Goal: Task Accomplishment & Management: Manage account settings

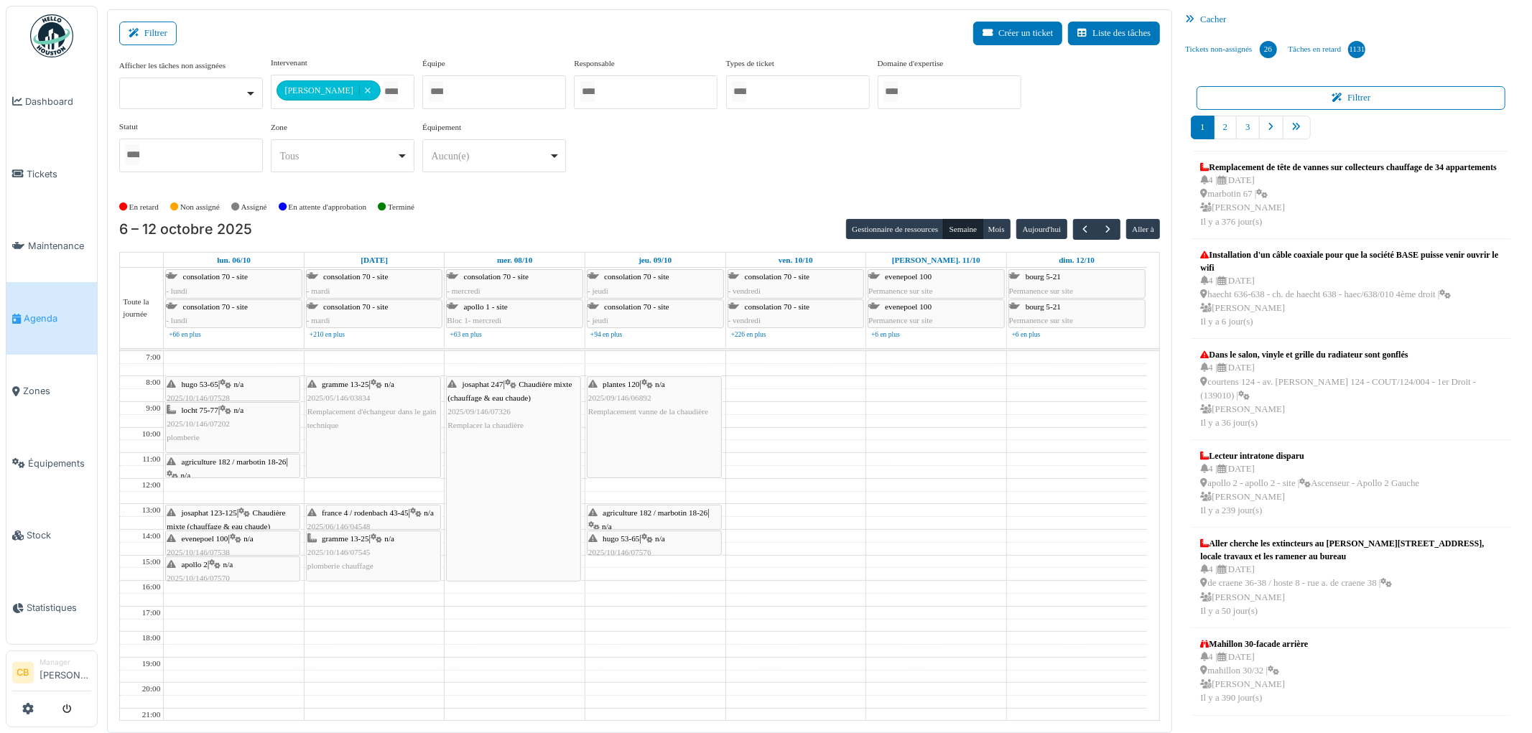
click at [53, 34] on img at bounding box center [51, 35] width 43 height 43
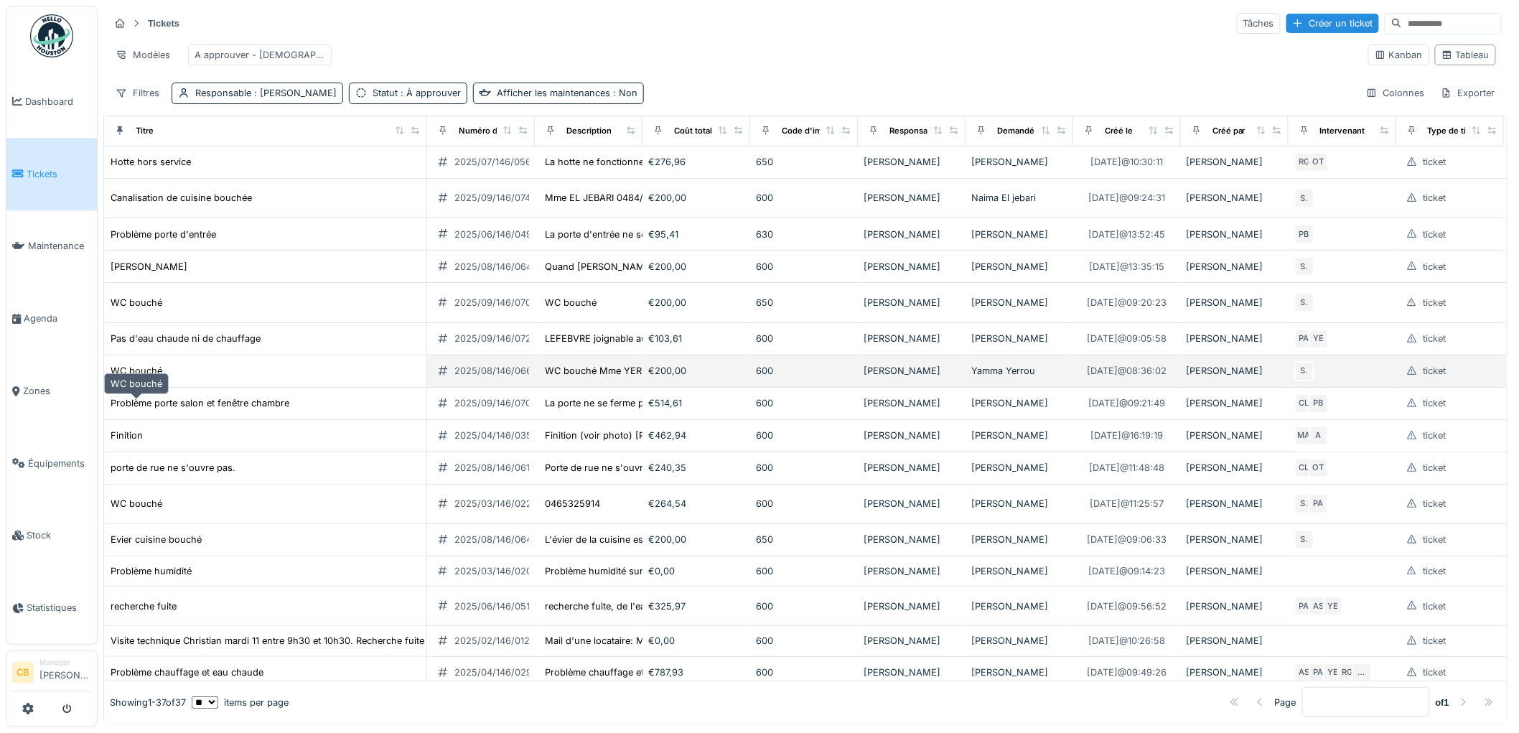
click at [149, 378] on div "WC bouché" at bounding box center [137, 371] width 52 height 14
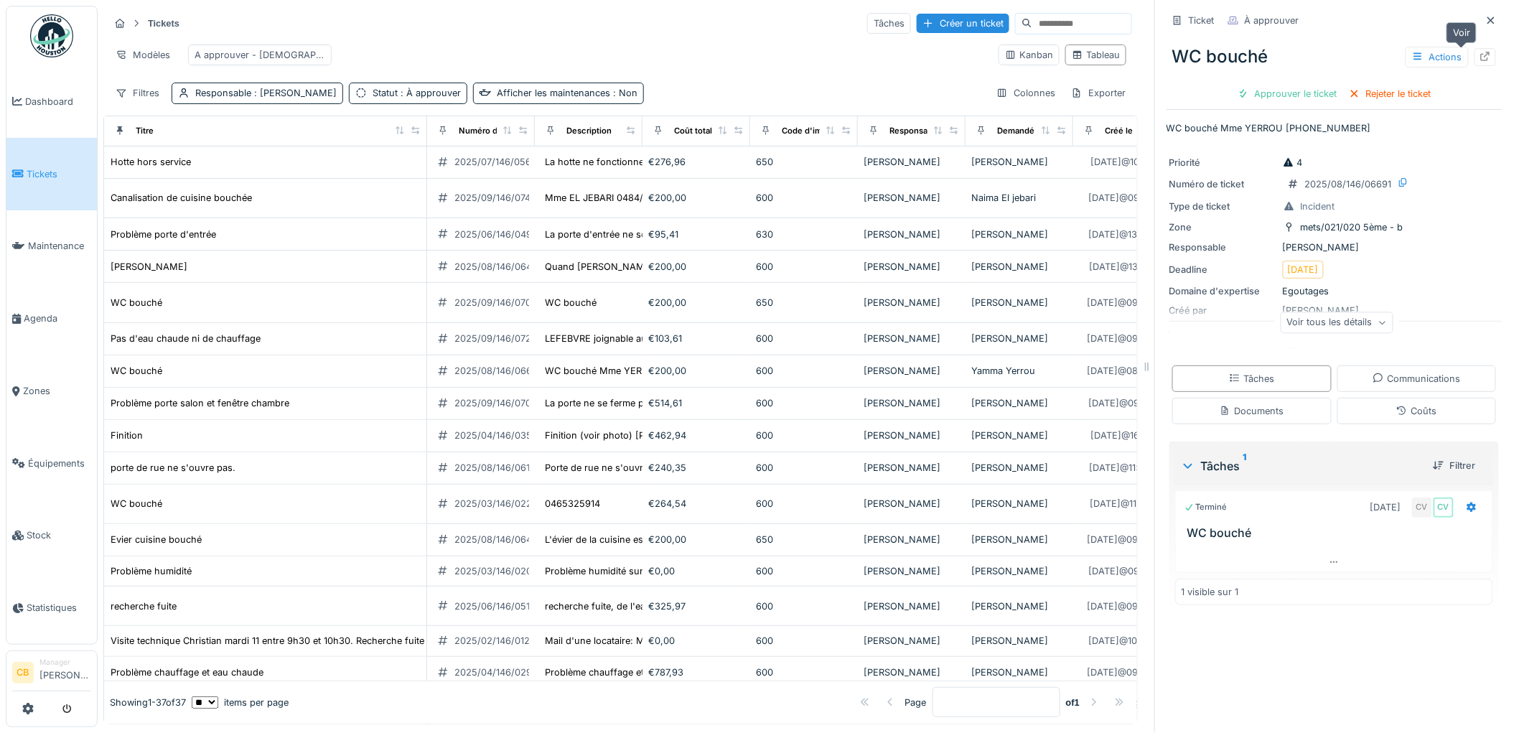
click at [1480, 58] on icon at bounding box center [1485, 56] width 11 height 9
click at [42, 312] on span "Agenda" at bounding box center [57, 319] width 67 height 14
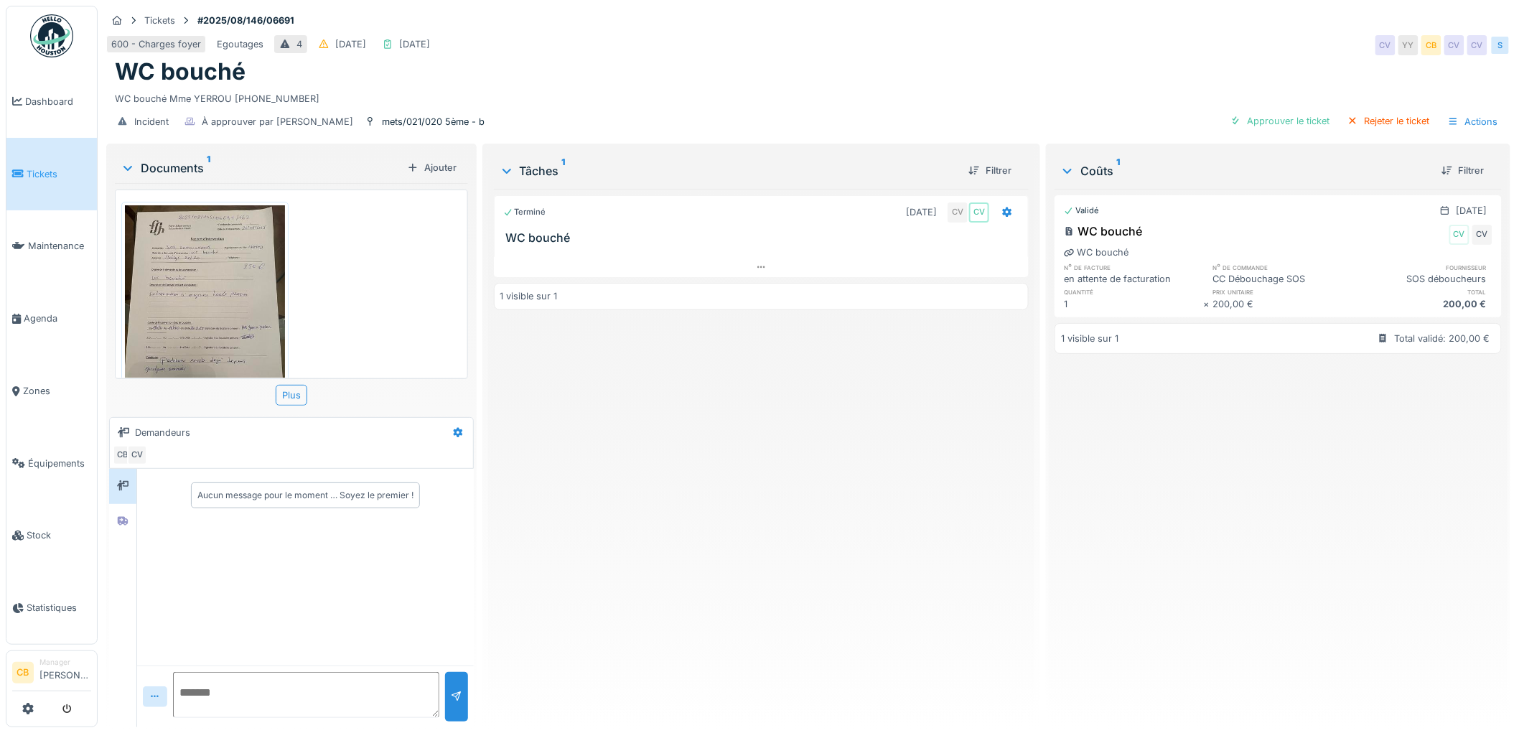
click at [205, 247] on img at bounding box center [205, 311] width 160 height 213
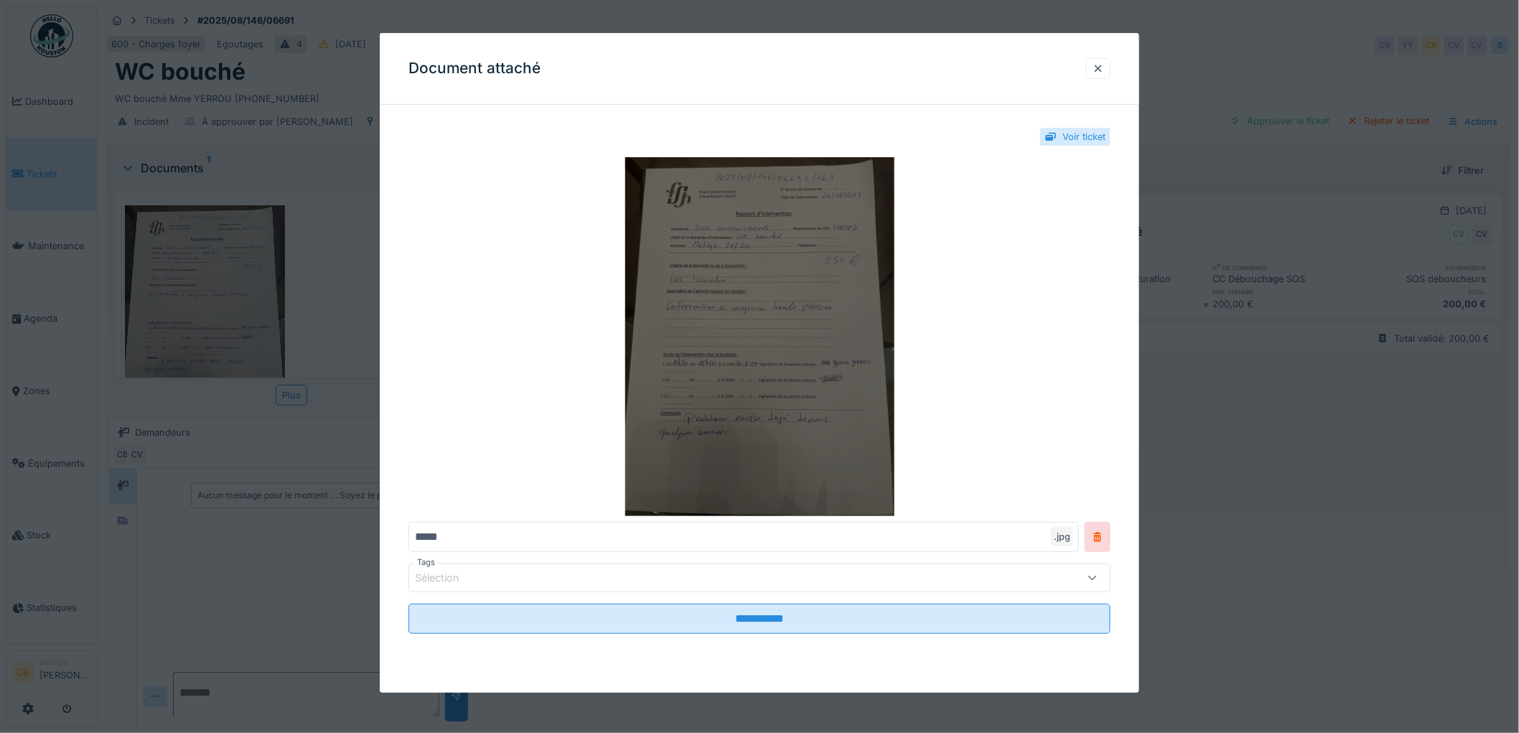
click at [662, 297] on img at bounding box center [760, 336] width 702 height 359
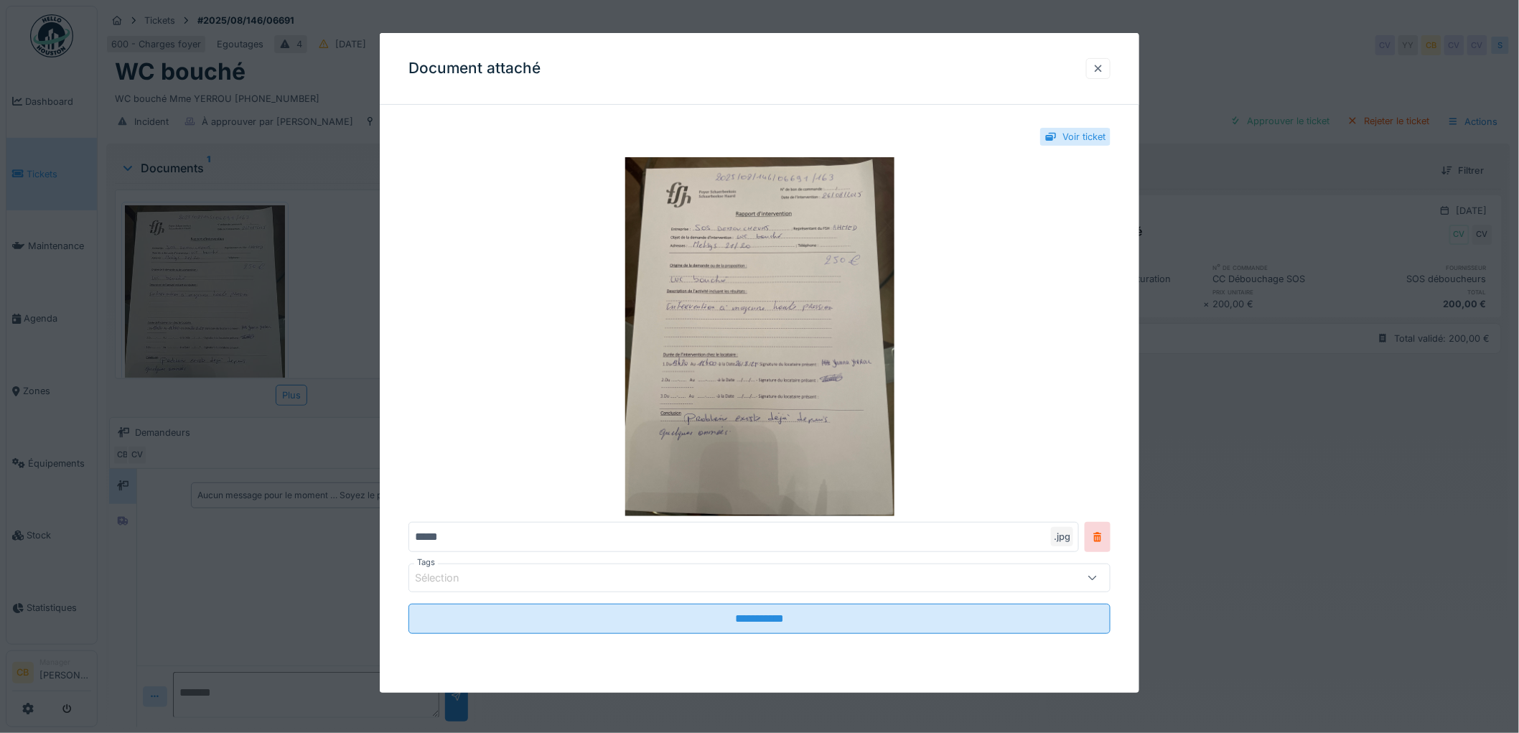
click at [1104, 65] on div at bounding box center [1098, 69] width 11 height 14
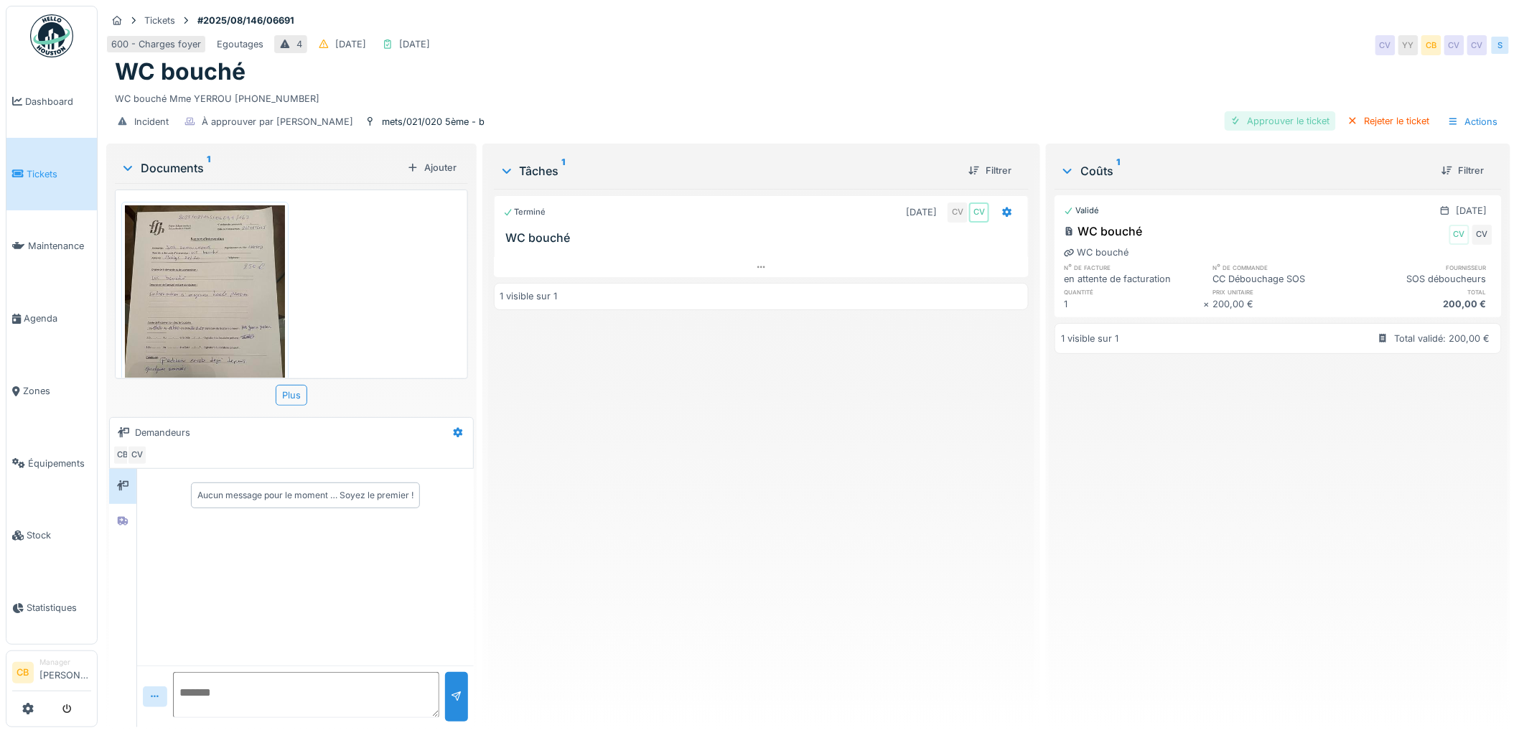
click at [1271, 118] on div "Approuver le ticket" at bounding box center [1280, 120] width 111 height 19
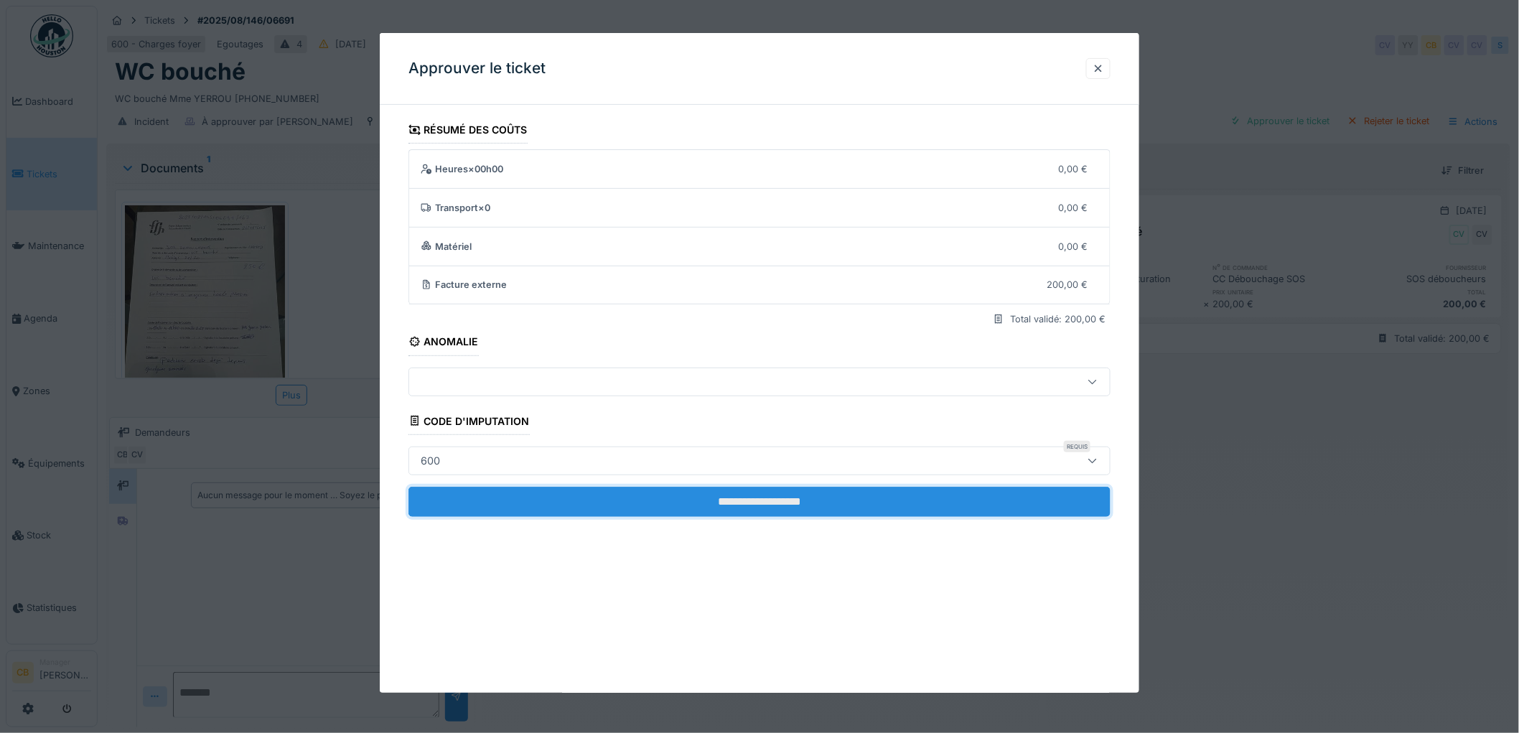
click at [725, 492] on input "**********" at bounding box center [760, 502] width 702 height 30
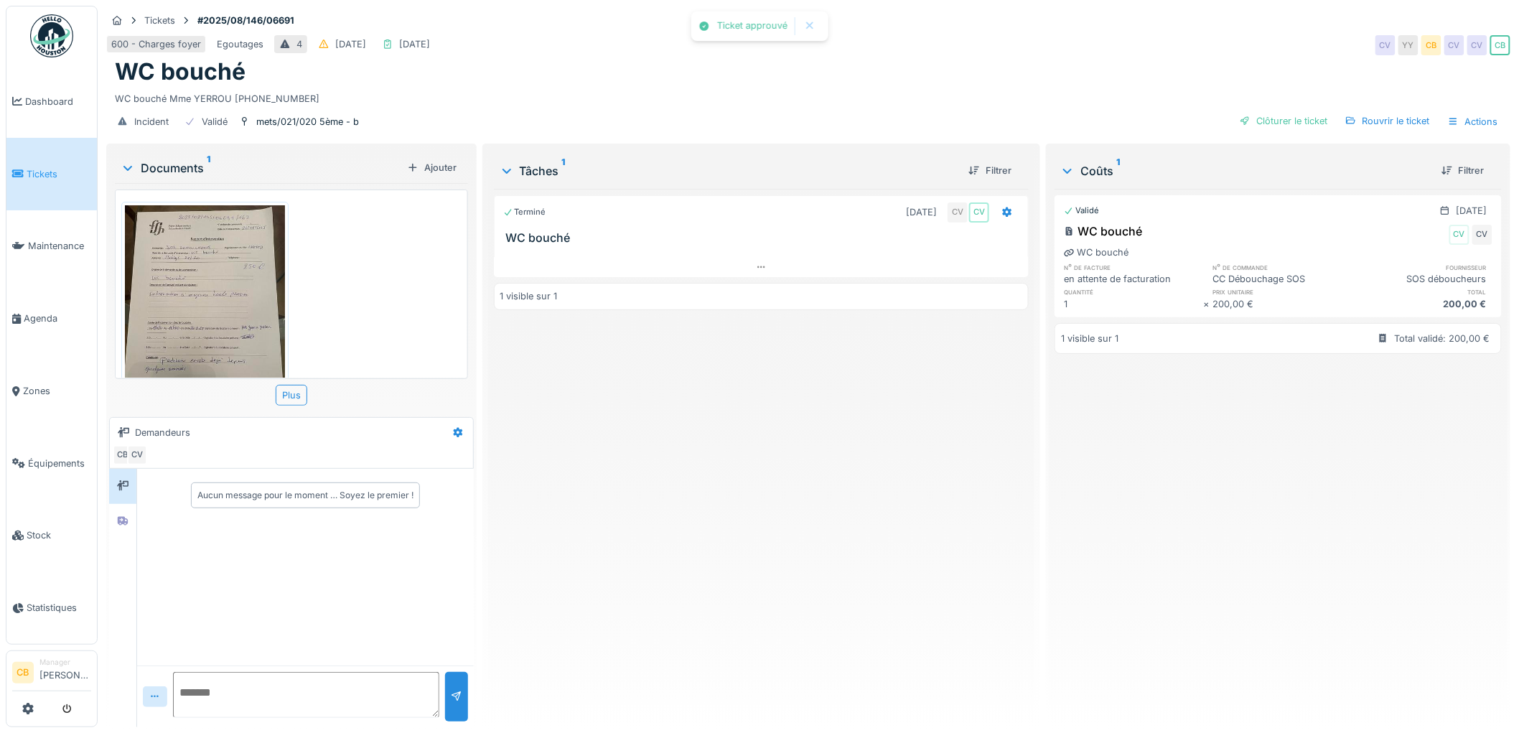
click at [1259, 118] on div "Clôturer le ticket" at bounding box center [1284, 120] width 100 height 19
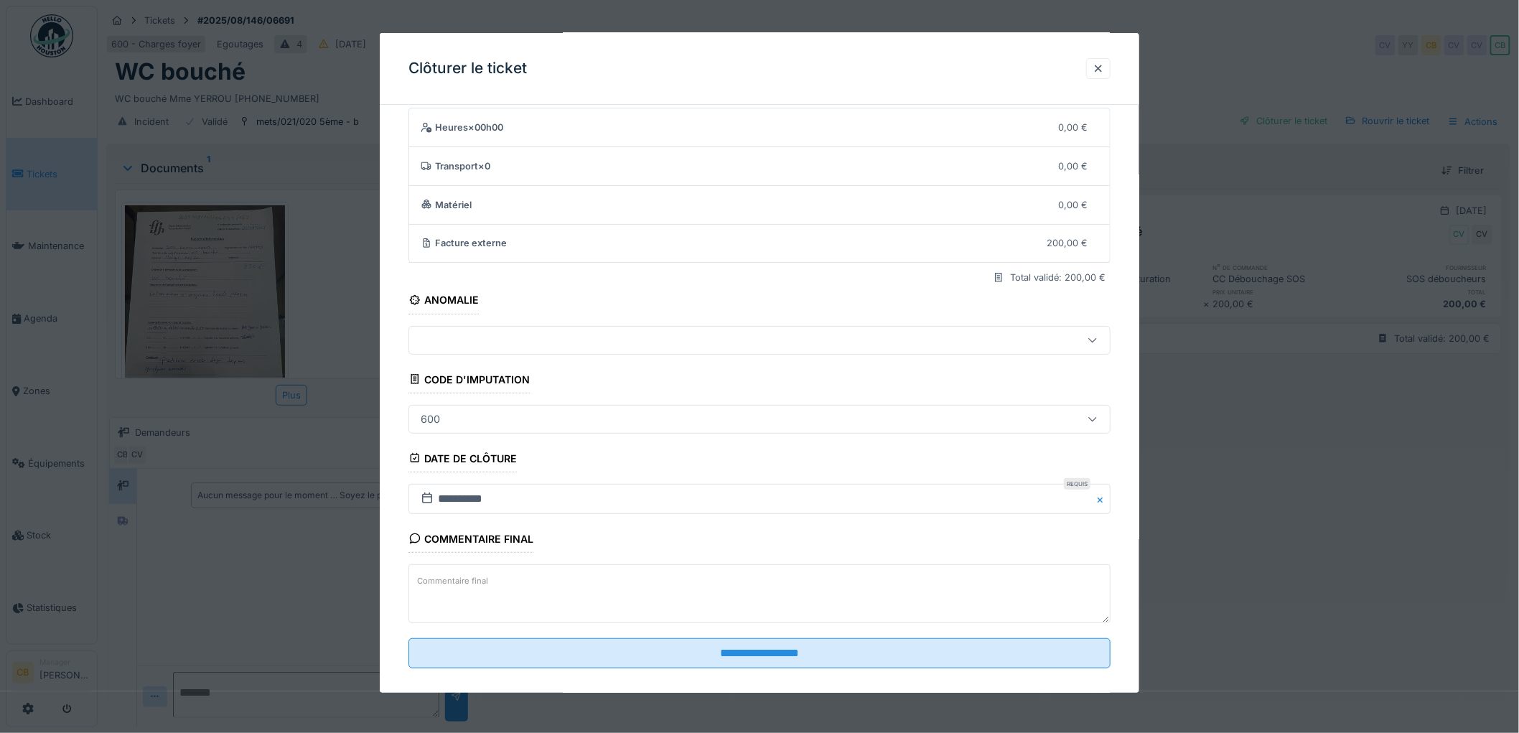
scroll to position [59, 0]
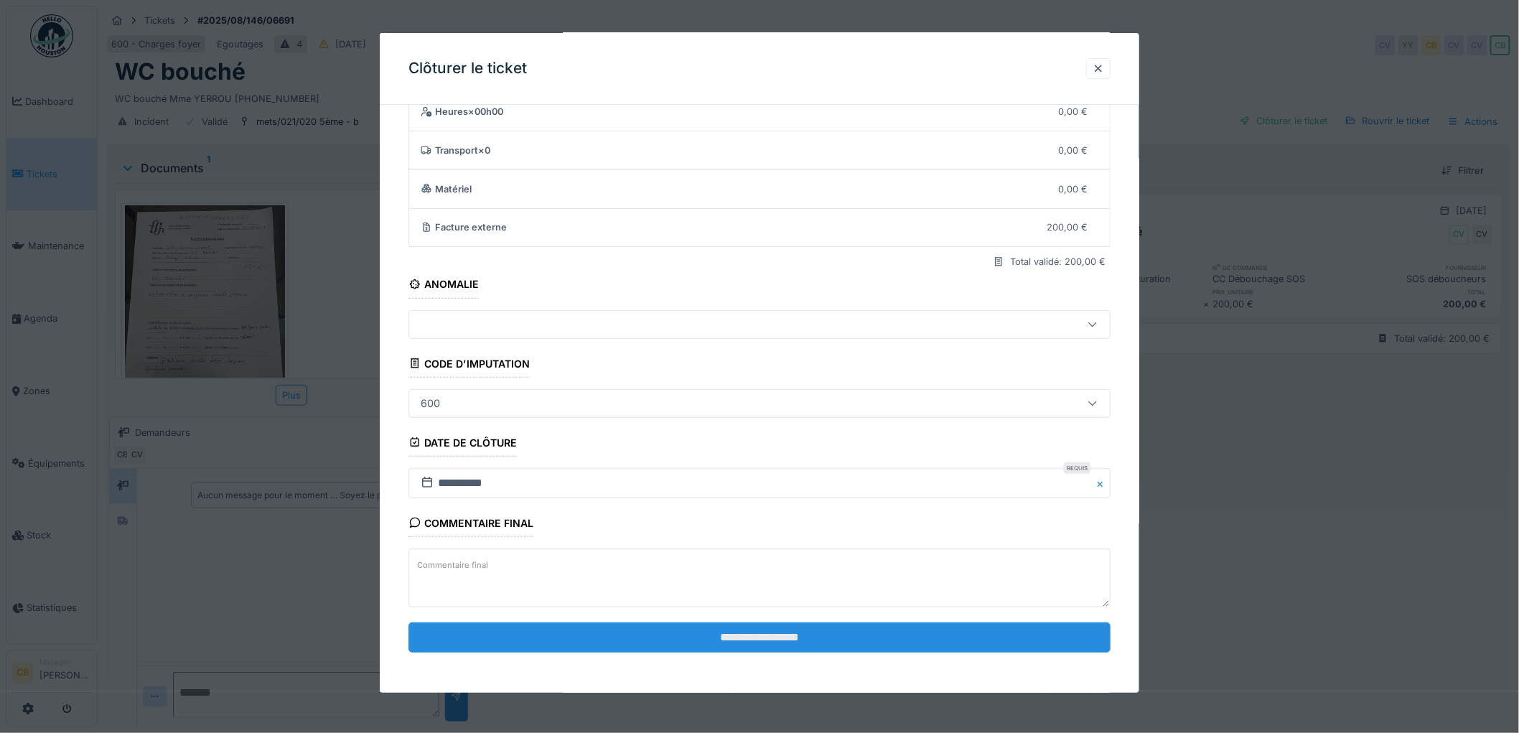
click at [727, 637] on input "**********" at bounding box center [760, 638] width 702 height 30
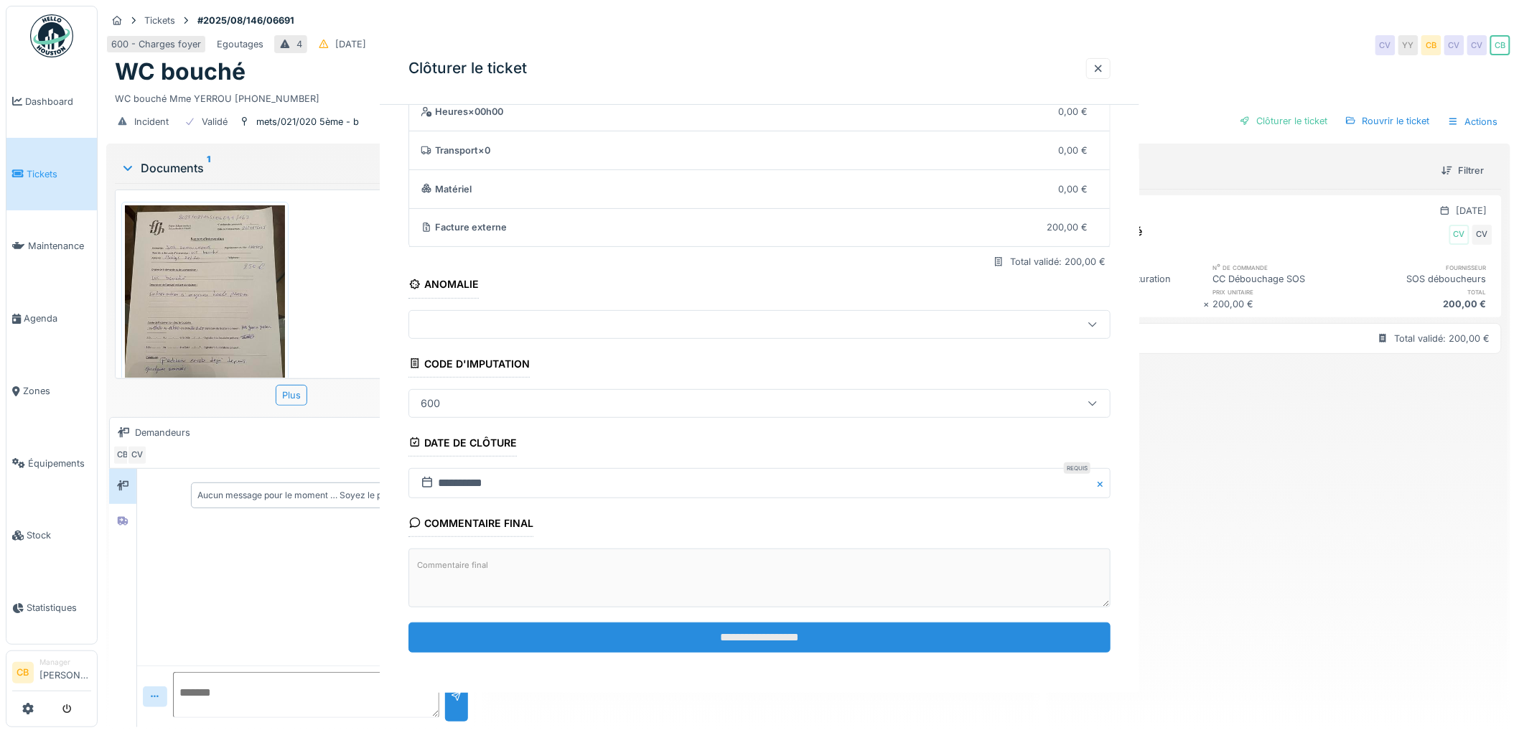
scroll to position [0, 0]
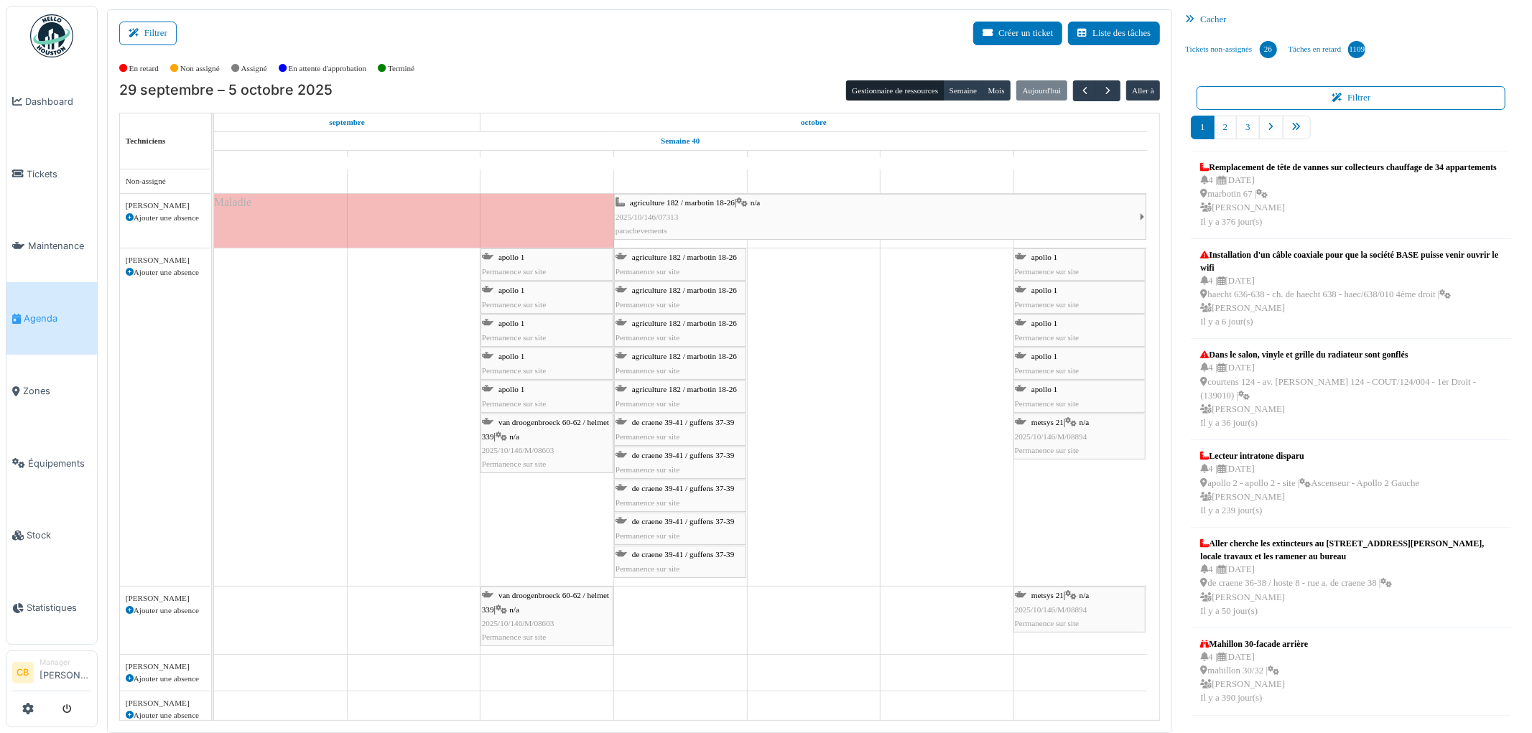
click at [55, 312] on span "Agenda" at bounding box center [57, 319] width 67 height 14
click at [170, 37] on button "Filtrer" at bounding box center [147, 34] width 57 height 24
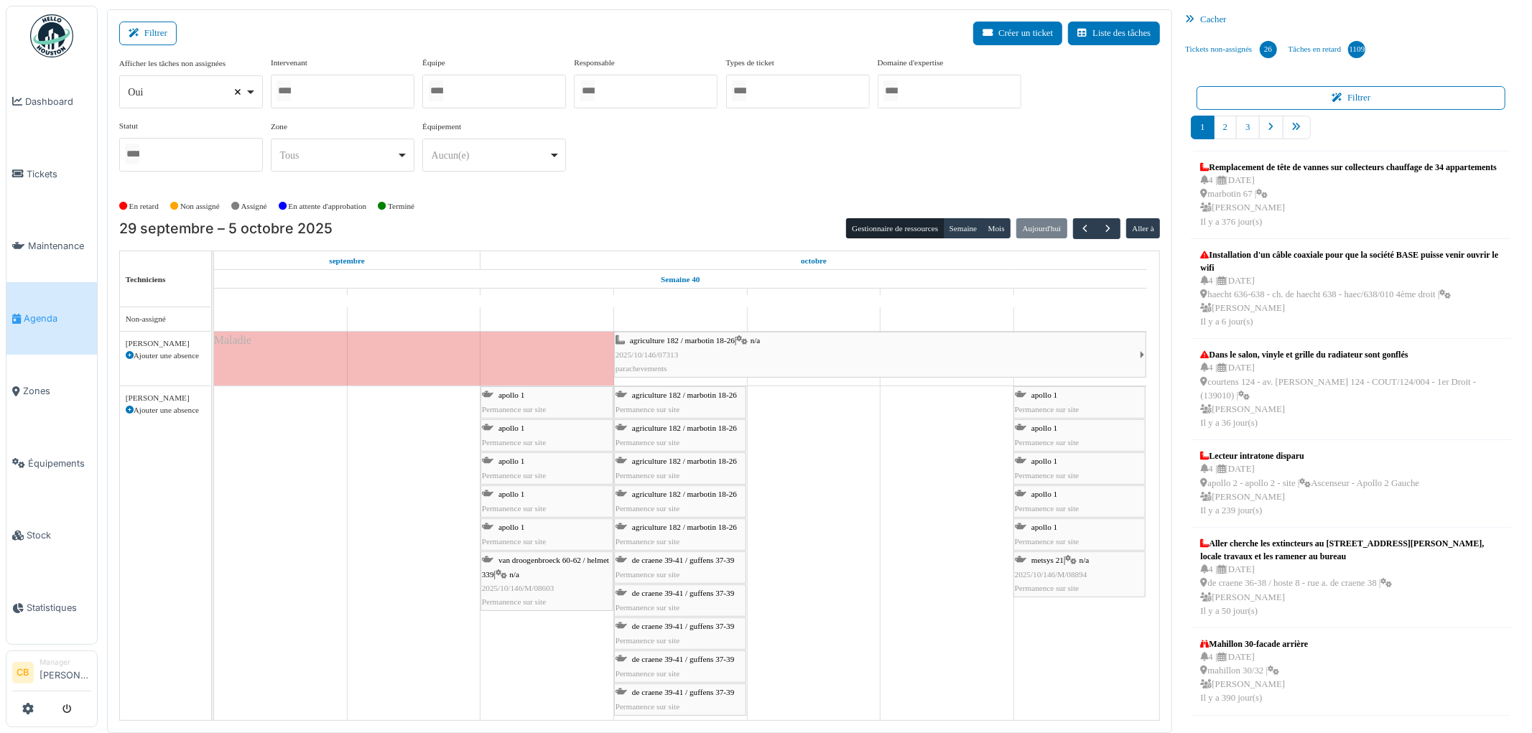
select select
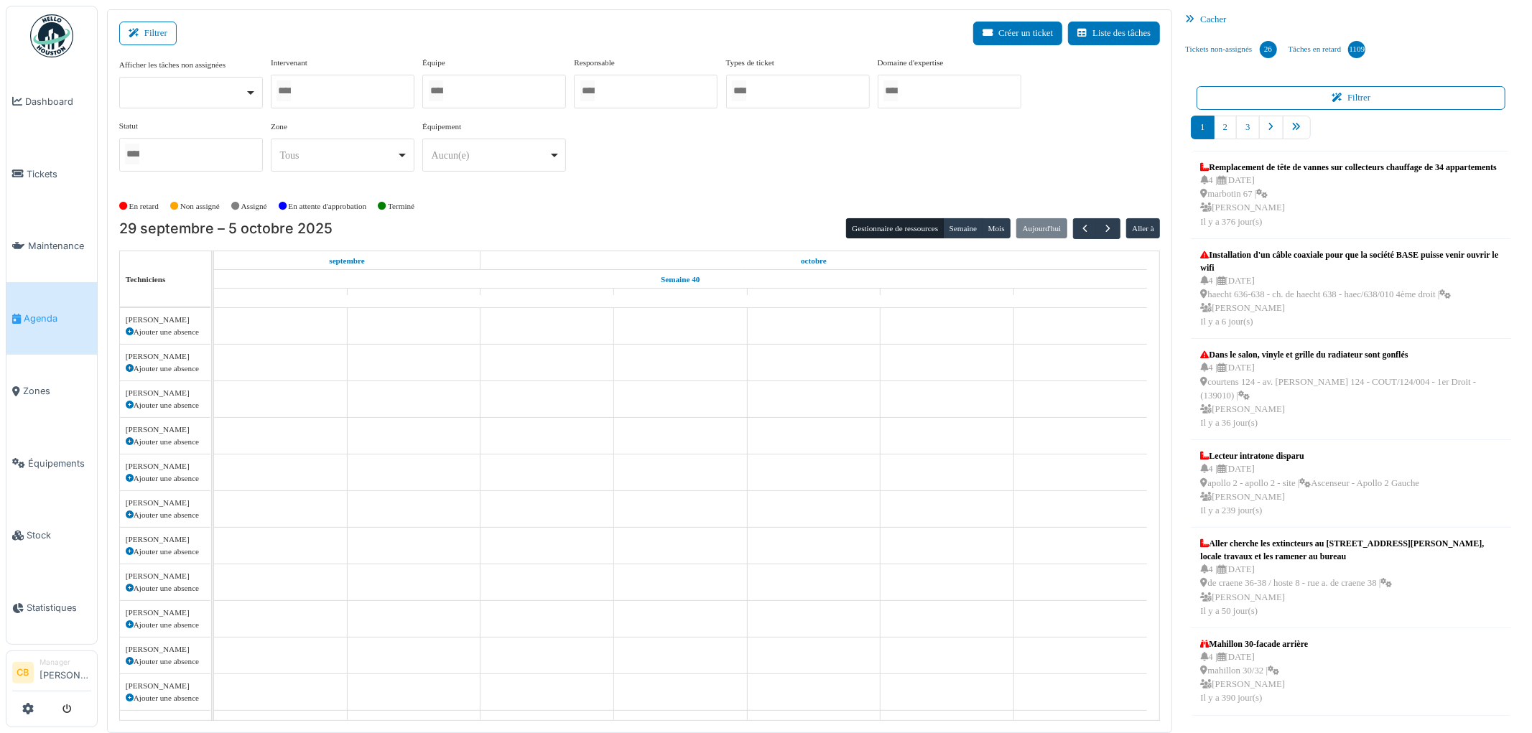
click at [288, 88] on input "Tous" at bounding box center [283, 90] width 14 height 21
click at [291, 91] on input "Tous" at bounding box center [283, 90] width 14 height 21
type input "**"
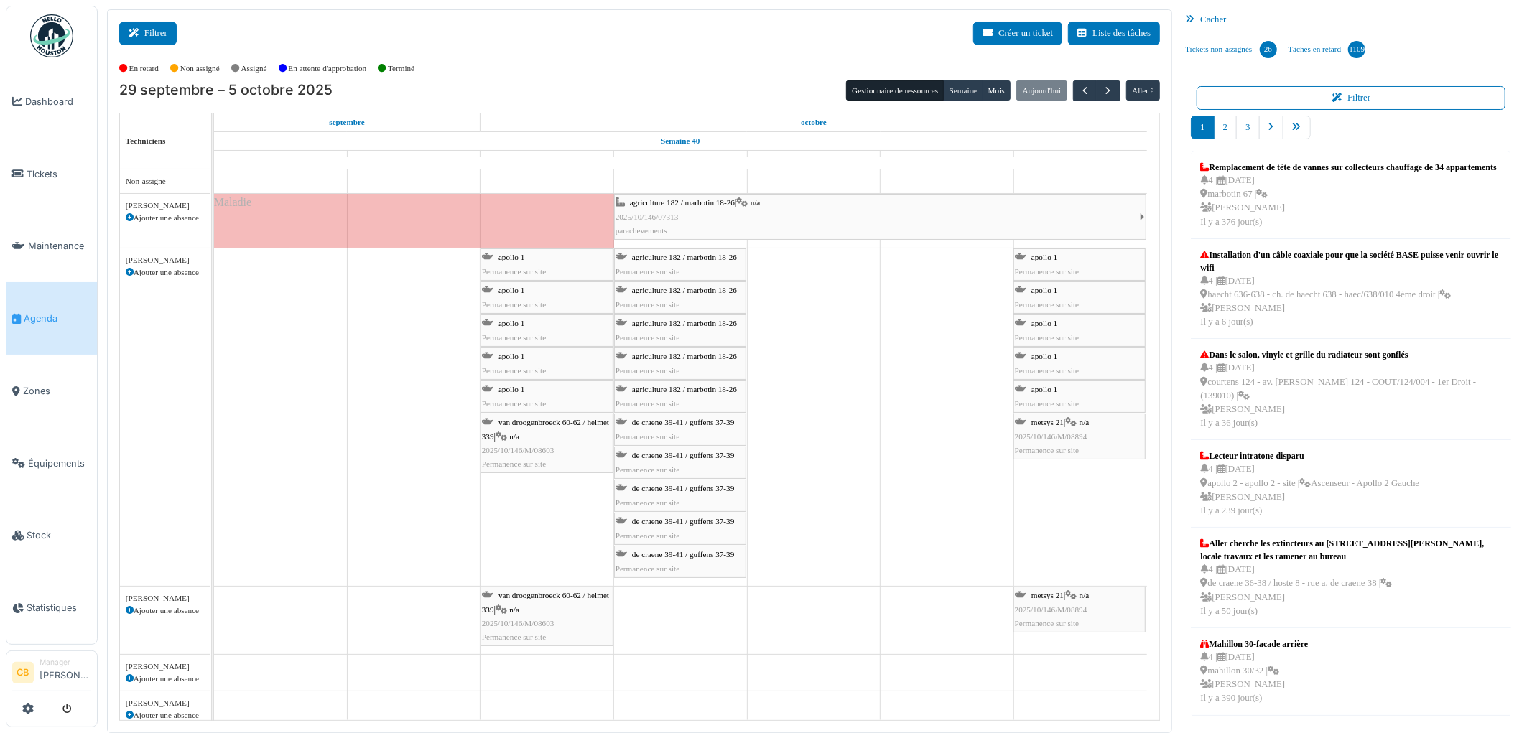
click at [152, 34] on button "Filtrer" at bounding box center [147, 34] width 57 height 24
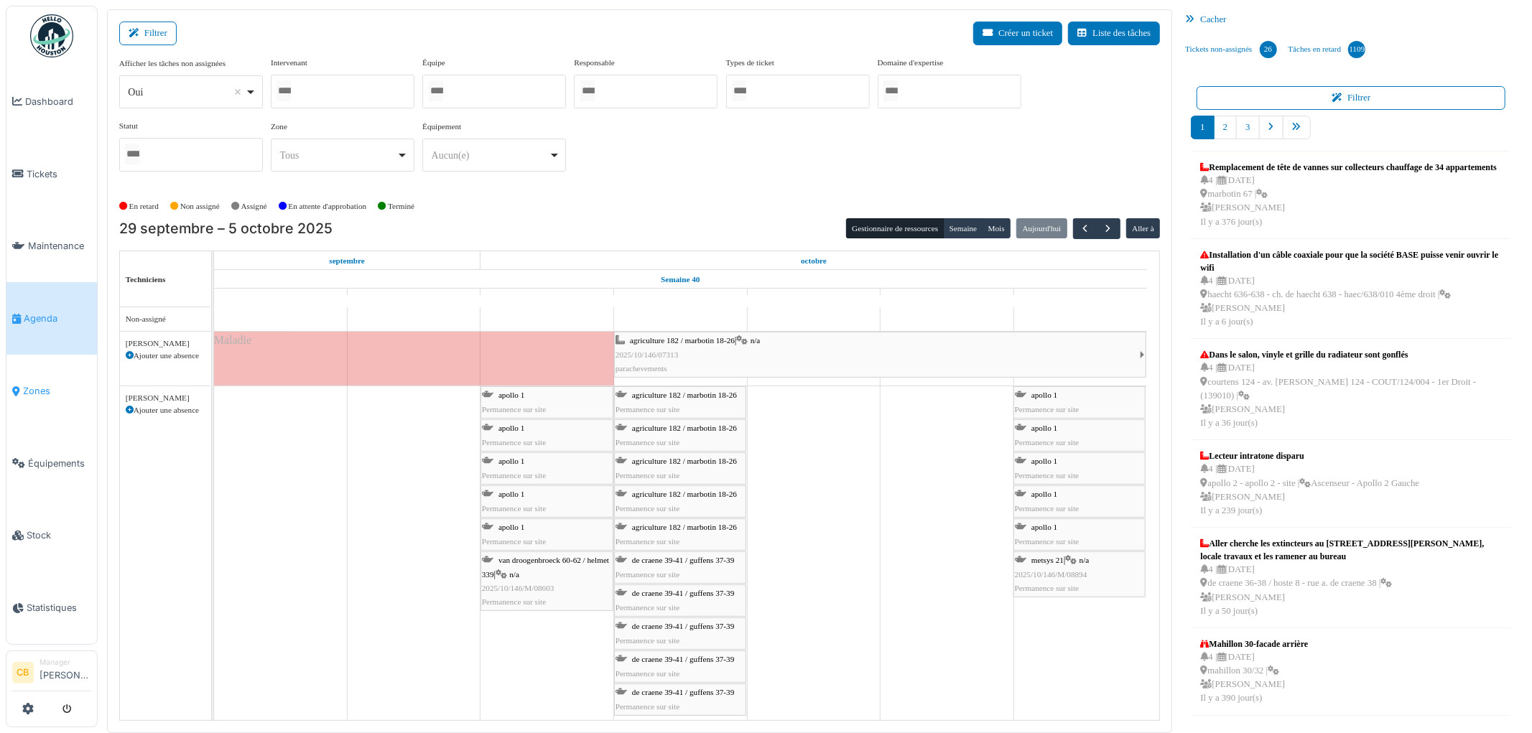
click at [26, 384] on span "Zones" at bounding box center [57, 391] width 68 height 14
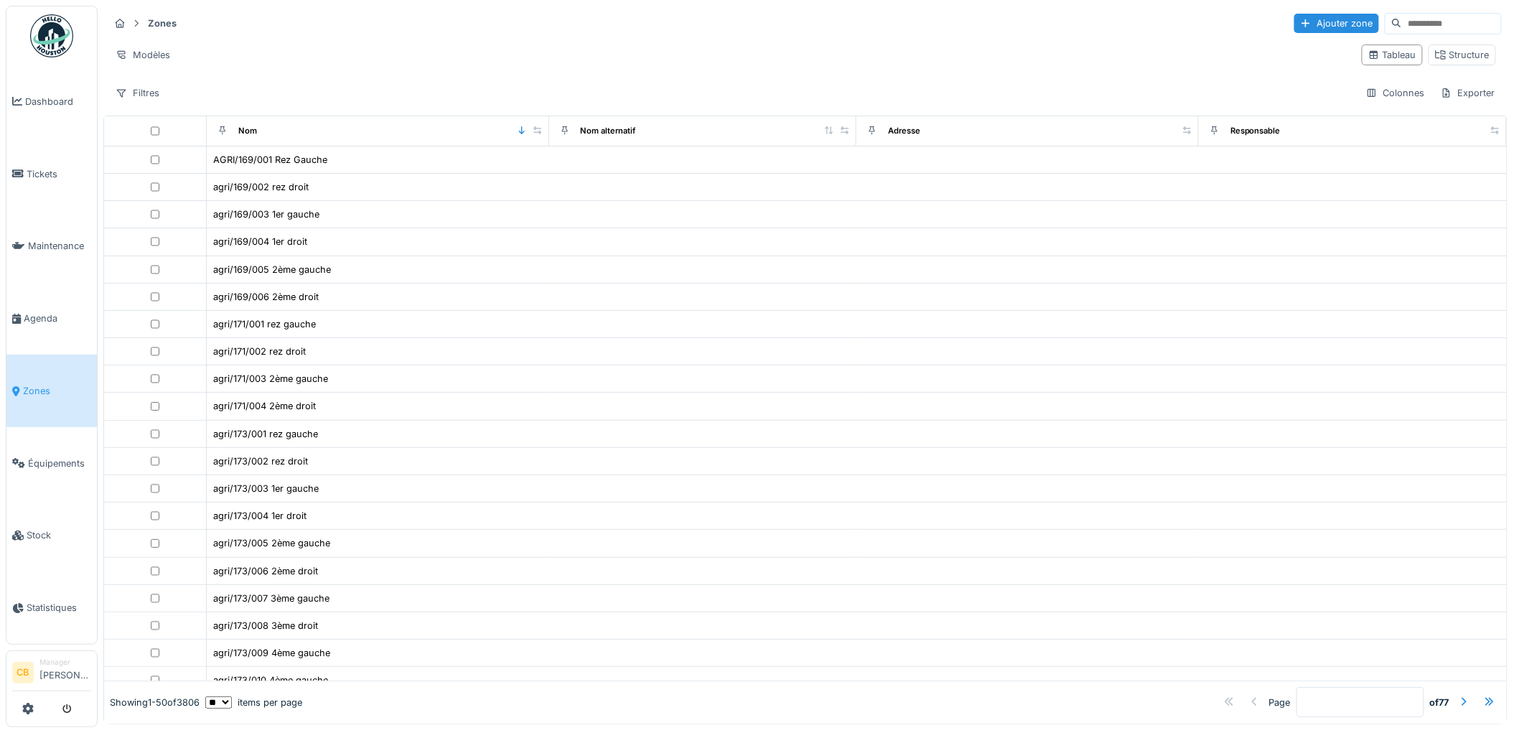
click at [1402, 23] on input at bounding box center [1451, 24] width 99 height 20
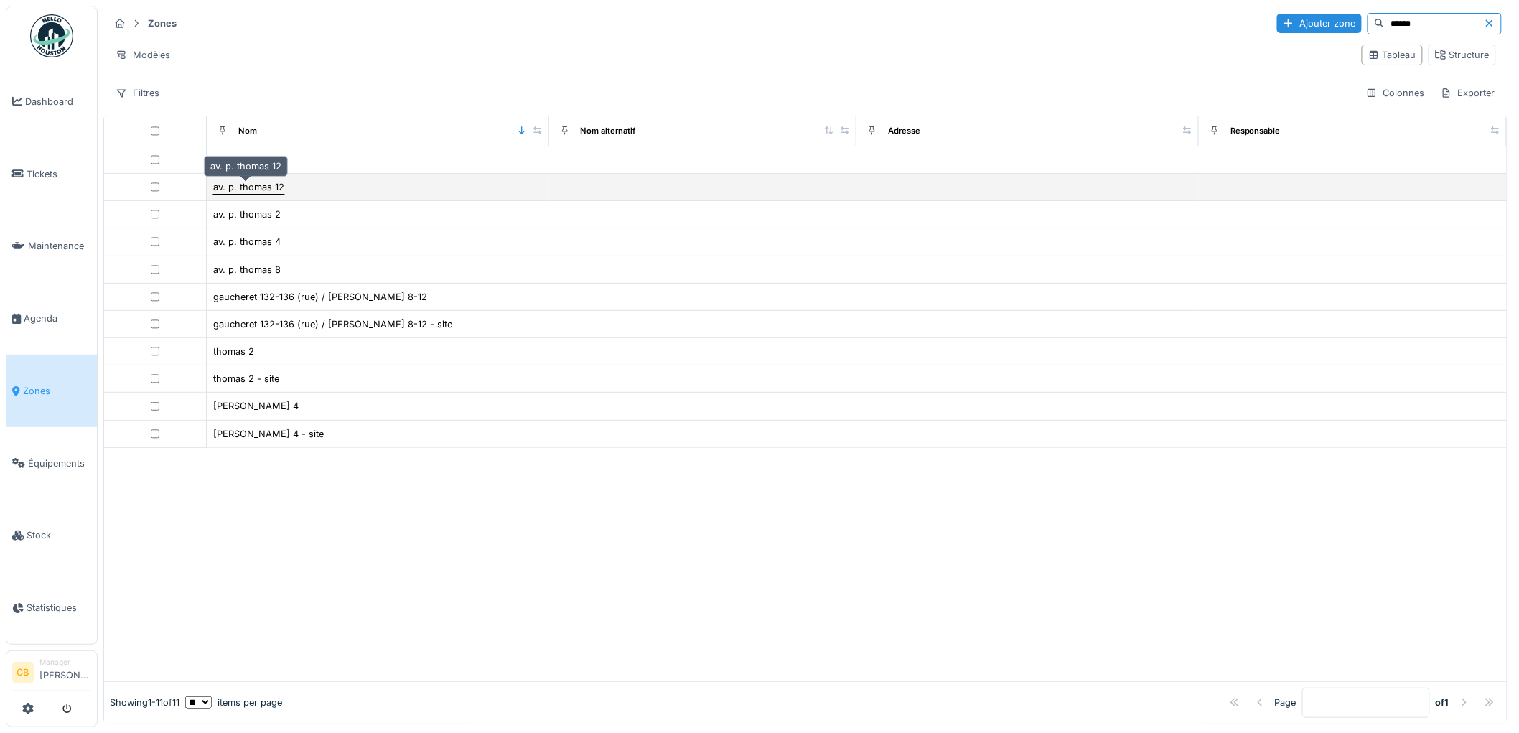
type input "******"
click at [259, 187] on div "av. p. thomas 12" at bounding box center [248, 187] width 71 height 14
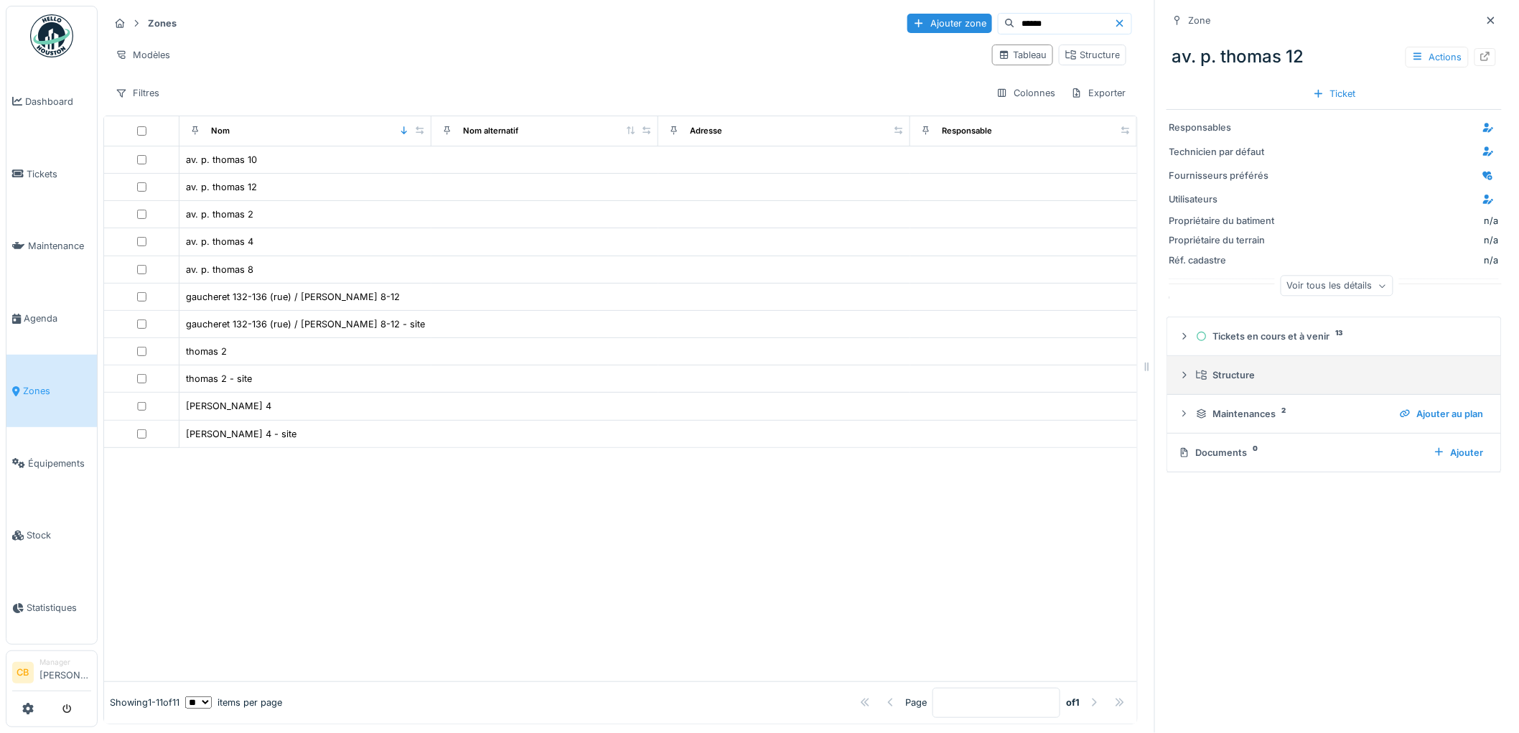
click at [1226, 378] on div "Structure" at bounding box center [1340, 375] width 288 height 14
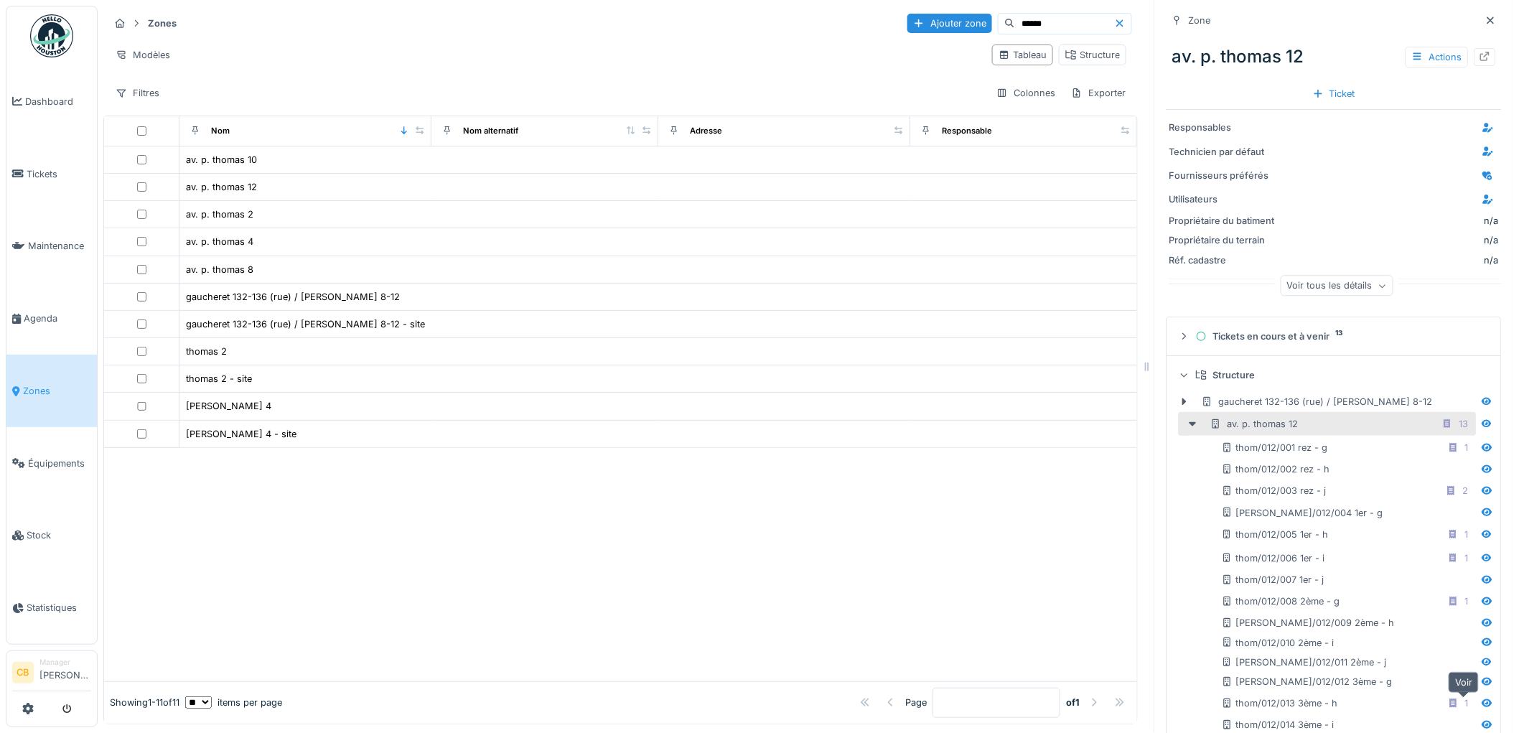
click at [1482, 704] on icon at bounding box center [1487, 703] width 11 height 9
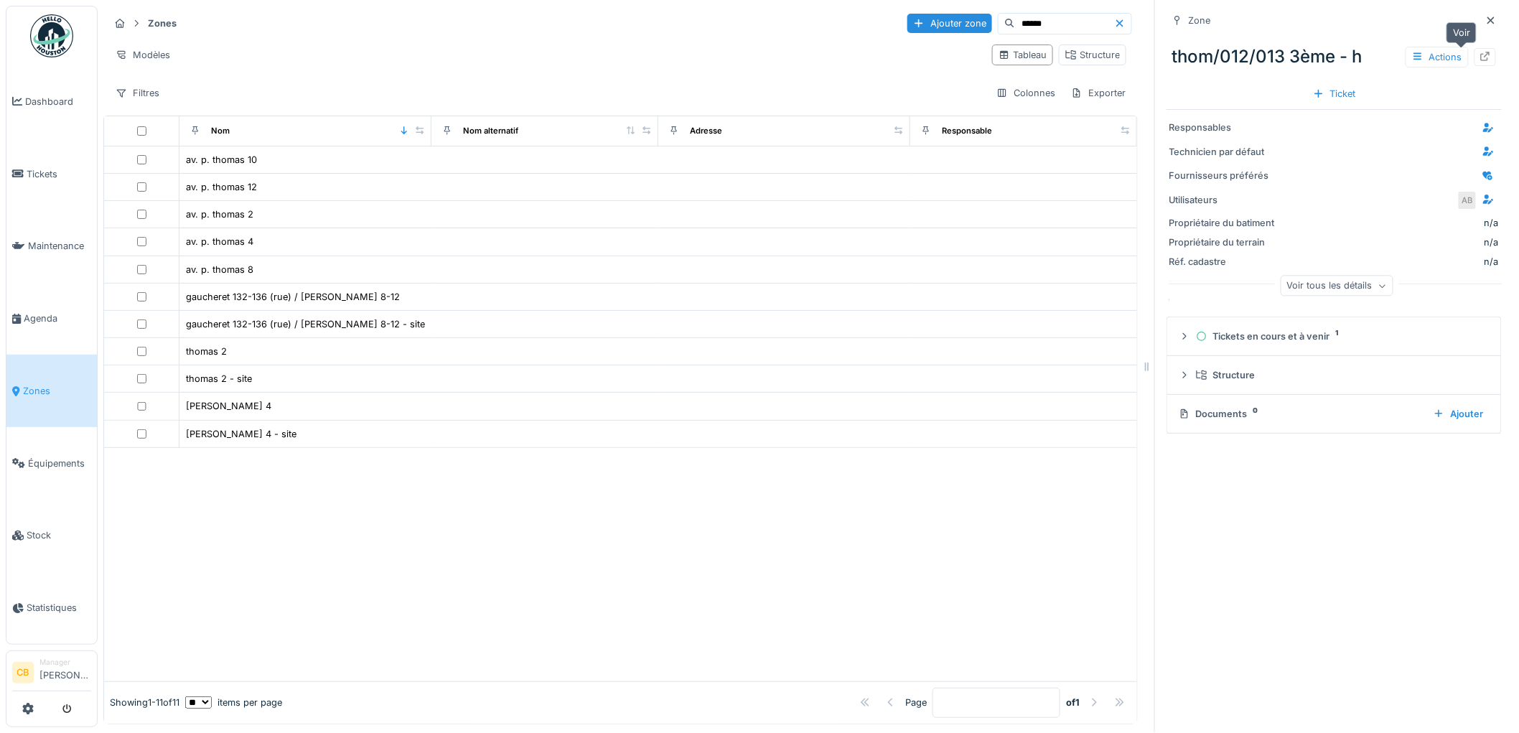
click at [1481, 52] on icon at bounding box center [1485, 56] width 9 height 9
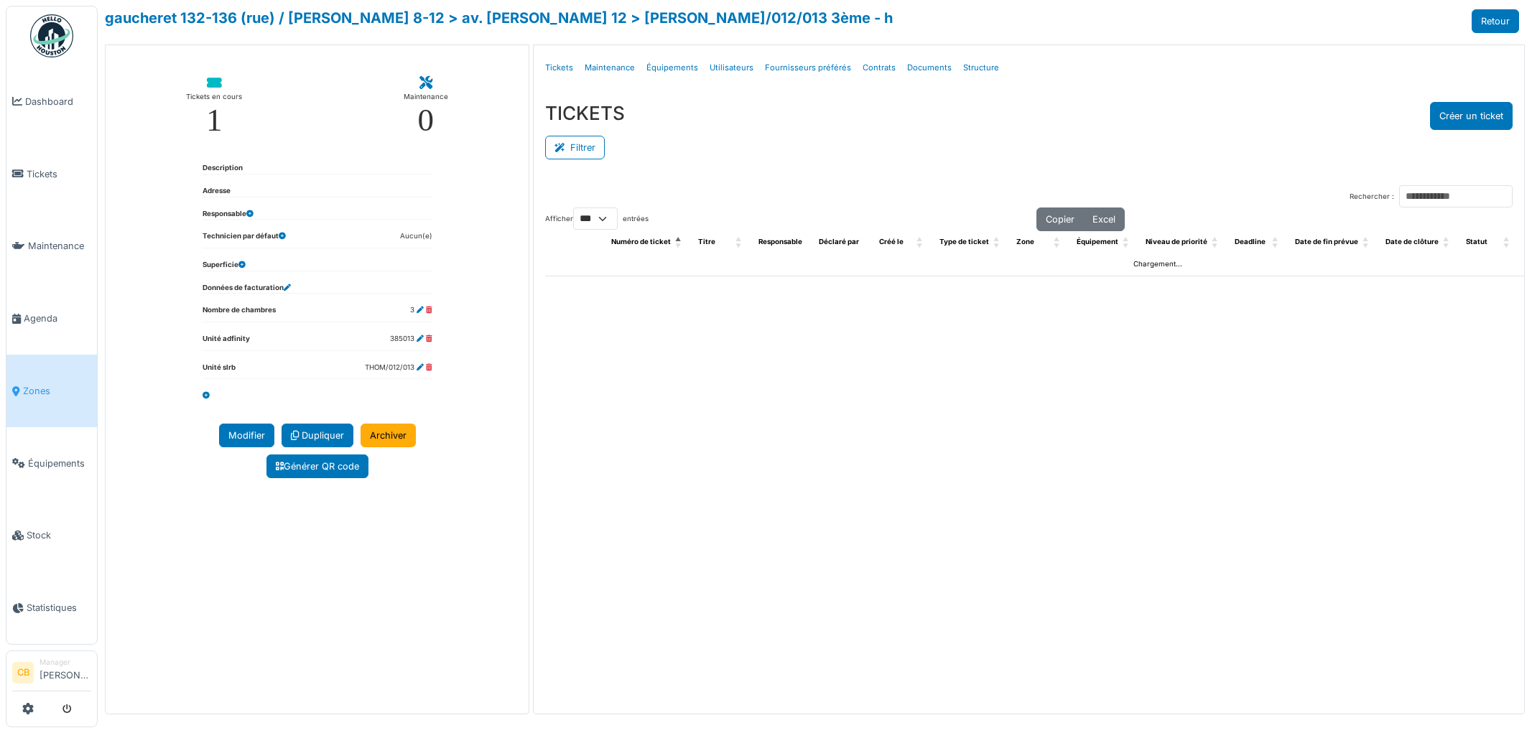
select select "***"
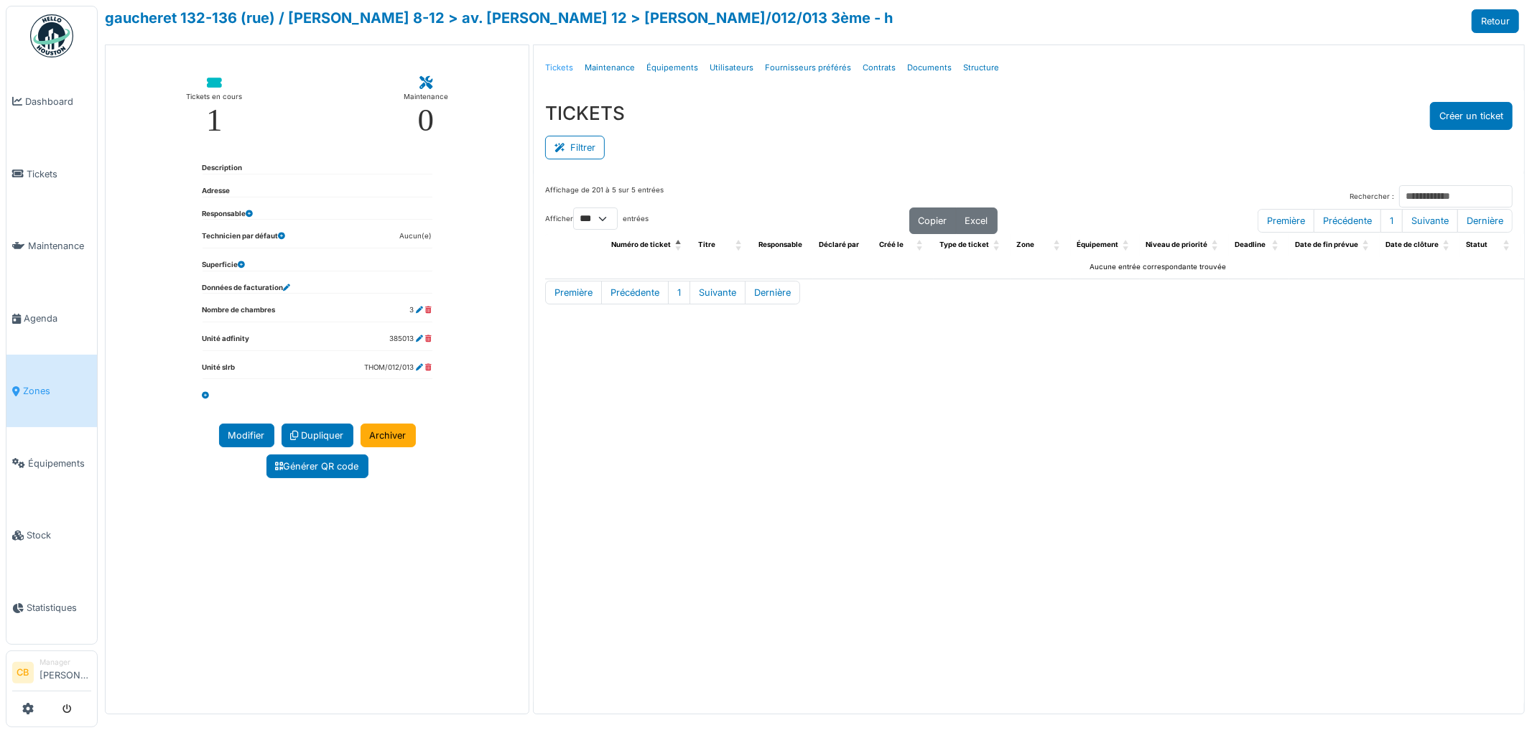
click at [562, 70] on link "Tickets" at bounding box center [558, 68] width 39 height 34
click at [610, 218] on select "** ** *** ***" at bounding box center [595, 219] width 45 height 22
select select "**"
click at [573, 208] on select "** ** *** ***" at bounding box center [595, 219] width 45 height 22
click at [719, 177] on div "Affichage de 201 à 5 sur 5 entrées Rechercher : Afficher ** ** *** *** entrées …" at bounding box center [1029, 440] width 990 height 532
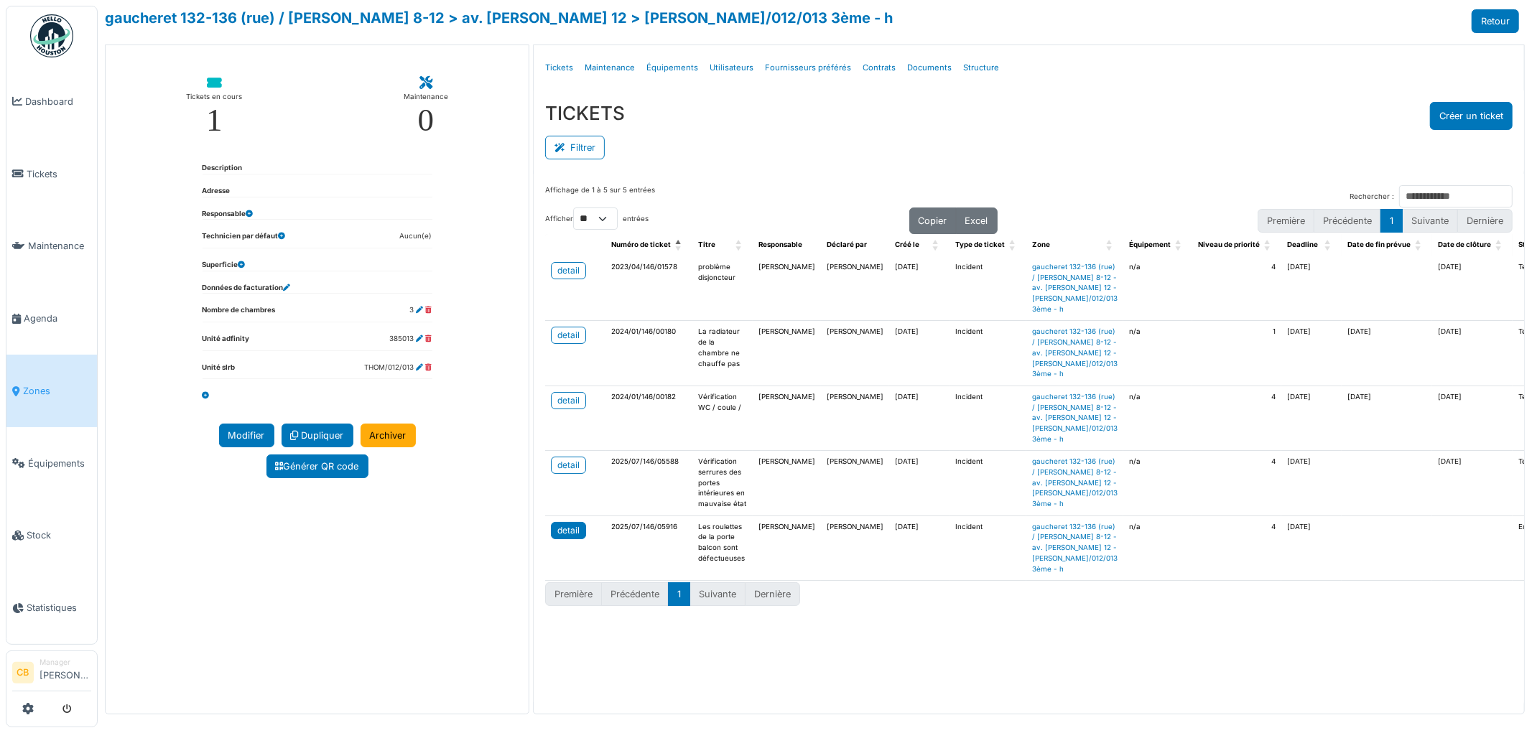
click at [557, 537] on div "detail" at bounding box center [568, 530] width 22 height 13
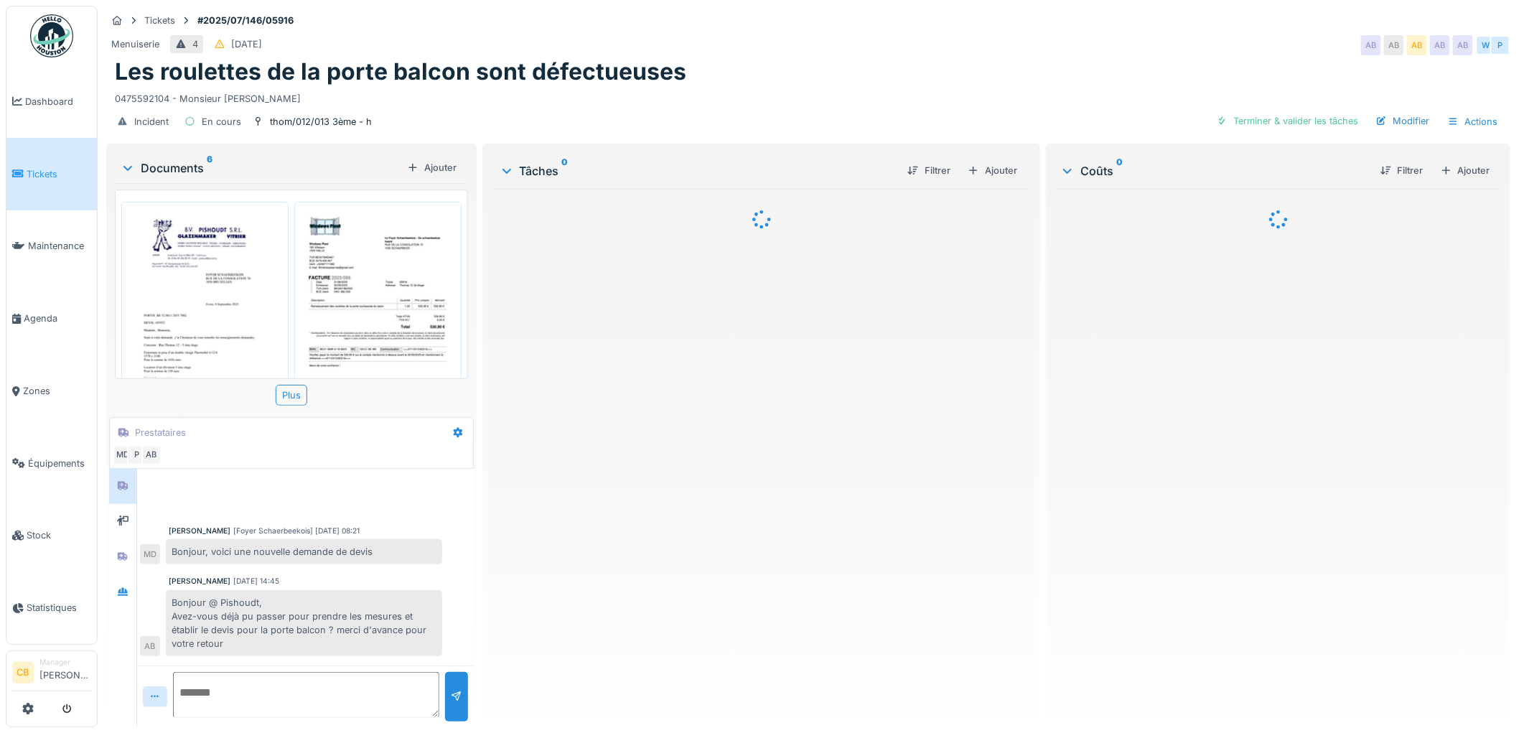
scroll to position [374, 0]
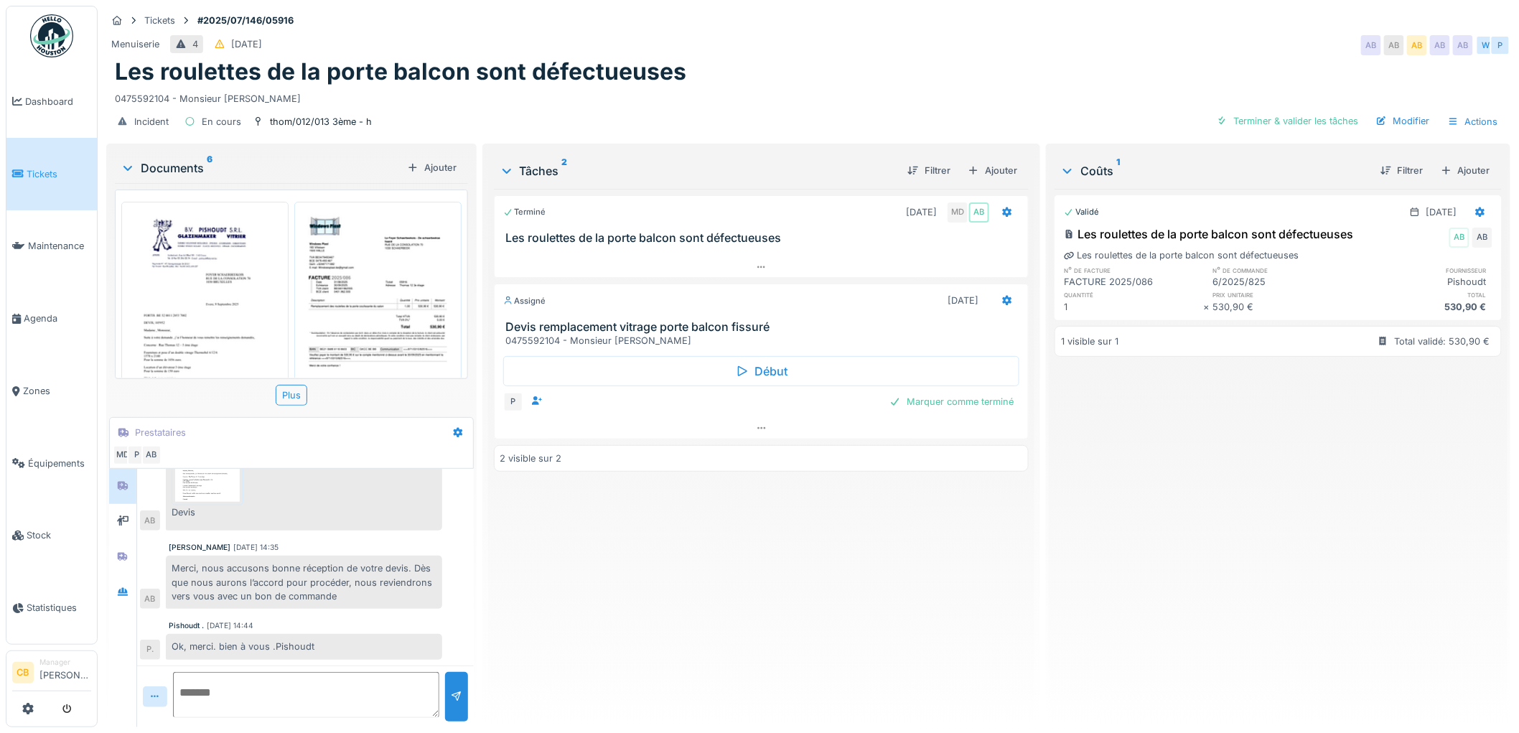
click at [369, 285] on img at bounding box center [378, 318] width 160 height 226
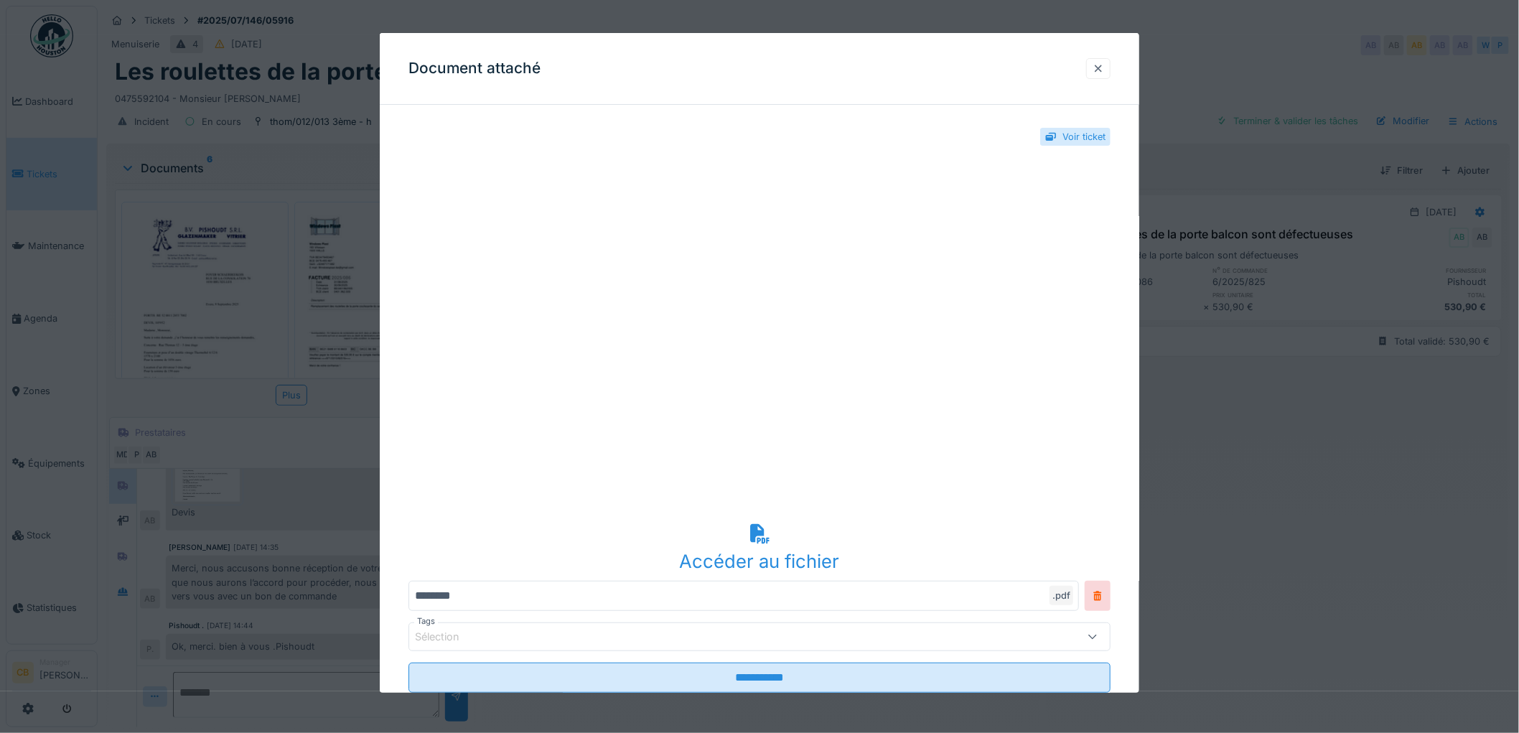
click at [1104, 68] on div at bounding box center [1098, 69] width 11 height 14
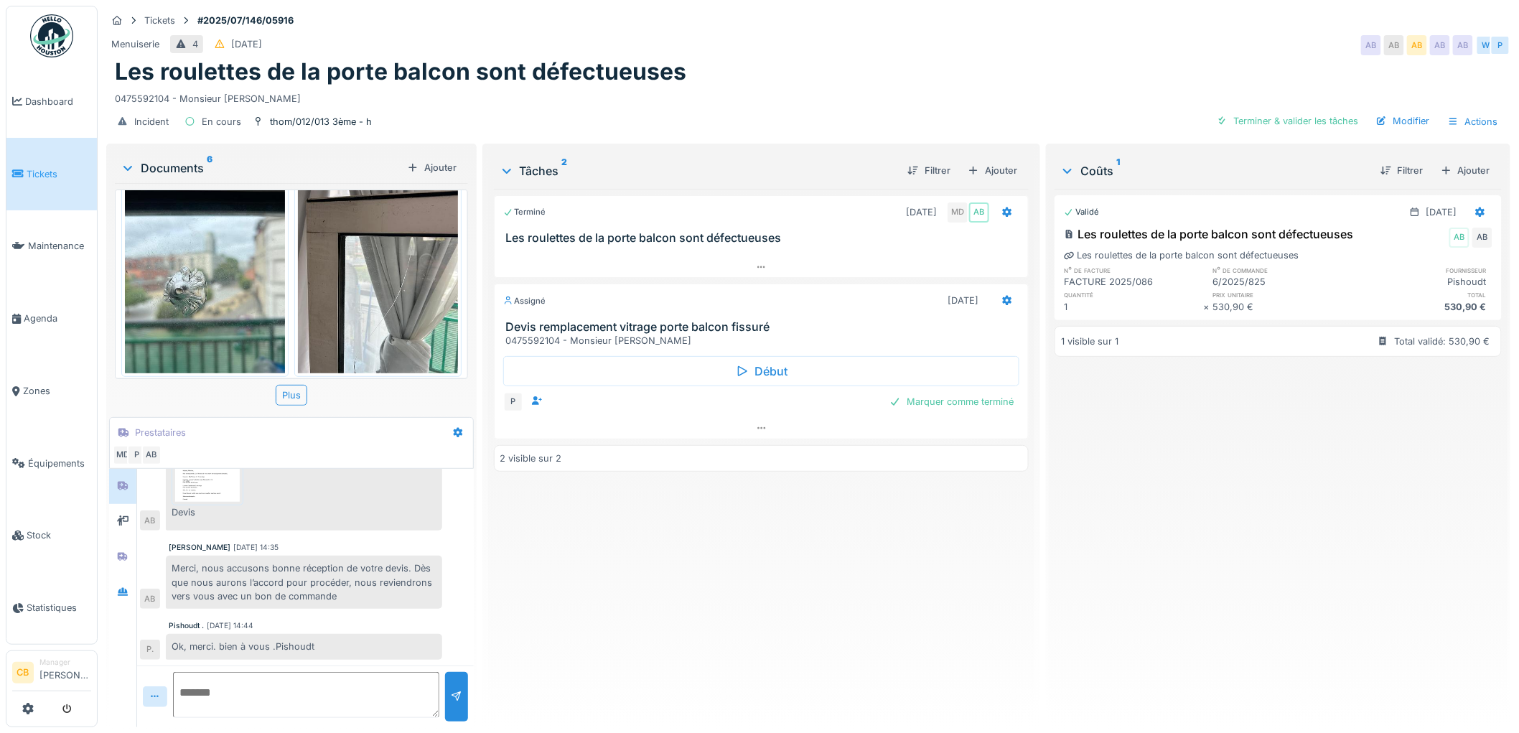
scroll to position [319, 0]
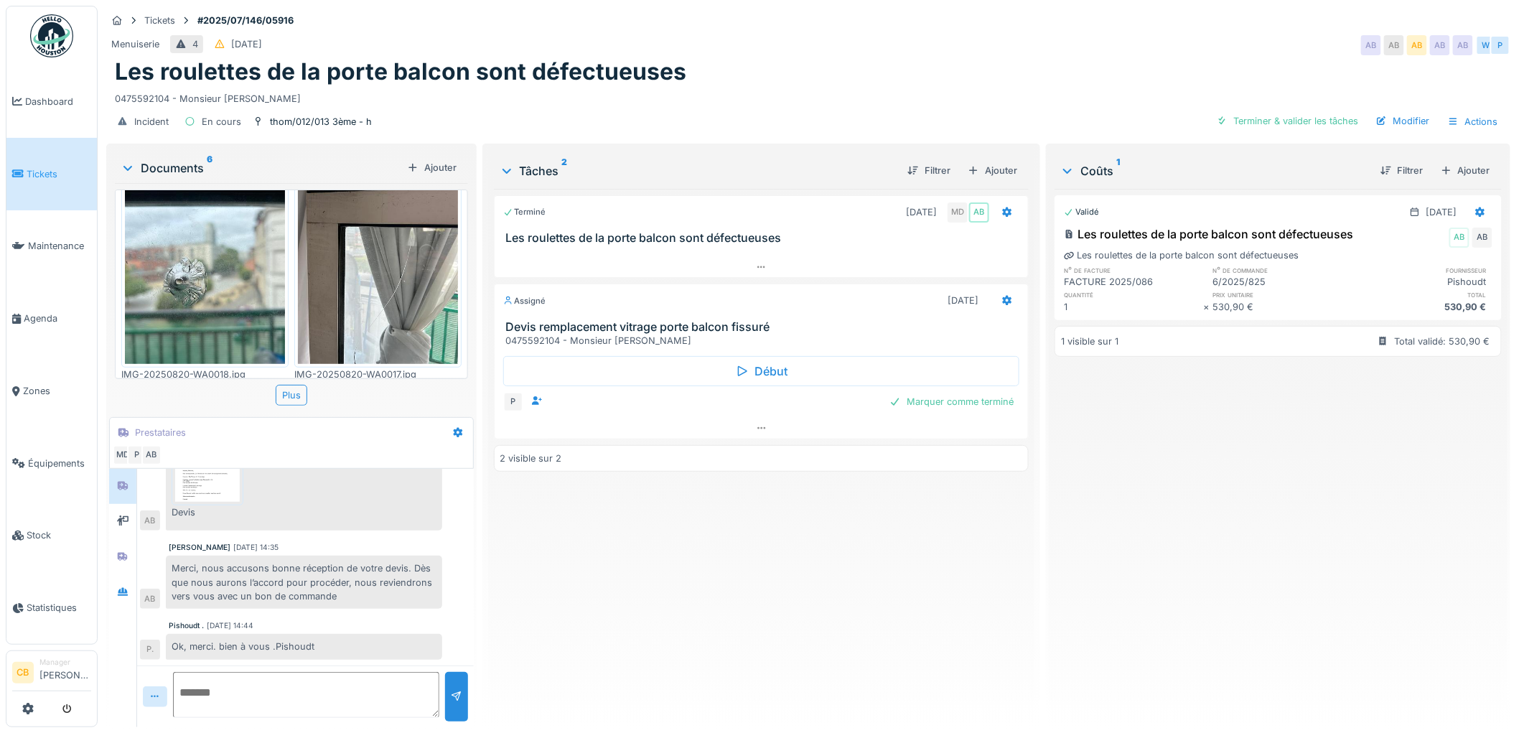
click at [241, 271] on img at bounding box center [205, 257] width 160 height 213
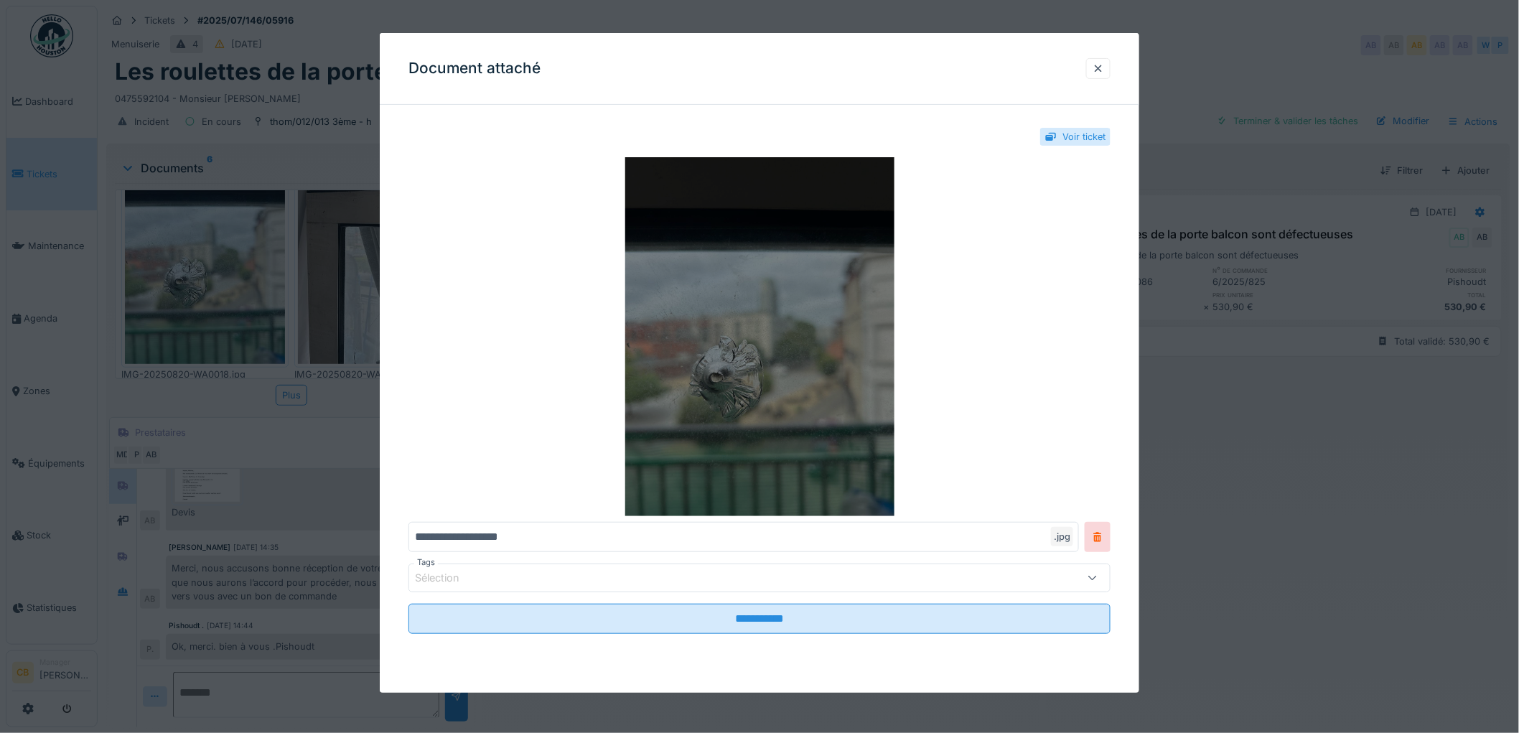
click at [819, 386] on img at bounding box center [760, 336] width 702 height 359
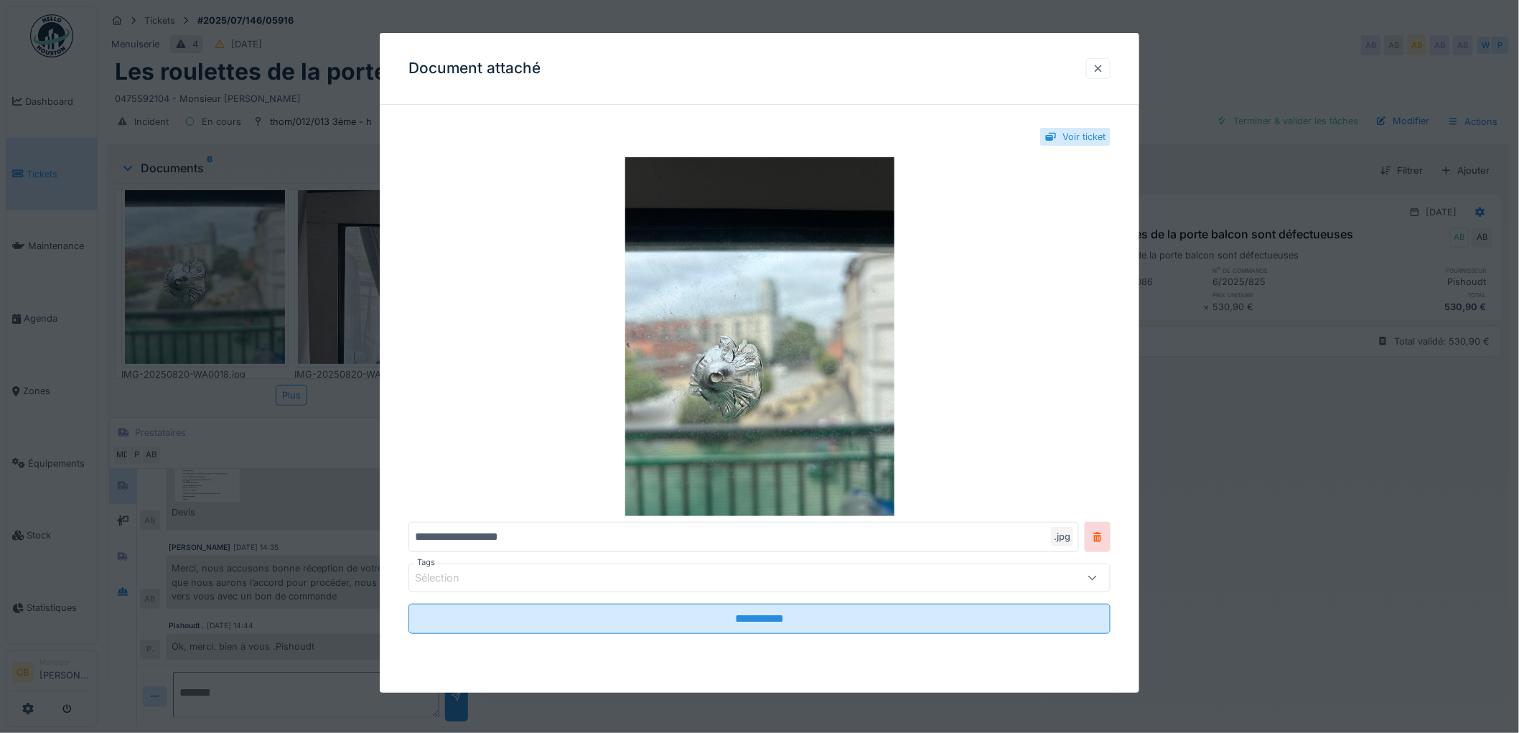
click at [1104, 67] on div at bounding box center [1098, 69] width 11 height 14
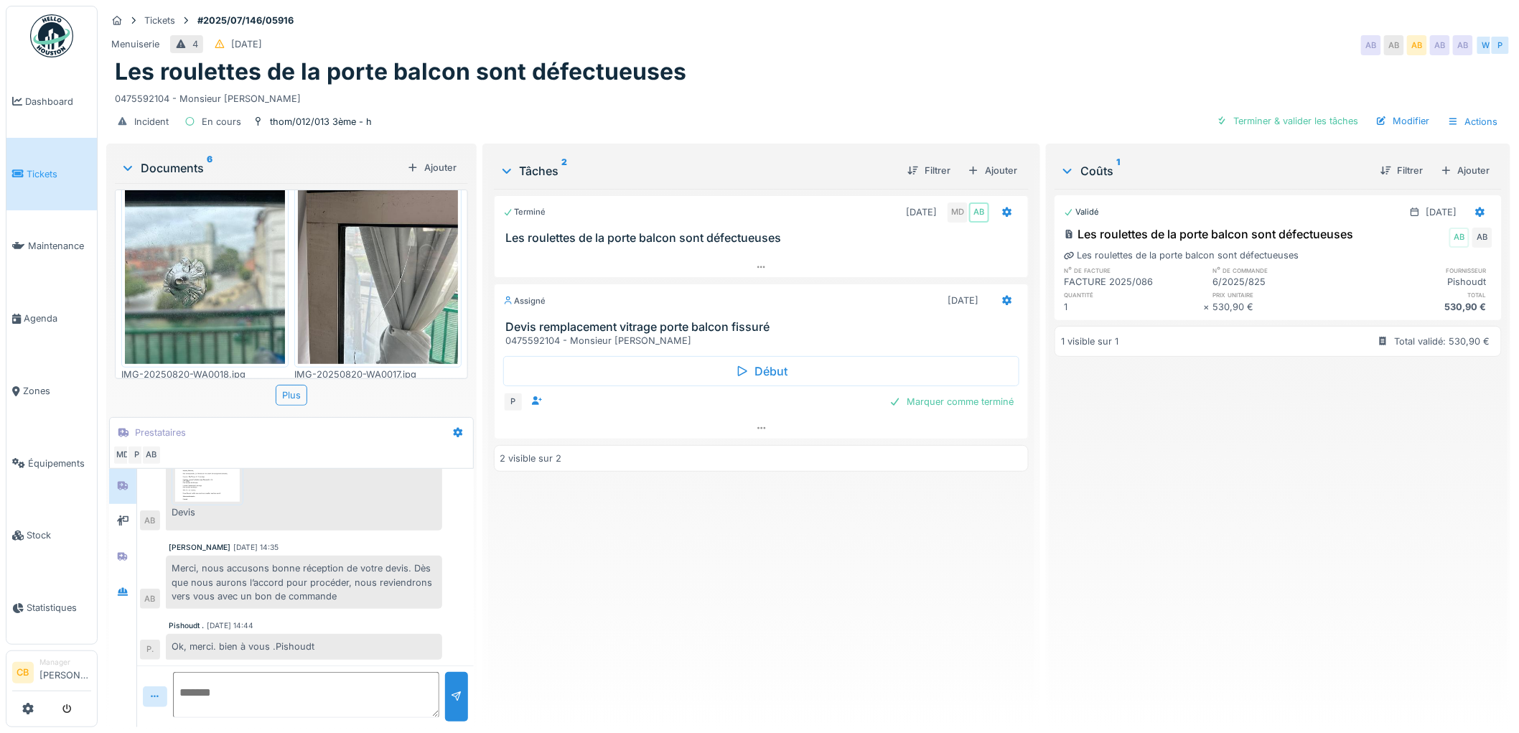
click at [396, 270] on img at bounding box center [378, 257] width 160 height 213
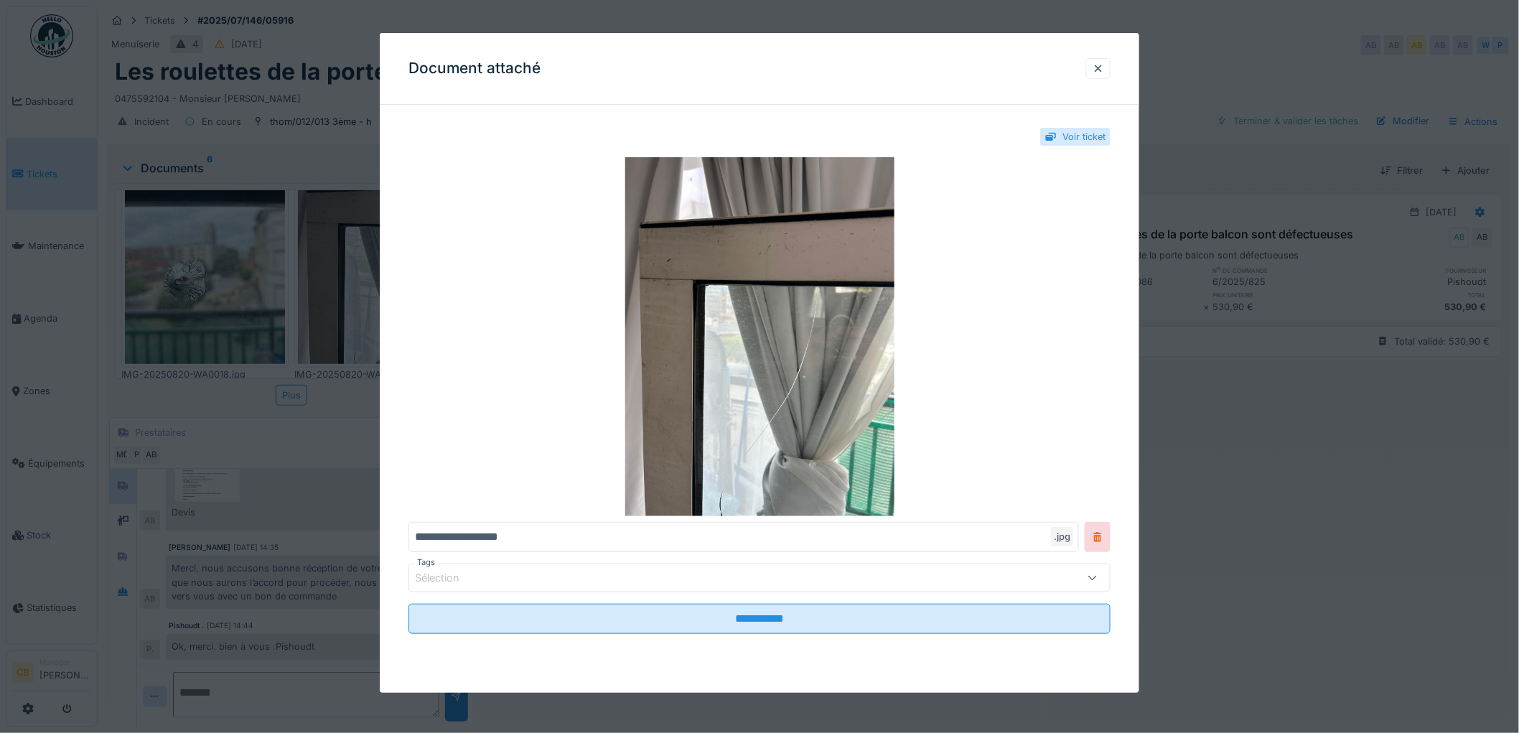
click at [390, 292] on div "**********" at bounding box center [760, 395] width 760 height 558
click at [365, 292] on div at bounding box center [759, 366] width 1519 height 733
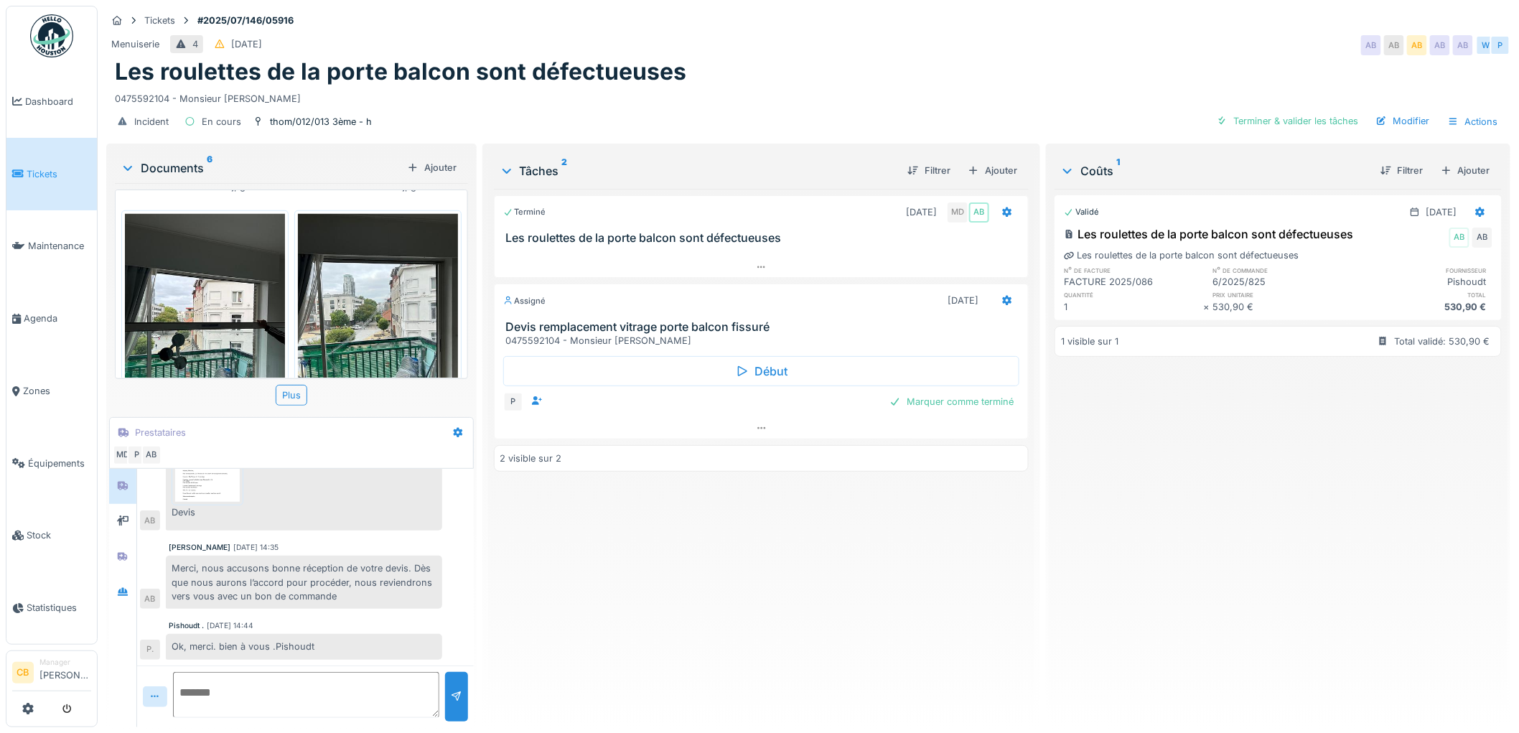
scroll to position [554, 0]
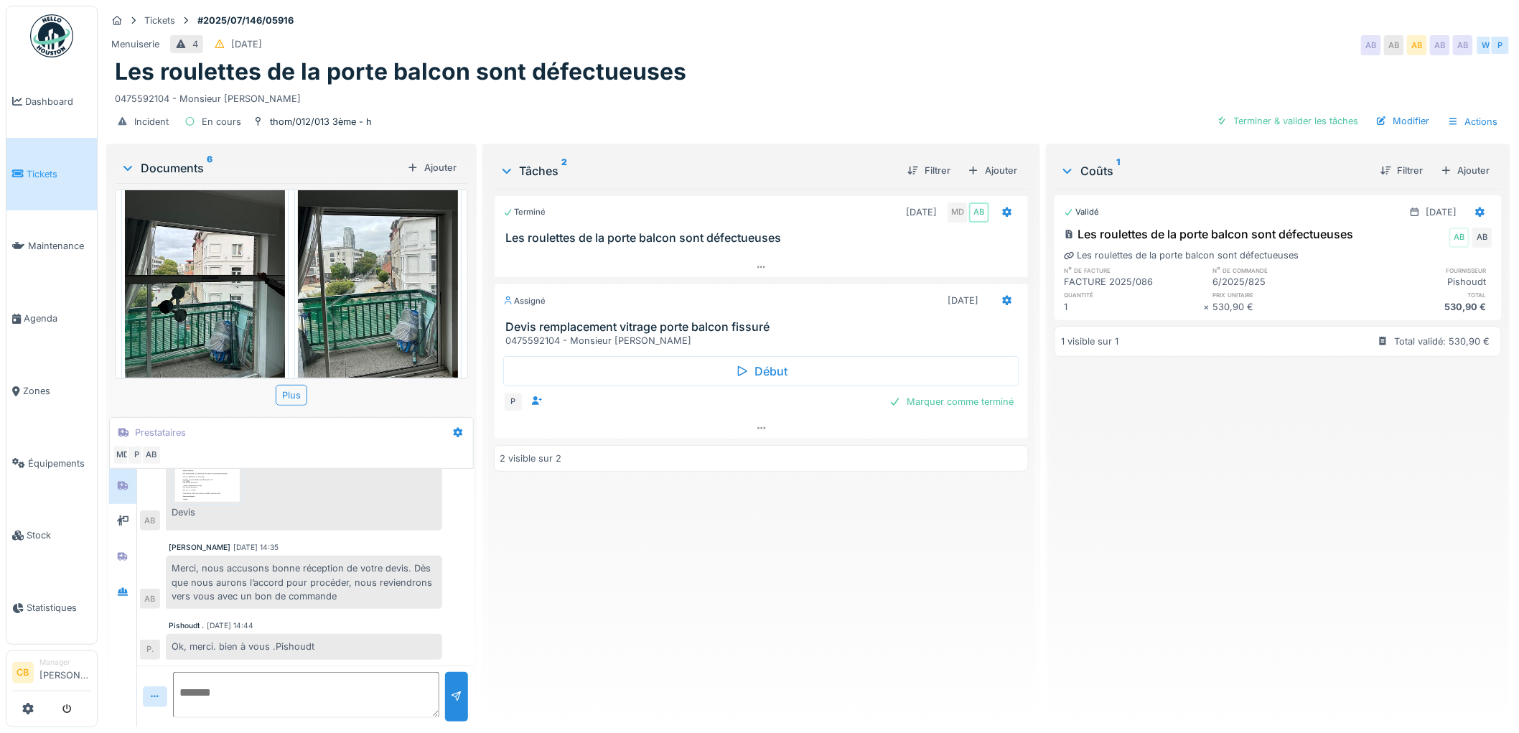
click at [350, 256] on img at bounding box center [378, 273] width 160 height 213
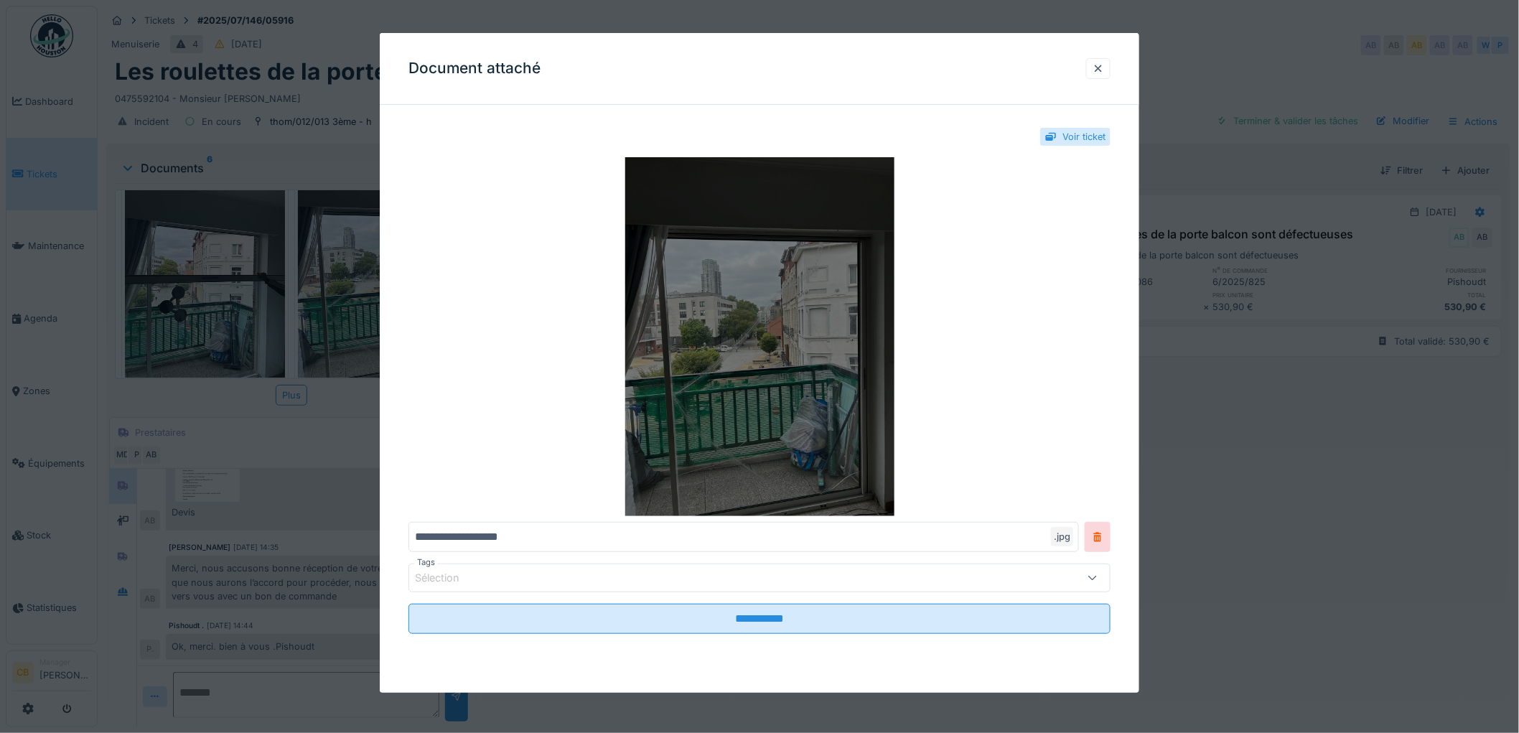
click at [676, 327] on img at bounding box center [760, 336] width 702 height 359
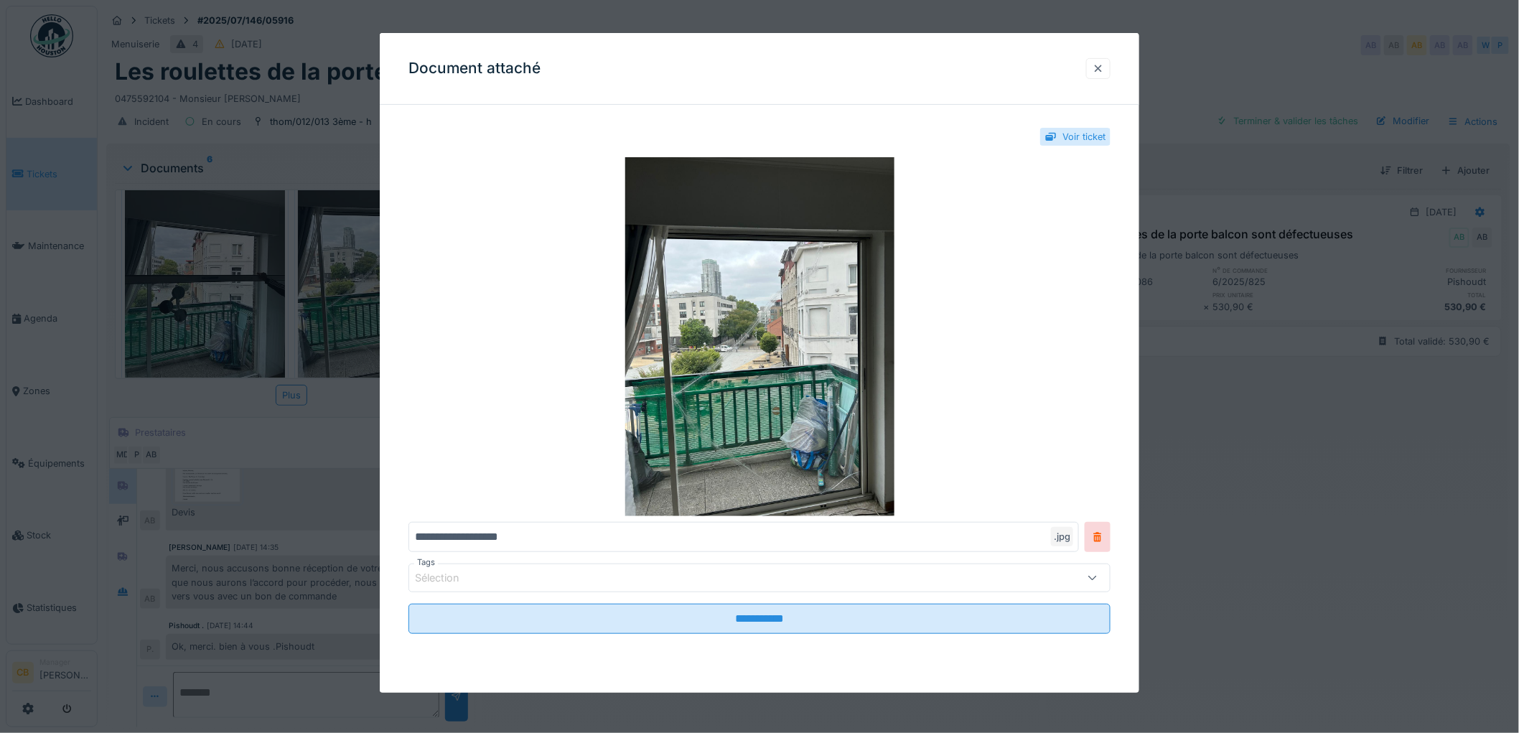
click at [1104, 67] on div at bounding box center [1098, 69] width 11 height 14
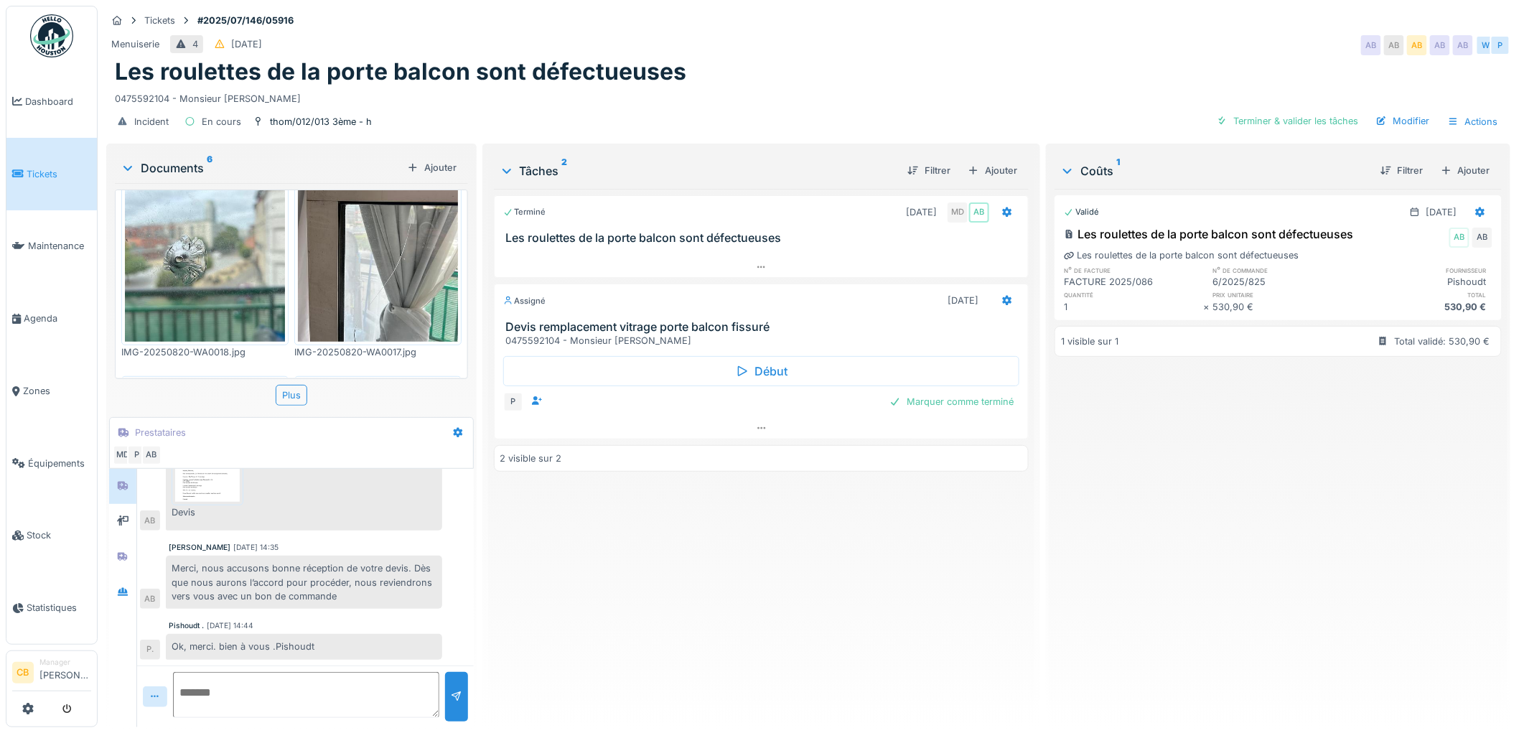
scroll to position [315, 0]
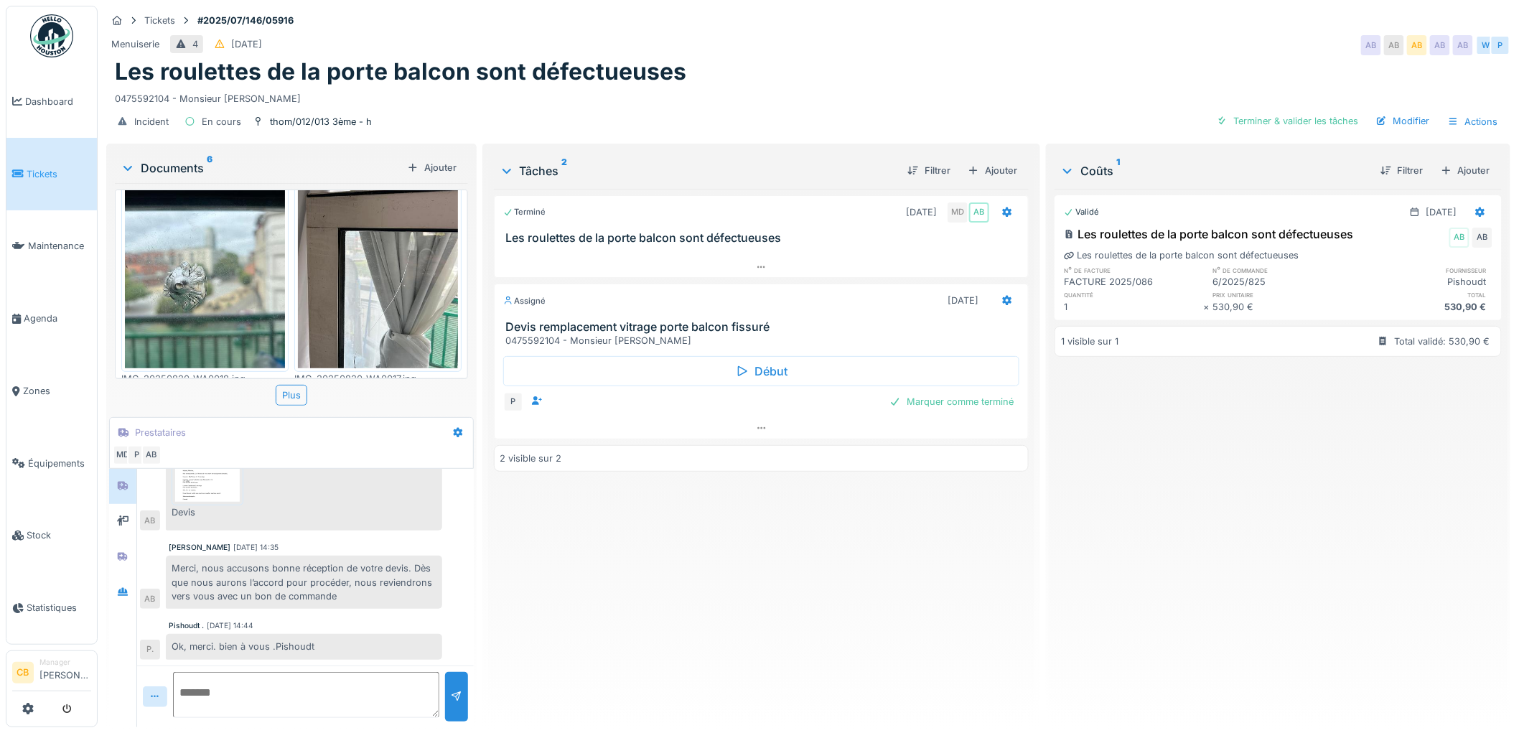
click at [218, 271] on img at bounding box center [205, 261] width 160 height 213
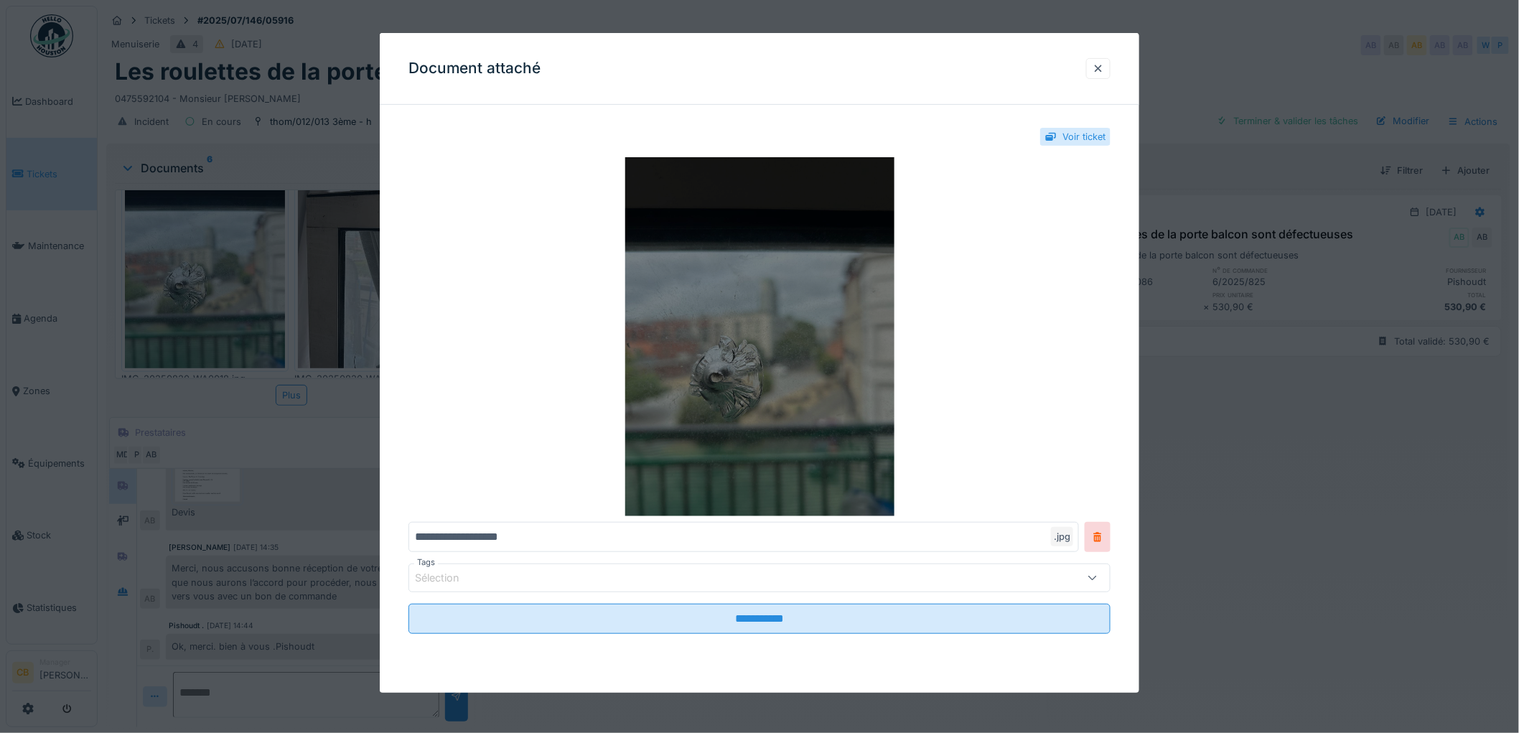
click at [701, 320] on img at bounding box center [760, 336] width 702 height 359
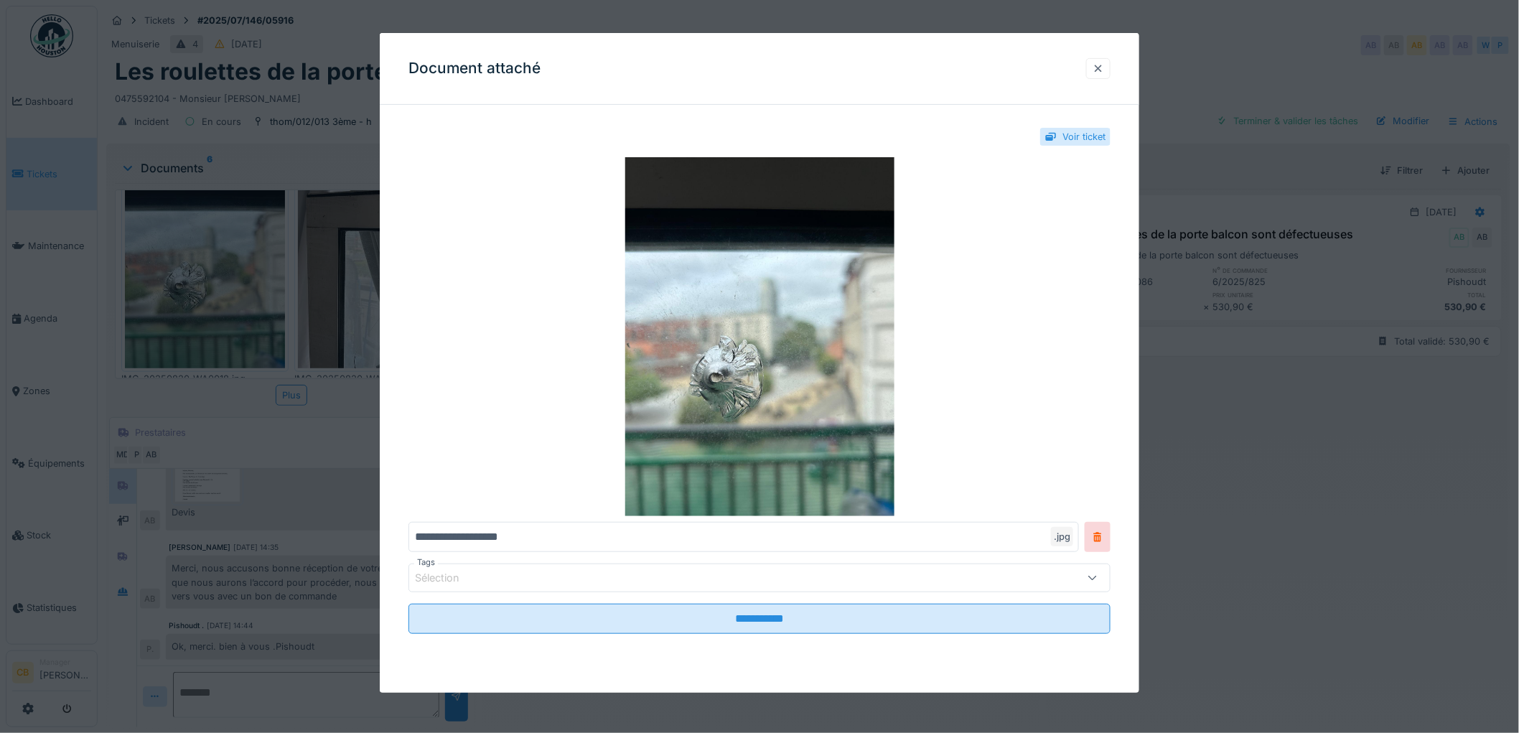
click at [1104, 65] on div at bounding box center [1098, 69] width 11 height 14
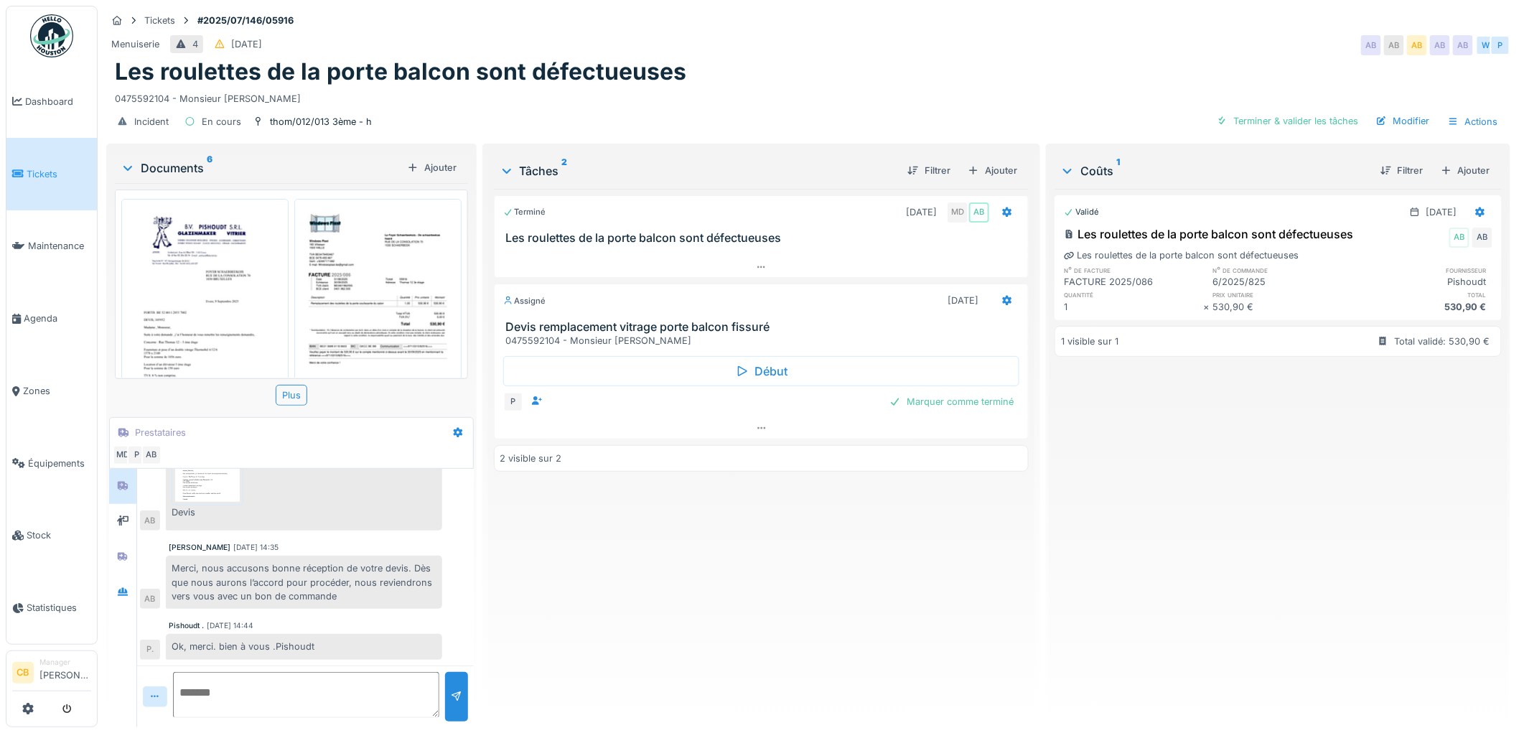
scroll to position [0, 0]
click at [158, 292] on img at bounding box center [205, 318] width 160 height 226
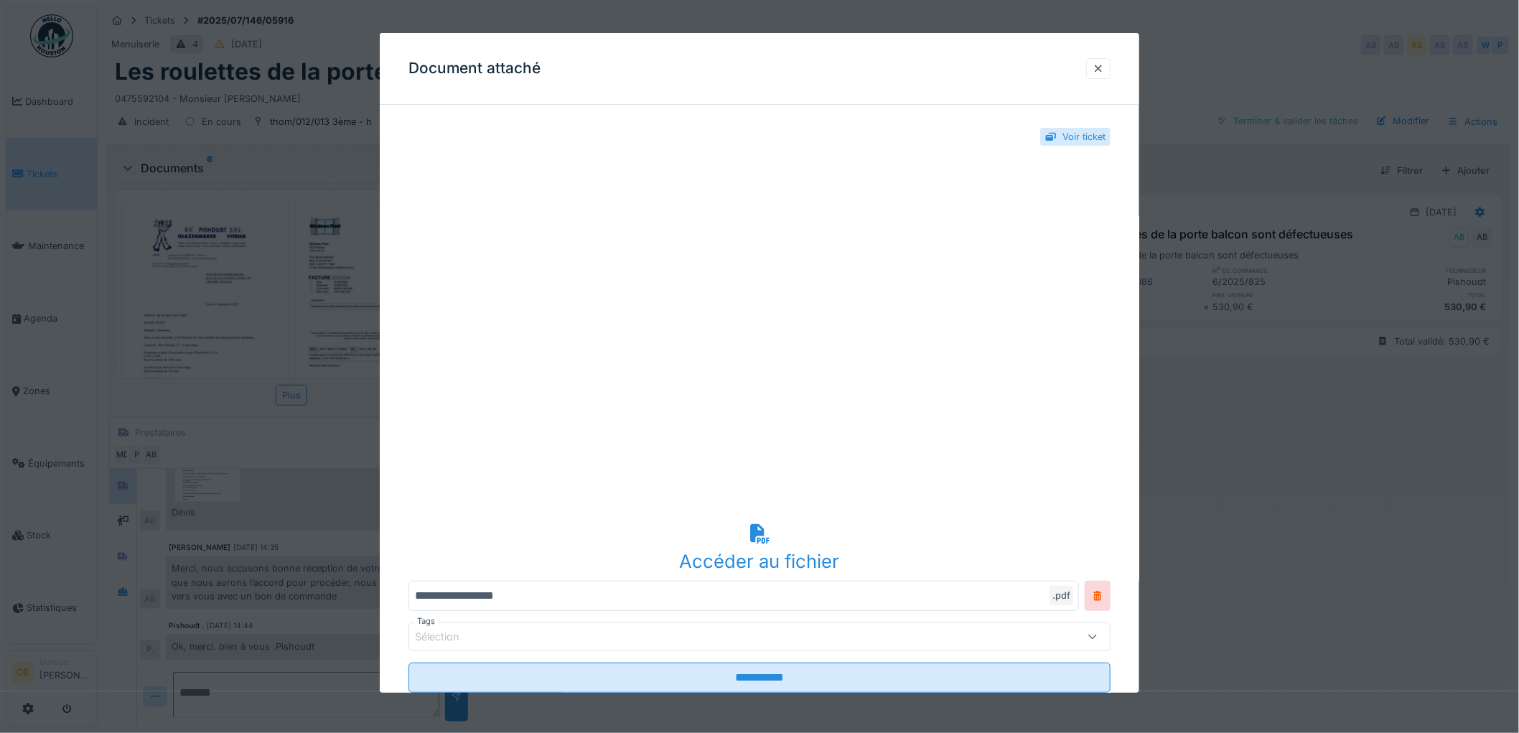
scroll to position [41, 0]
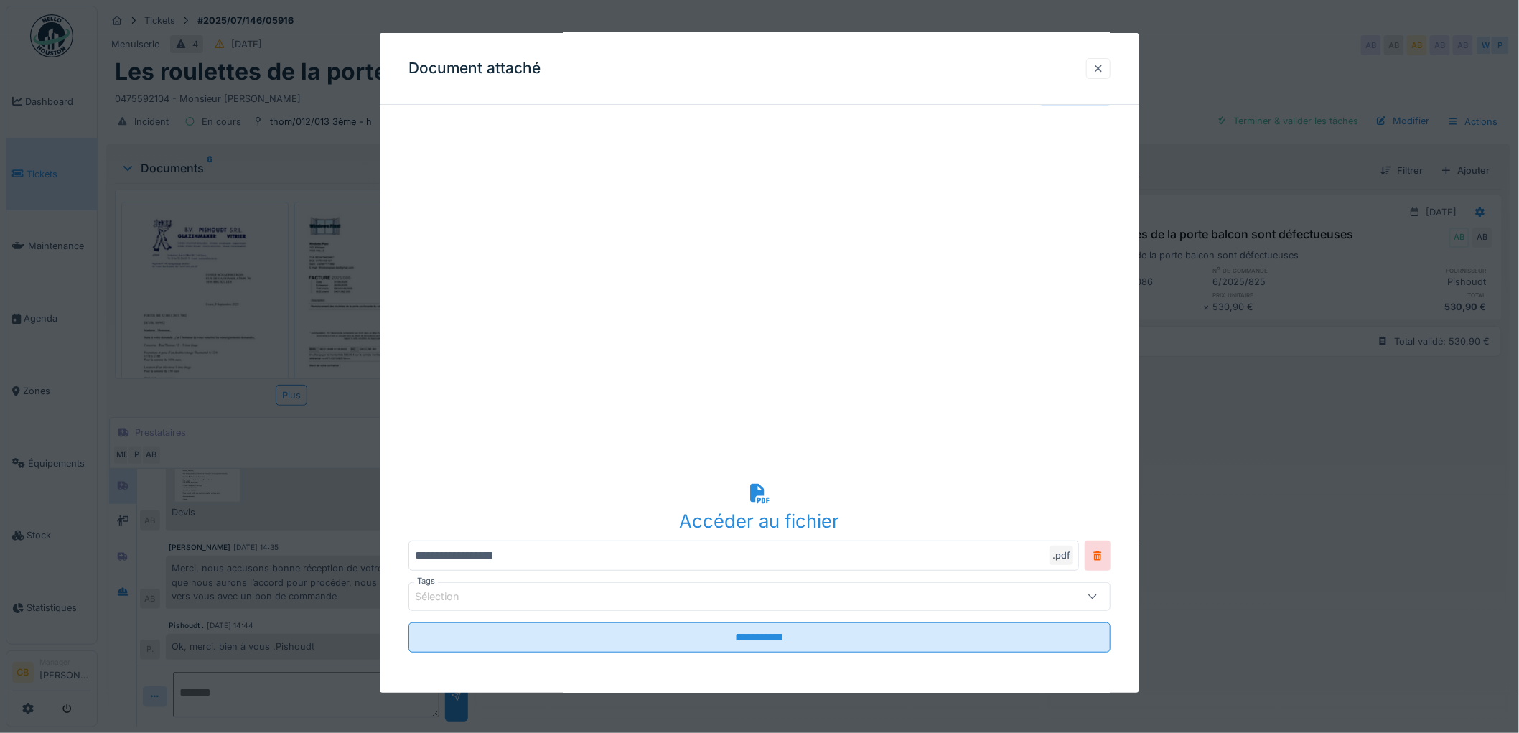
click at [1104, 65] on div at bounding box center [1098, 69] width 11 height 14
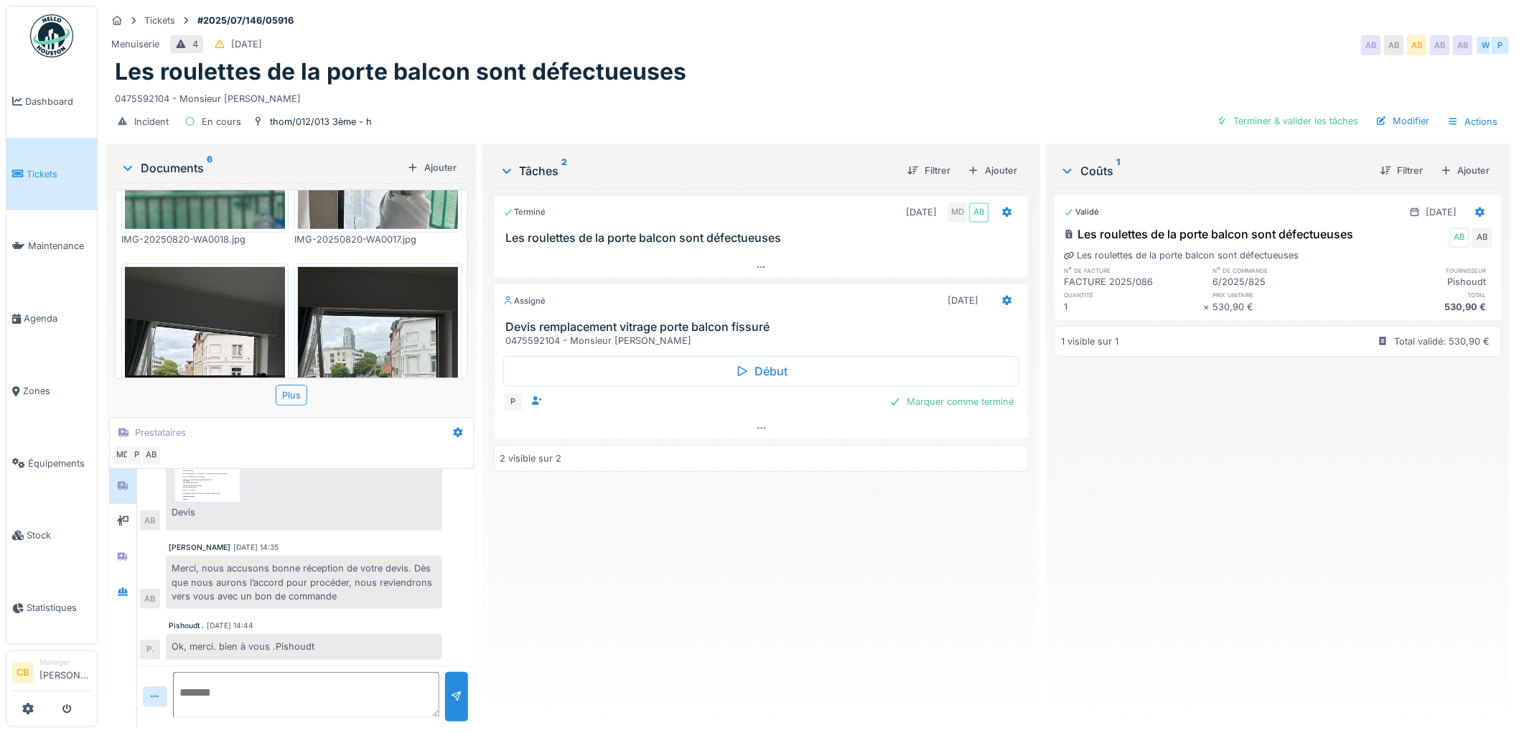
scroll to position [554, 0]
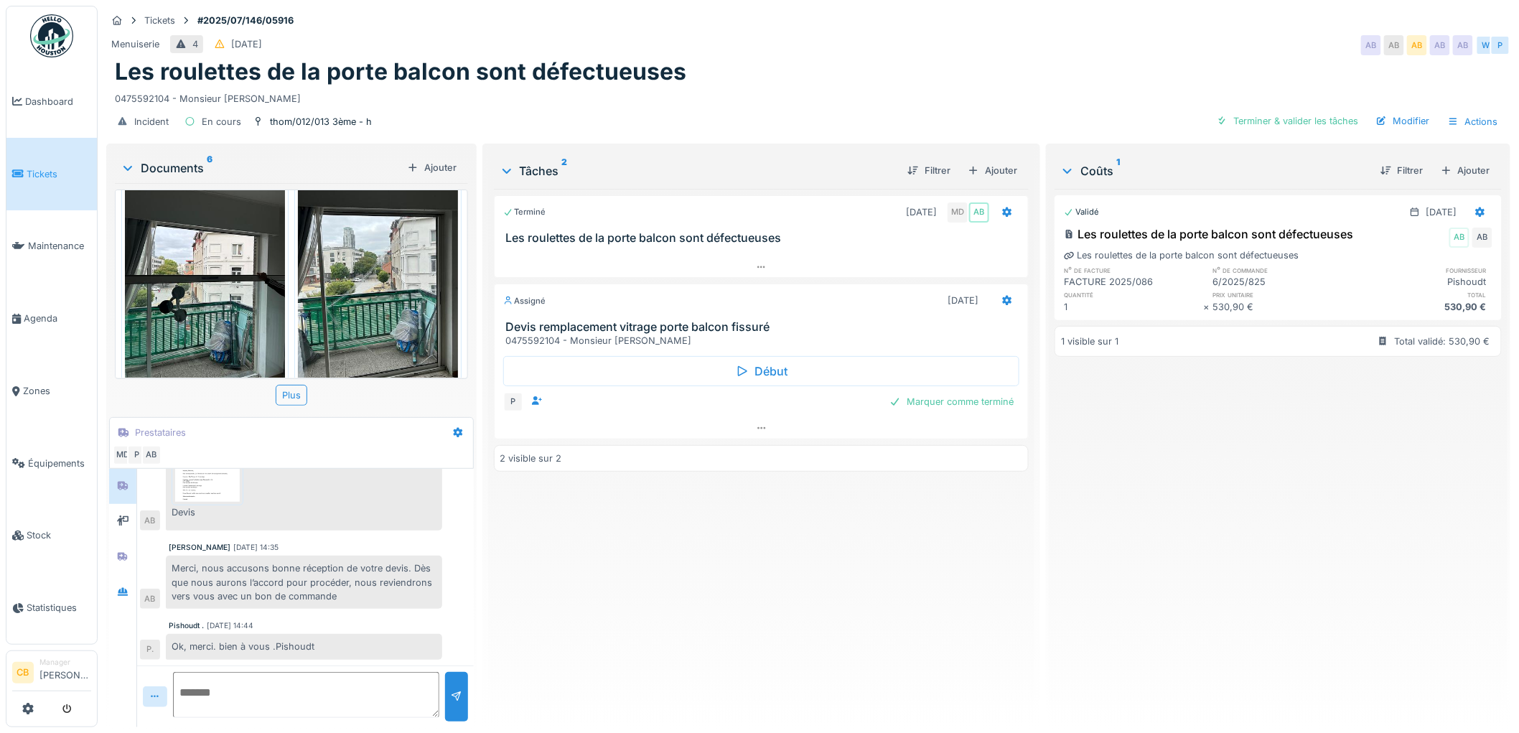
click at [154, 202] on img at bounding box center [205, 273] width 160 height 213
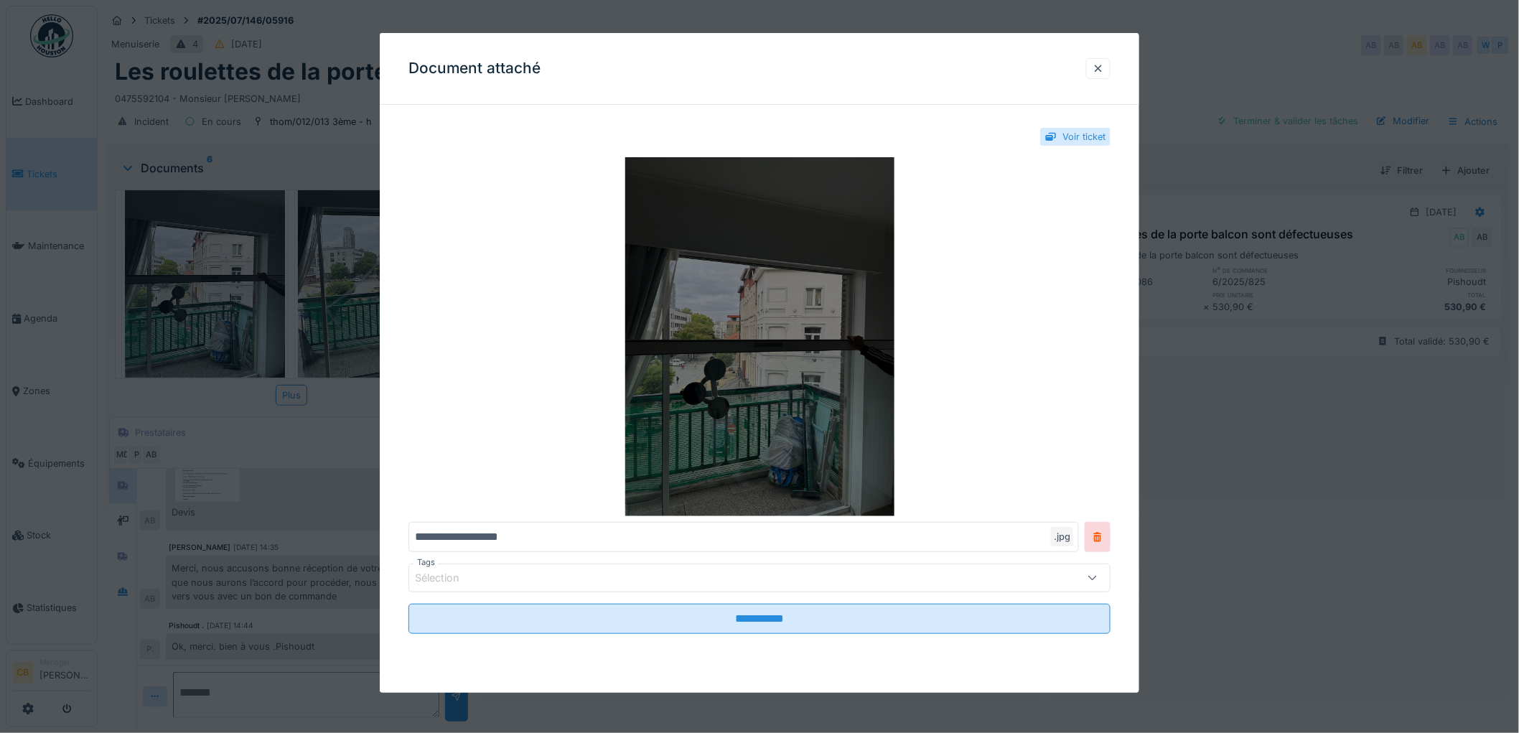
click at [702, 413] on img at bounding box center [760, 336] width 702 height 359
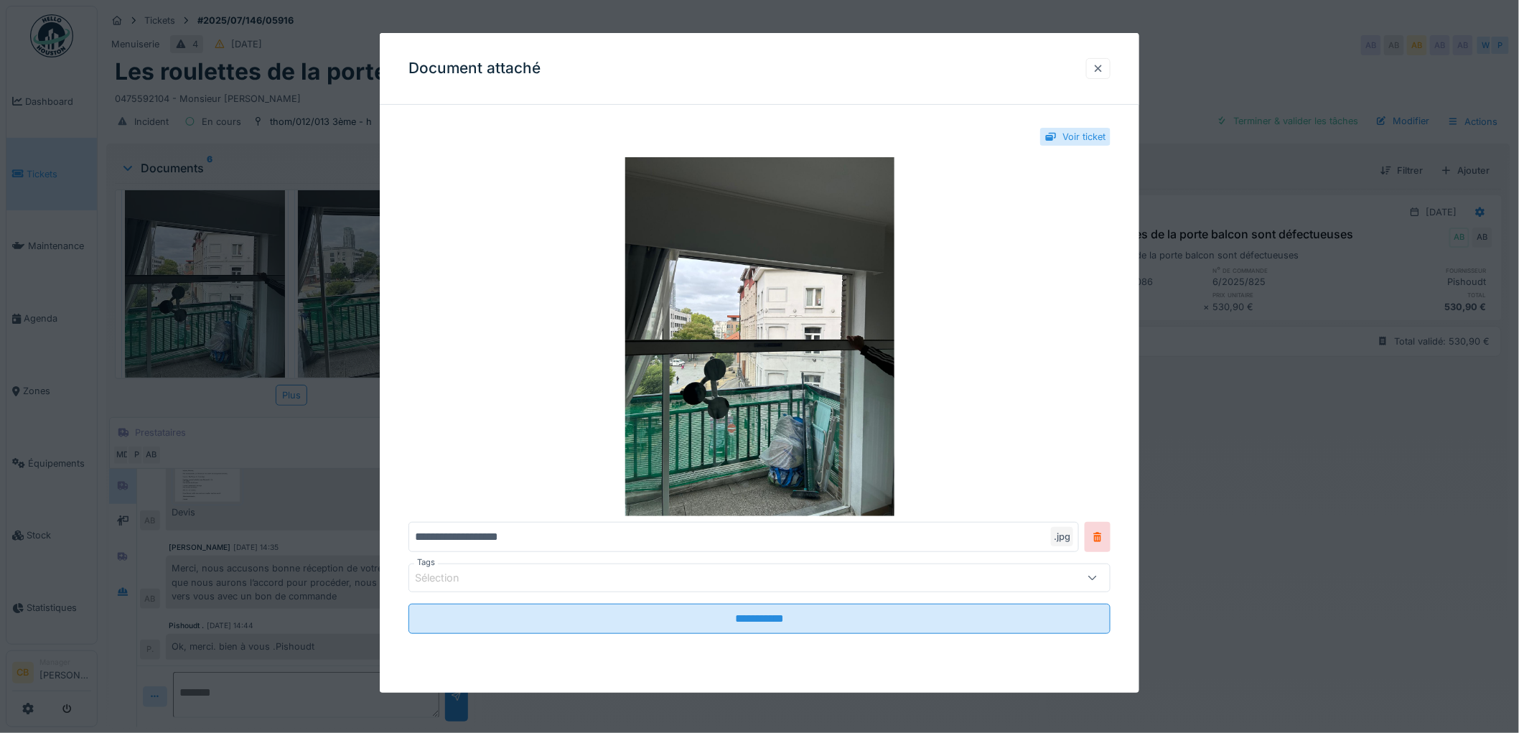
click at [1104, 70] on div at bounding box center [1098, 69] width 11 height 14
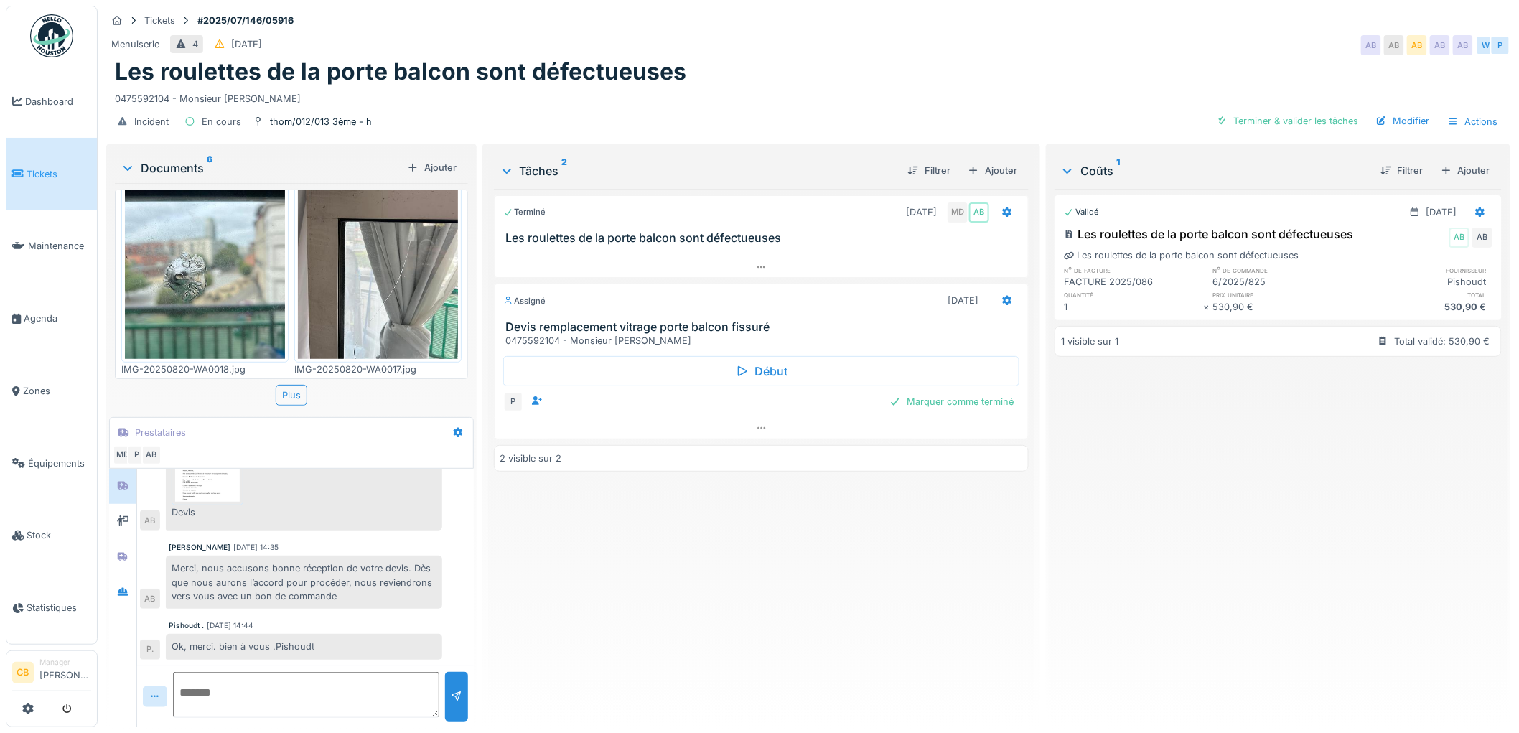
scroll to position [315, 0]
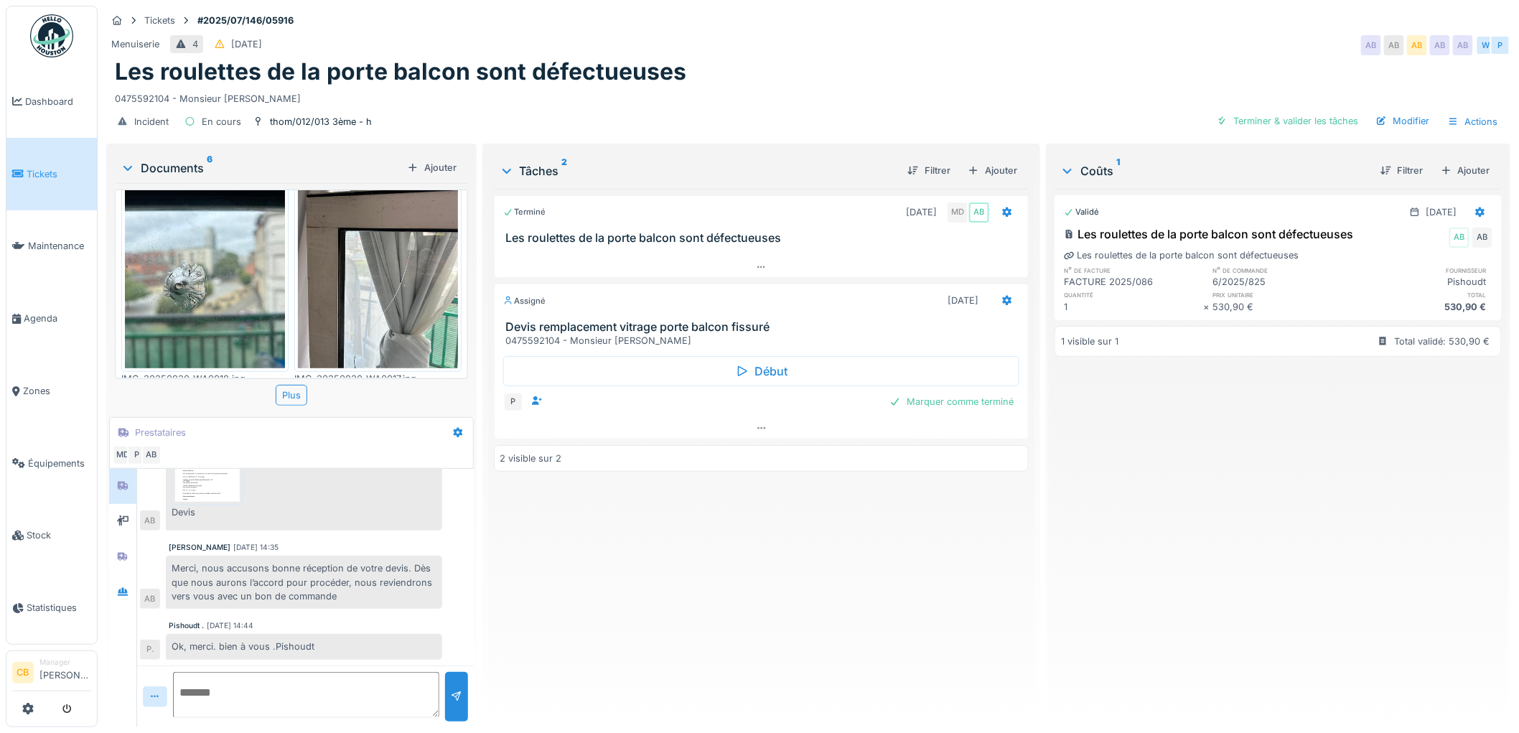
click at [211, 240] on img at bounding box center [205, 261] width 160 height 213
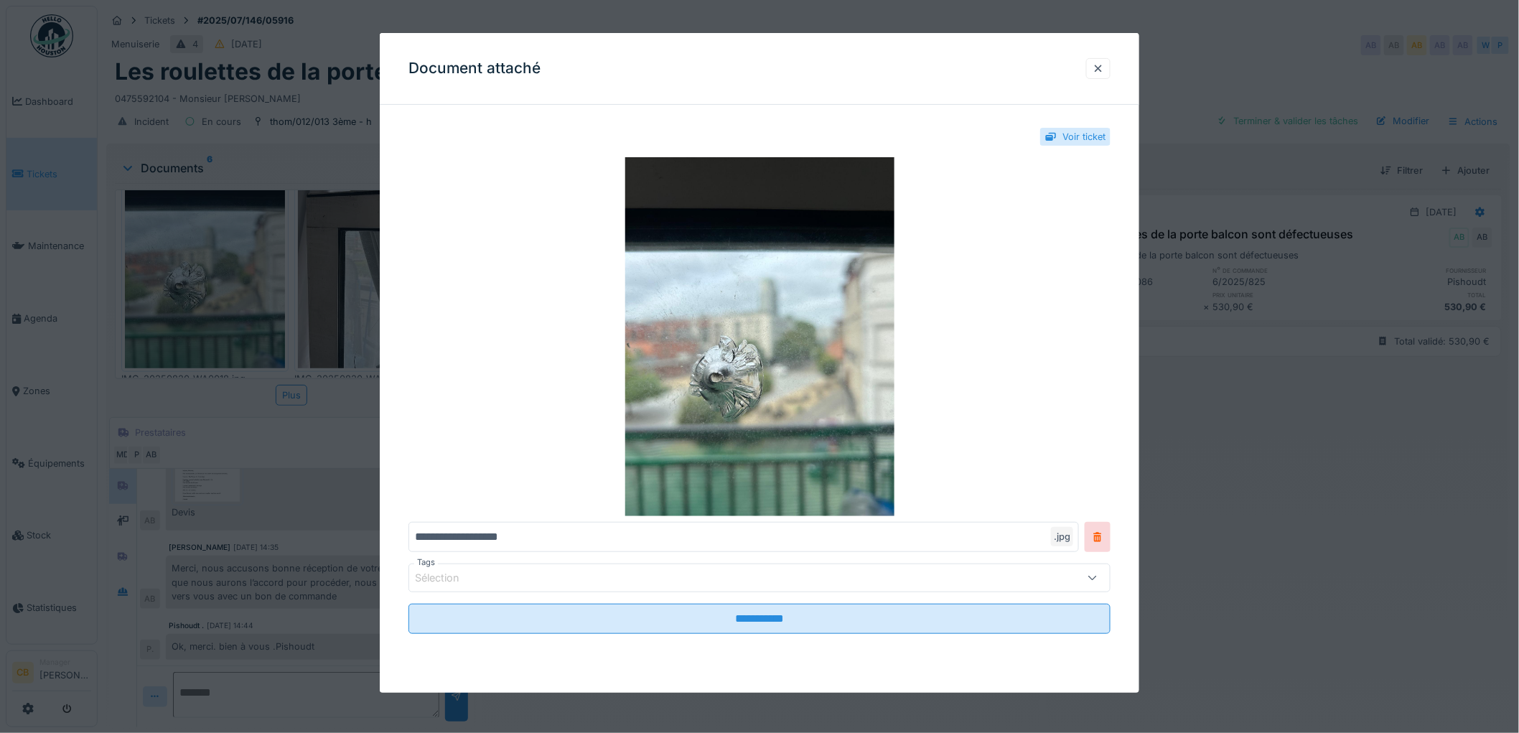
click at [211, 240] on div at bounding box center [759, 366] width 1519 height 733
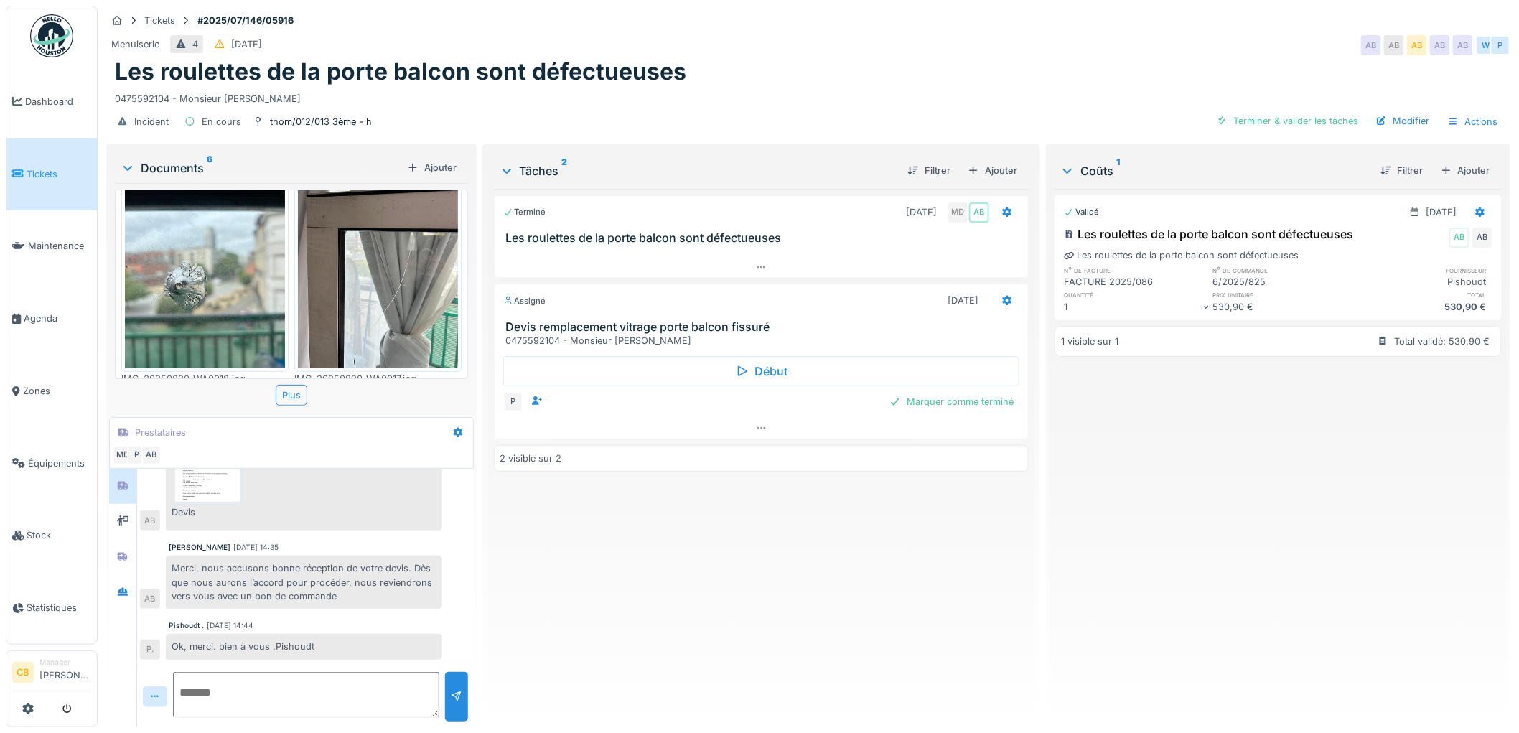
click at [416, 281] on img at bounding box center [378, 261] width 160 height 213
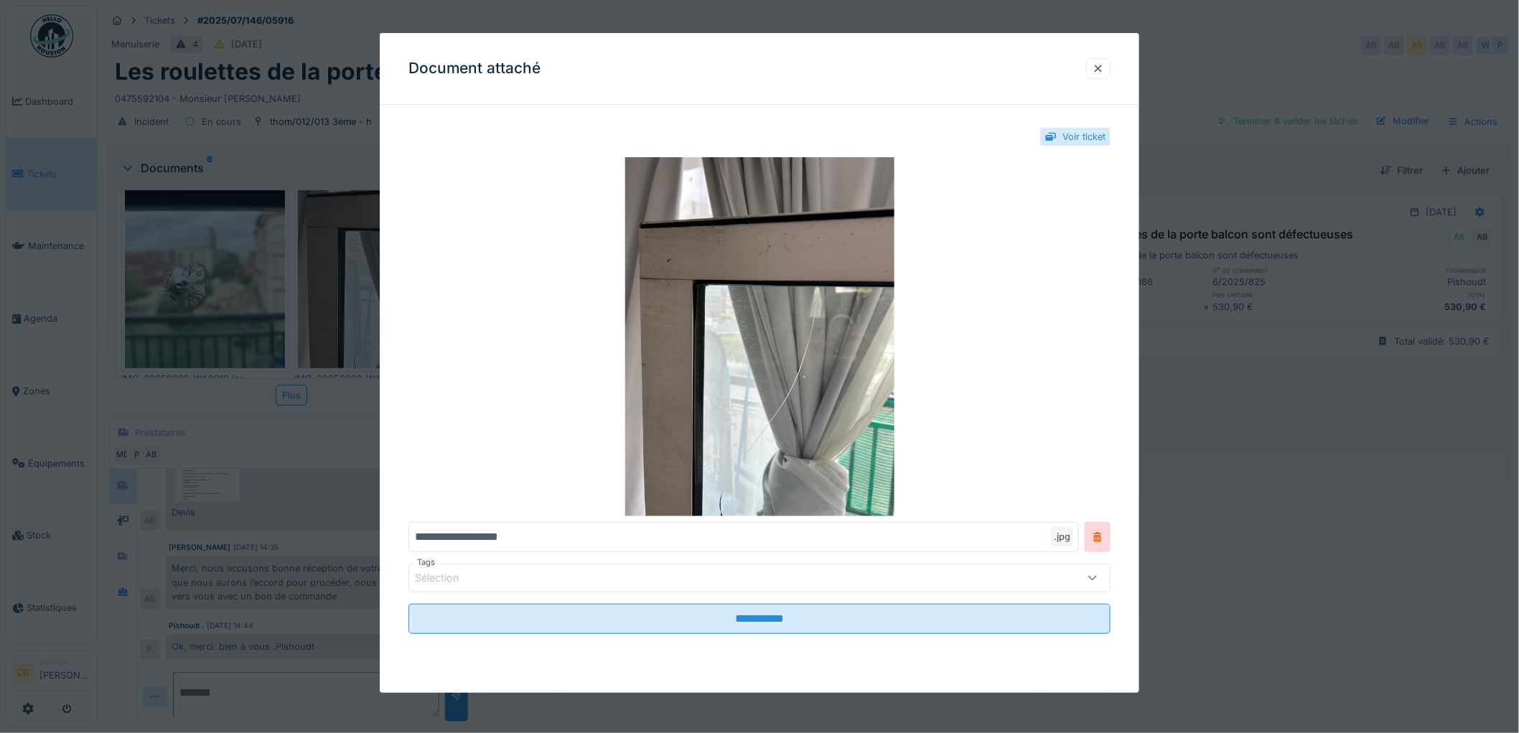
click at [416, 281] on img at bounding box center [760, 336] width 702 height 359
click at [1104, 67] on div at bounding box center [1098, 69] width 11 height 14
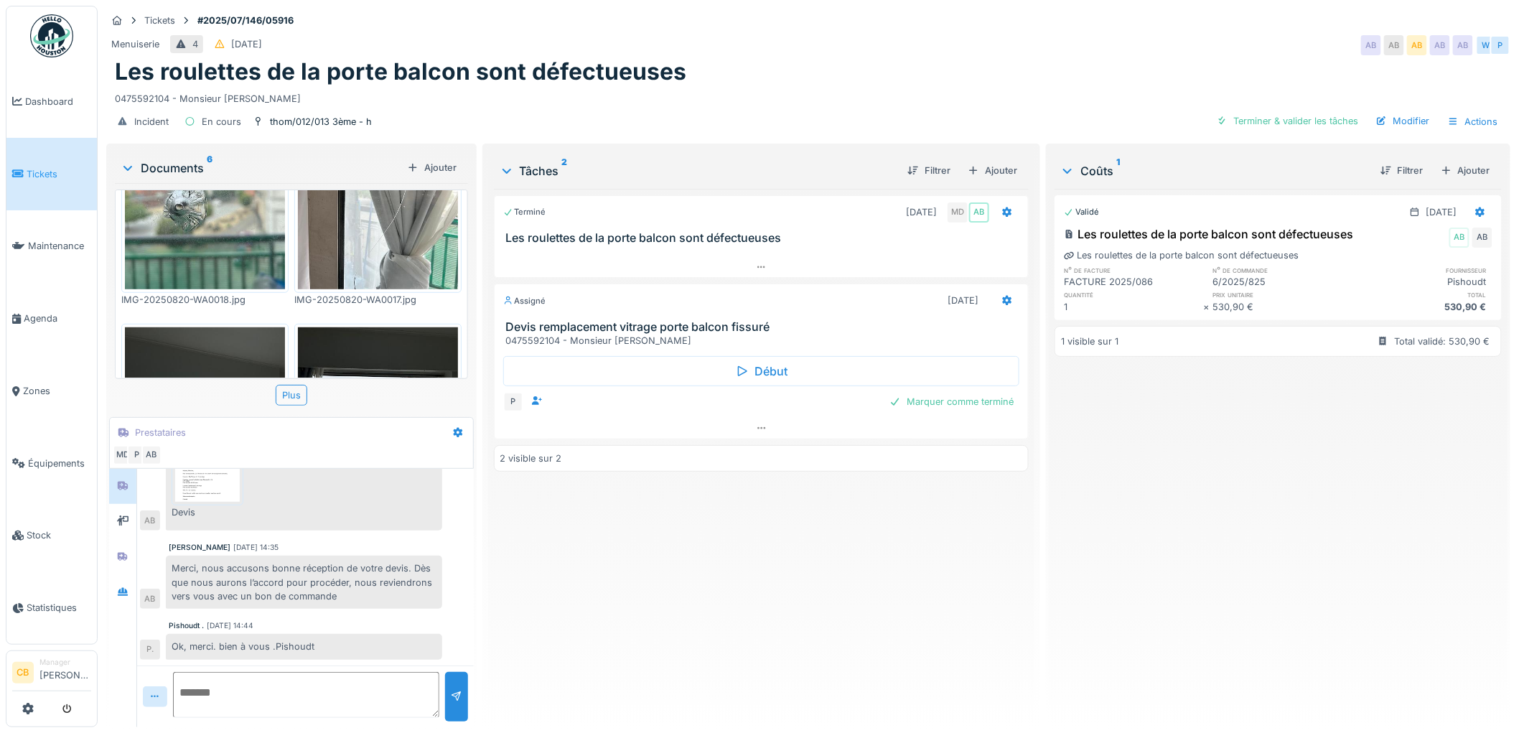
scroll to position [554, 0]
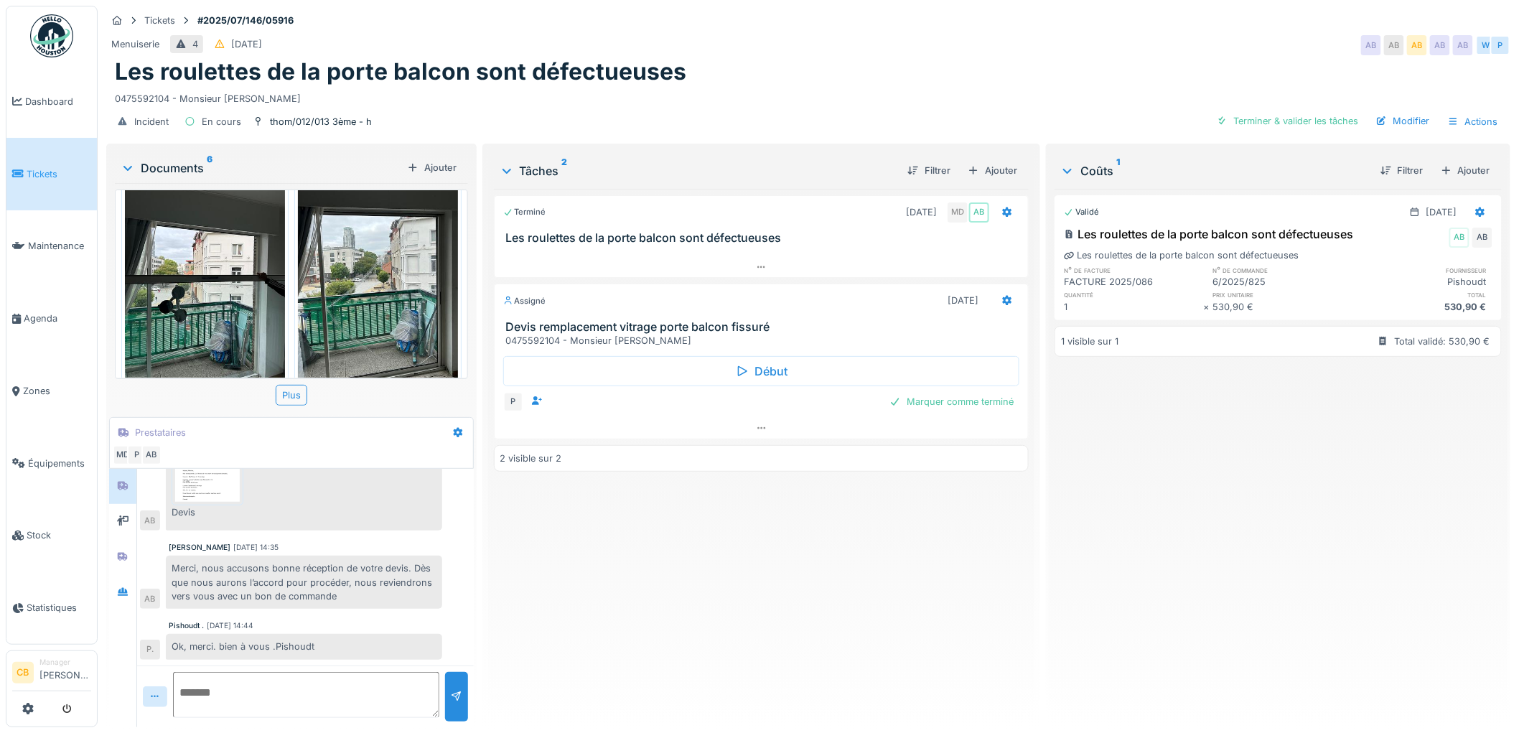
click at [350, 256] on img at bounding box center [378, 273] width 160 height 213
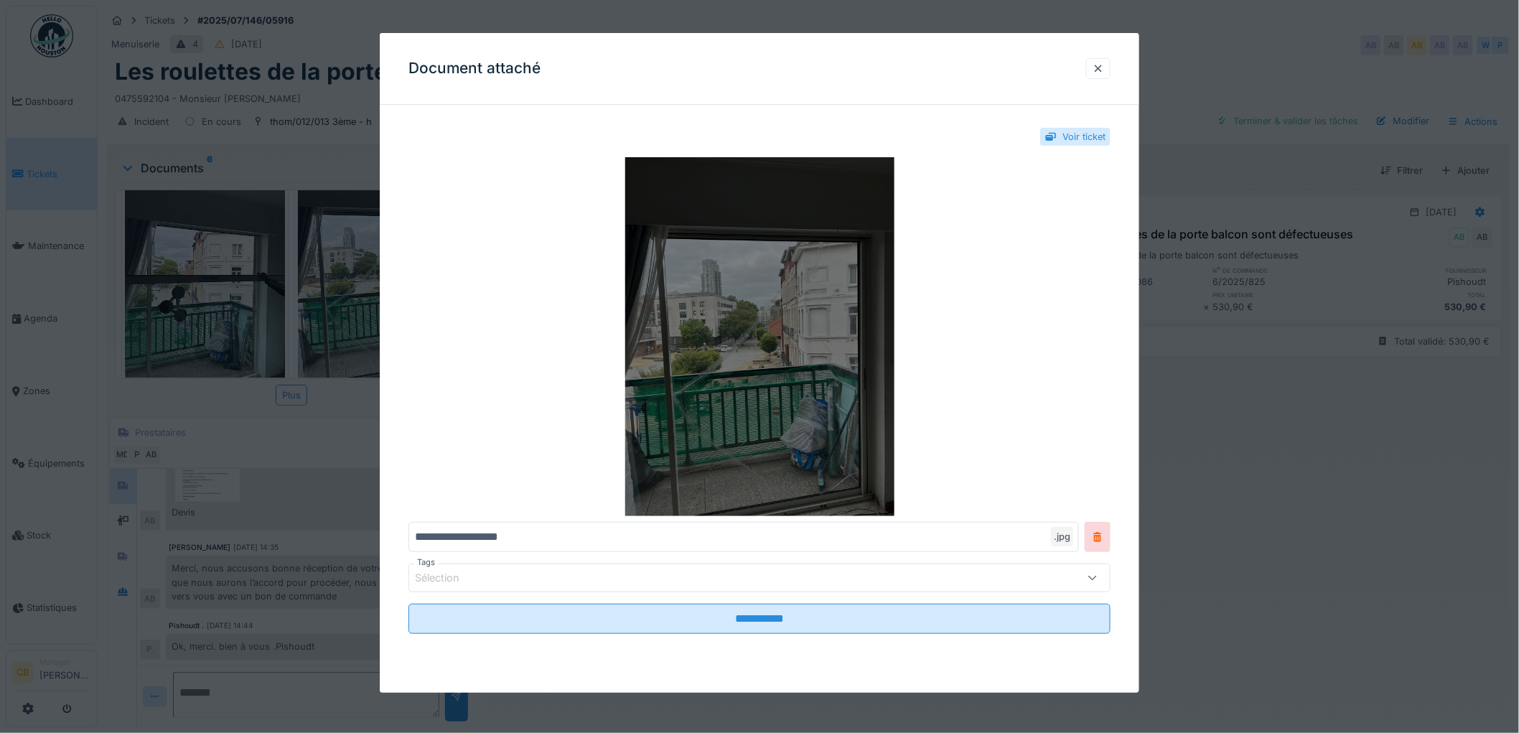
click at [798, 319] on img at bounding box center [760, 336] width 702 height 359
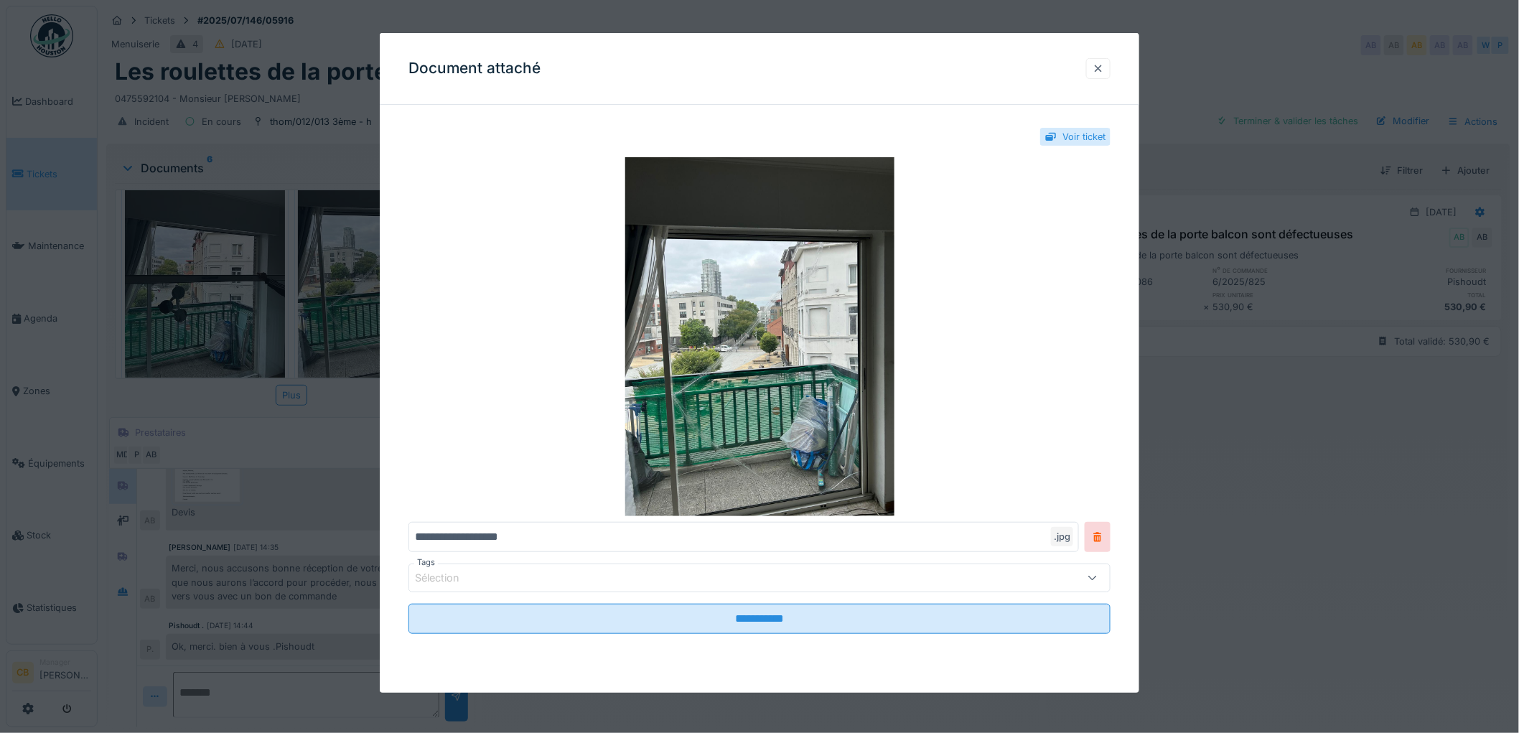
click at [1104, 69] on div at bounding box center [1098, 69] width 11 height 14
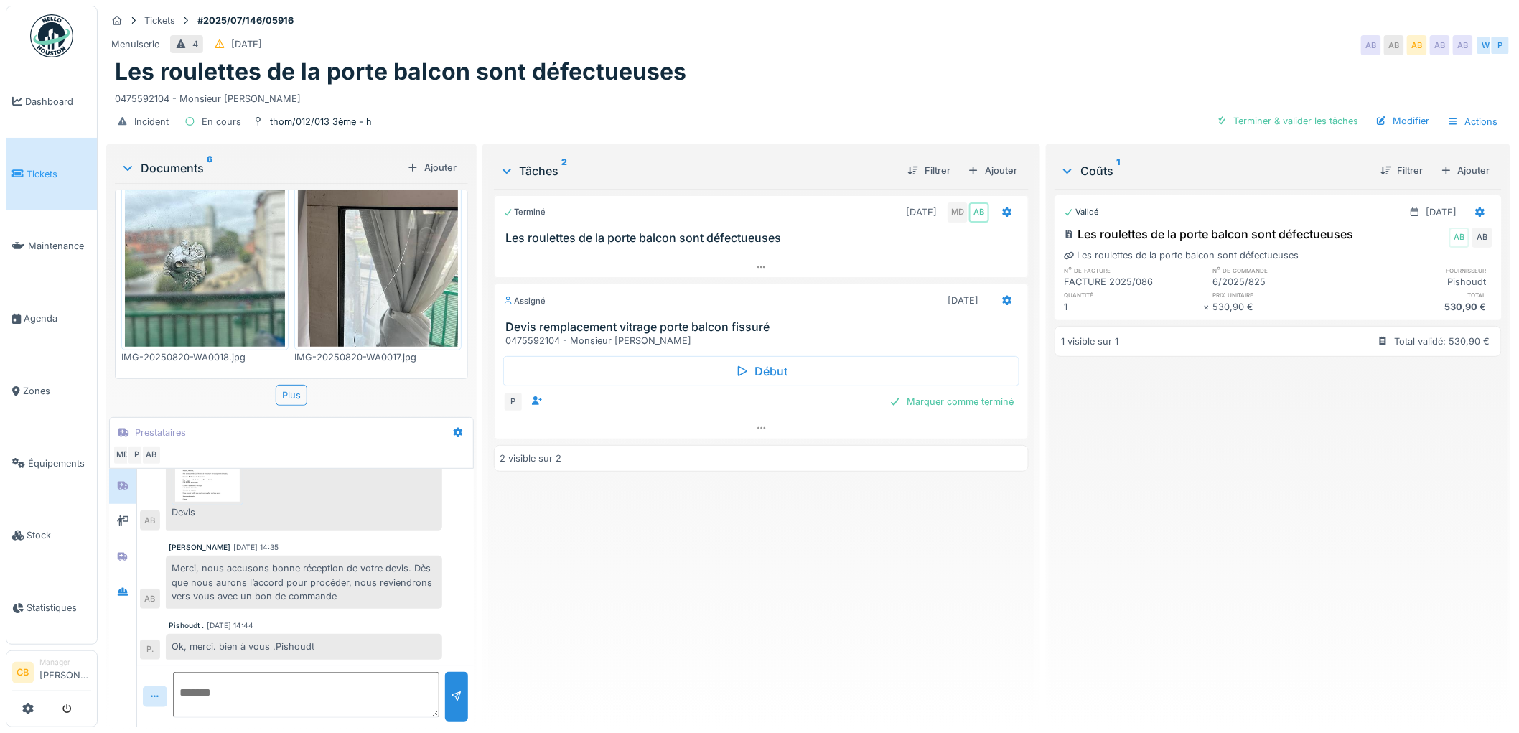
scroll to position [315, 0]
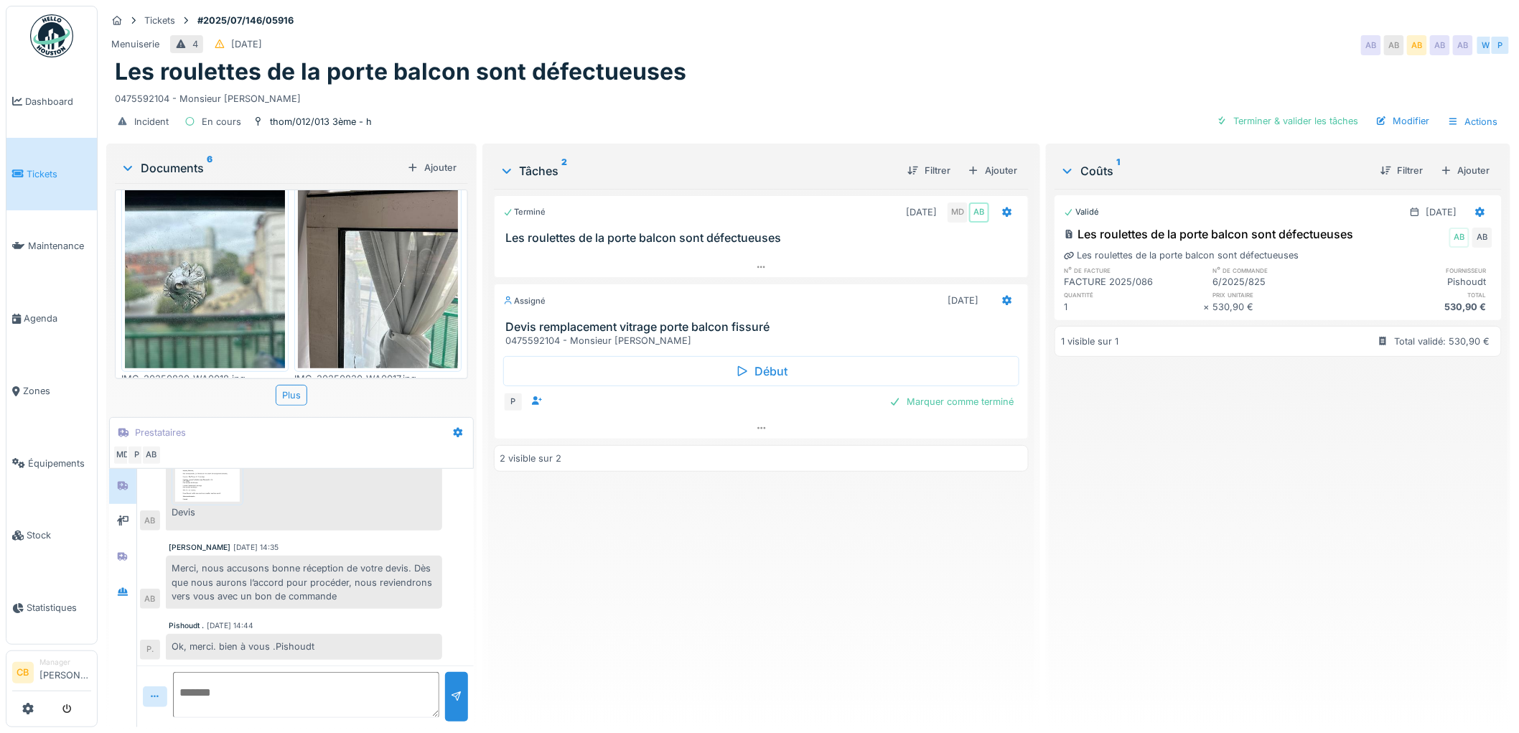
click at [133, 289] on img at bounding box center [205, 261] width 160 height 213
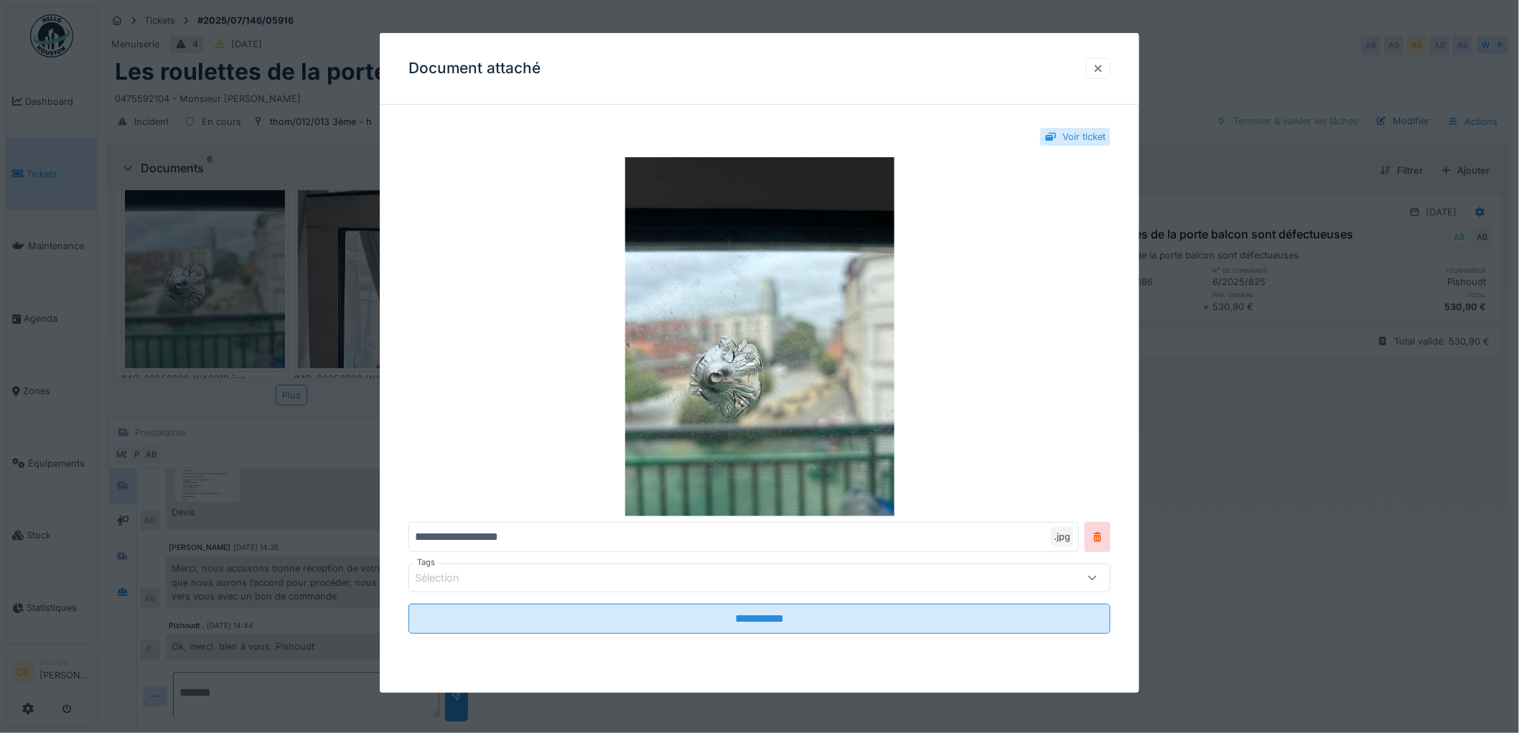
click at [1103, 69] on div at bounding box center [1098, 69] width 11 height 14
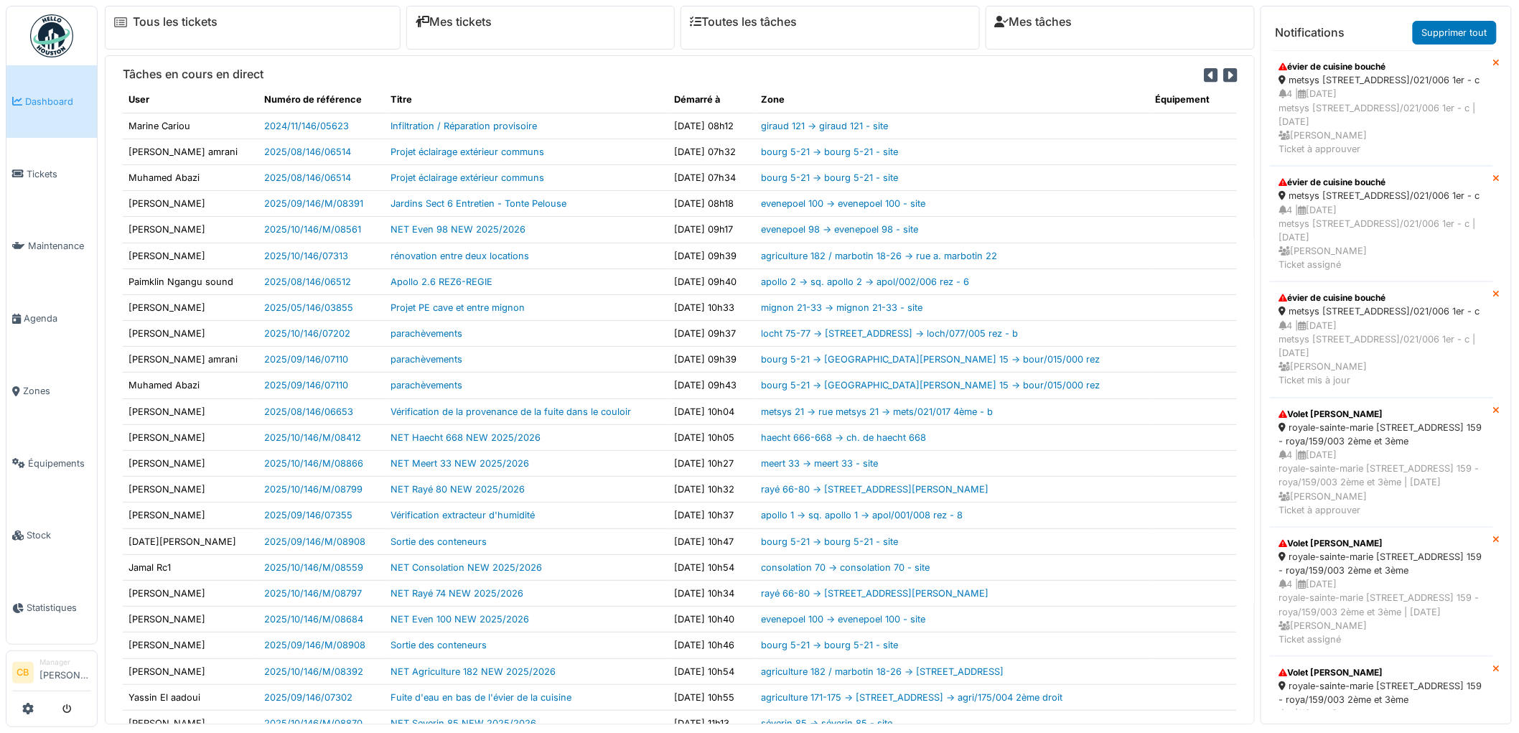
click at [52, 29] on img at bounding box center [51, 35] width 43 height 43
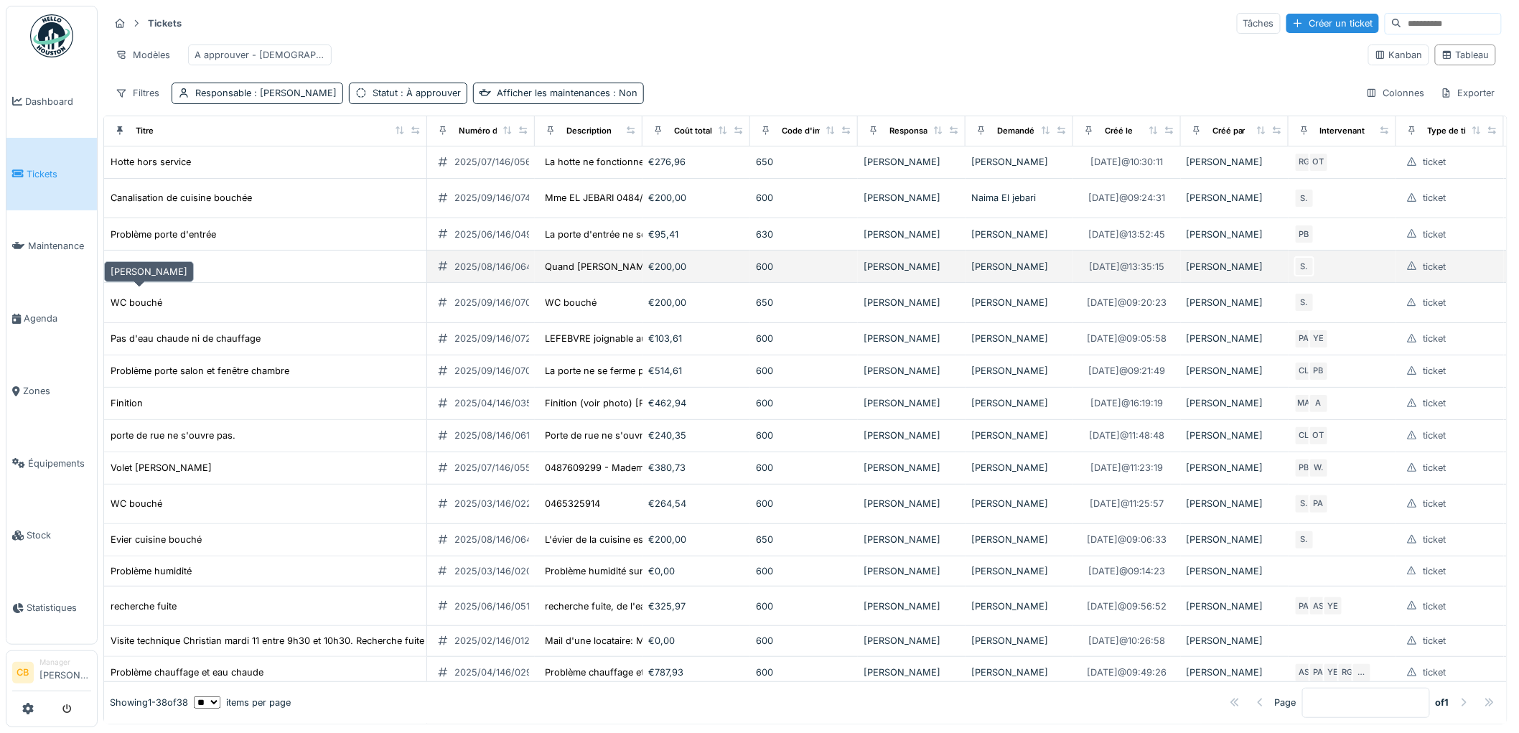
click at [145, 274] on div "[PERSON_NAME]" at bounding box center [149, 267] width 77 height 14
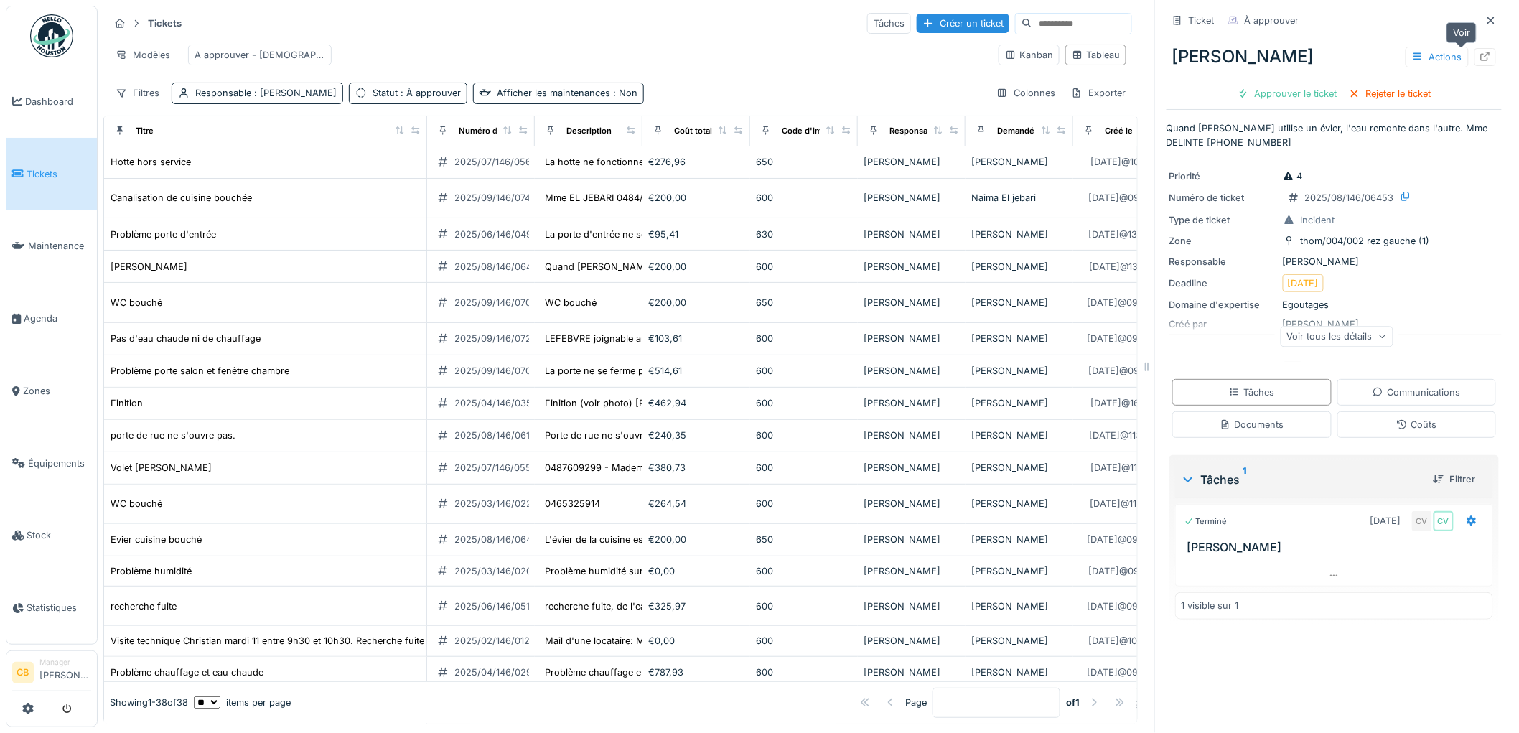
click at [1481, 60] on icon at bounding box center [1485, 56] width 9 height 9
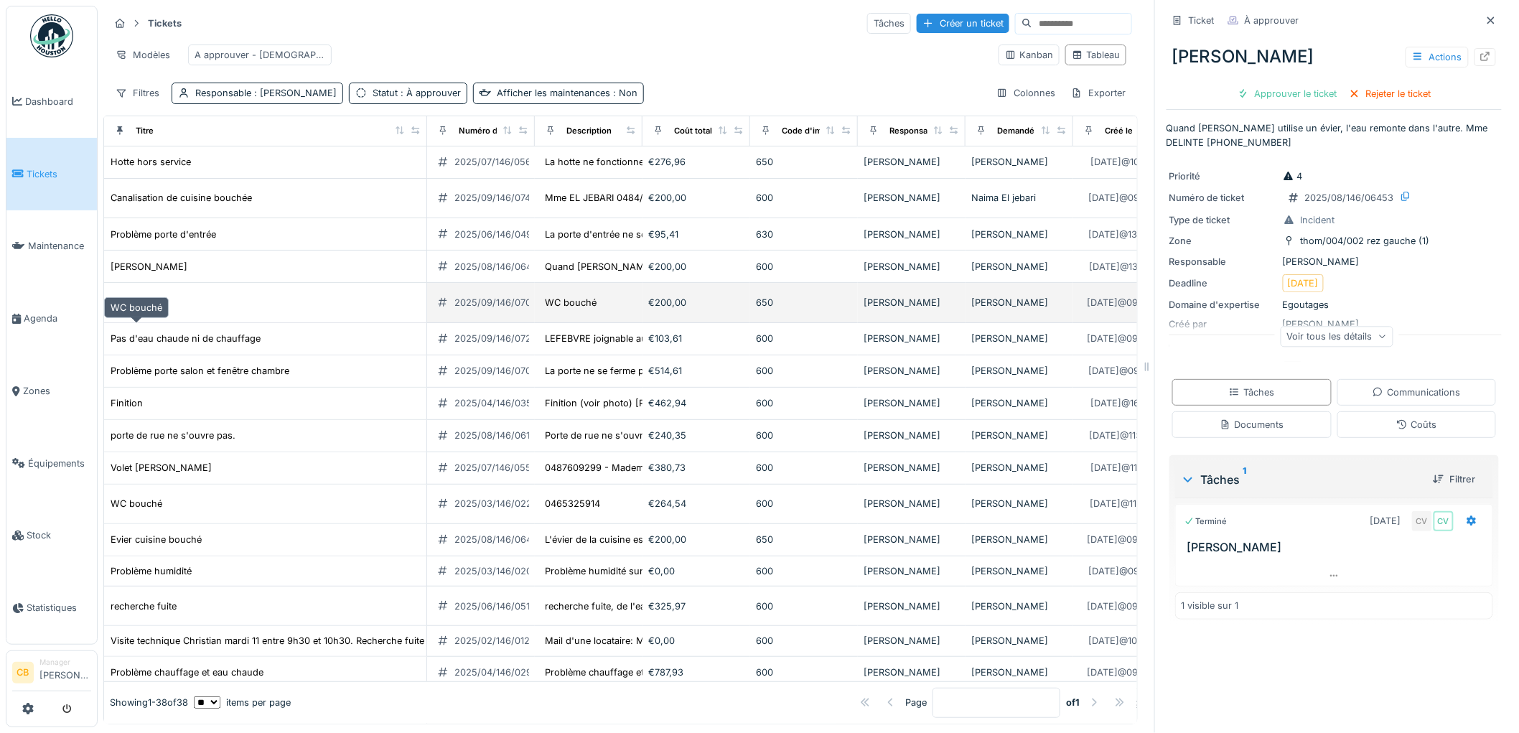
click at [149, 309] on div "WC bouché" at bounding box center [137, 303] width 52 height 14
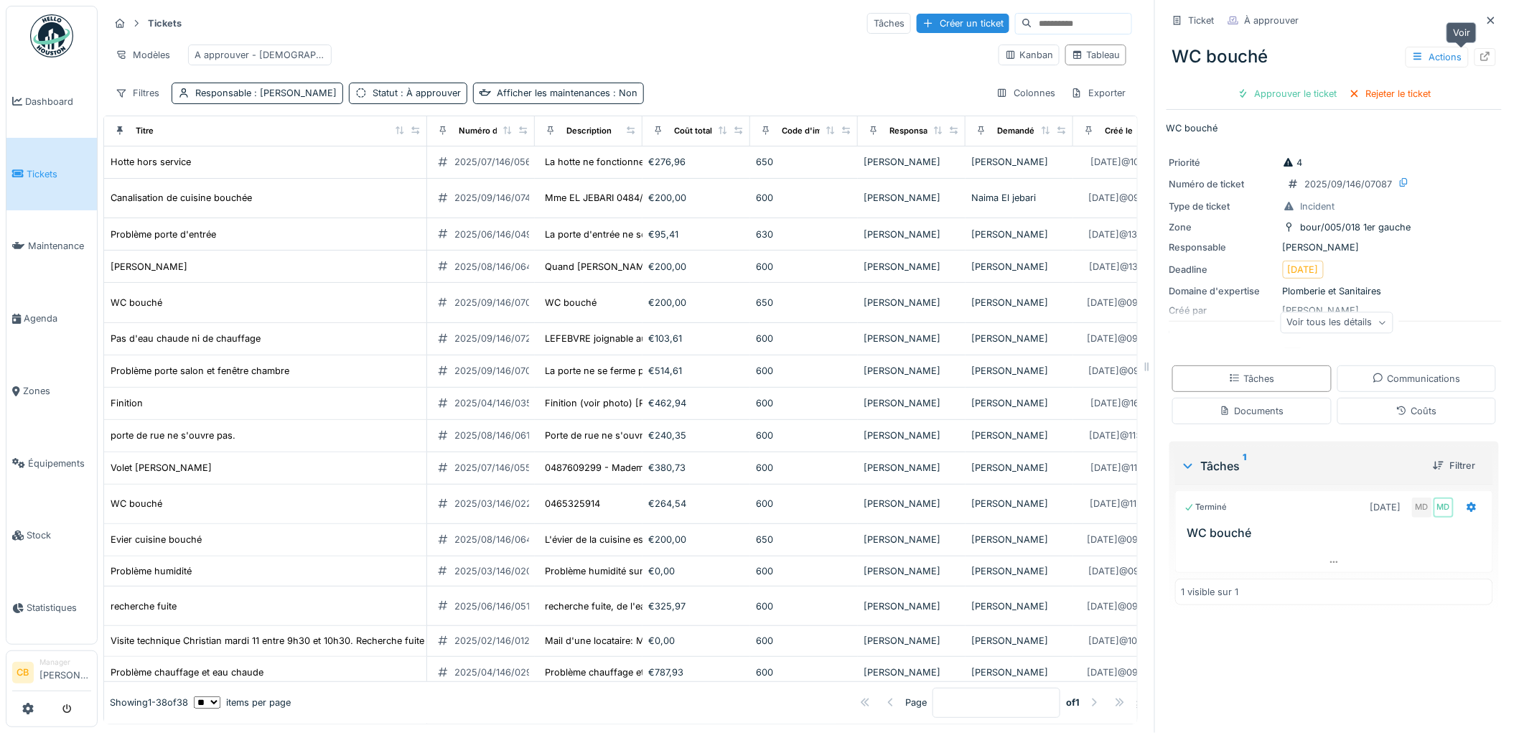
click at [1480, 52] on icon at bounding box center [1485, 56] width 11 height 9
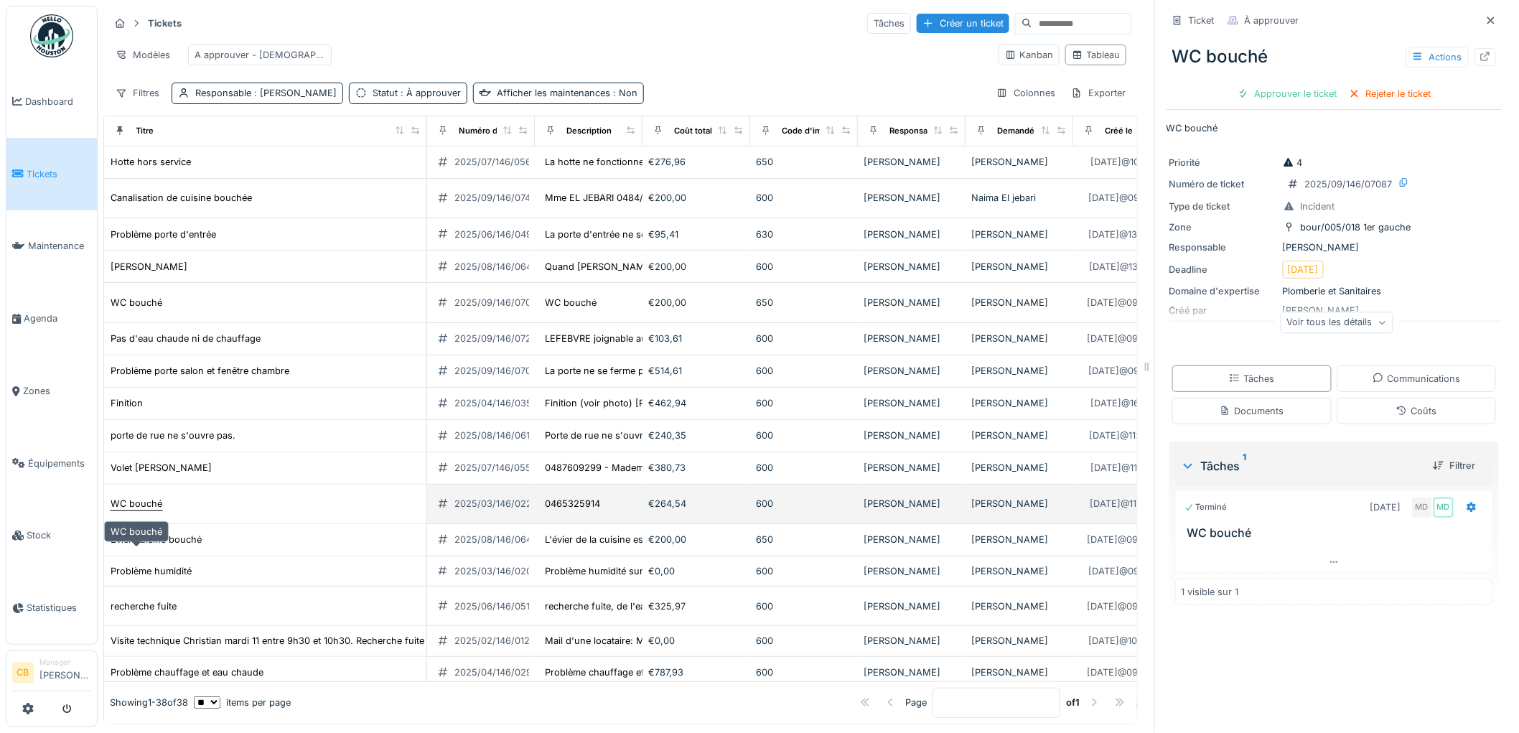
click at [153, 511] on div "WC bouché" at bounding box center [137, 504] width 52 height 14
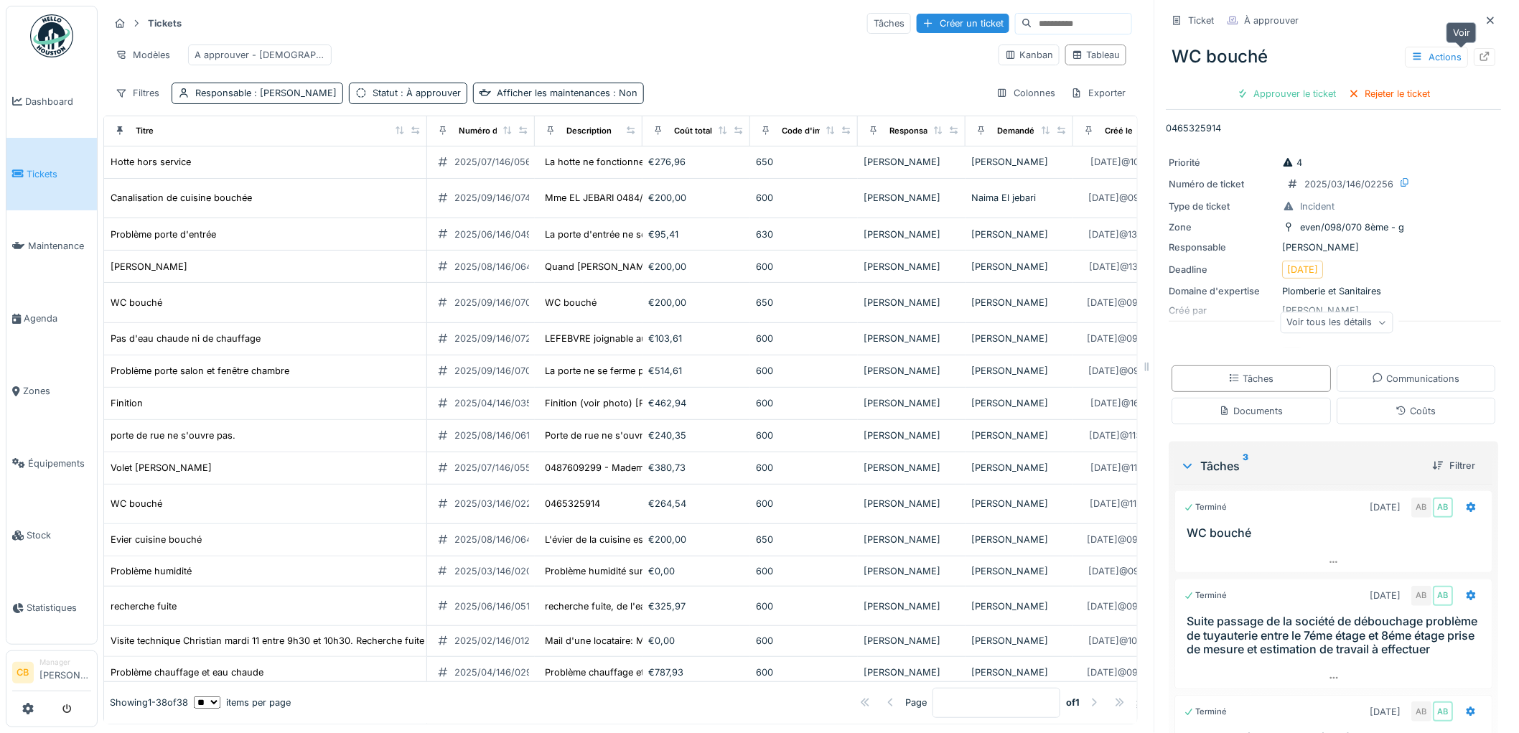
click at [1481, 55] on icon at bounding box center [1485, 56] width 9 height 9
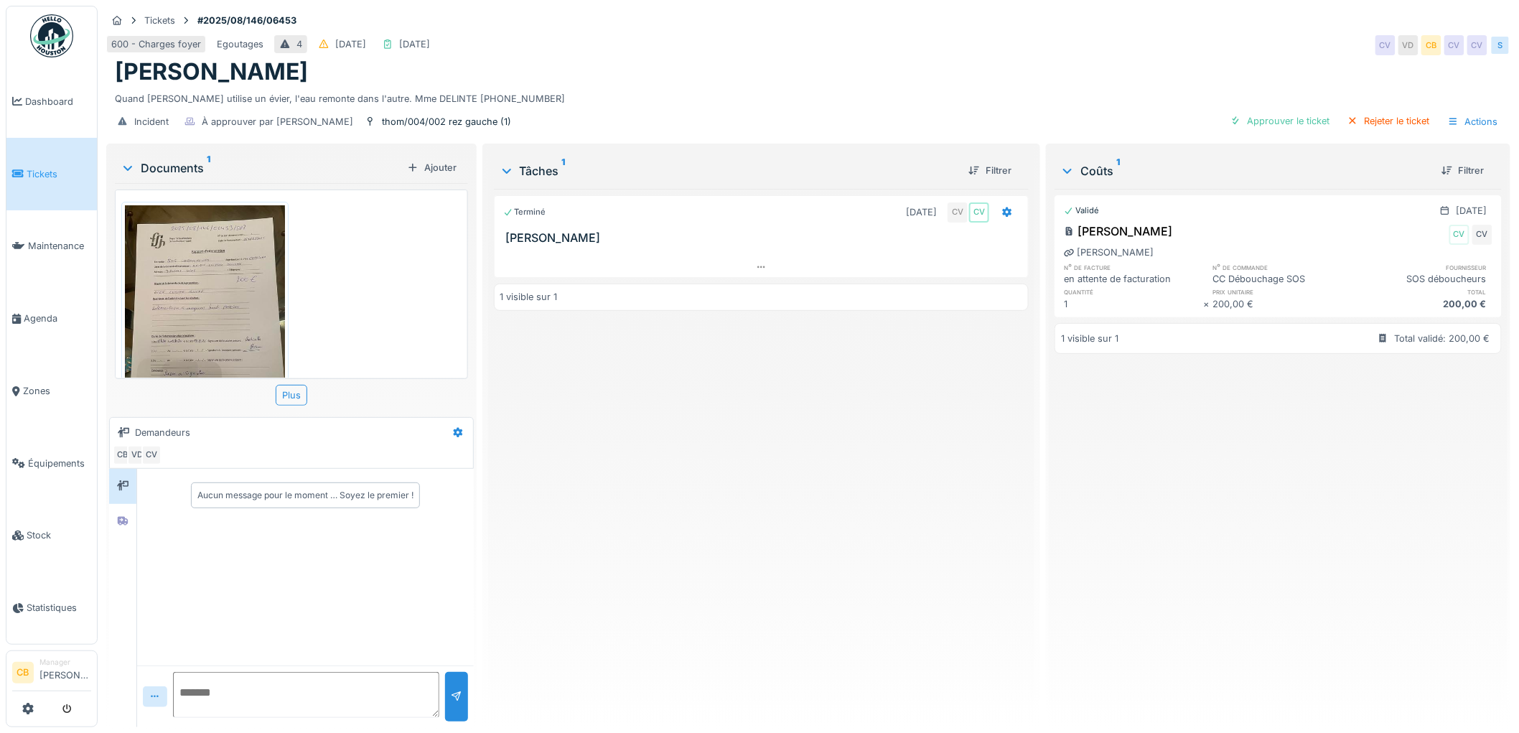
click at [198, 325] on img at bounding box center [205, 311] width 160 height 213
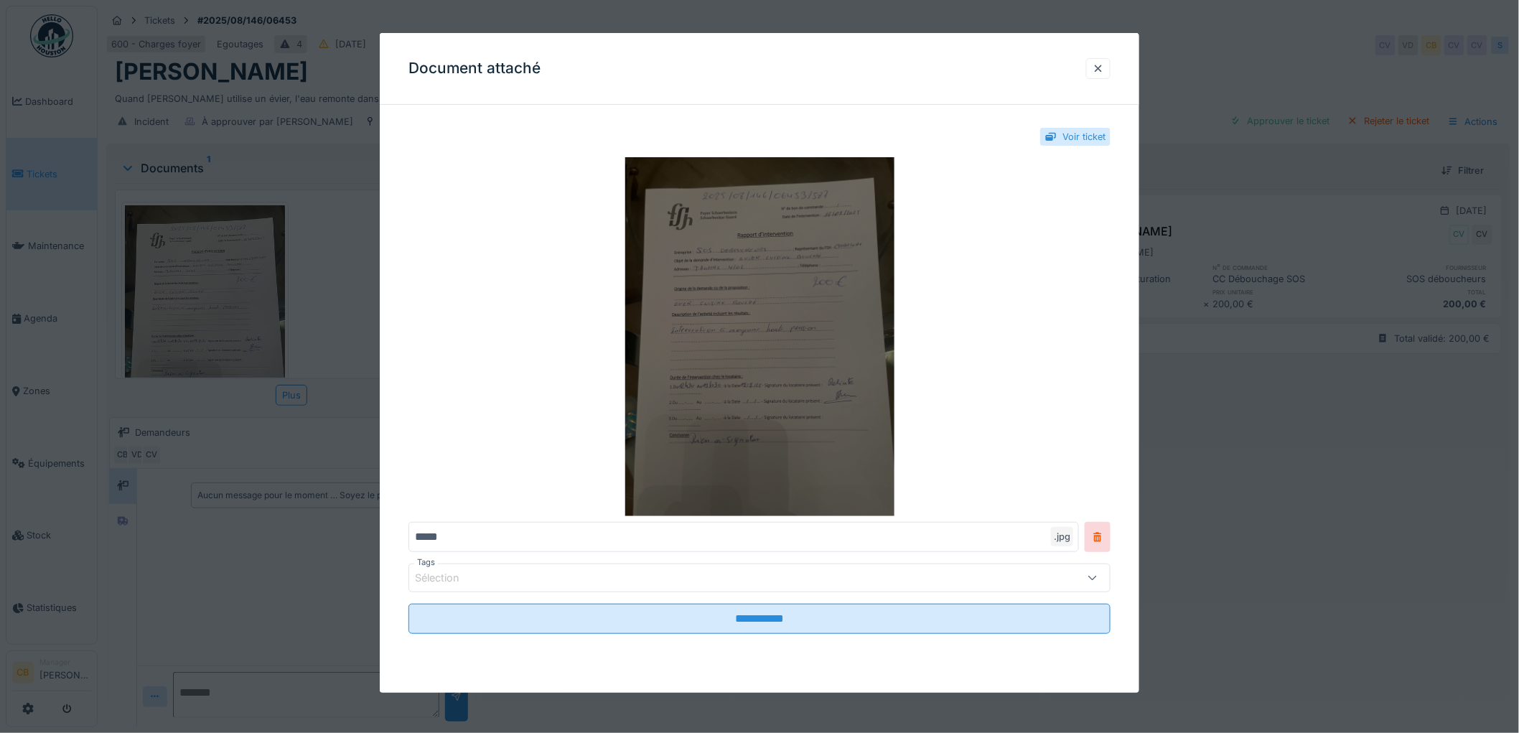
click at [740, 334] on img at bounding box center [760, 336] width 702 height 359
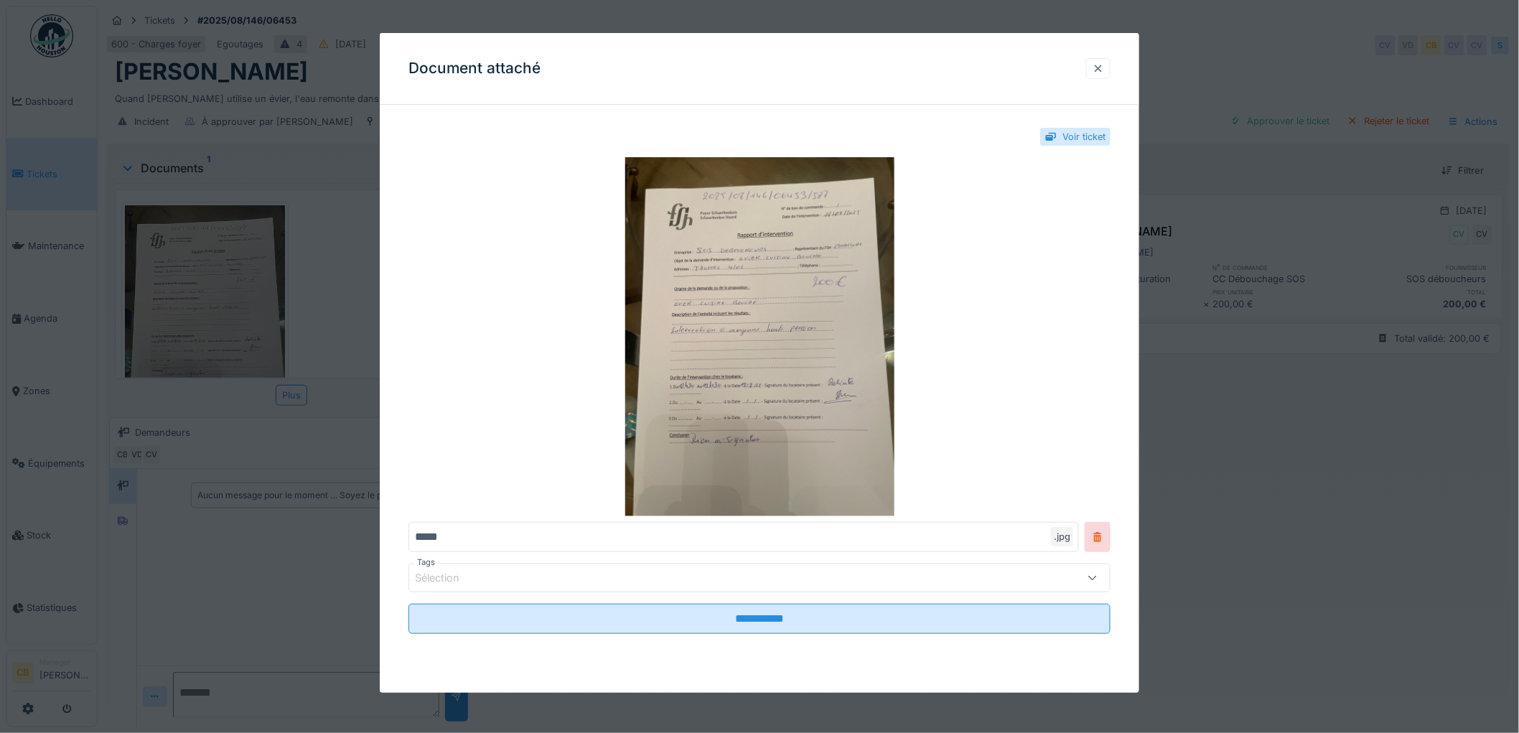
click at [1101, 69] on div at bounding box center [1098, 69] width 11 height 14
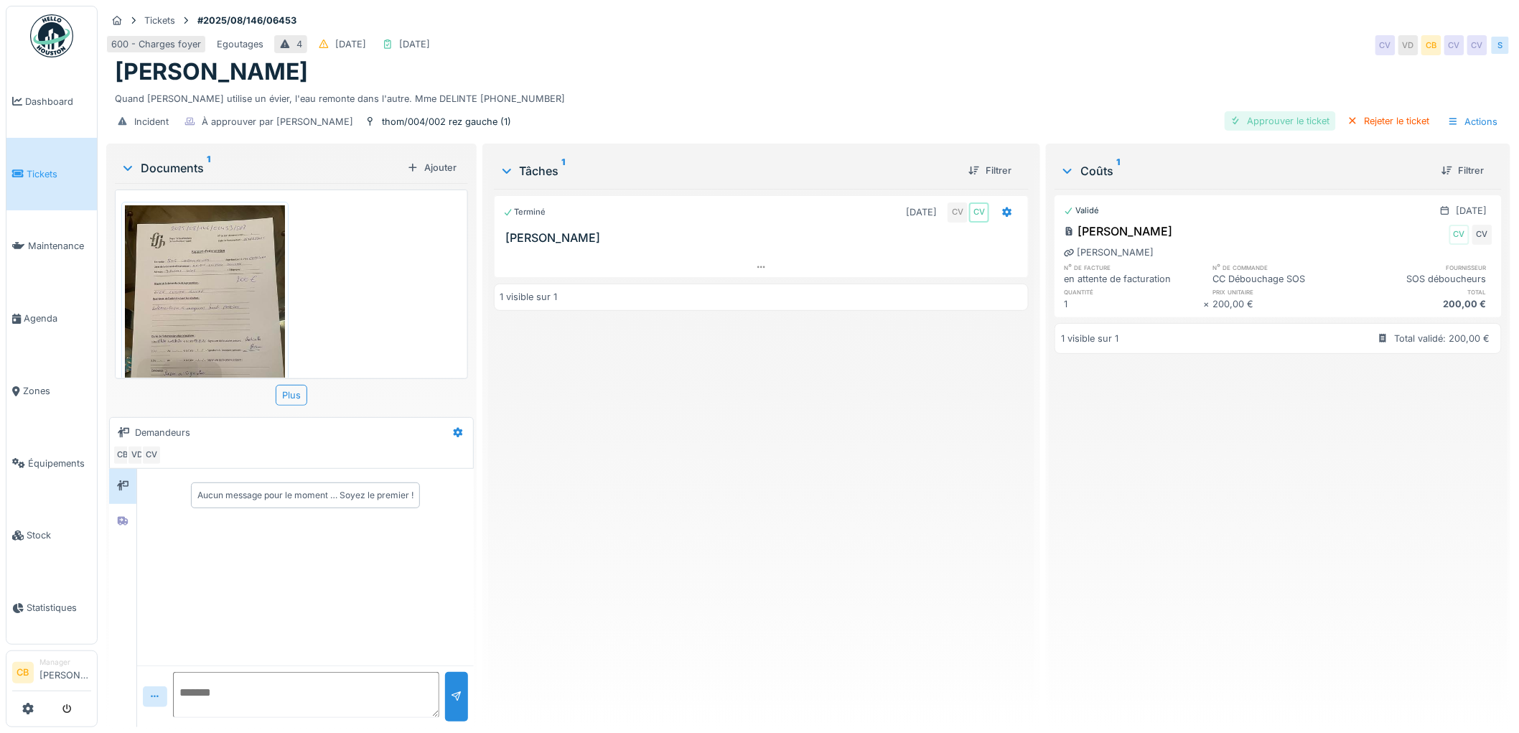
click at [1297, 118] on div "Approuver le ticket" at bounding box center [1280, 120] width 111 height 19
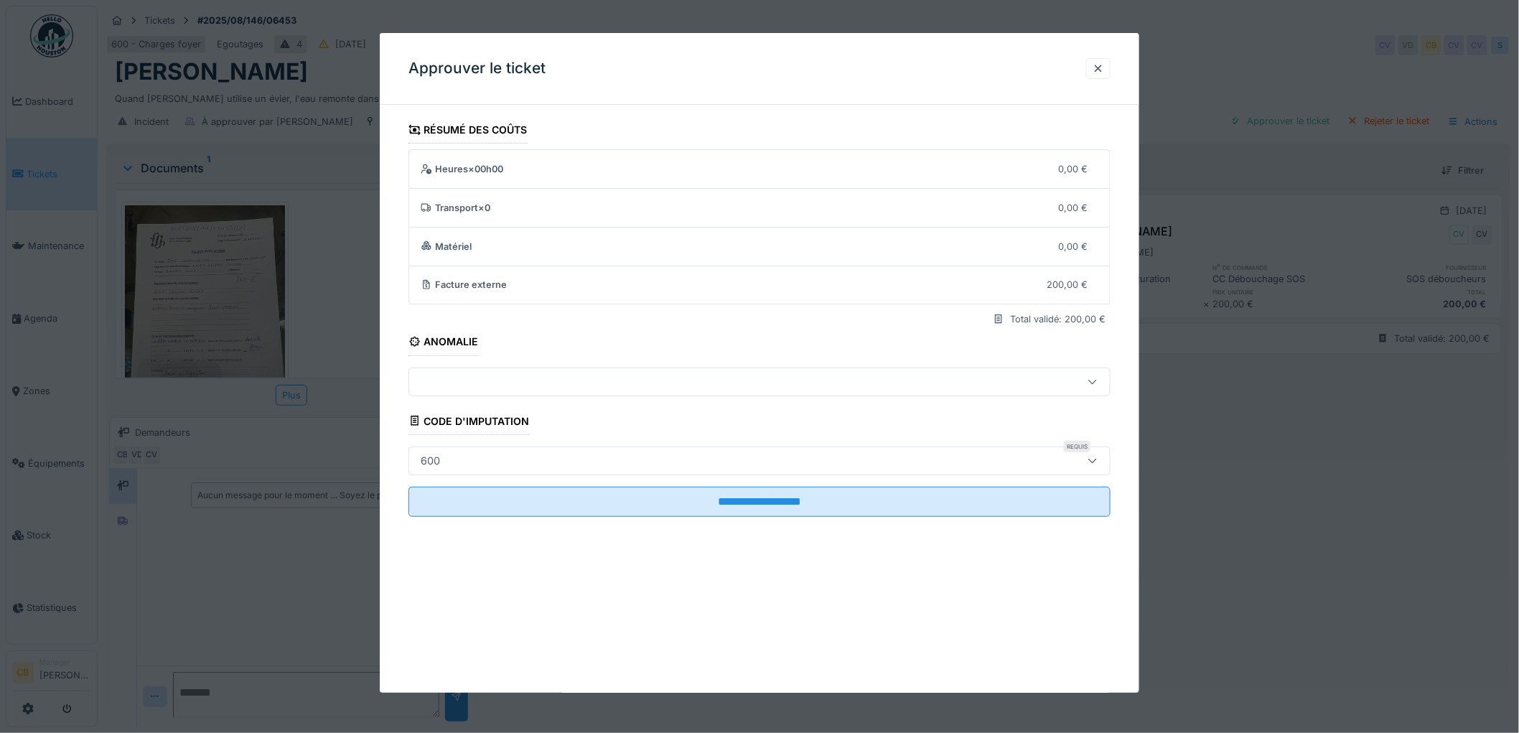
scroll to position [11, 0]
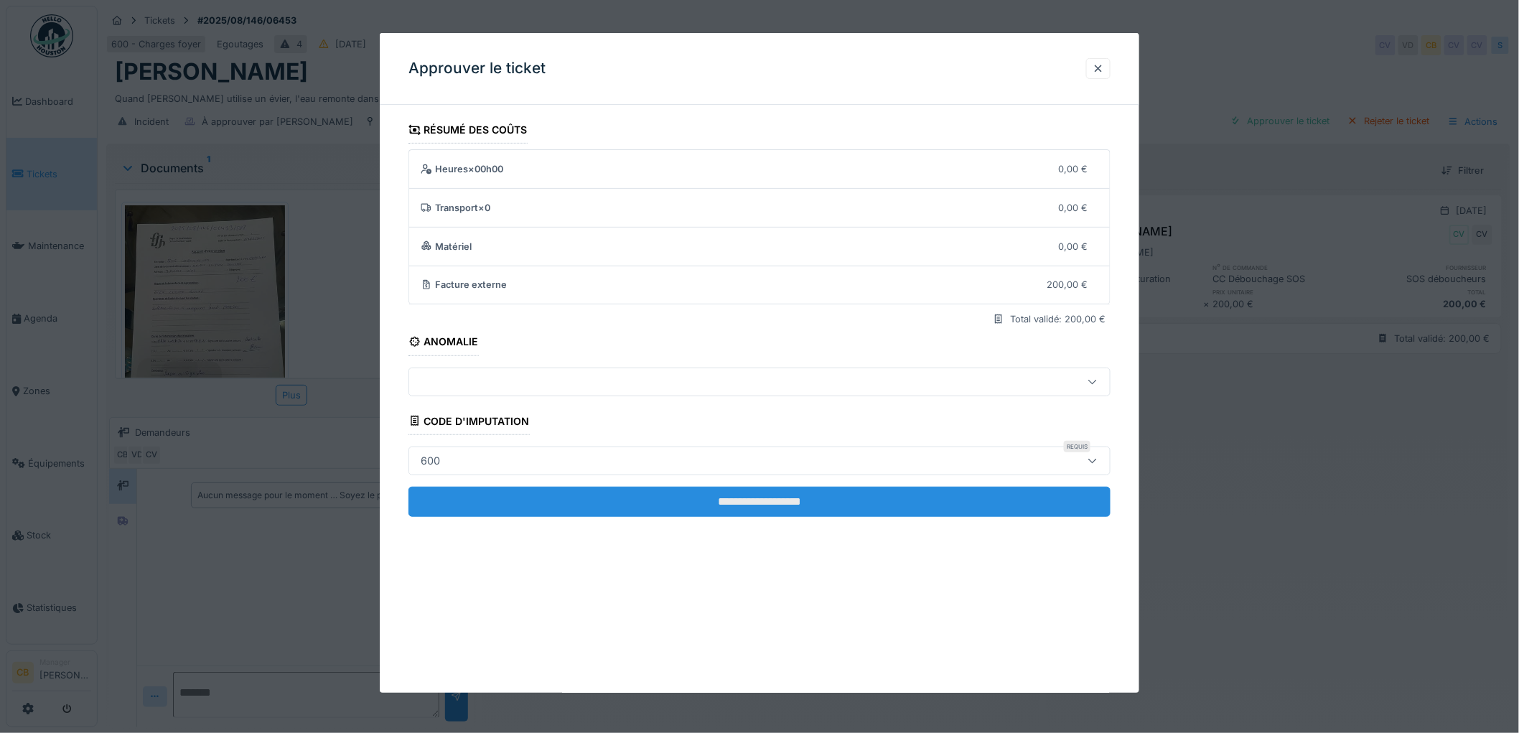
click at [772, 499] on input "**********" at bounding box center [760, 502] width 702 height 30
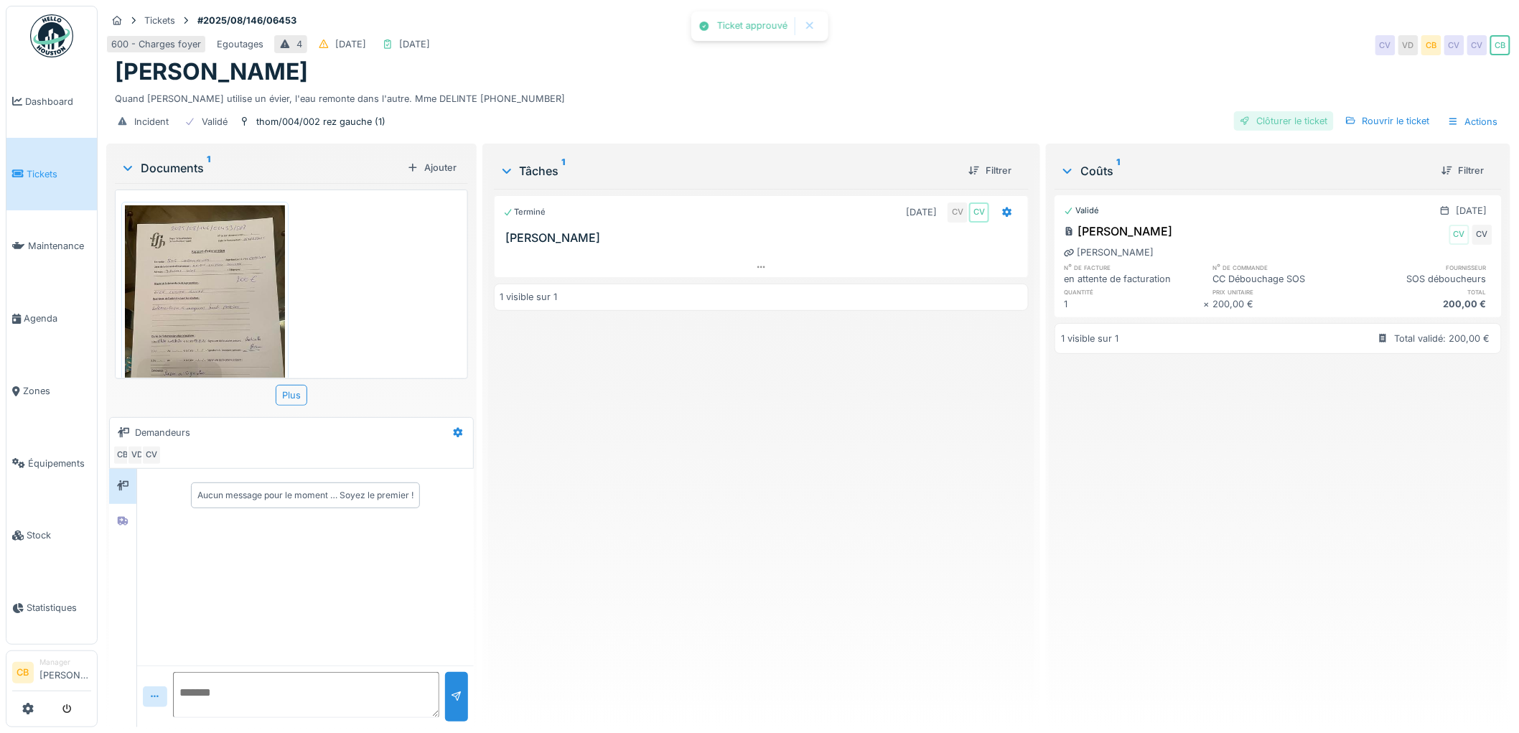
click at [1259, 111] on div "Clôturer le ticket" at bounding box center [1284, 120] width 100 height 19
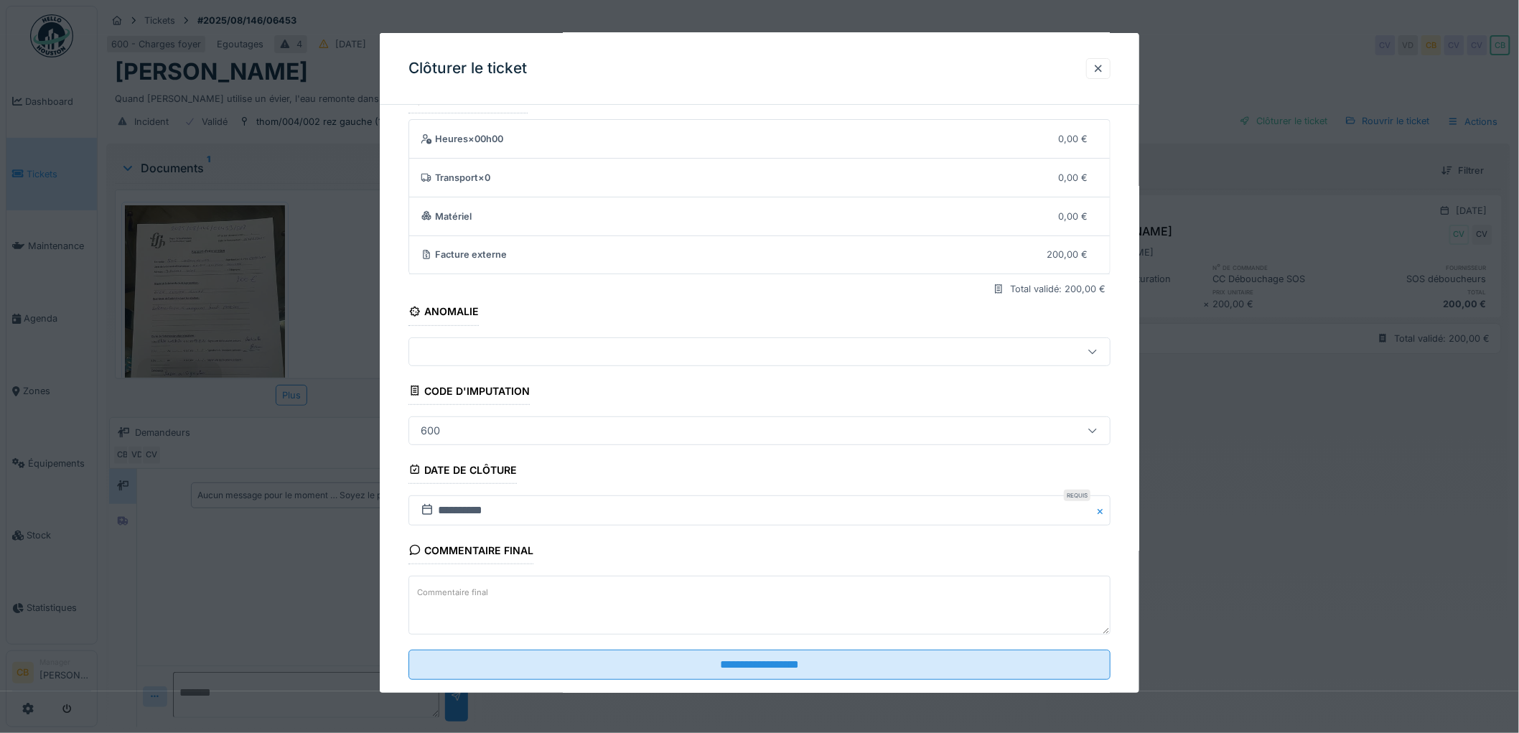
scroll to position [59, 0]
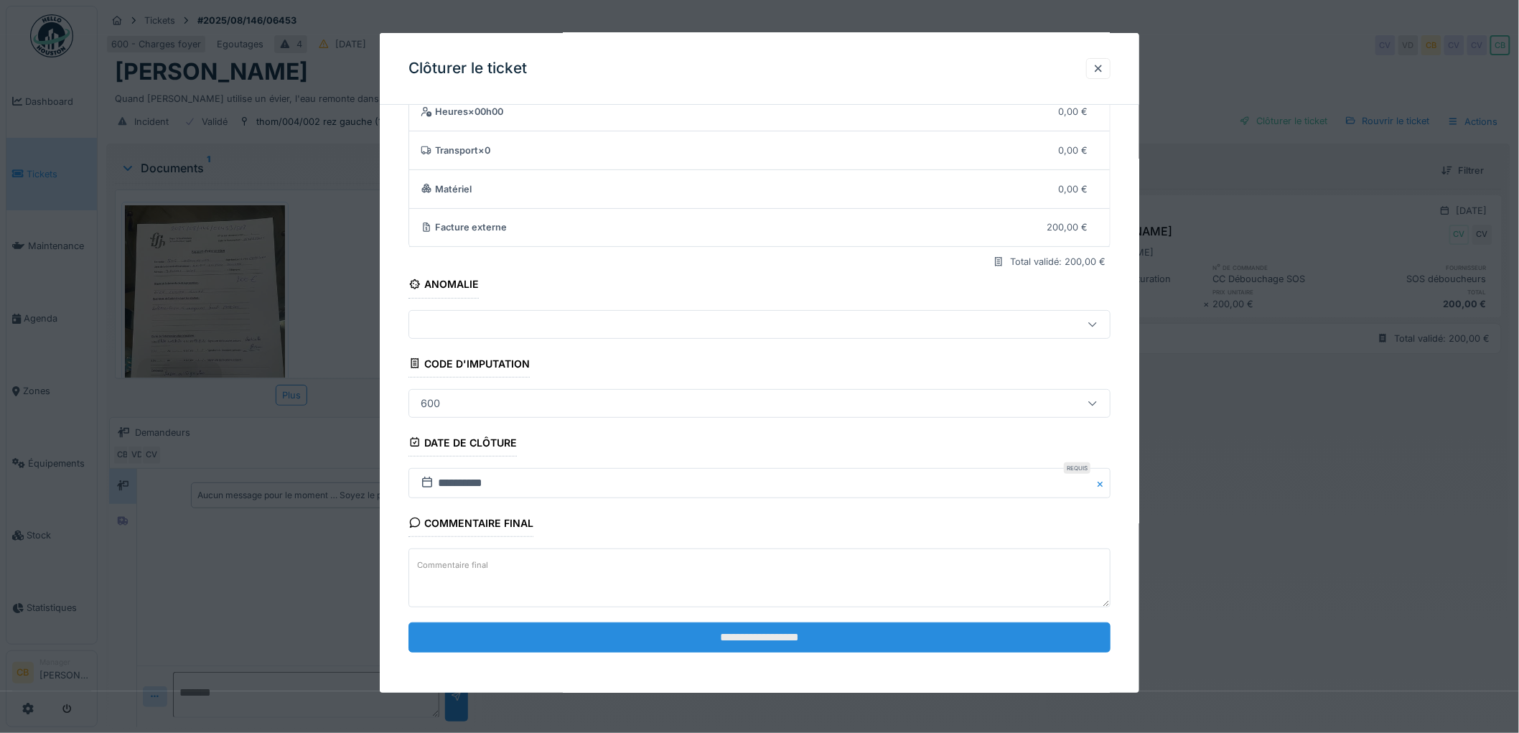
click at [763, 635] on input "**********" at bounding box center [760, 638] width 702 height 30
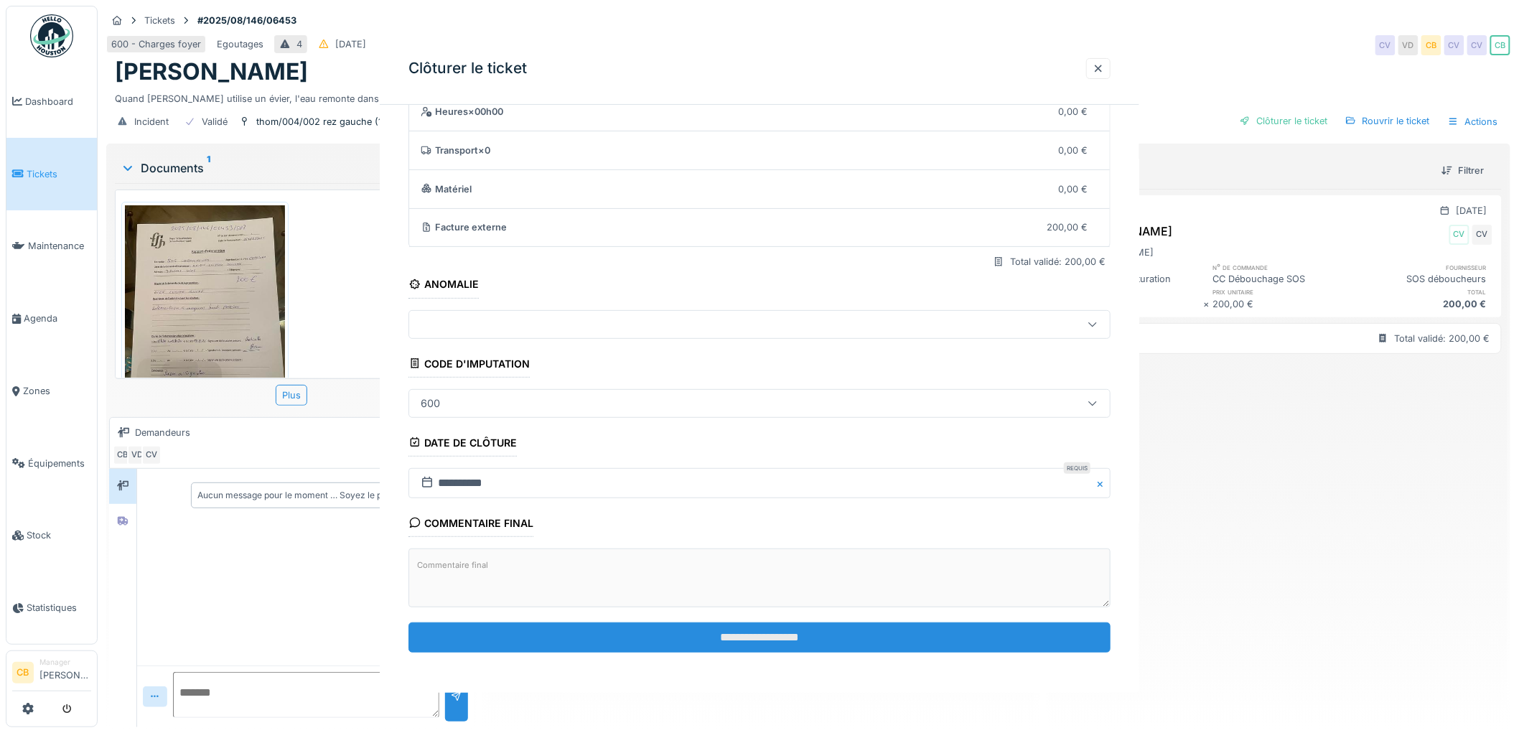
scroll to position [0, 0]
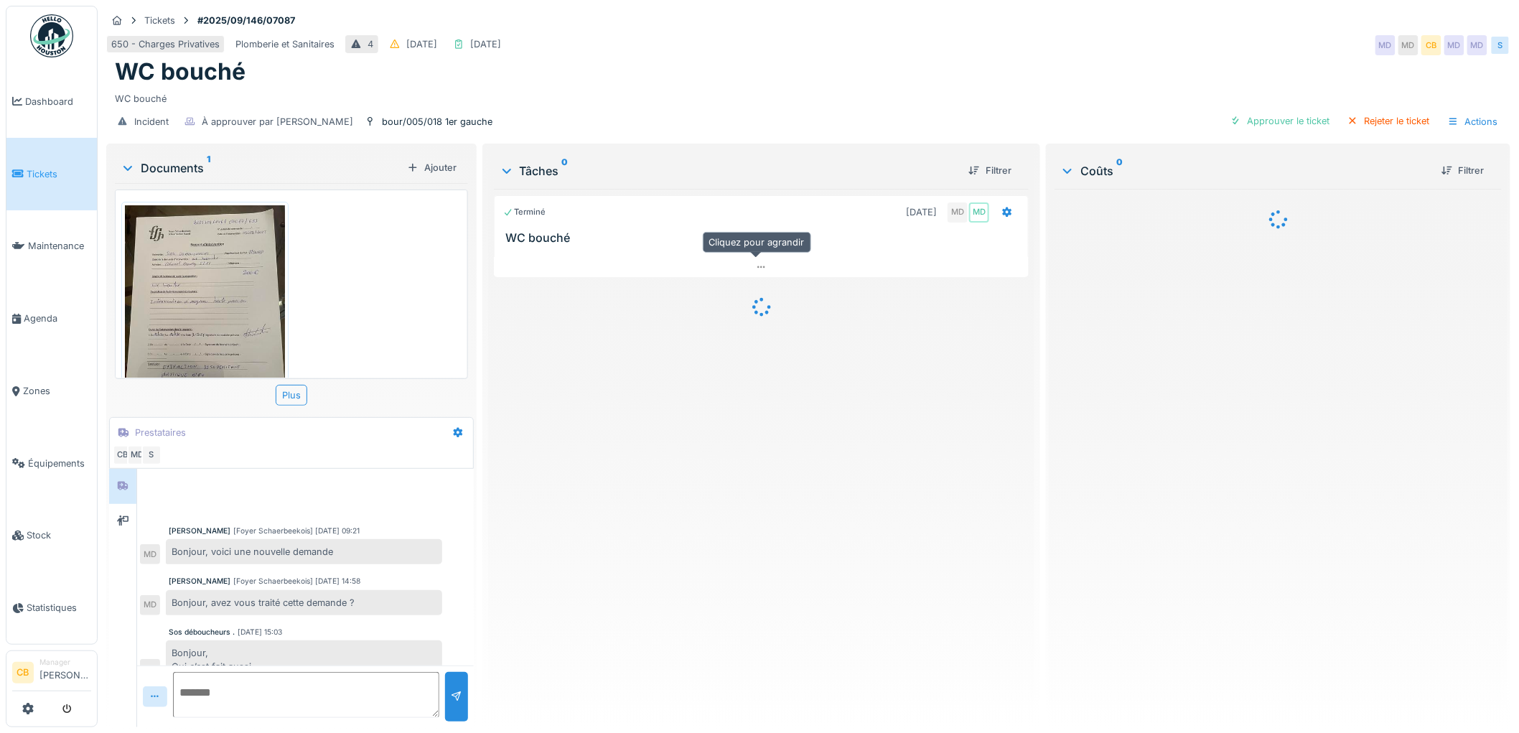
scroll to position [85, 0]
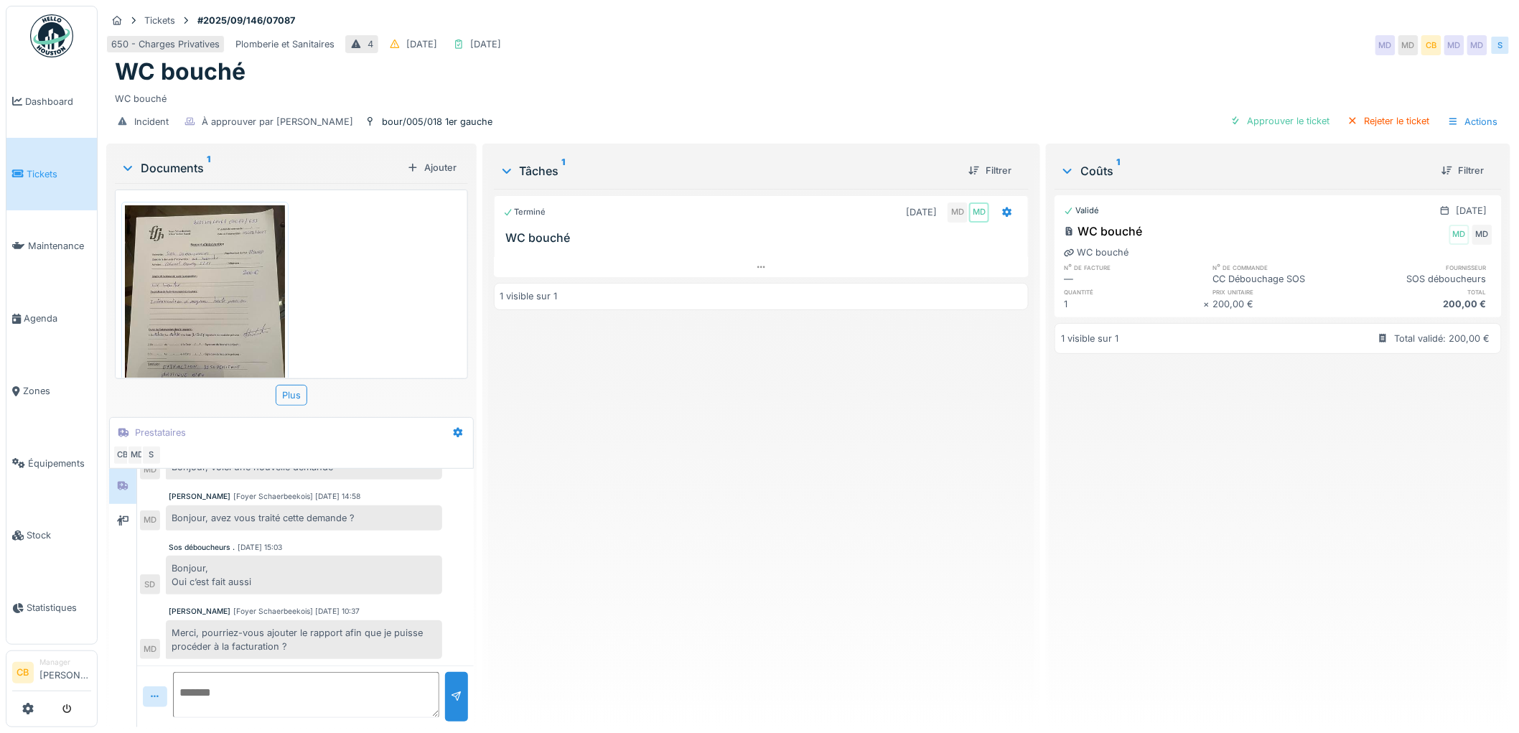
click at [209, 269] on img at bounding box center [205, 311] width 160 height 213
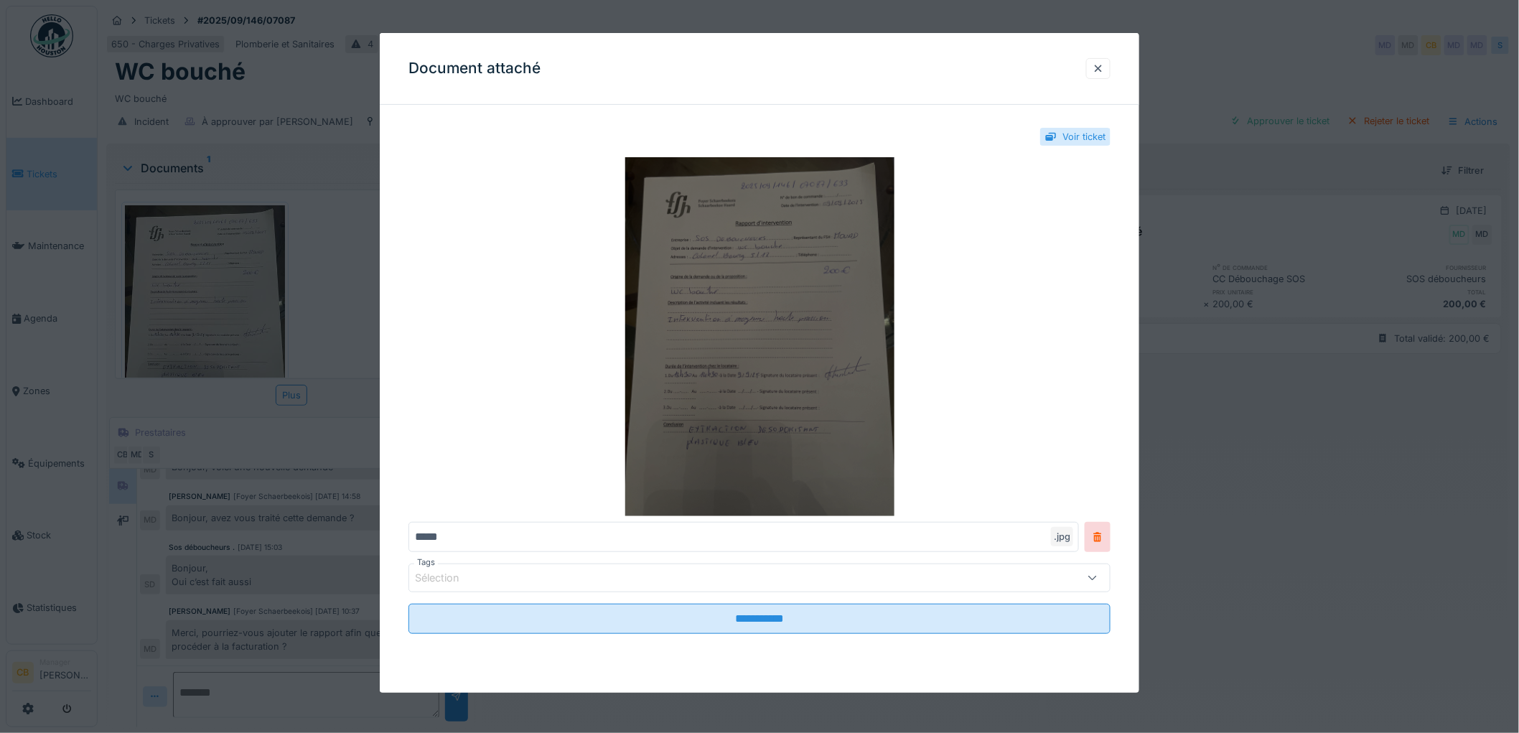
click at [755, 330] on img at bounding box center [760, 336] width 702 height 359
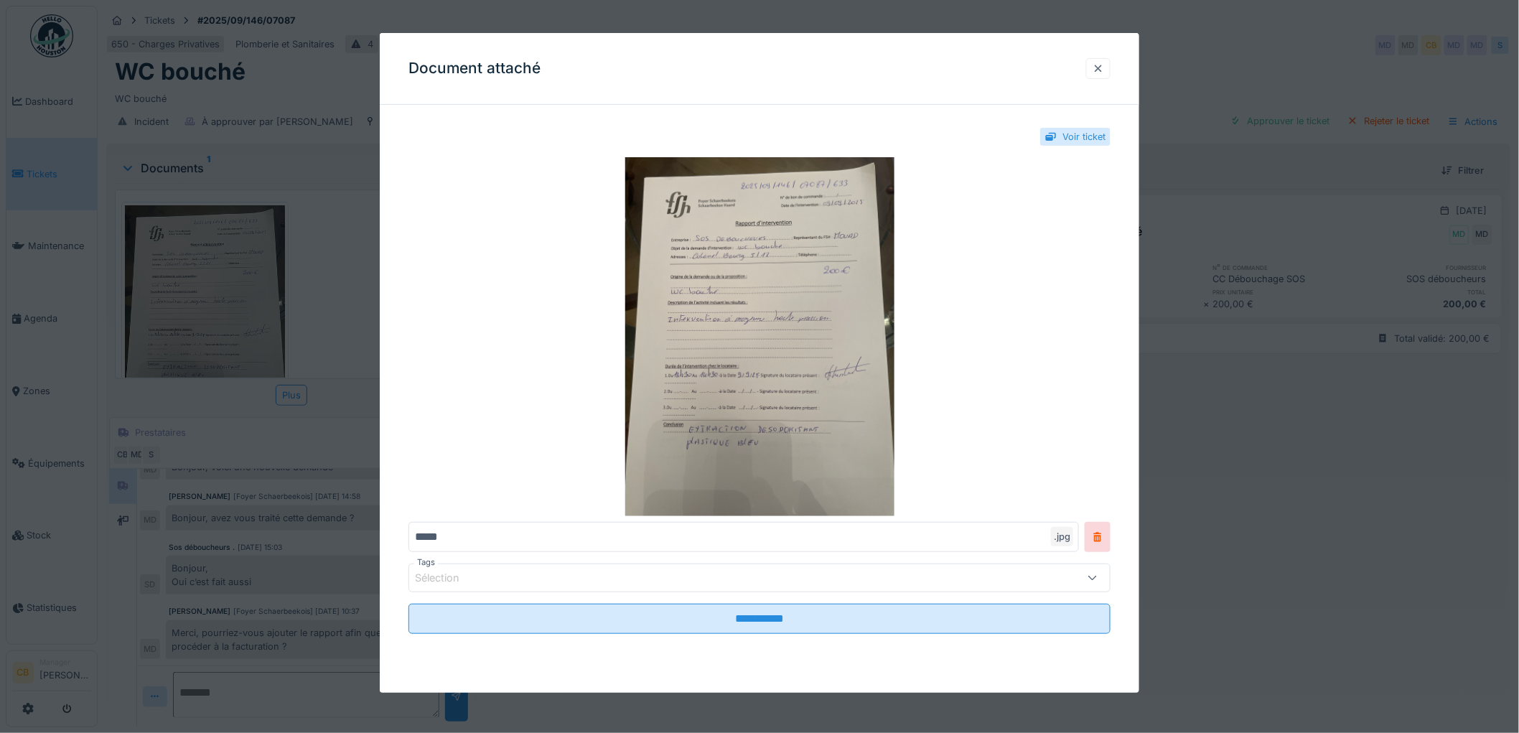
click at [1104, 65] on div at bounding box center [1098, 69] width 11 height 14
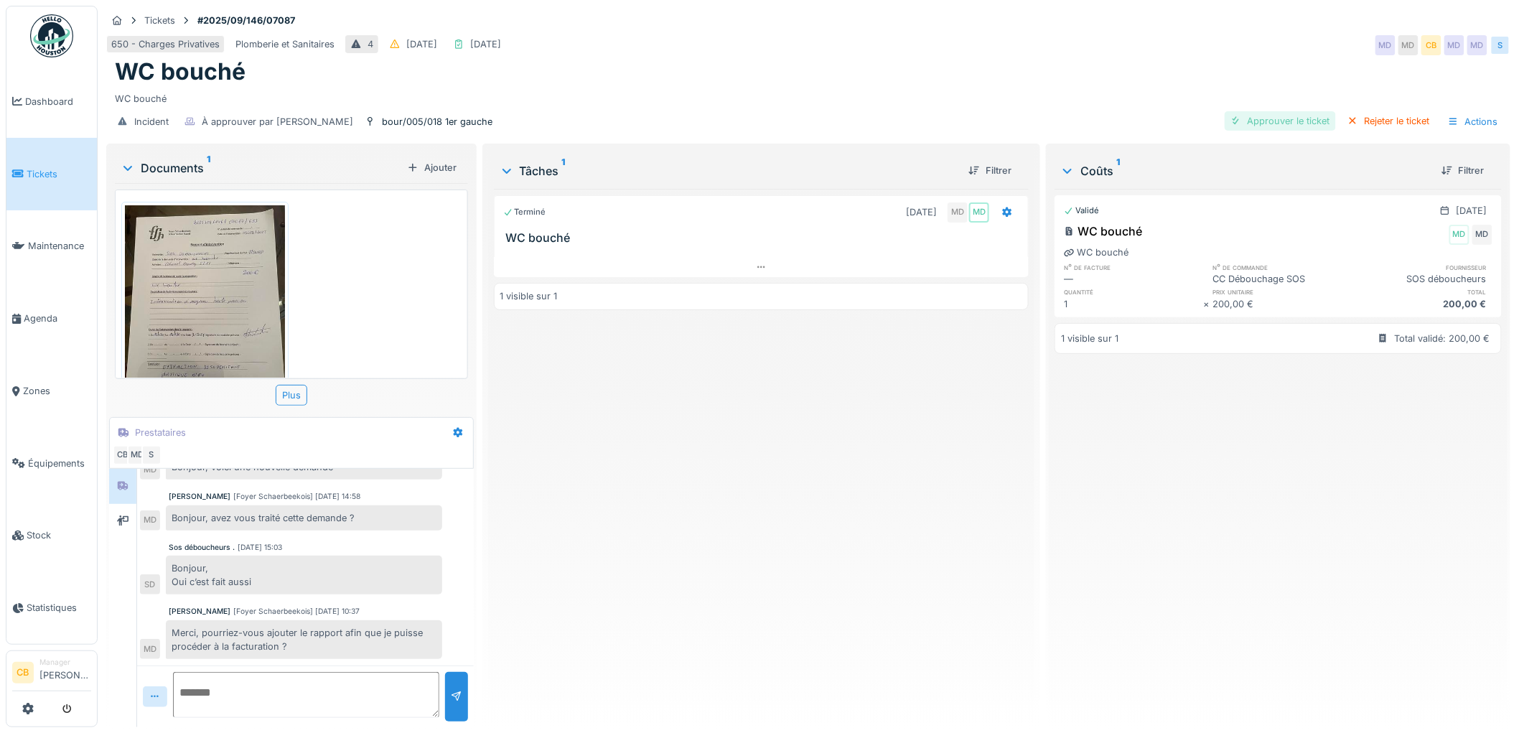
click at [1257, 122] on div "Approuver le ticket" at bounding box center [1280, 120] width 111 height 19
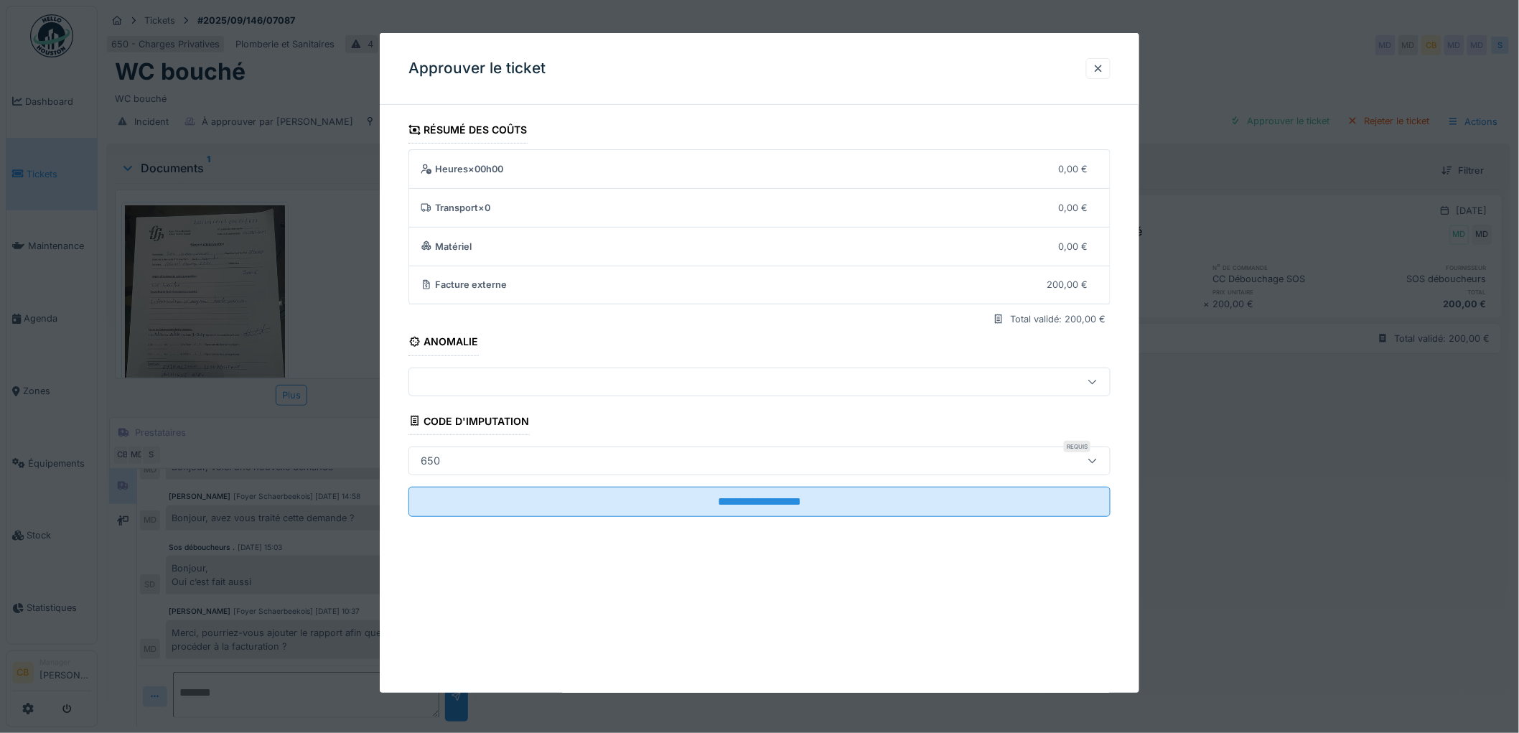
scroll to position [11, 0]
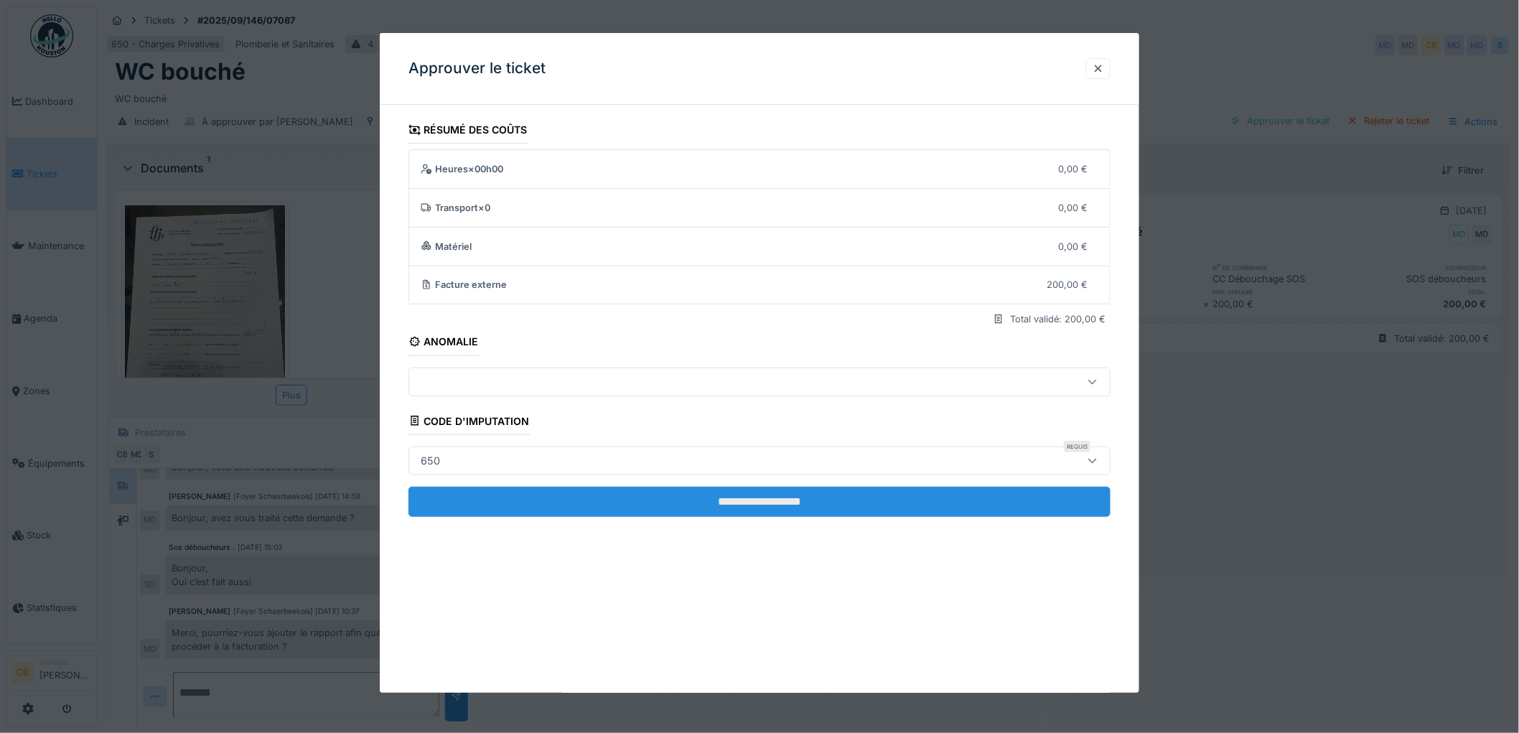
click at [741, 494] on input "**********" at bounding box center [760, 502] width 702 height 30
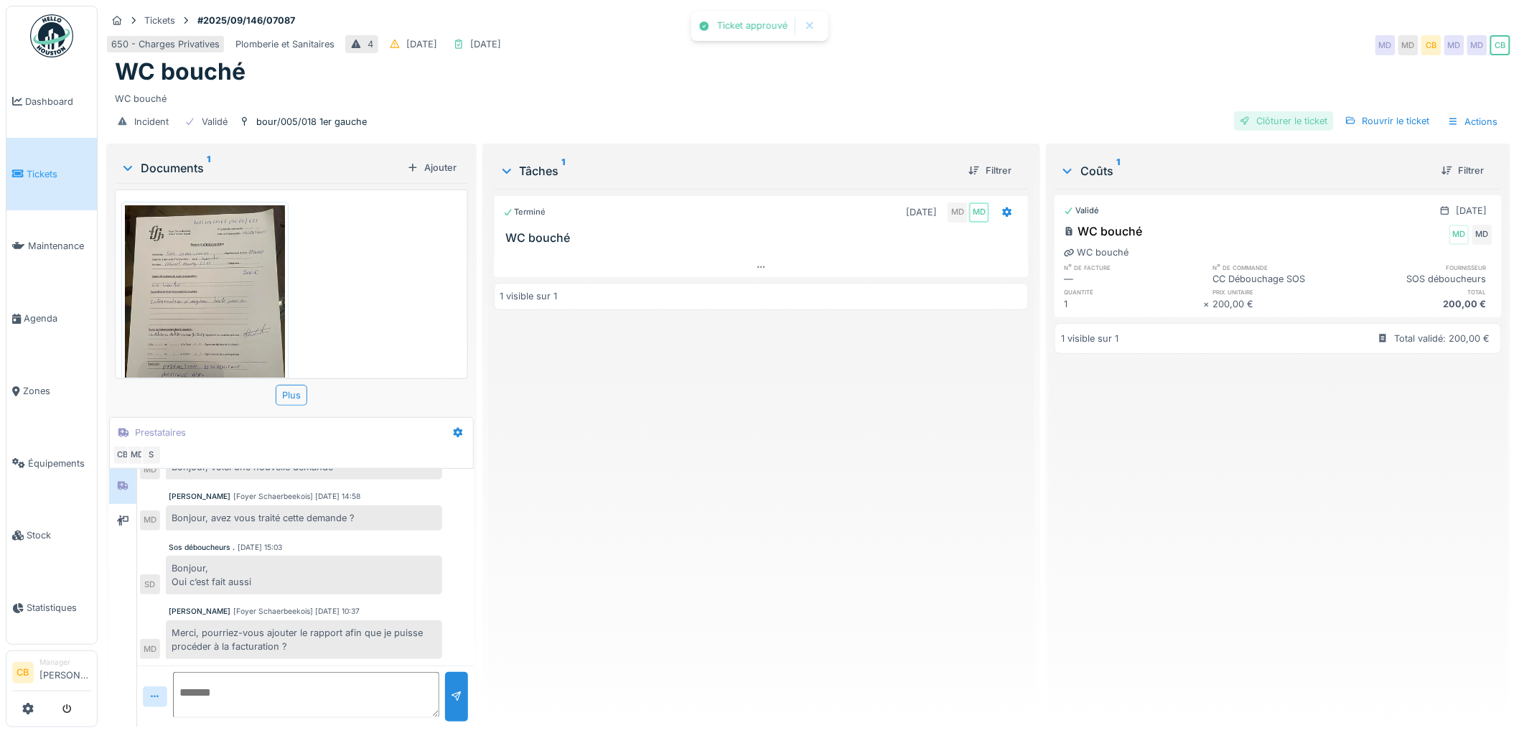
click at [1276, 111] on div "Clôturer le ticket" at bounding box center [1284, 120] width 100 height 19
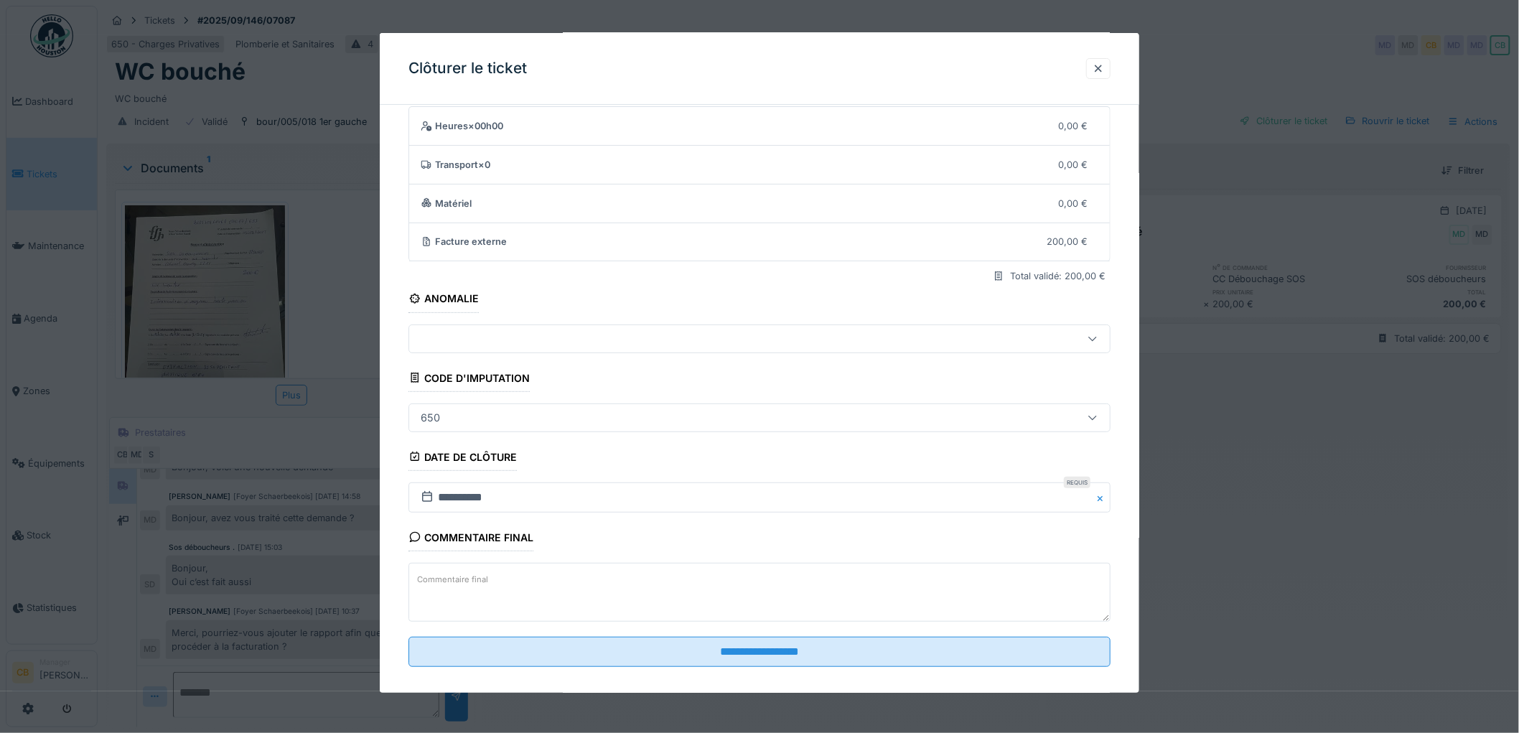
scroll to position [59, 0]
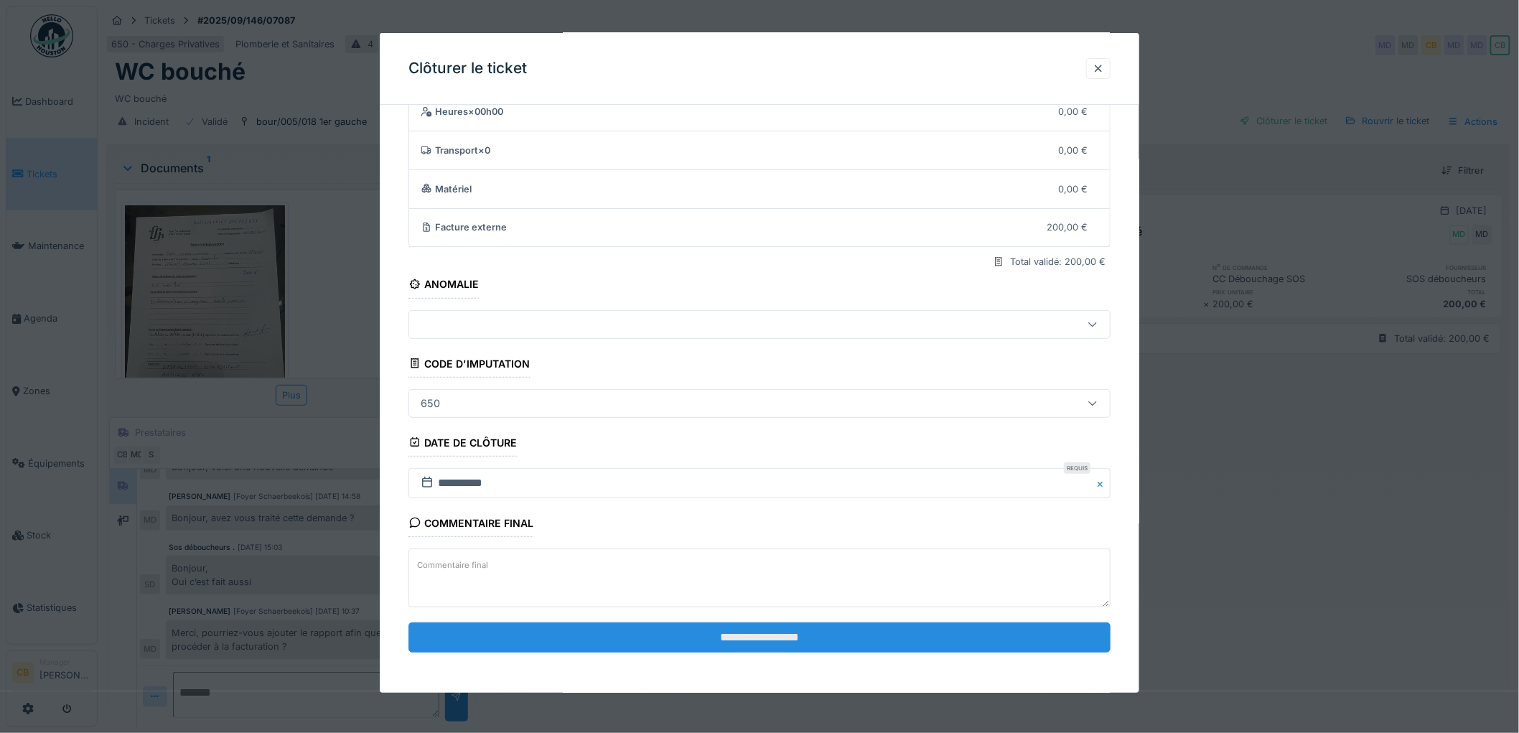
click at [773, 642] on input "**********" at bounding box center [760, 638] width 702 height 30
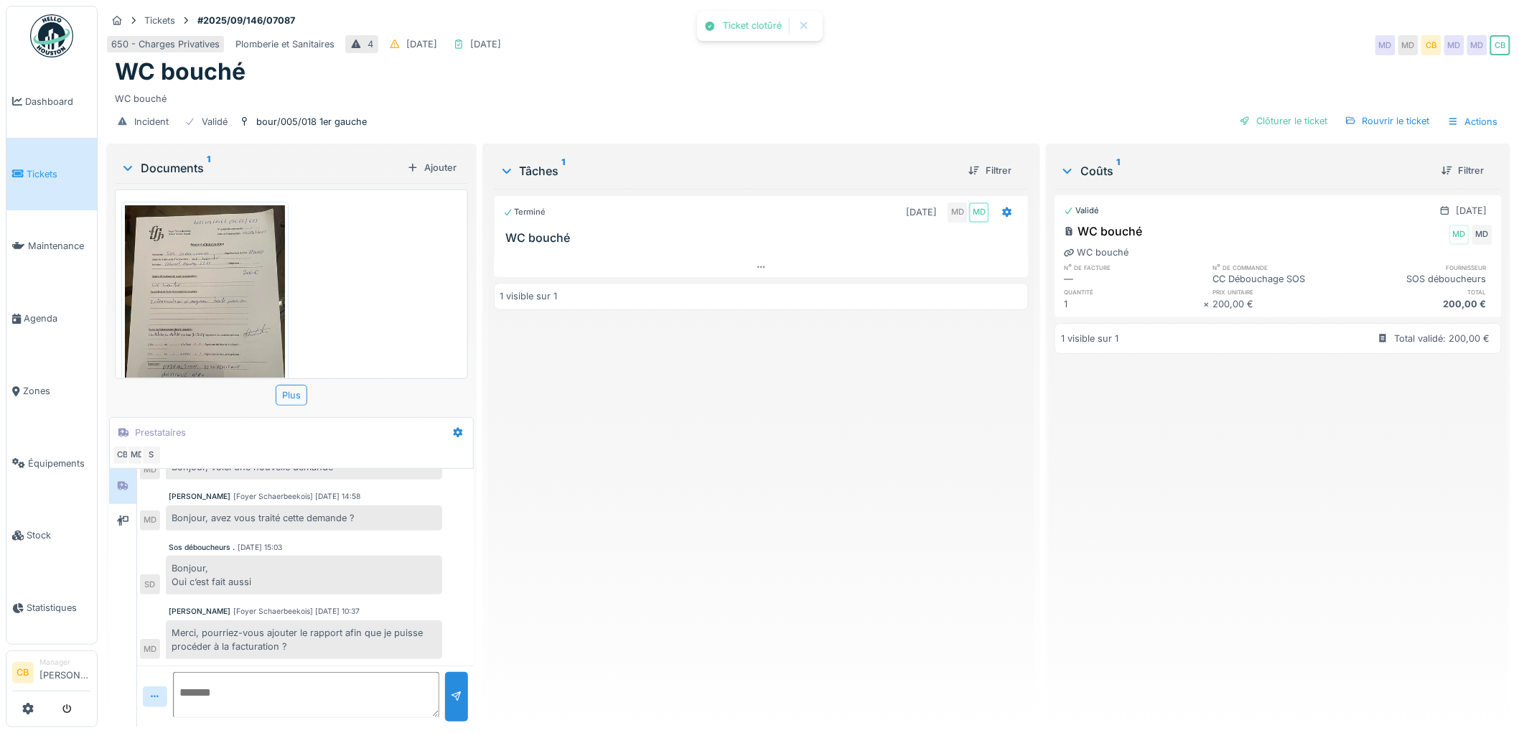
scroll to position [109, 0]
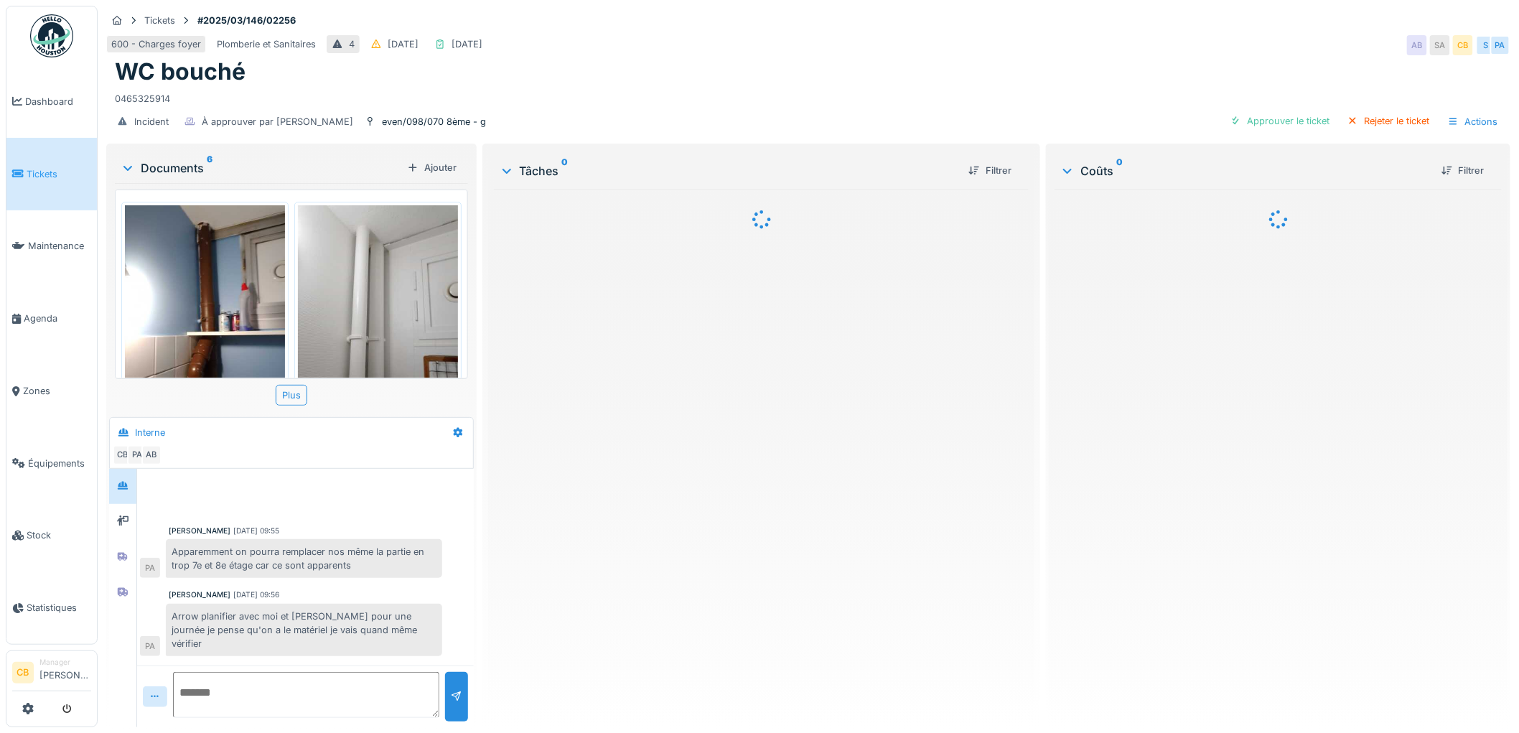
scroll to position [149, 0]
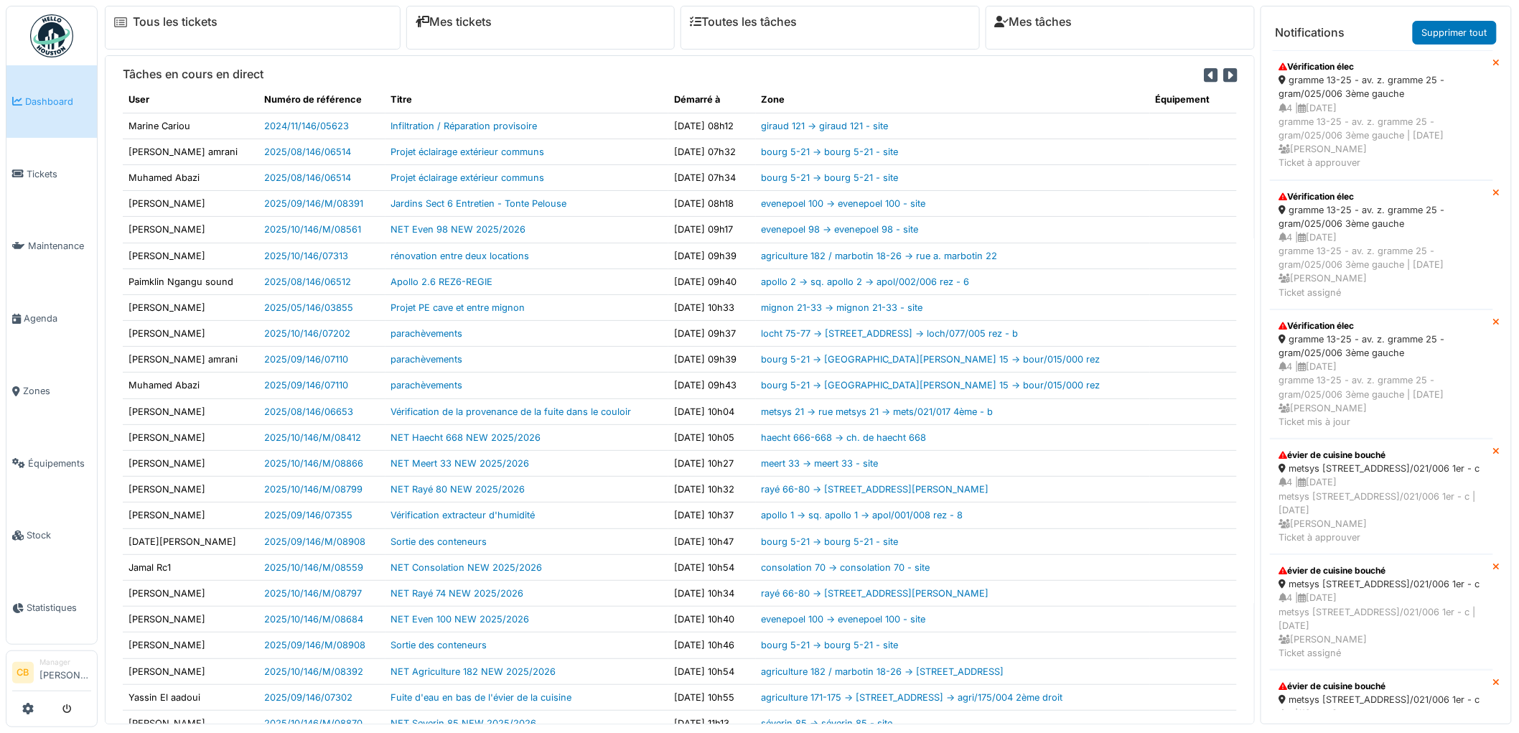
click at [44, 33] on img at bounding box center [51, 35] width 43 height 43
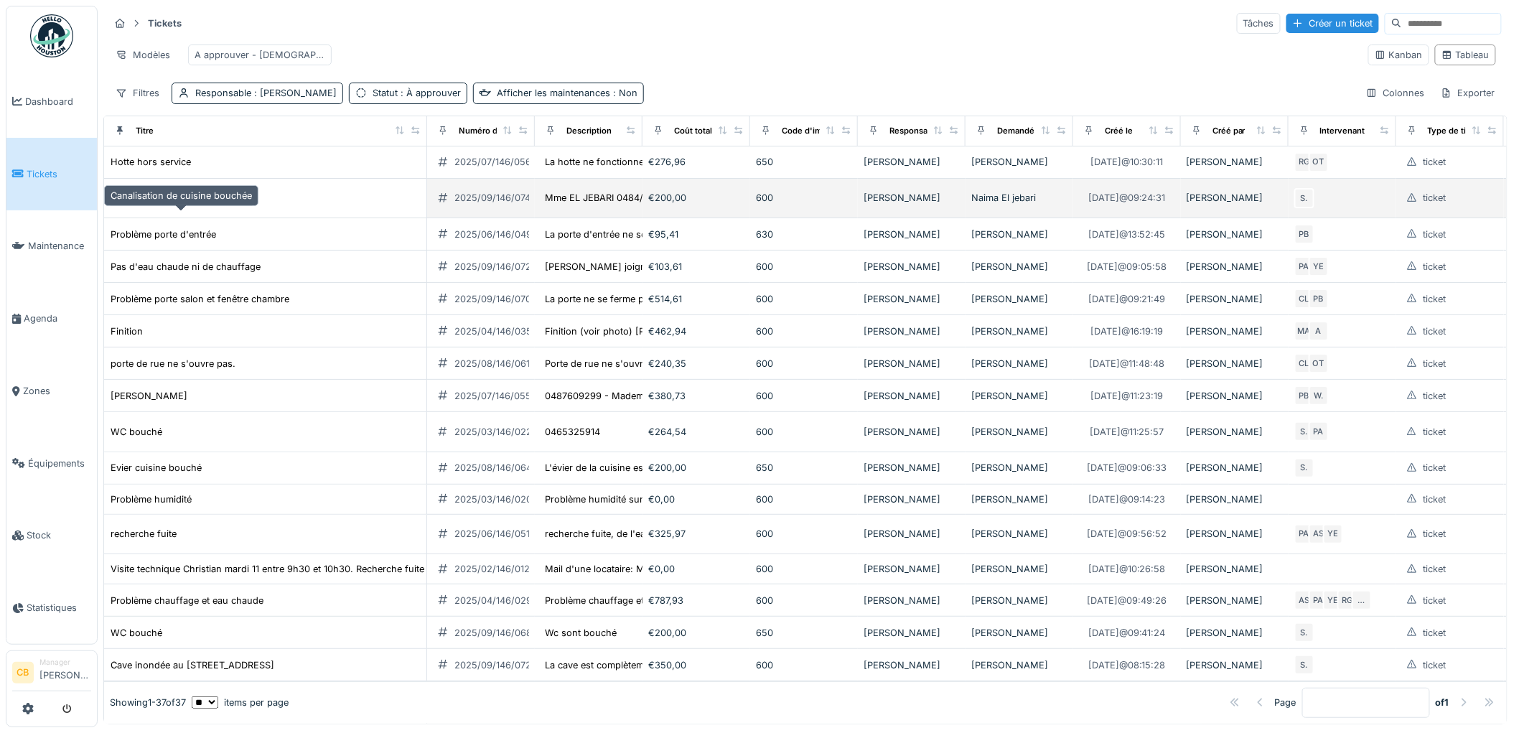
click at [190, 205] on div "Canalisation de cuisine bouchée" at bounding box center [181, 198] width 141 height 14
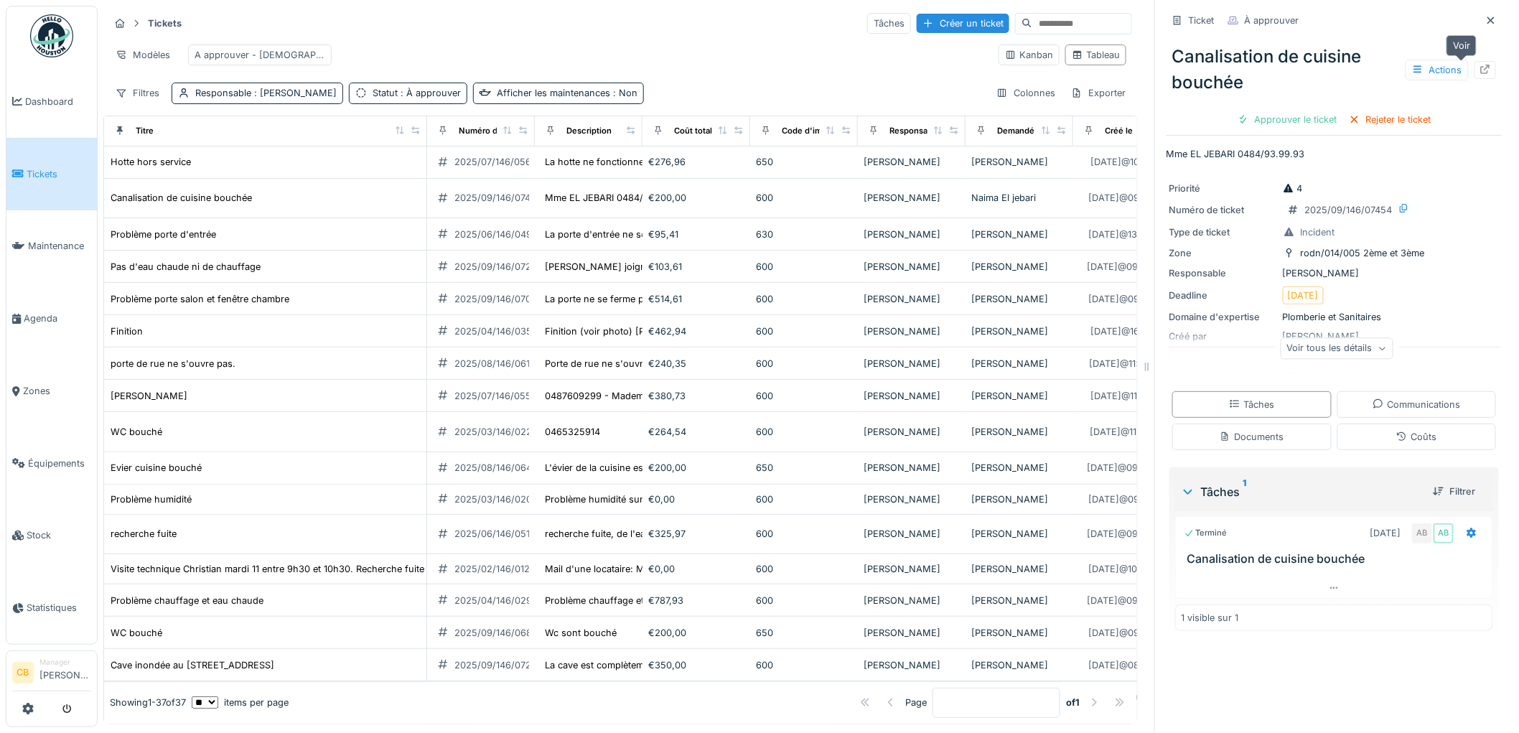
click at [1480, 65] on icon at bounding box center [1485, 69] width 11 height 9
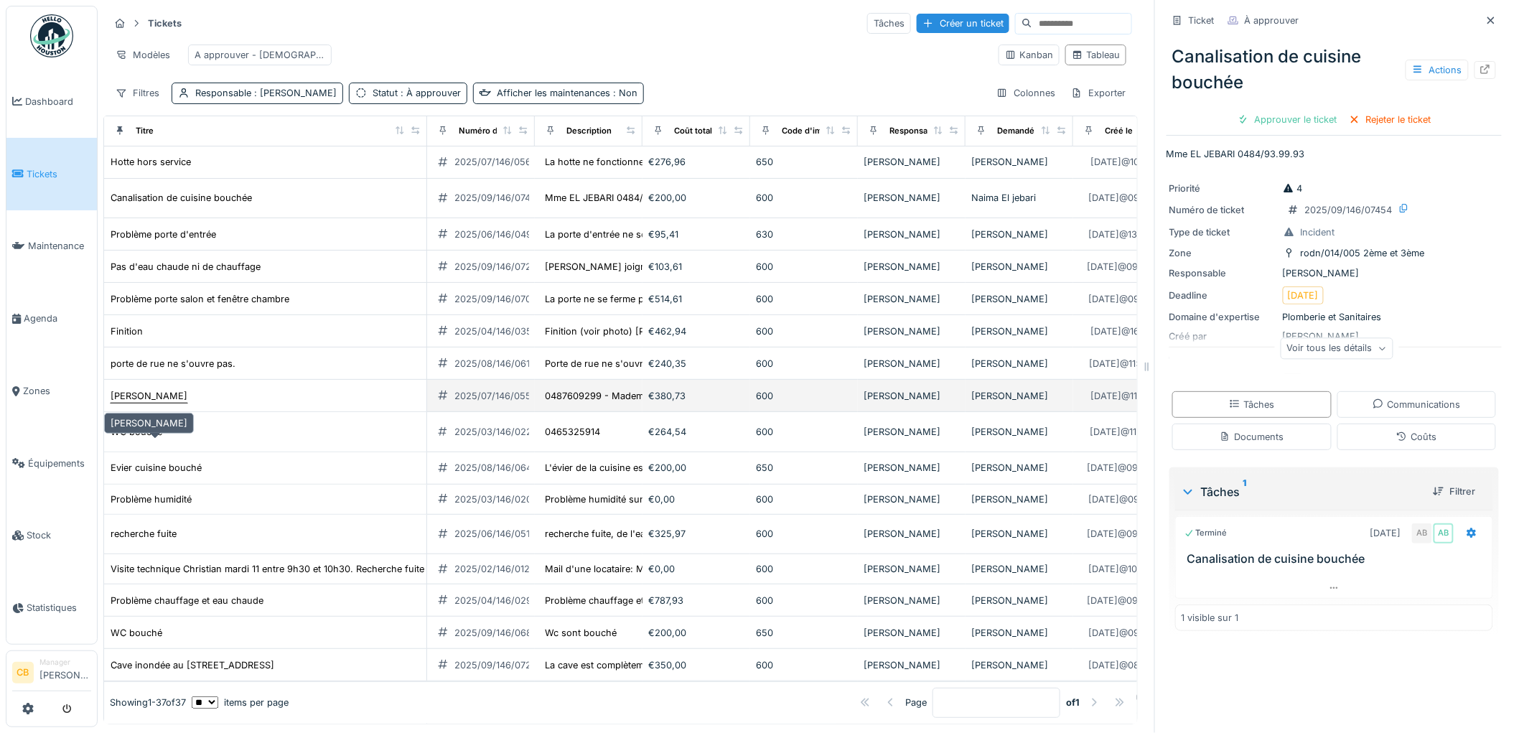
click at [162, 403] on div "Volet manuel bloqué" at bounding box center [149, 396] width 77 height 14
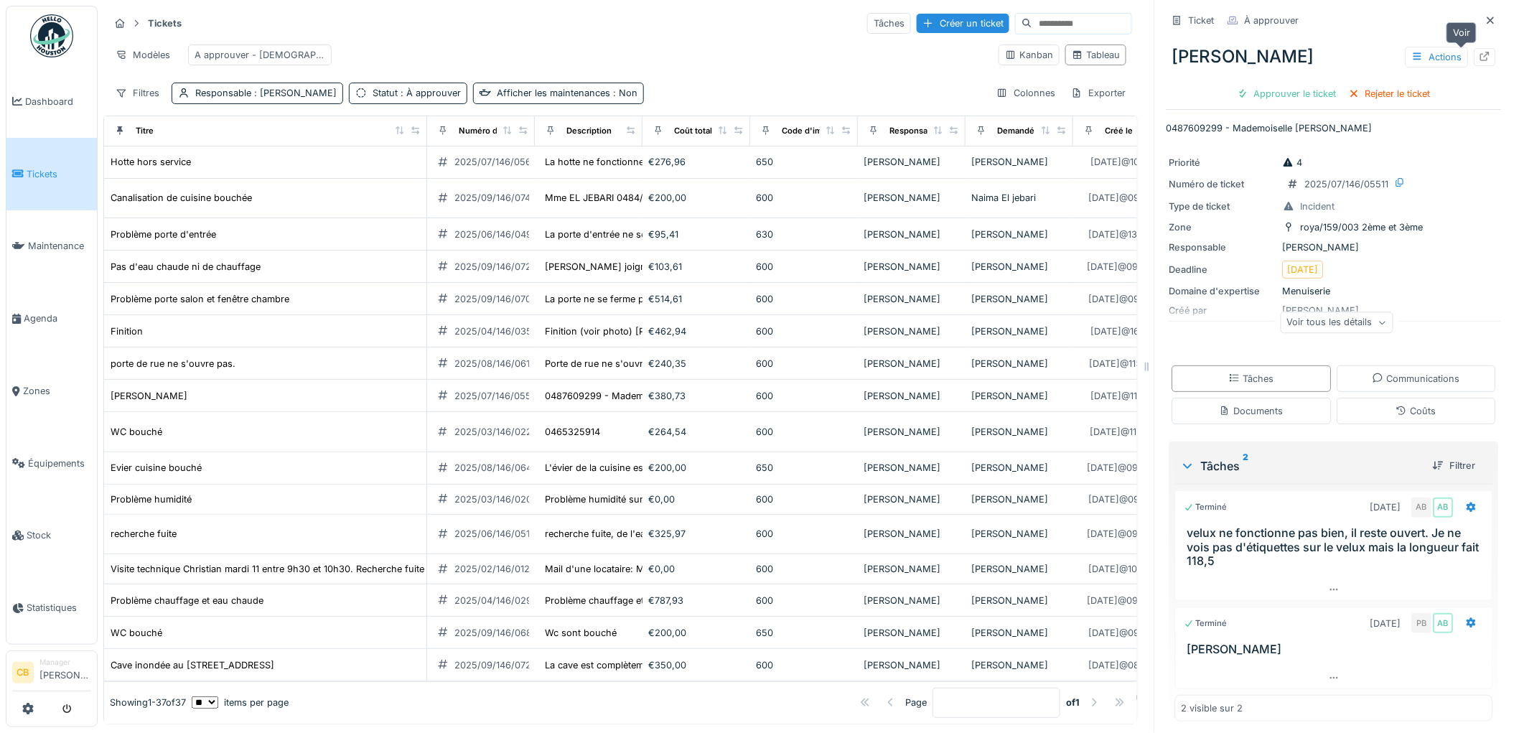
click at [1480, 57] on icon at bounding box center [1485, 56] width 11 height 9
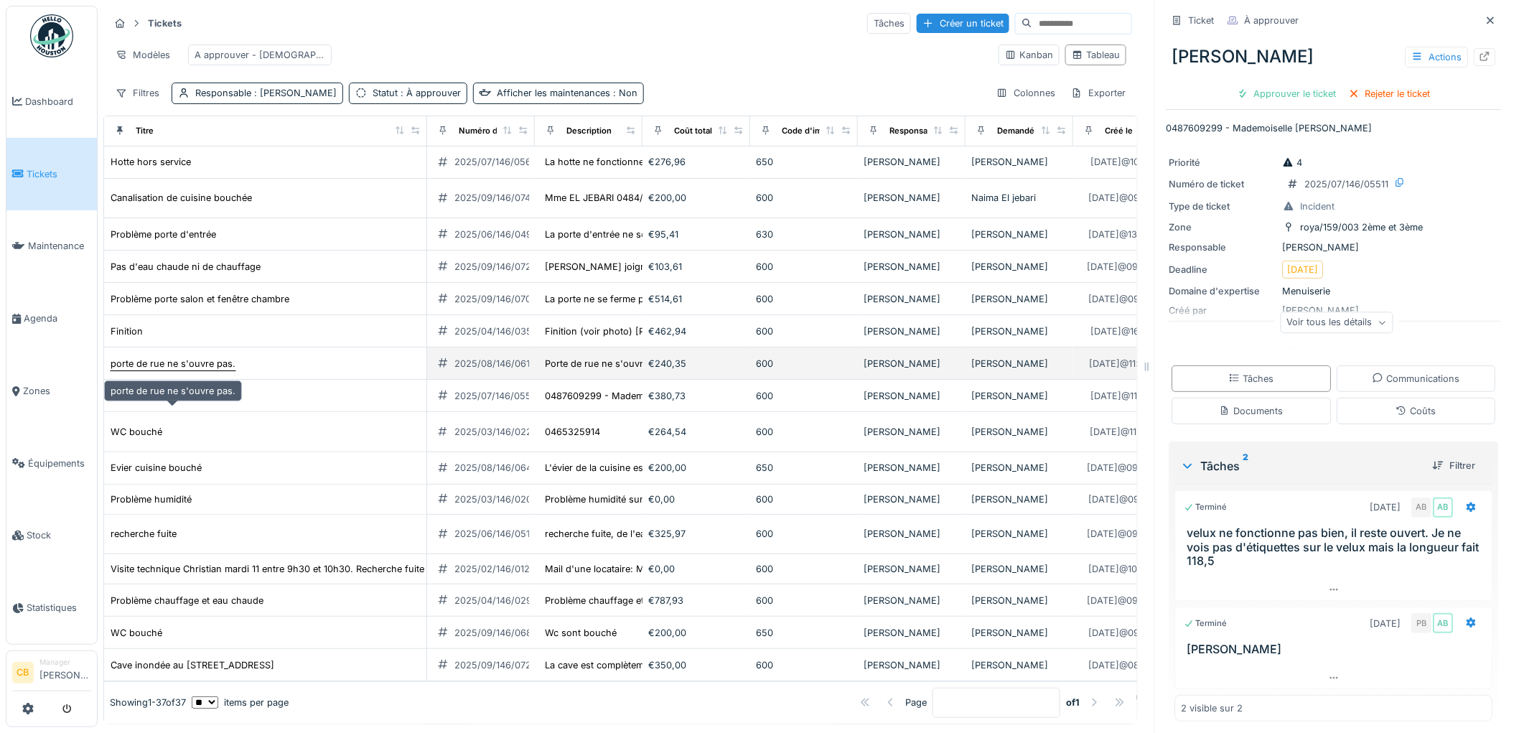
click at [214, 371] on div "porte de rue ne s'ouvre pas." at bounding box center [173, 364] width 125 height 14
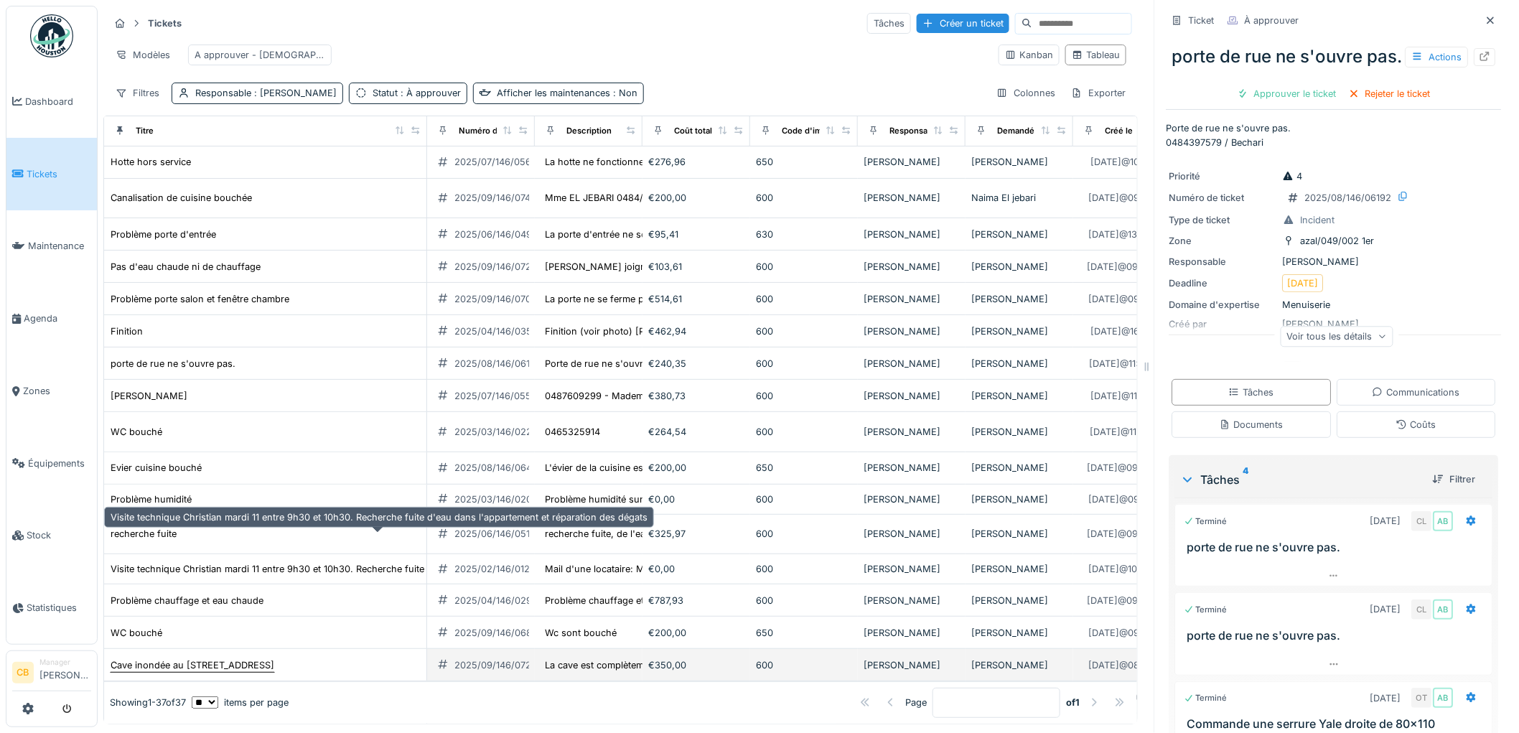
scroll to position [399, 0]
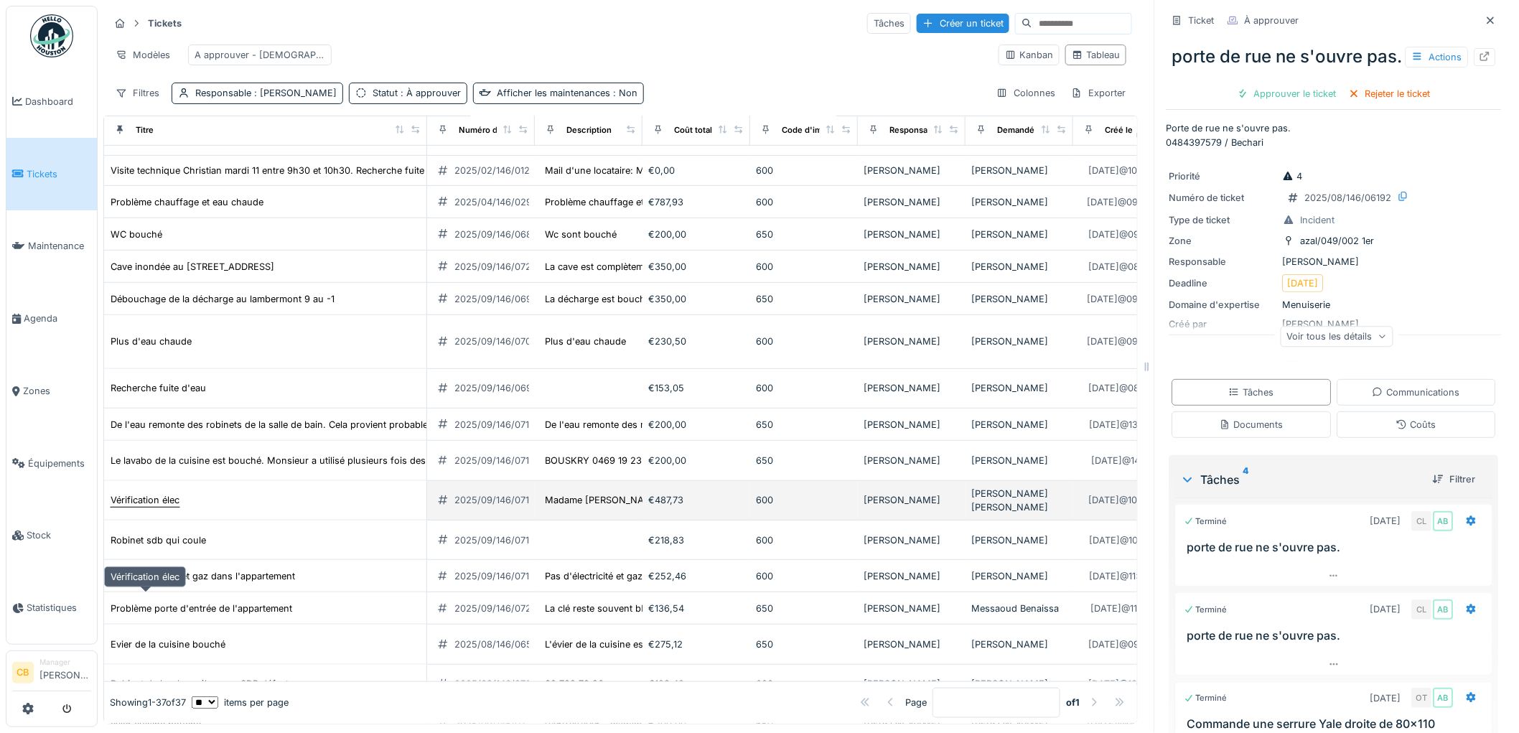
click at [164, 507] on div "Vérification élec" at bounding box center [145, 500] width 69 height 14
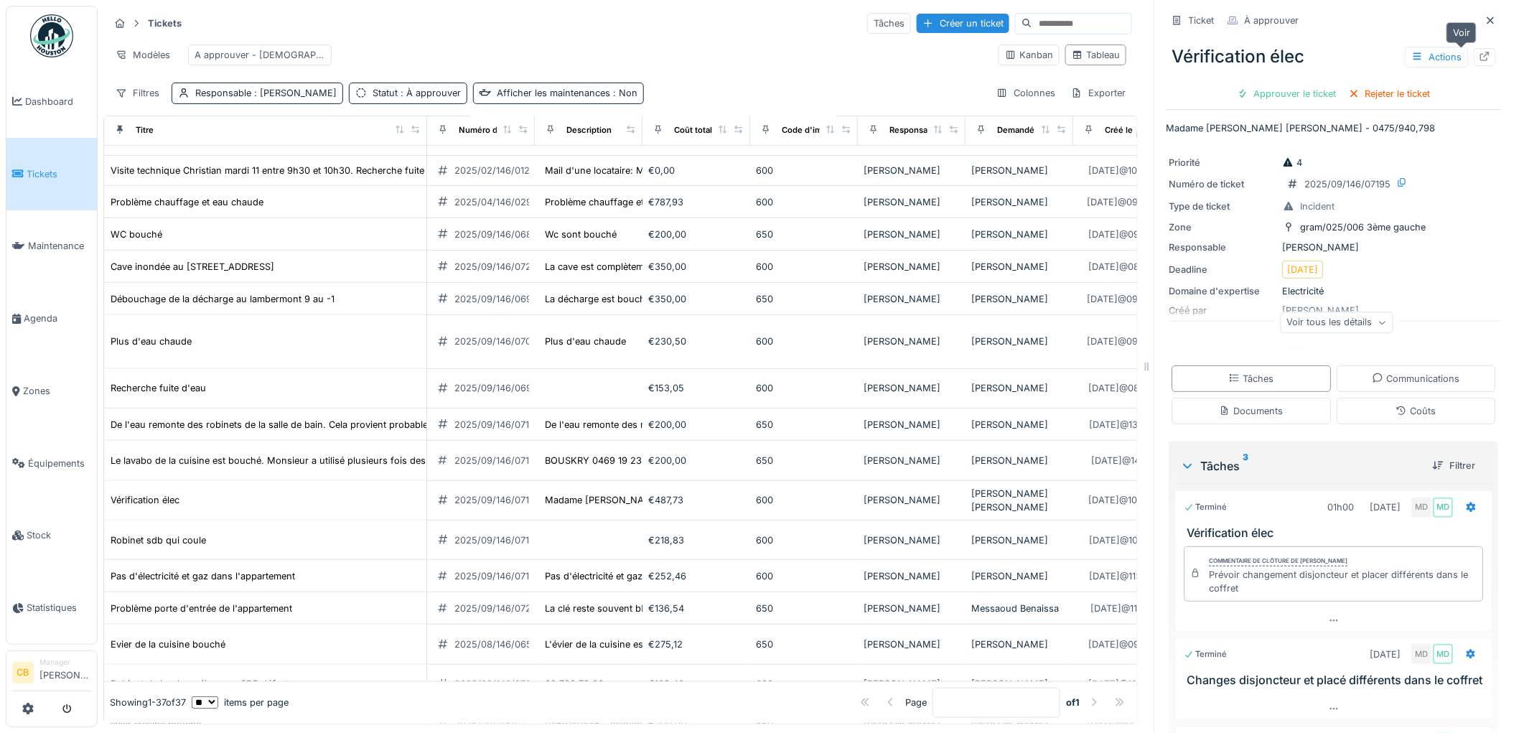
click at [1480, 55] on icon at bounding box center [1485, 56] width 11 height 9
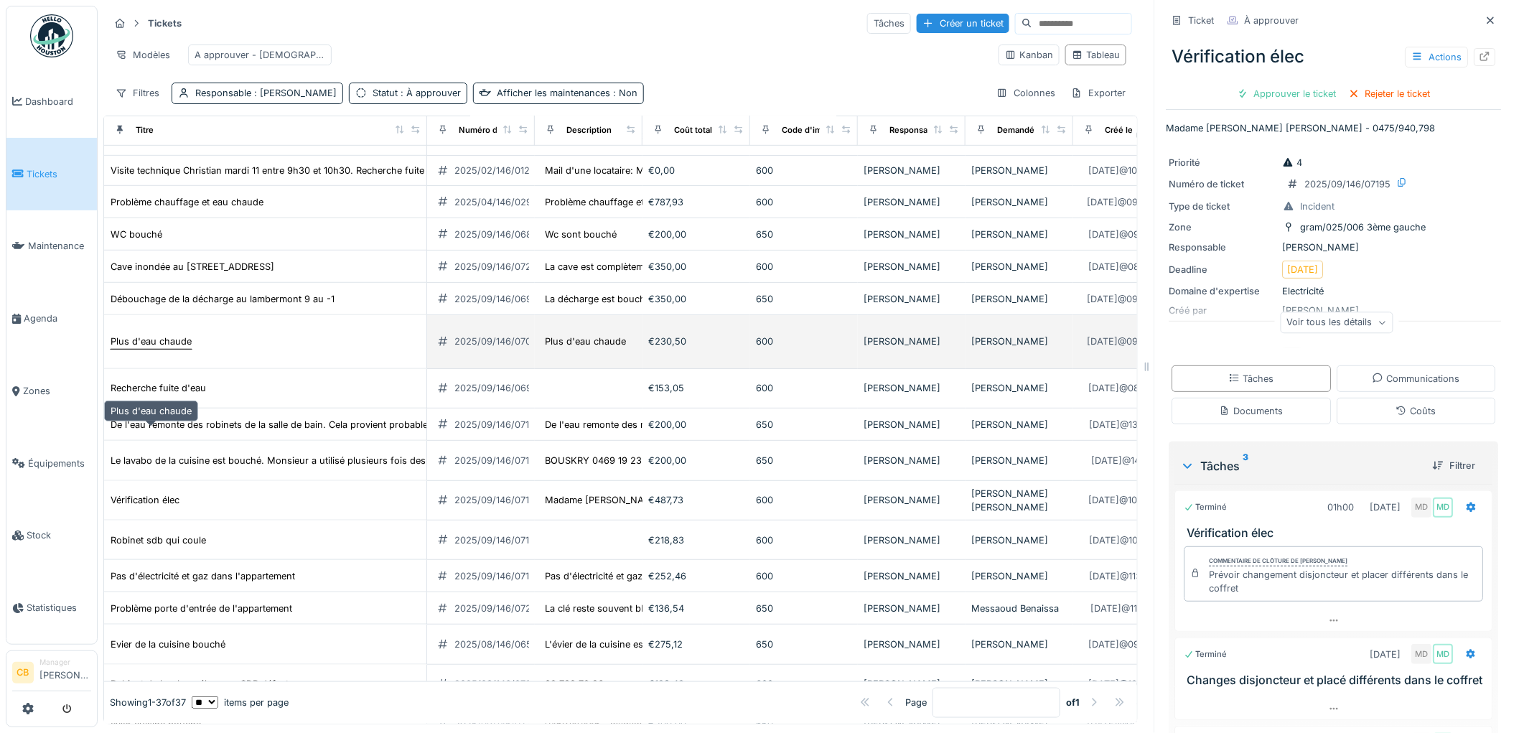
click at [173, 348] on div "Plus d'eau chaude" at bounding box center [151, 342] width 81 height 14
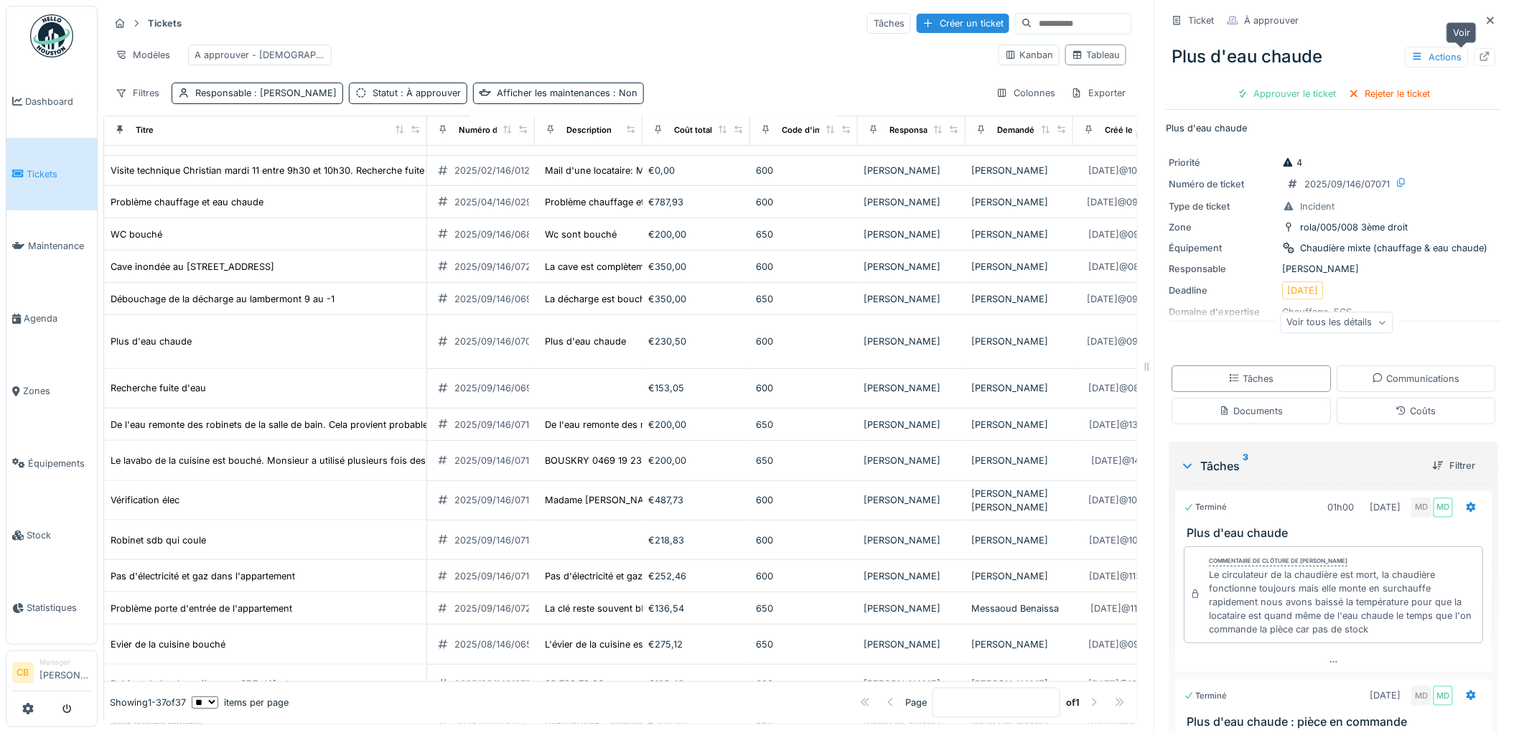
click at [1480, 58] on icon at bounding box center [1485, 56] width 11 height 9
click at [40, 313] on span "Agenda" at bounding box center [57, 319] width 67 height 14
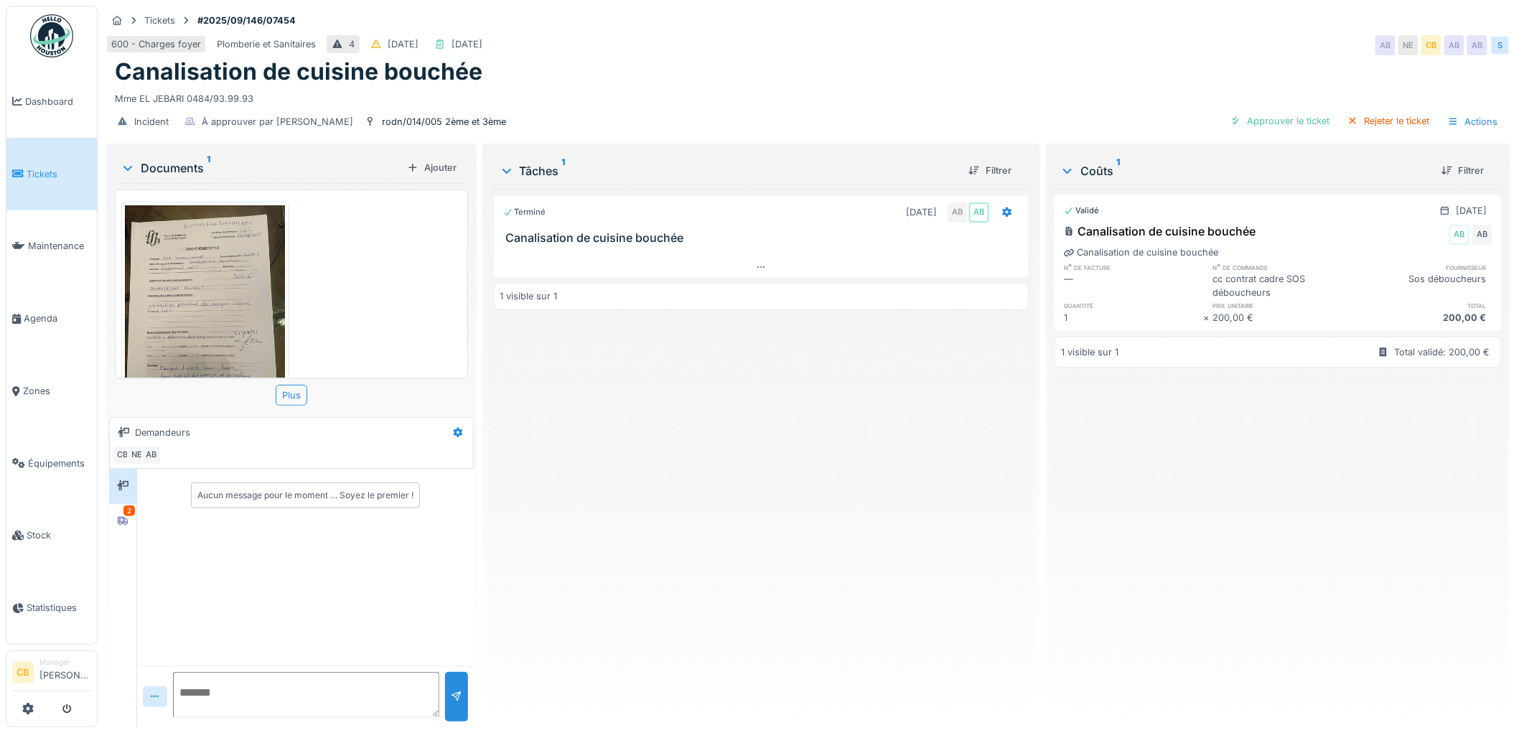
click at [200, 347] on img at bounding box center [205, 311] width 160 height 213
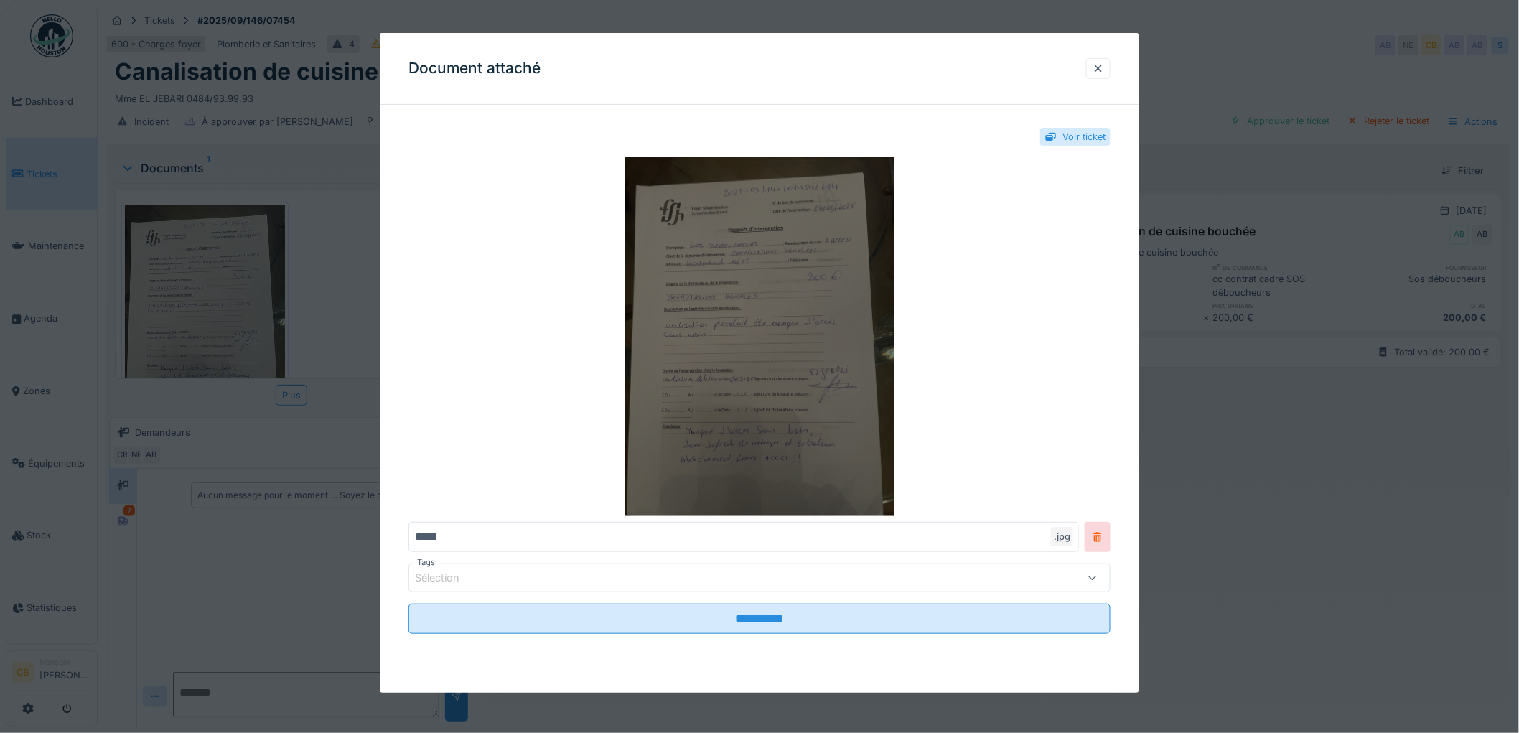
click at [681, 361] on img at bounding box center [760, 336] width 702 height 359
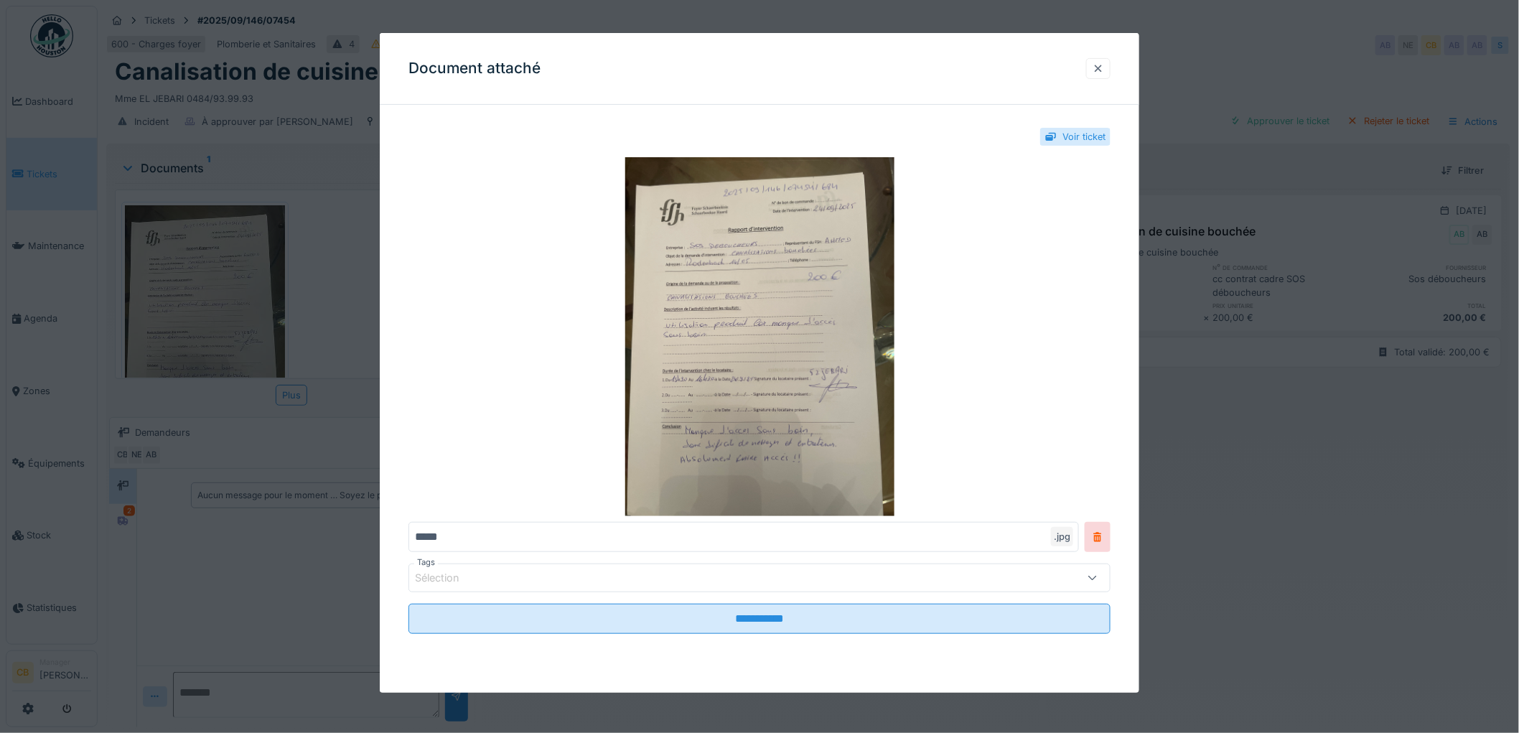
click at [1104, 67] on div at bounding box center [1098, 69] width 11 height 14
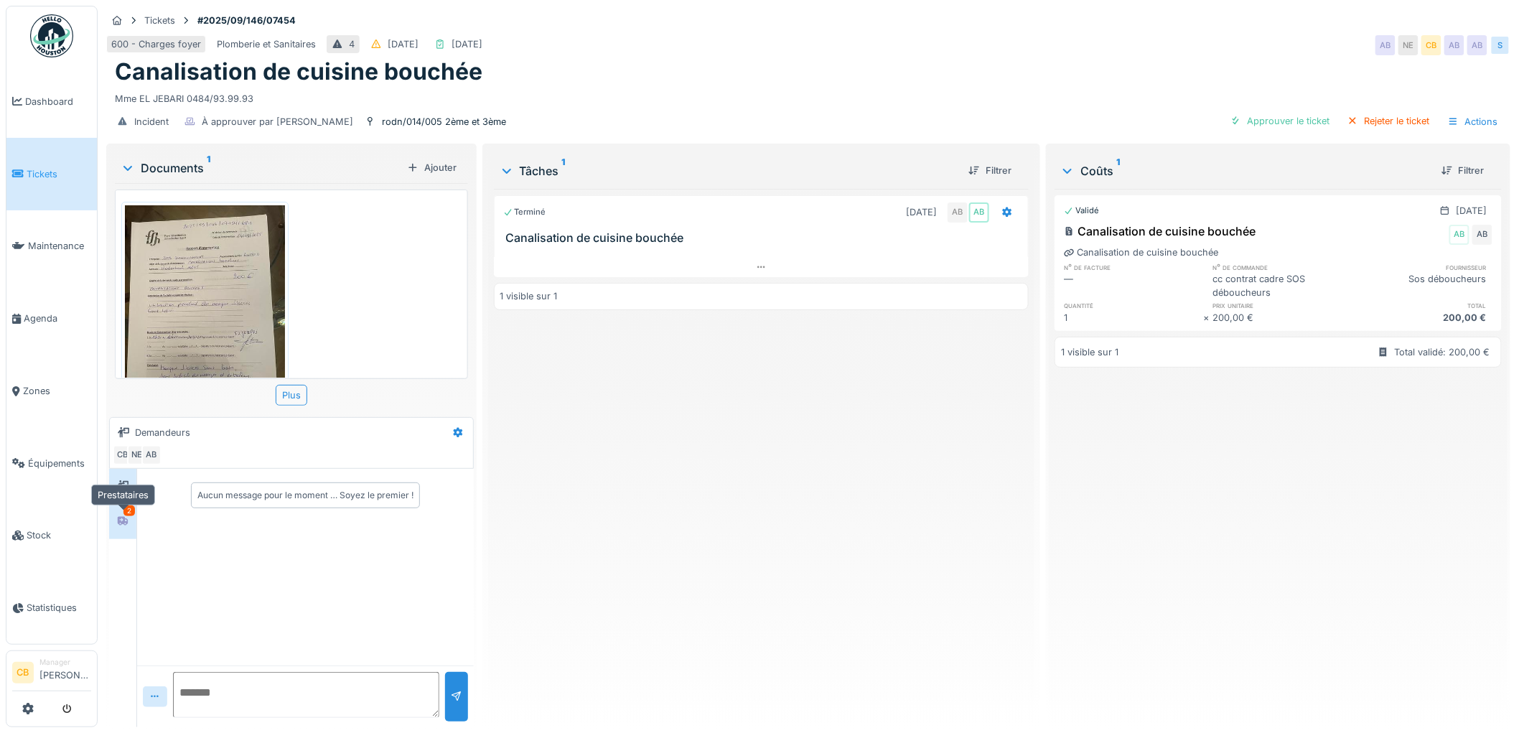
click at [123, 526] on div at bounding box center [122, 522] width 11 height 14
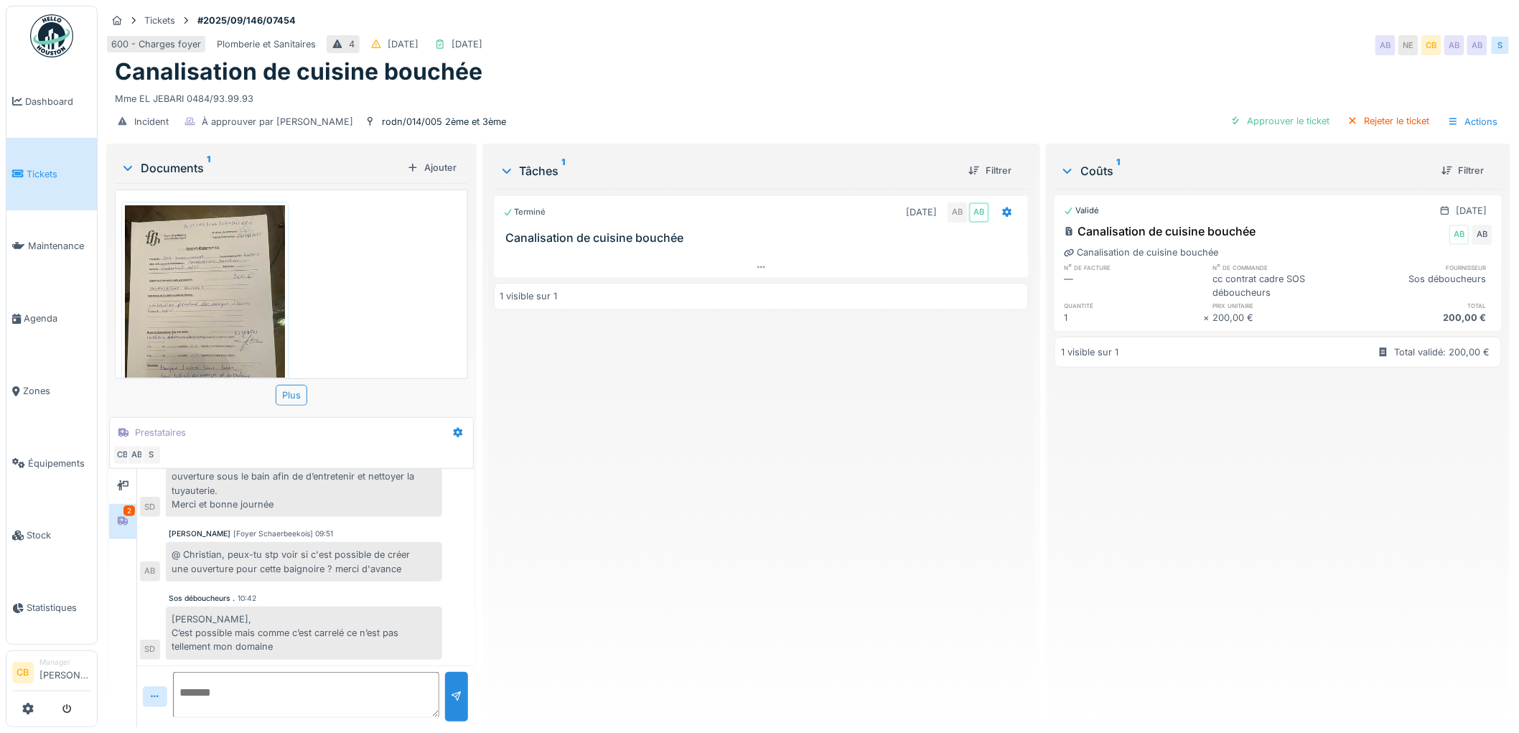
scroll to position [11, 0]
click at [1273, 111] on div "Approuver le ticket" at bounding box center [1280, 120] width 111 height 19
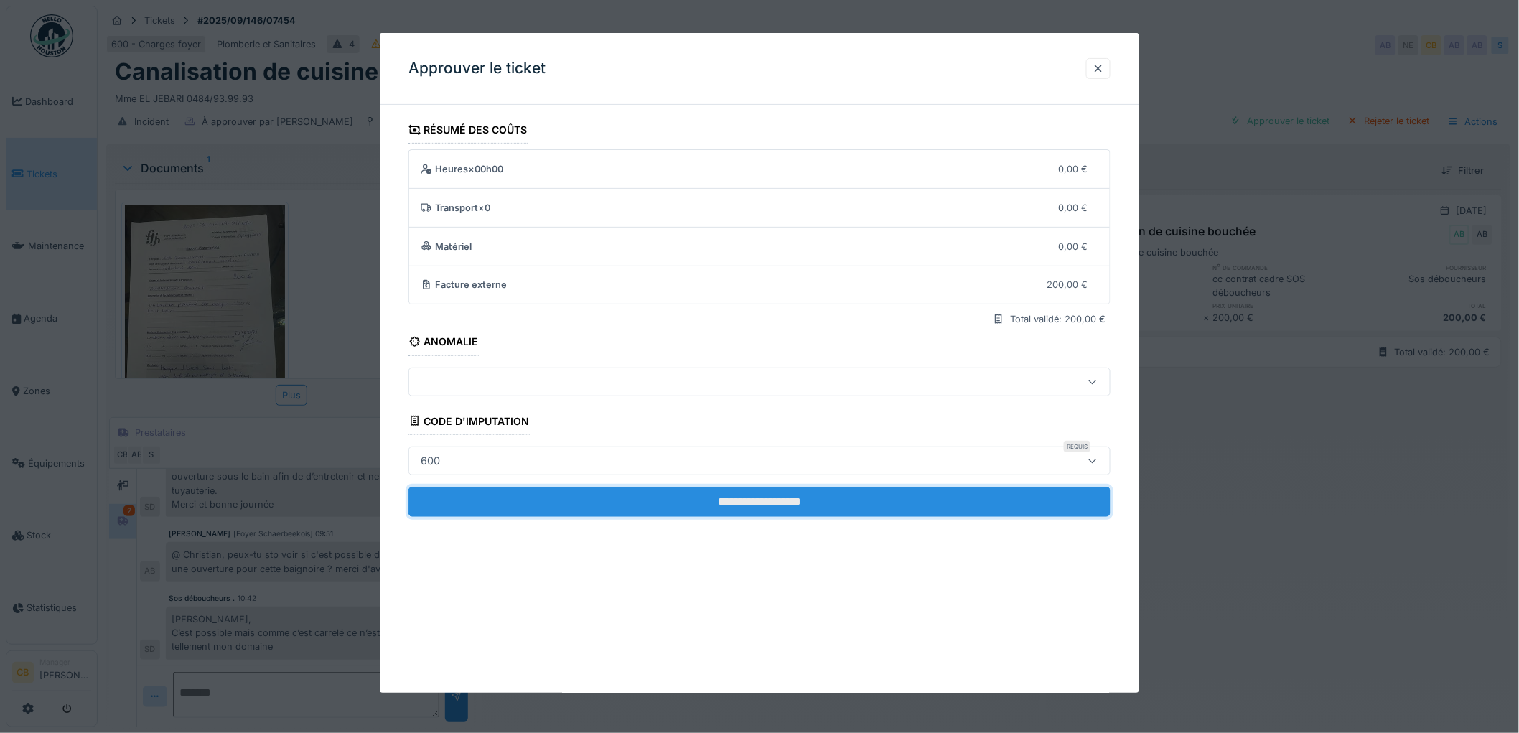
click at [719, 499] on input "**********" at bounding box center [760, 502] width 702 height 30
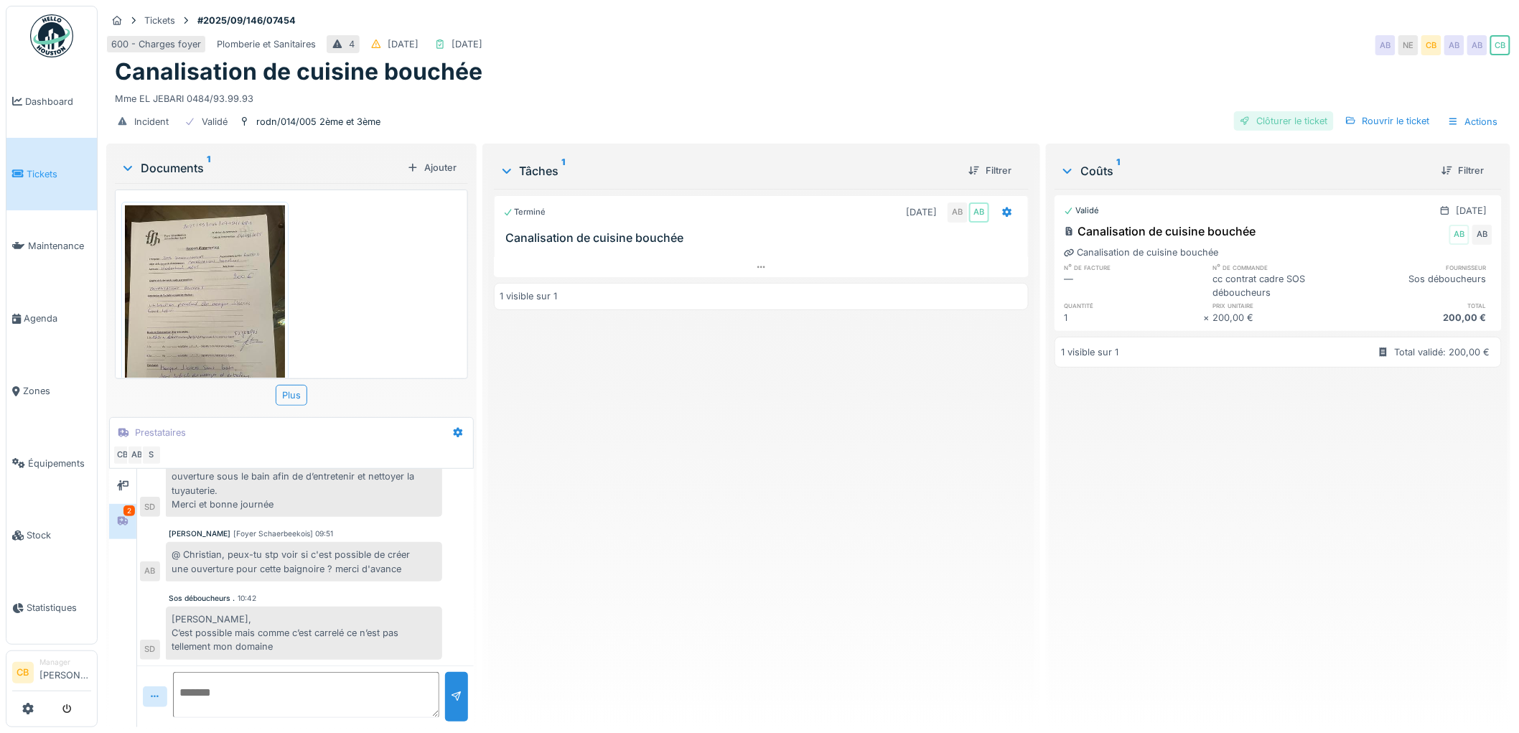
click at [1287, 111] on div "Clôturer le ticket" at bounding box center [1284, 120] width 100 height 19
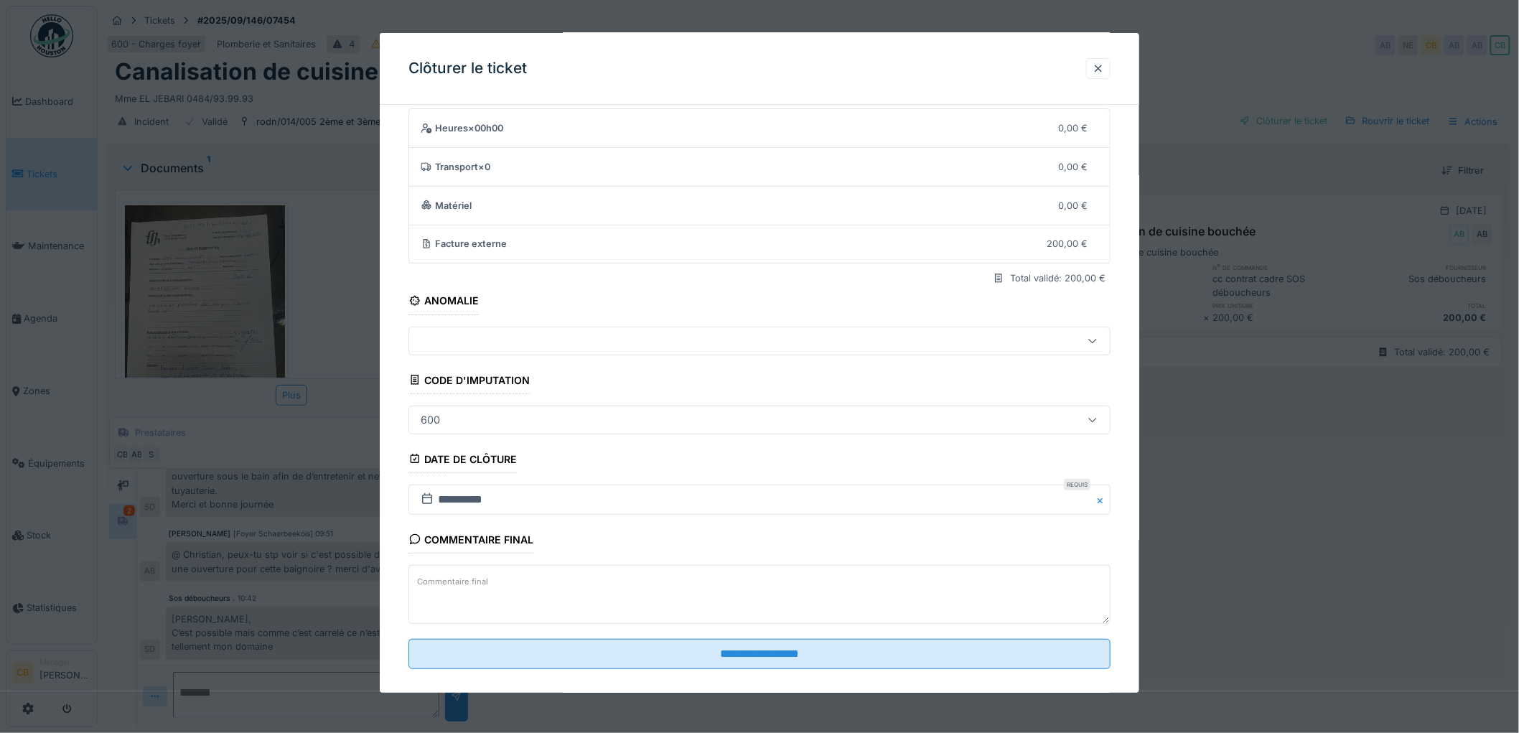
scroll to position [59, 0]
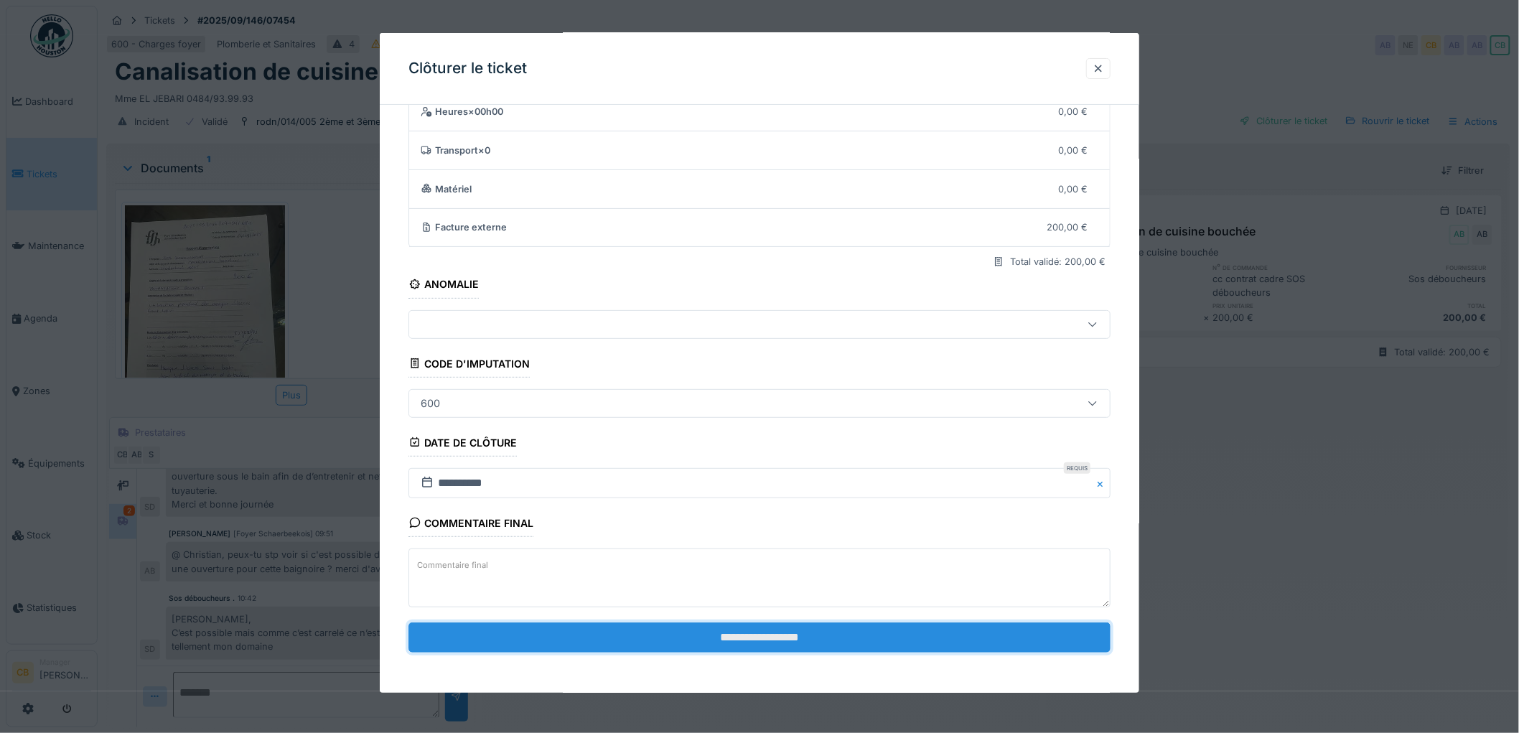
click at [769, 636] on input "**********" at bounding box center [760, 638] width 702 height 30
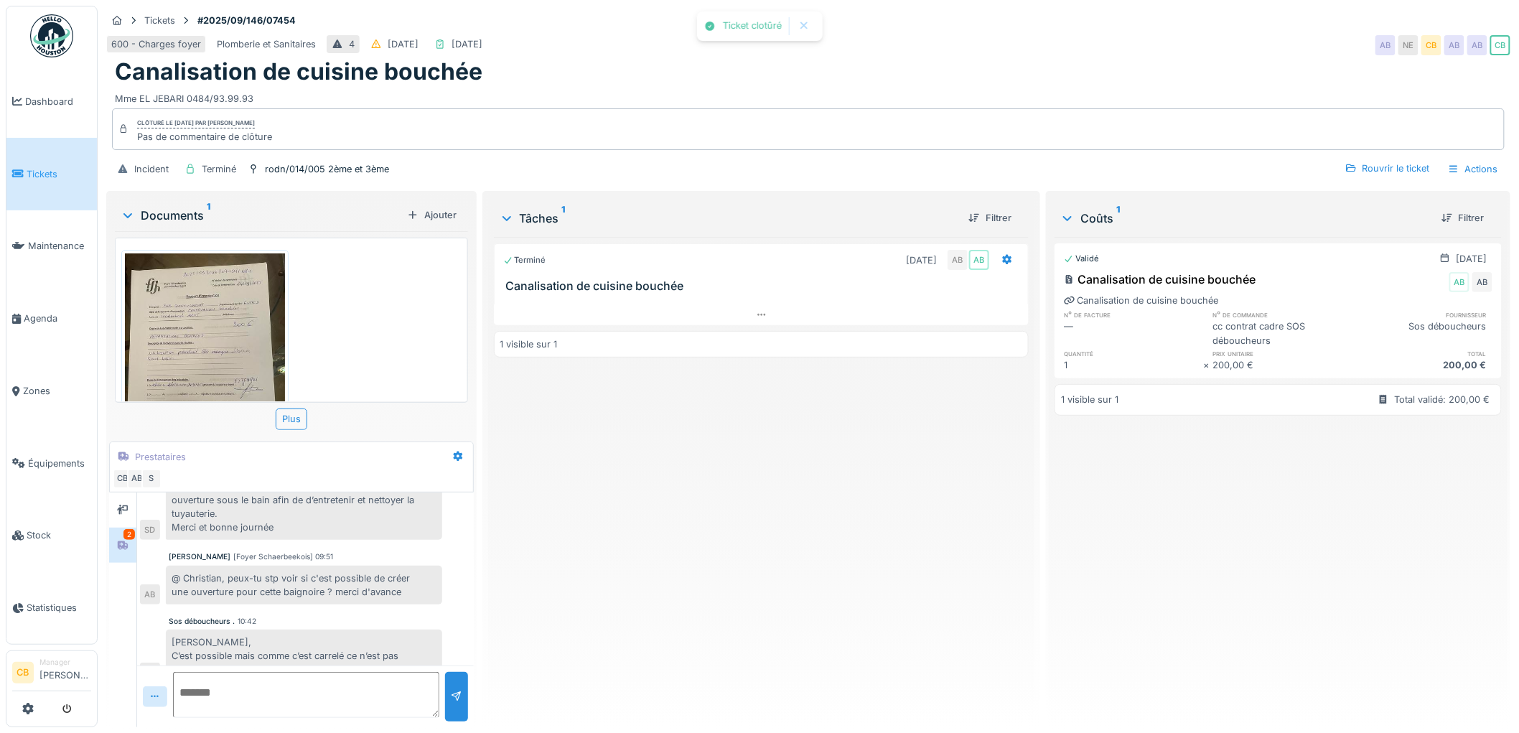
scroll to position [127, 0]
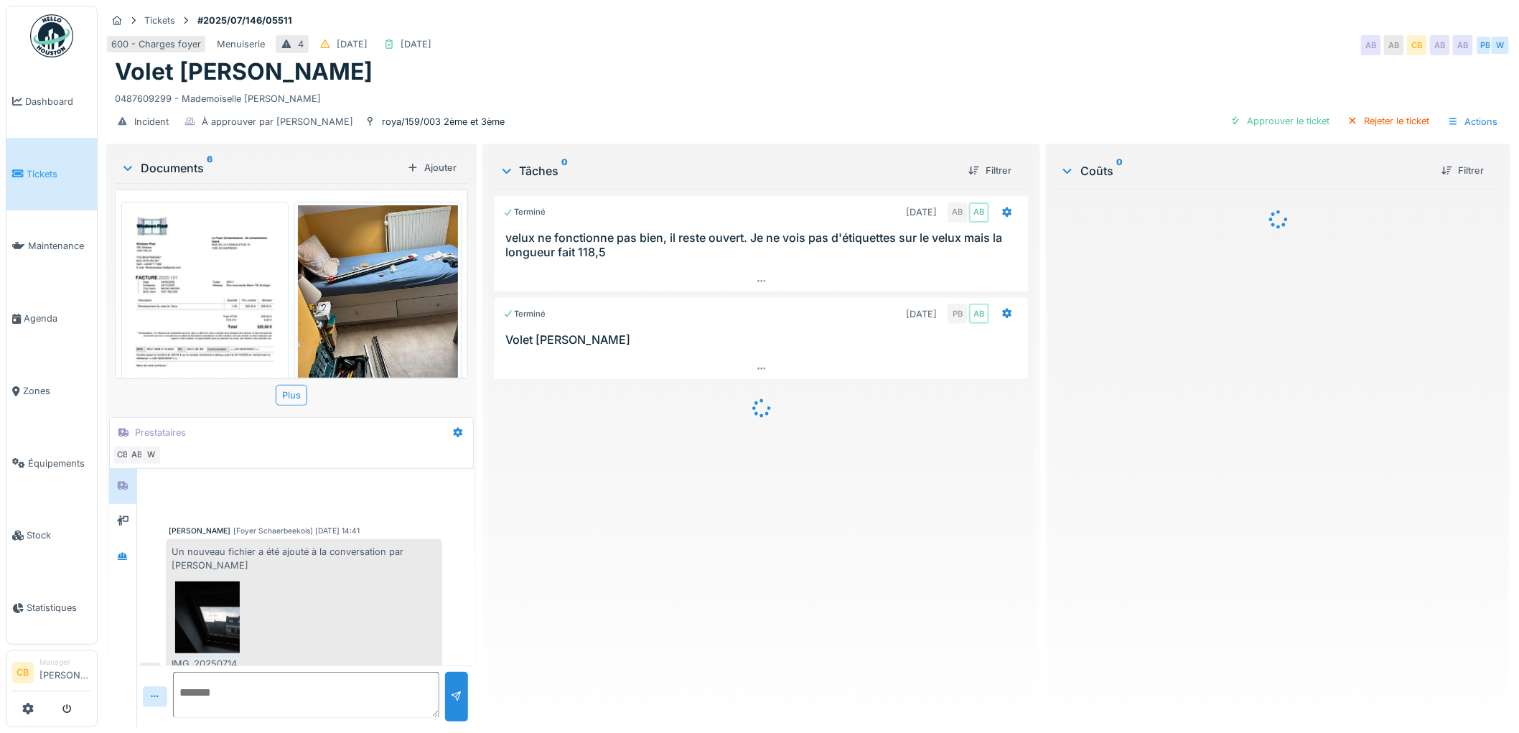
scroll to position [103, 0]
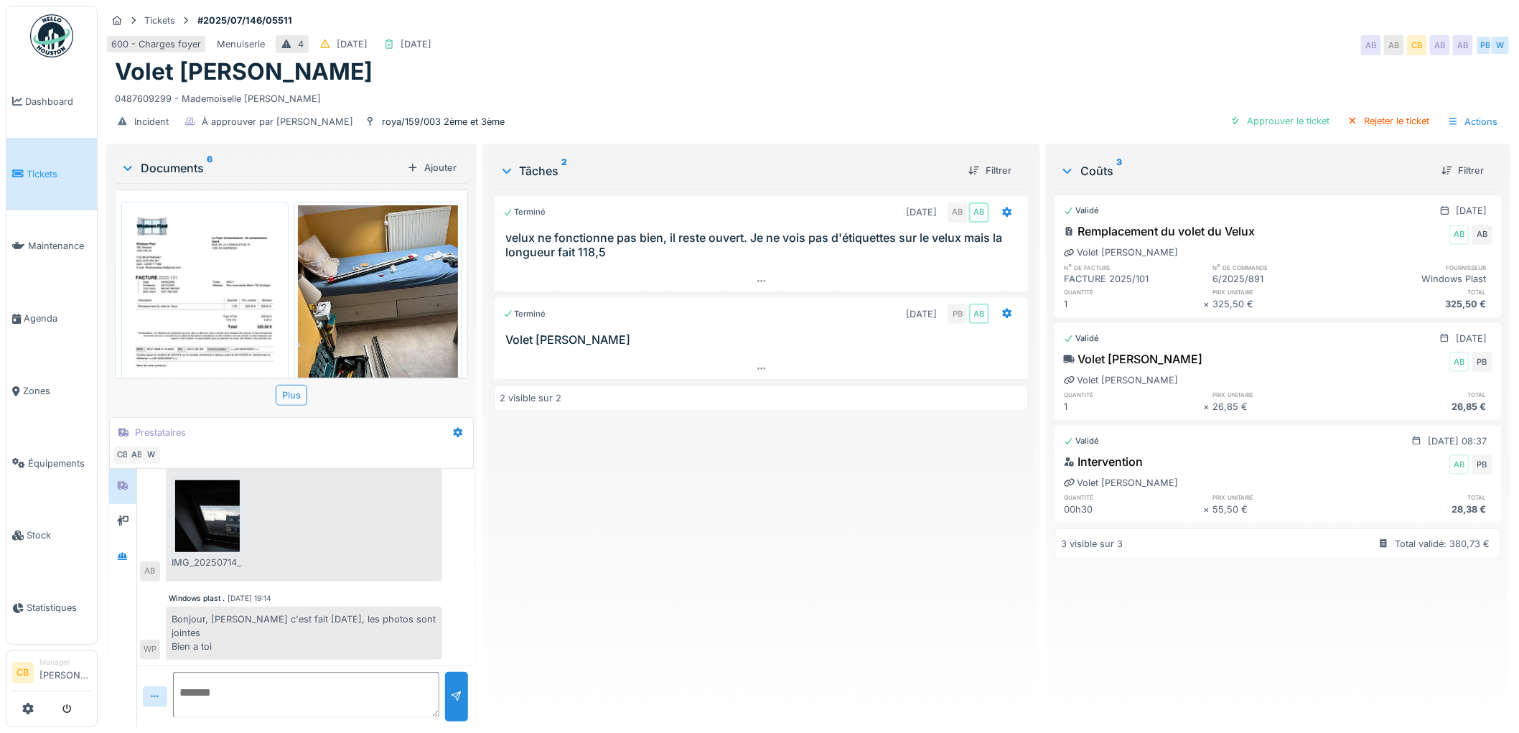
click at [336, 325] on img at bounding box center [378, 311] width 160 height 213
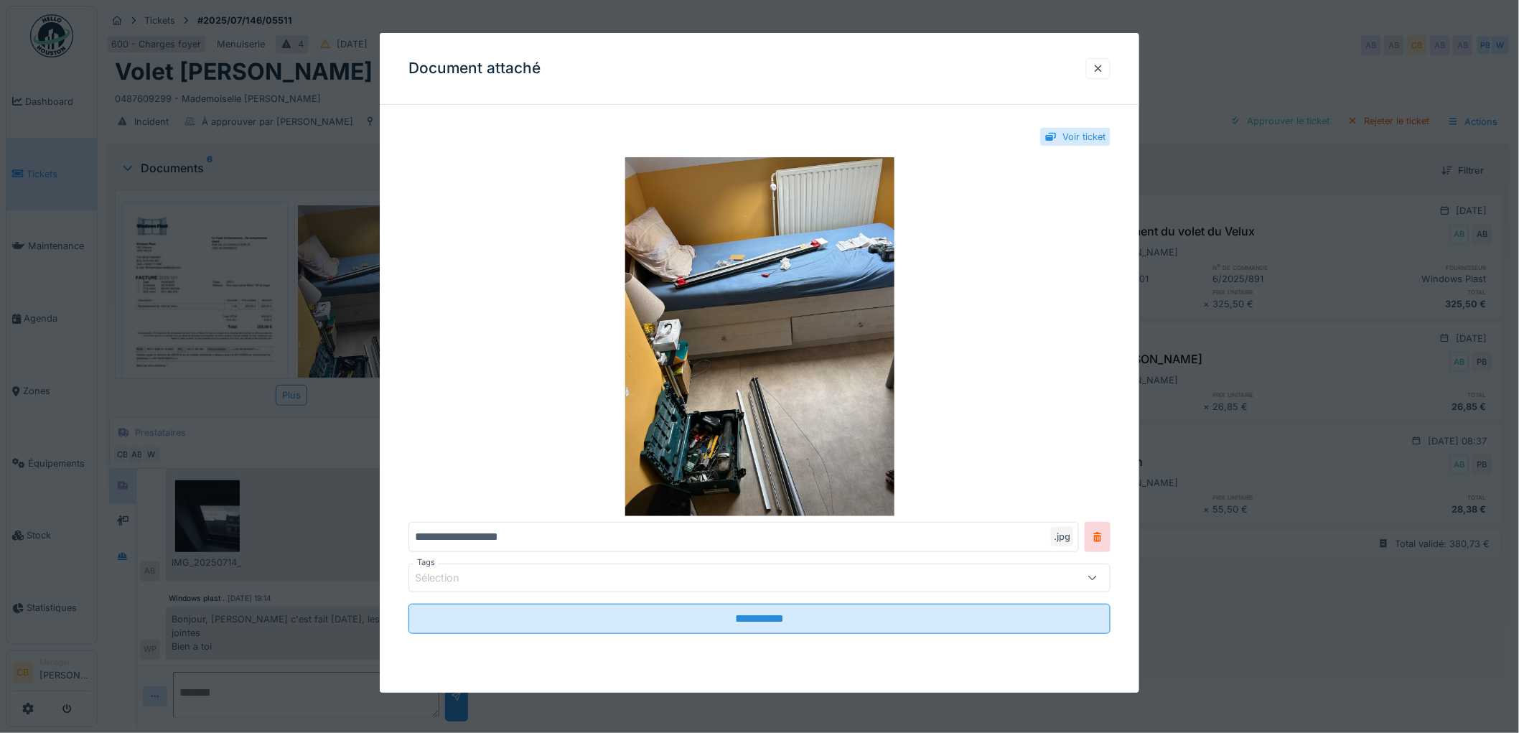
click at [336, 325] on div at bounding box center [759, 366] width 1519 height 733
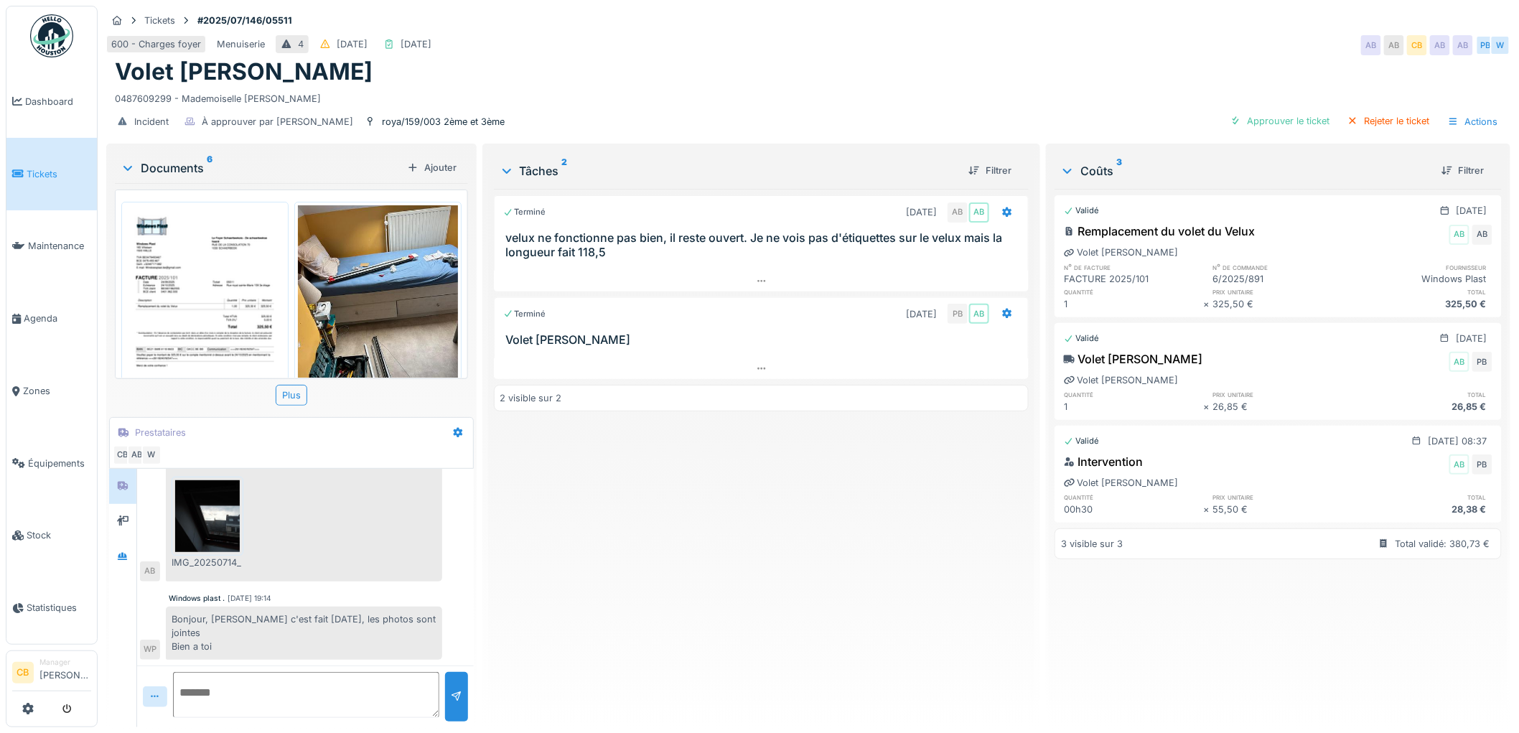
click at [224, 324] on img at bounding box center [205, 318] width 160 height 226
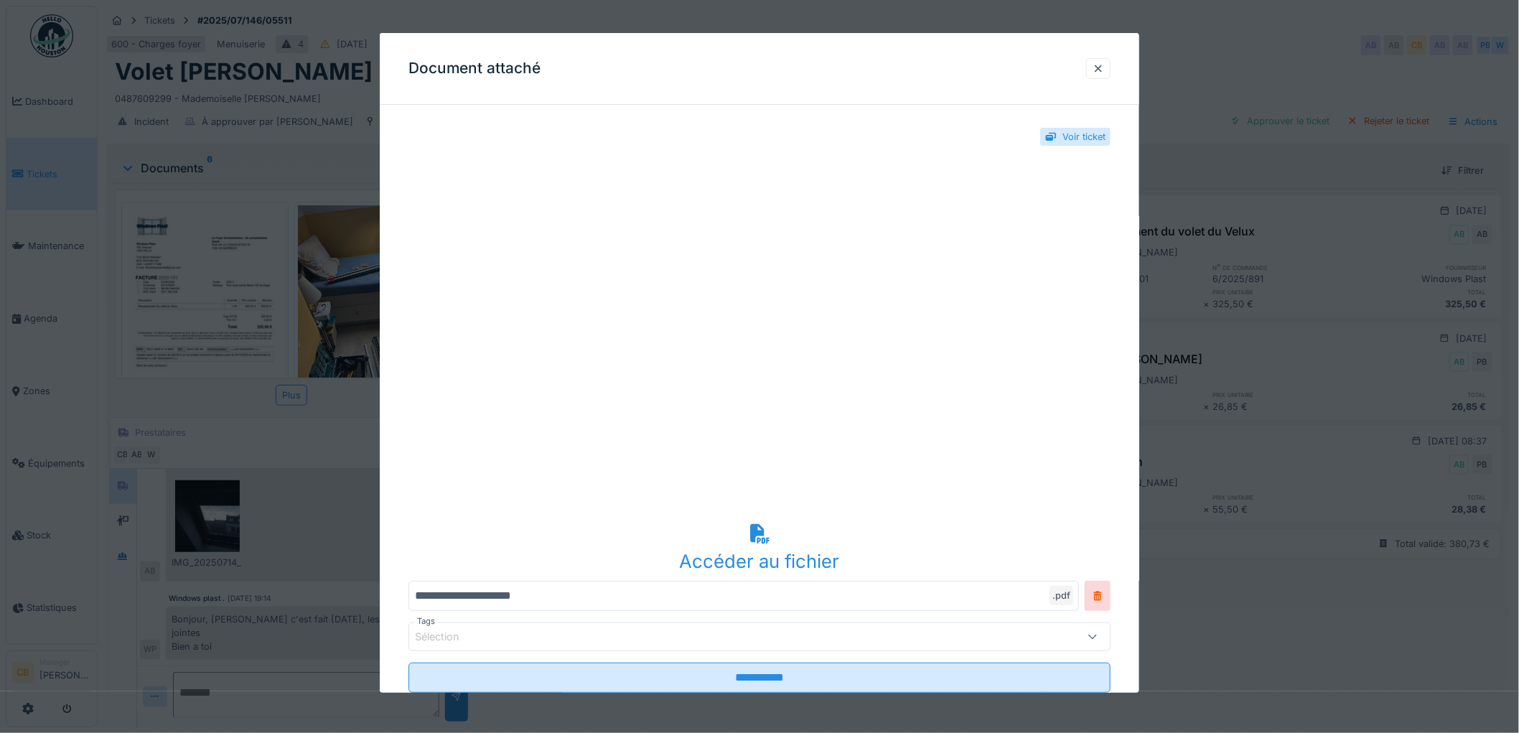
click at [224, 324] on div at bounding box center [759, 366] width 1519 height 733
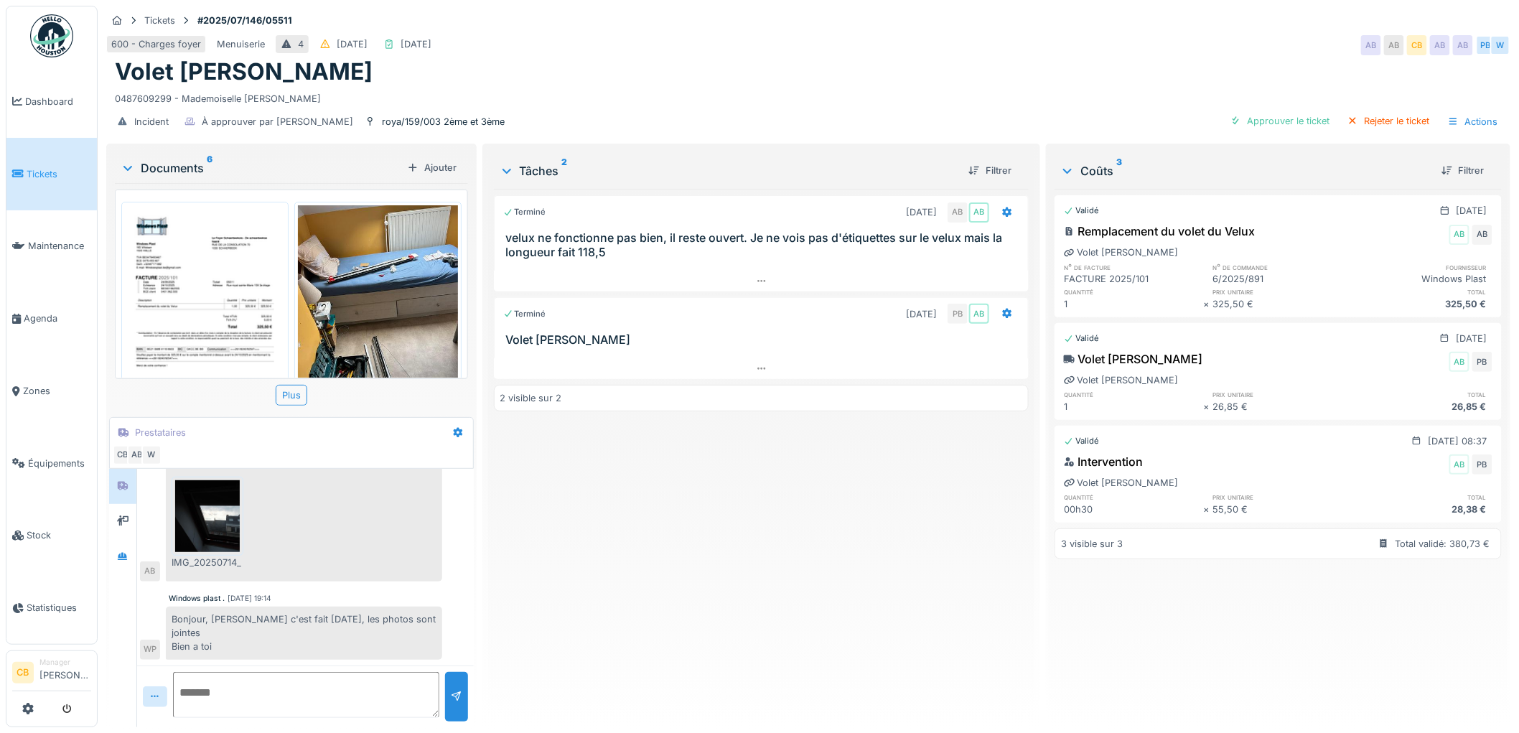
click at [205, 291] on img at bounding box center [205, 318] width 160 height 226
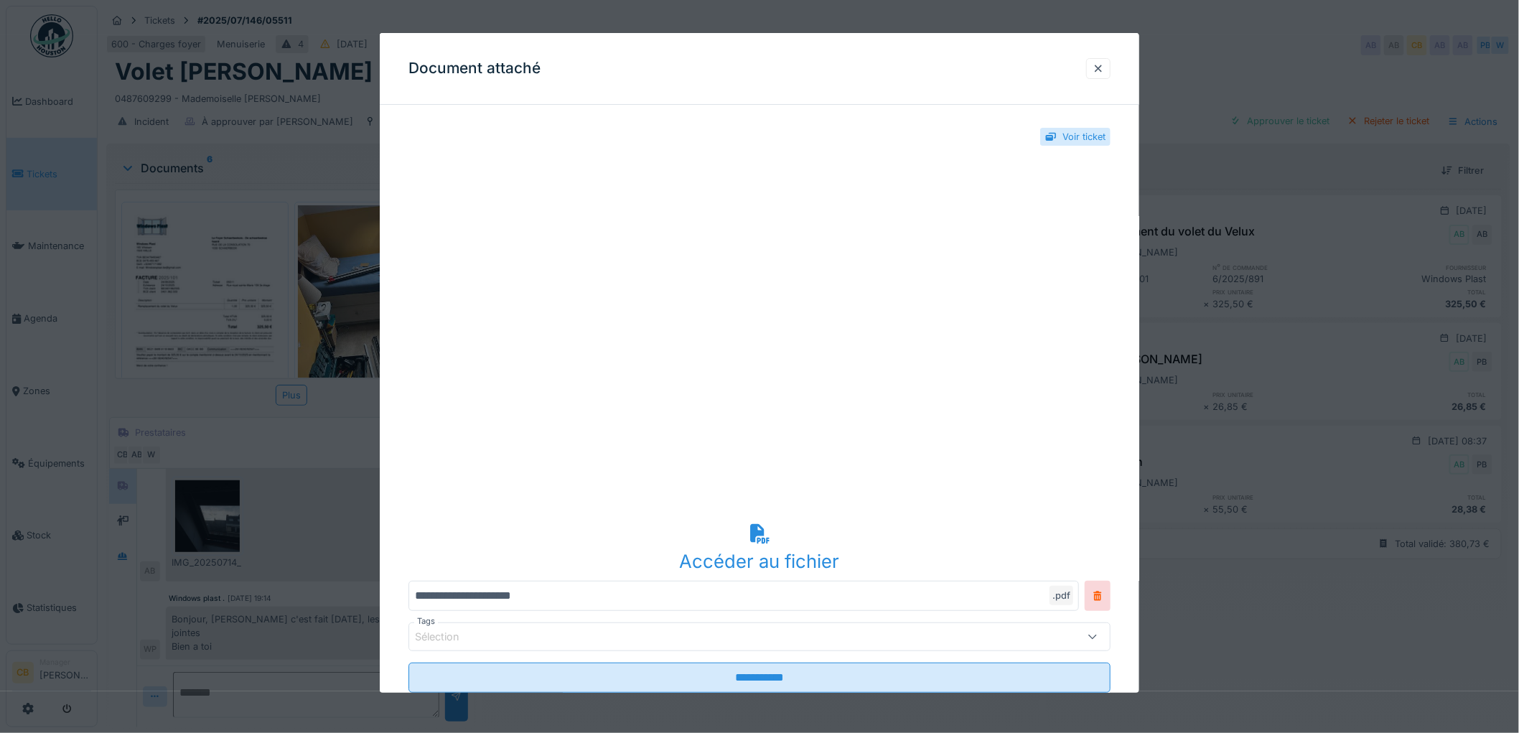
drag, startPoint x: 1104, startPoint y: 67, endPoint x: 1088, endPoint y: 69, distance: 16.7
click at [1104, 66] on div at bounding box center [1098, 69] width 11 height 14
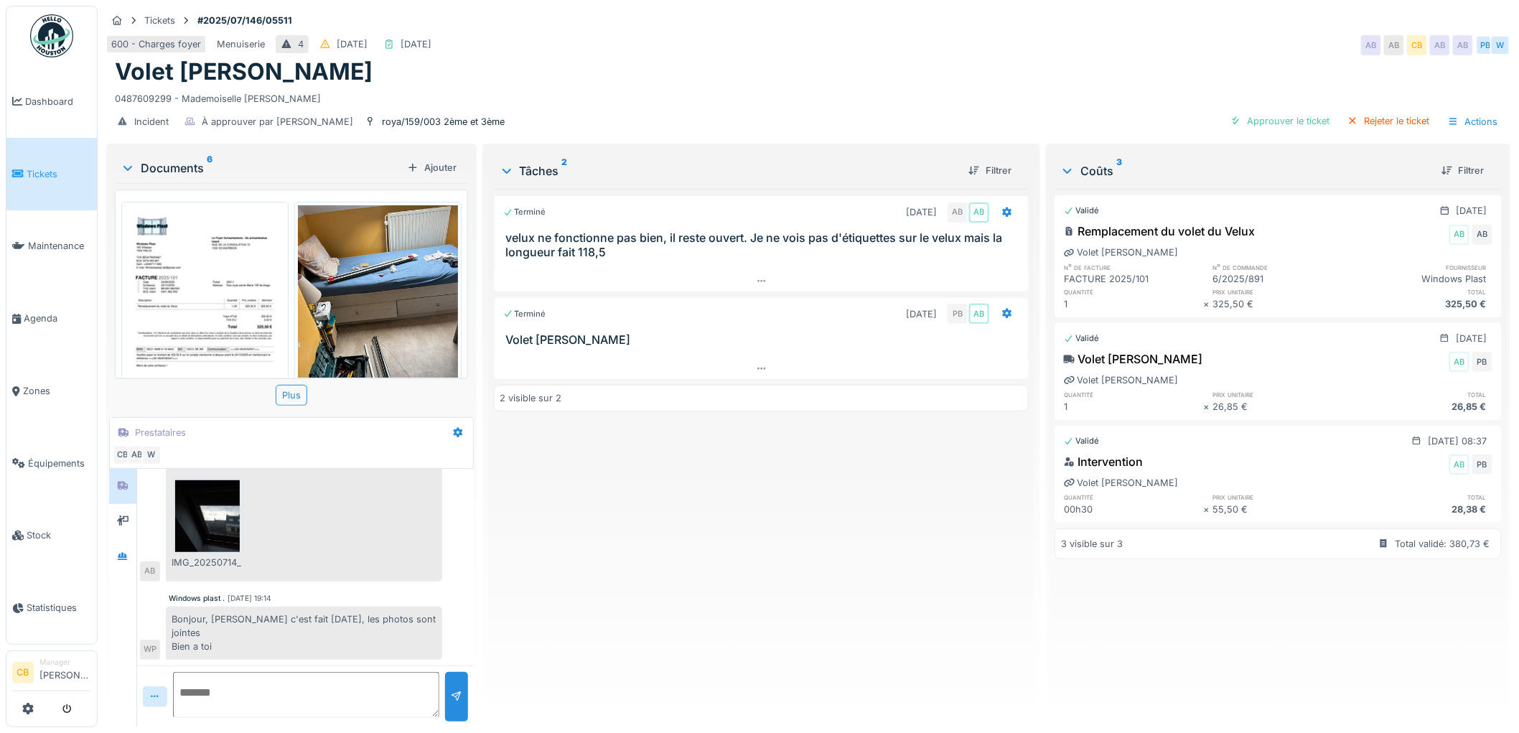
click at [212, 505] on img at bounding box center [207, 516] width 65 height 72
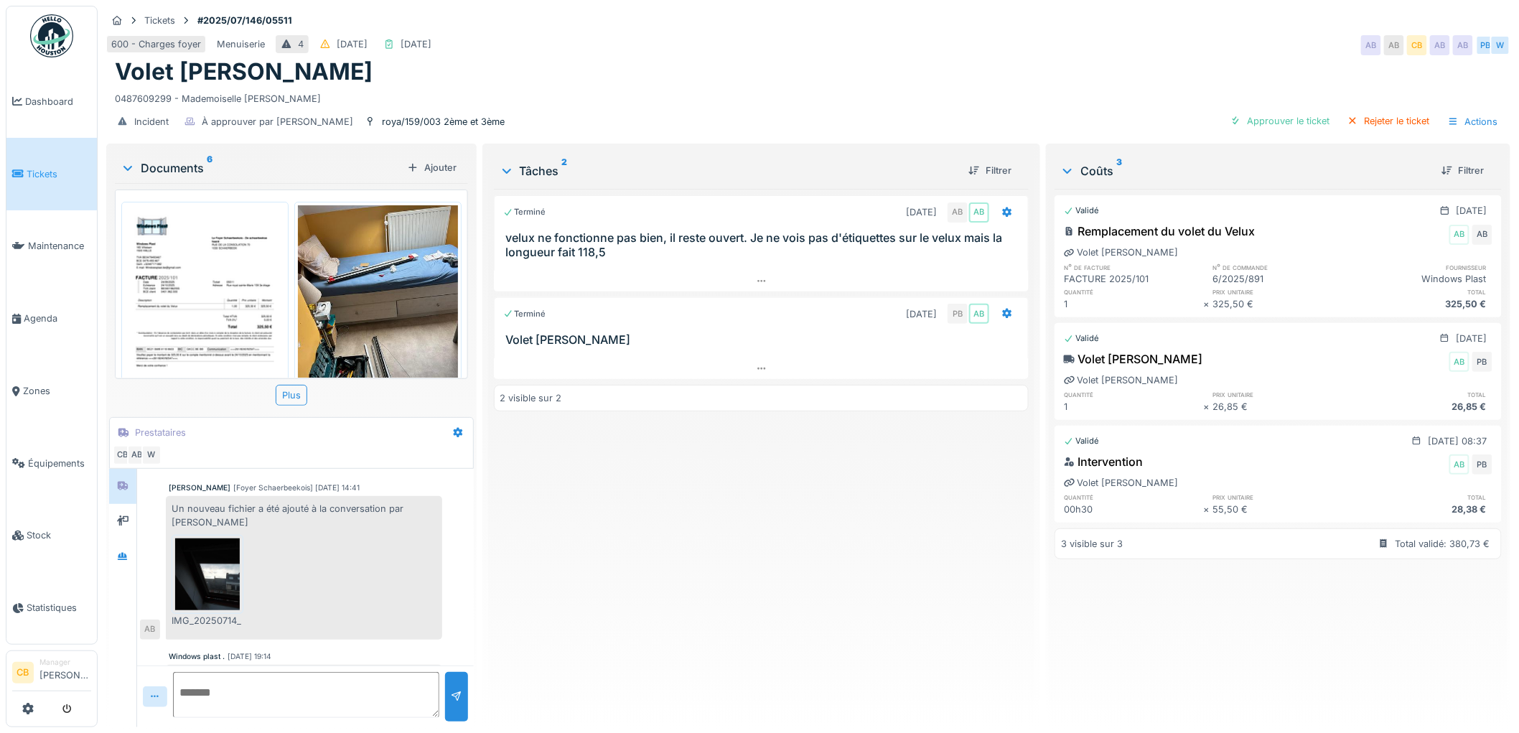
scroll to position [102, 0]
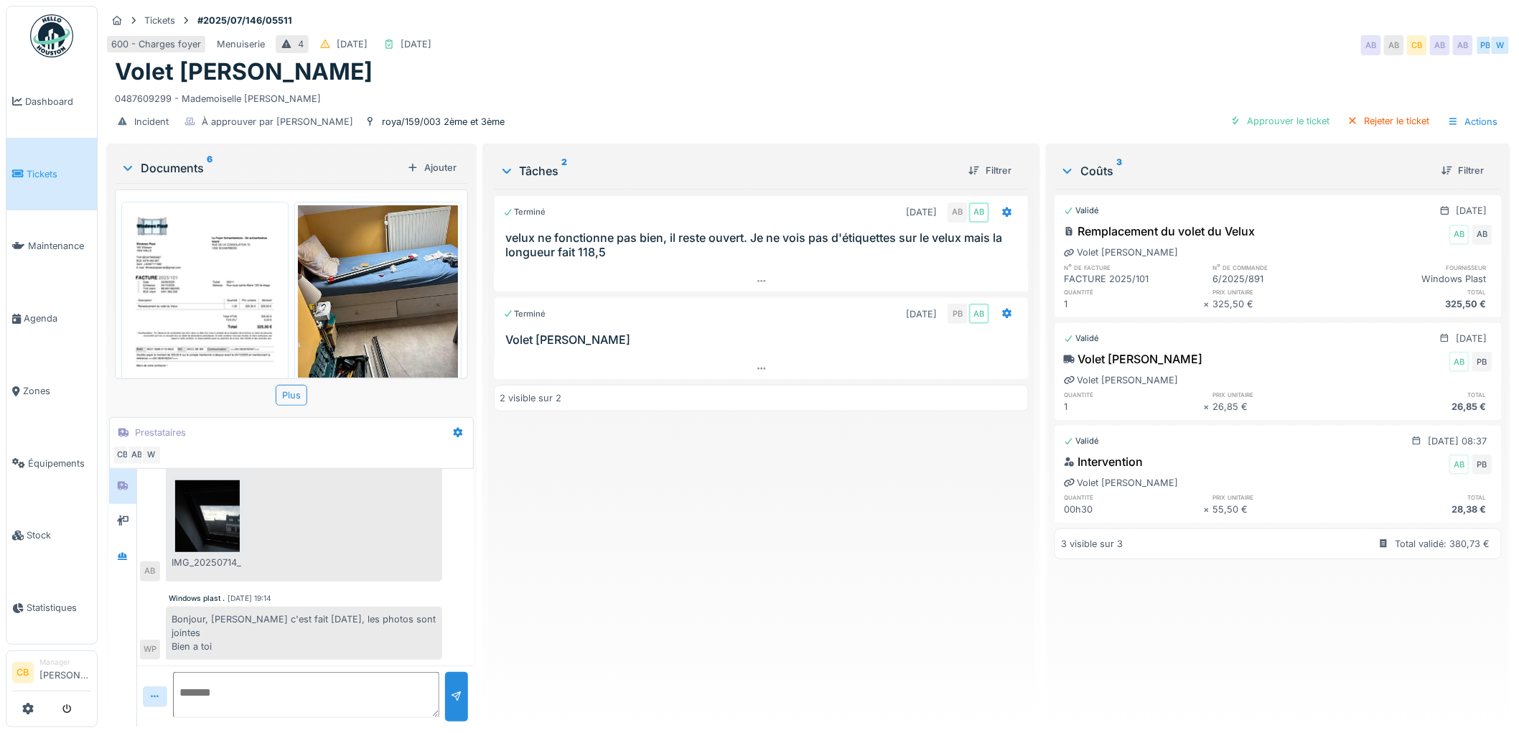
click at [386, 315] on img at bounding box center [378, 311] width 160 height 213
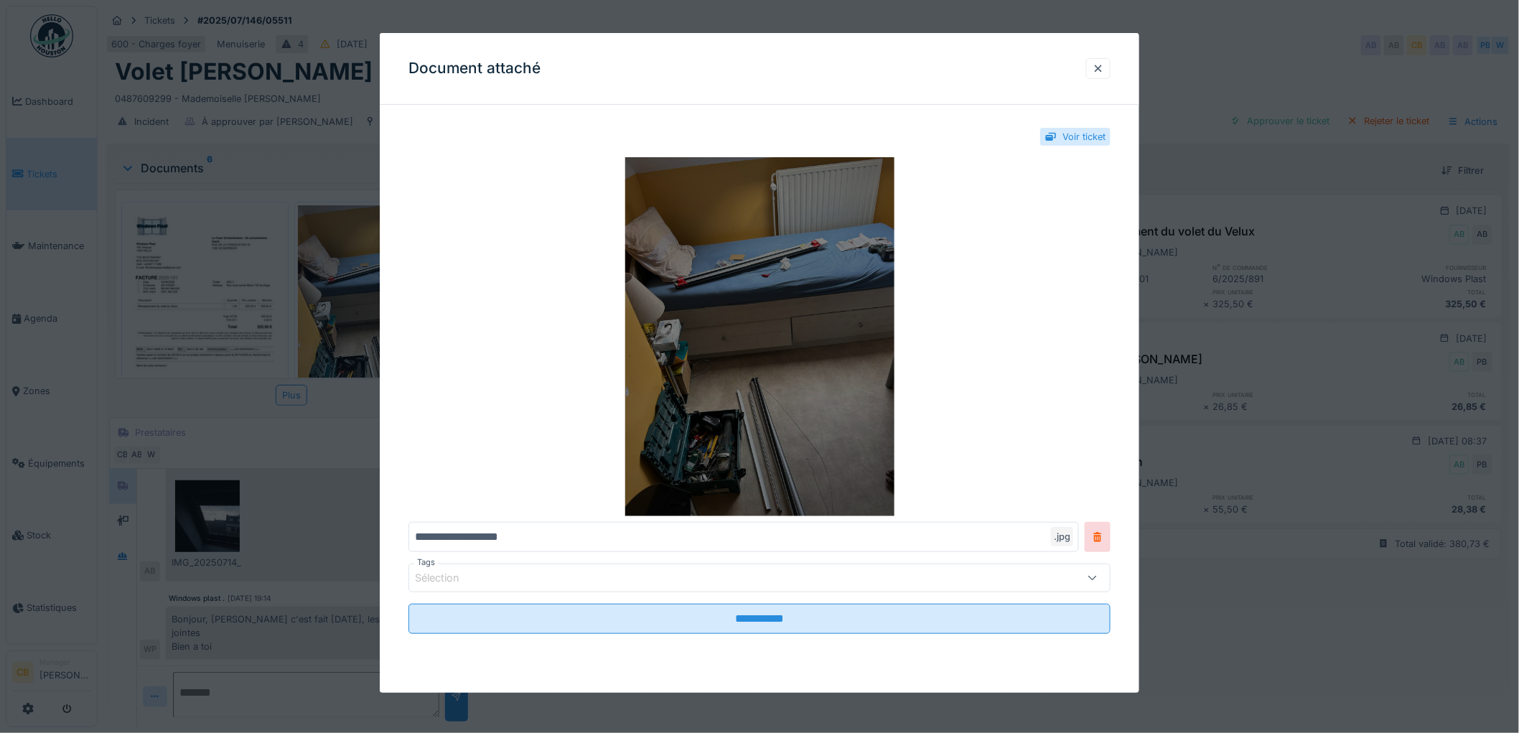
scroll to position [11, 0]
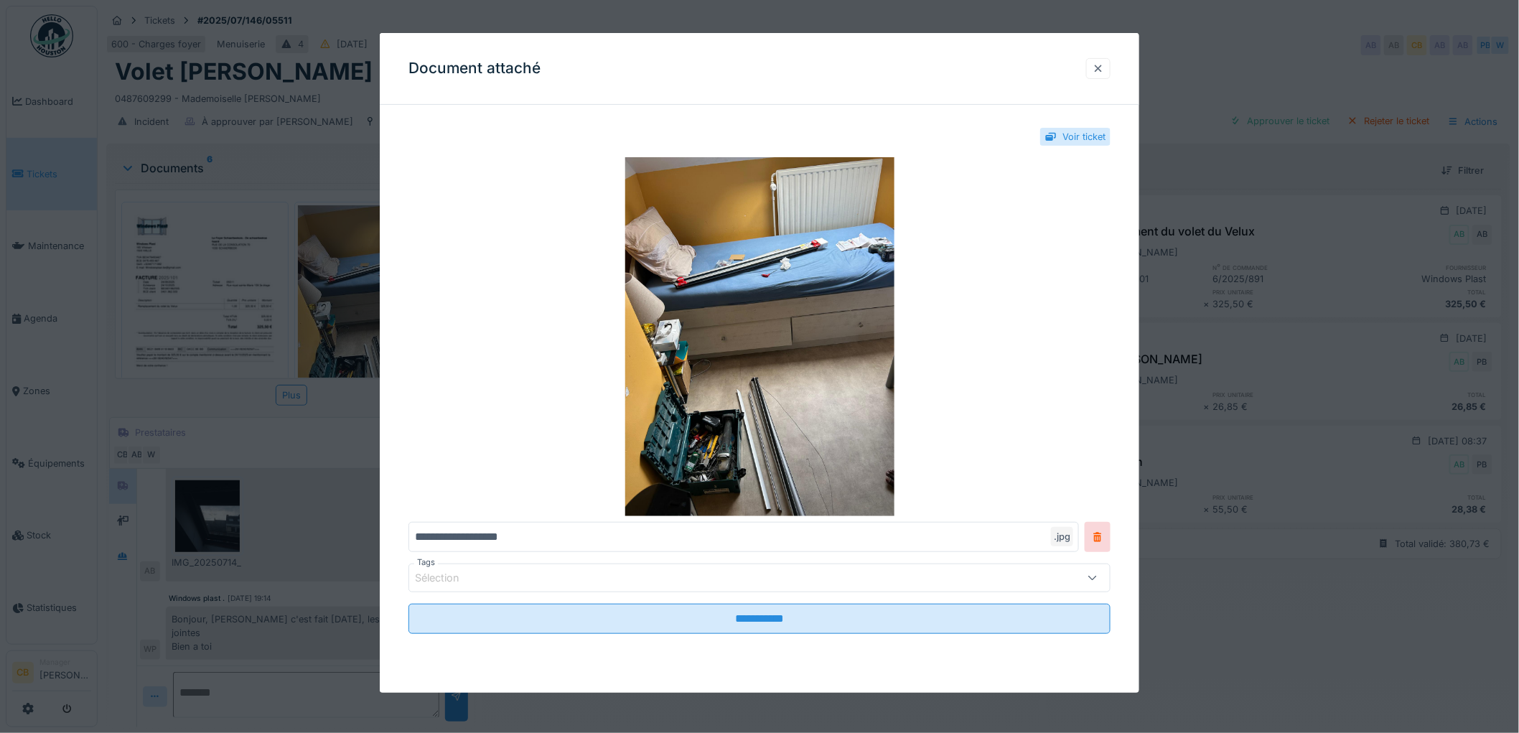
click at [1102, 66] on div at bounding box center [1098, 69] width 11 height 14
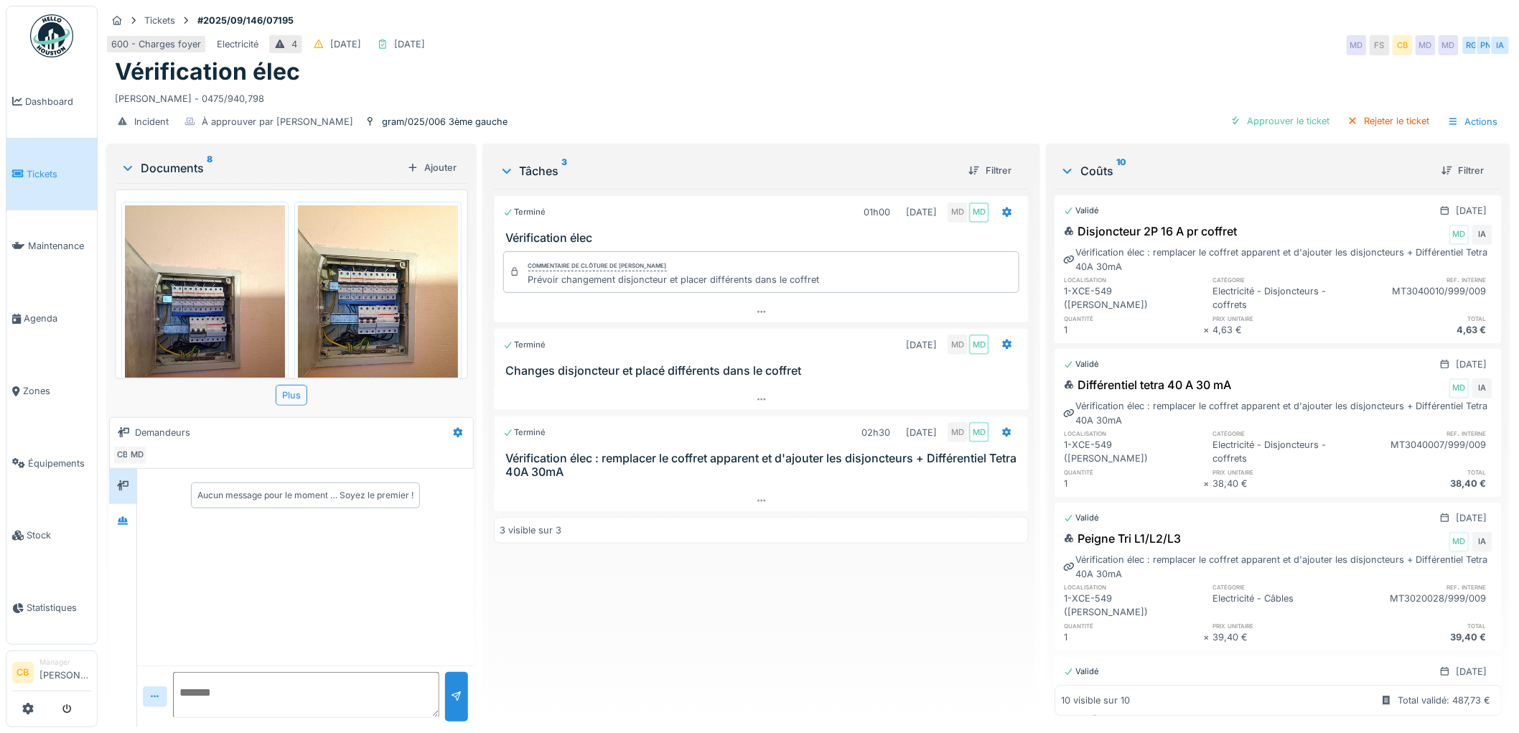
click at [383, 284] on img at bounding box center [378, 311] width 160 height 213
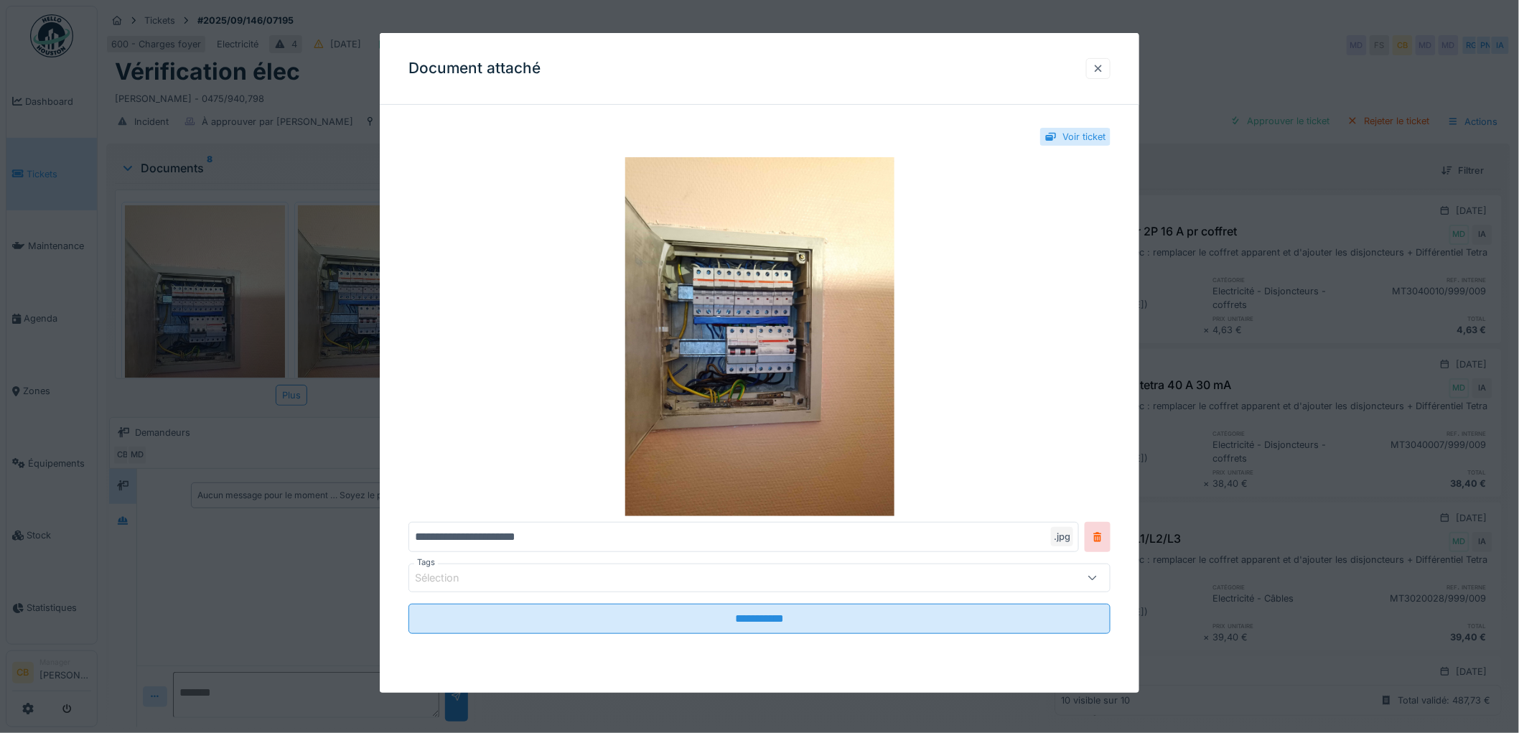
click at [1104, 67] on div at bounding box center [1098, 69] width 11 height 14
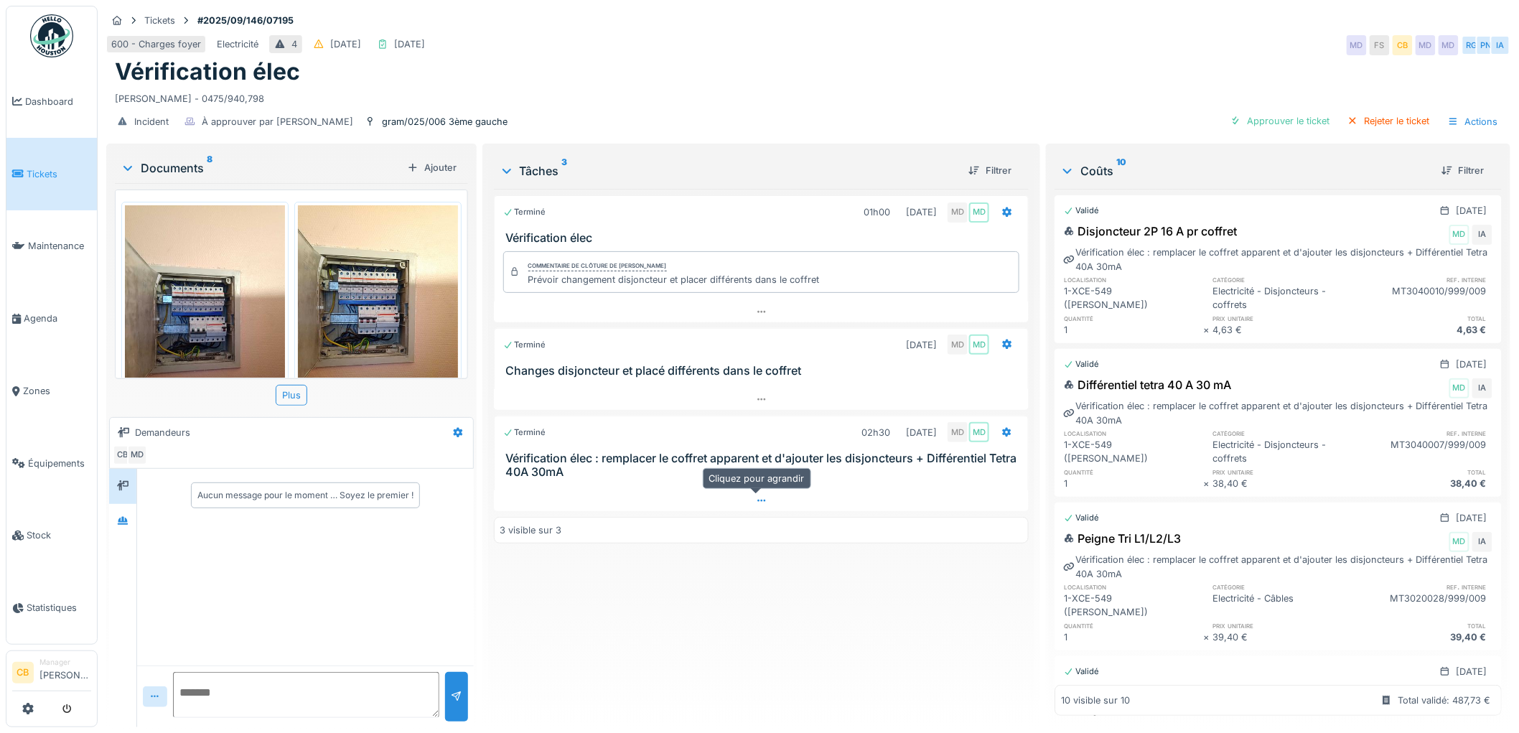
click at [756, 503] on icon at bounding box center [761, 500] width 11 height 9
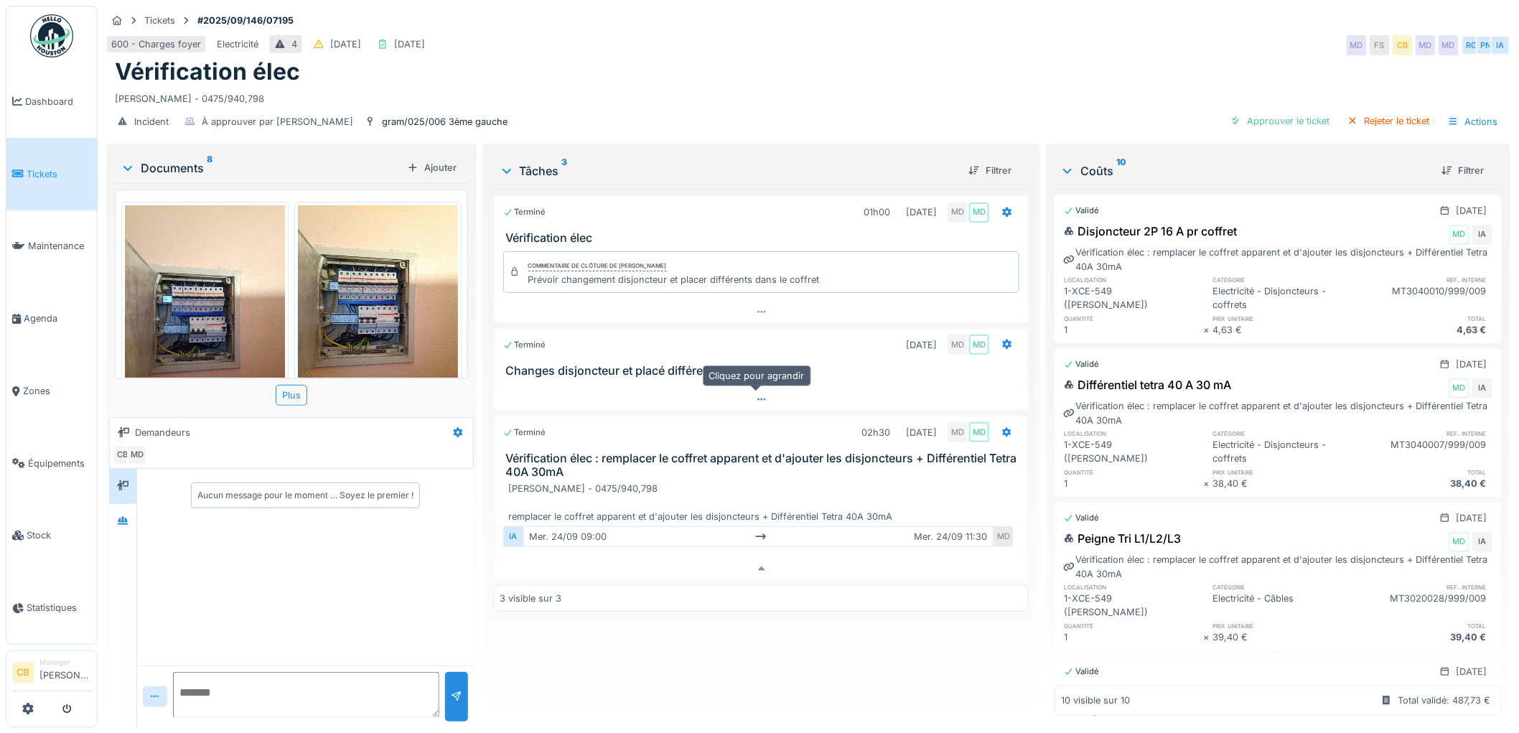
click at [757, 395] on icon at bounding box center [761, 399] width 11 height 9
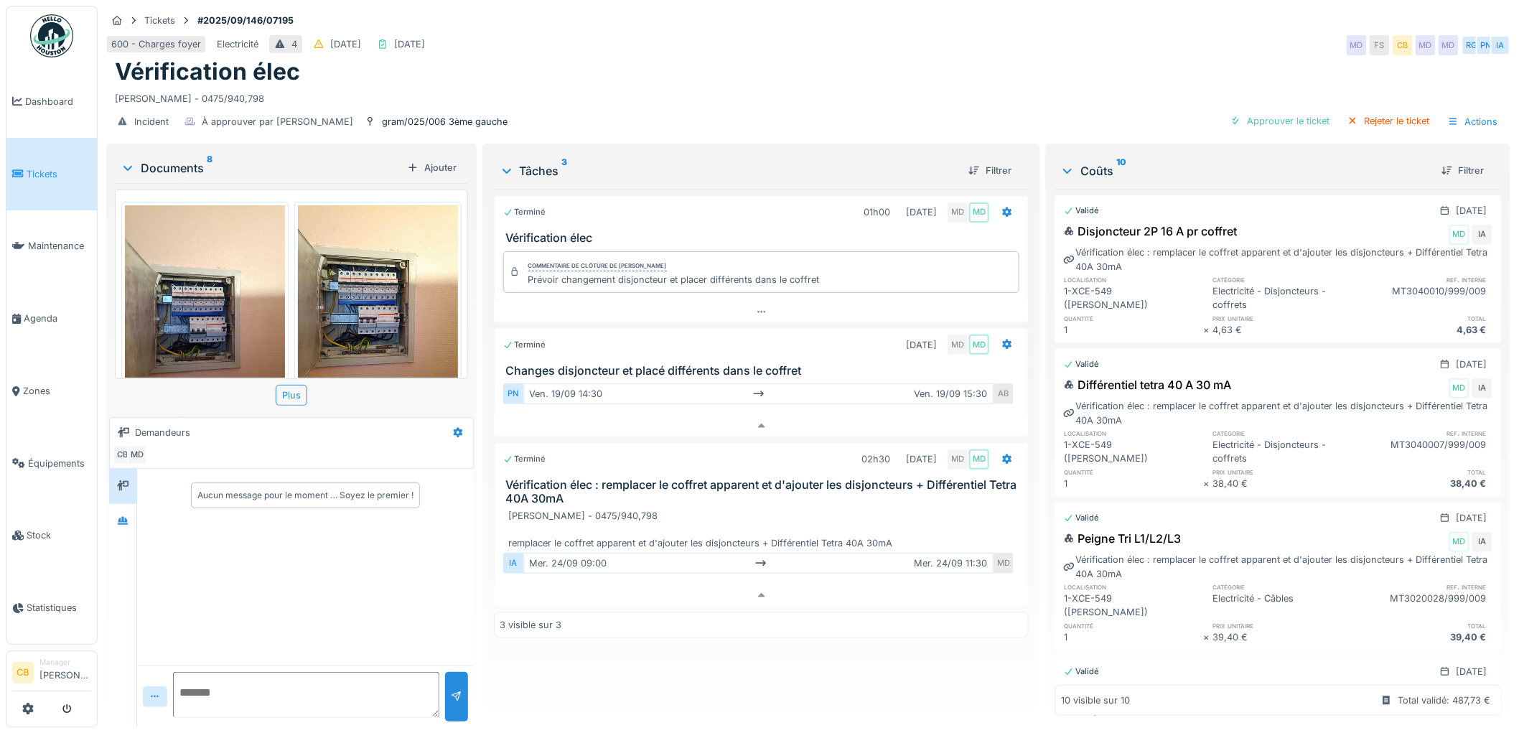
scroll to position [0, 0]
click at [1249, 124] on div "Approuver le ticket" at bounding box center [1280, 120] width 111 height 19
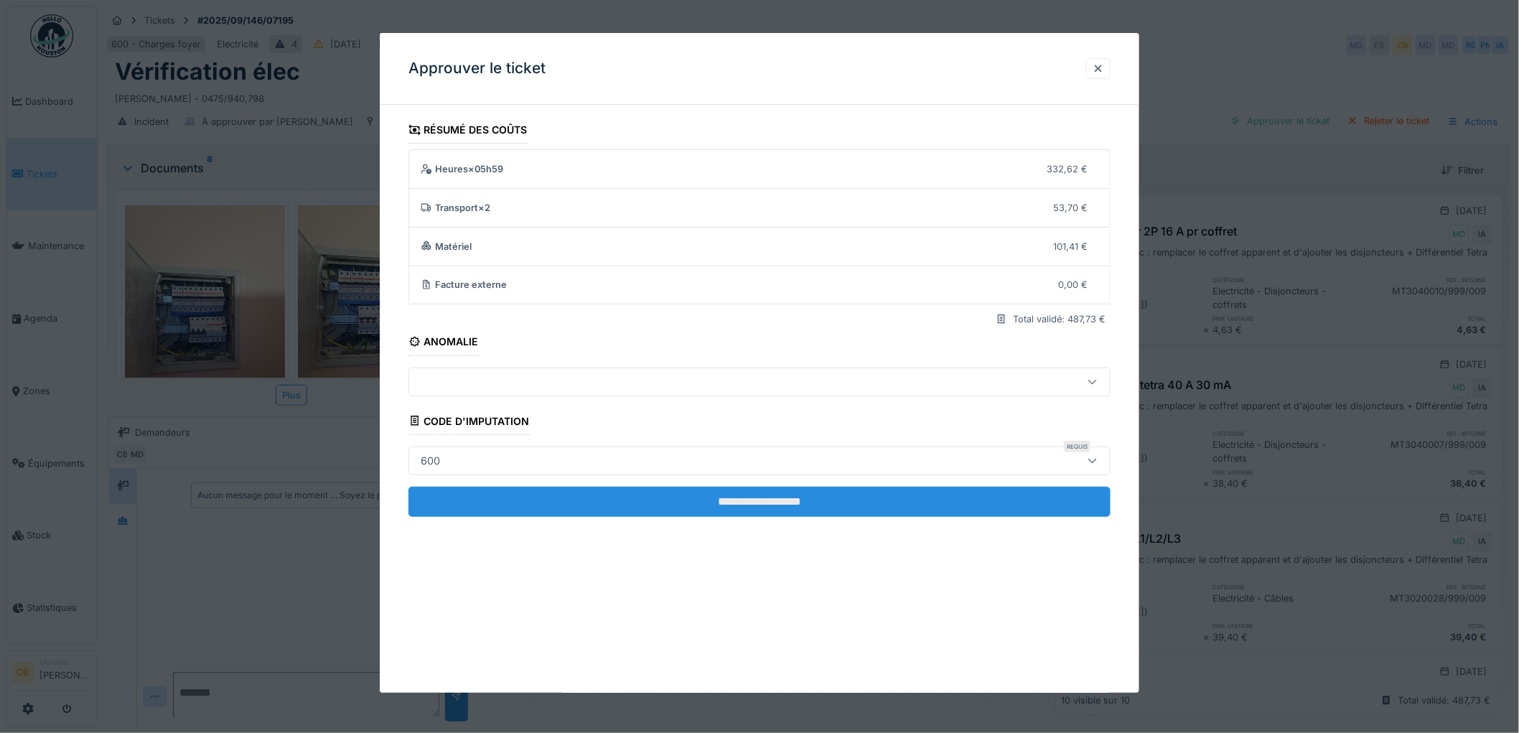
click at [748, 496] on input "**********" at bounding box center [760, 502] width 702 height 30
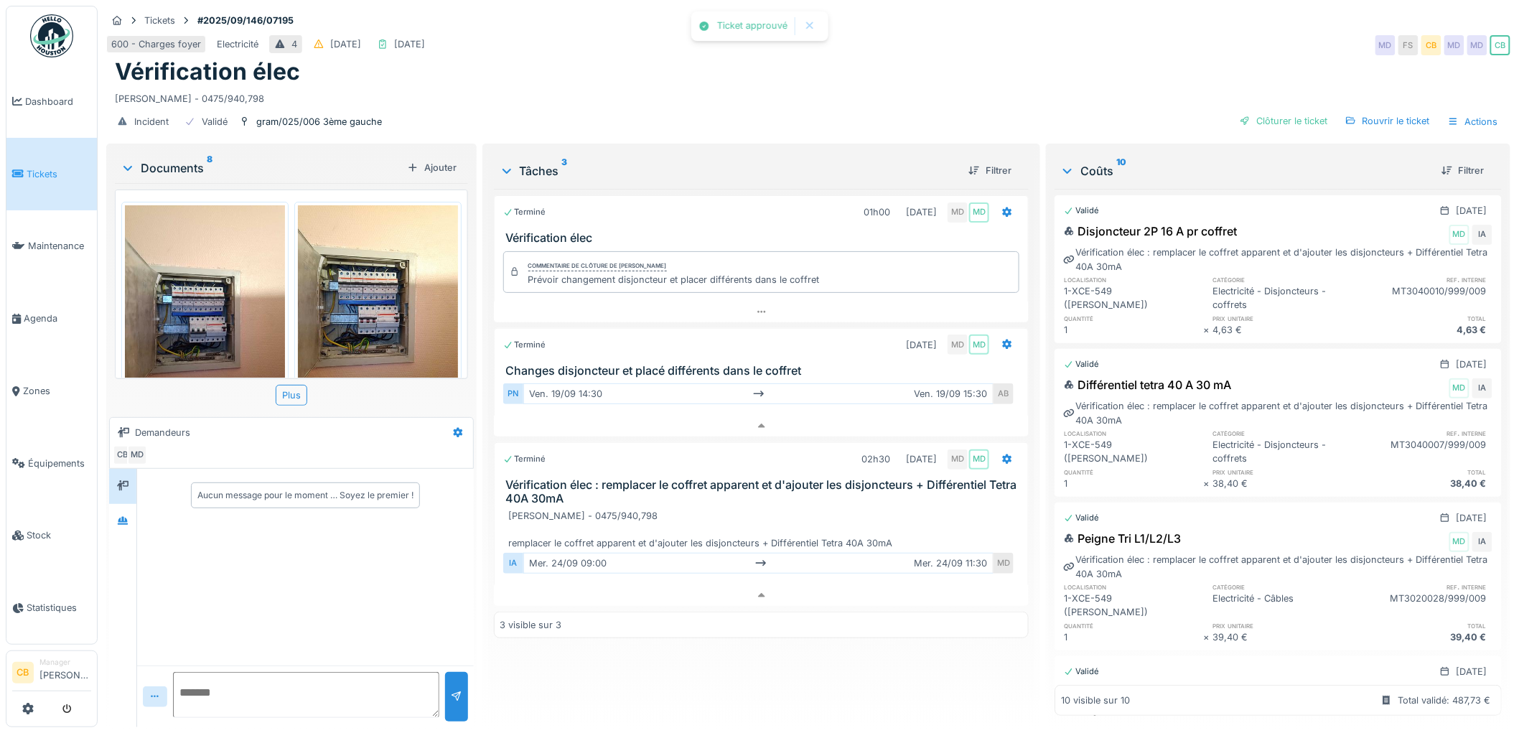
click at [1258, 122] on div "Clôturer le ticket" at bounding box center [1284, 120] width 100 height 19
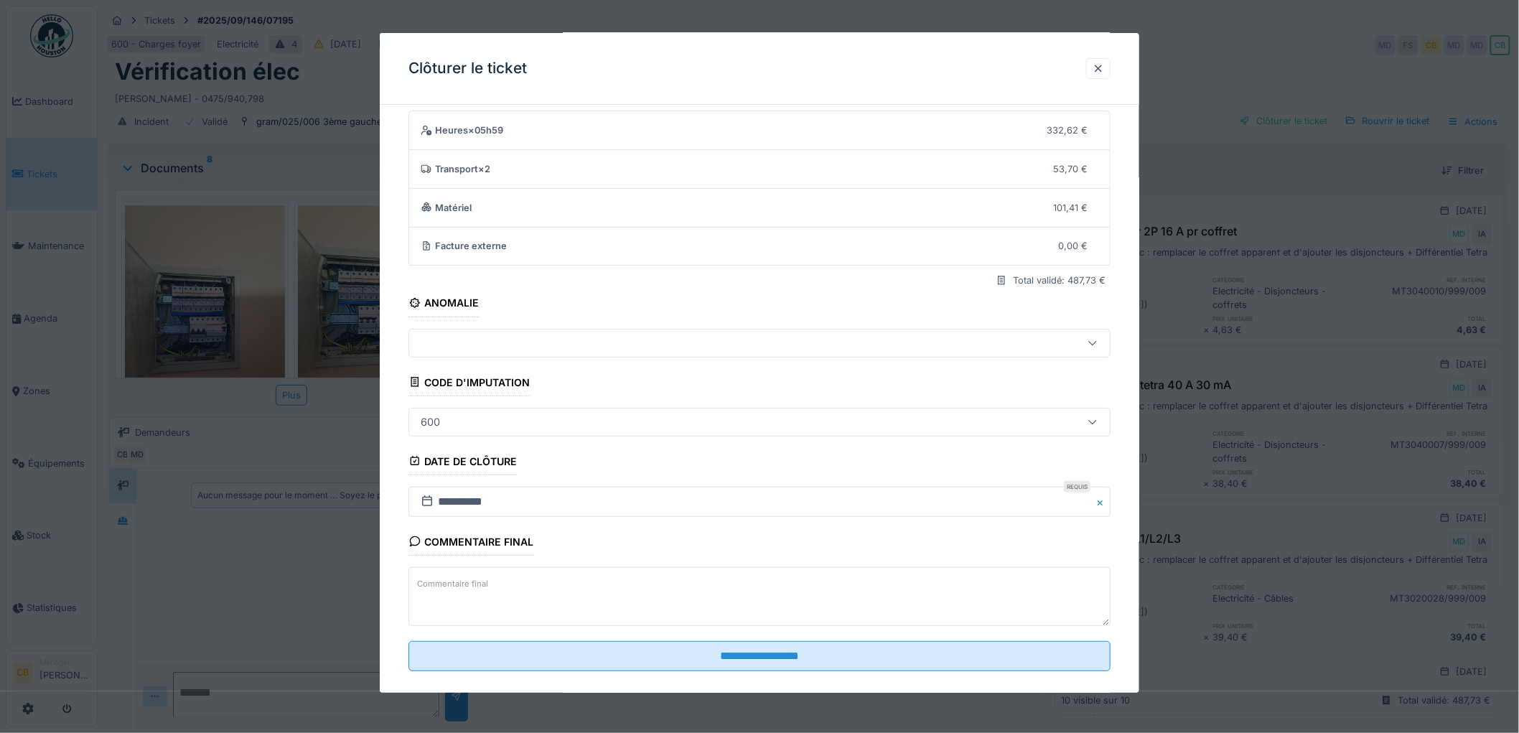
scroll to position [59, 0]
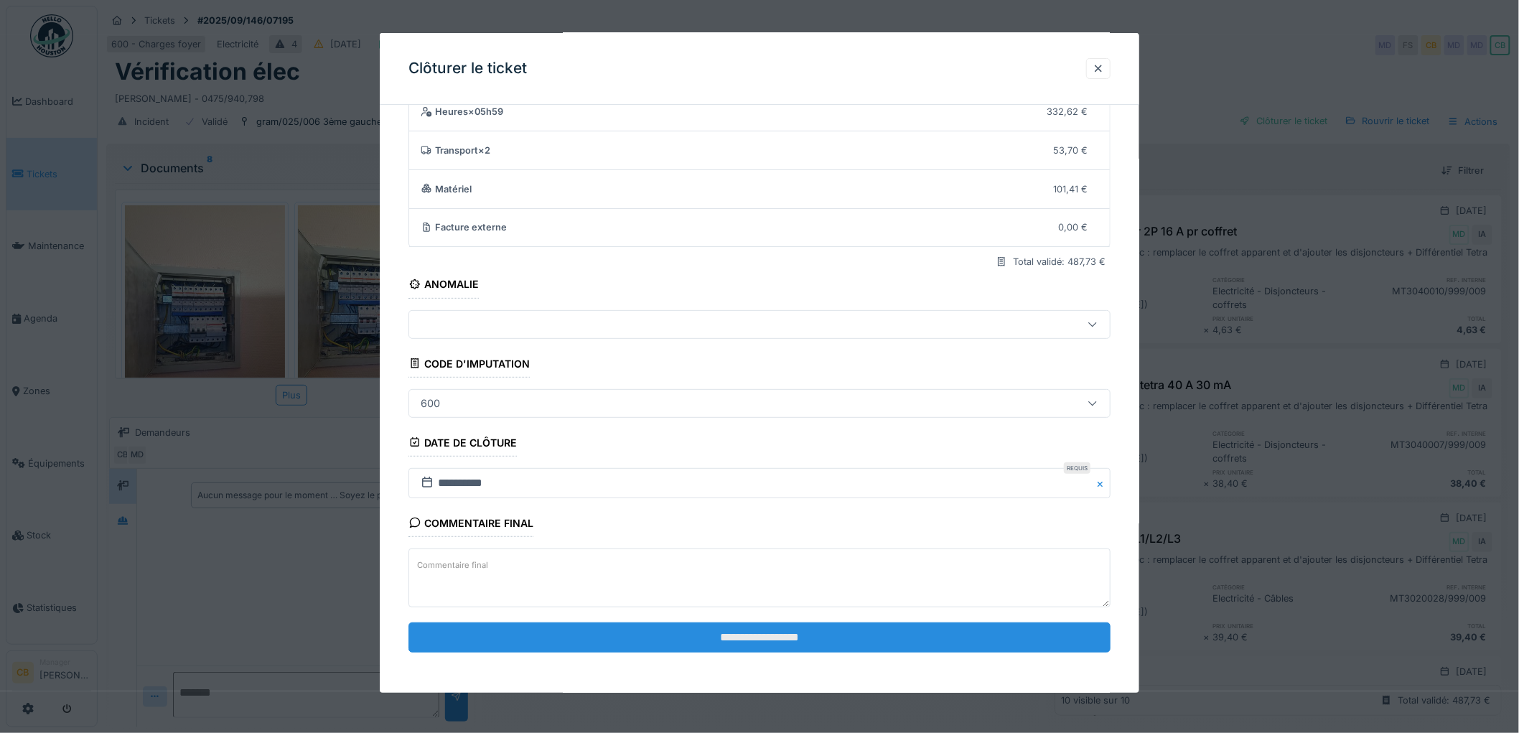
click at [743, 629] on input "**********" at bounding box center [760, 638] width 702 height 30
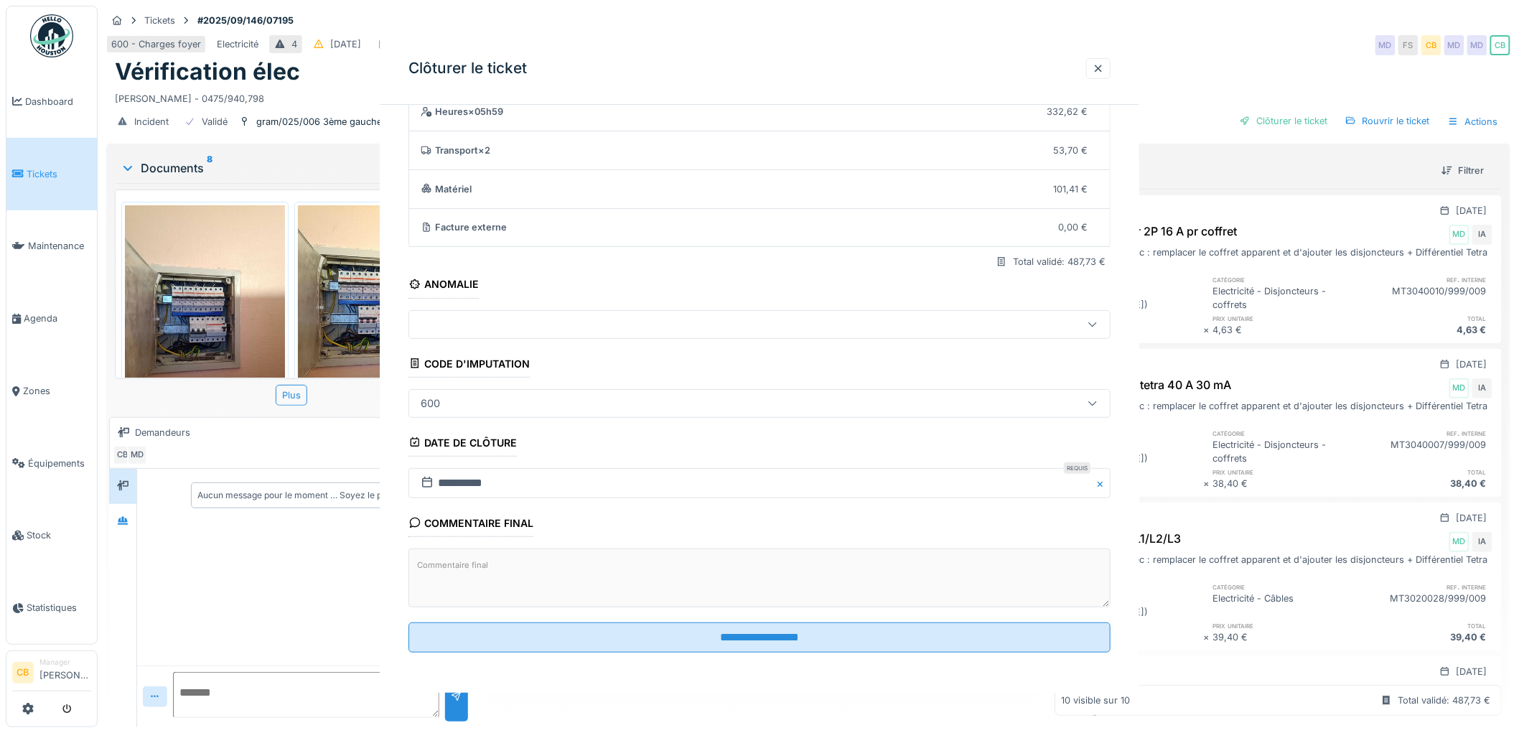
scroll to position [0, 0]
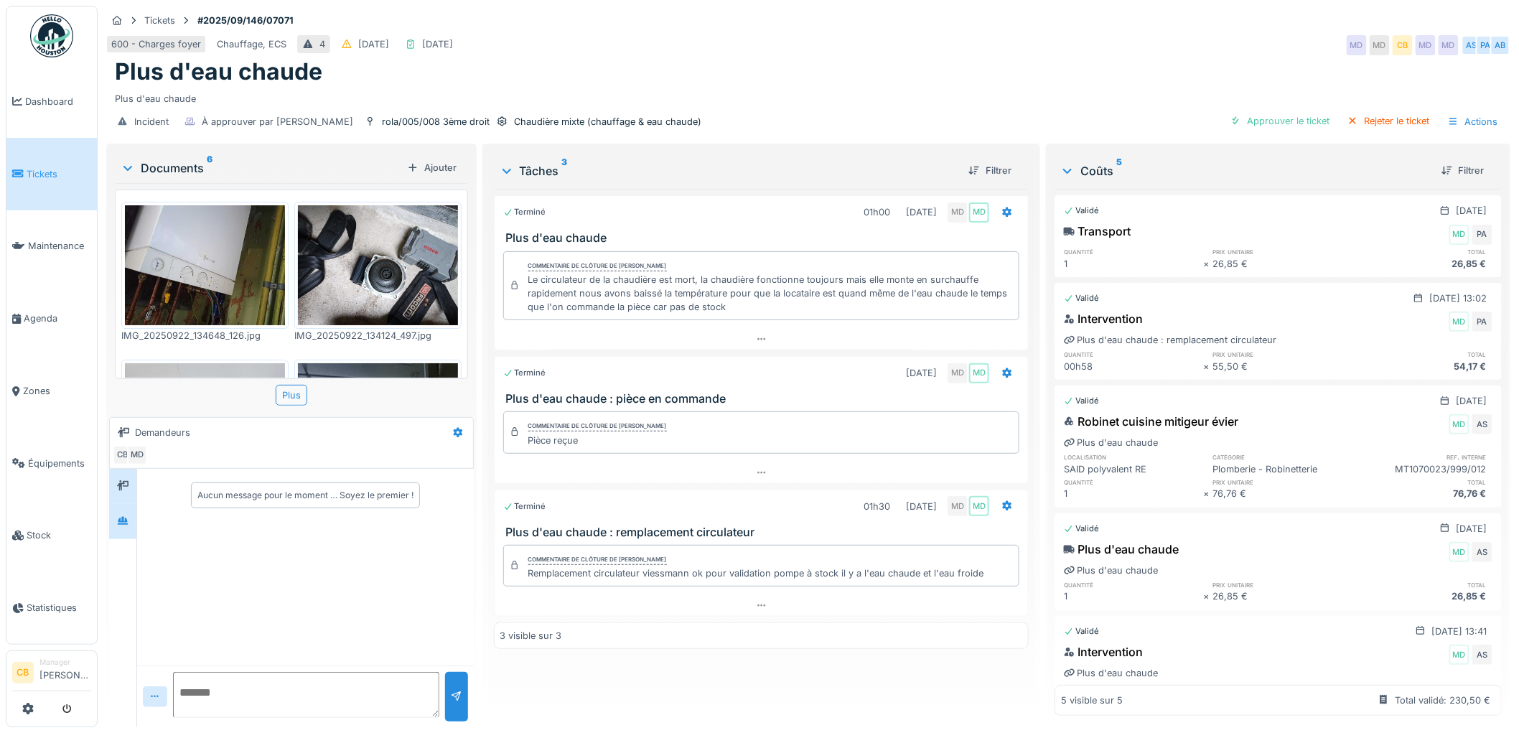
click at [129, 526] on div at bounding box center [122, 522] width 11 height 14
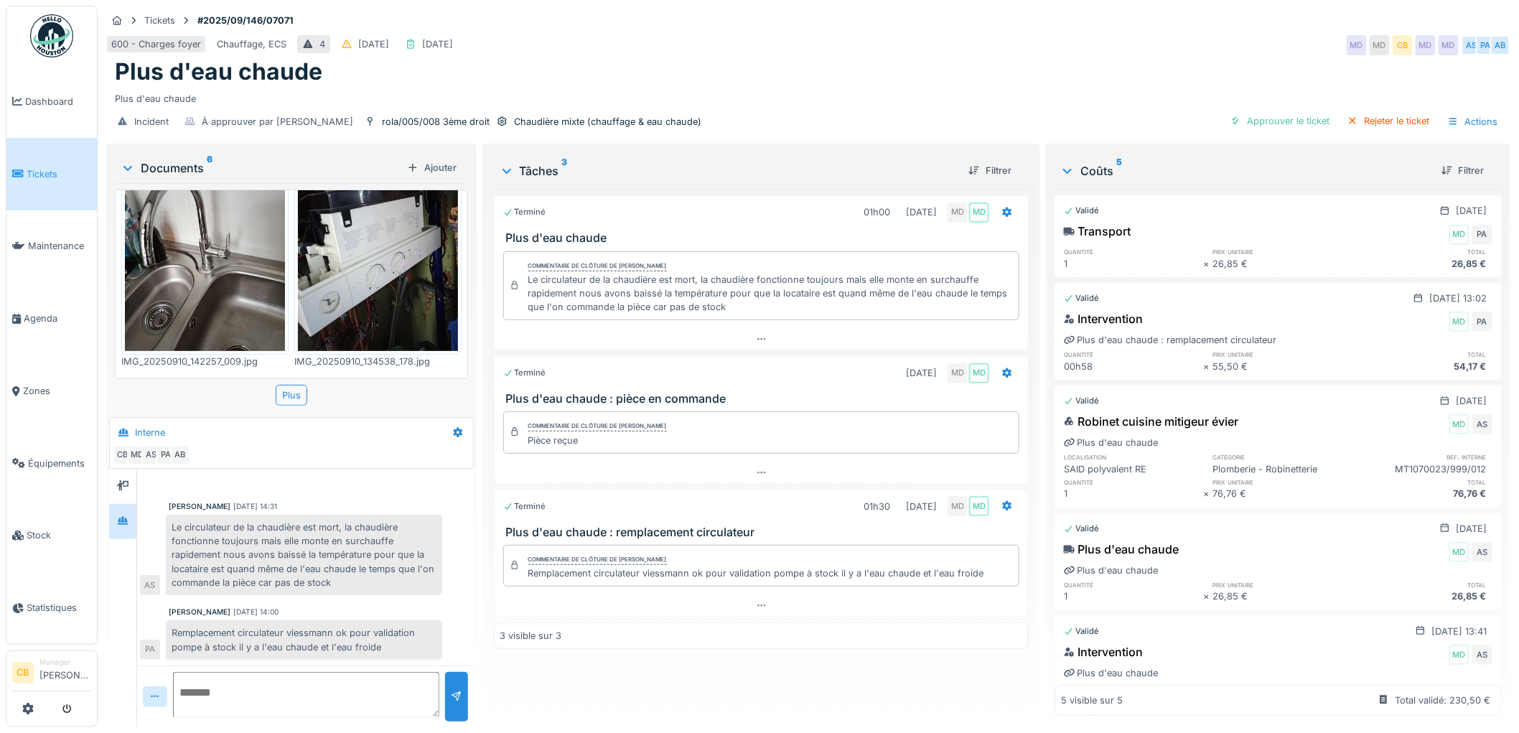
scroll to position [239, 0]
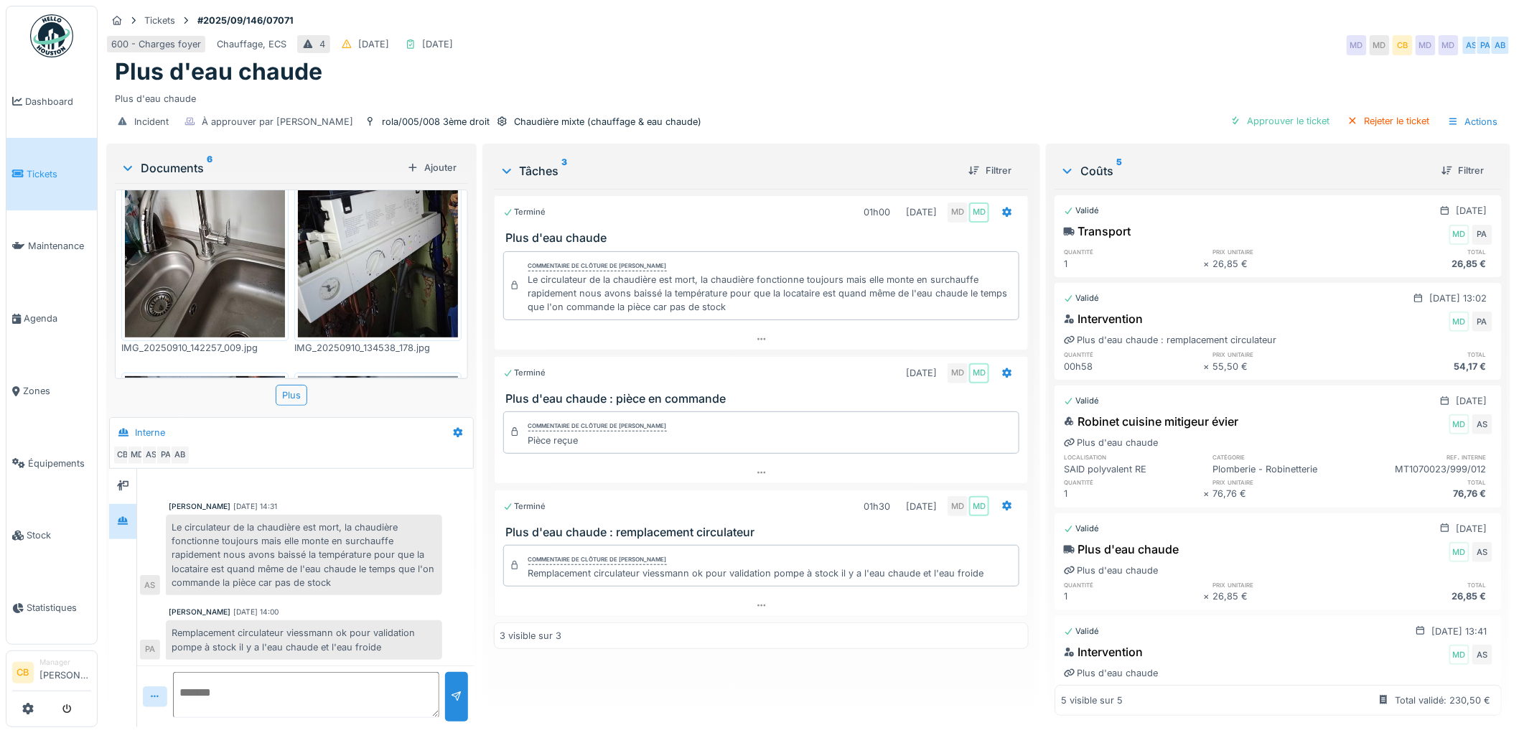
click at [237, 234] on img at bounding box center [205, 230] width 160 height 213
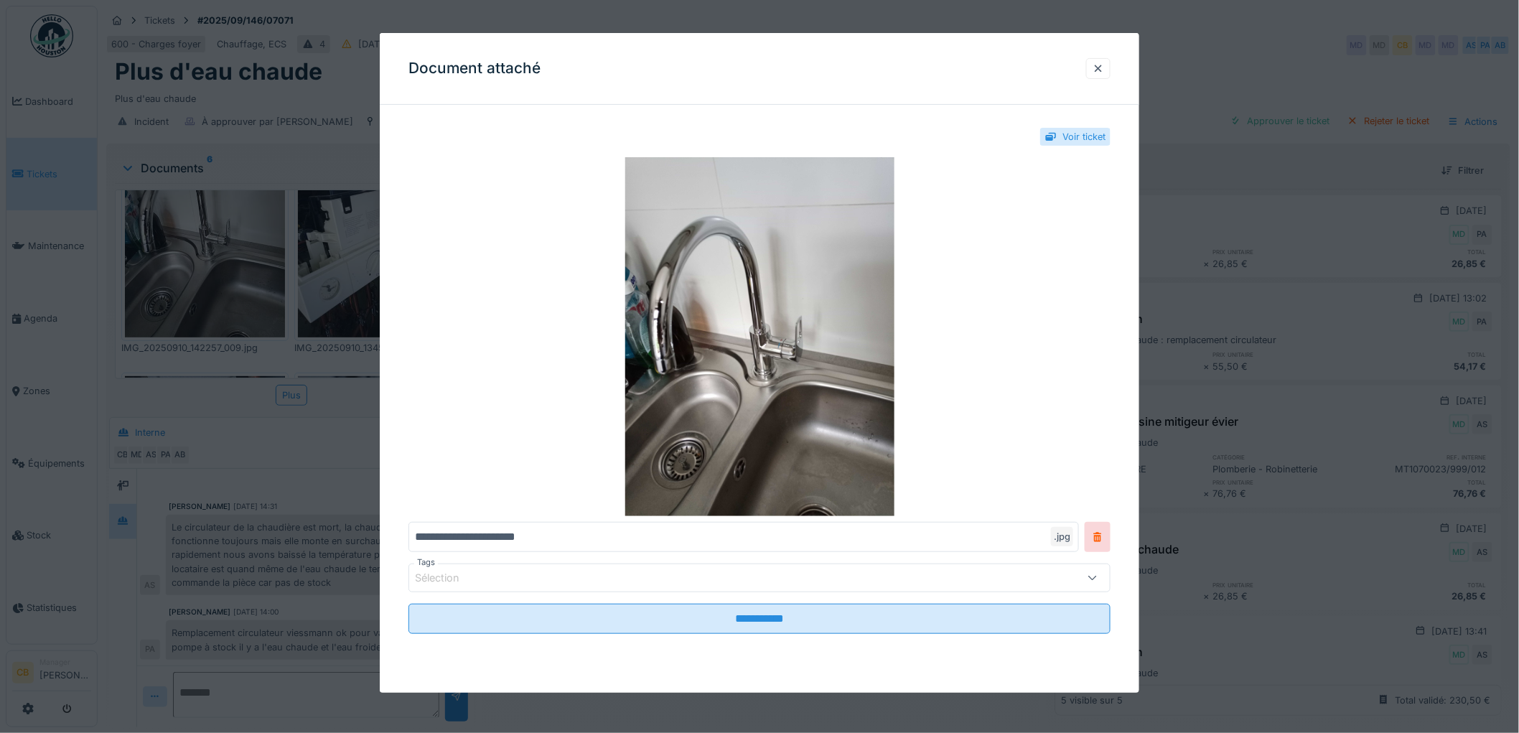
click at [237, 234] on div at bounding box center [759, 366] width 1519 height 733
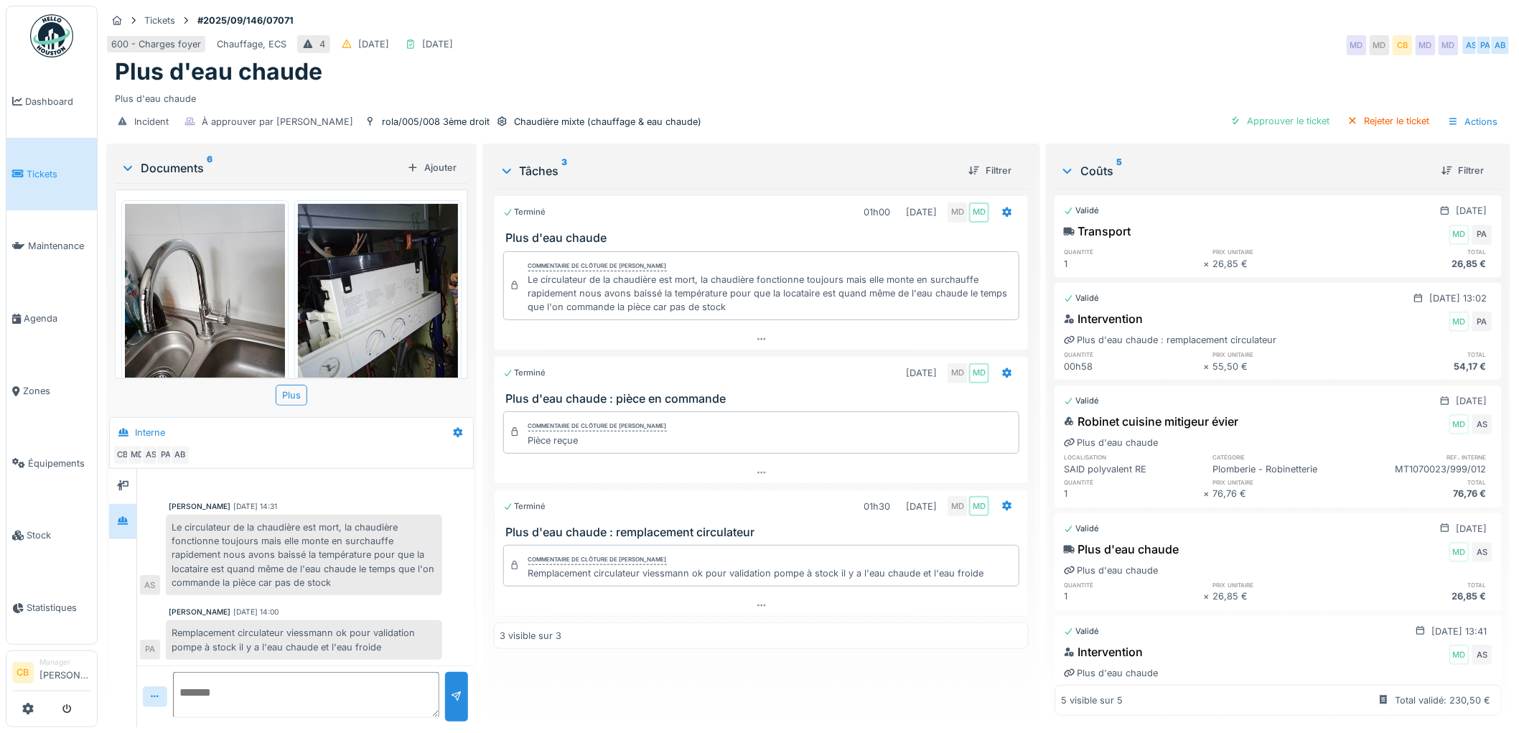
scroll to position [0, 0]
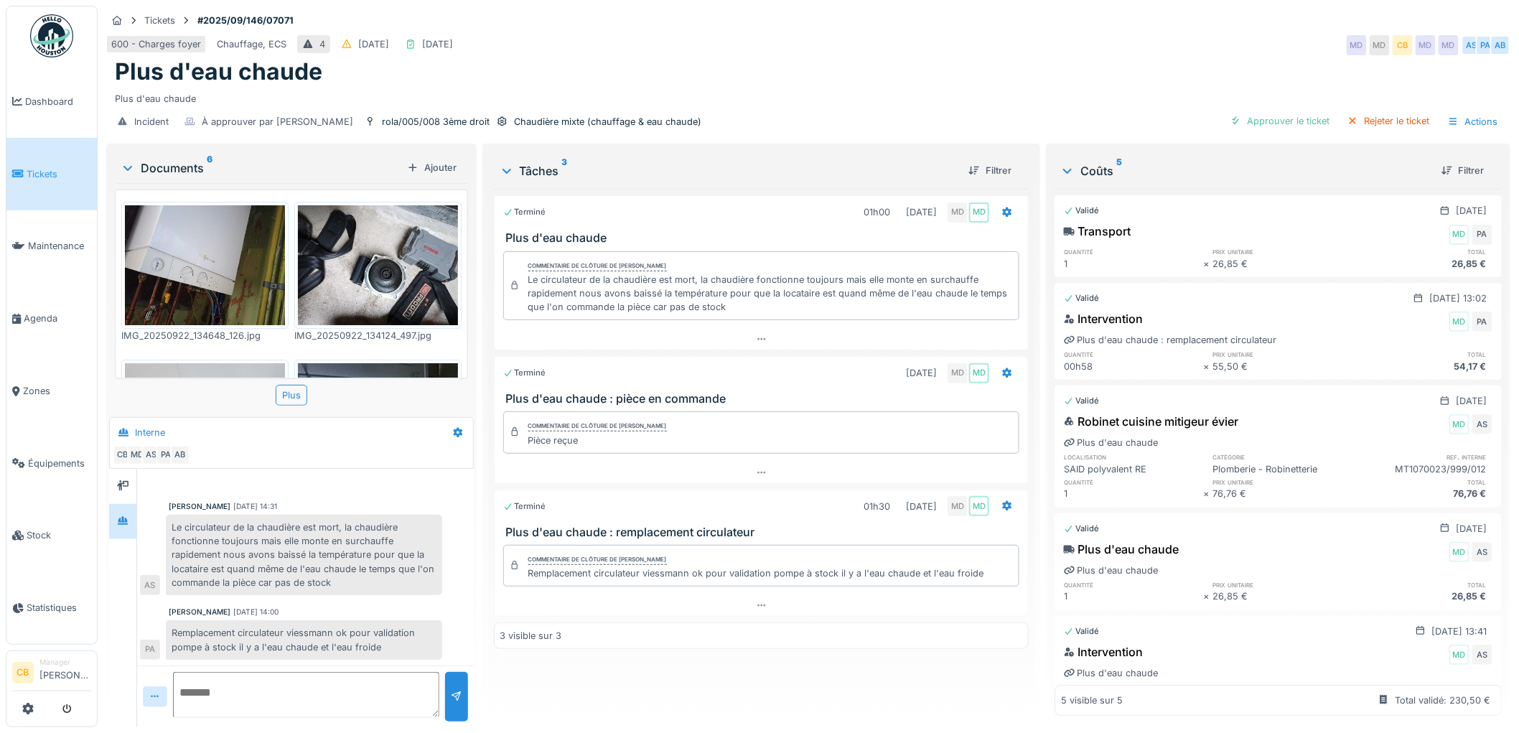
click at [384, 224] on img at bounding box center [378, 265] width 160 height 120
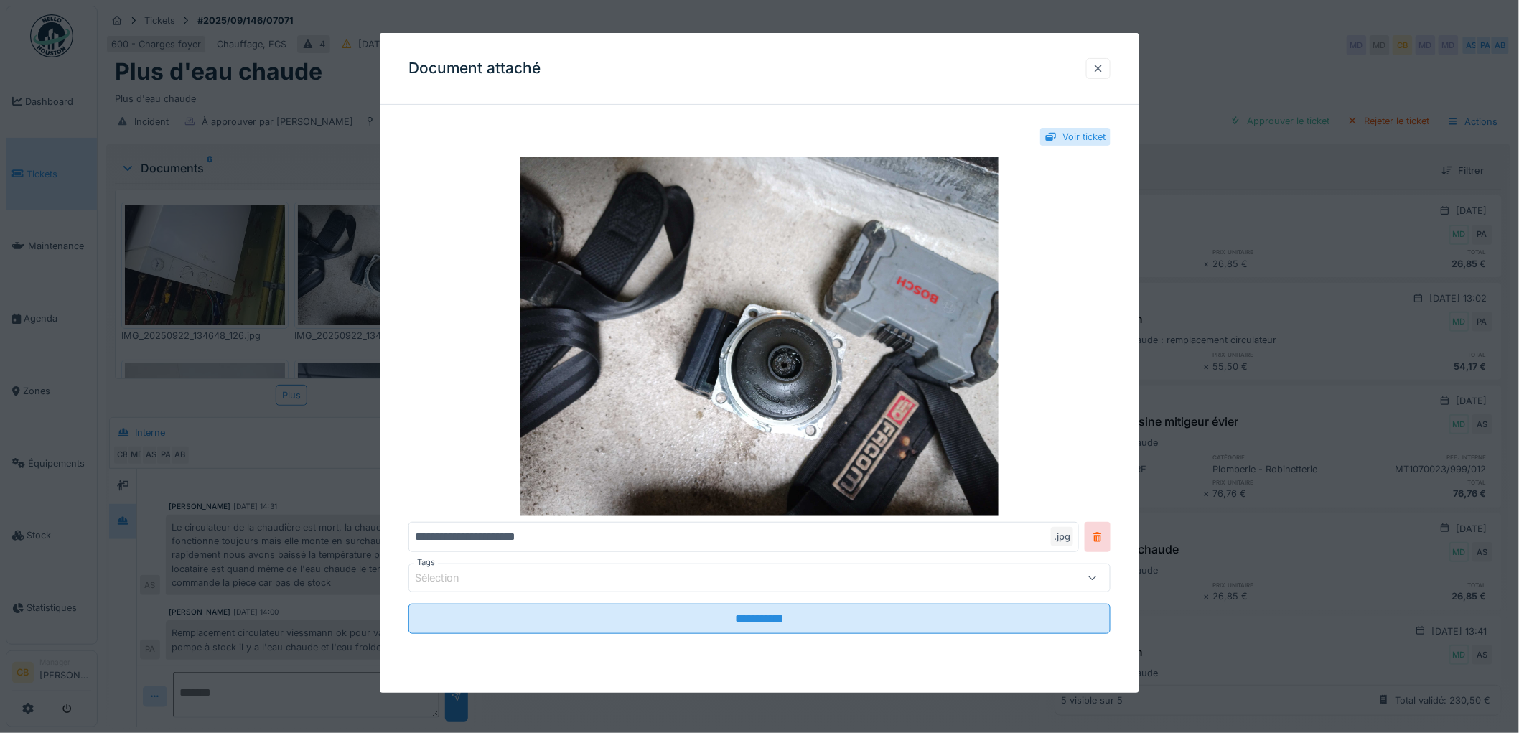
click at [1104, 70] on div at bounding box center [1098, 69] width 11 height 14
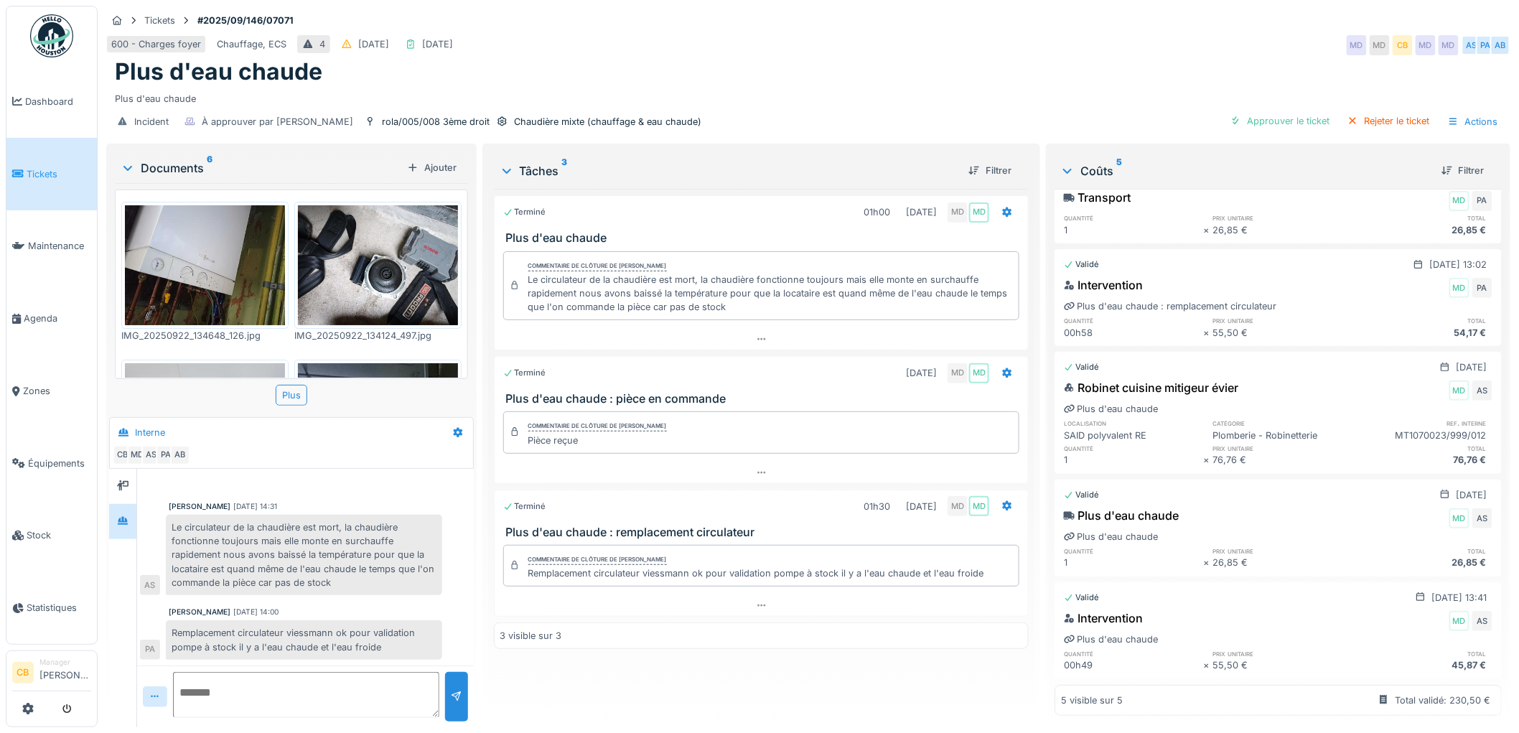
scroll to position [61, 0]
click at [1264, 111] on div "Approuver le ticket" at bounding box center [1280, 120] width 111 height 19
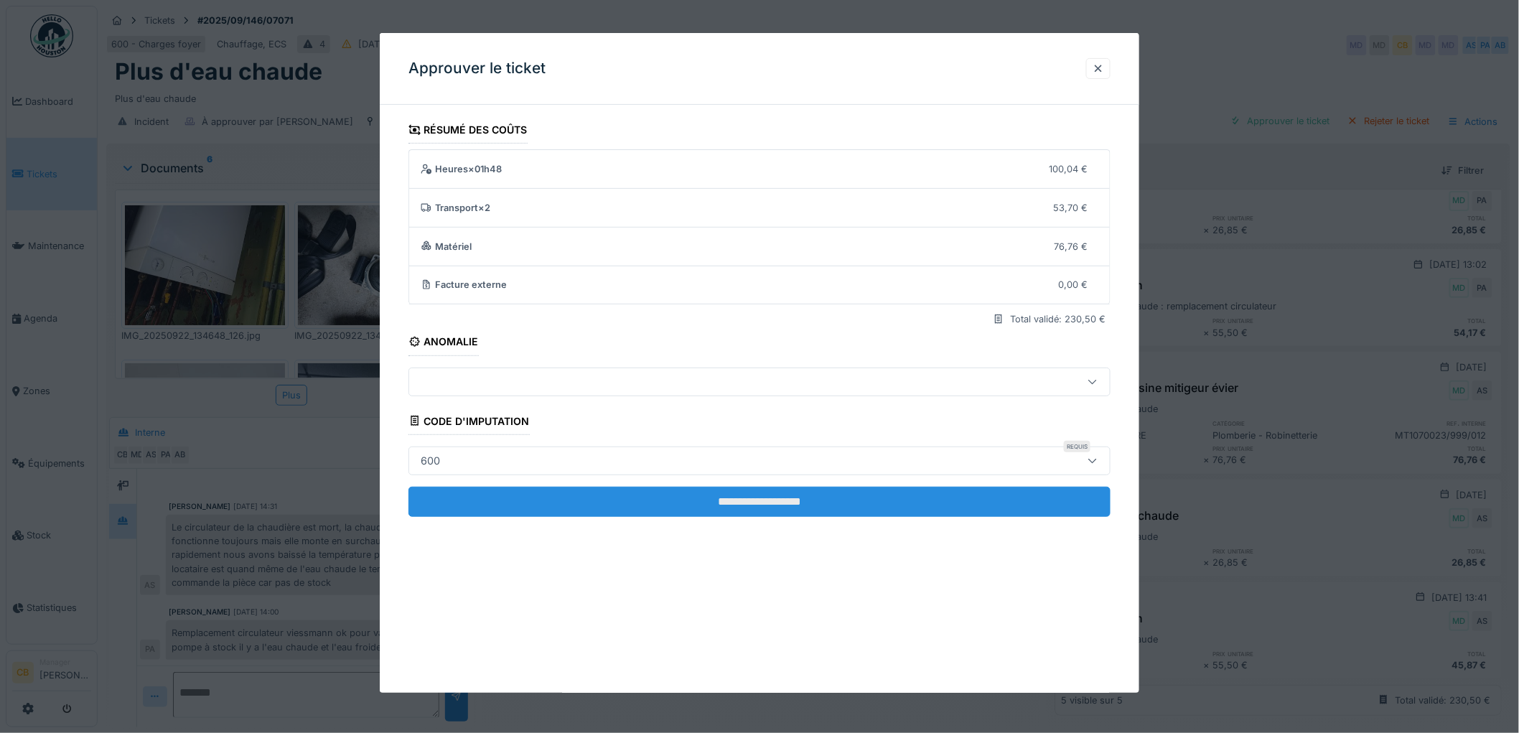
click at [770, 511] on input "**********" at bounding box center [760, 502] width 702 height 30
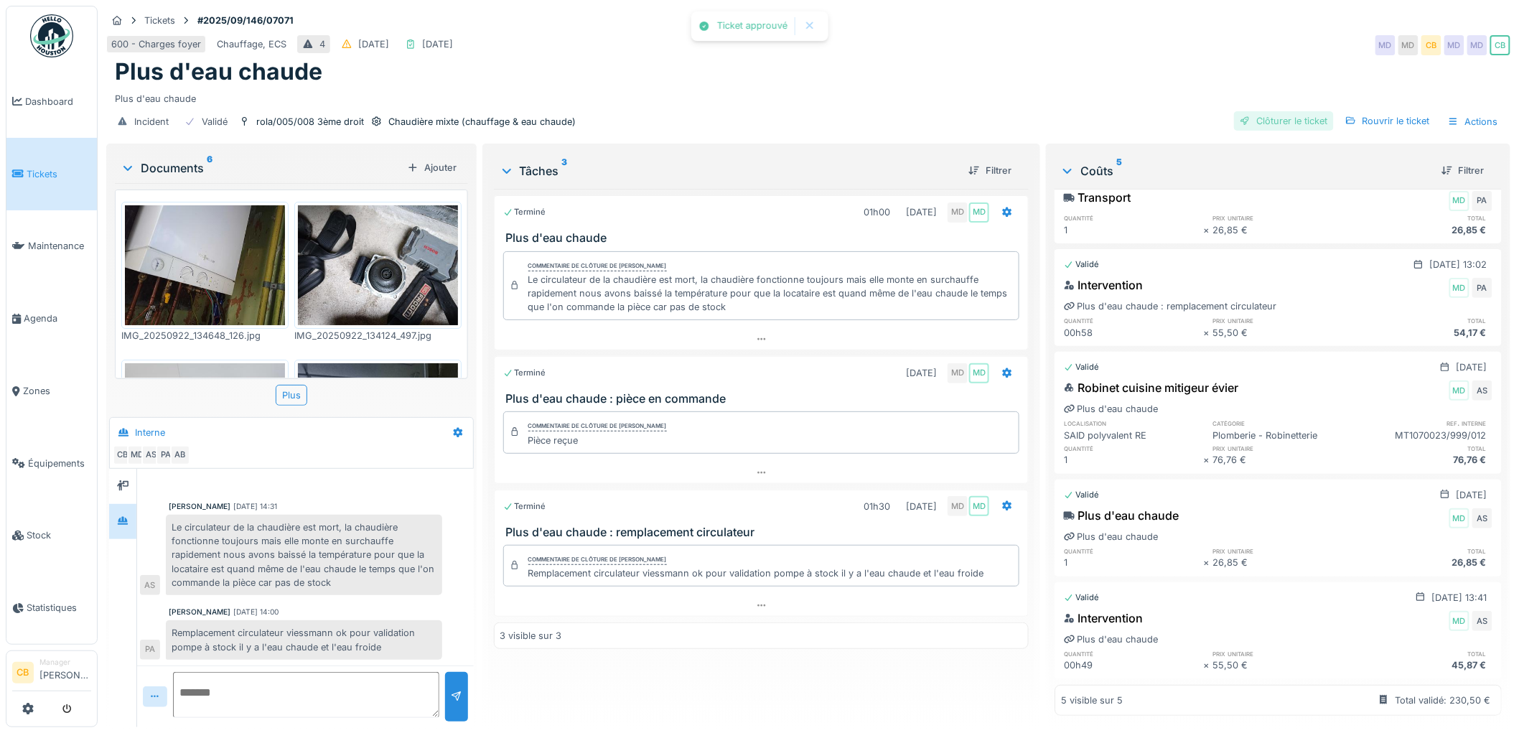
click at [1258, 111] on div "Clôturer le ticket" at bounding box center [1284, 120] width 100 height 19
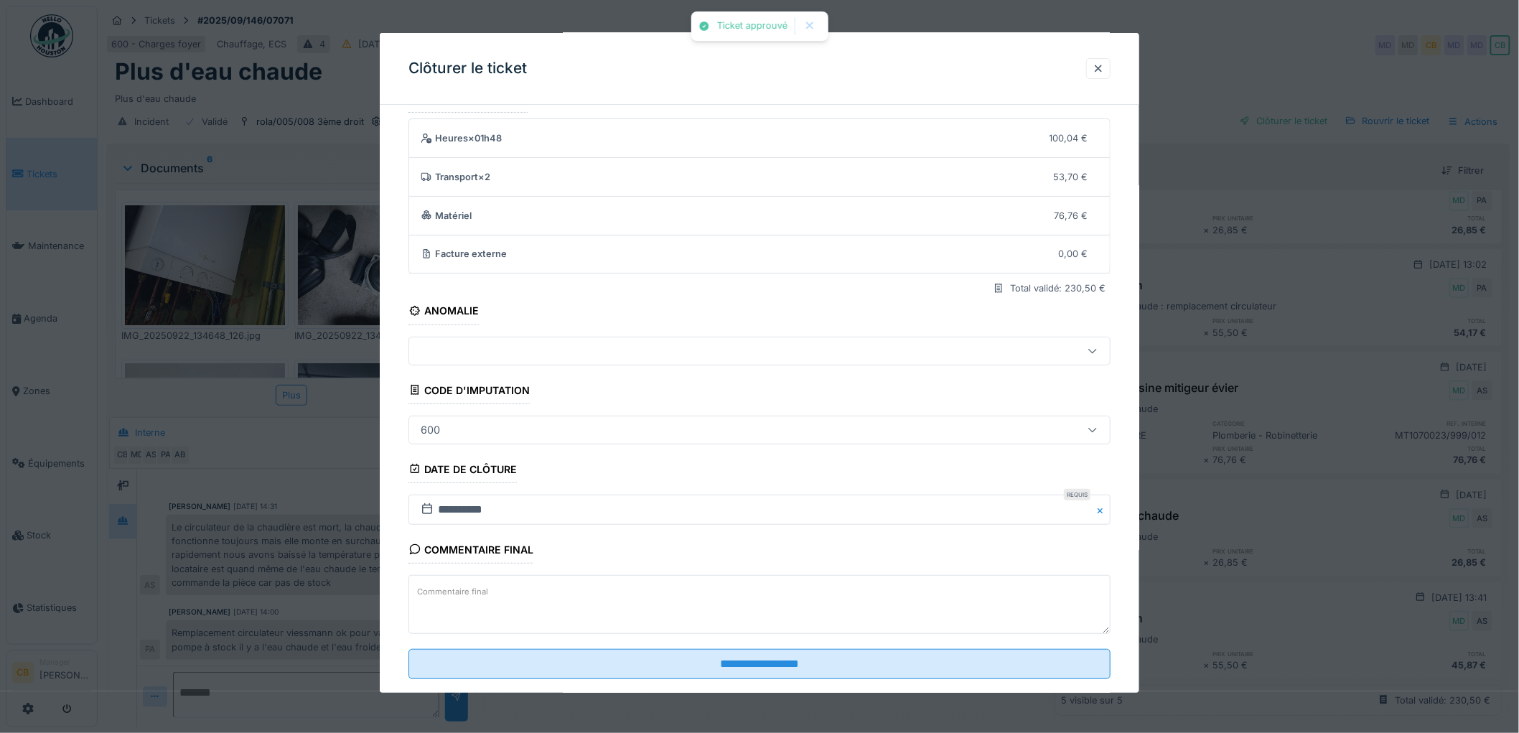
scroll to position [59, 0]
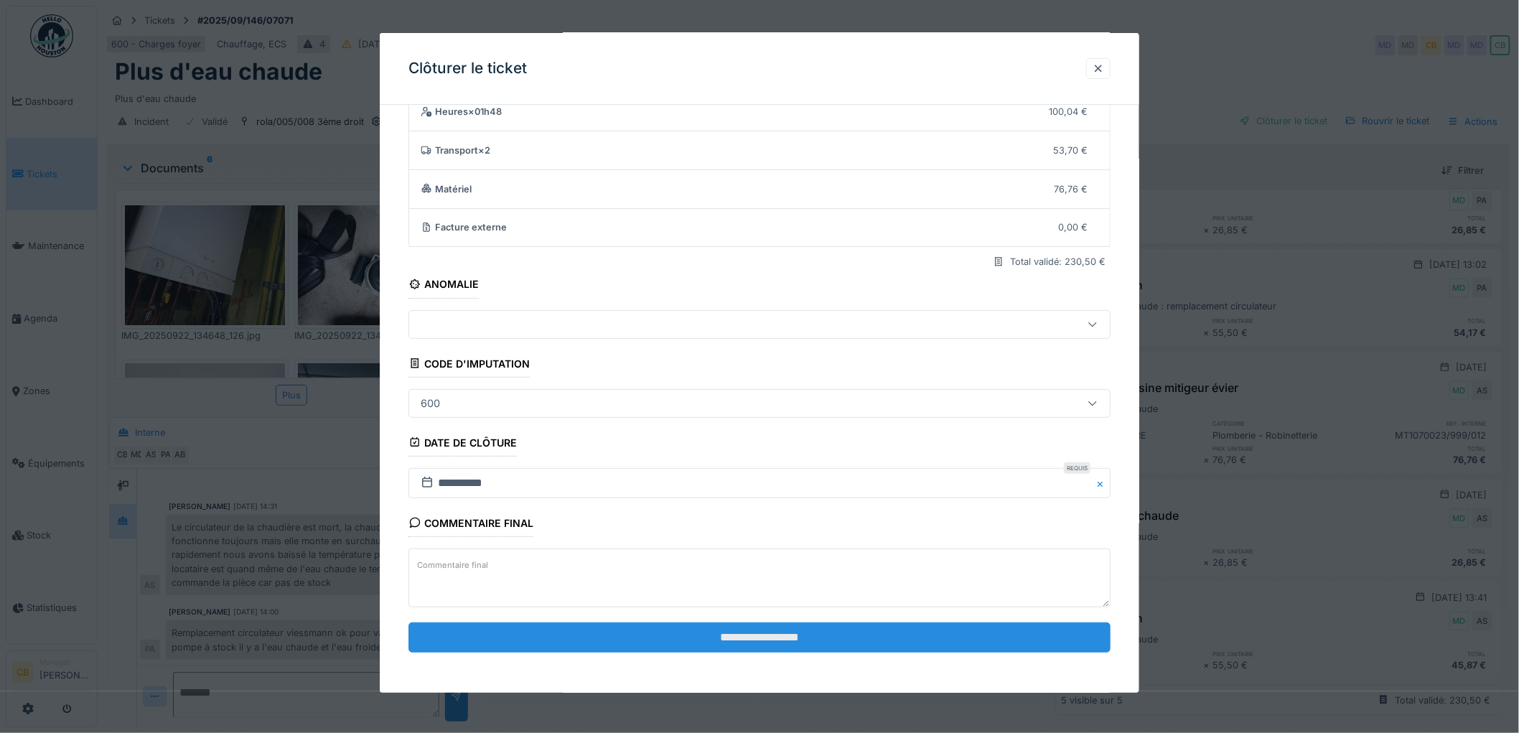
click at [770, 643] on input "**********" at bounding box center [760, 638] width 702 height 30
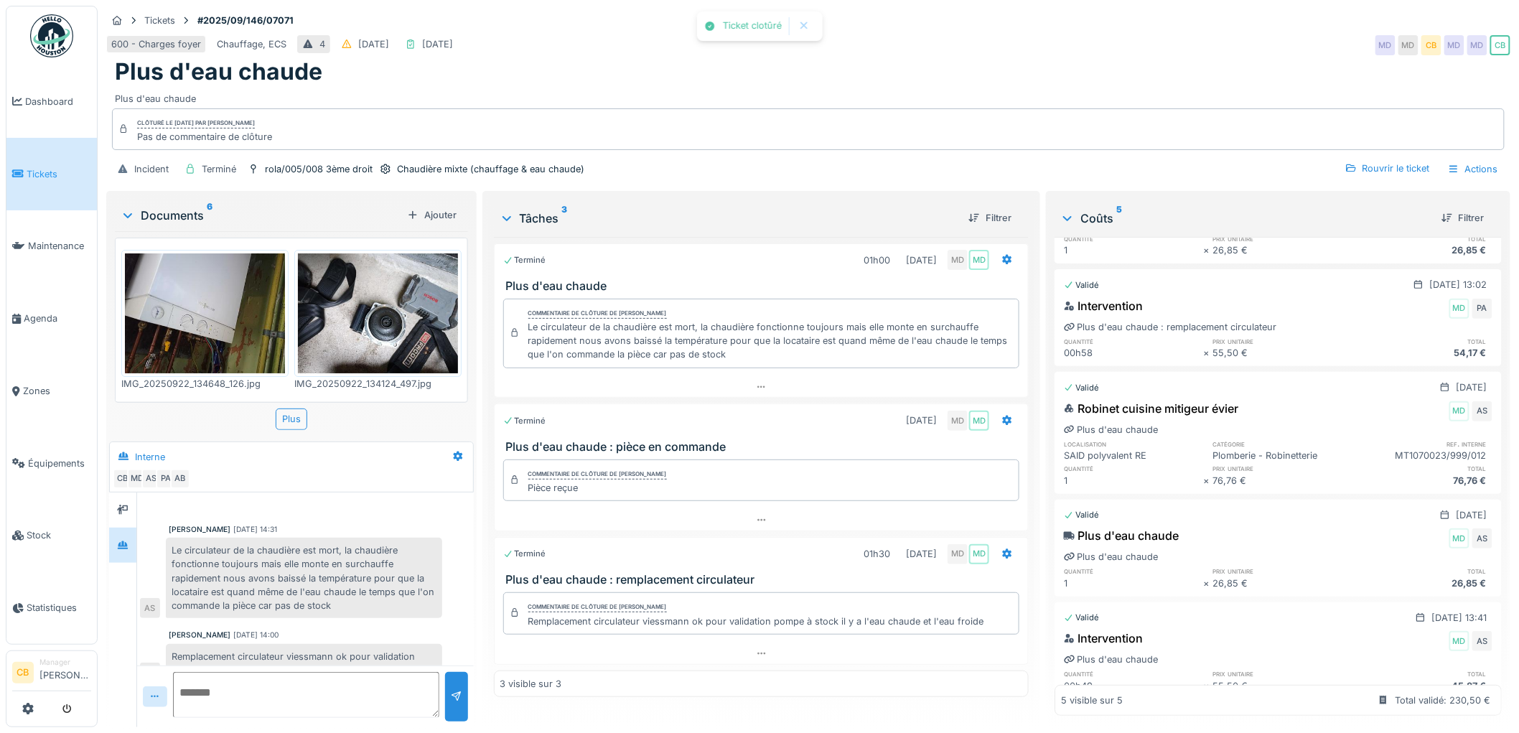
scroll to position [49, 0]
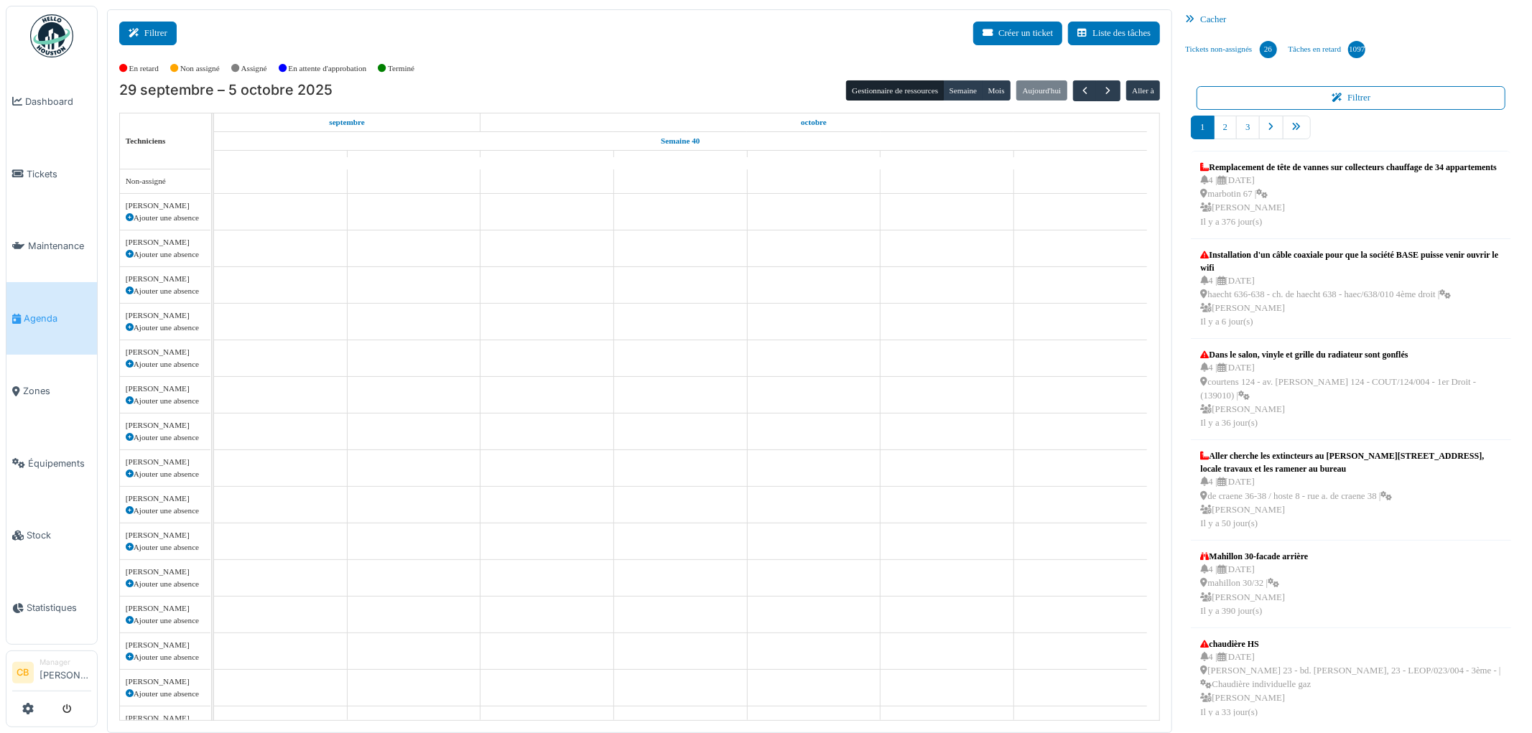
click at [164, 34] on button "Filtrer" at bounding box center [147, 34] width 57 height 24
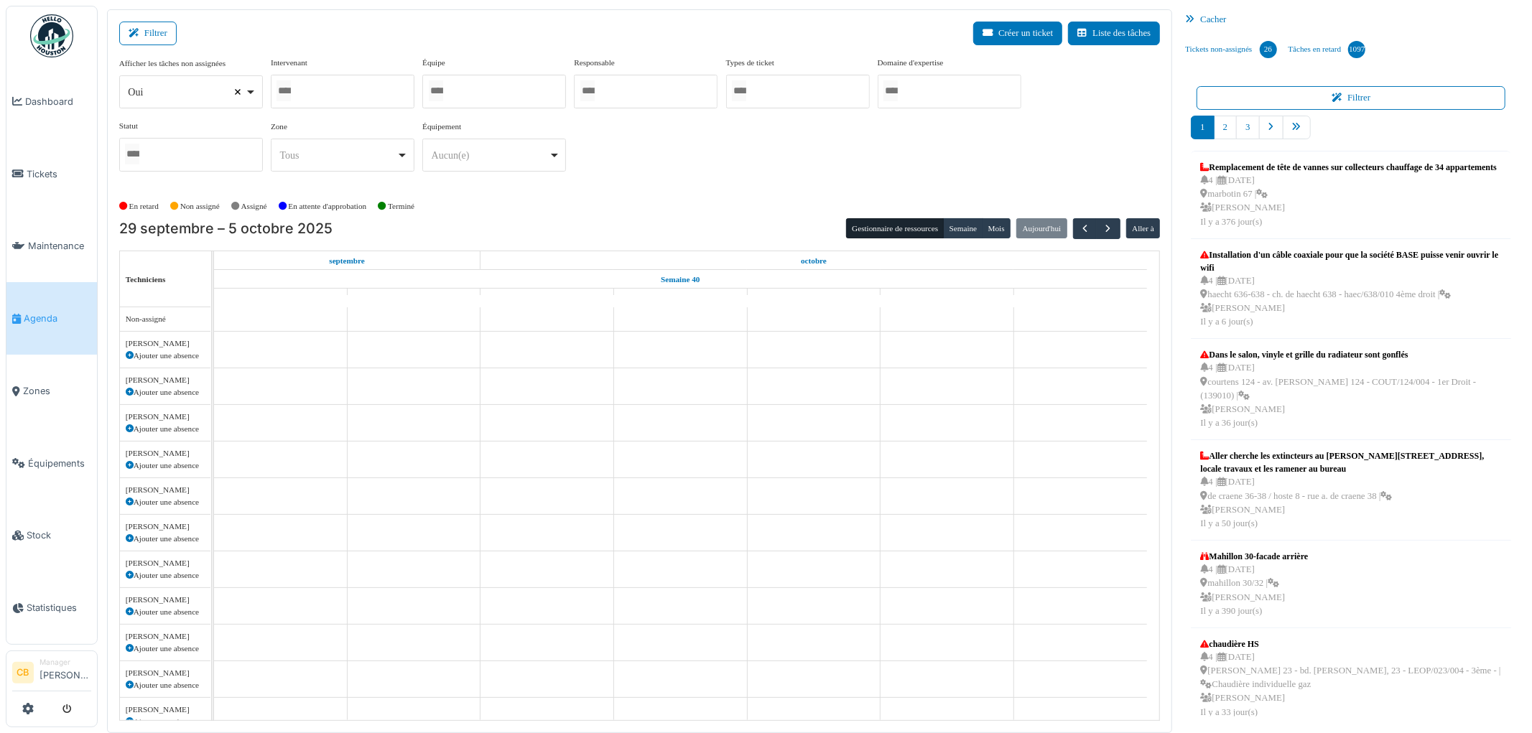
select select
drag, startPoint x: 238, startPoint y: 91, endPoint x: 247, endPoint y: 93, distance: 9.6
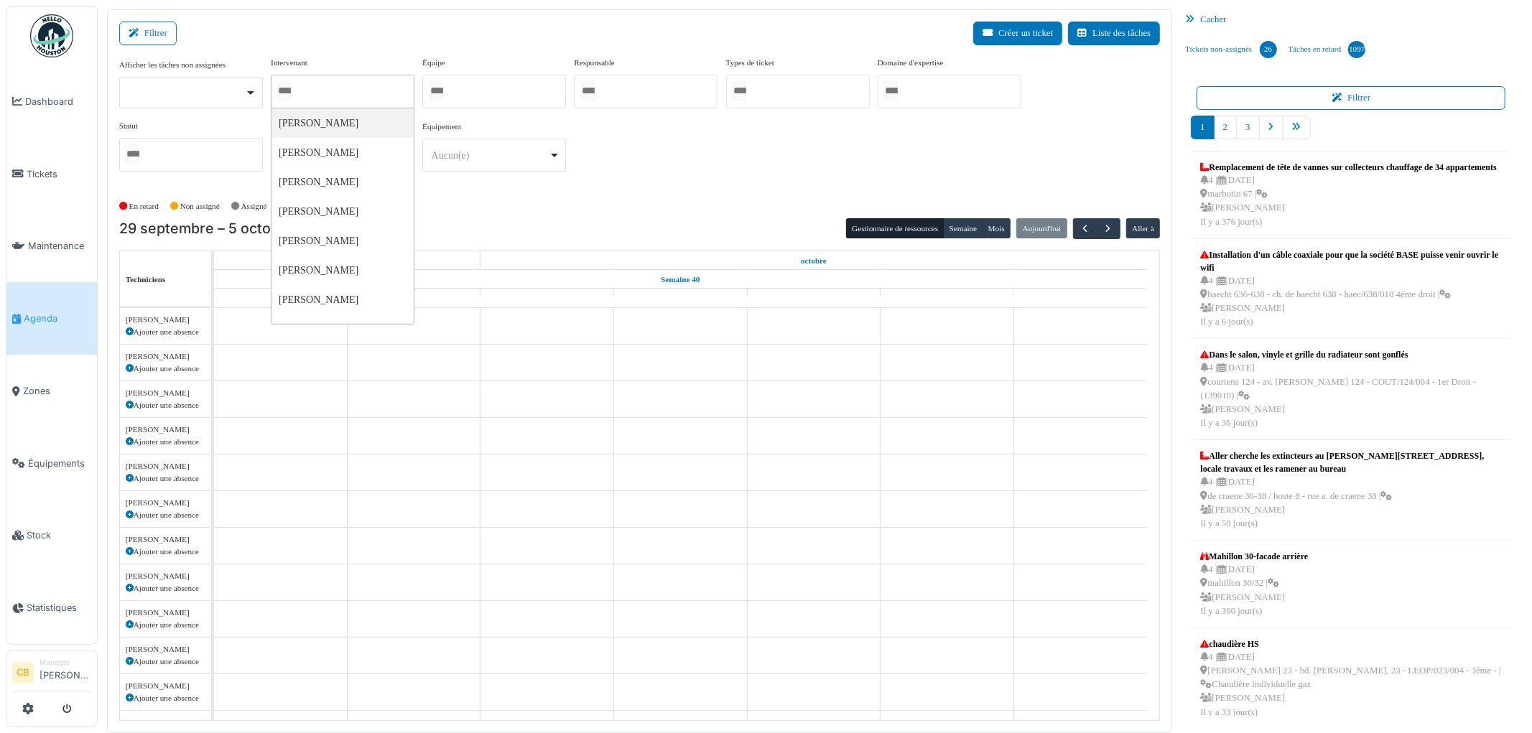
click at [289, 92] on input "Tous" at bounding box center [283, 90] width 14 height 21
type input "******"
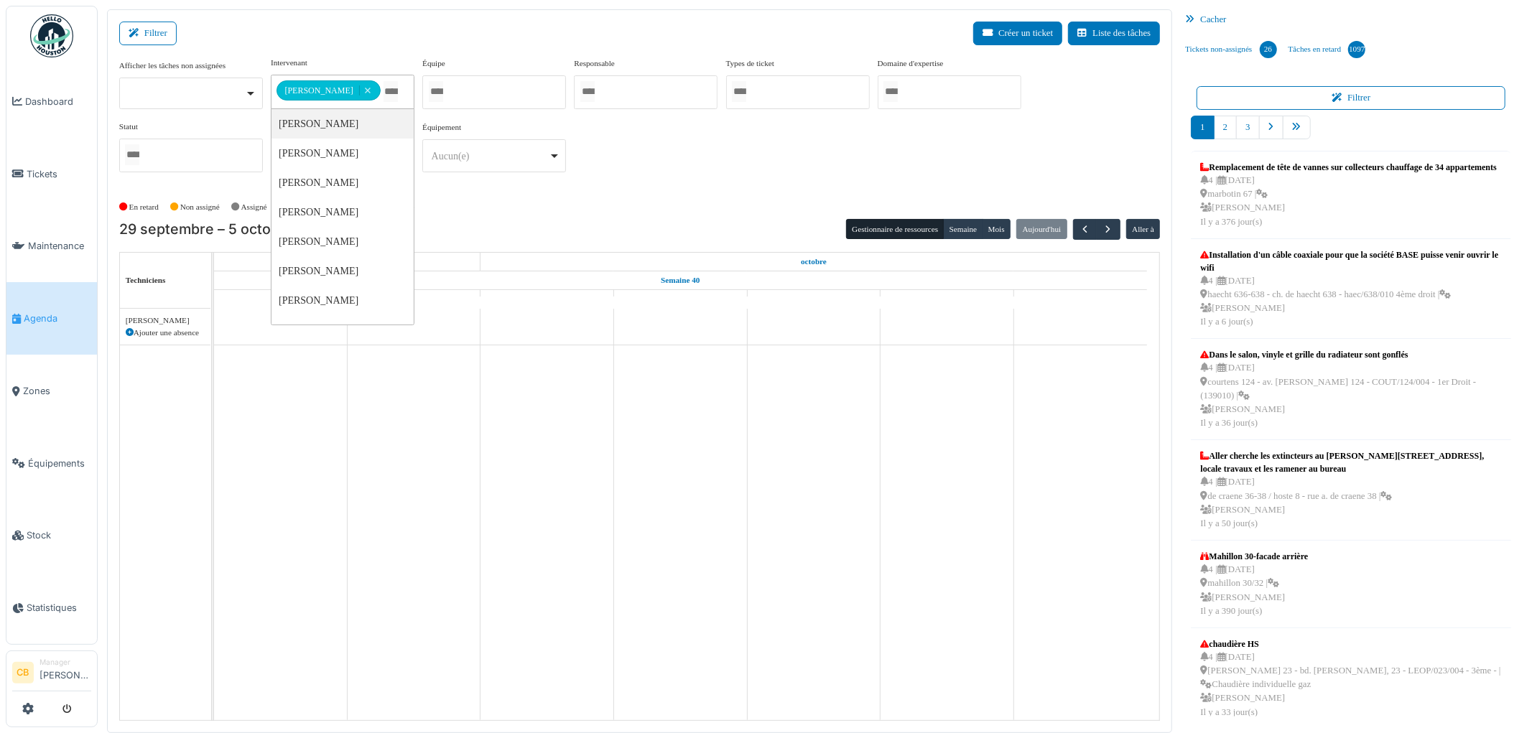
click at [464, 216] on div "En retard Non assigné [GEOGRAPHIC_DATA] En attente d'approbation Terminé" at bounding box center [639, 207] width 1041 height 24
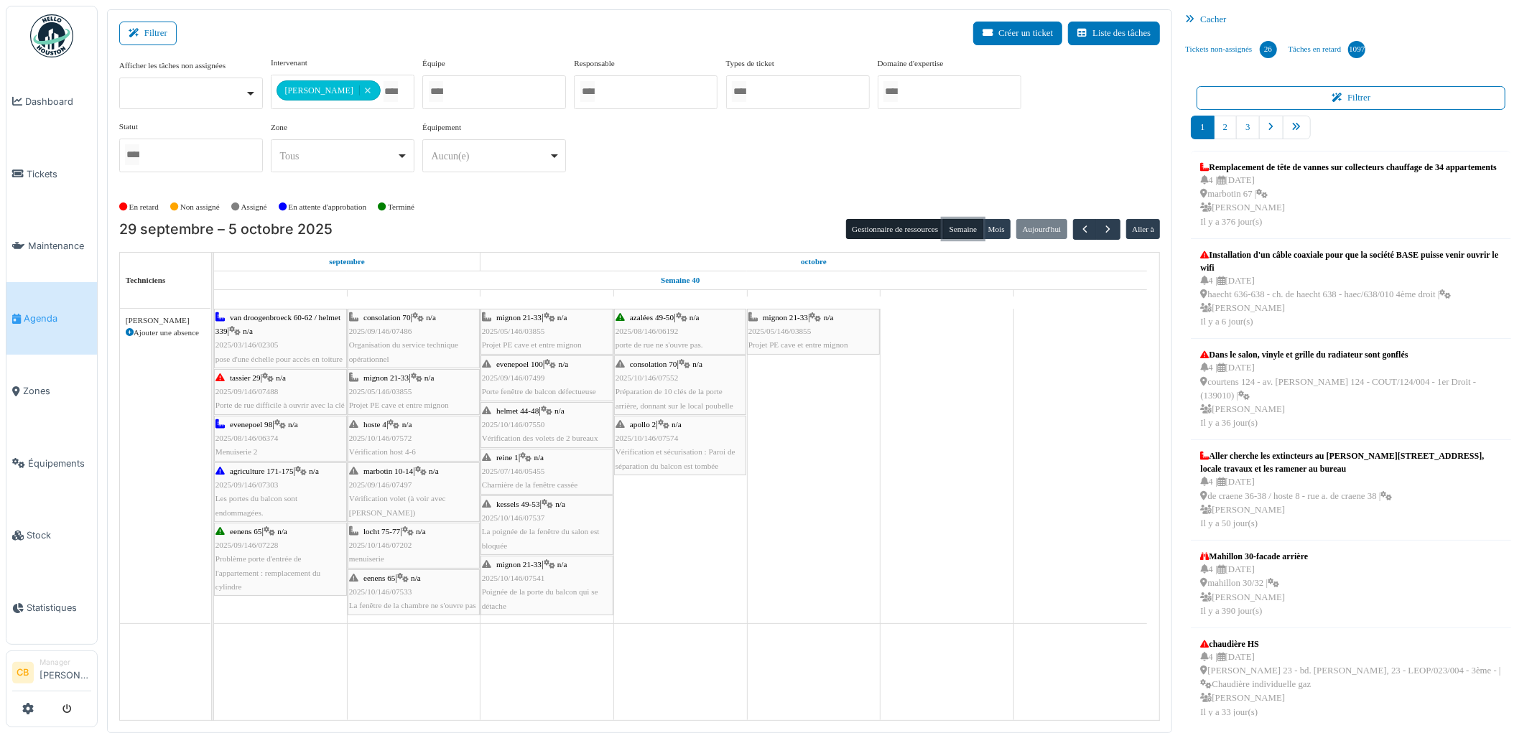
click at [952, 232] on button "Semaine" at bounding box center [962, 229] width 39 height 20
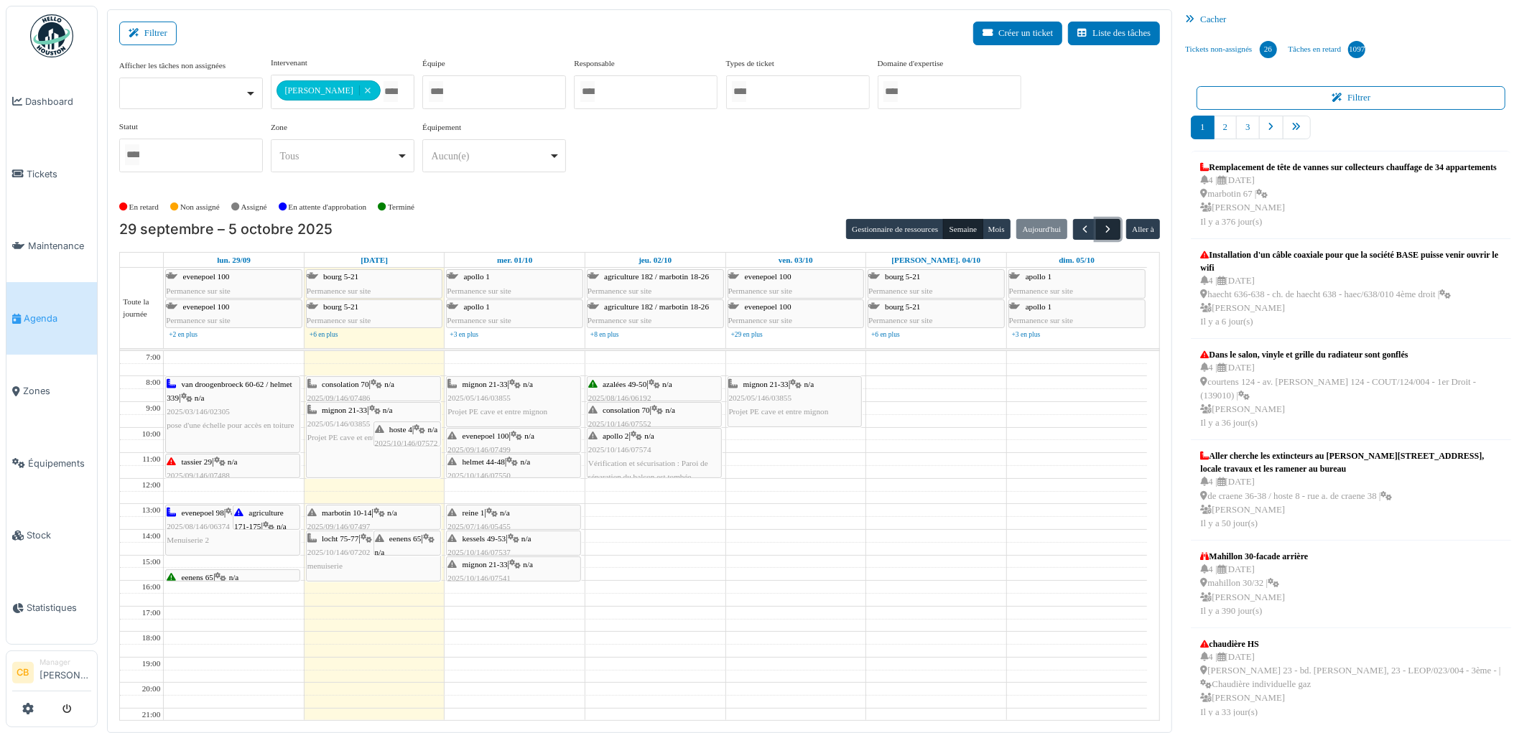
click at [1100, 227] on button "button" at bounding box center [1108, 229] width 24 height 21
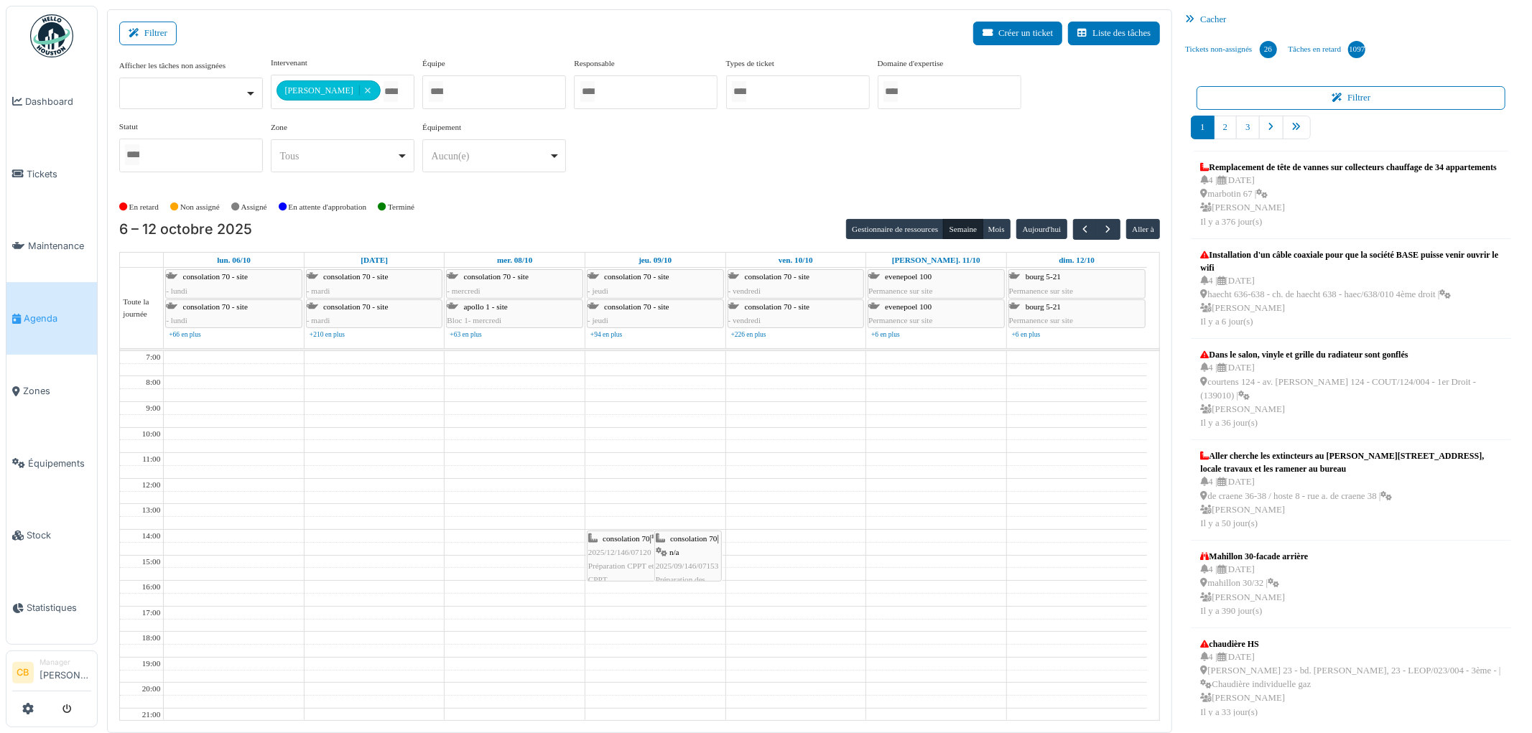
click at [542, 205] on div "En retard Non assigné Assigné En attente d'approbation Terminé" at bounding box center [639, 207] width 1041 height 24
click at [1077, 226] on button "button" at bounding box center [1085, 229] width 24 height 21
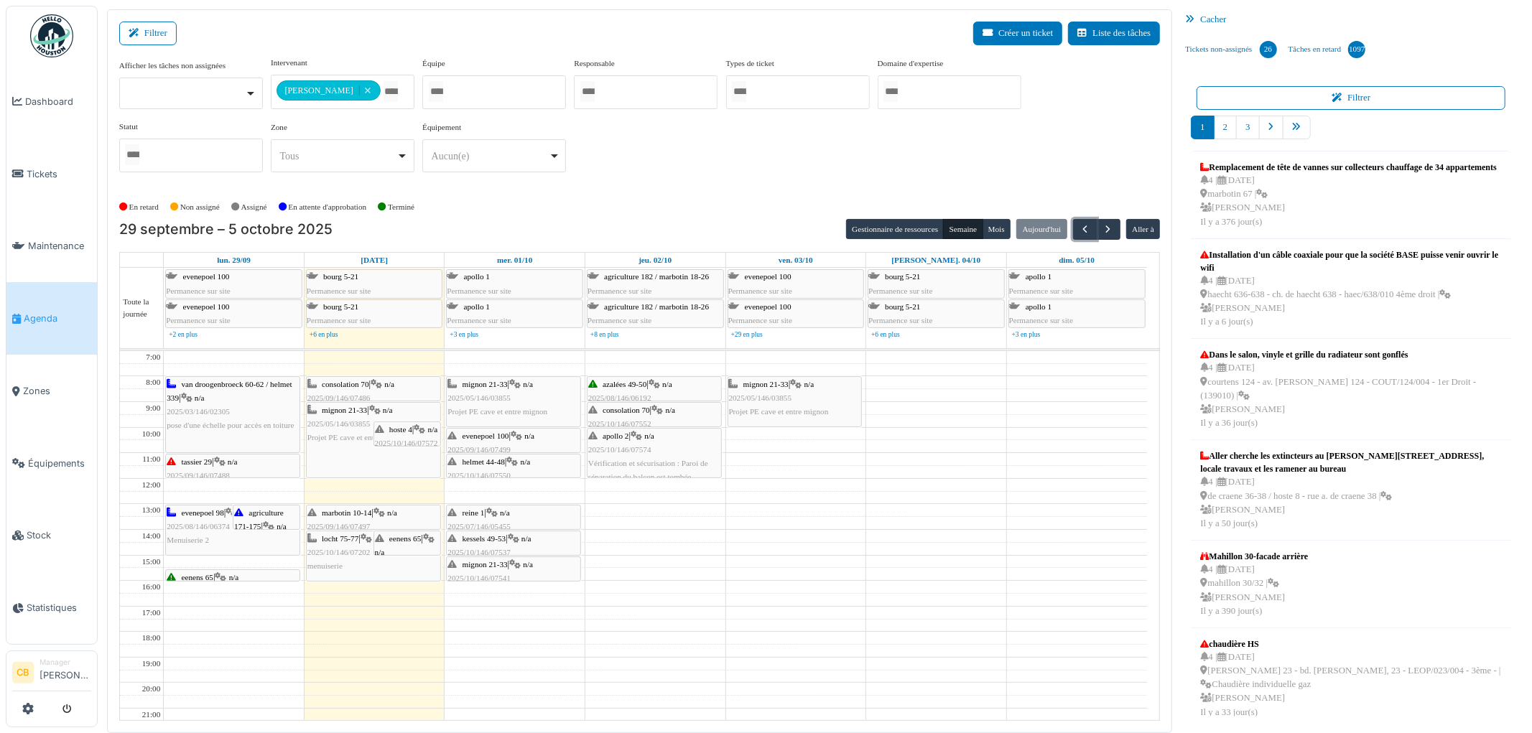
click at [343, 455] on div "mignon 21-33 | n/a 2025/05/146/03855 Projet PE cave et entre mignon" at bounding box center [374, 440] width 134 height 75
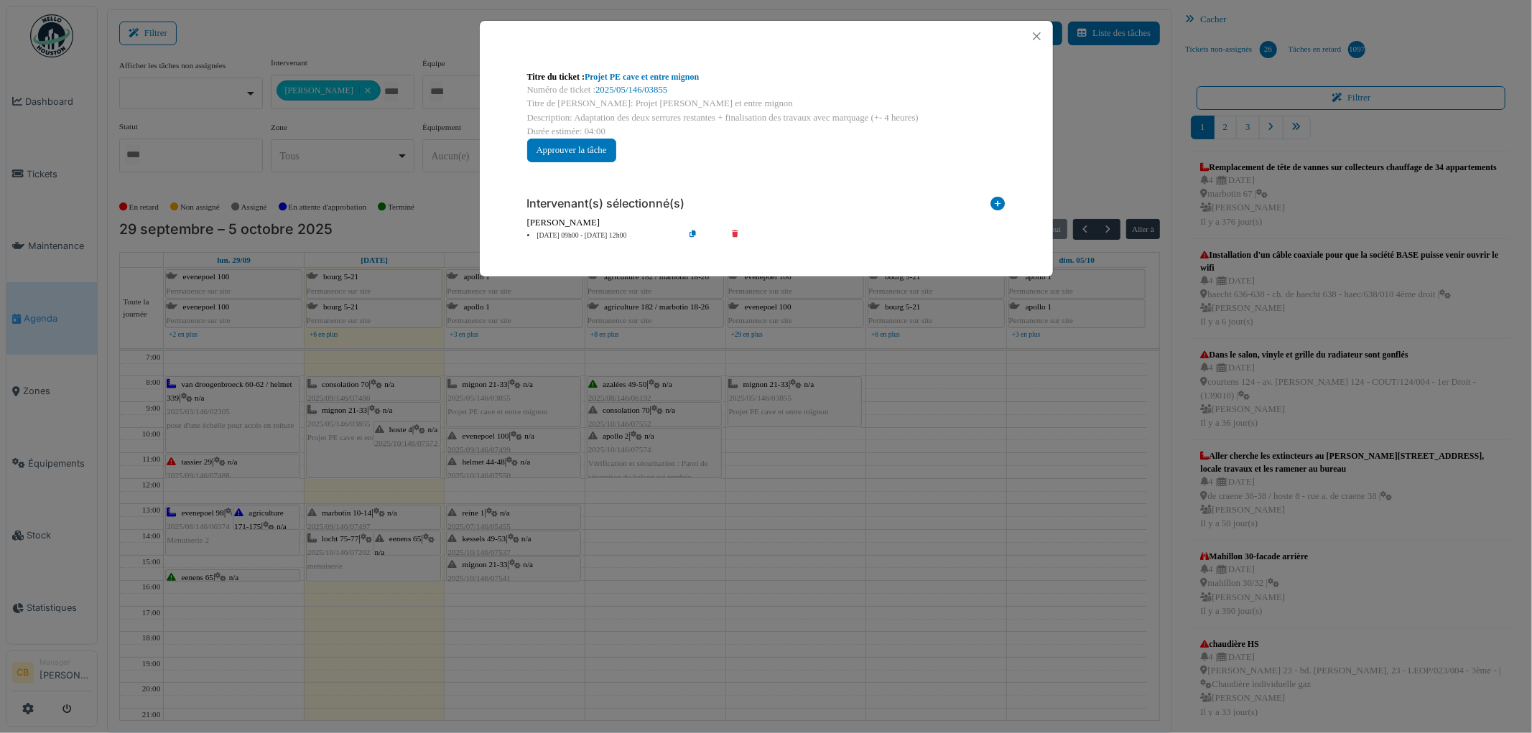
click at [343, 455] on div "Titre du ticket : Projet PE cave et entre mignon Numéro de ticket : 2025/05/146…" at bounding box center [766, 366] width 1532 height 733
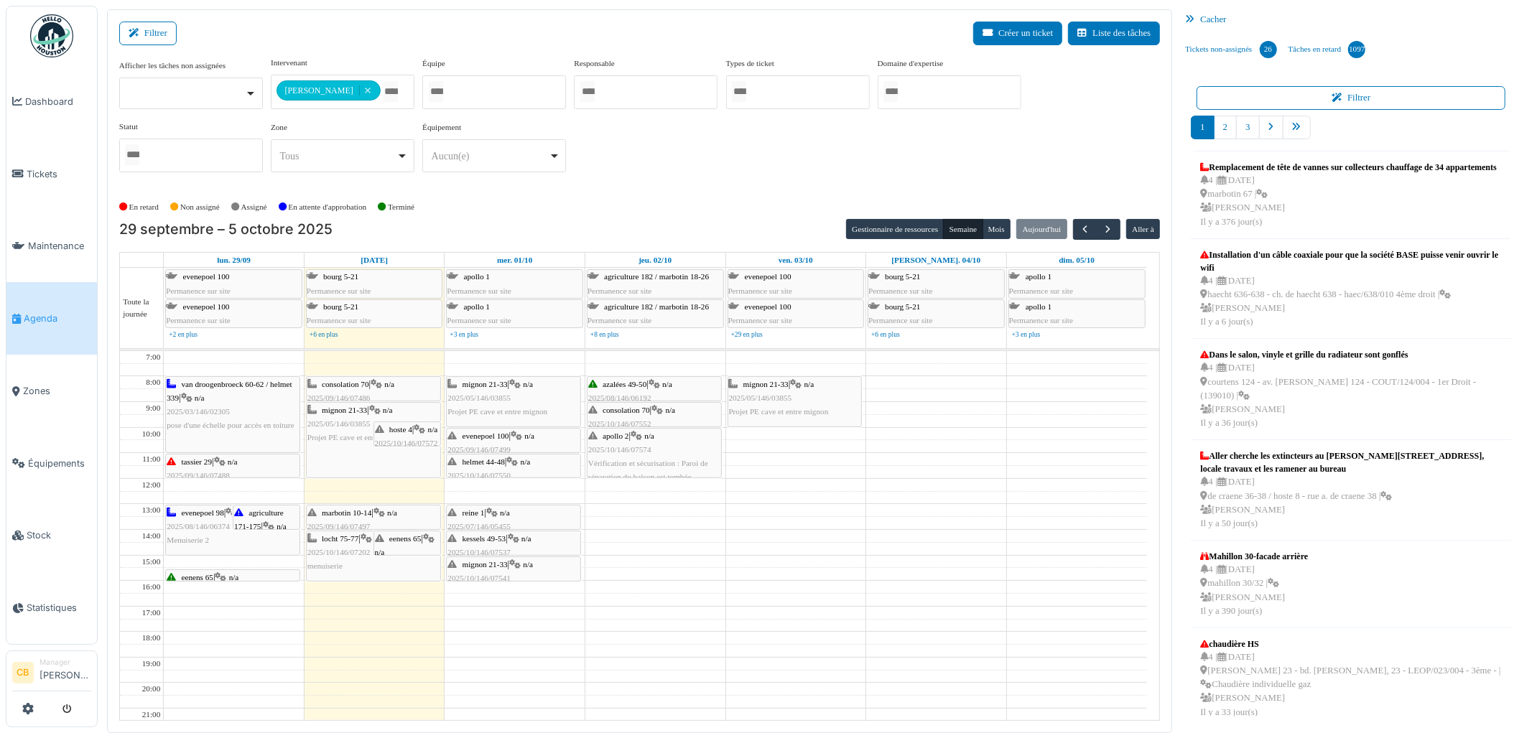
click at [1009, 566] on td at bounding box center [655, 561] width 983 height 13
click at [27, 312] on span "Agenda" at bounding box center [57, 319] width 67 height 14
click at [61, 41] on img at bounding box center [51, 35] width 43 height 43
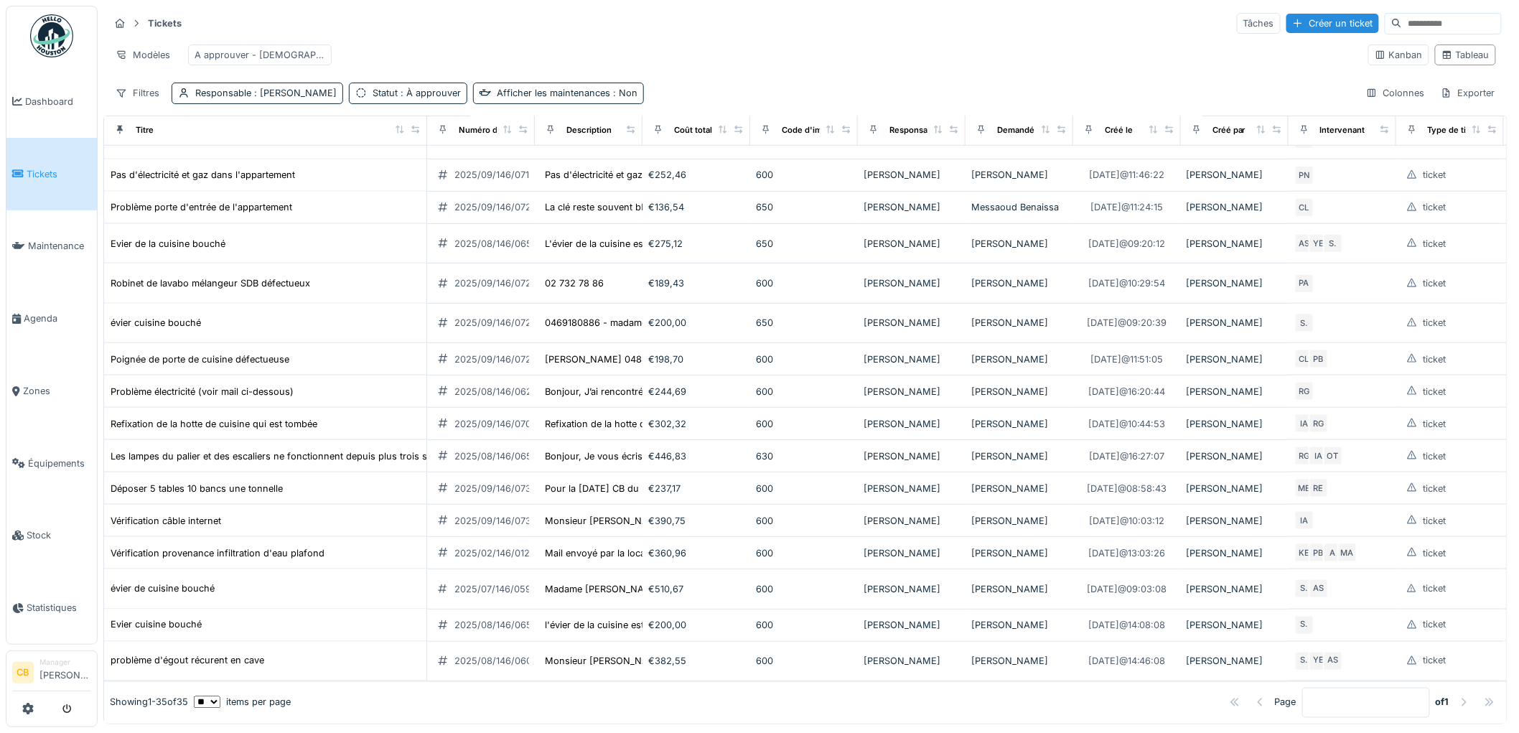
scroll to position [828, 0]
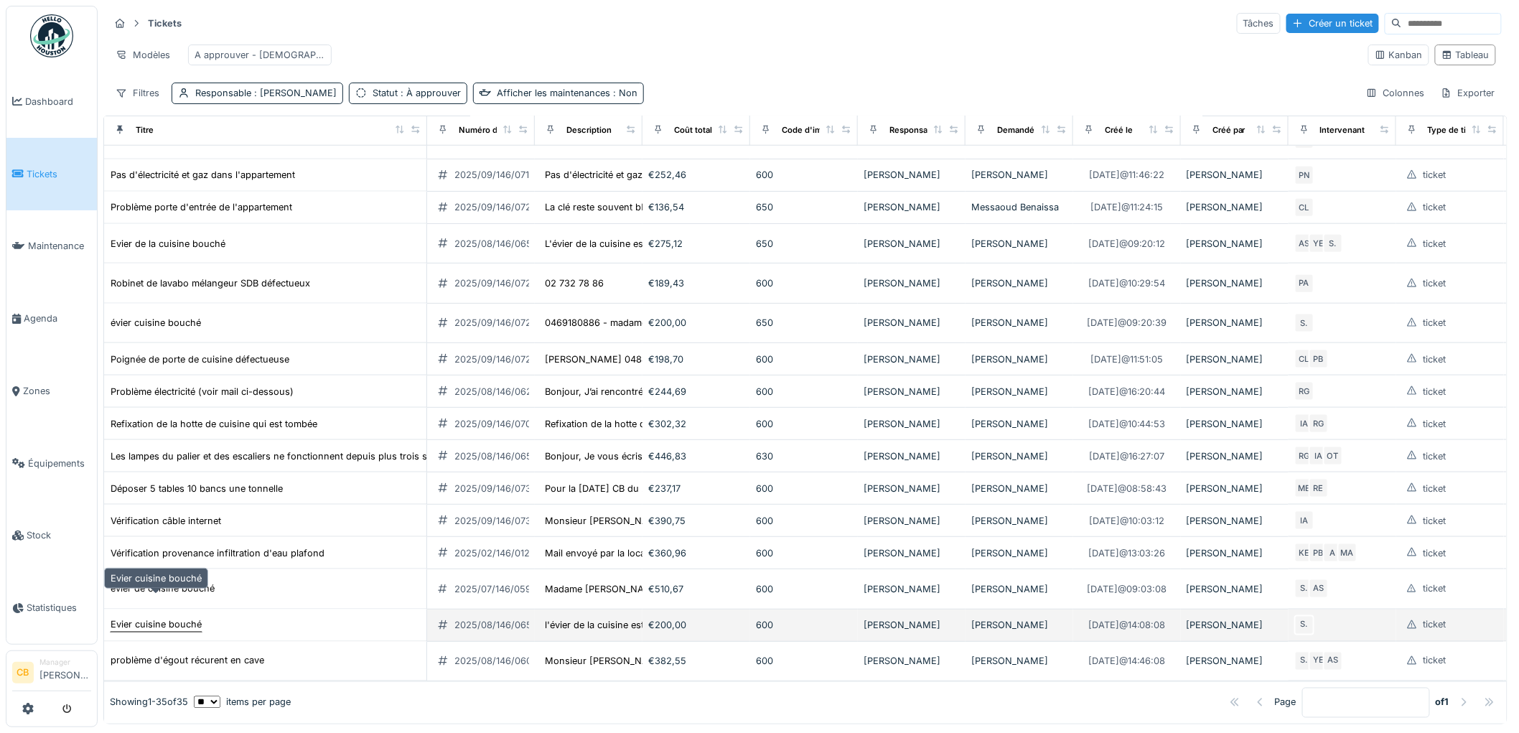
click at [190, 618] on div "Evier cuisine bouché" at bounding box center [156, 625] width 91 height 14
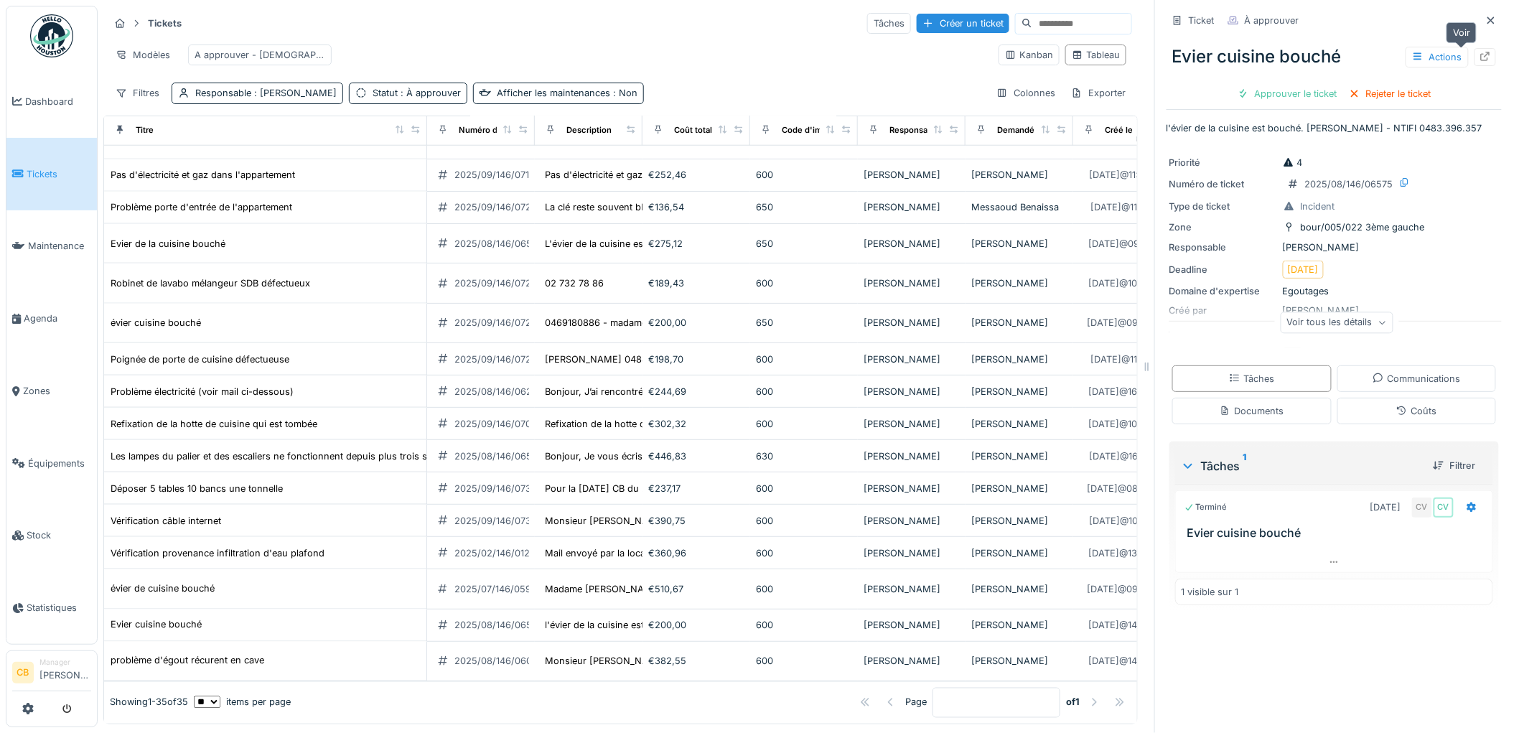
click at [1480, 50] on div at bounding box center [1485, 57] width 11 height 14
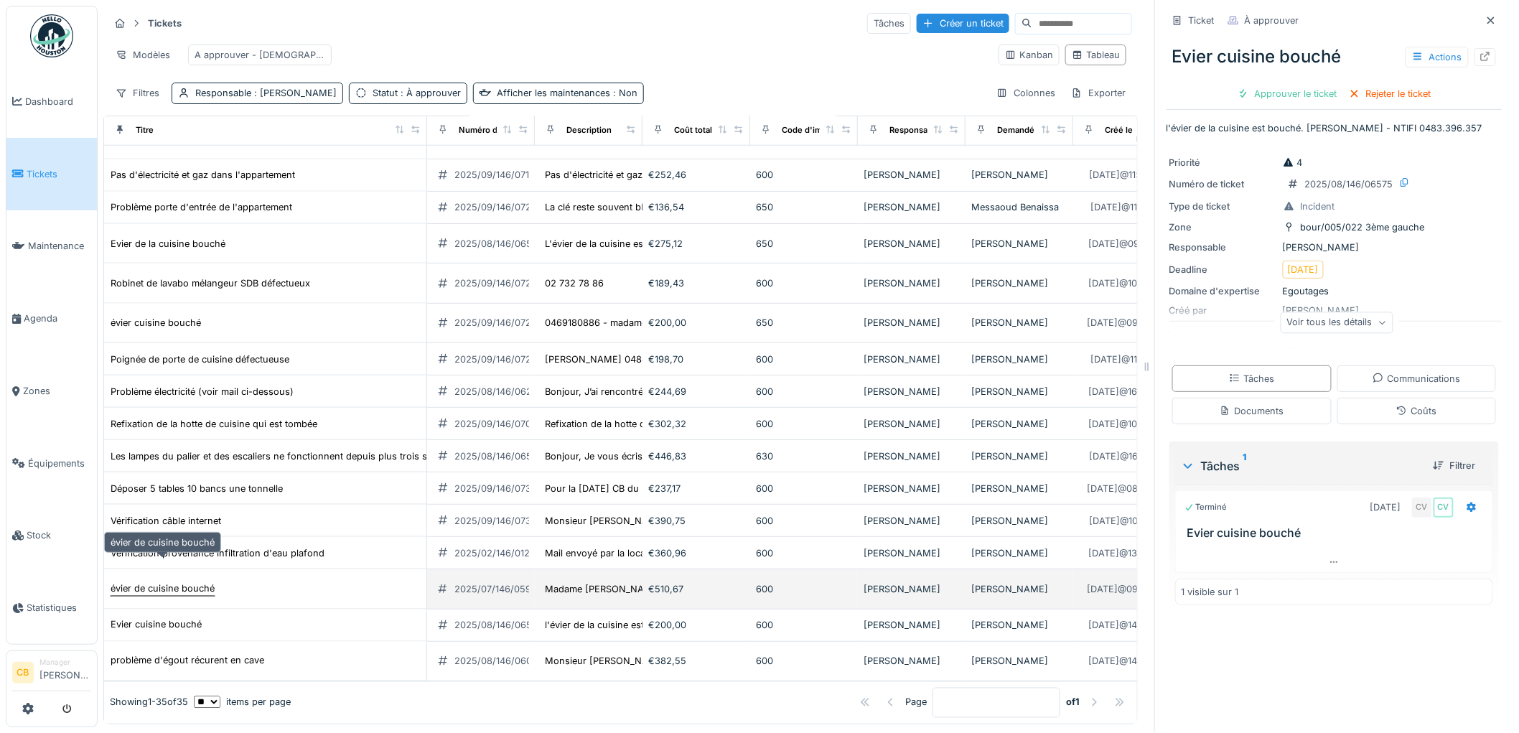
click at [165, 582] on div "évier de cuisine bouché" at bounding box center [163, 589] width 104 height 14
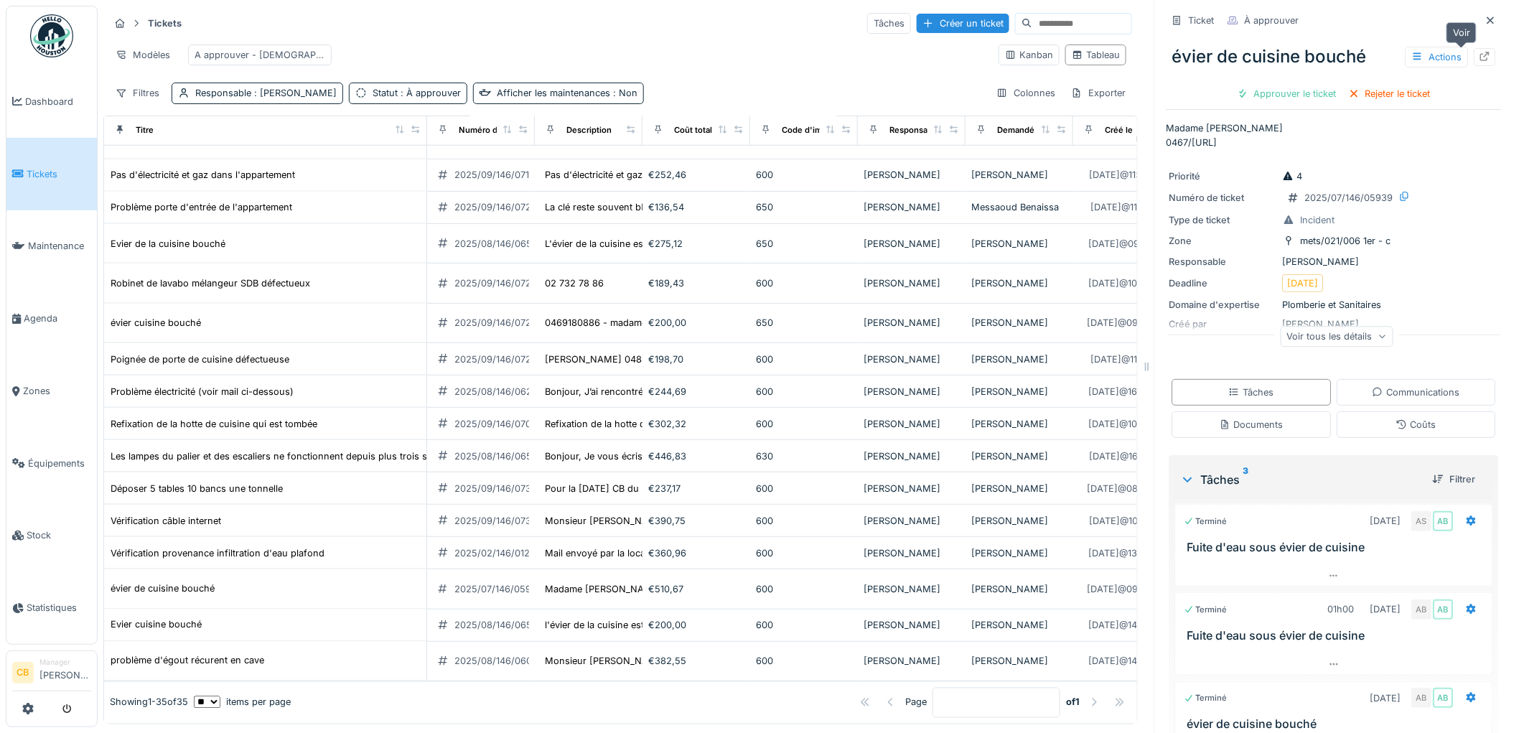
click at [1481, 52] on icon at bounding box center [1485, 56] width 9 height 9
click at [41, 312] on span "Agenda" at bounding box center [57, 319] width 67 height 14
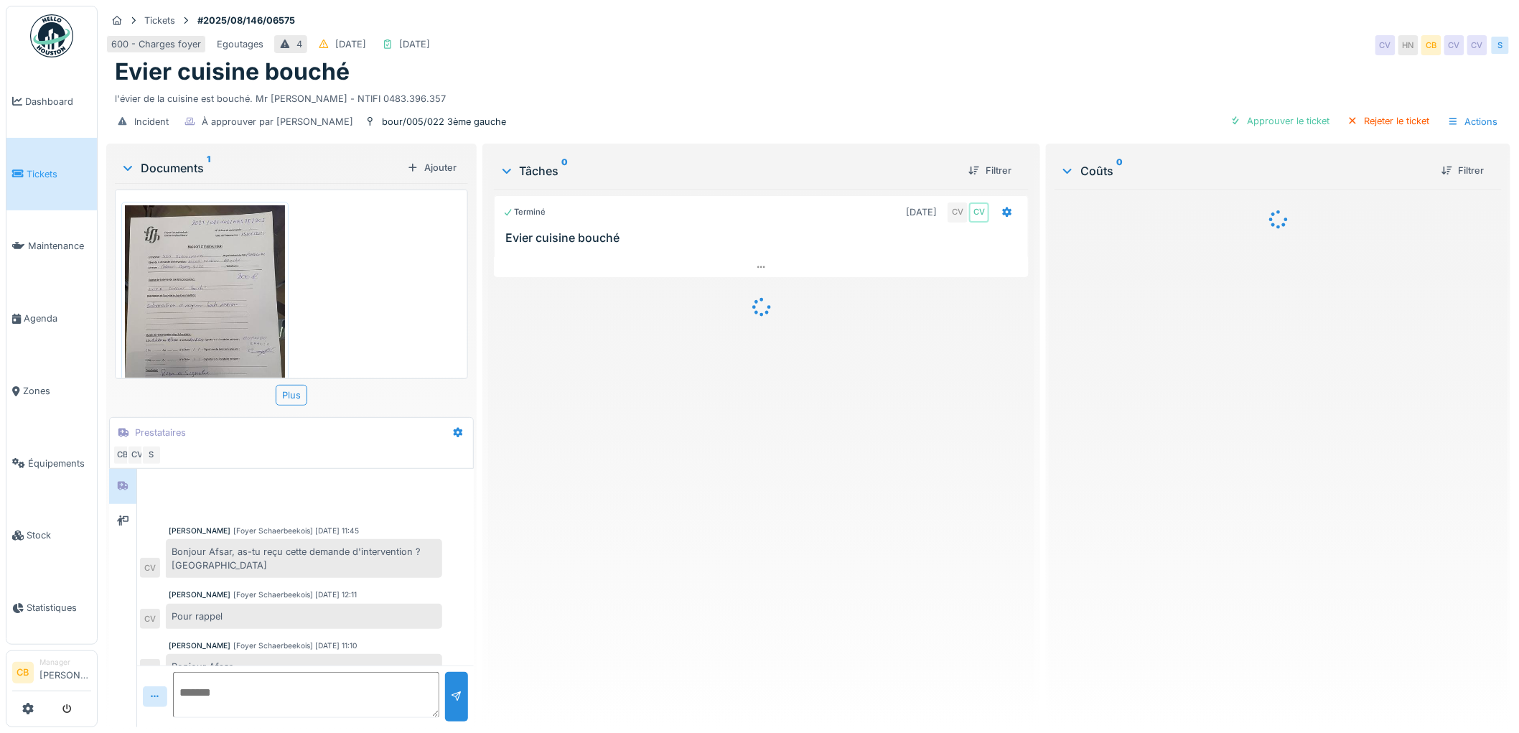
scroll to position [22, 0]
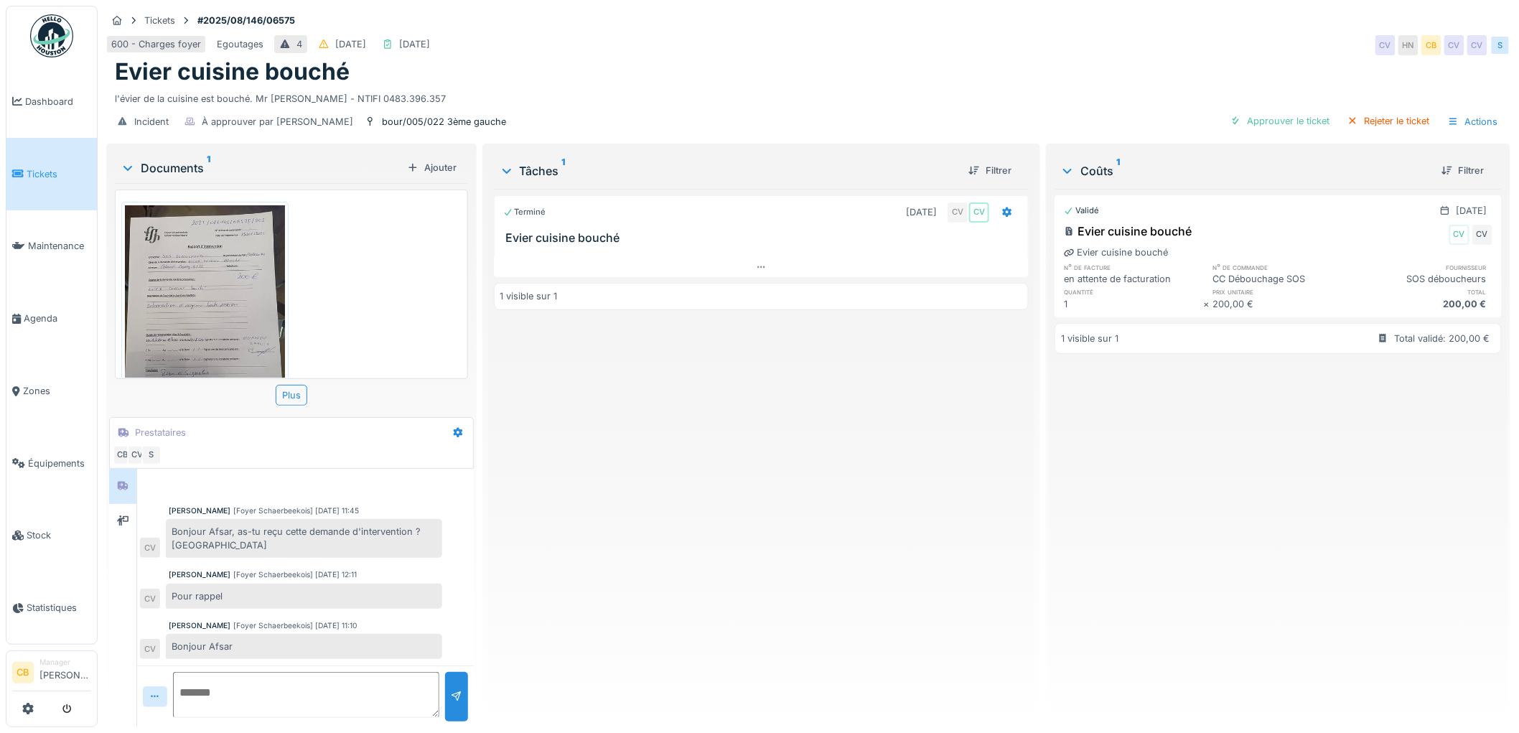
click at [170, 282] on img at bounding box center [205, 311] width 160 height 213
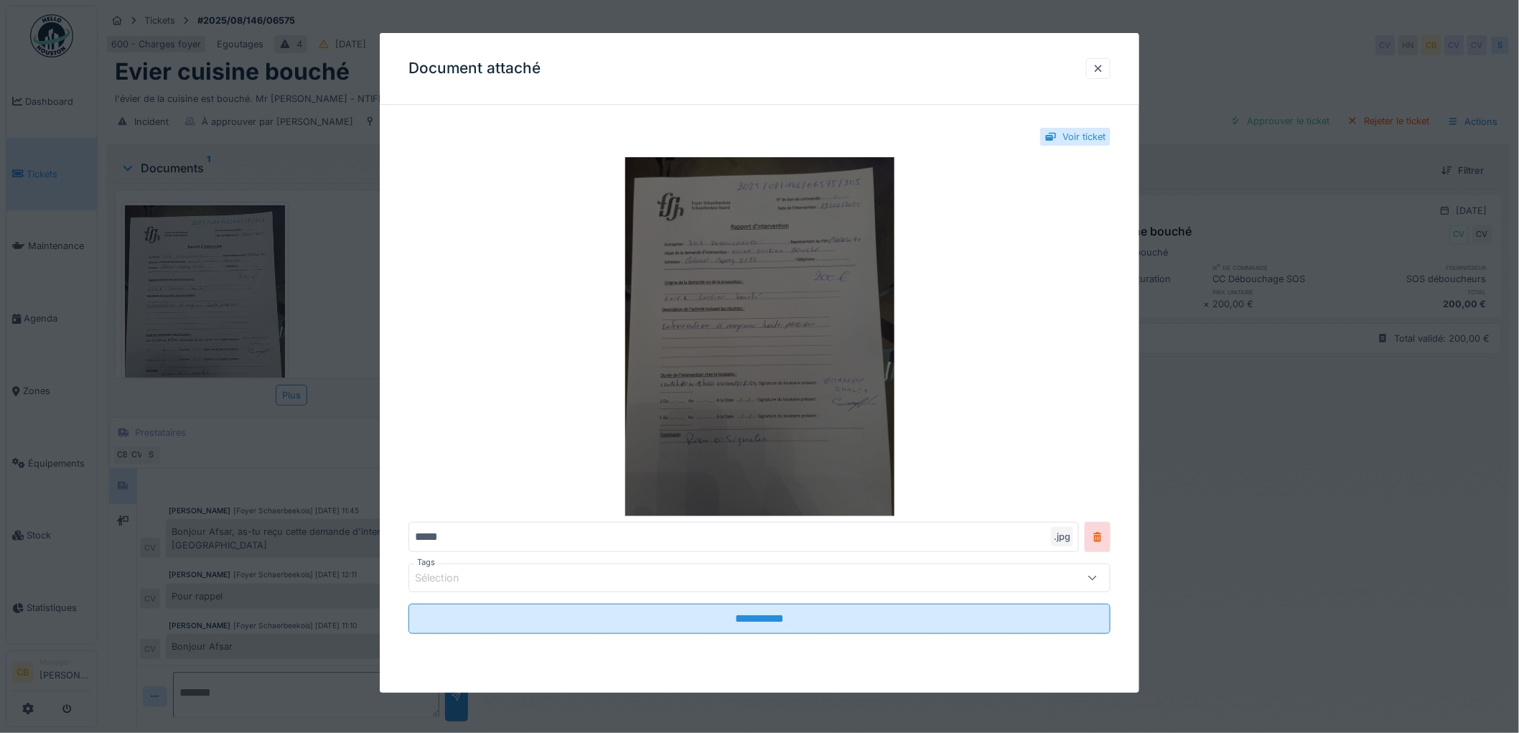
click at [714, 370] on img at bounding box center [760, 336] width 702 height 359
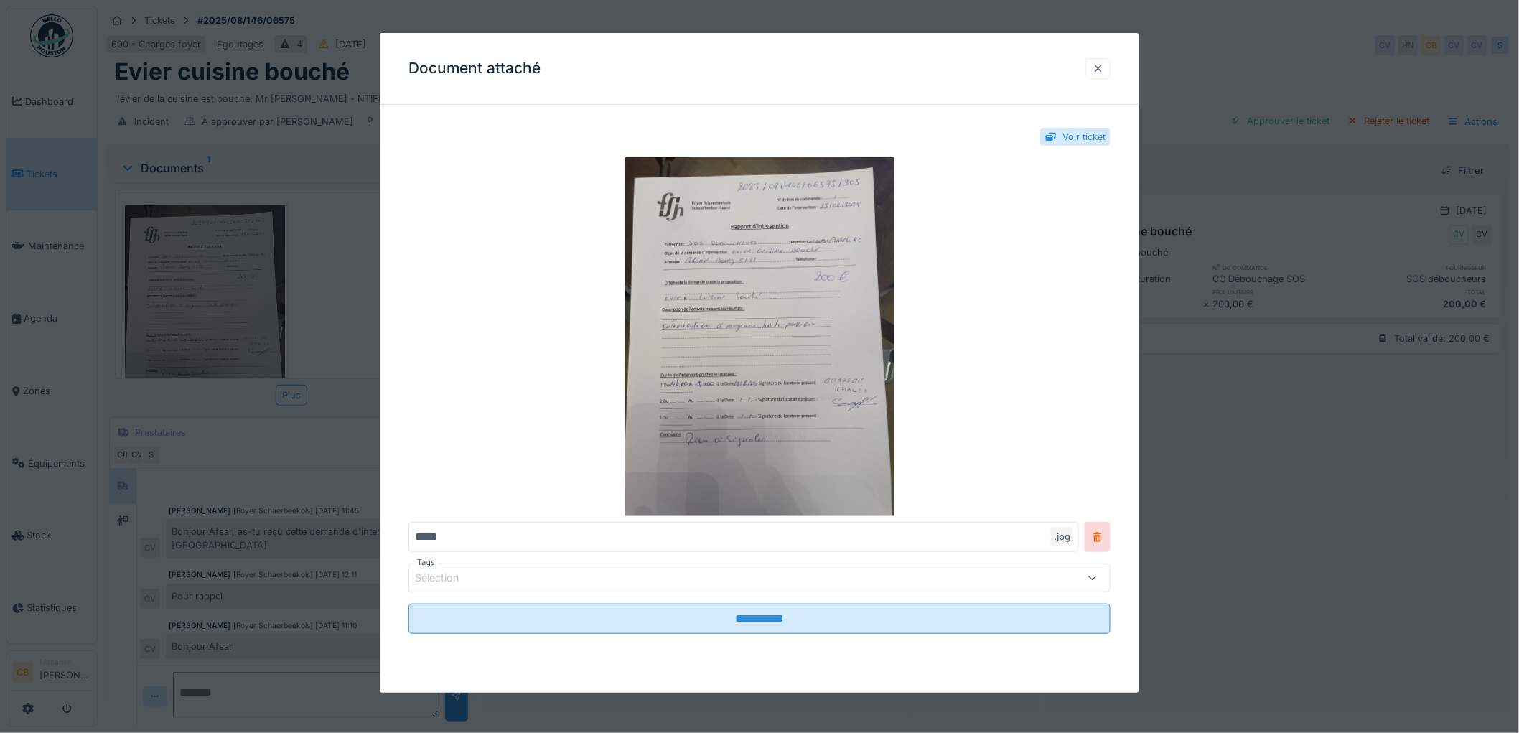
click at [1103, 66] on div at bounding box center [1098, 69] width 11 height 14
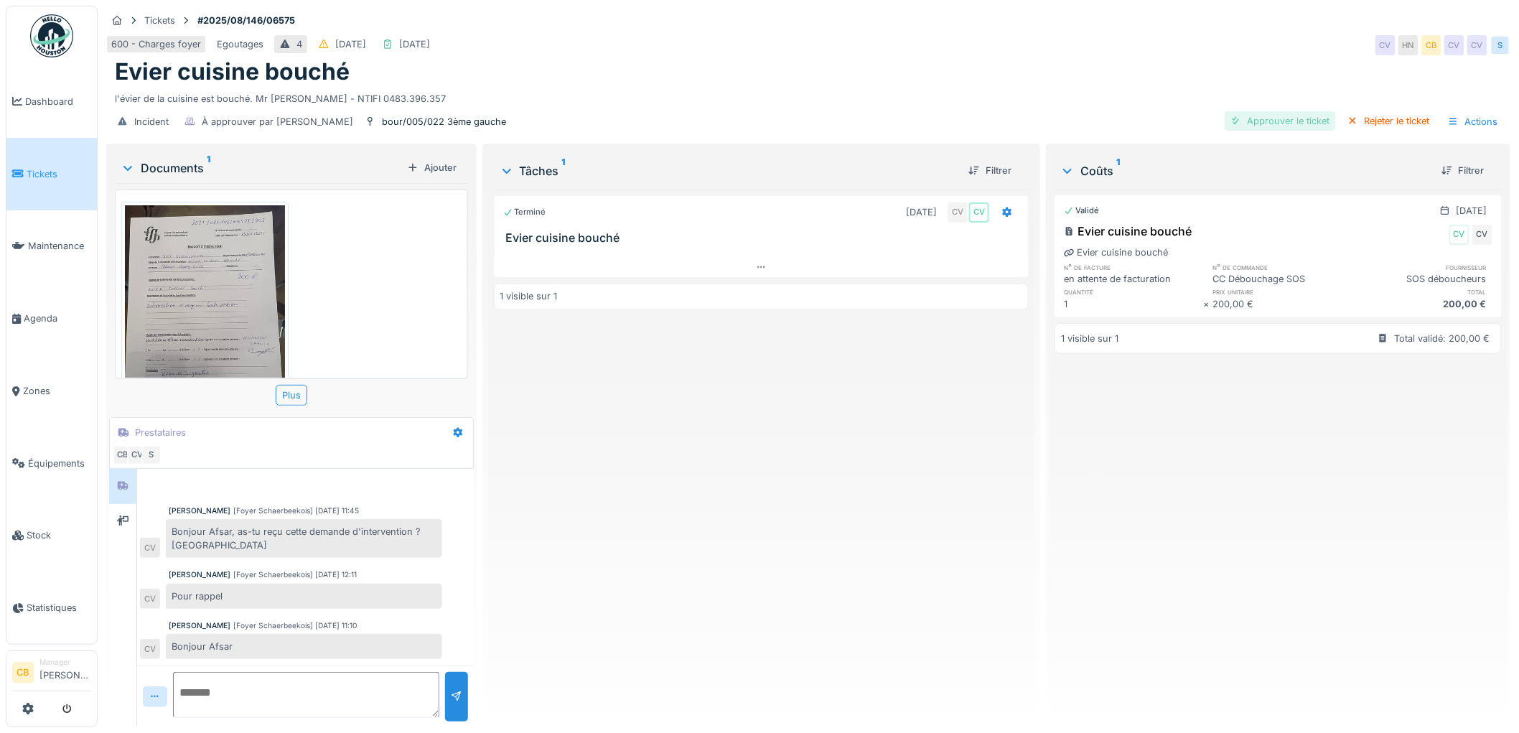
click at [1252, 120] on div "Approuver le ticket" at bounding box center [1280, 120] width 111 height 19
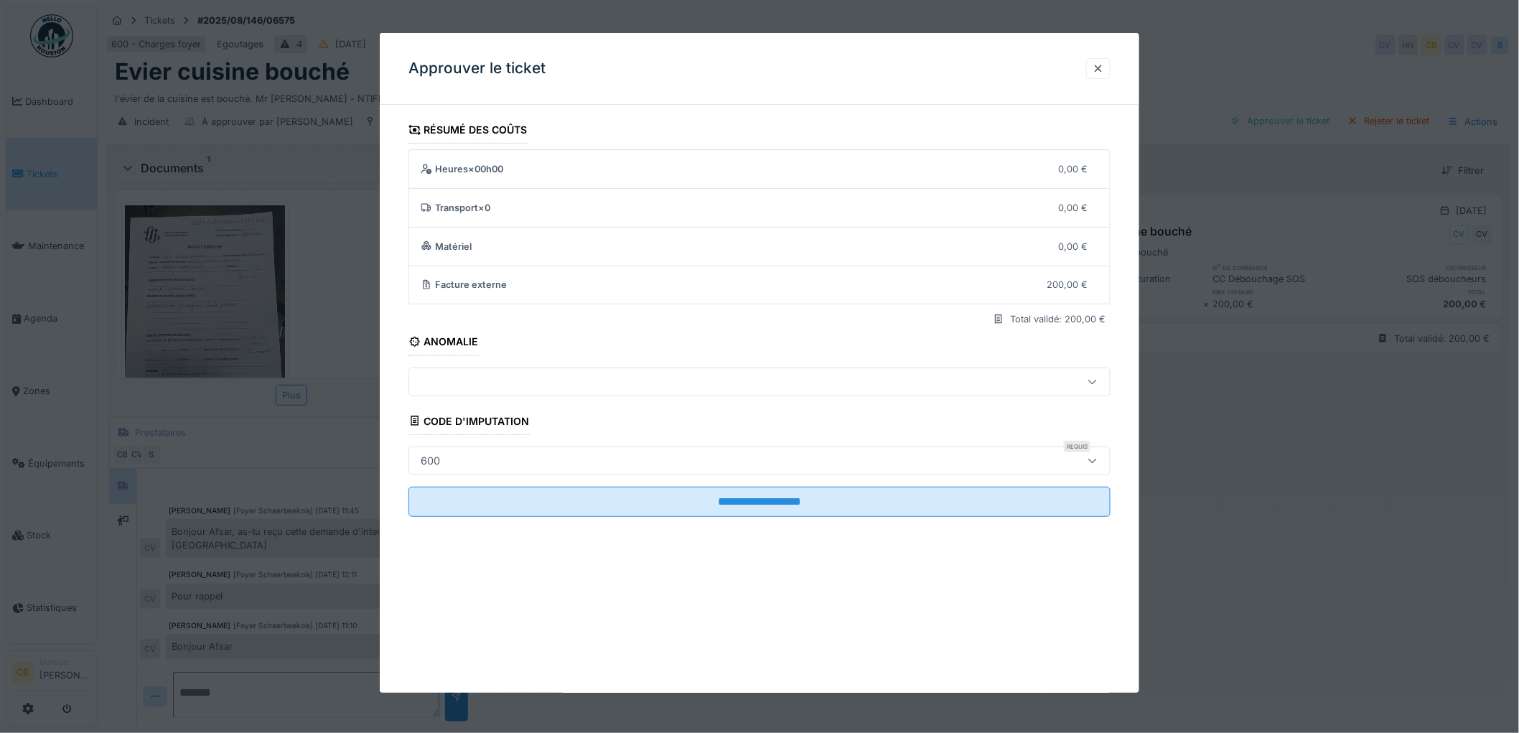
click at [452, 455] on div "600" at bounding box center [719, 461] width 609 height 16
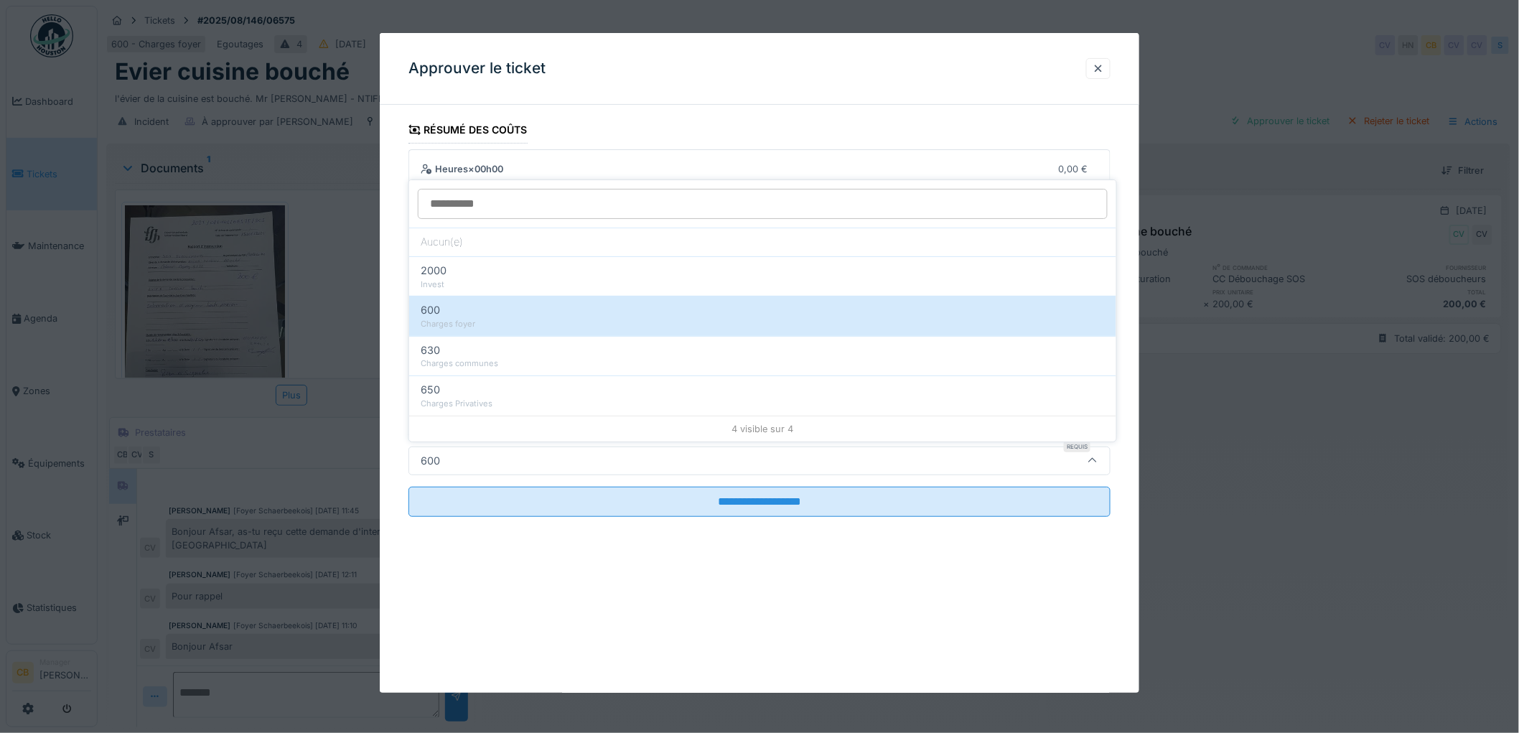
click at [450, 388] on div "650" at bounding box center [763, 390] width 684 height 16
type input "***"
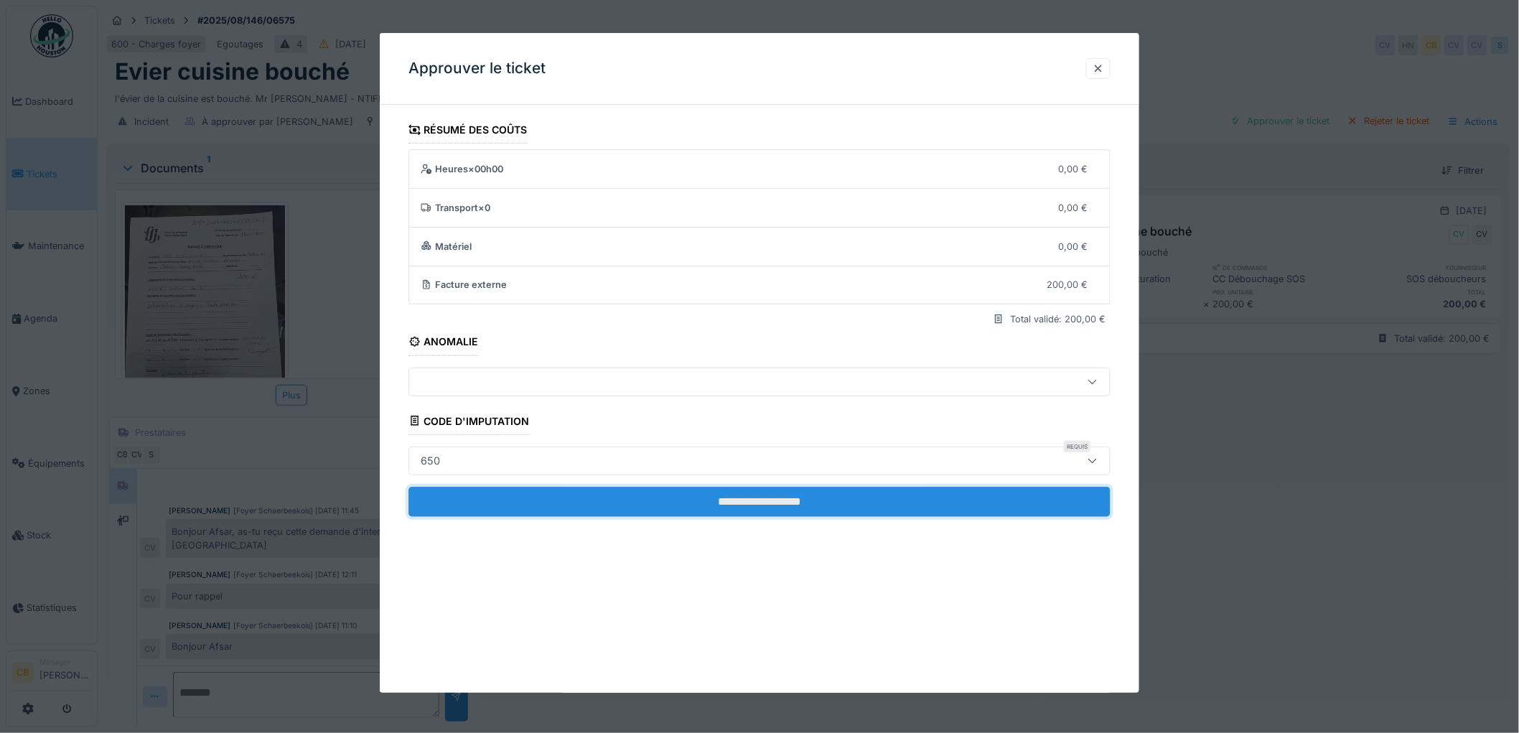
click at [764, 495] on input "**********" at bounding box center [760, 502] width 702 height 30
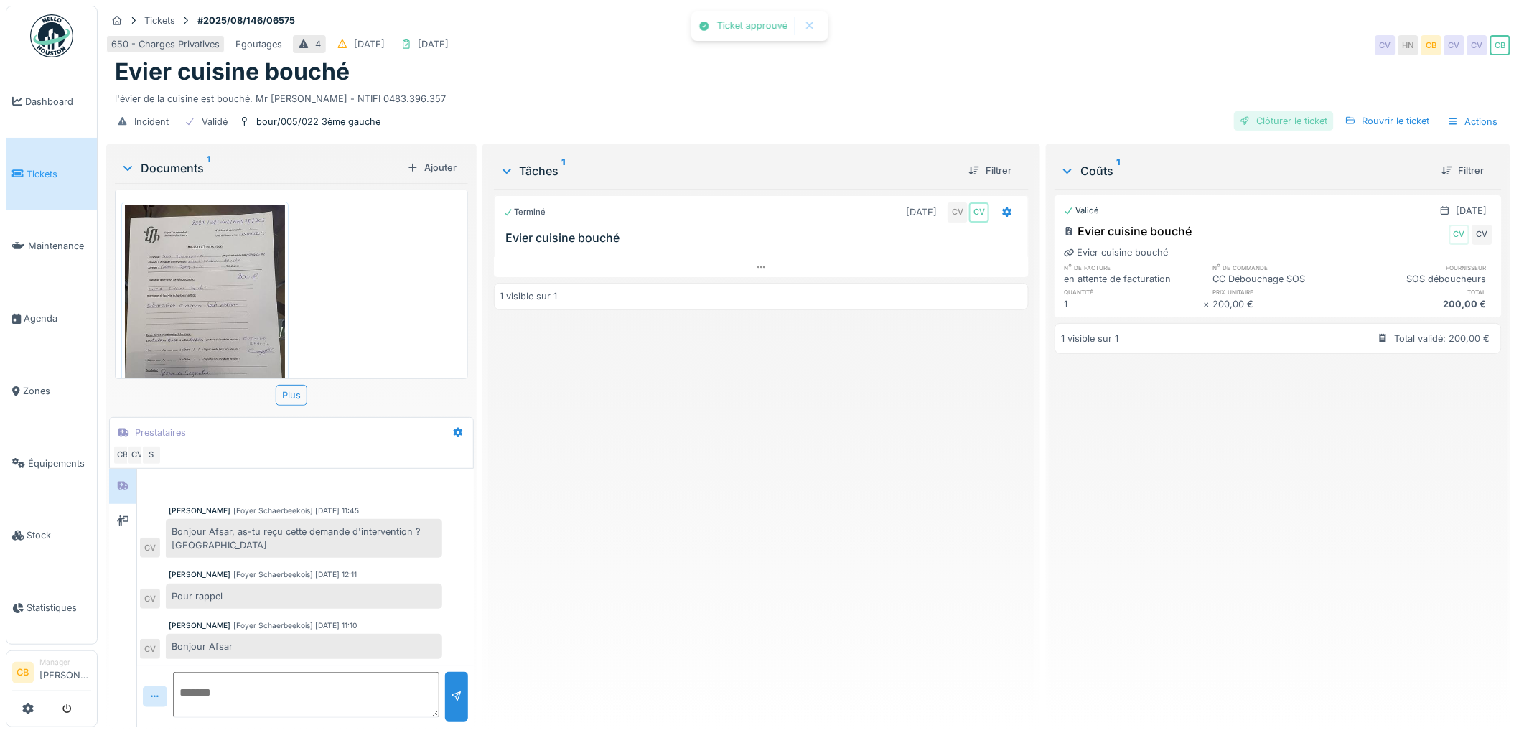
click at [1283, 120] on div "Clôturer le ticket" at bounding box center [1284, 120] width 100 height 19
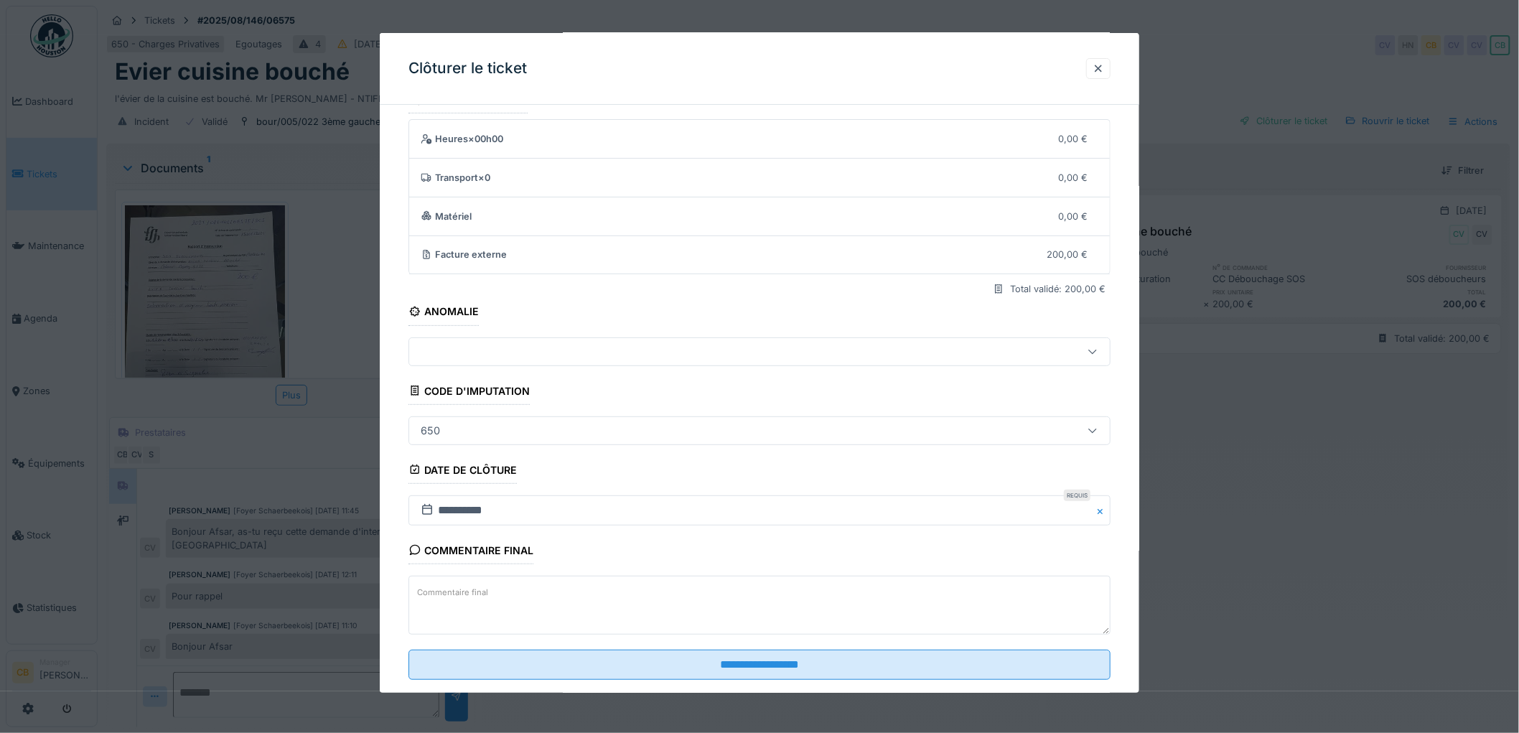
scroll to position [59, 0]
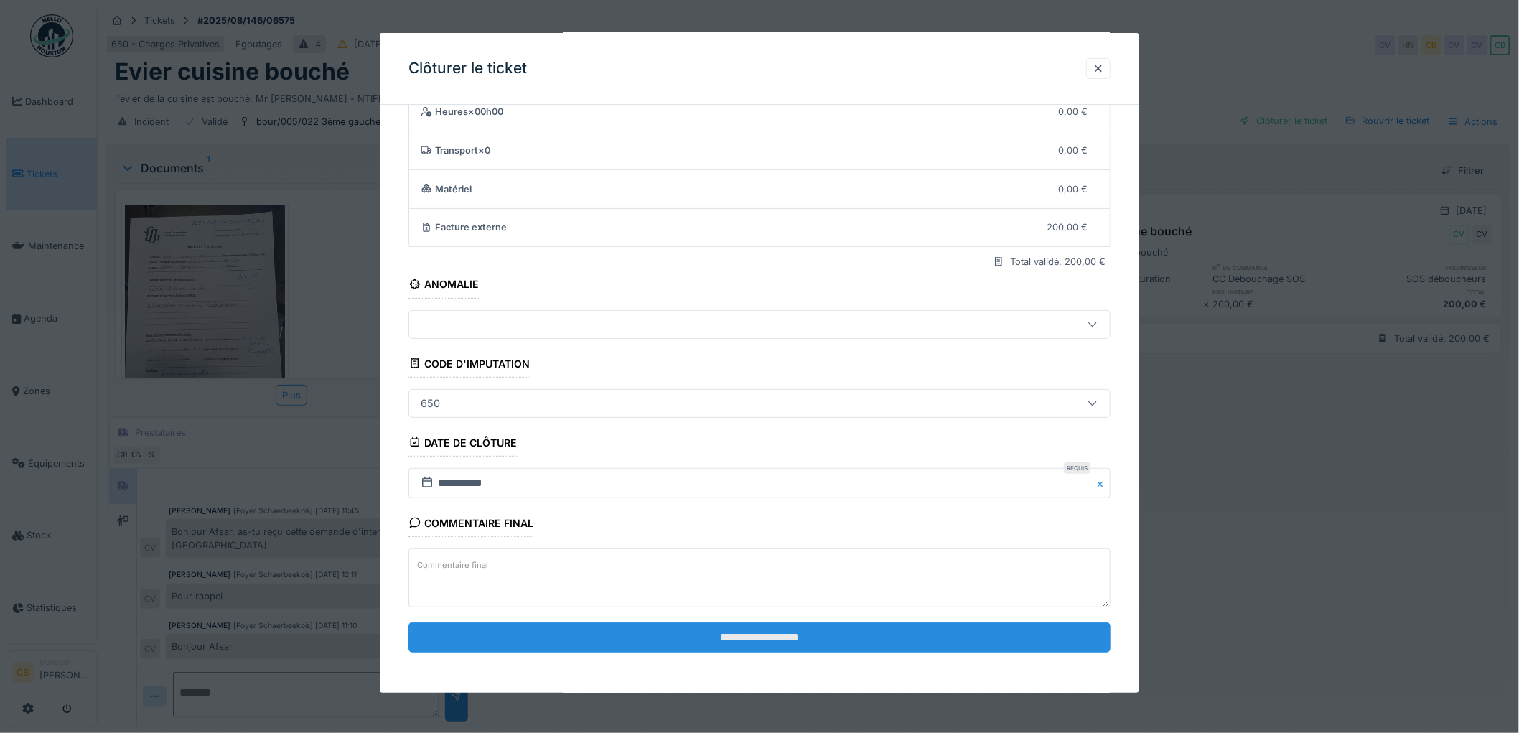
click at [751, 630] on input "**********" at bounding box center [760, 638] width 702 height 30
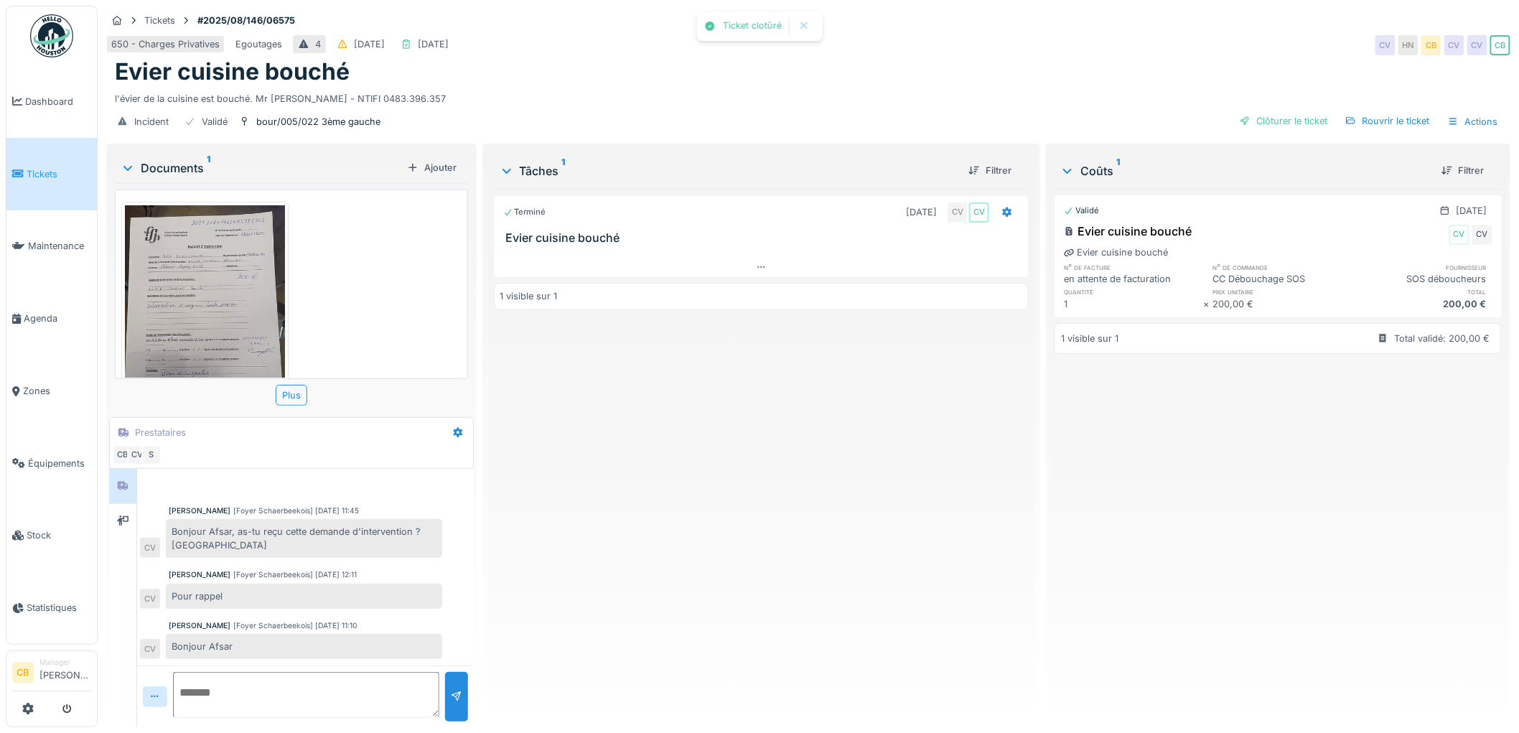
scroll to position [45, 0]
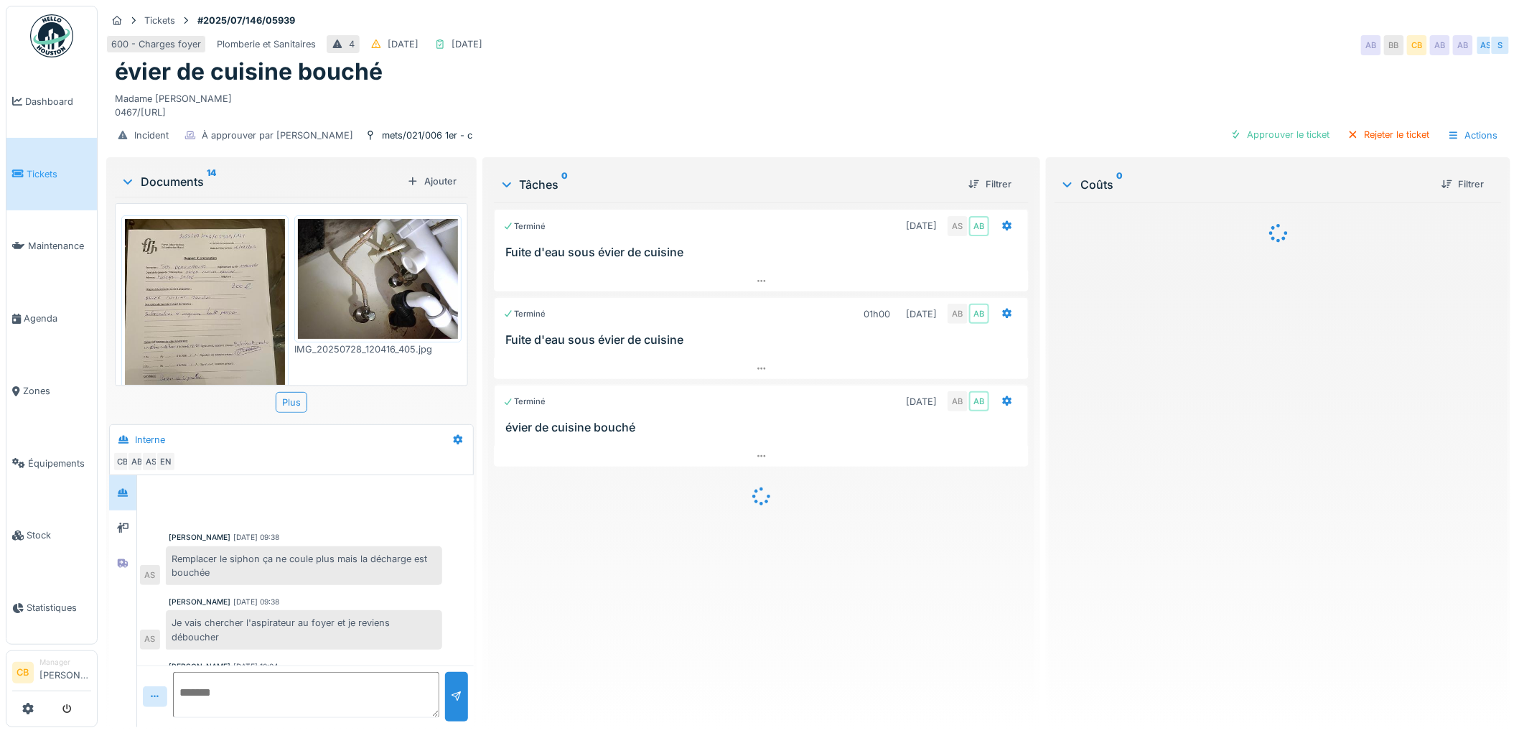
scroll to position [561, 0]
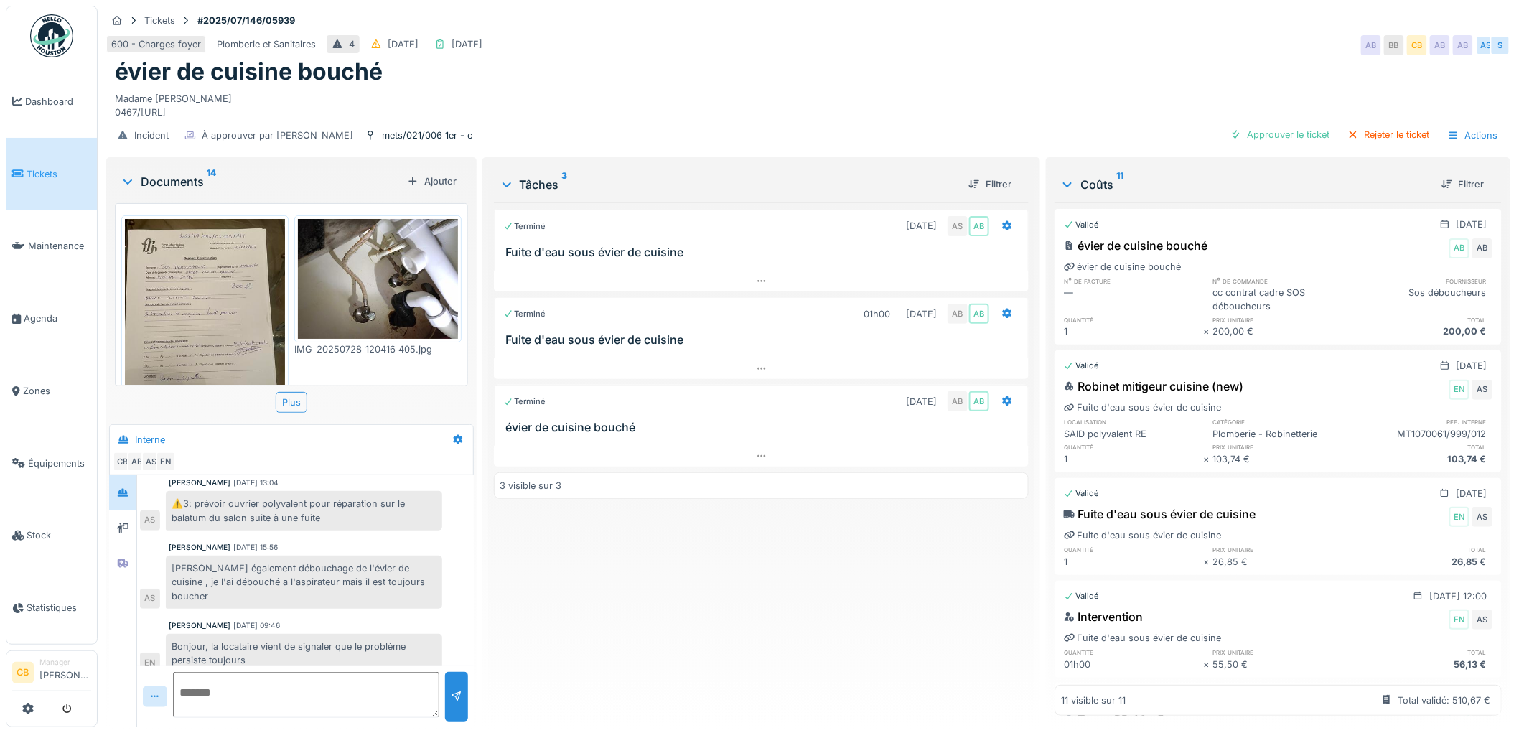
click at [345, 274] on img at bounding box center [378, 279] width 160 height 120
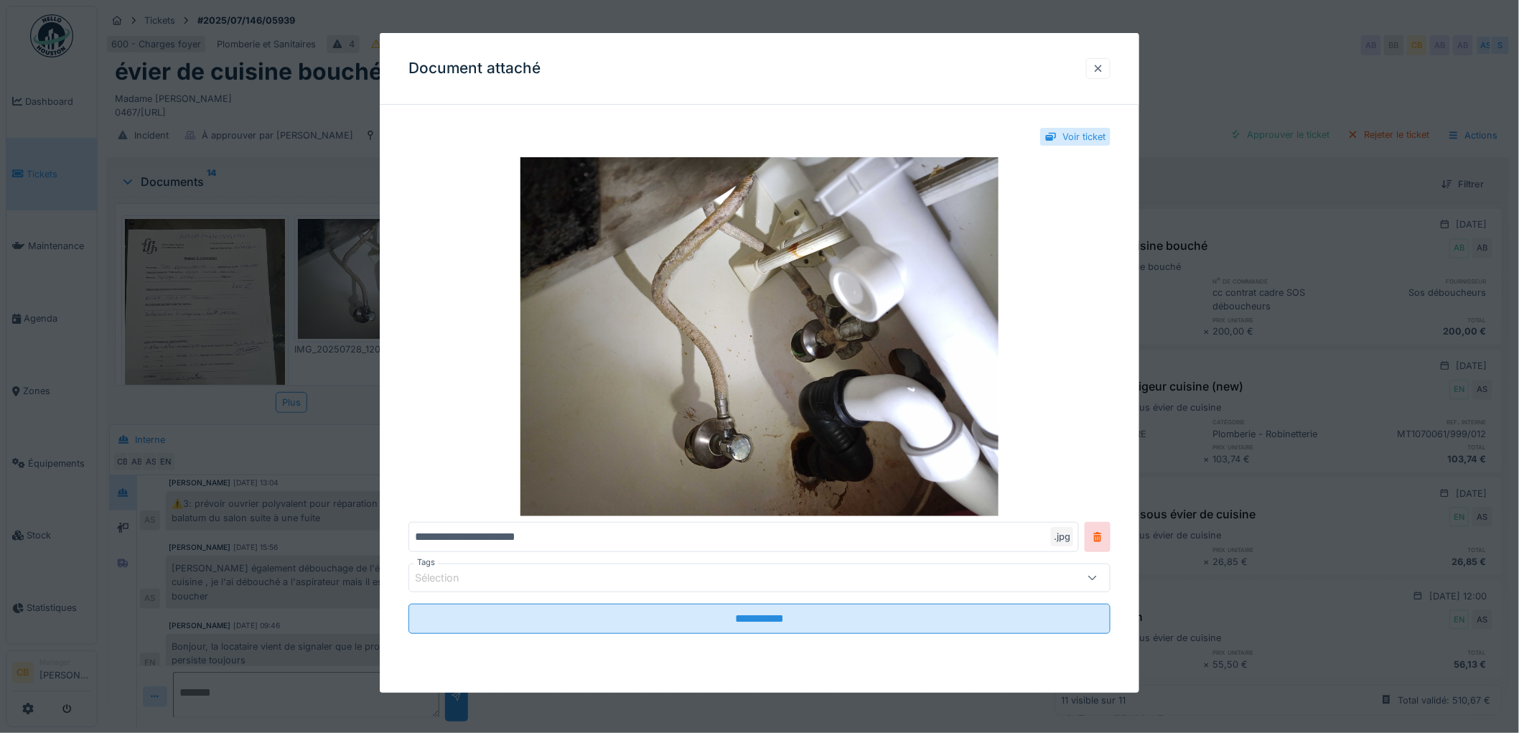
click at [1104, 62] on div at bounding box center [1098, 69] width 11 height 14
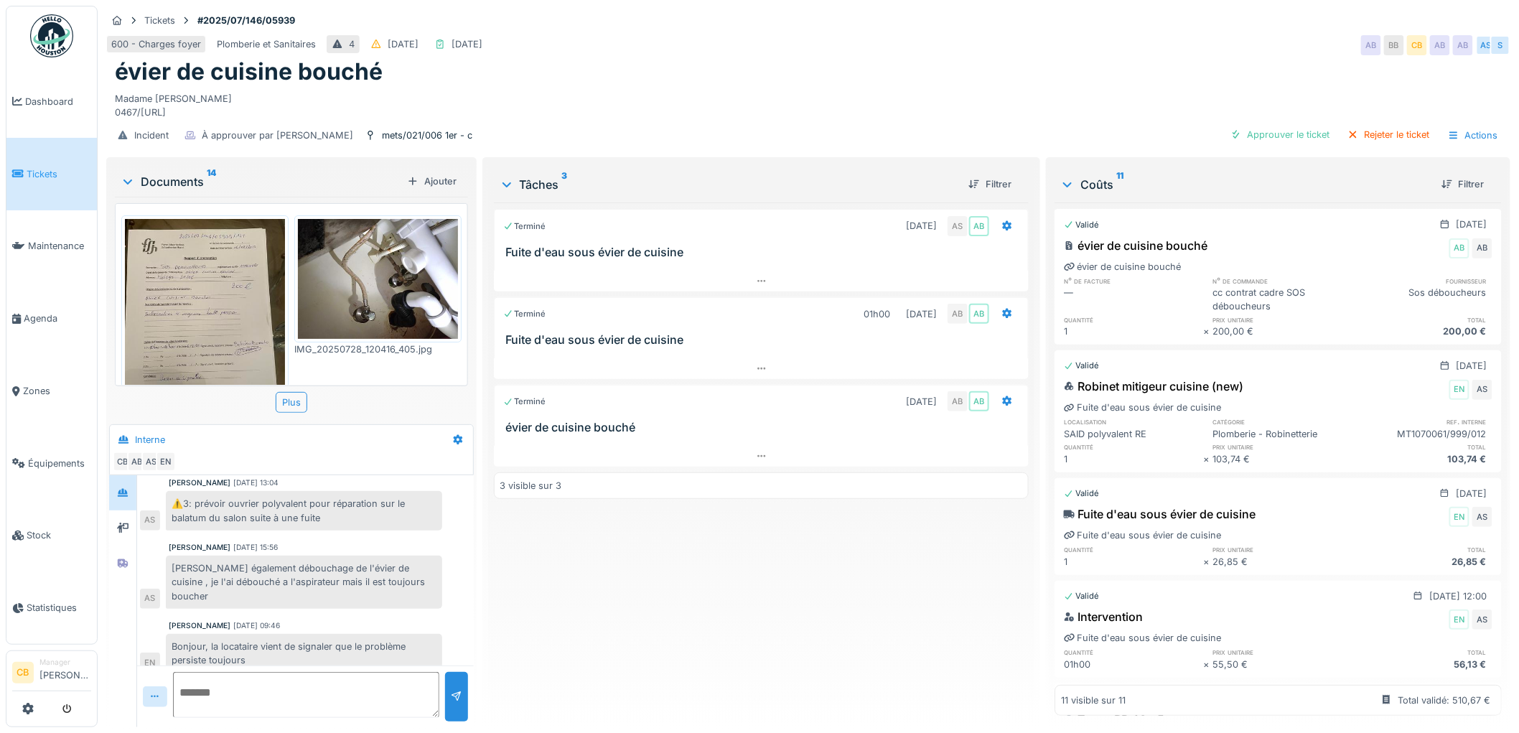
click at [202, 312] on img at bounding box center [205, 325] width 160 height 213
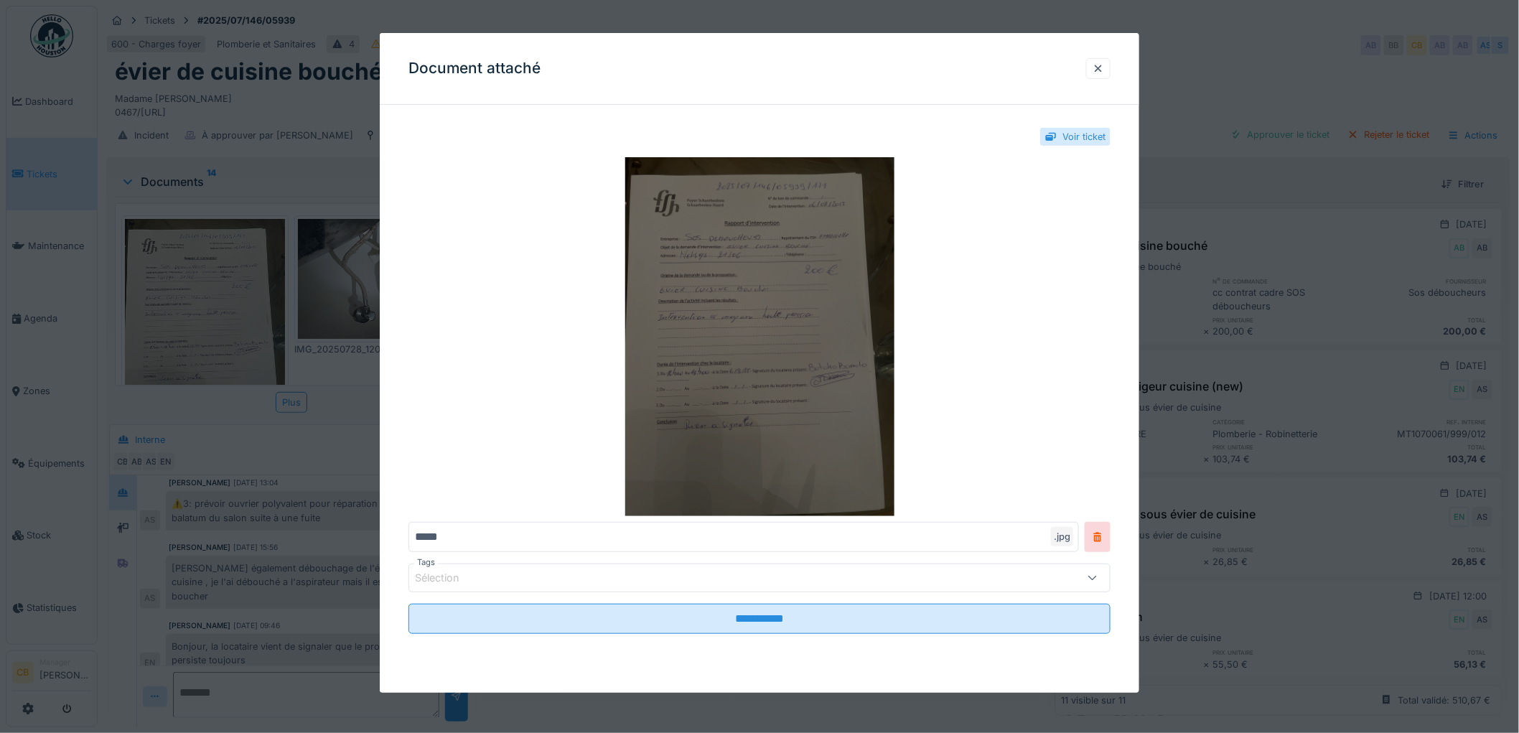
click at [673, 374] on img at bounding box center [760, 336] width 702 height 359
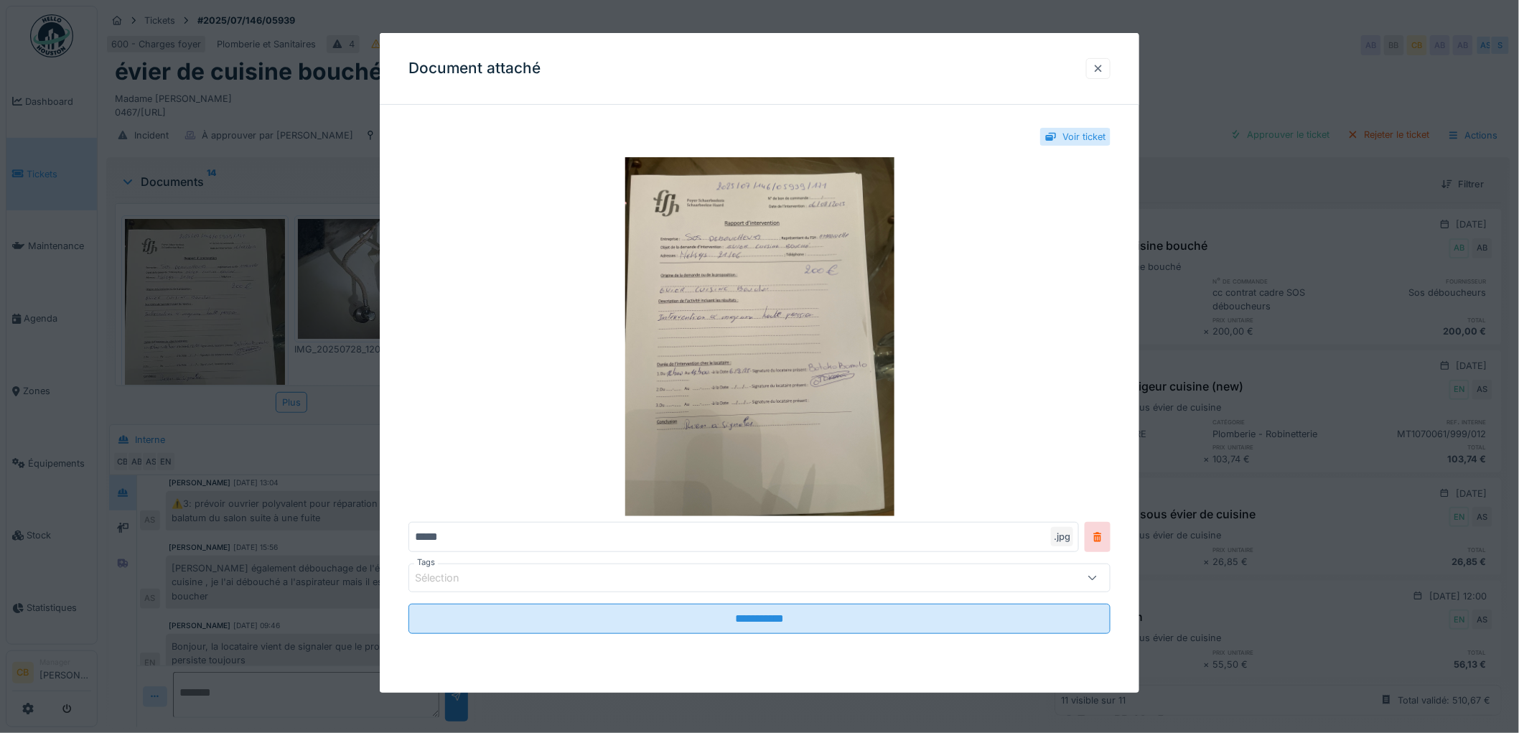
click at [1104, 70] on div at bounding box center [1098, 69] width 11 height 14
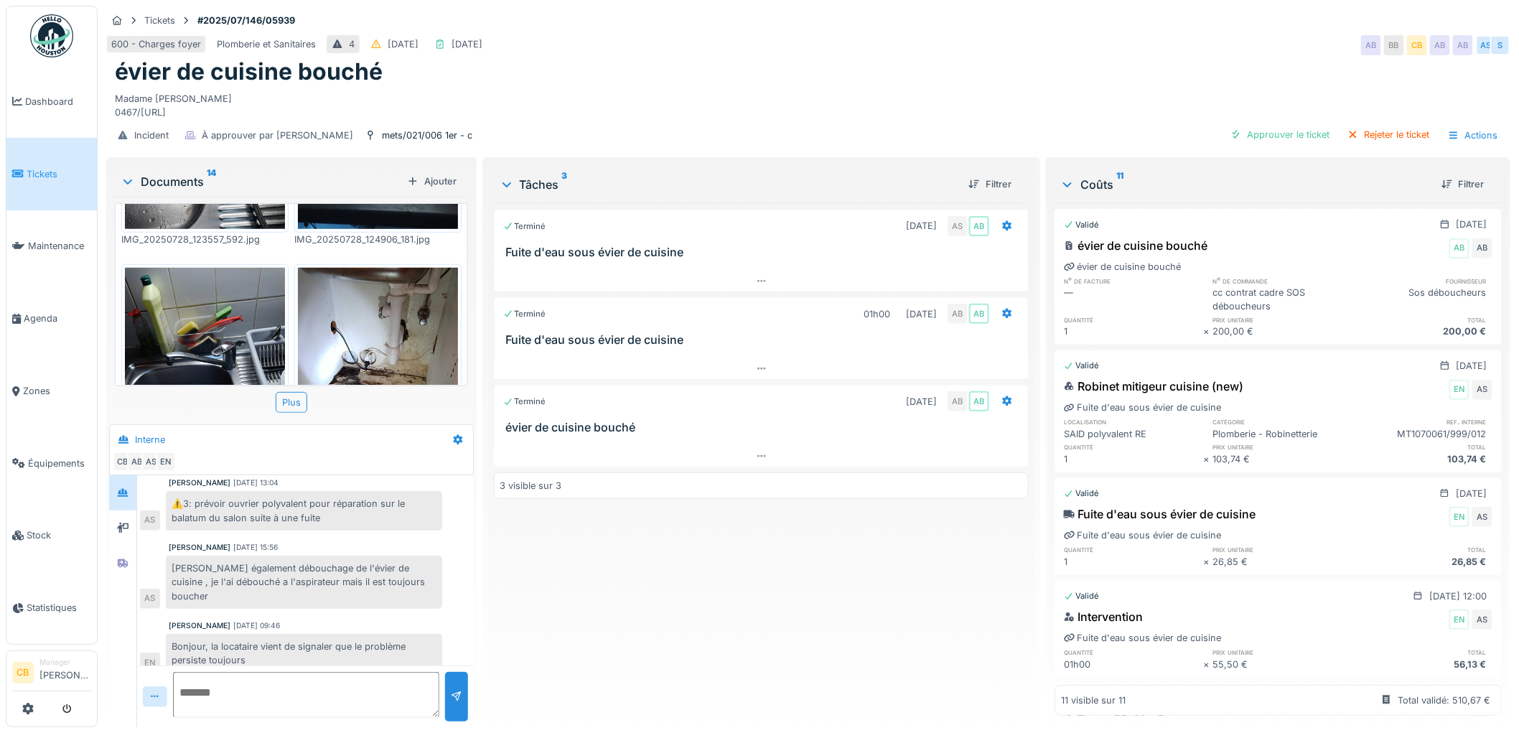
scroll to position [478, 0]
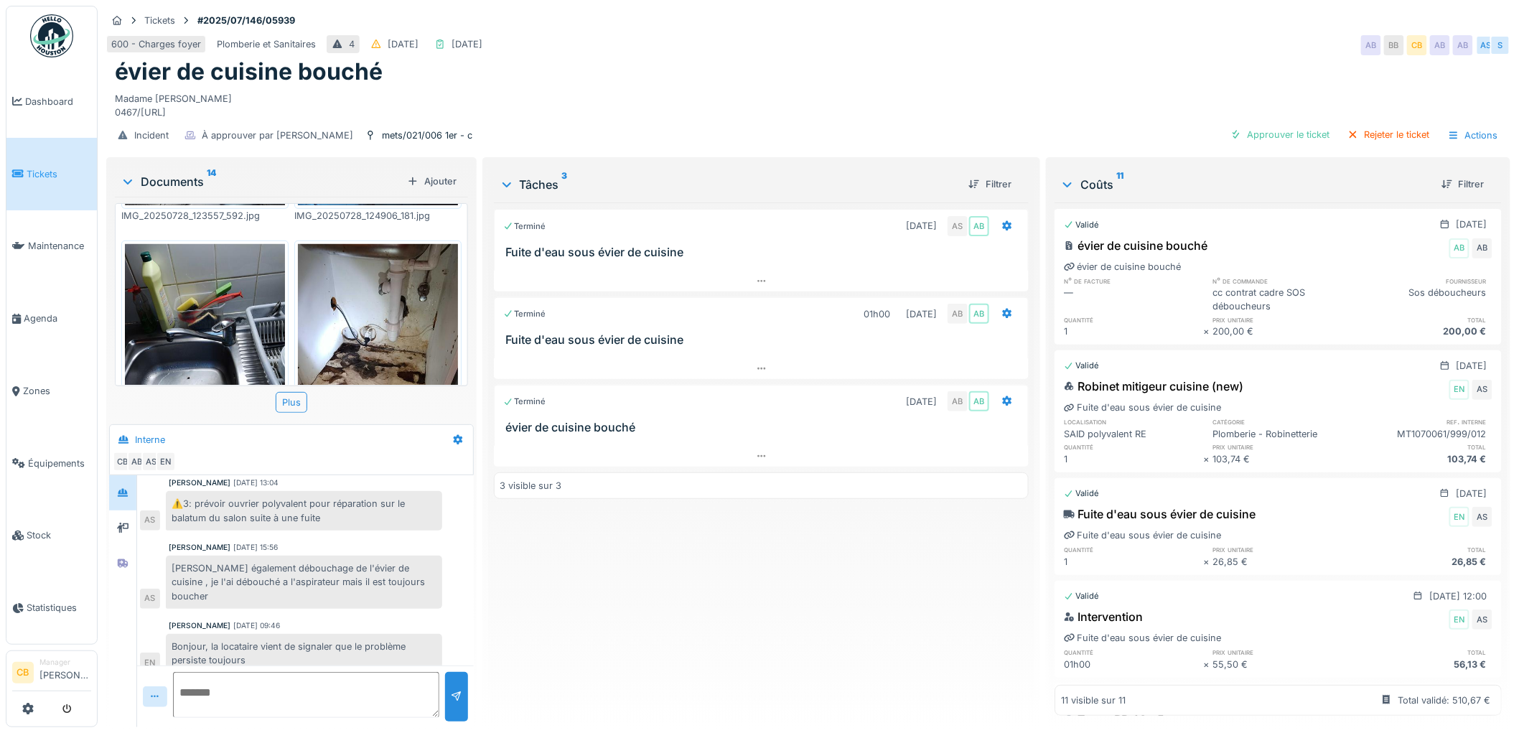
click at [241, 299] on img at bounding box center [205, 350] width 160 height 213
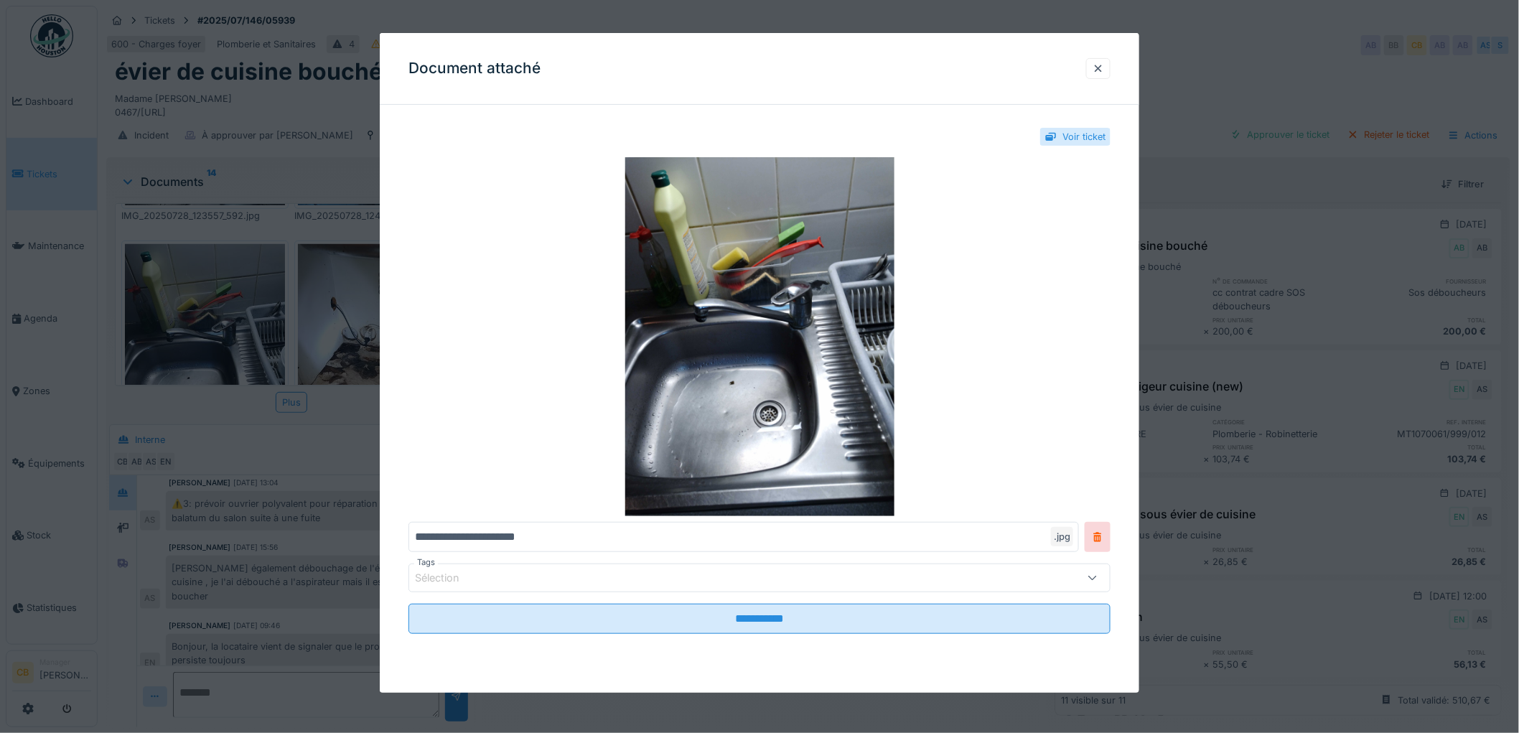
click at [239, 298] on div at bounding box center [759, 366] width 1519 height 733
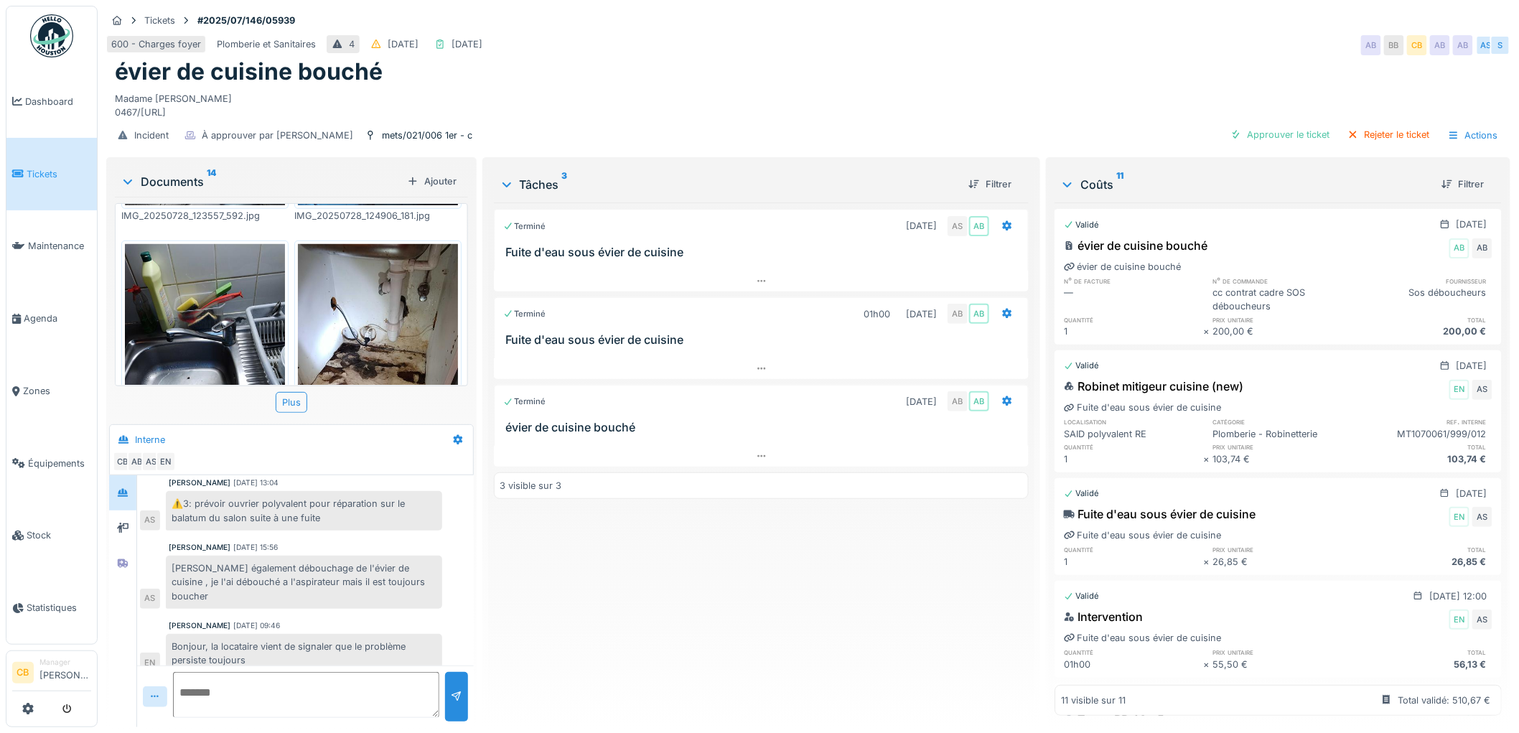
click at [317, 295] on img at bounding box center [378, 350] width 160 height 213
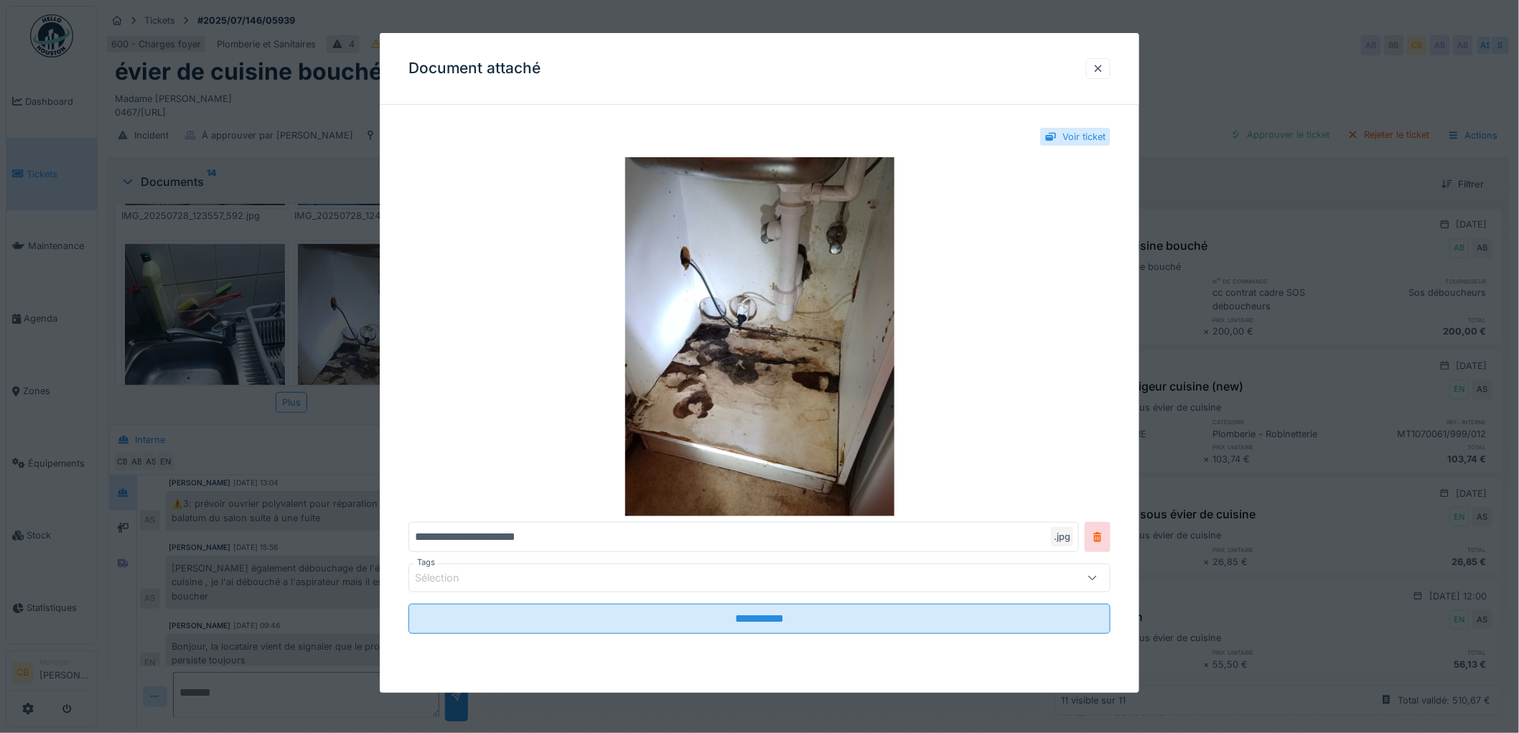
click at [317, 295] on div at bounding box center [759, 366] width 1519 height 733
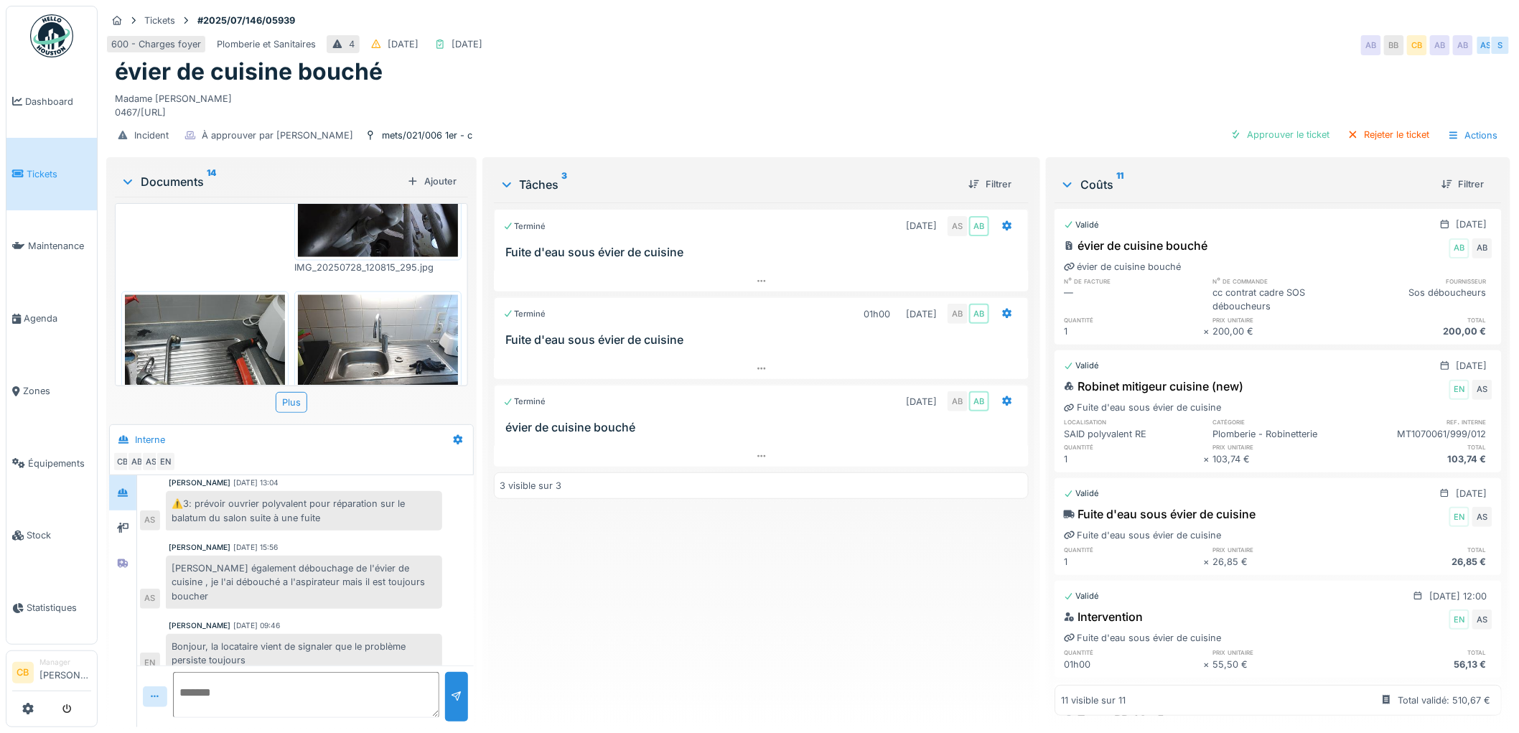
scroll to position [957, 0]
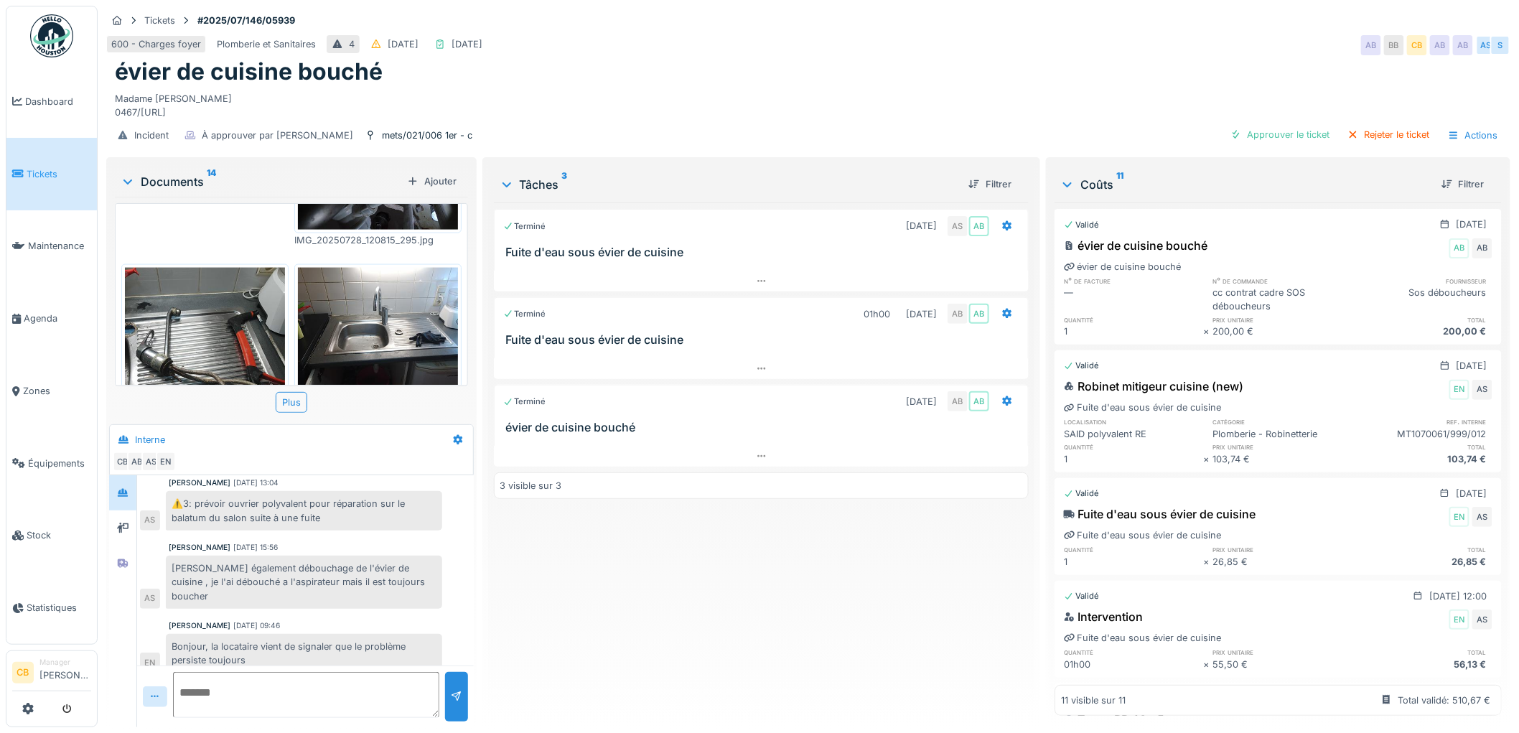
click at [210, 295] on img at bounding box center [205, 374] width 160 height 213
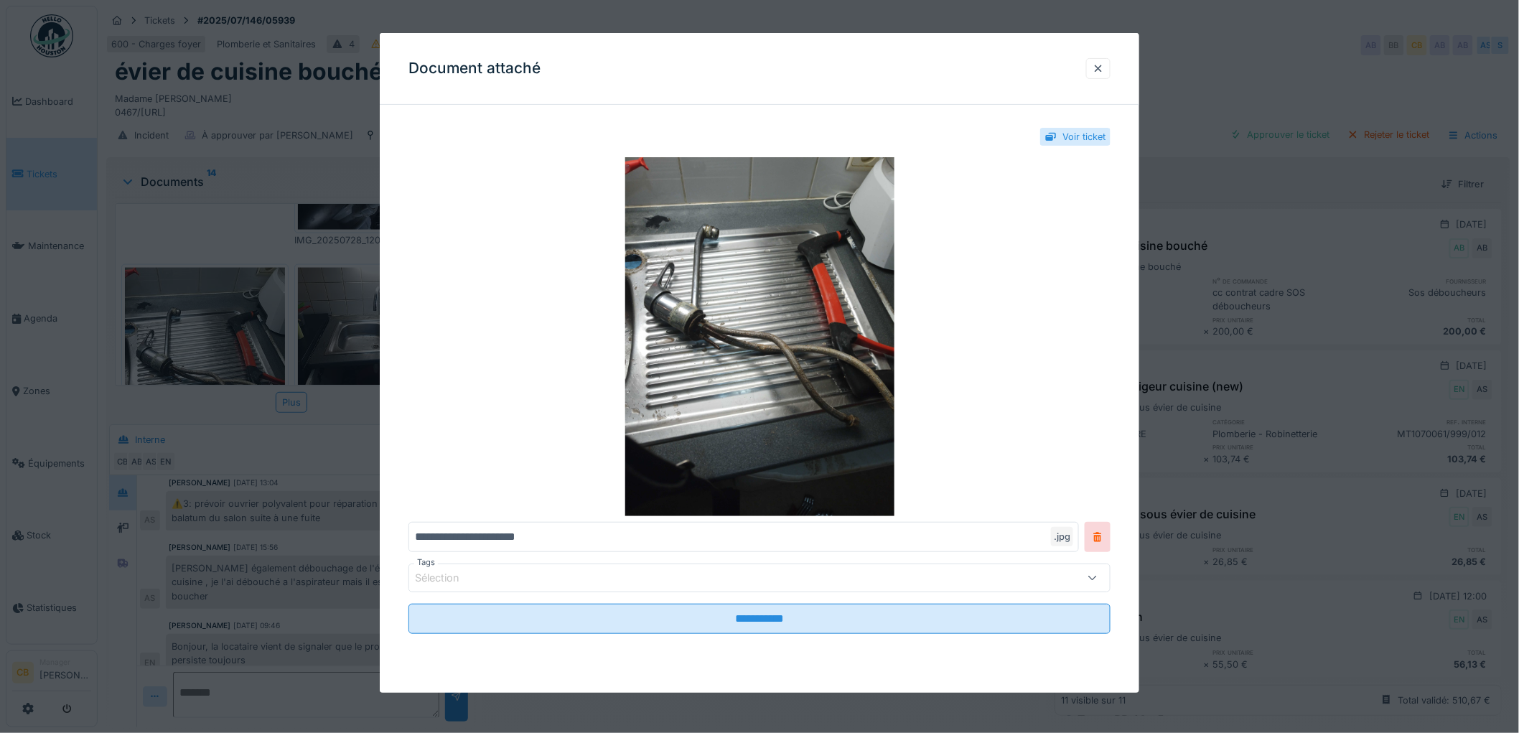
click at [210, 294] on div at bounding box center [759, 366] width 1519 height 733
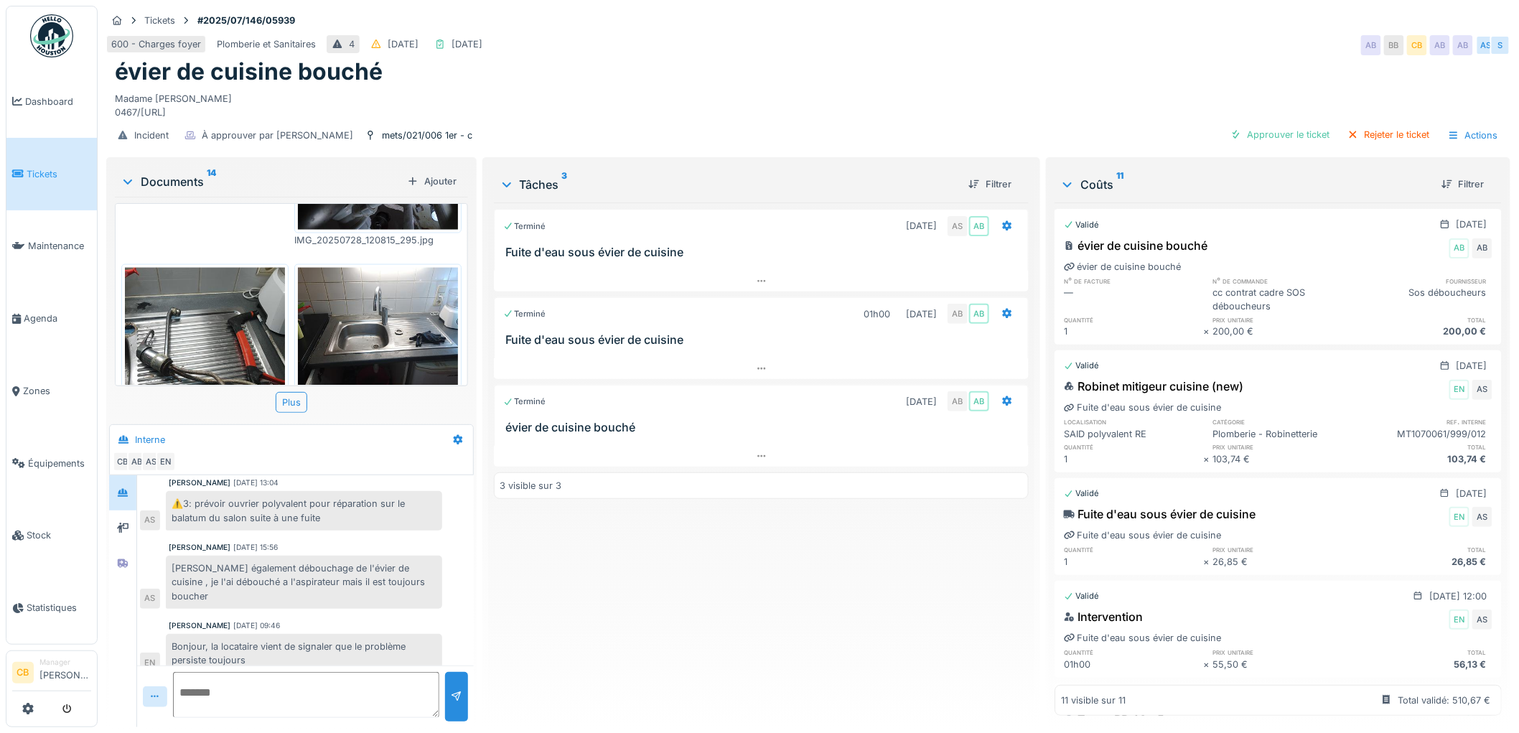
click at [328, 281] on img at bounding box center [378, 328] width 160 height 120
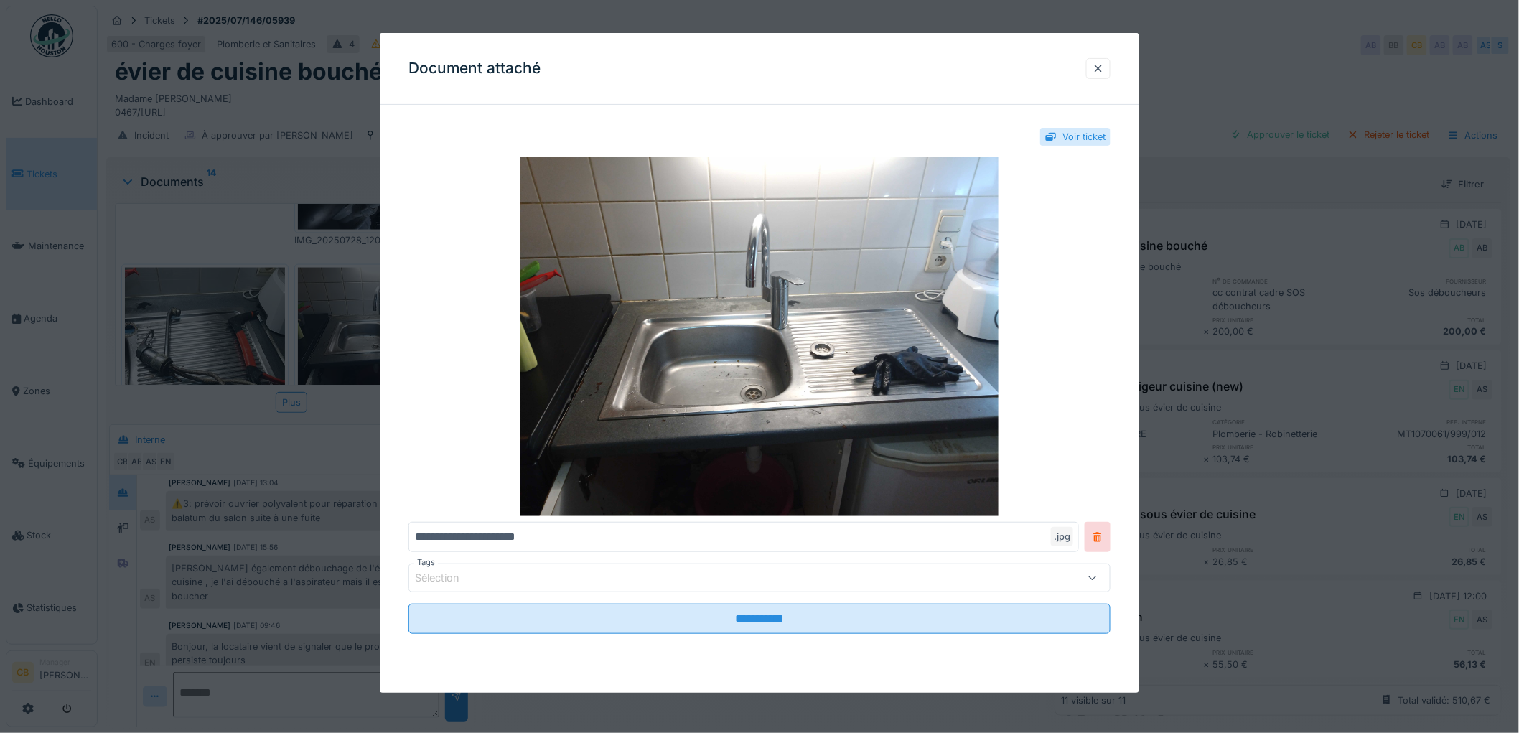
click at [328, 279] on div at bounding box center [759, 366] width 1519 height 733
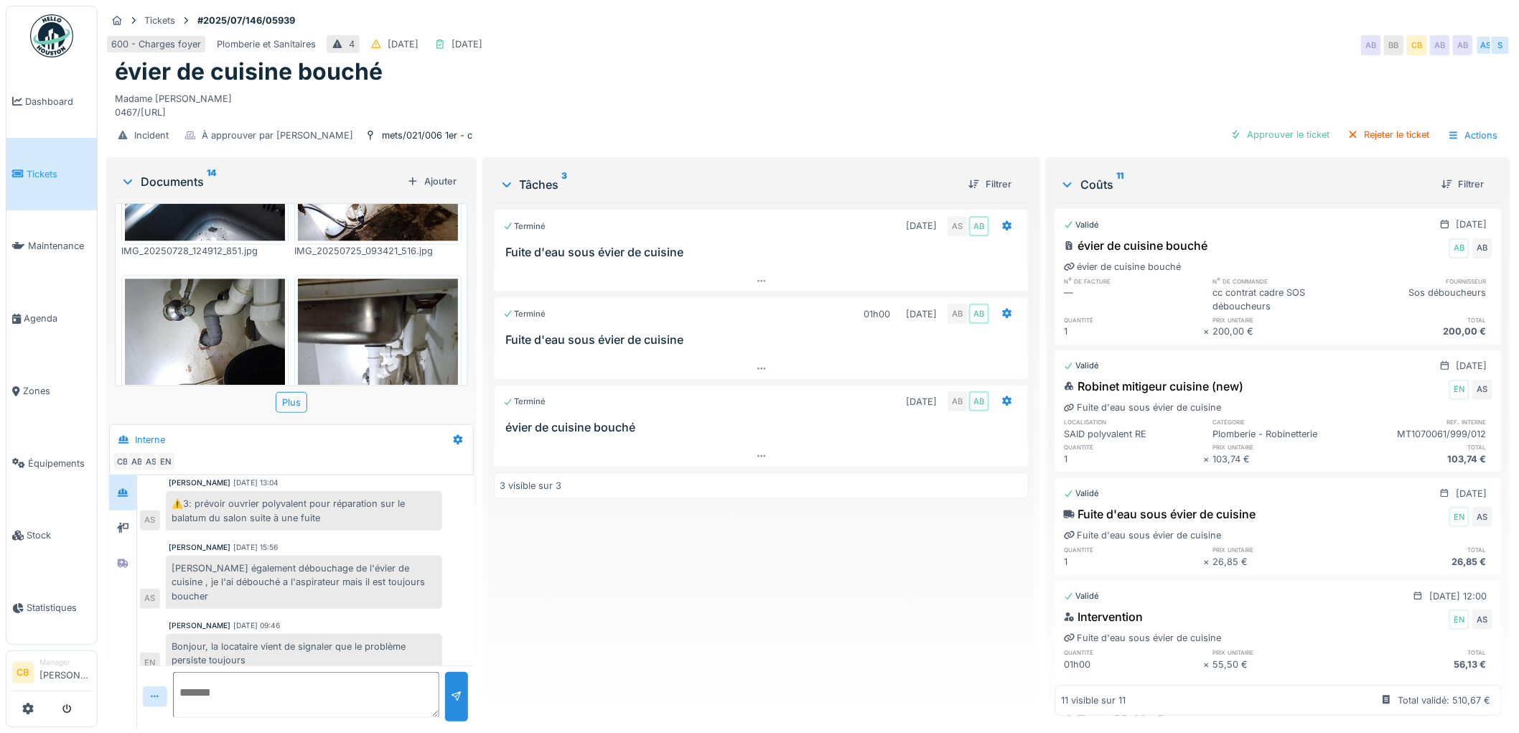
scroll to position [1425, 0]
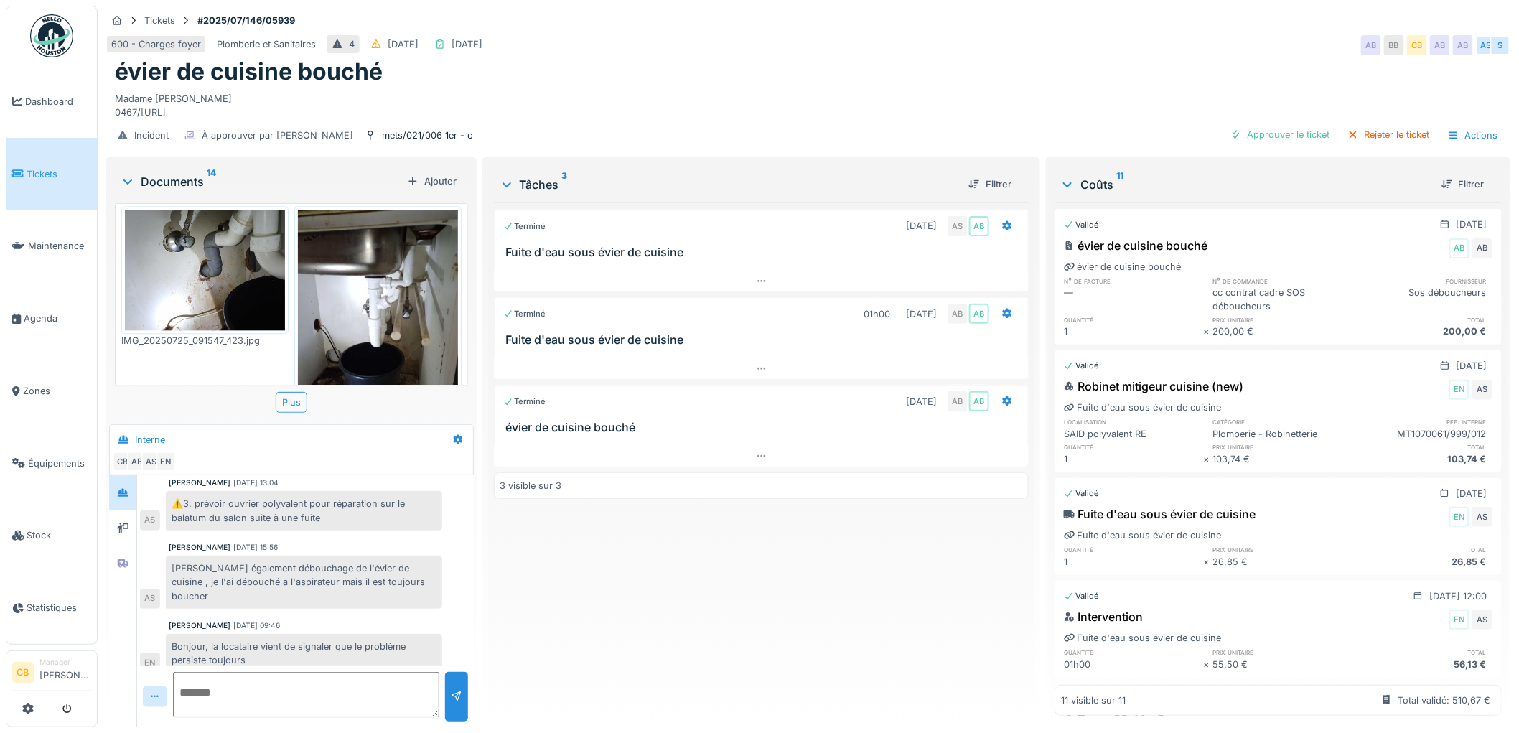
click at [127, 174] on icon at bounding box center [127, 181] width 11 height 14
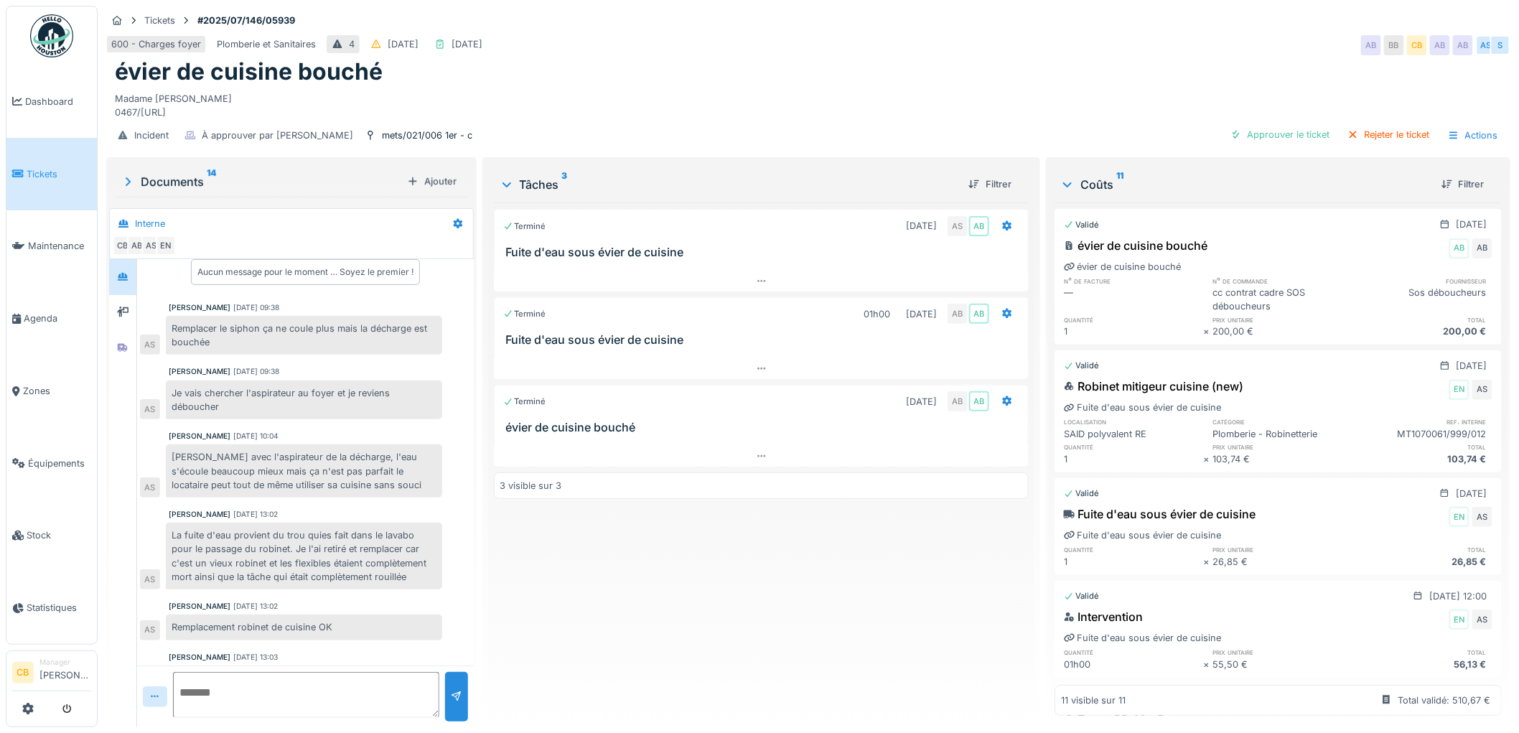
scroll to position [0, 0]
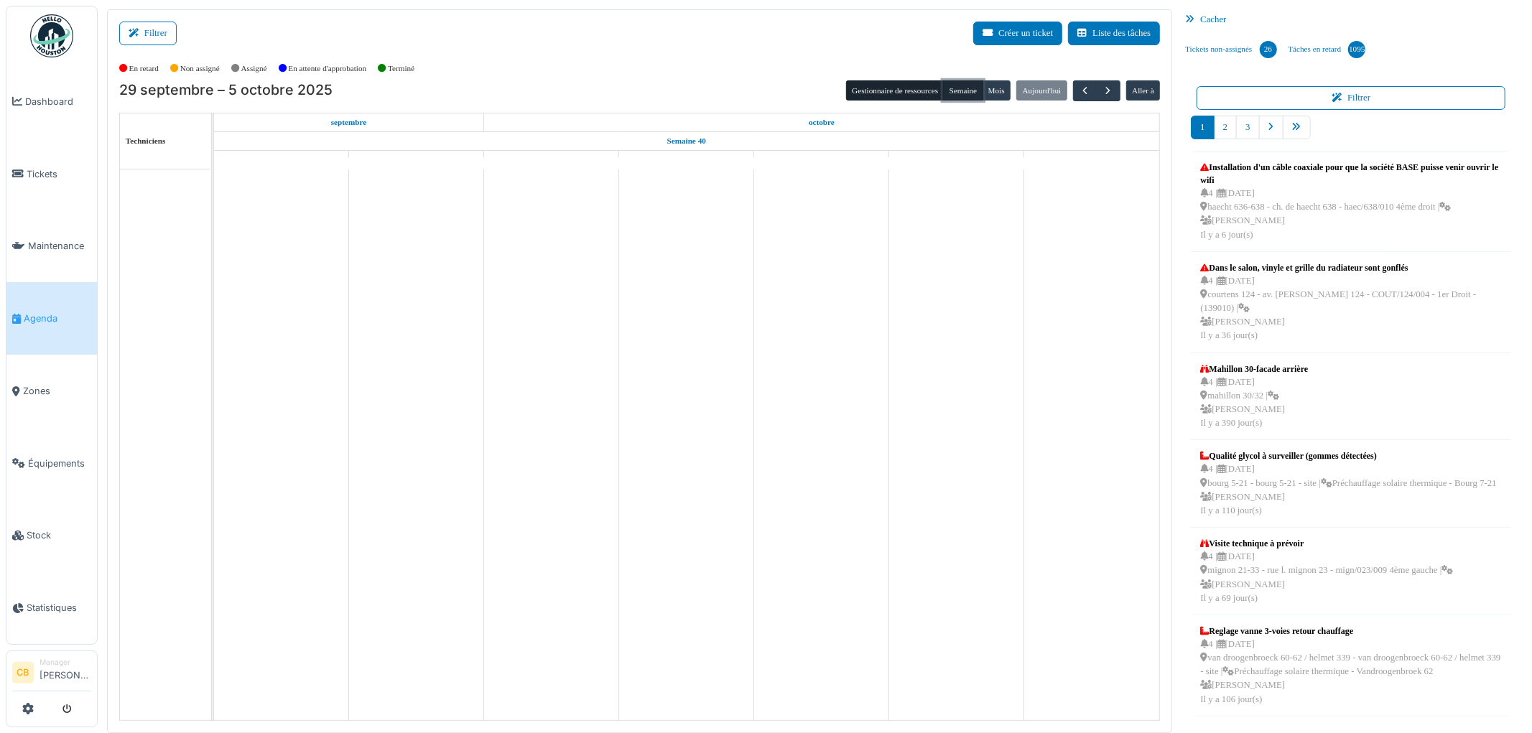
click at [967, 91] on button "Semaine" at bounding box center [962, 90] width 39 height 20
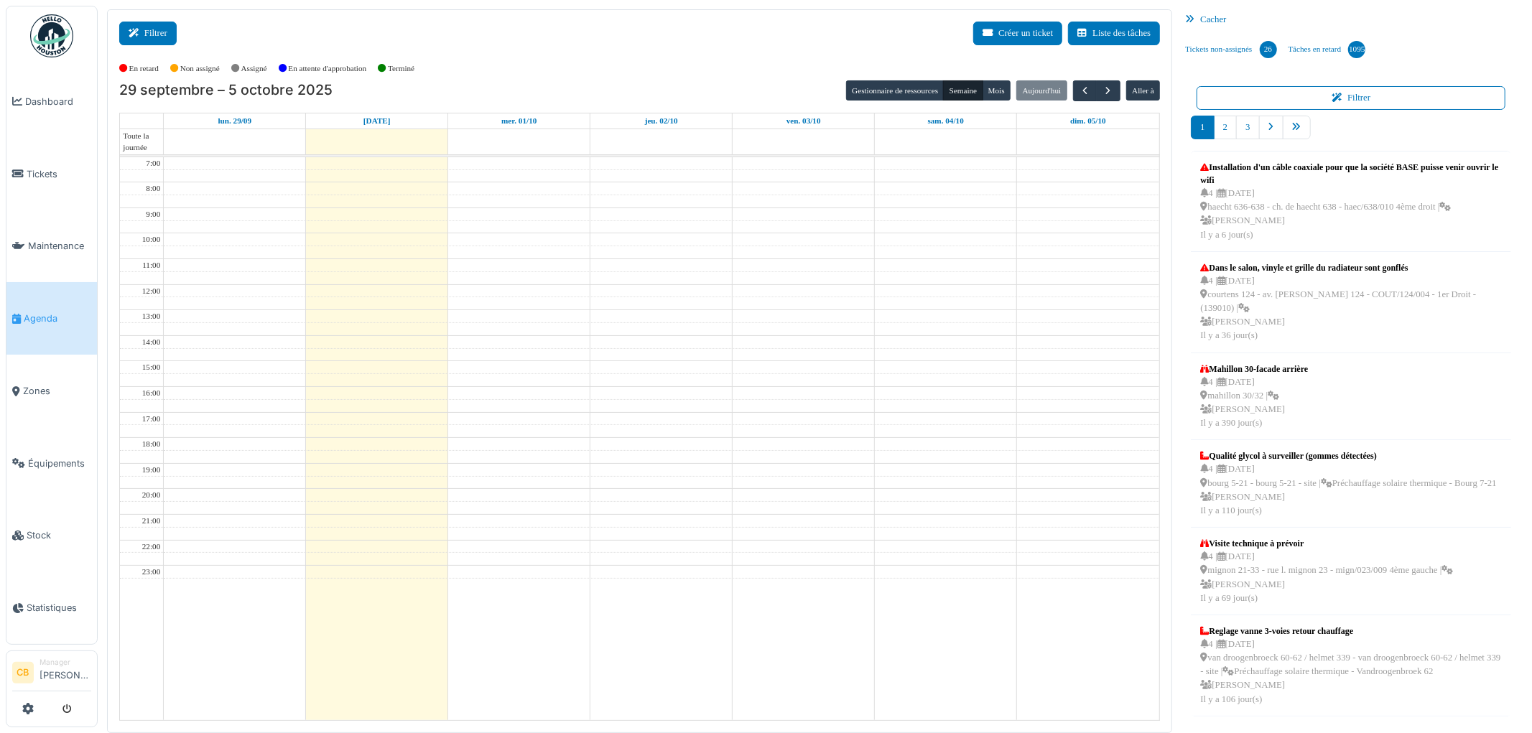
click at [162, 34] on button "Filtrer" at bounding box center [147, 34] width 57 height 24
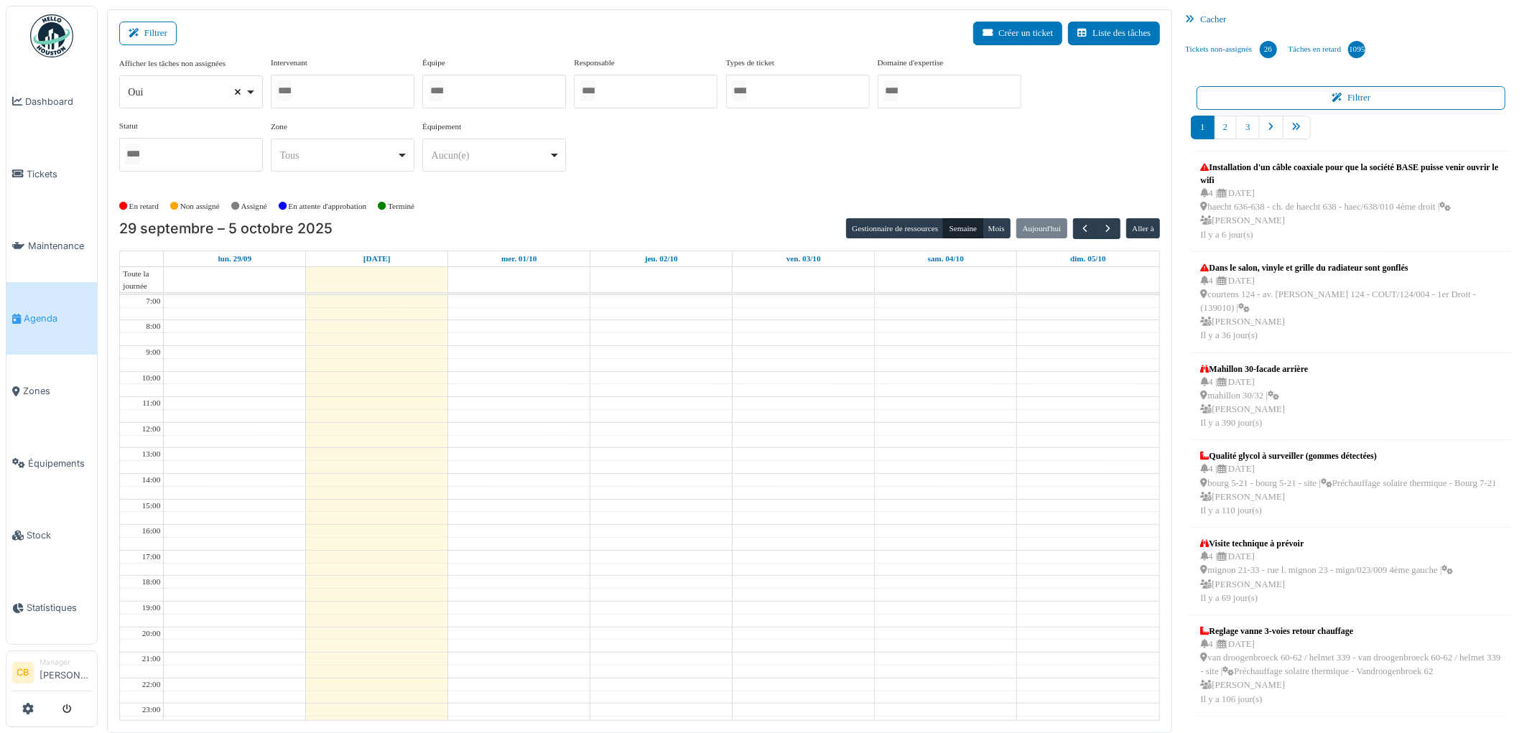
select select
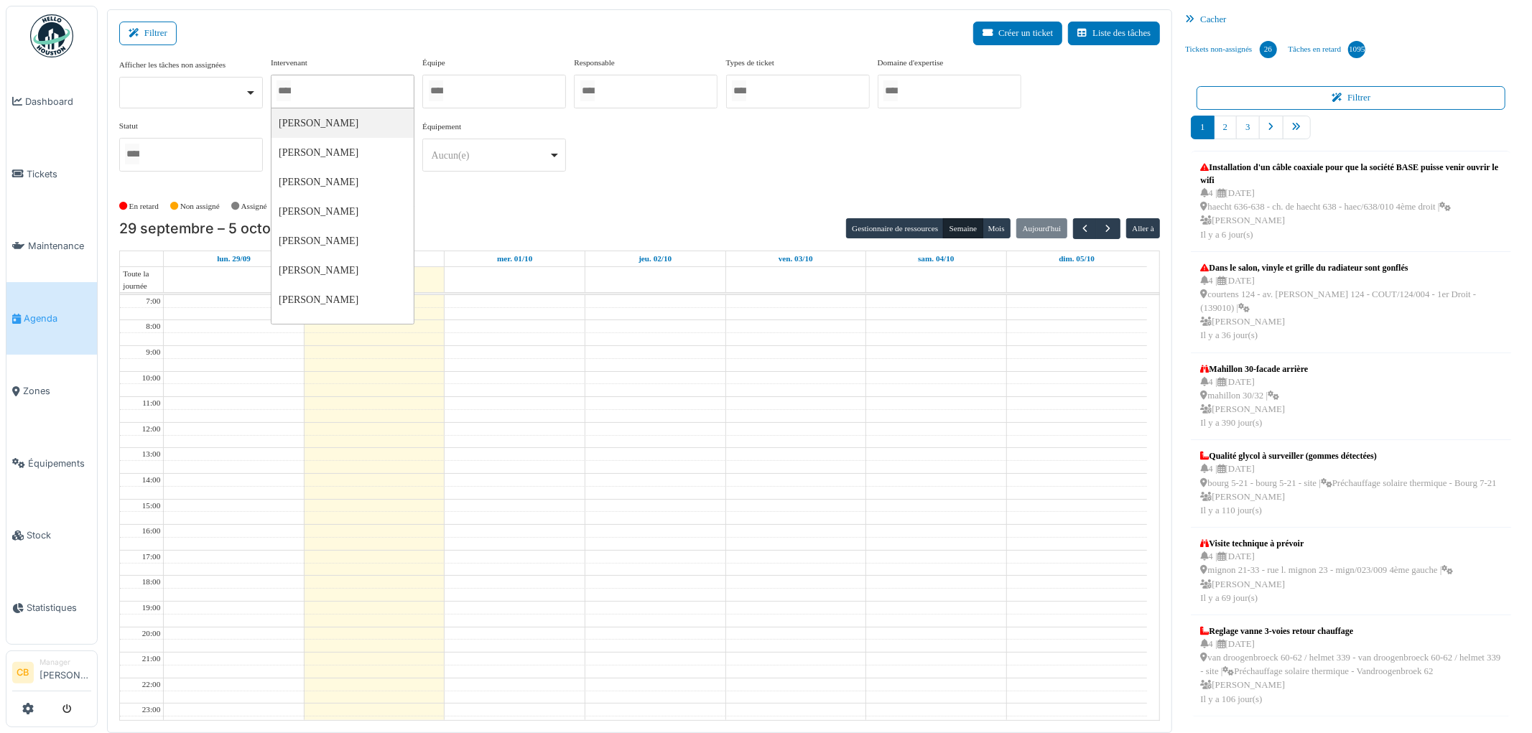
click at [291, 86] on input "Tous" at bounding box center [283, 90] width 14 height 21
type input "******"
click at [499, 204] on div "En retard Non assigné Assigné En attente d'approbation Terminé" at bounding box center [639, 207] width 1041 height 24
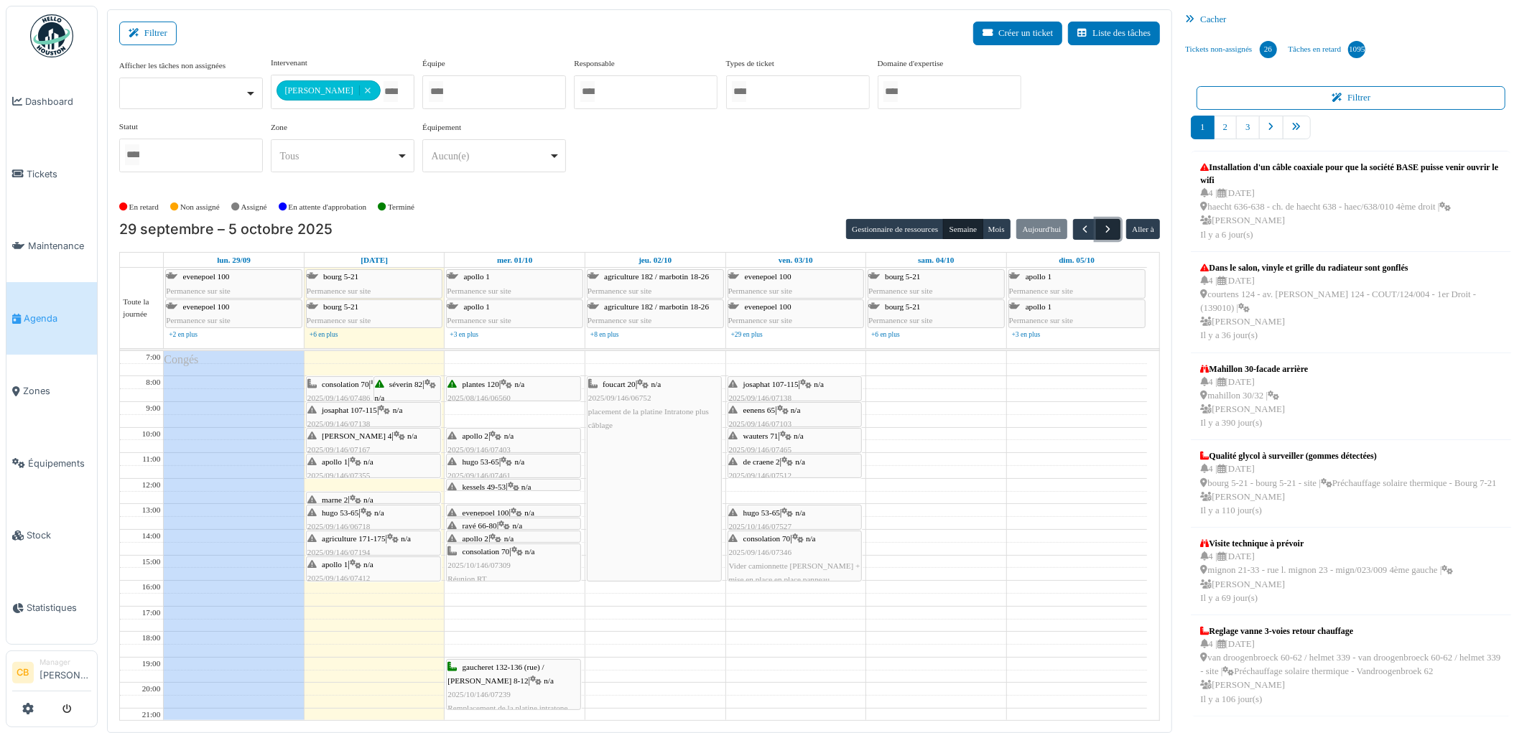
click at [1109, 230] on span "button" at bounding box center [1108, 229] width 12 height 12
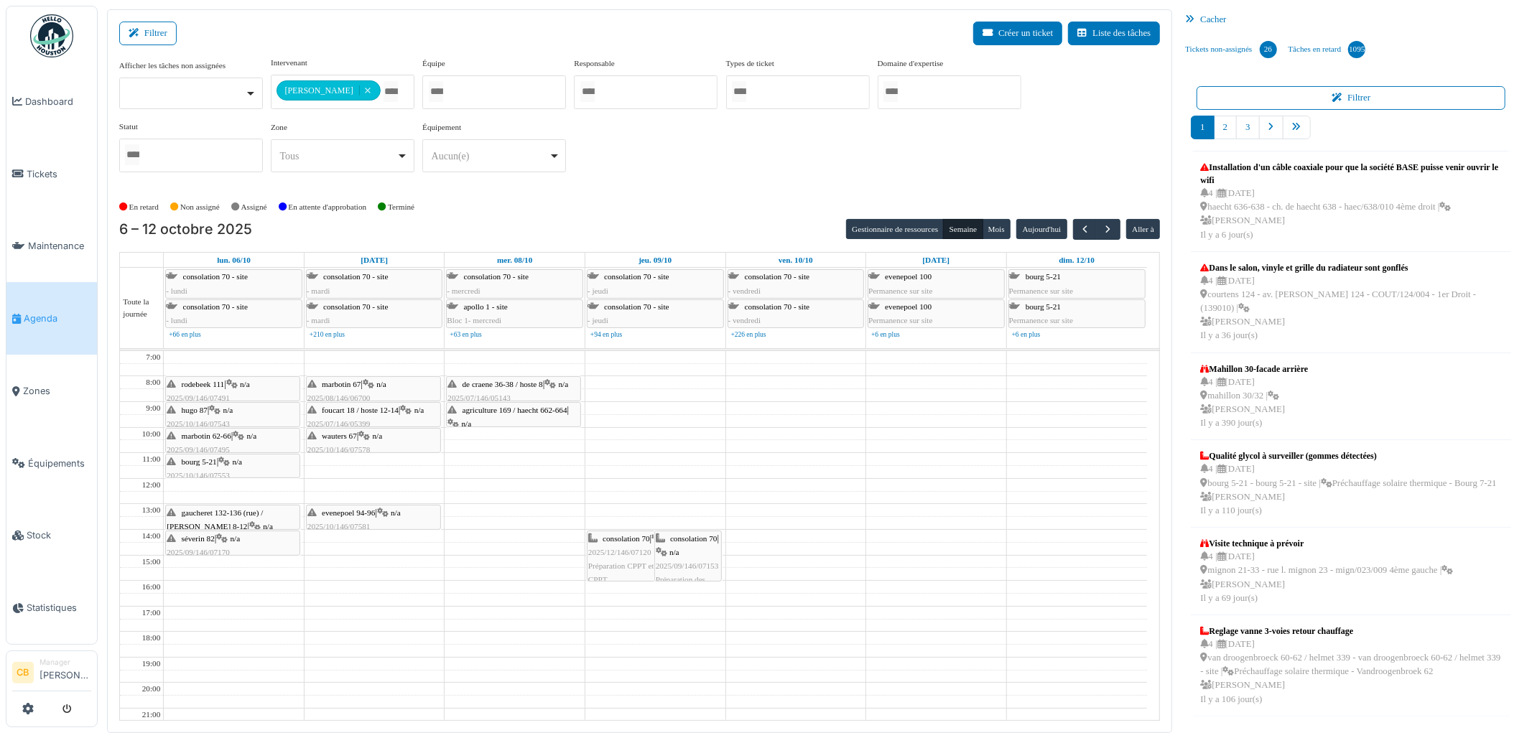
click at [55, 34] on img at bounding box center [51, 35] width 43 height 43
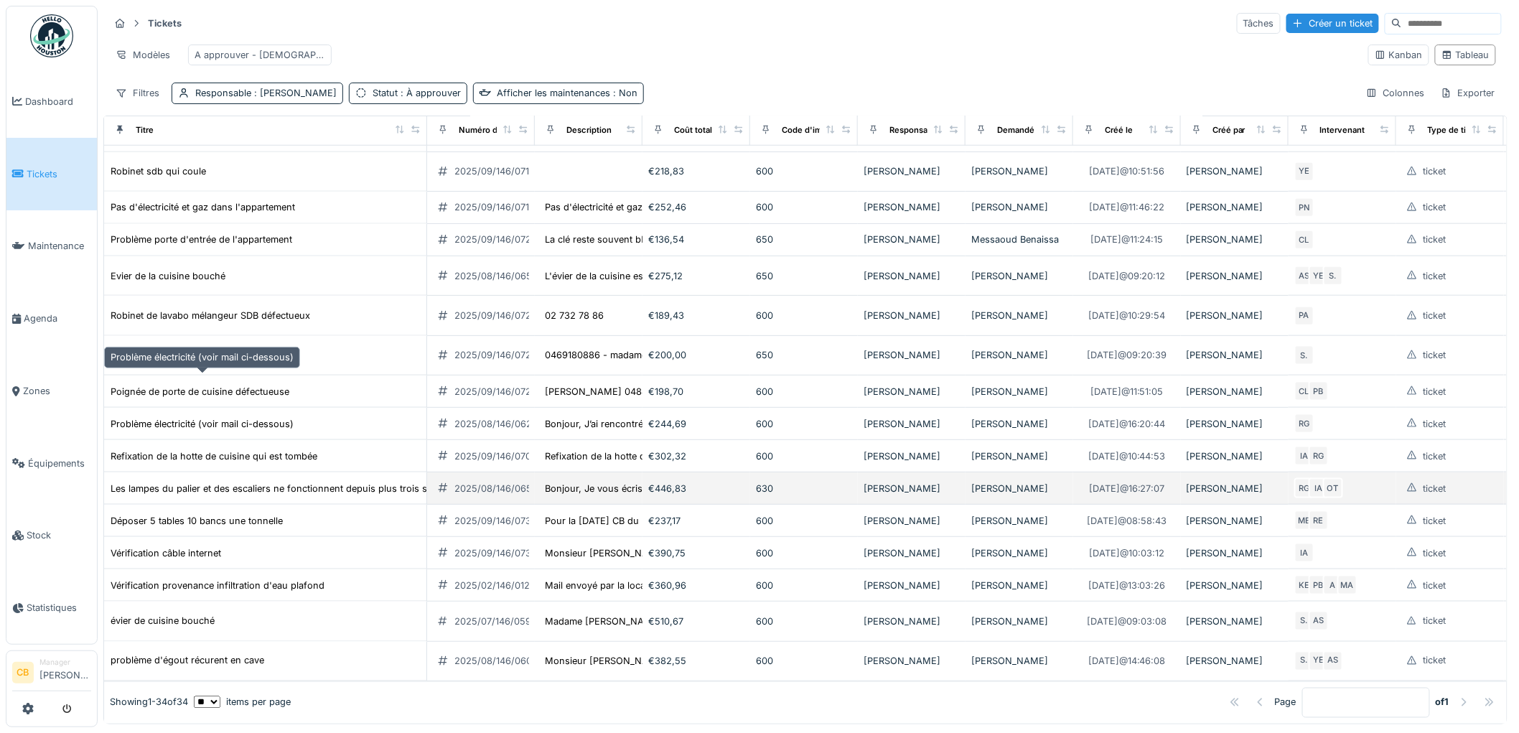
scroll to position [9, 0]
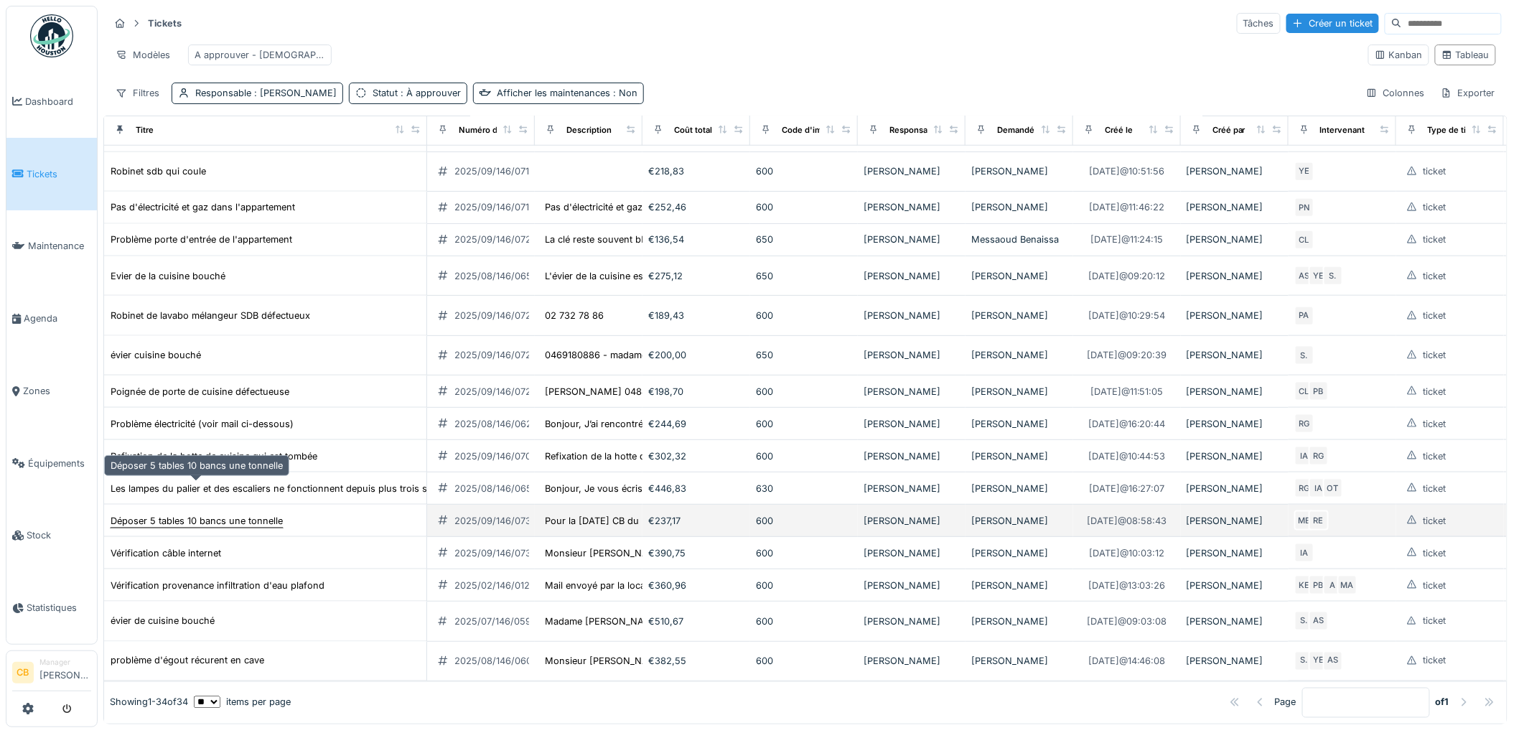
click at [205, 514] on div "Déposer 5 tables 10 bancs une tonnelle" at bounding box center [197, 521] width 172 height 14
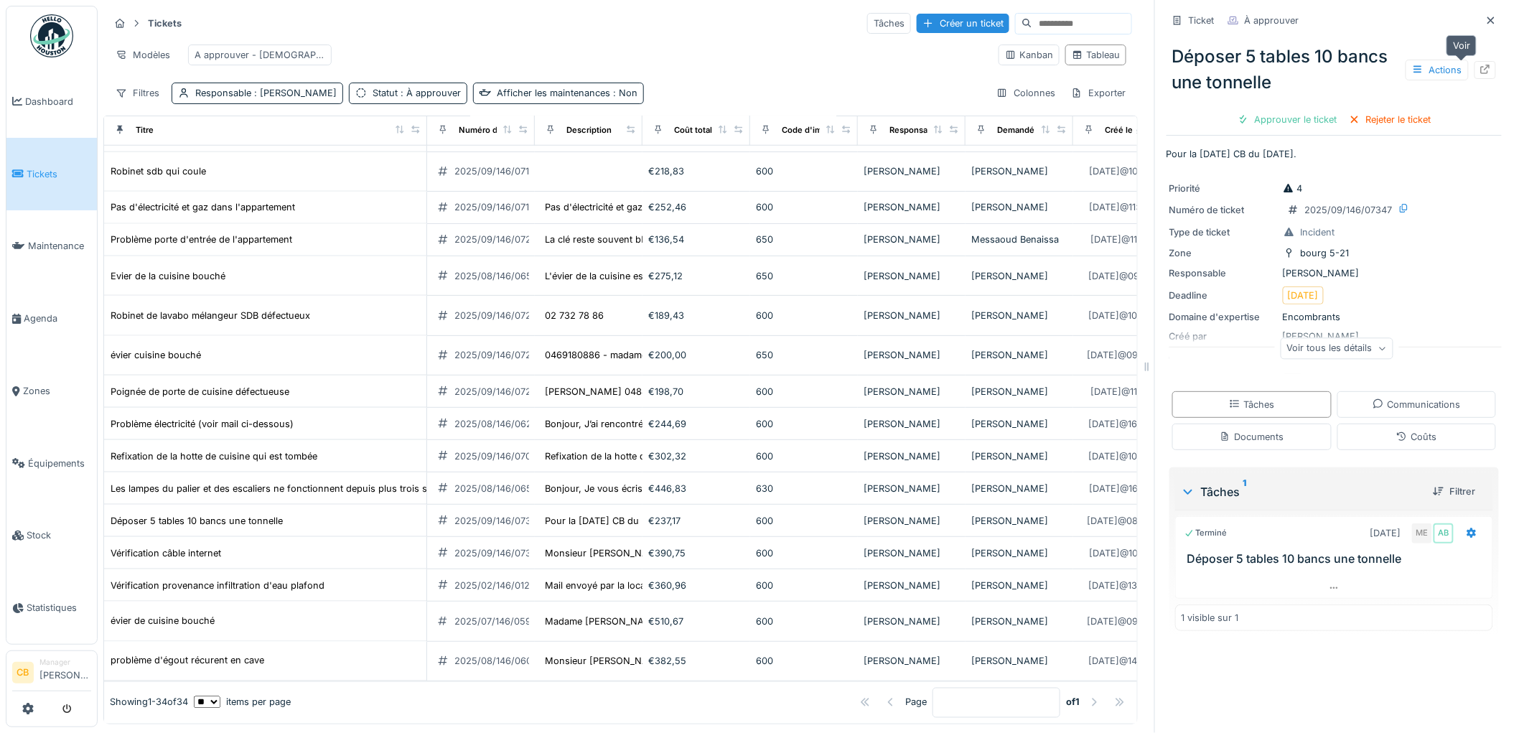
click at [1480, 65] on icon at bounding box center [1485, 69] width 11 height 9
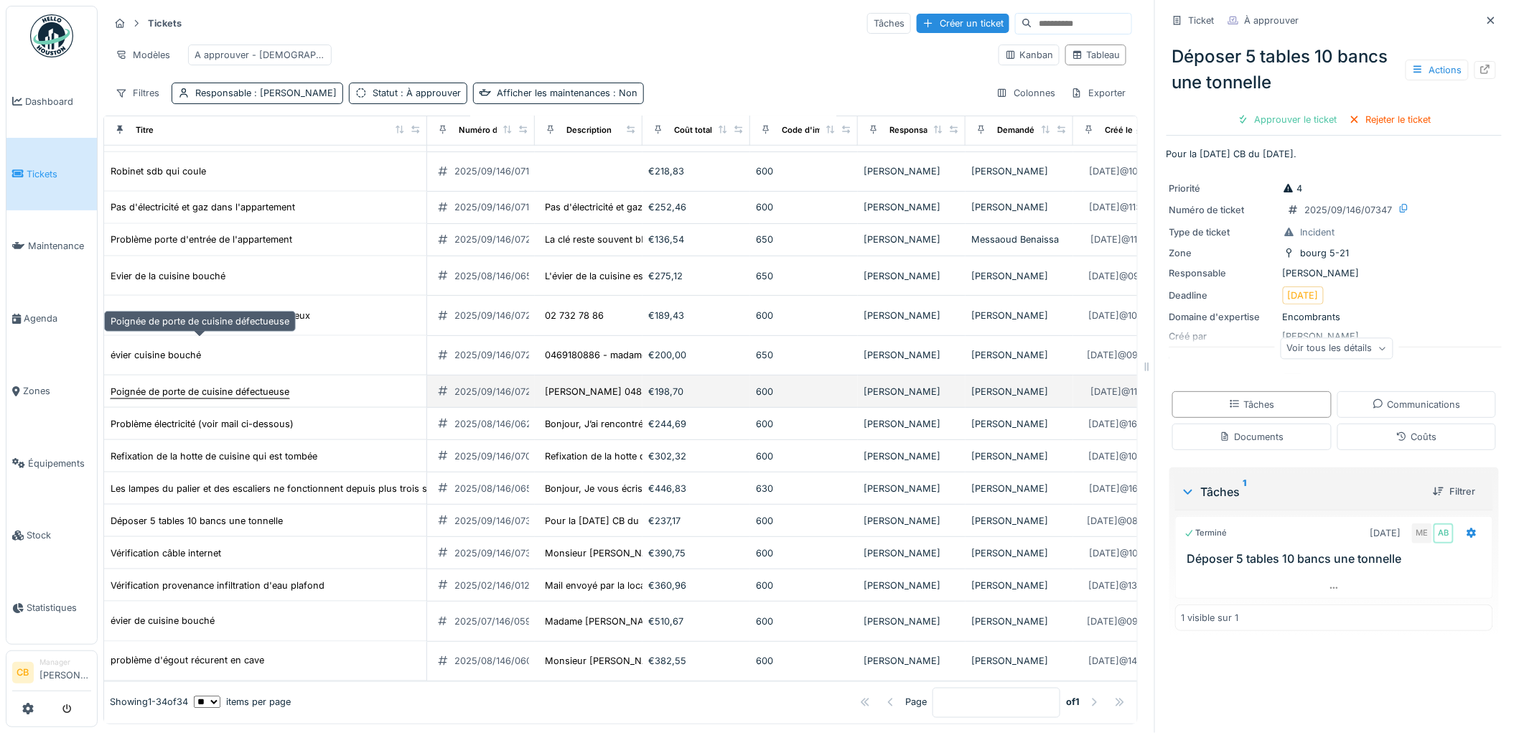
click at [230, 385] on div "Poignée de porte de cuisine défectueuse" at bounding box center [200, 392] width 179 height 14
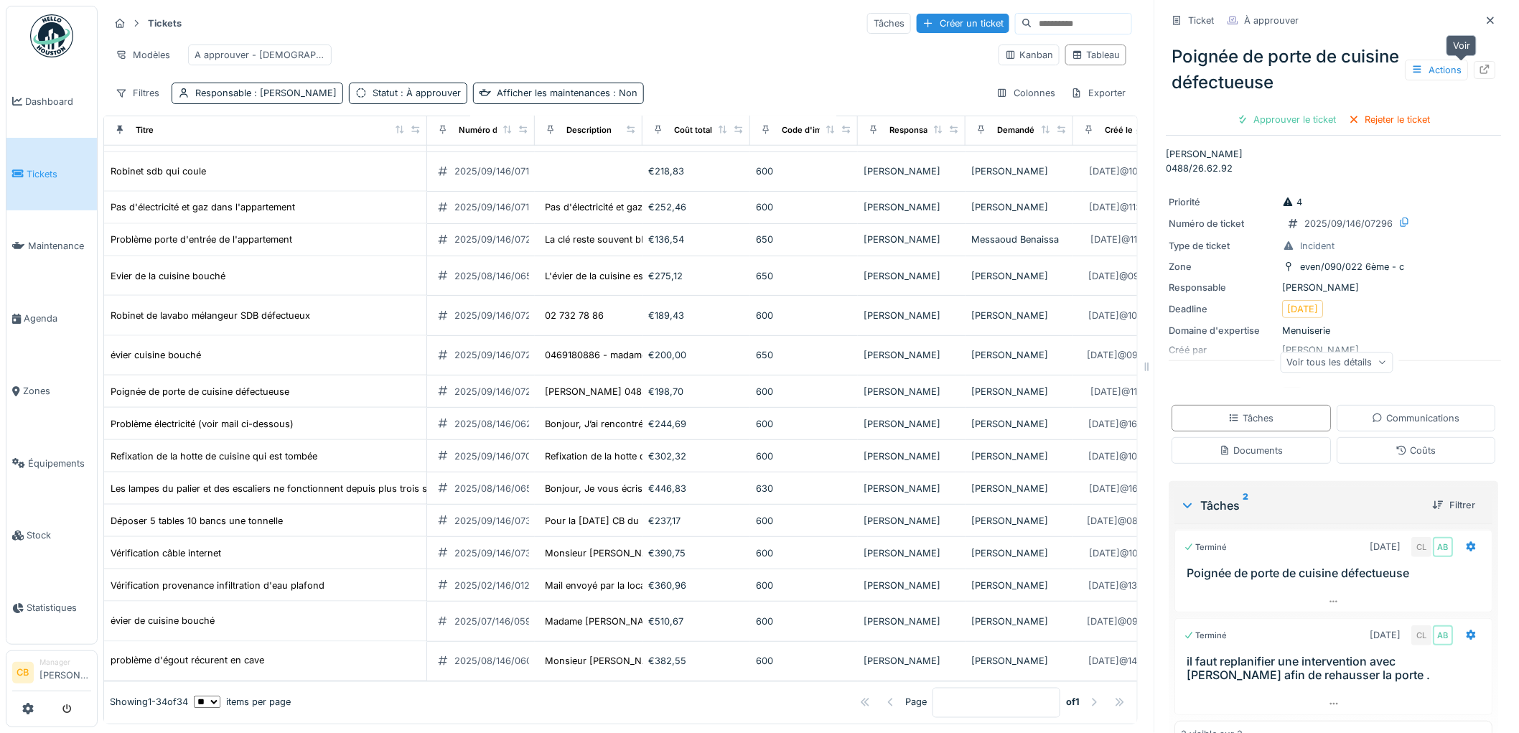
click at [1480, 65] on icon at bounding box center [1485, 69] width 11 height 9
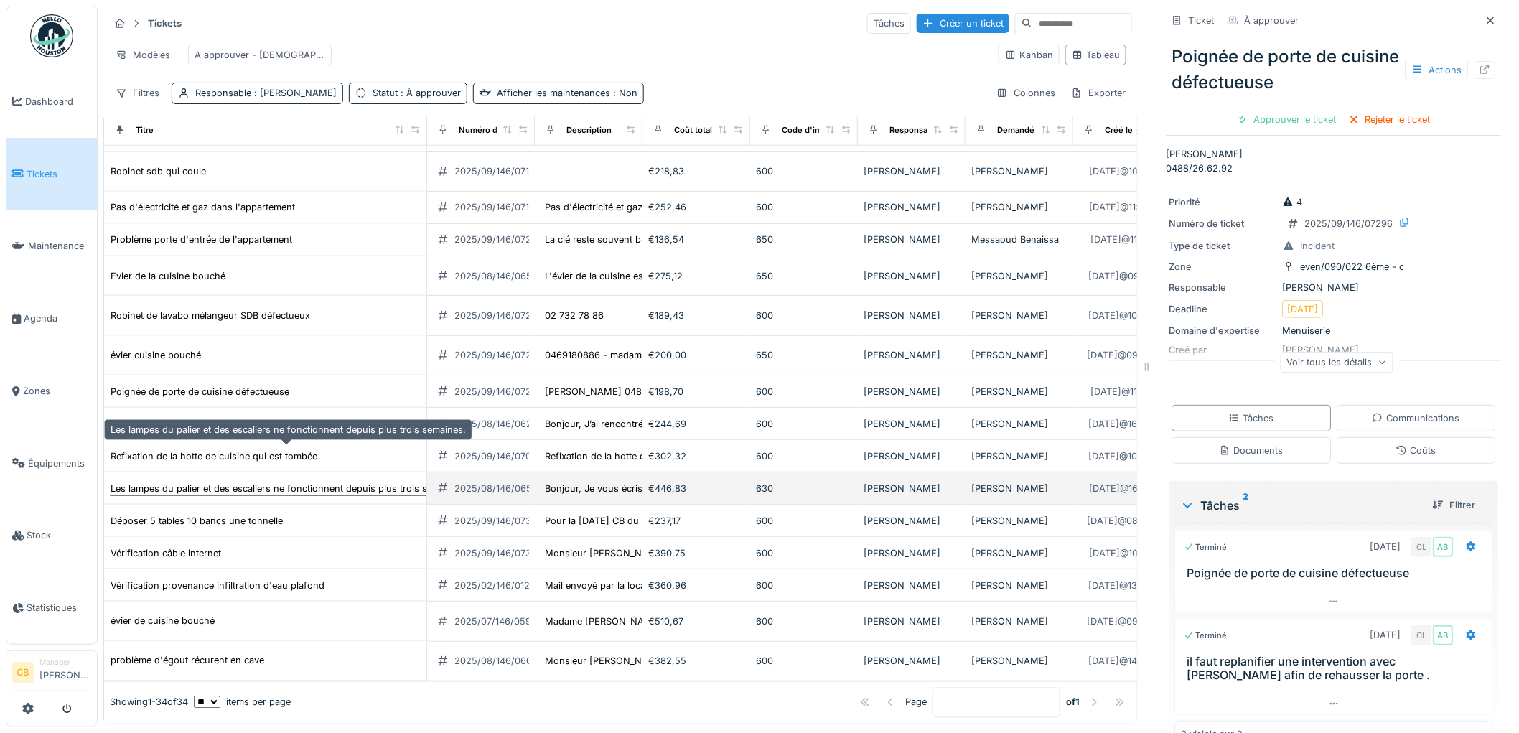
click at [198, 482] on div "Les lampes du palier et des escaliers ne fonctionnent depuis plus trois semaine…" at bounding box center [288, 489] width 355 height 14
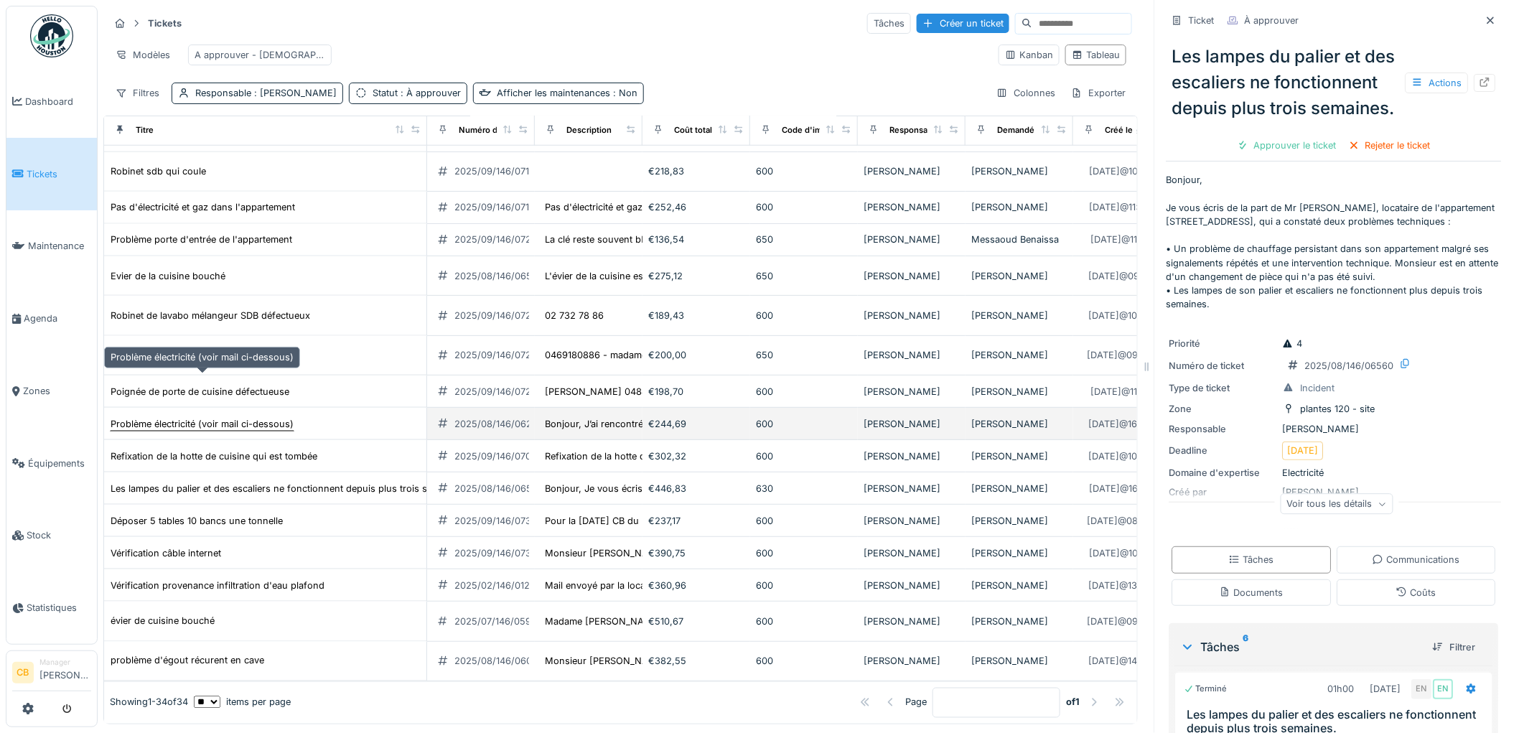
click at [209, 417] on div "Problème électricité (voir mail ci-dessous)" at bounding box center [202, 424] width 183 height 14
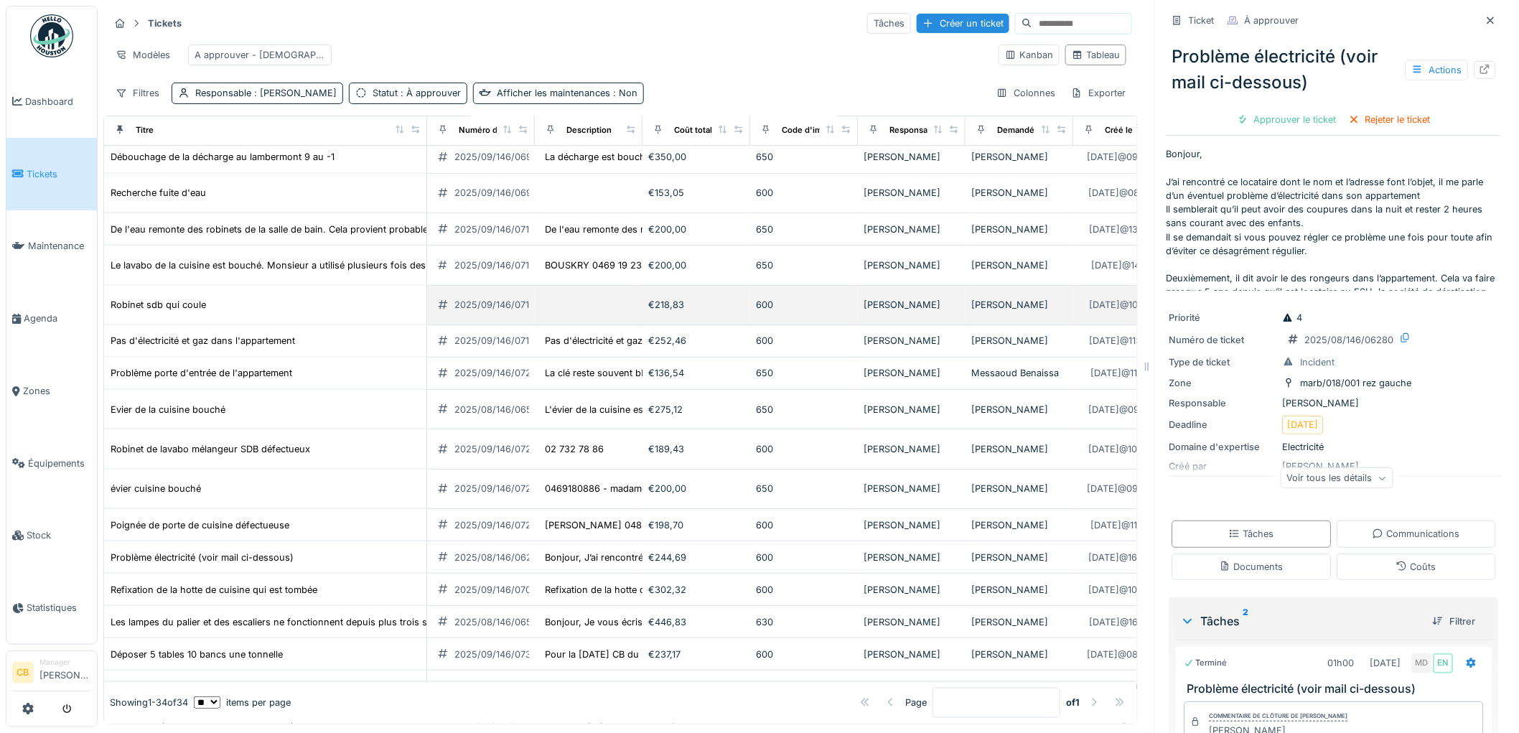
scroll to position [477, 0]
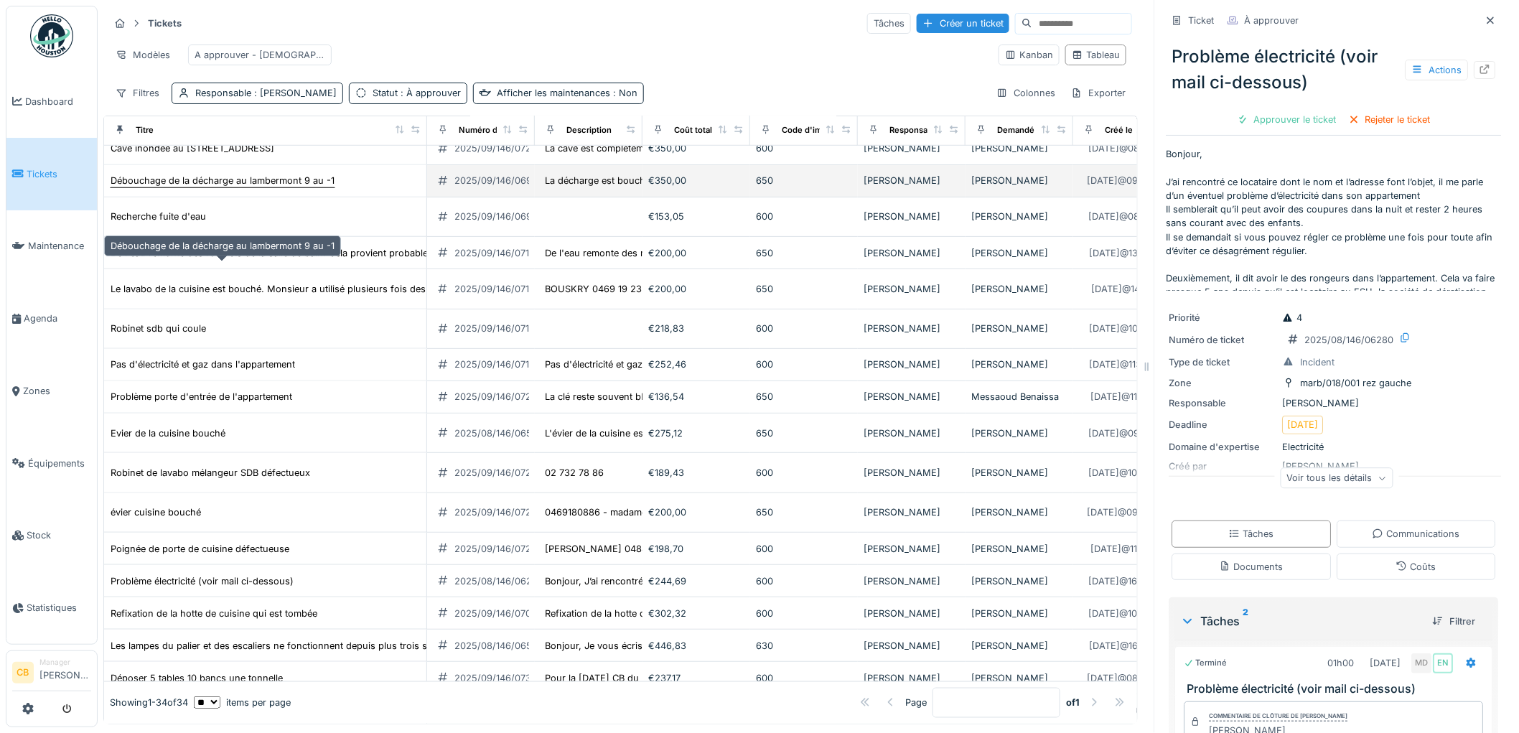
click at [180, 187] on div "Débouchage de la décharge au lambermont 9 au -1" at bounding box center [223, 181] width 224 height 14
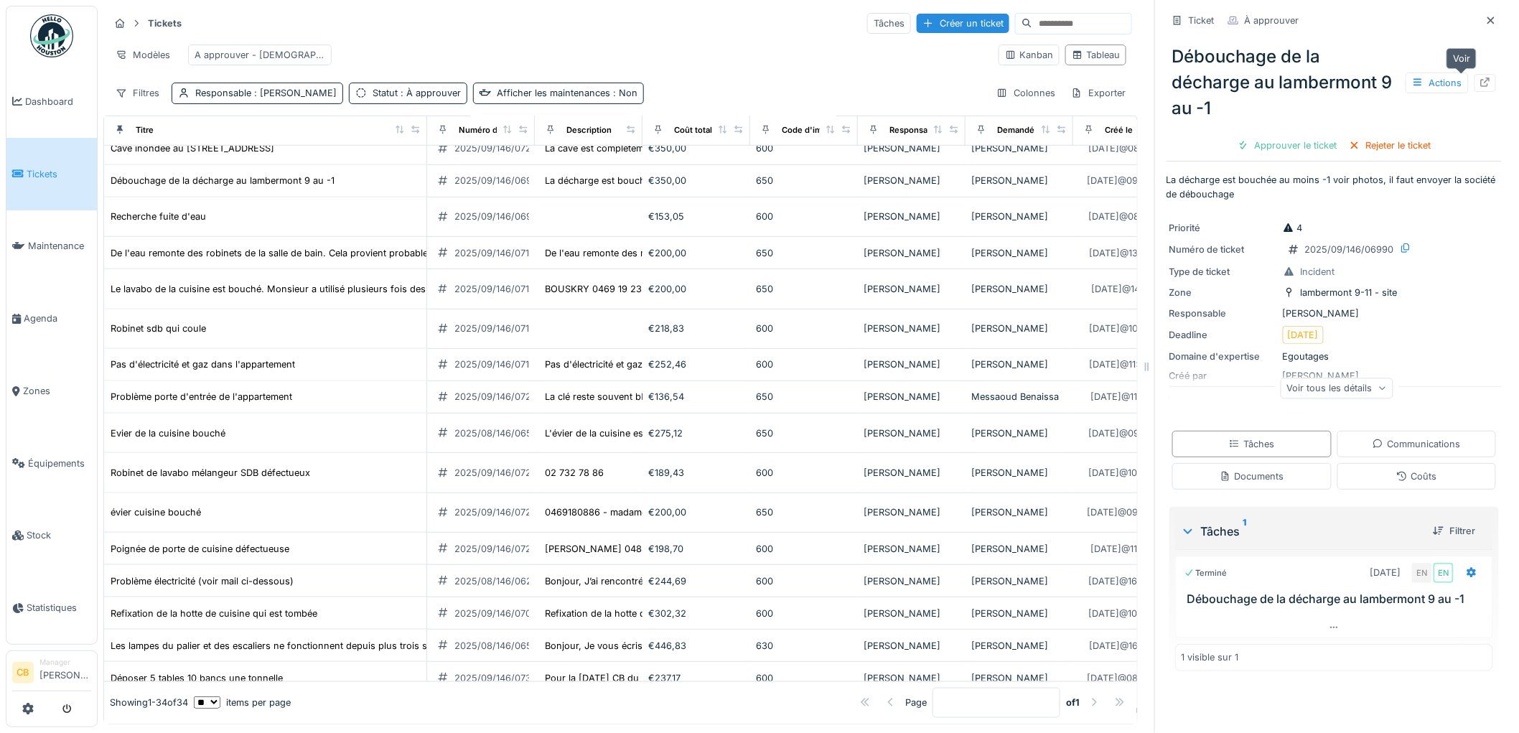
click at [1480, 78] on icon at bounding box center [1485, 82] width 11 height 9
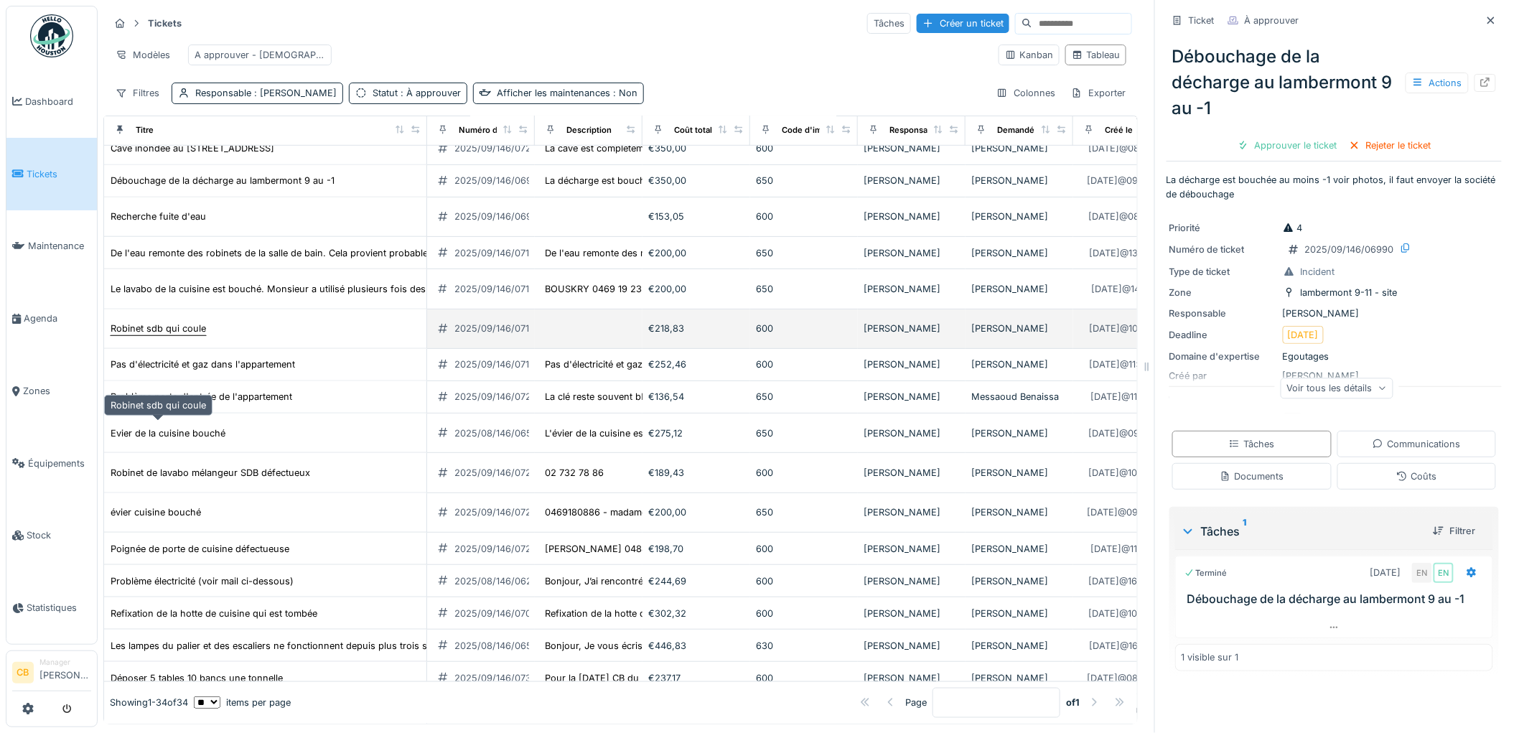
click at [190, 335] on div "Robinet sdb qui coule" at bounding box center [159, 329] width 96 height 14
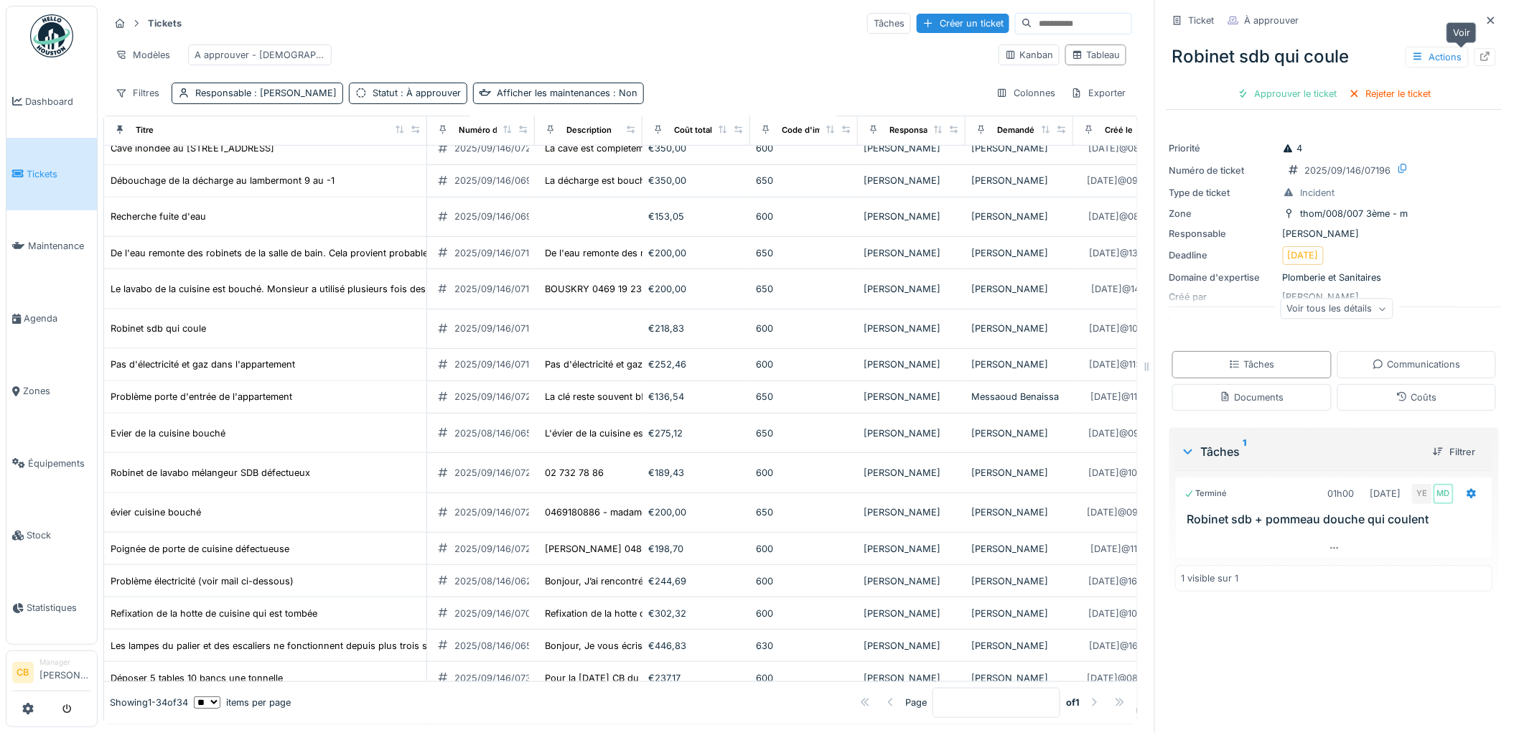
click at [1481, 52] on icon at bounding box center [1485, 56] width 9 height 9
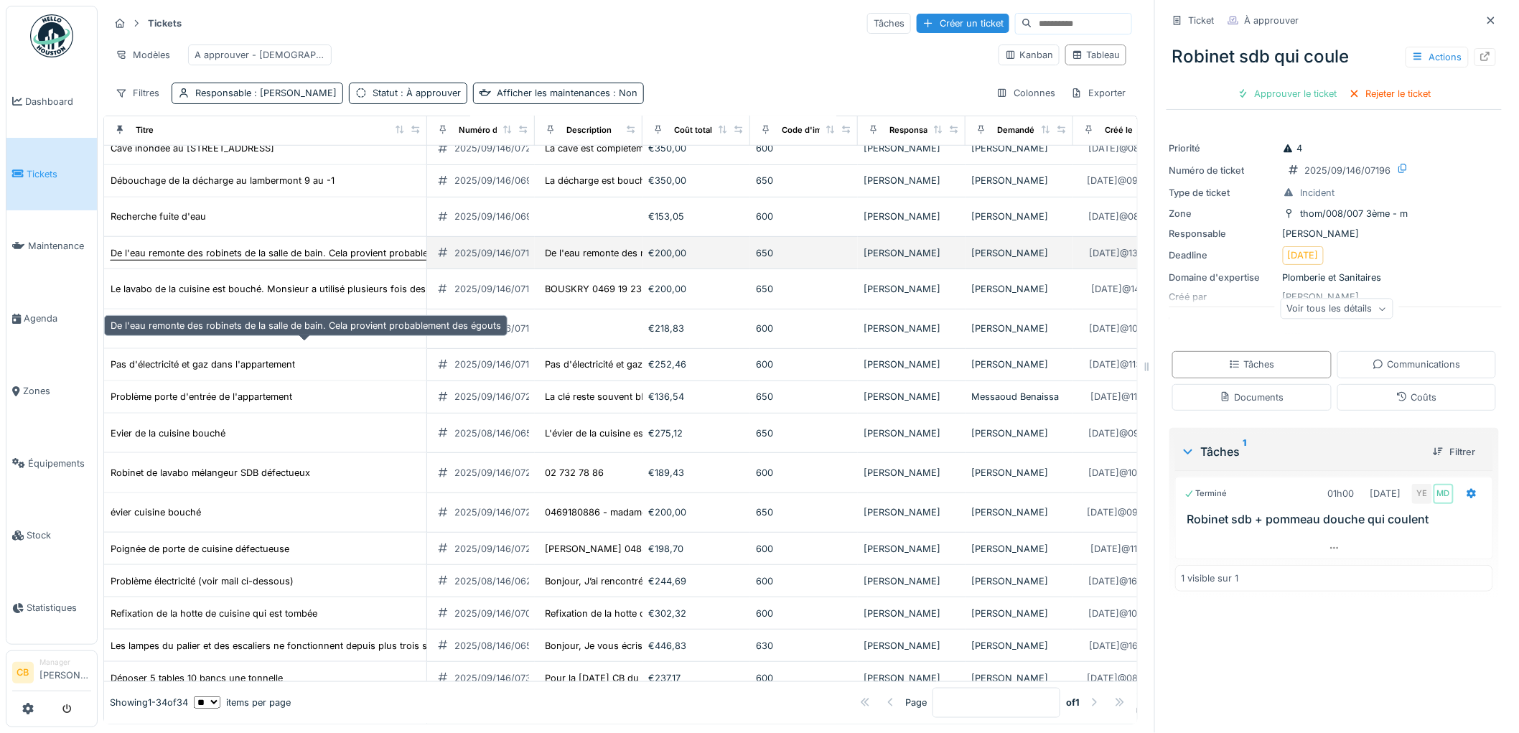
click at [169, 260] on div "De l'eau remonte des robinets de la salle de bain. Cela provient probablement d…" at bounding box center [306, 253] width 391 height 14
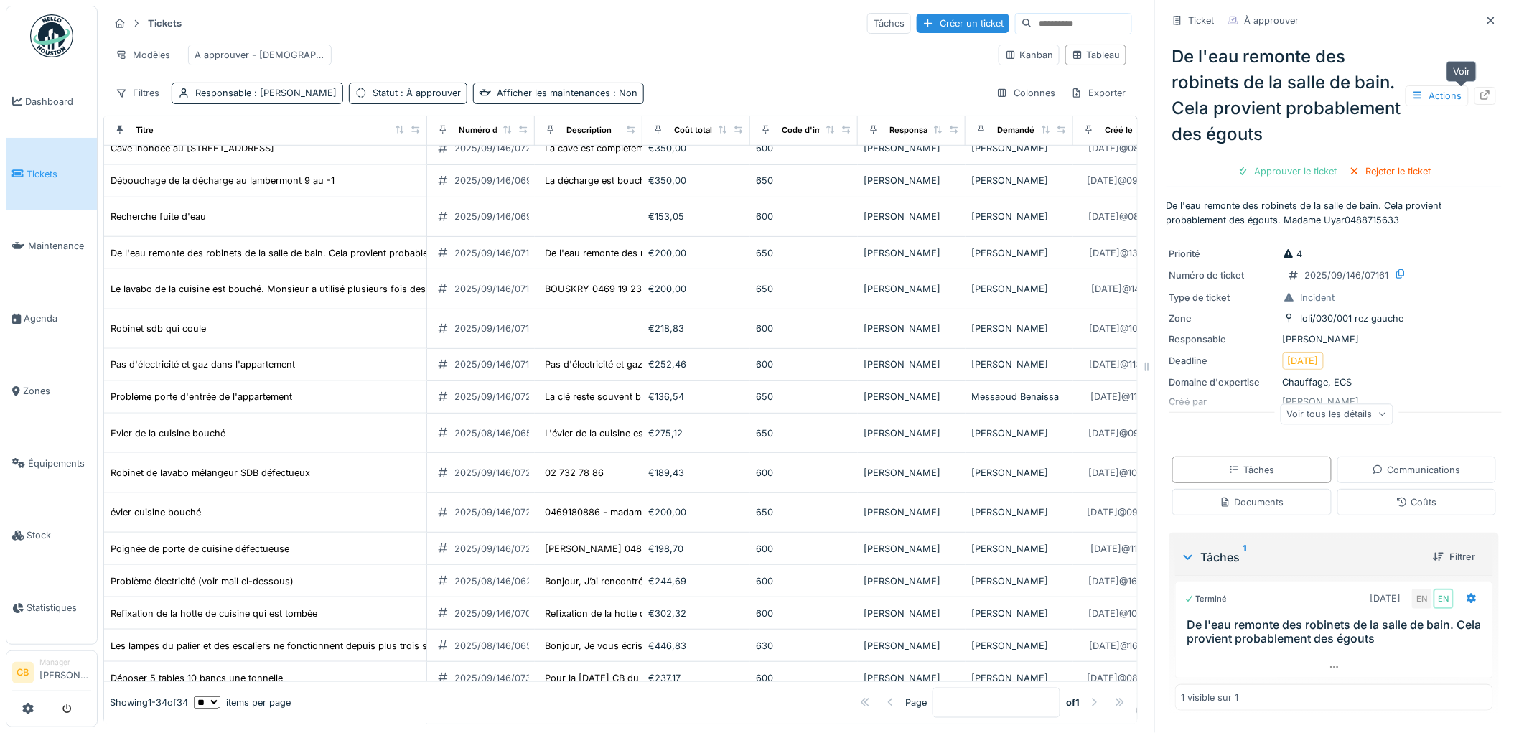
click at [1481, 90] on icon at bounding box center [1485, 94] width 9 height 9
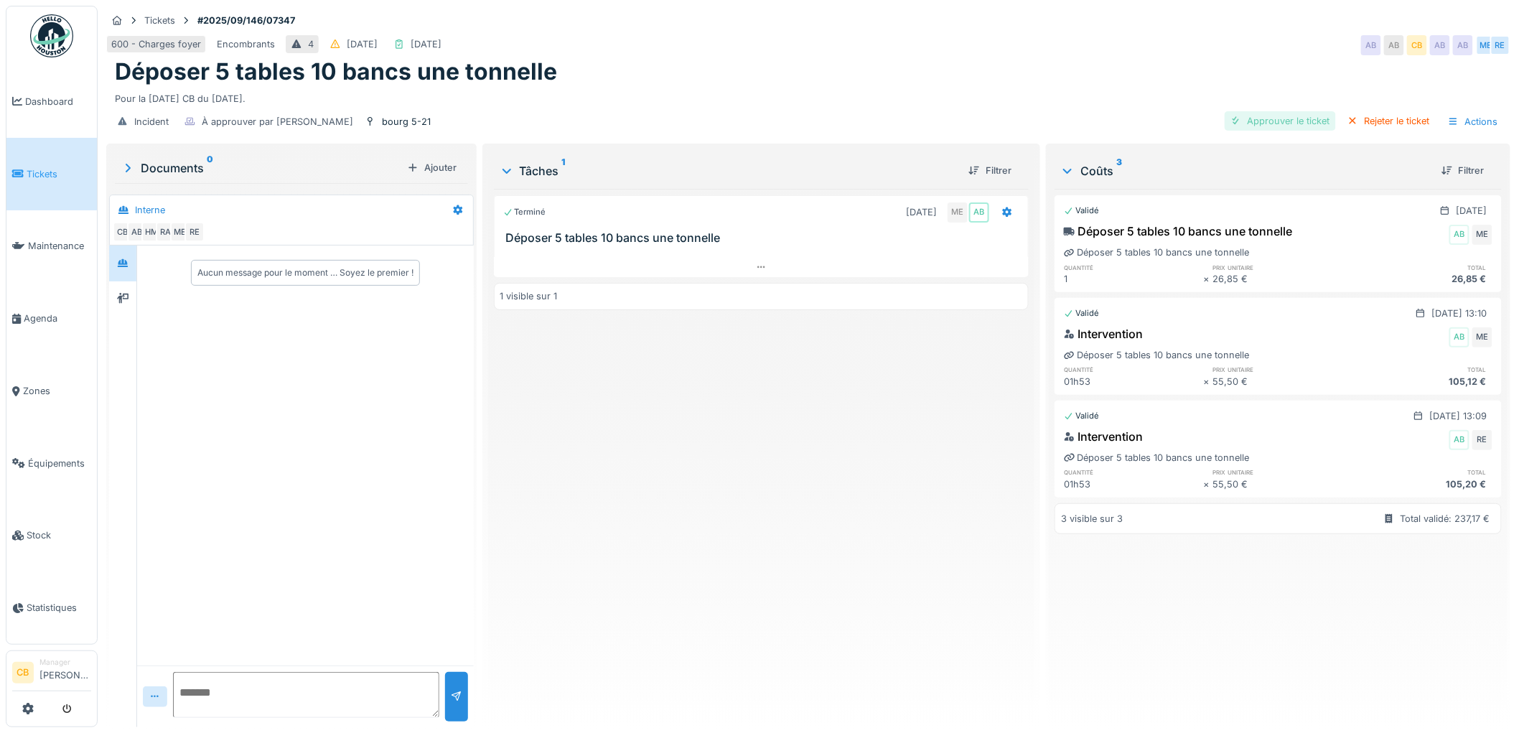
click at [1262, 127] on div "Approuver le ticket" at bounding box center [1280, 120] width 111 height 19
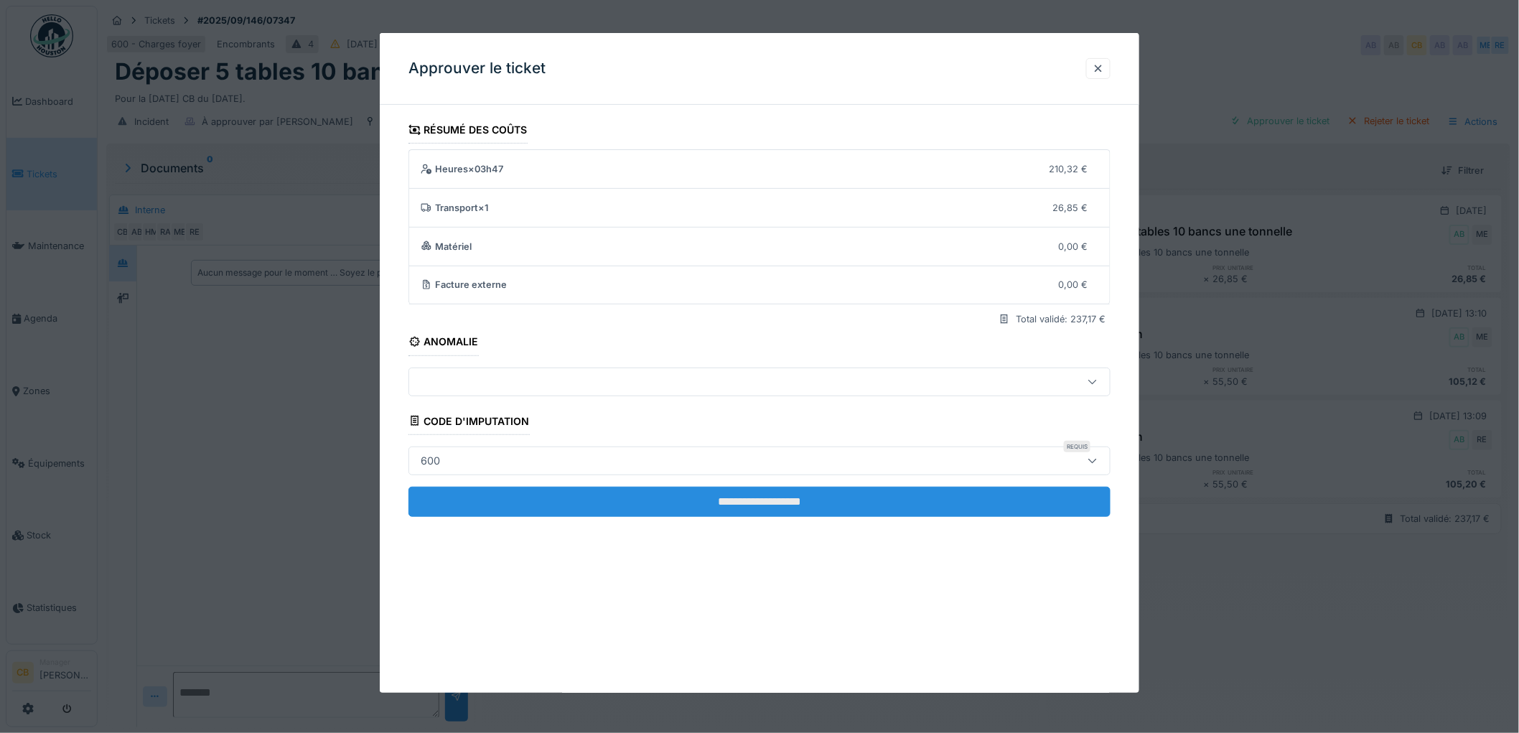
click at [796, 500] on input "**********" at bounding box center [760, 502] width 702 height 30
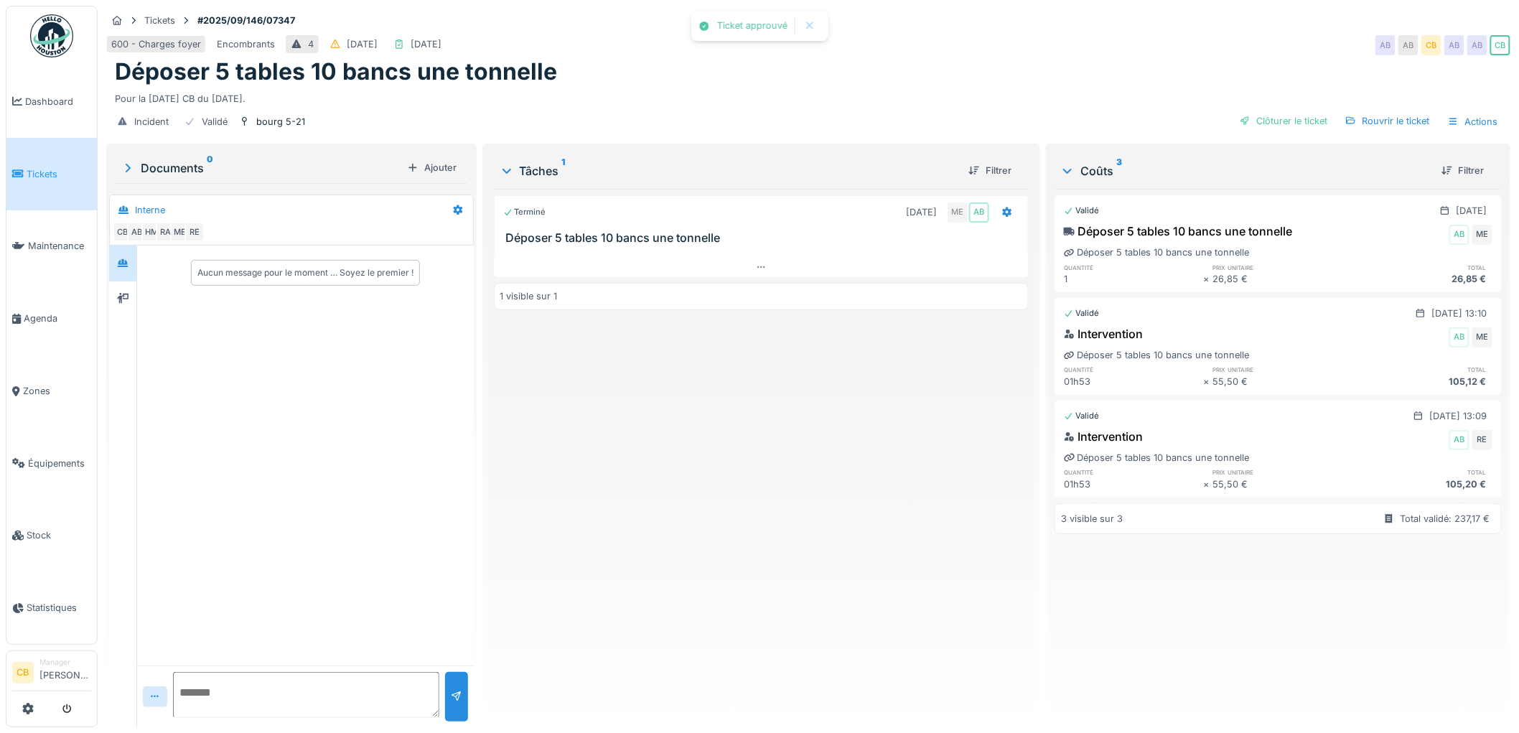
click at [1286, 118] on div "Clôturer le ticket" at bounding box center [1284, 120] width 100 height 19
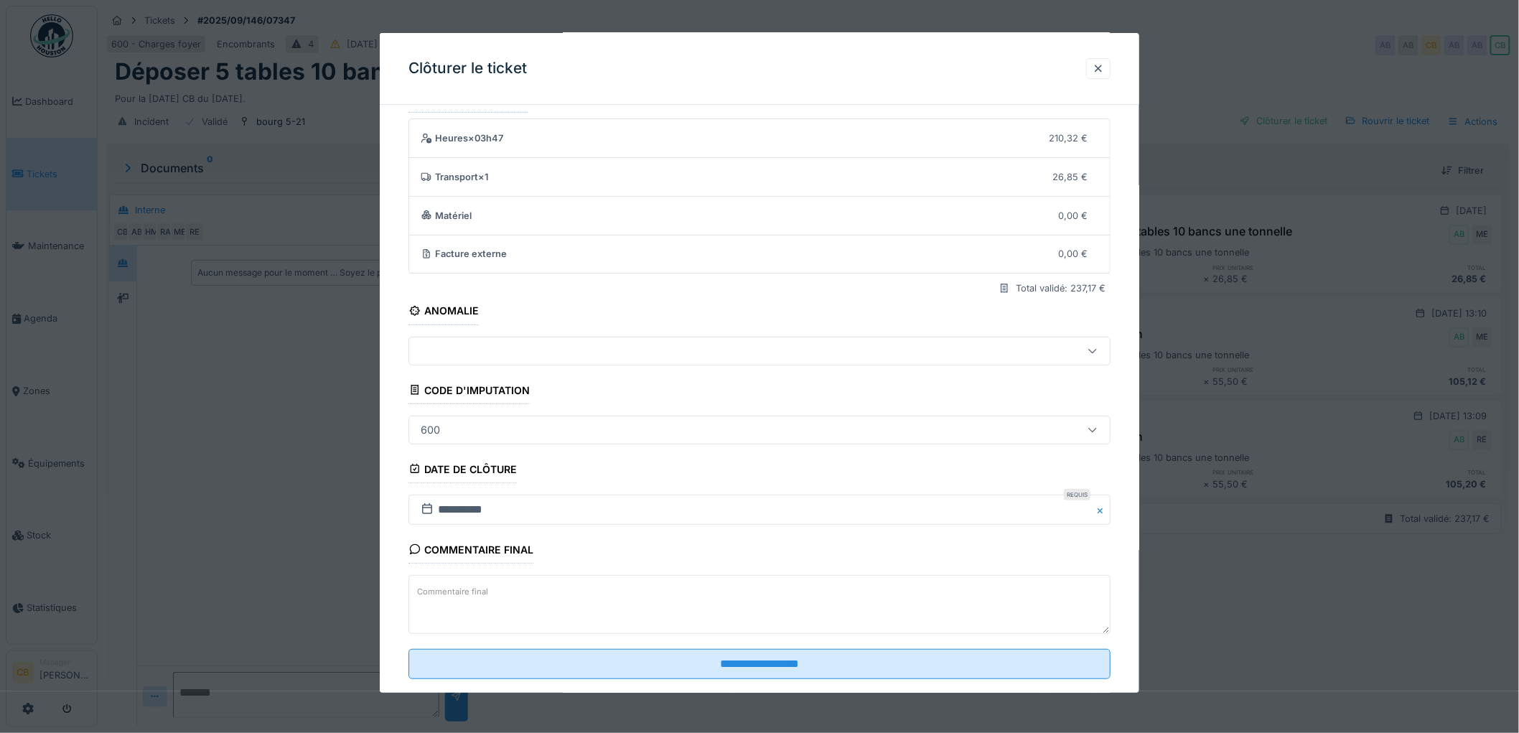
scroll to position [59, 0]
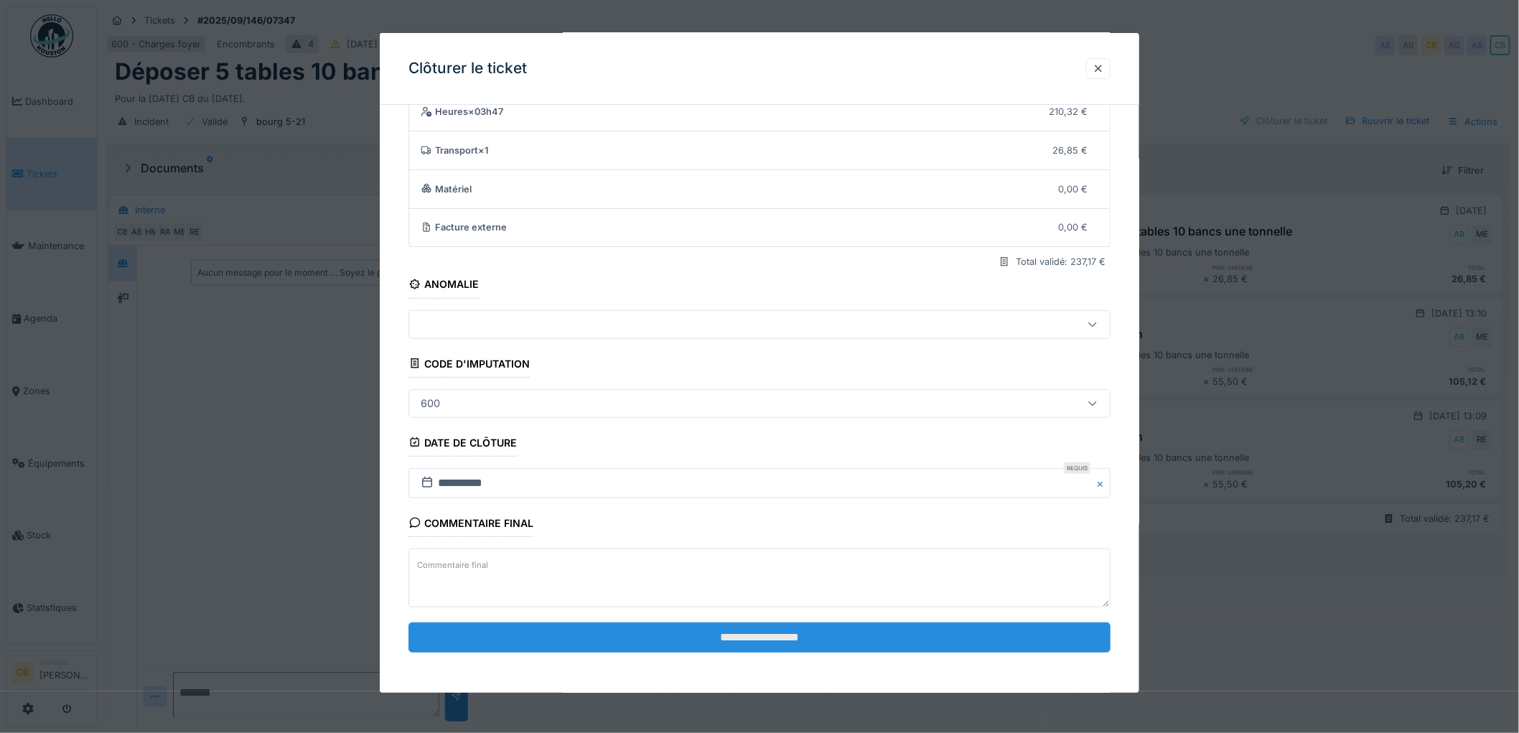
click at [759, 633] on input "**********" at bounding box center [760, 638] width 702 height 30
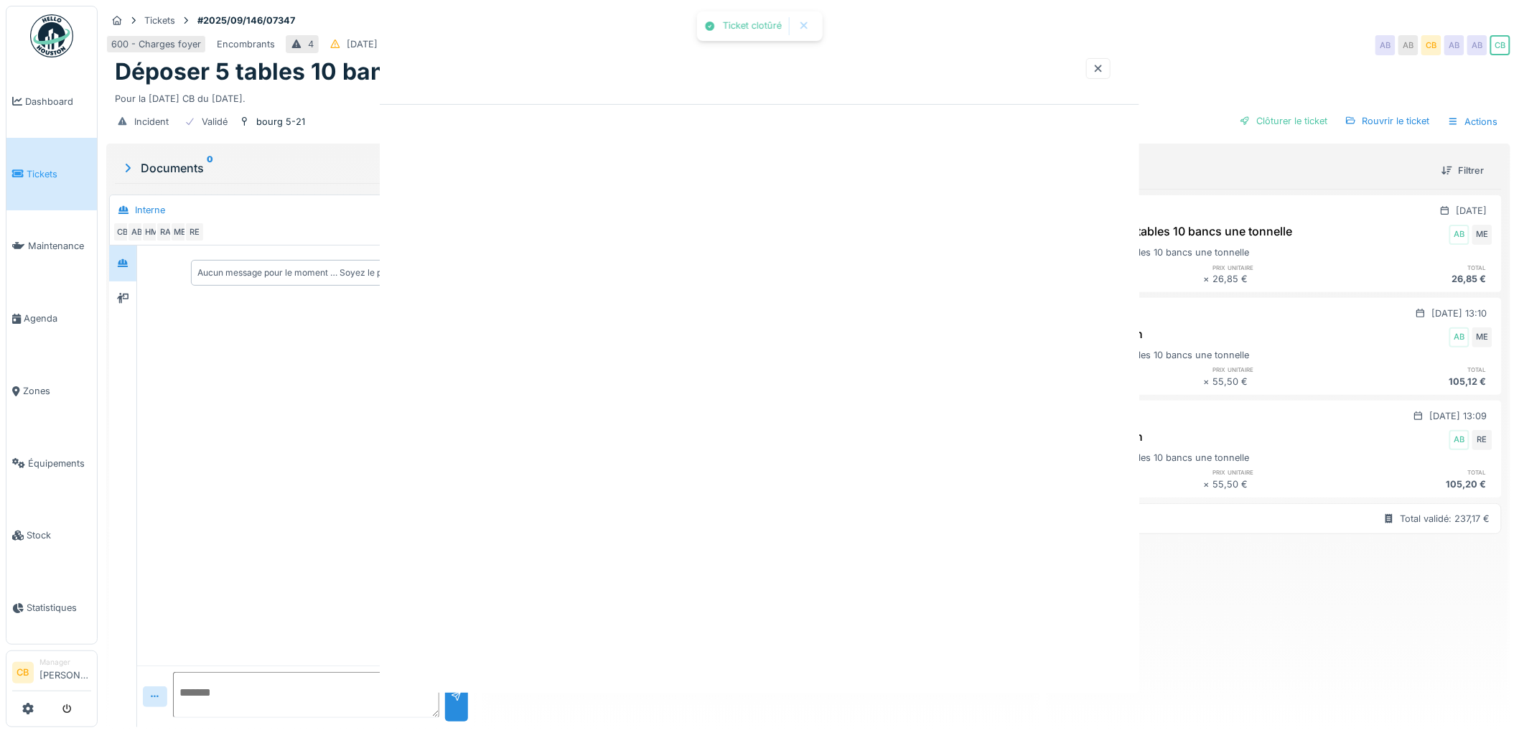
scroll to position [0, 0]
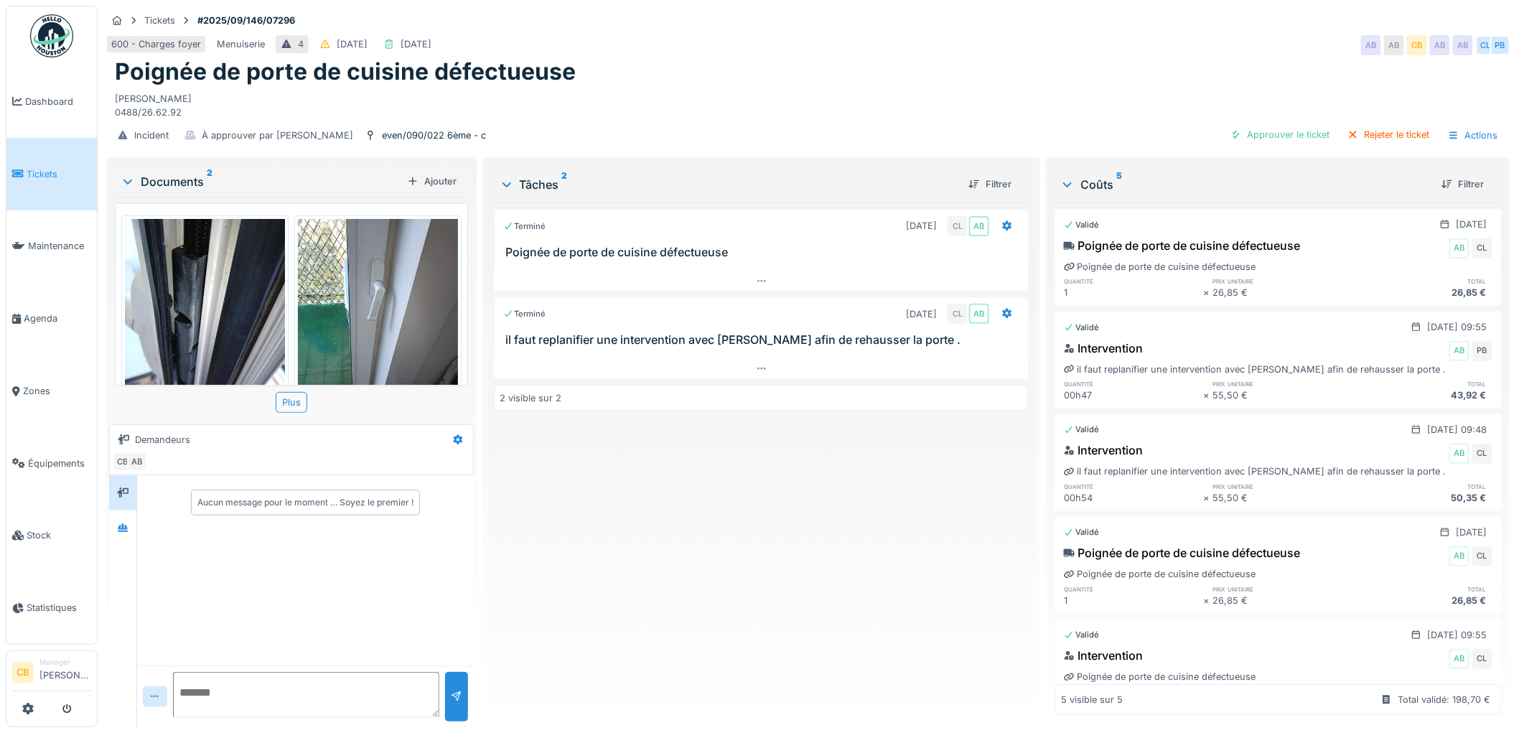
click at [343, 278] on img at bounding box center [378, 325] width 160 height 213
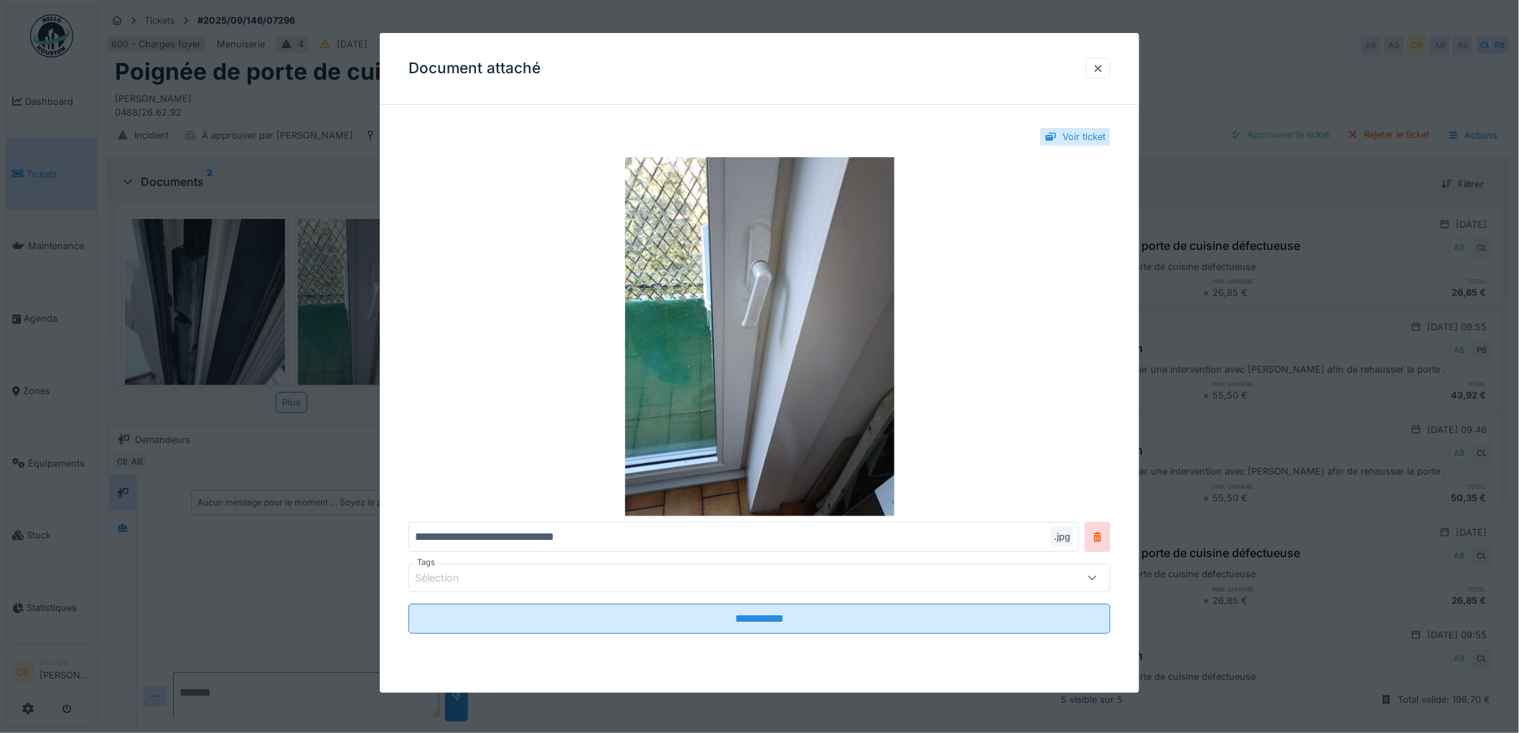
click at [343, 278] on div at bounding box center [759, 366] width 1519 height 733
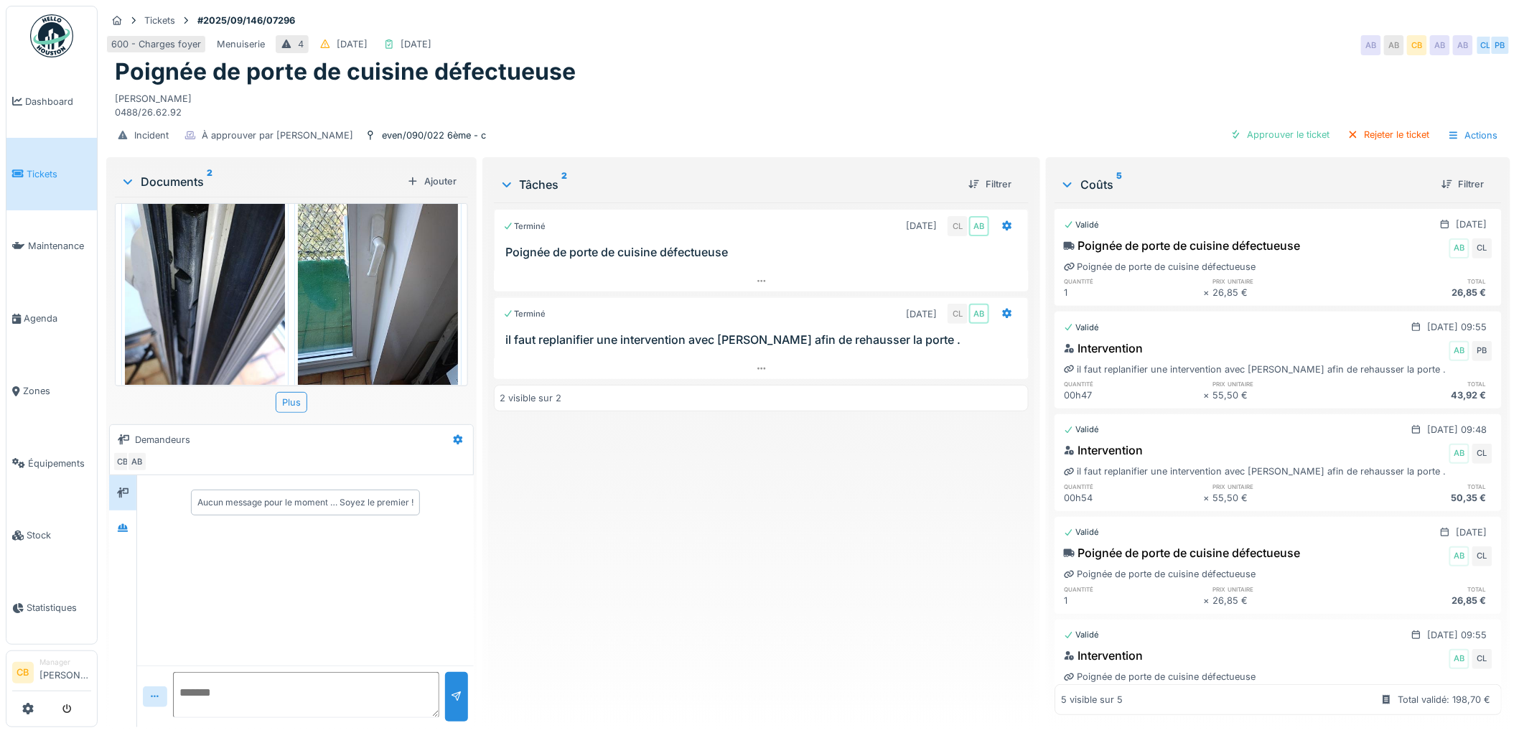
scroll to position [66, 0]
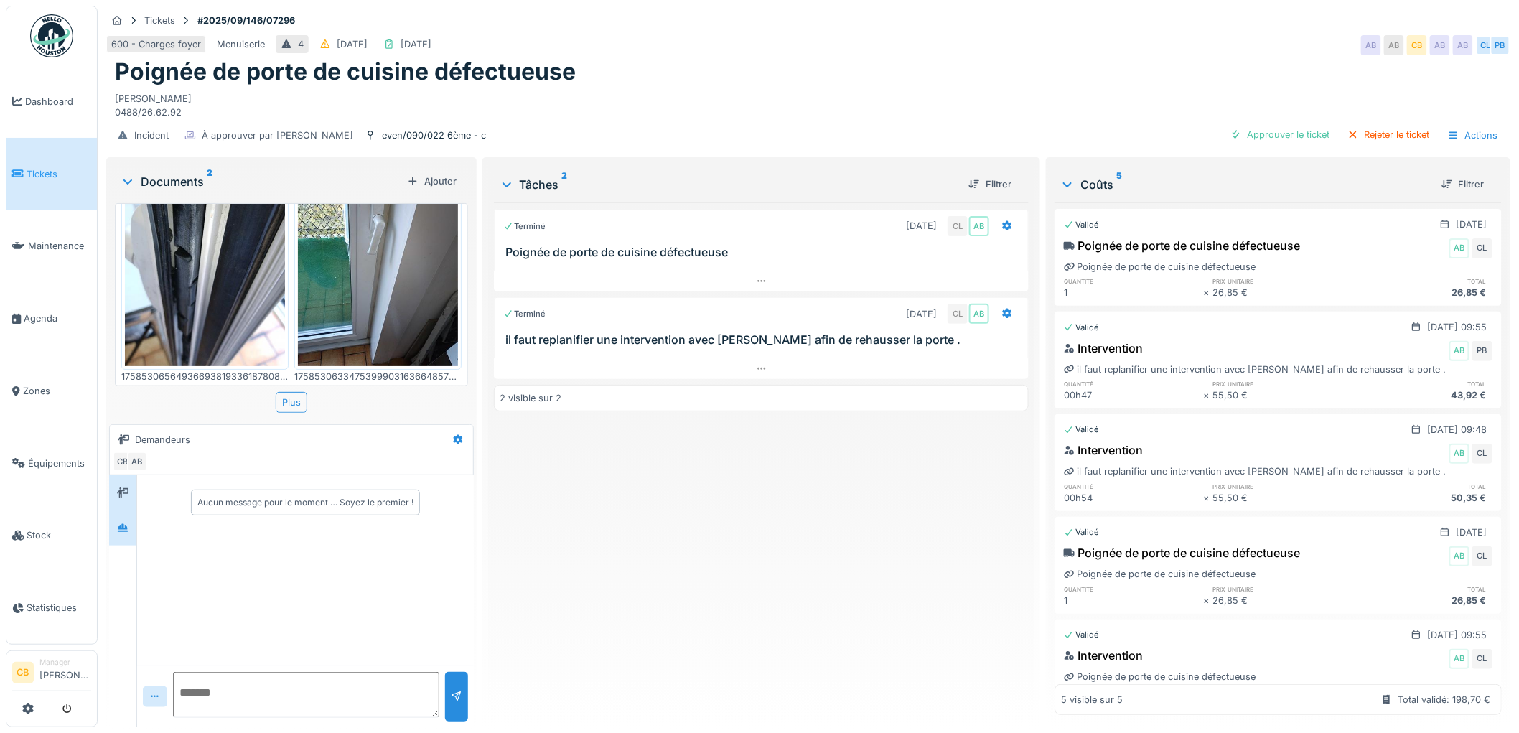
click at [135, 529] on div at bounding box center [122, 528] width 27 height 35
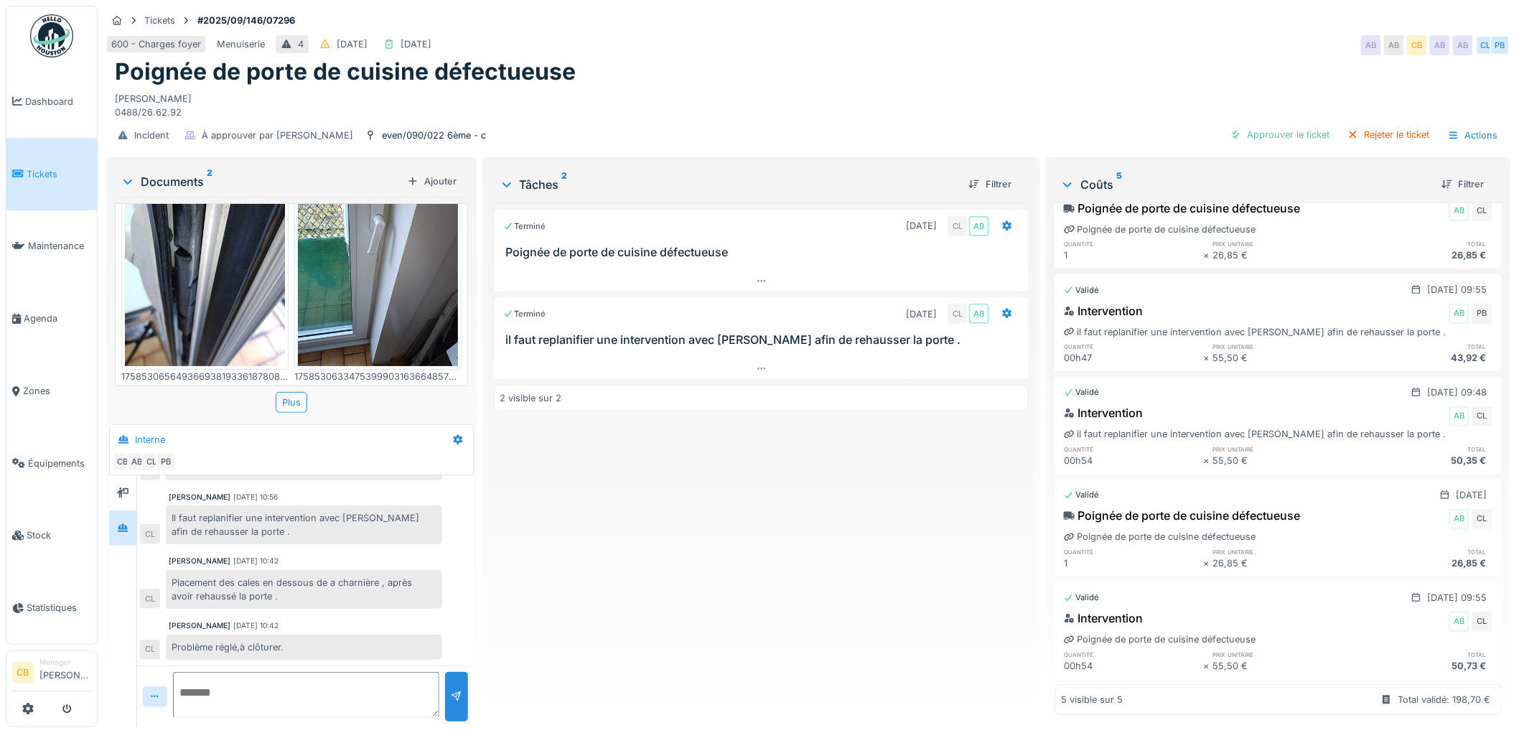
scroll to position [0, 0]
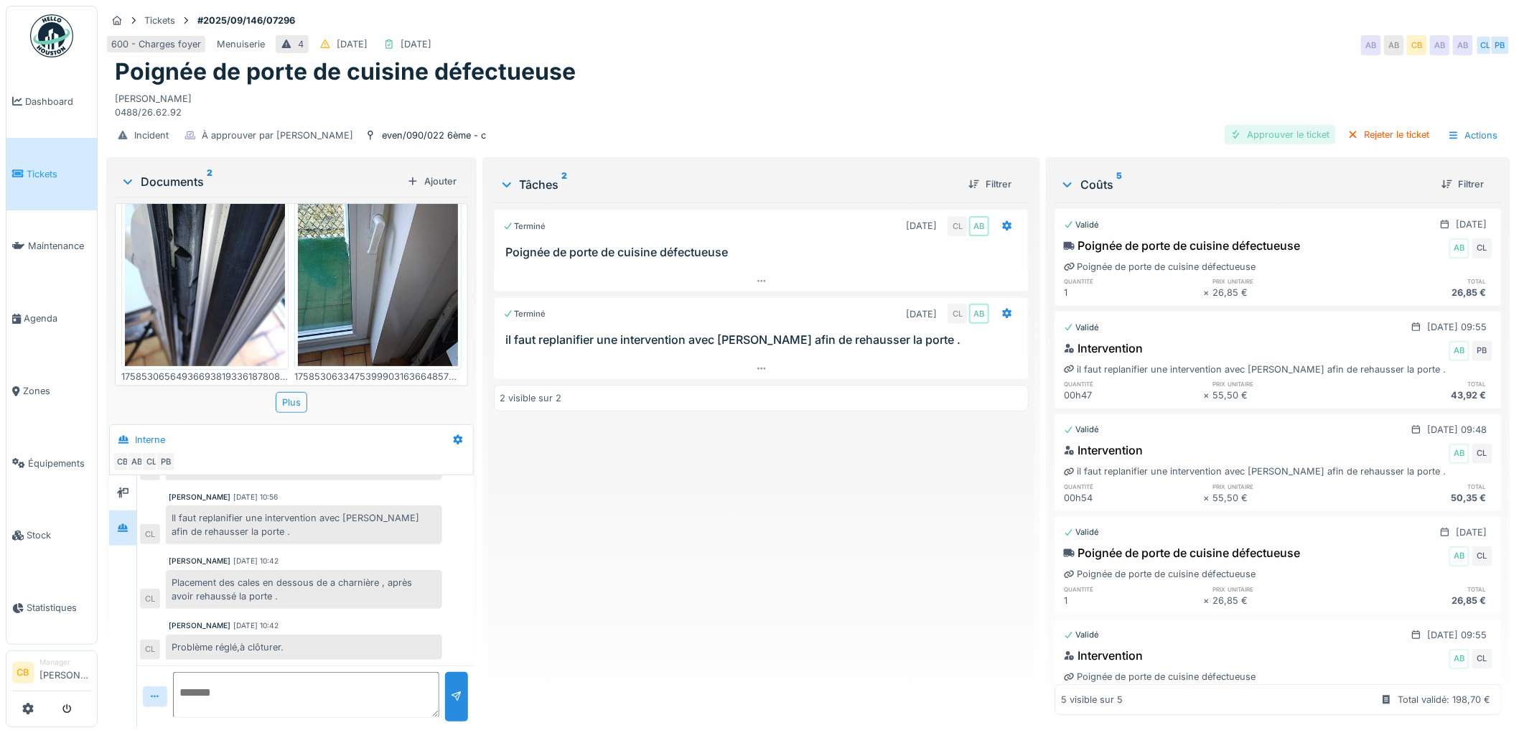
click at [1262, 125] on div "Approuver le ticket" at bounding box center [1280, 134] width 111 height 19
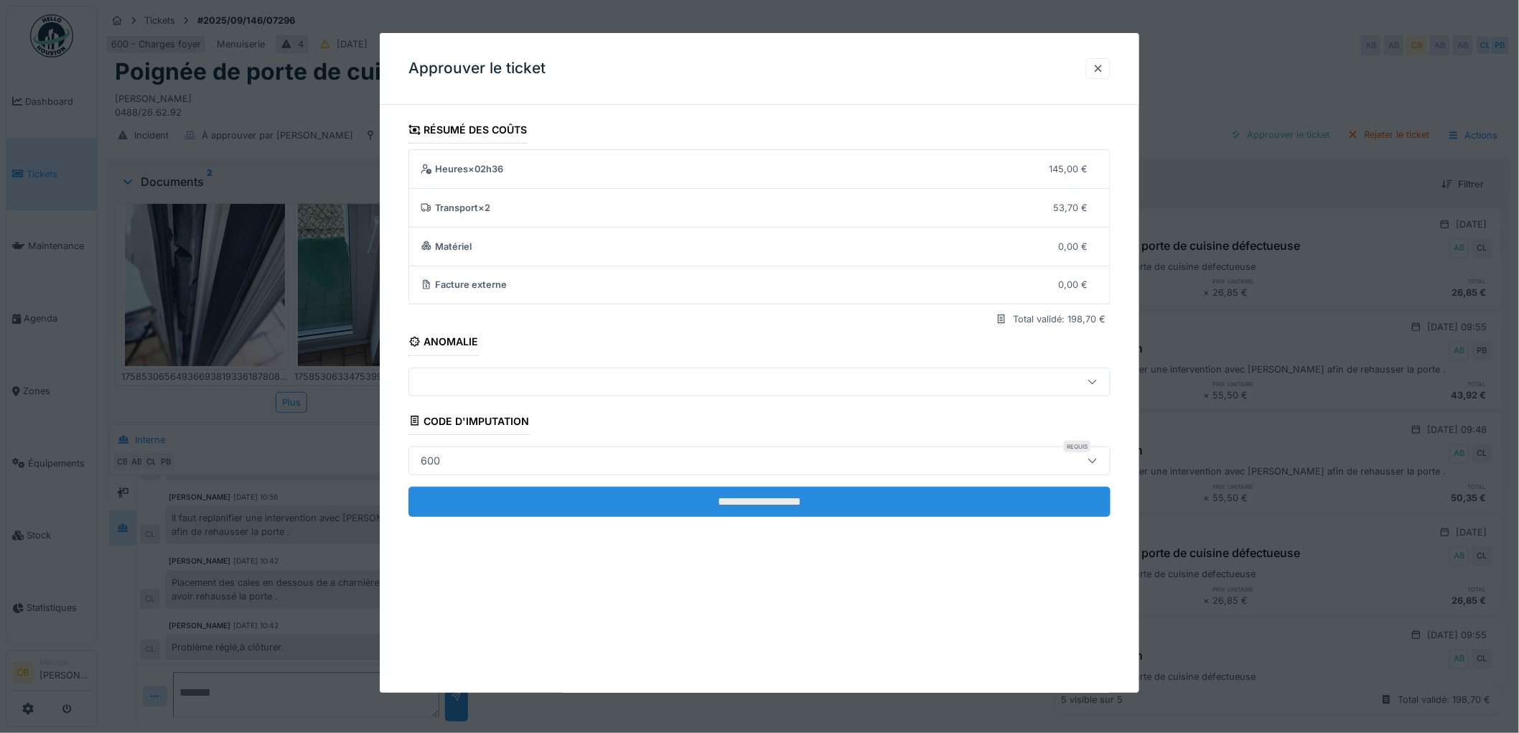
click at [804, 501] on input "**********" at bounding box center [760, 502] width 702 height 30
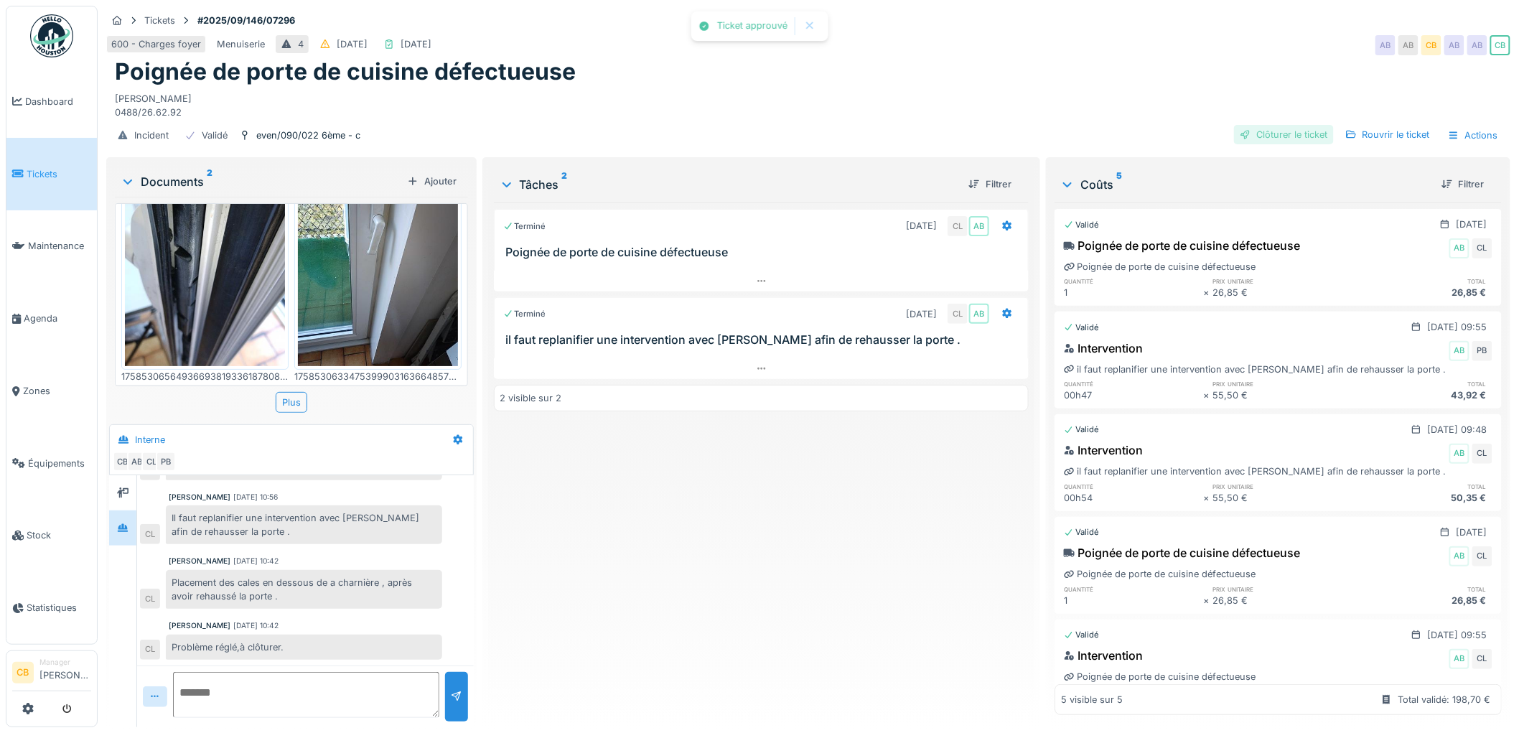
click at [1305, 125] on div "Clôturer le ticket" at bounding box center [1284, 134] width 100 height 19
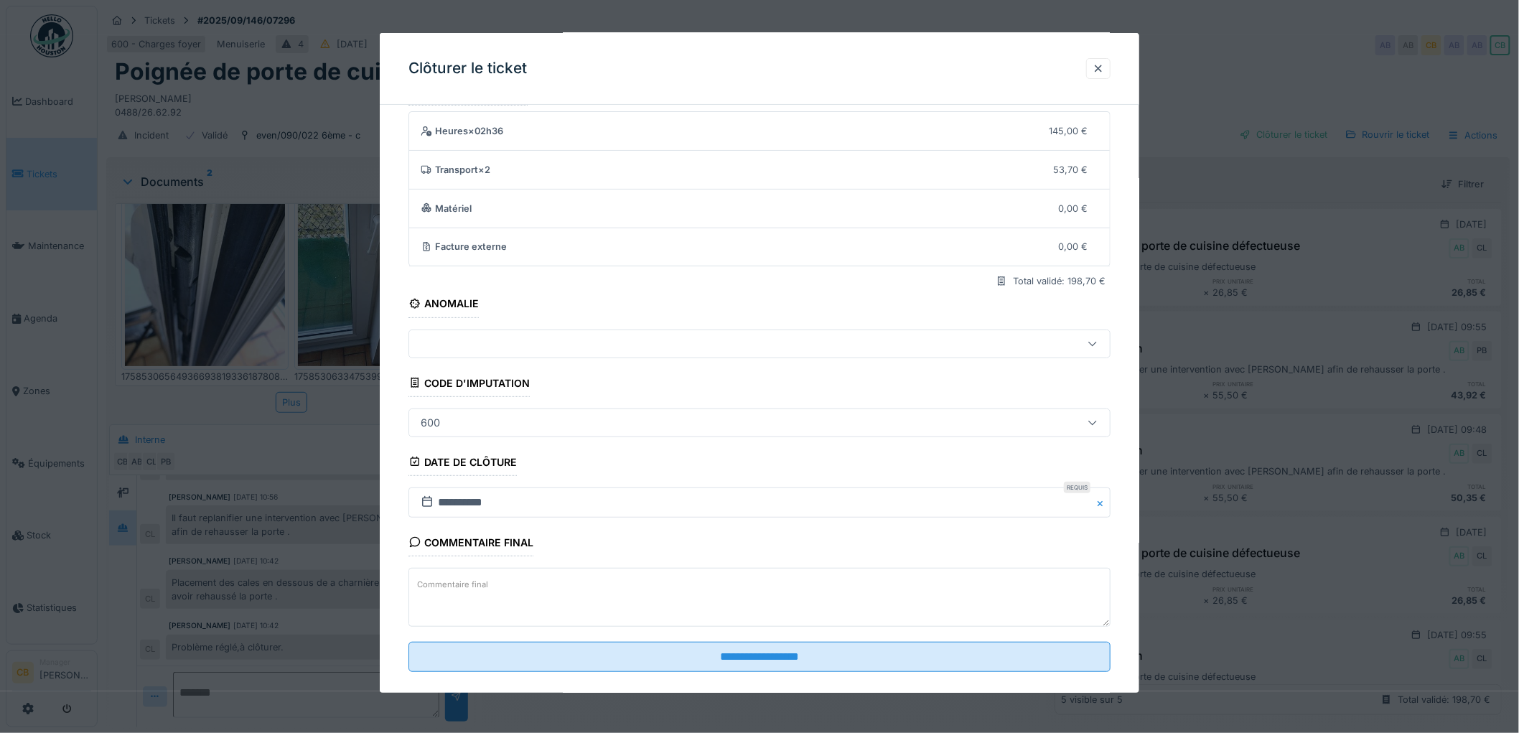
scroll to position [59, 0]
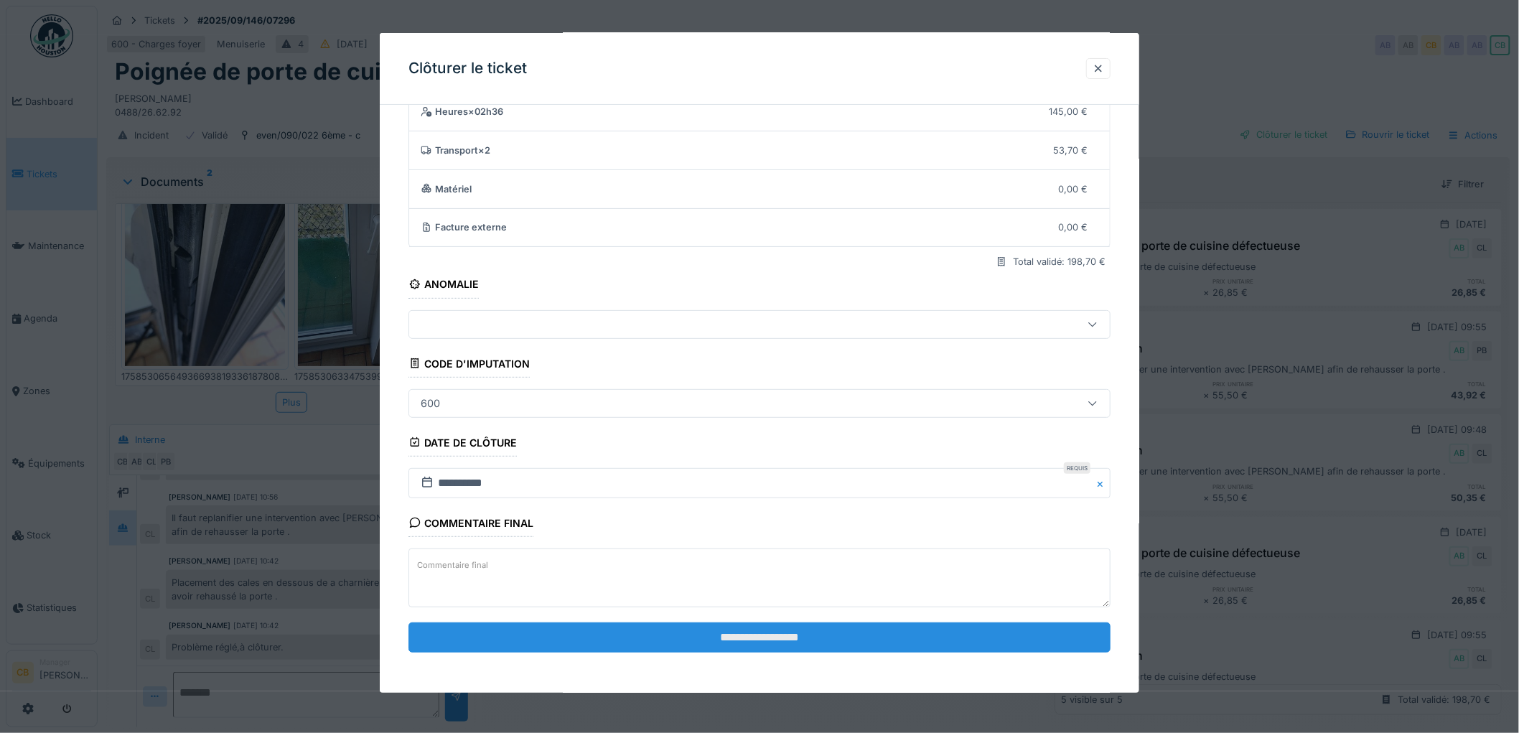
click at [804, 633] on input "**********" at bounding box center [760, 638] width 702 height 30
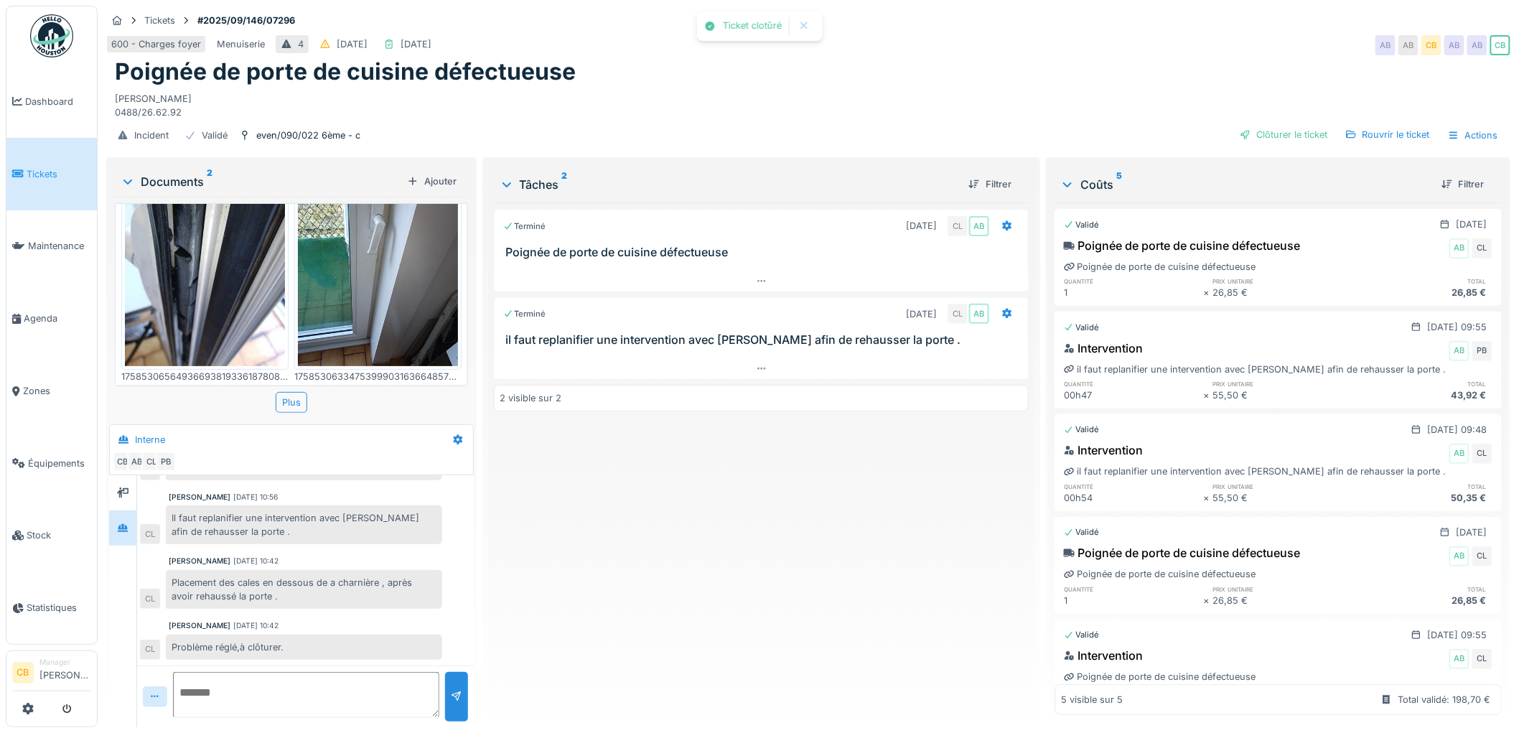
scroll to position [185, 0]
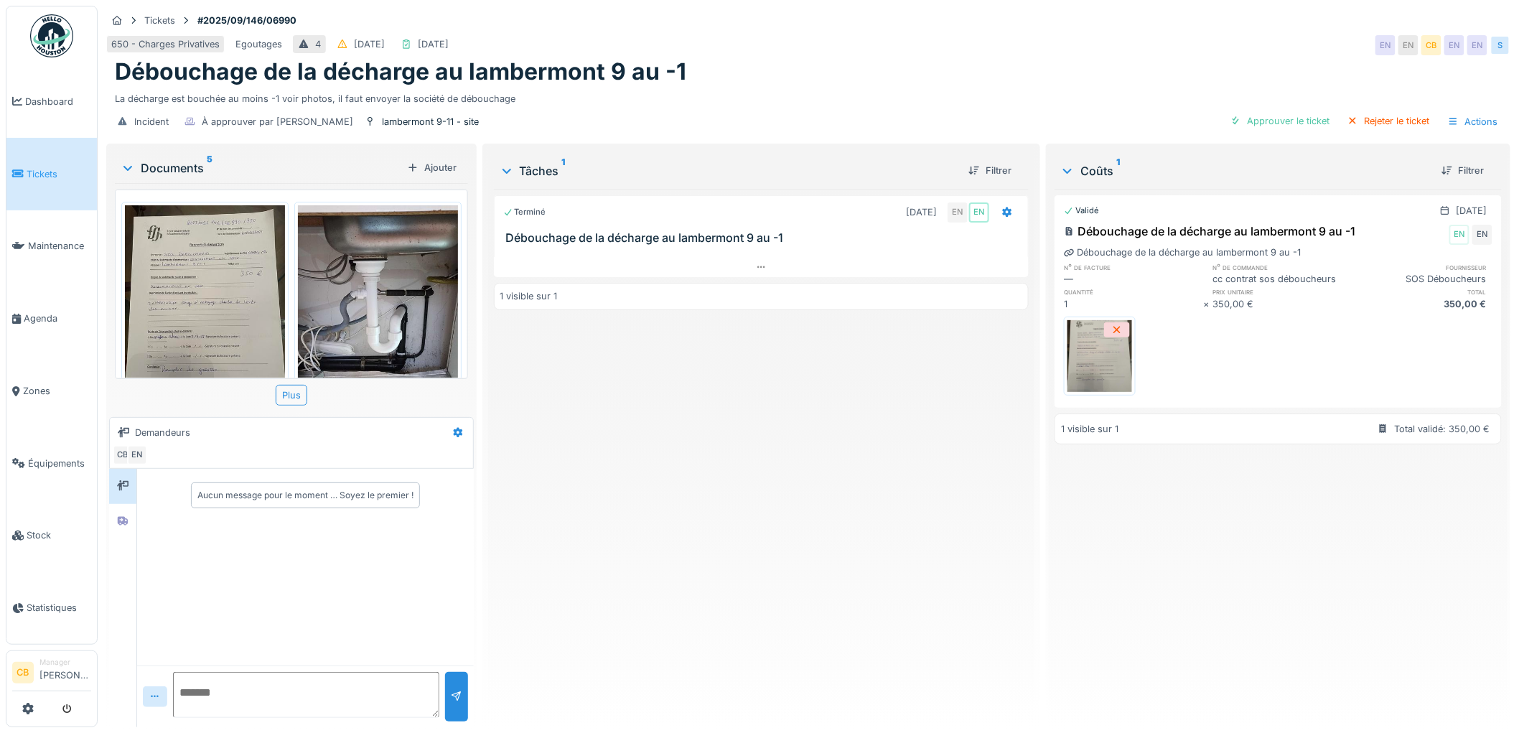
click at [381, 327] on img at bounding box center [378, 311] width 160 height 213
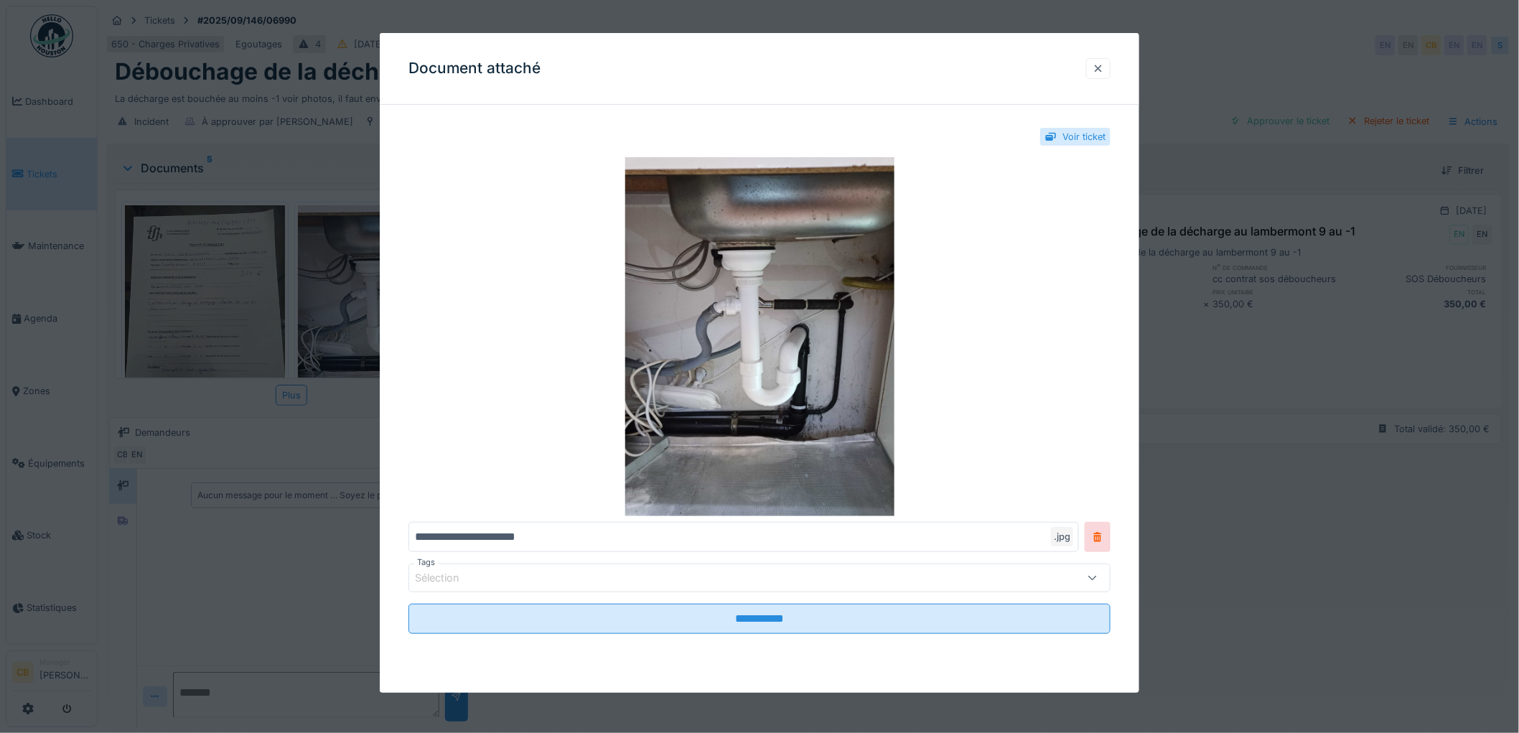
click at [1099, 70] on div at bounding box center [1098, 69] width 11 height 14
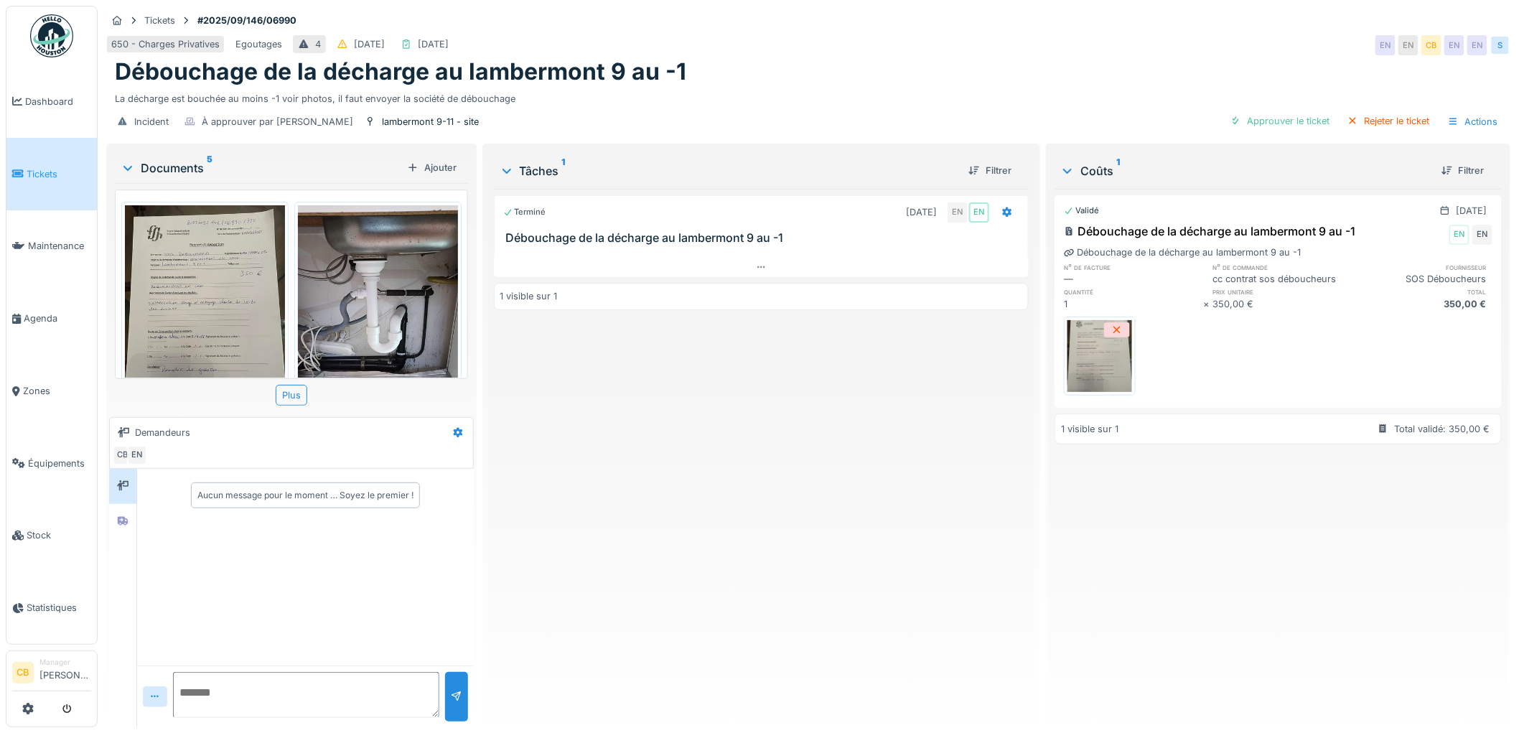
click at [223, 312] on img at bounding box center [205, 311] width 160 height 213
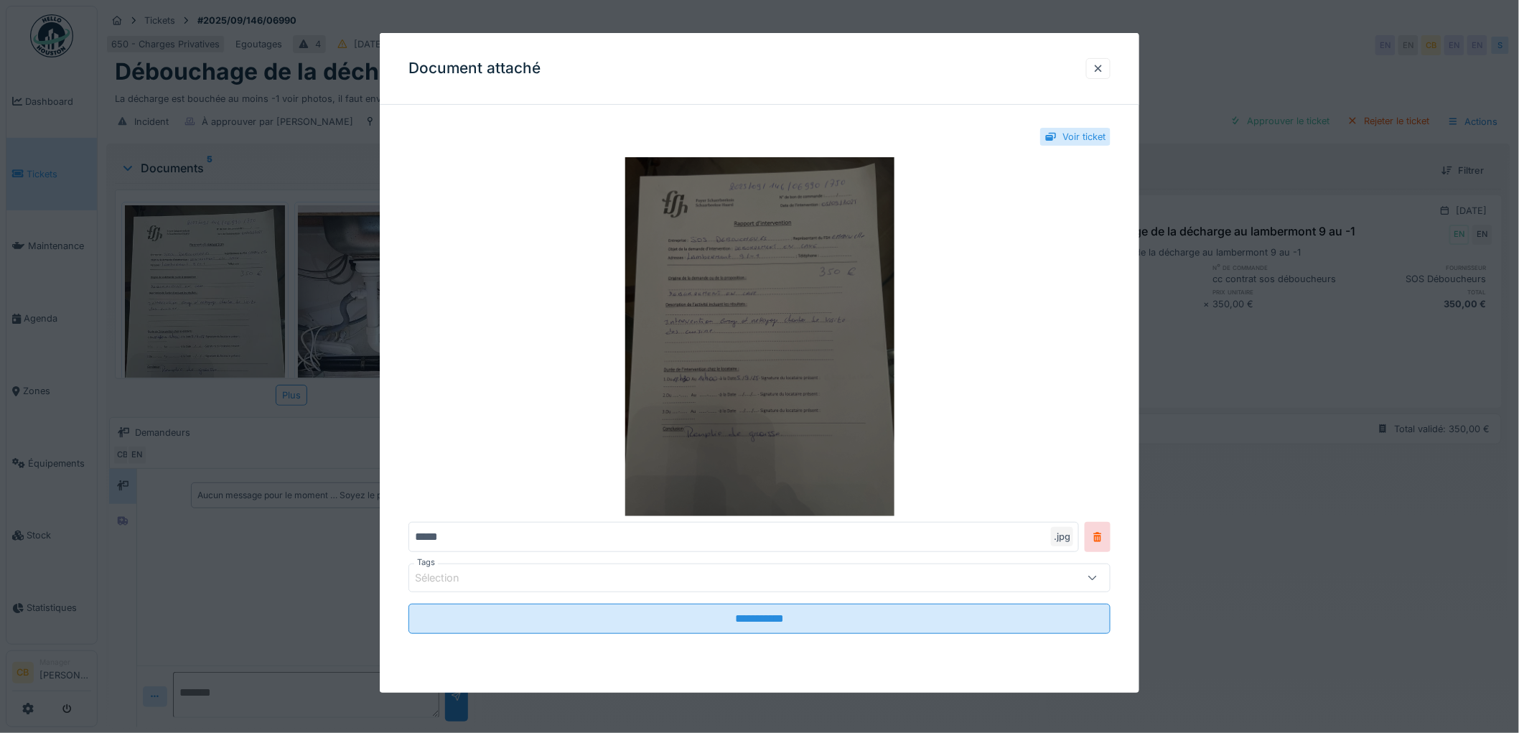
click at [731, 332] on img at bounding box center [760, 336] width 702 height 359
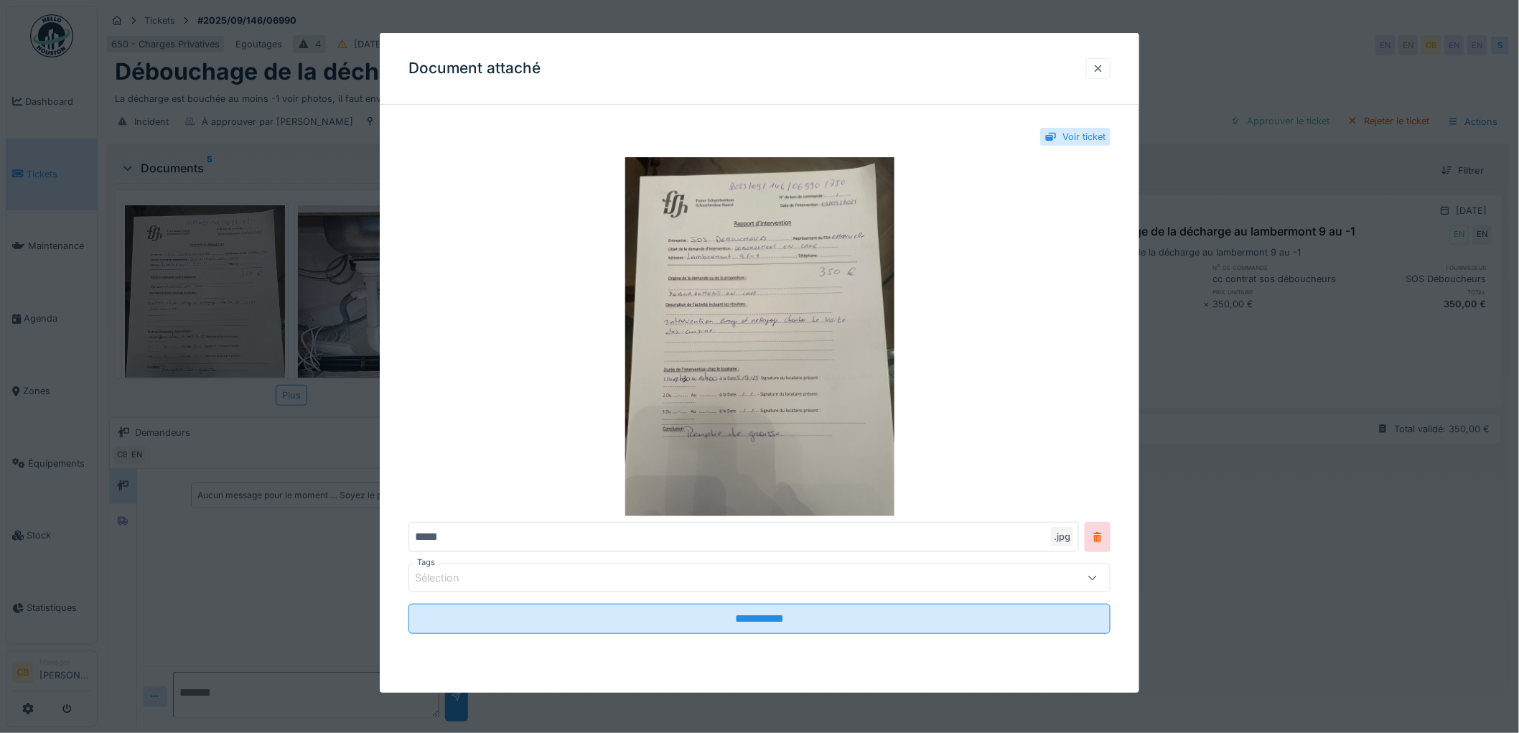
click at [1103, 67] on div at bounding box center [1098, 69] width 11 height 14
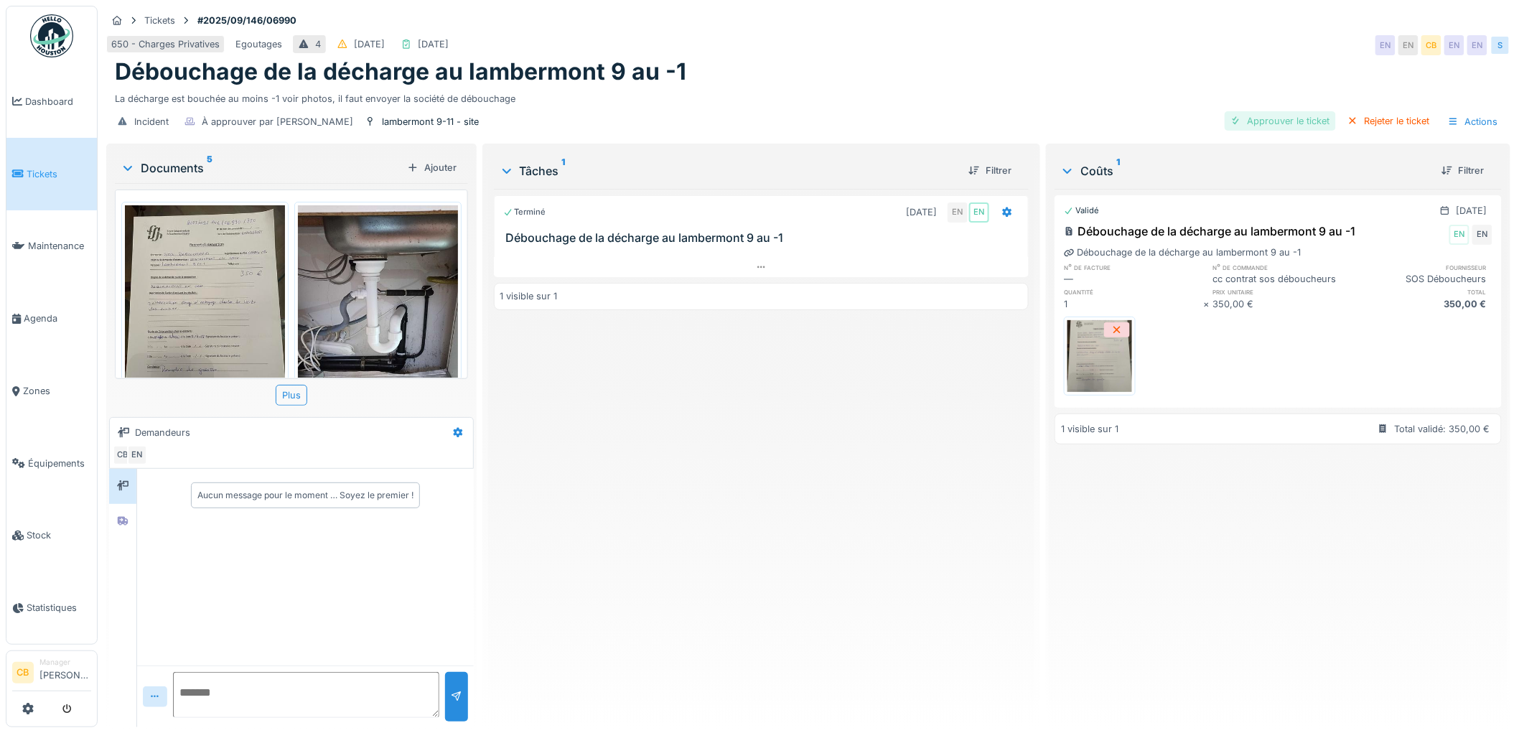
click at [1262, 116] on div "Approuver le ticket" at bounding box center [1280, 120] width 111 height 19
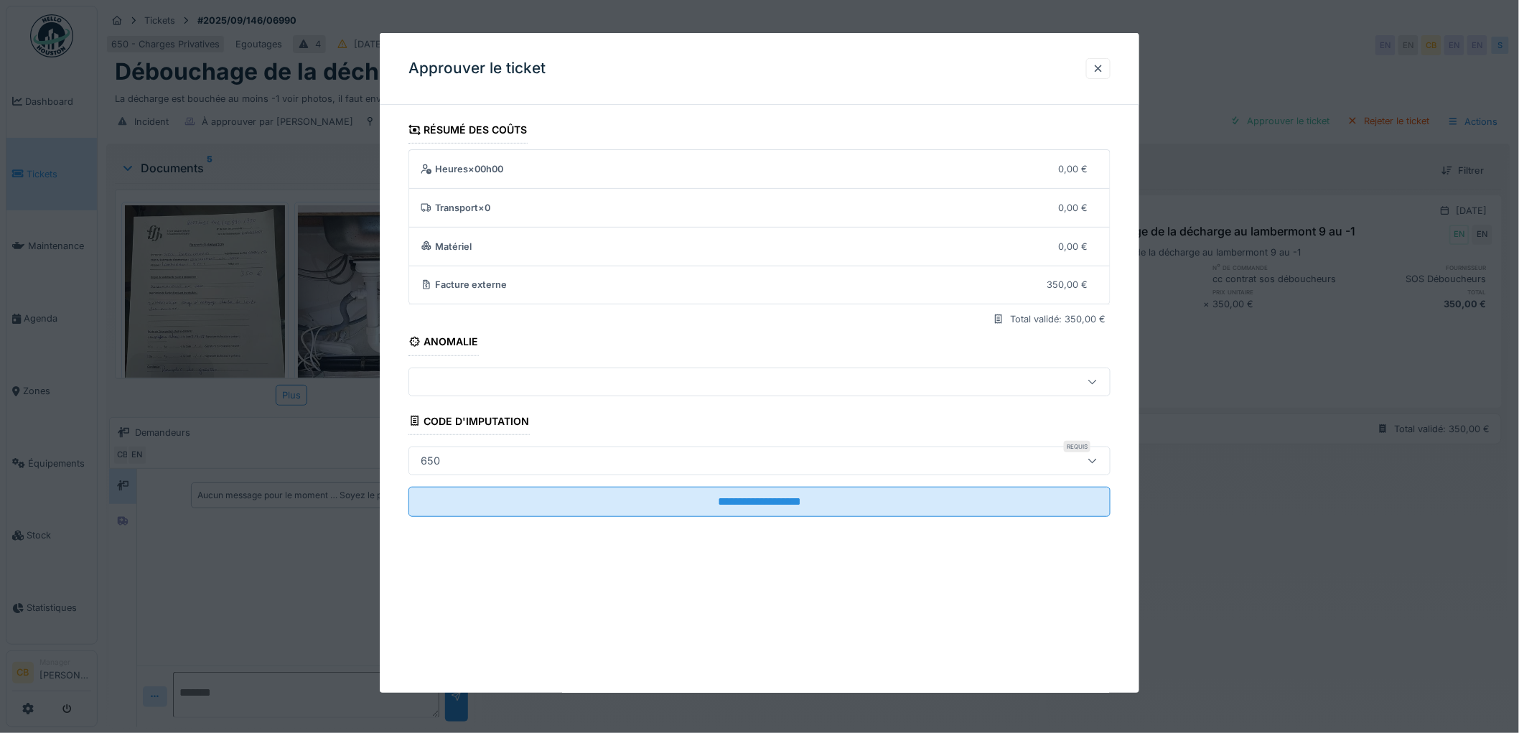
click at [447, 456] on div "650" at bounding box center [719, 461] width 609 height 16
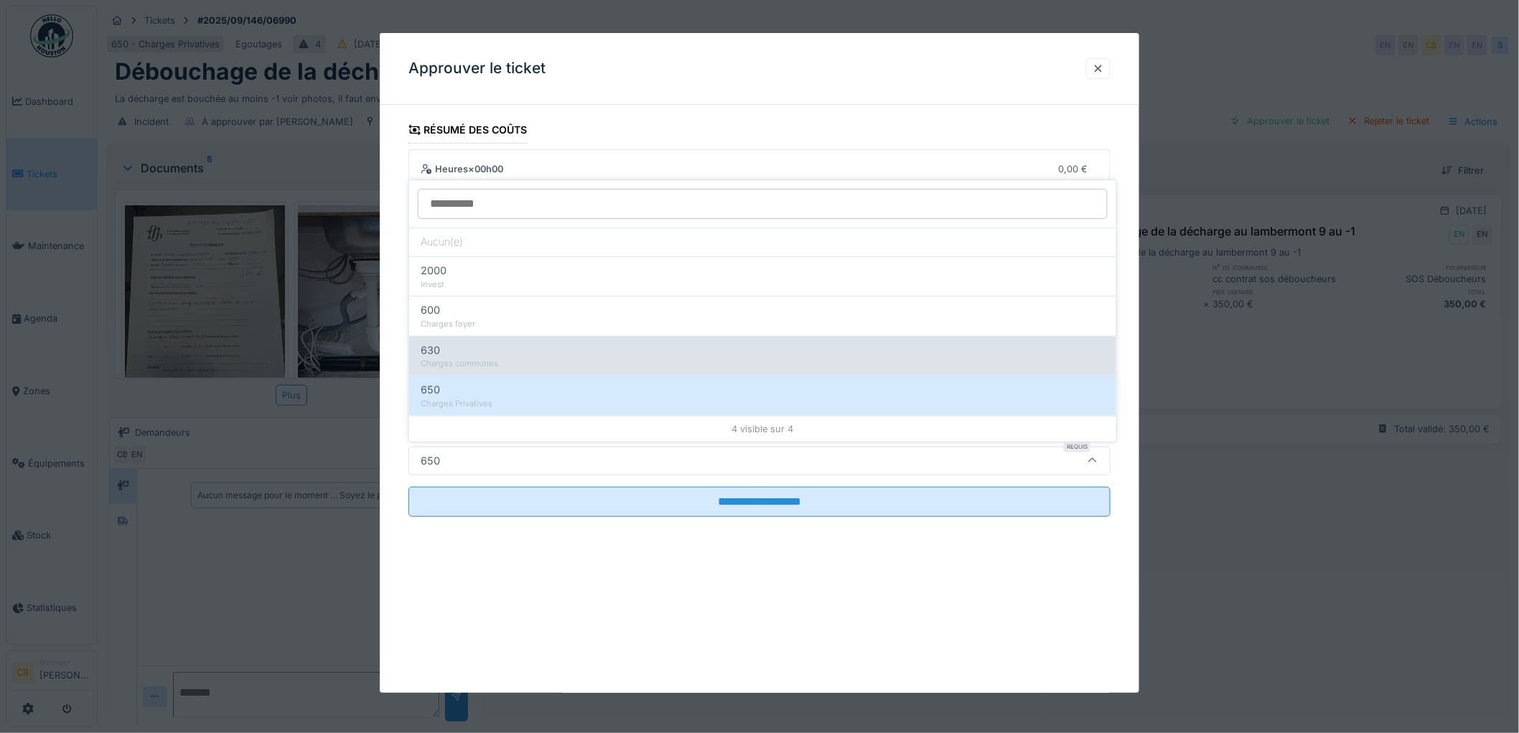
click at [443, 360] on div "Charges communes" at bounding box center [763, 364] width 684 height 12
type input "***"
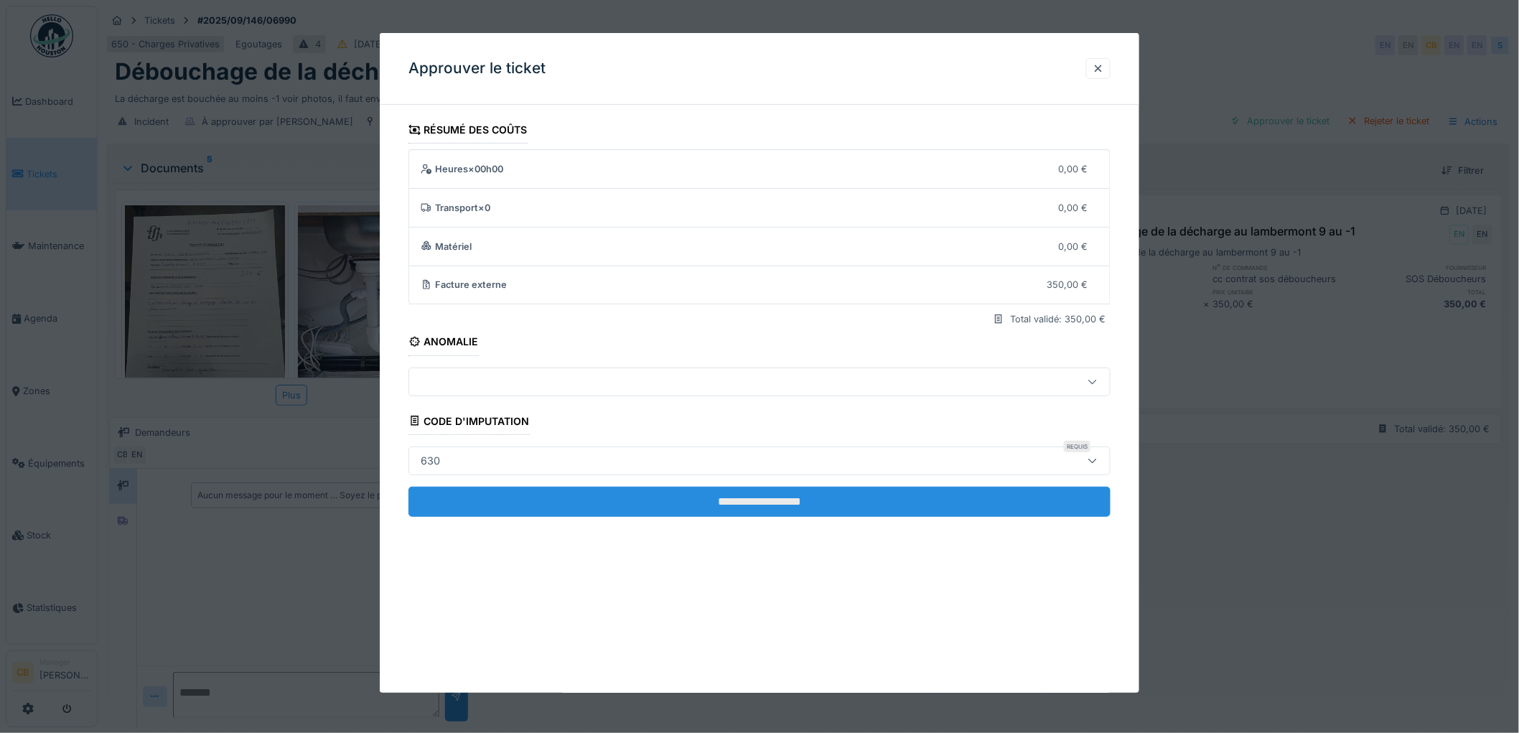
click at [726, 493] on input "**********" at bounding box center [760, 502] width 702 height 30
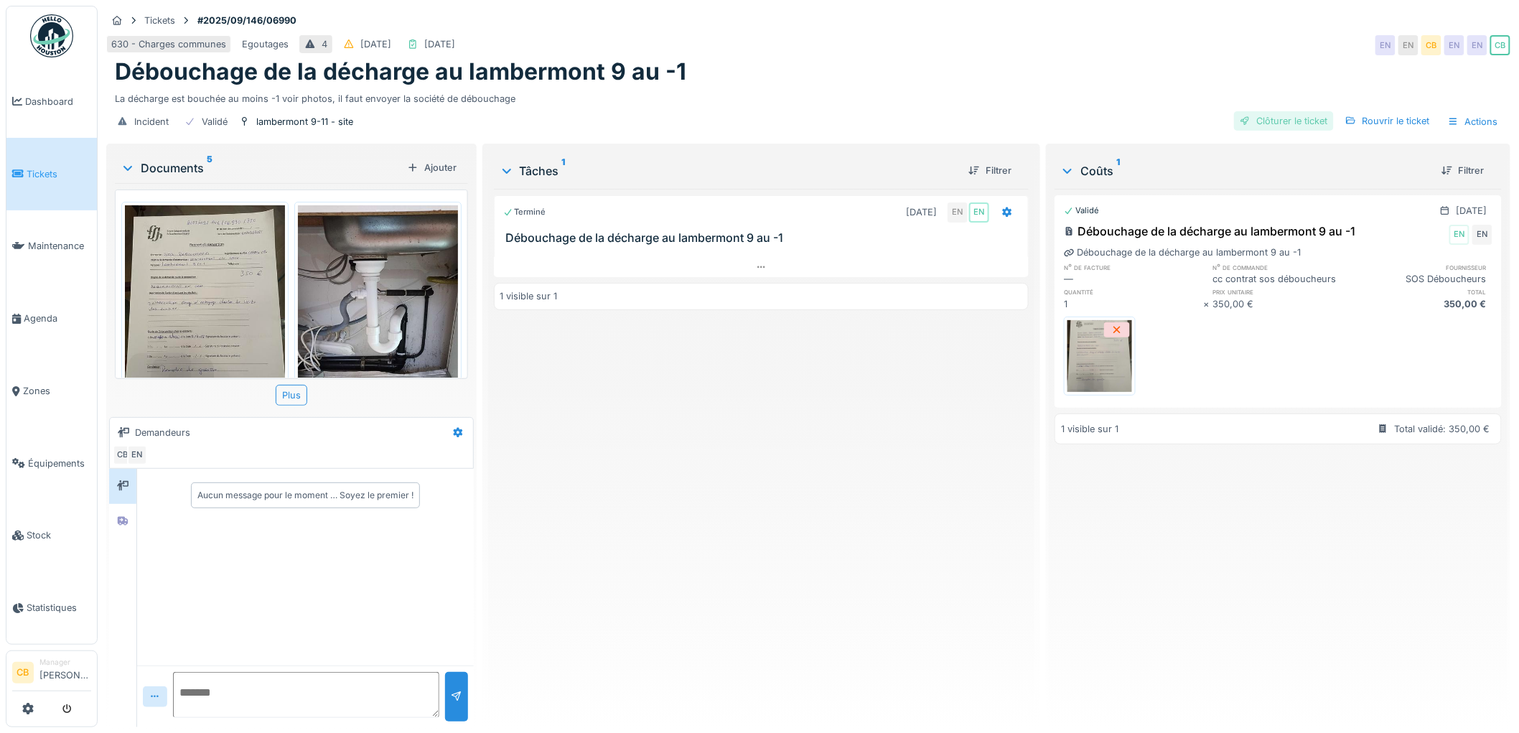
click at [1258, 126] on div "Clôturer le ticket" at bounding box center [1284, 120] width 100 height 19
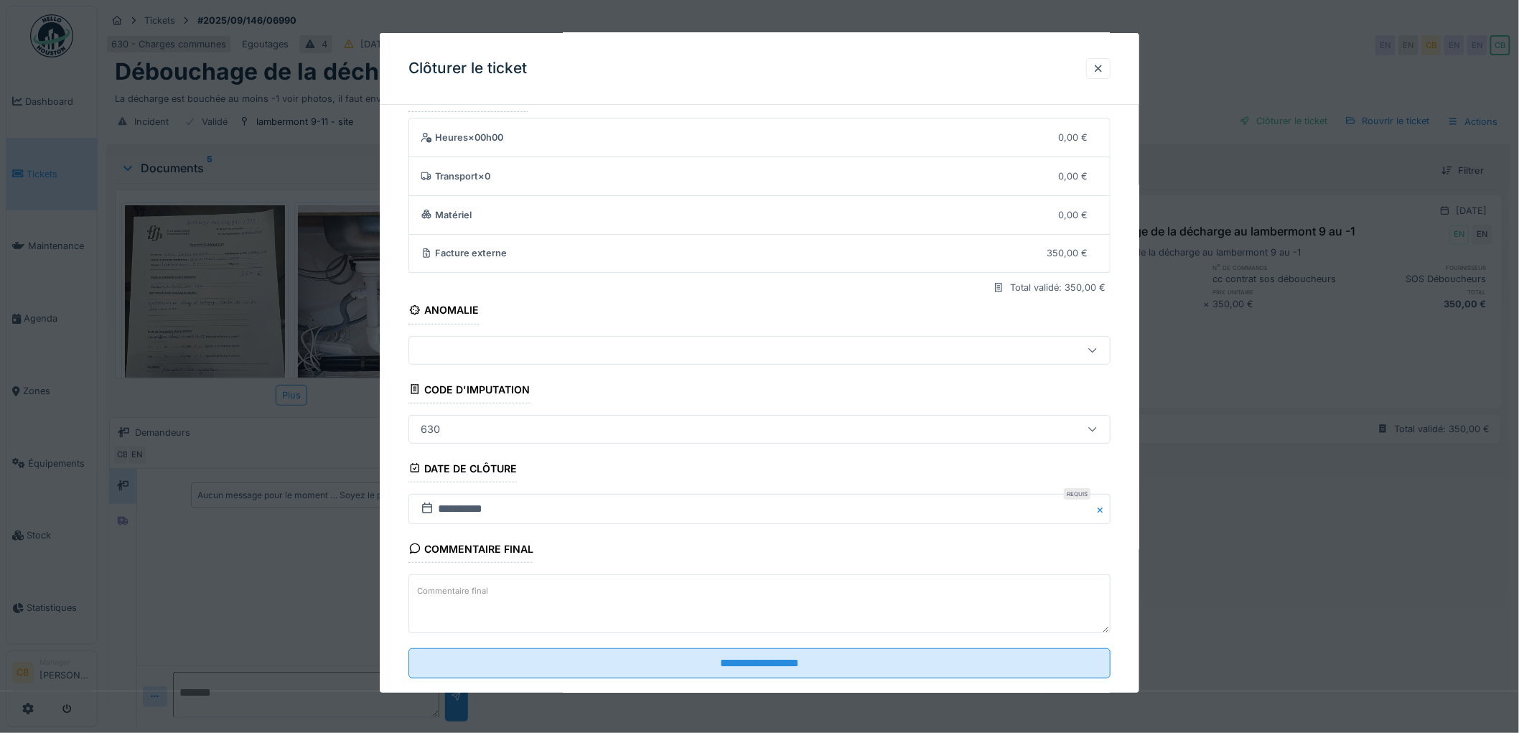
scroll to position [59, 0]
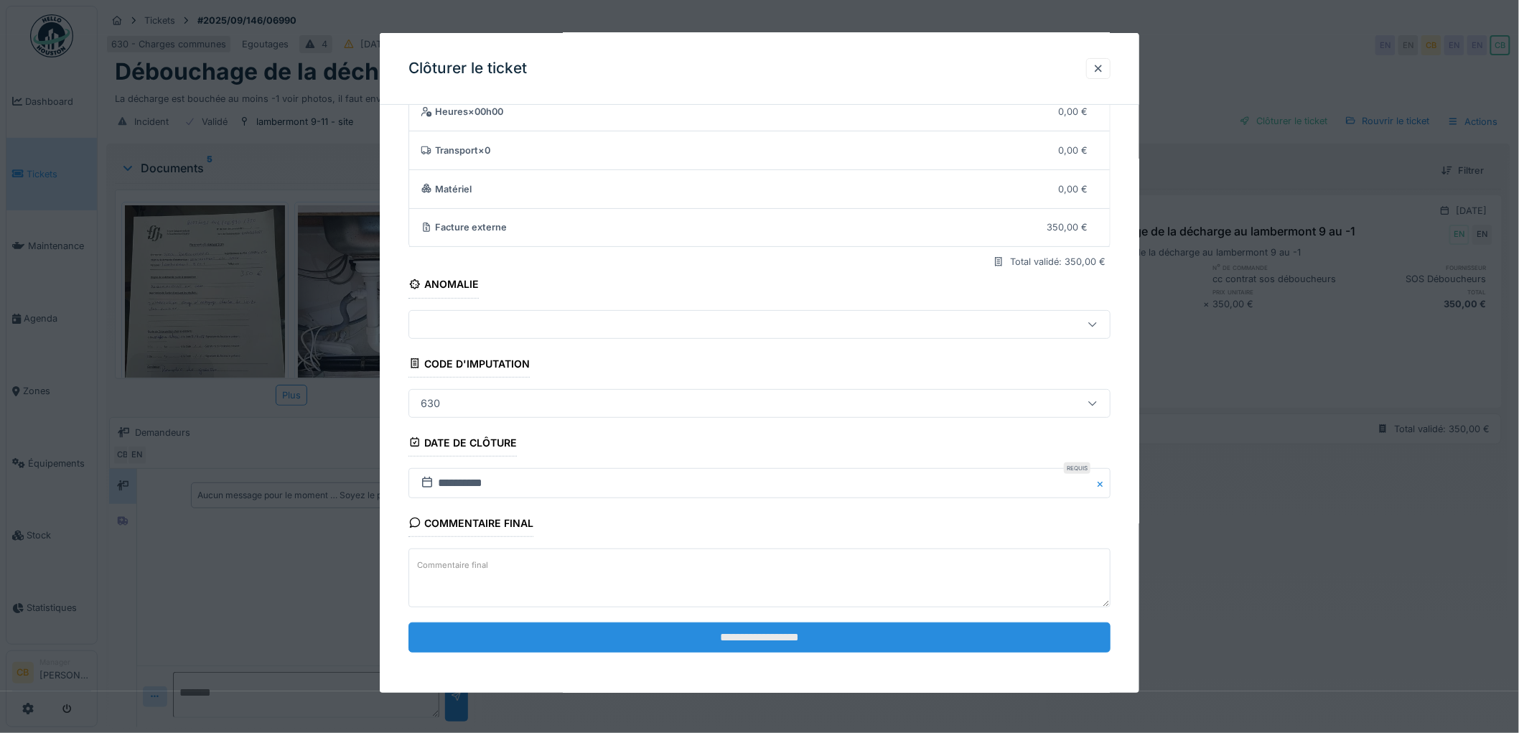
click at [729, 639] on input "**********" at bounding box center [760, 638] width 702 height 30
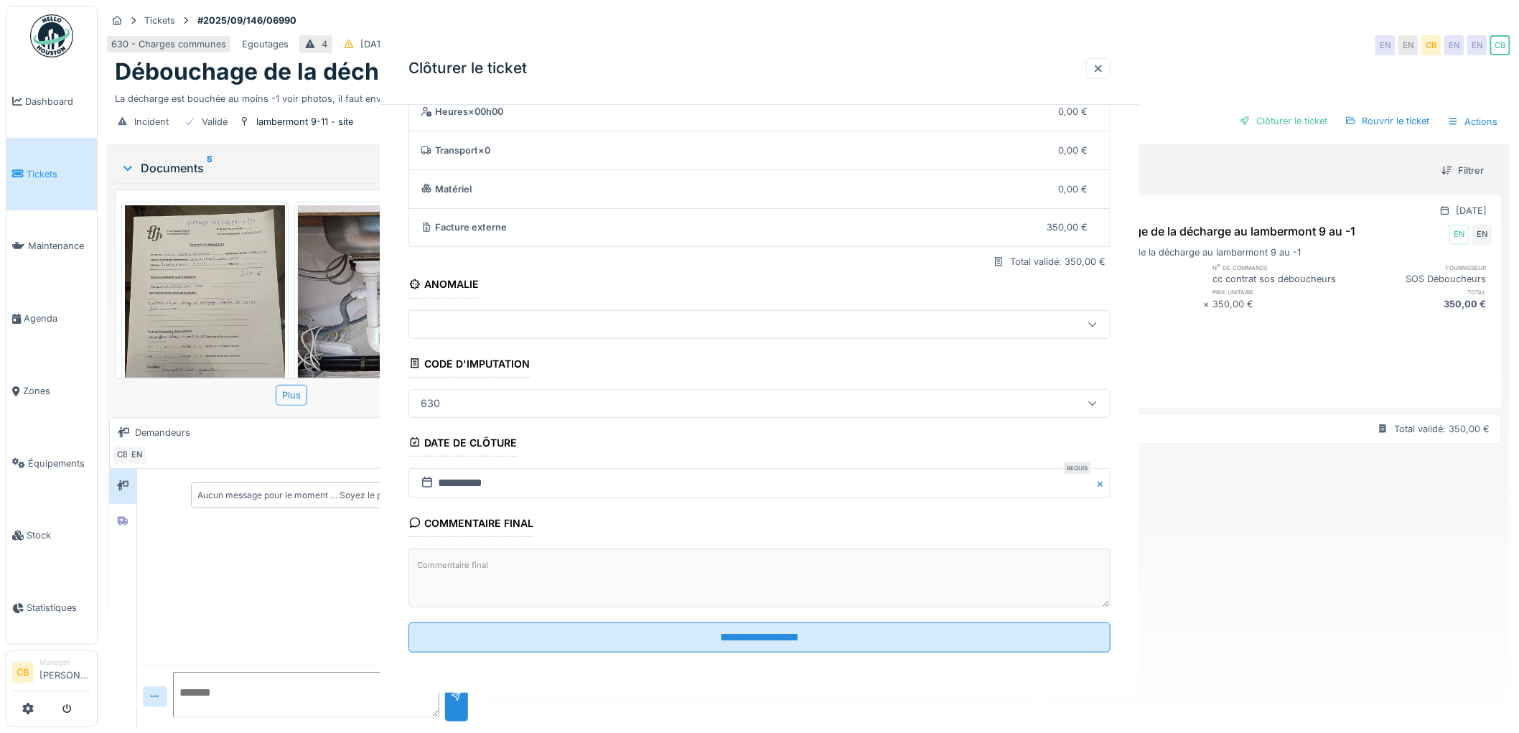
scroll to position [0, 0]
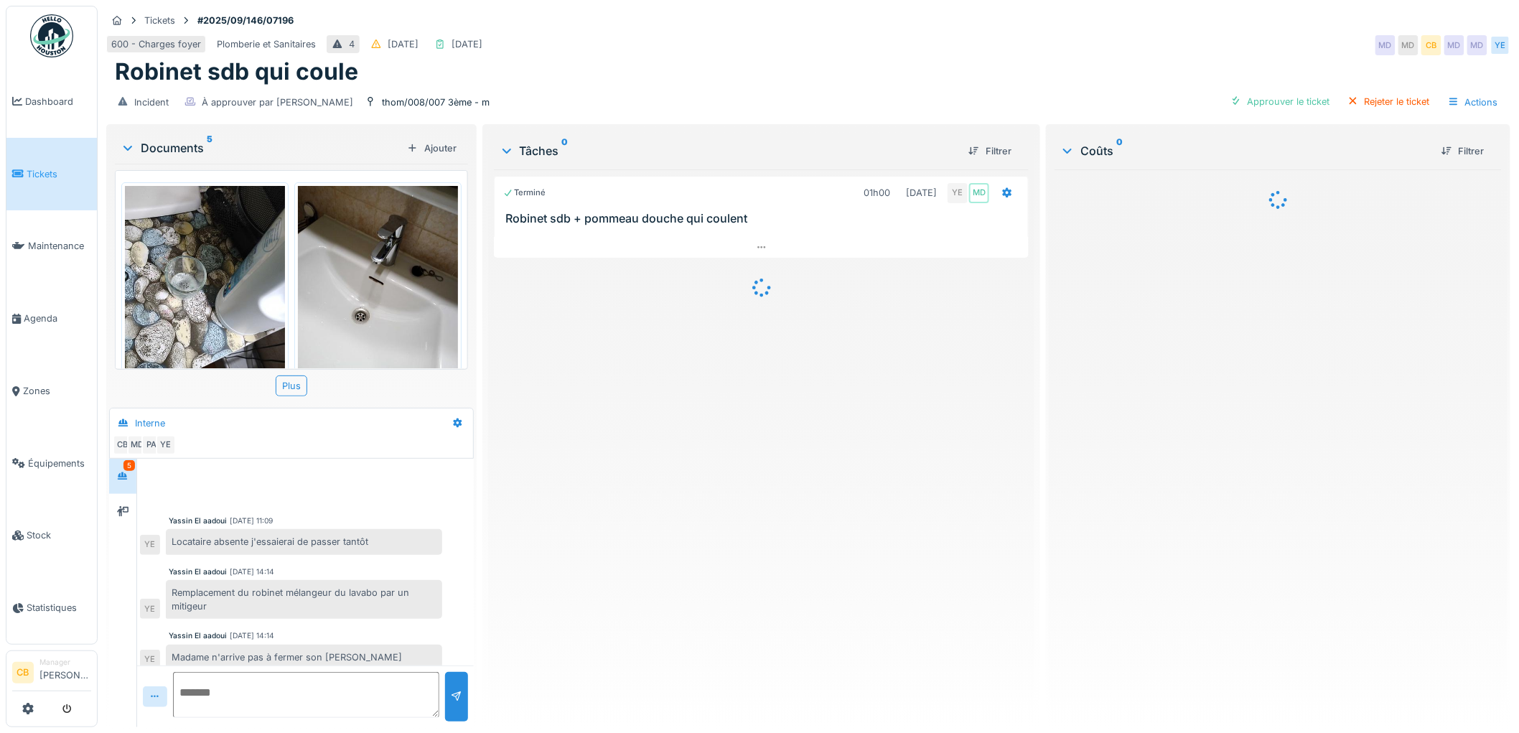
scroll to position [113, 0]
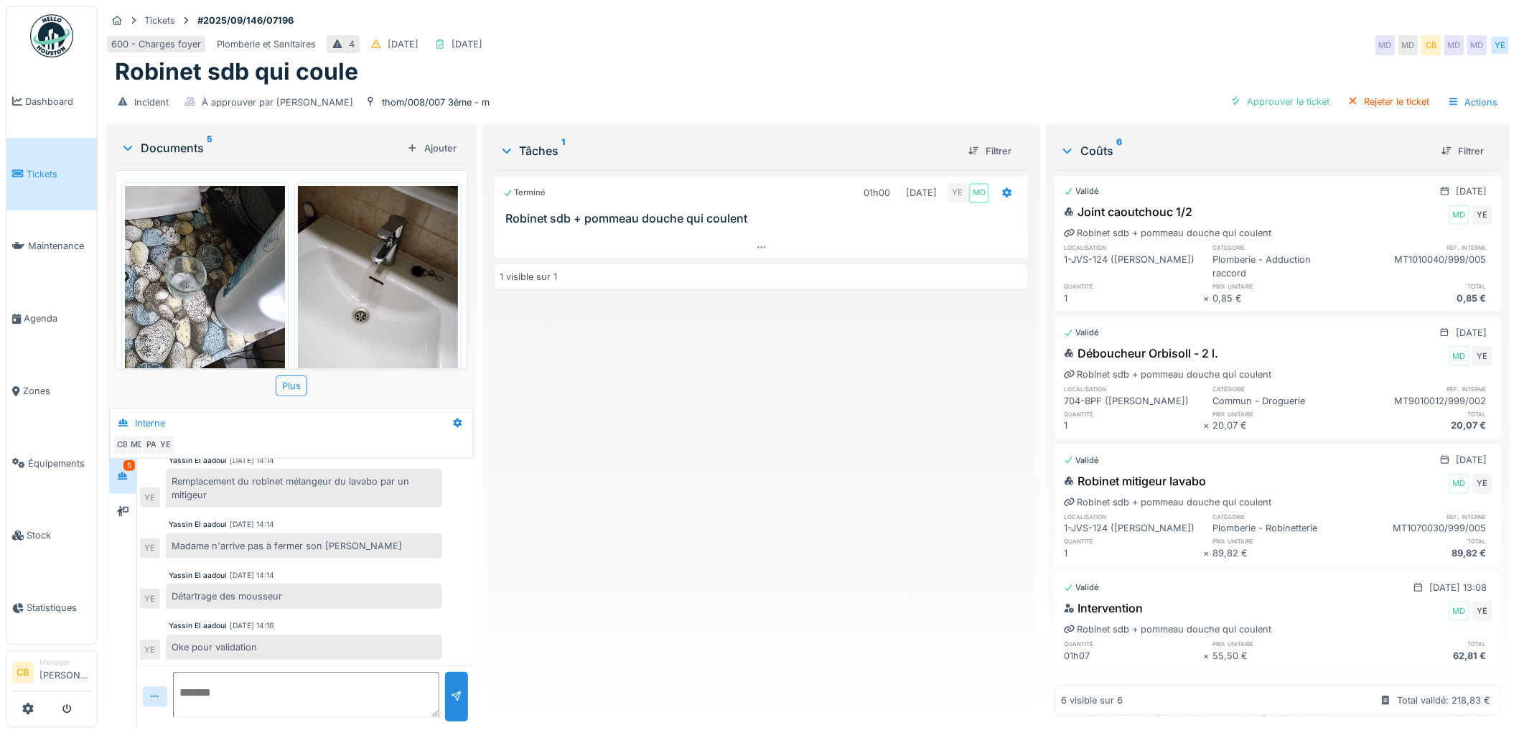
click at [187, 314] on img at bounding box center [205, 292] width 160 height 213
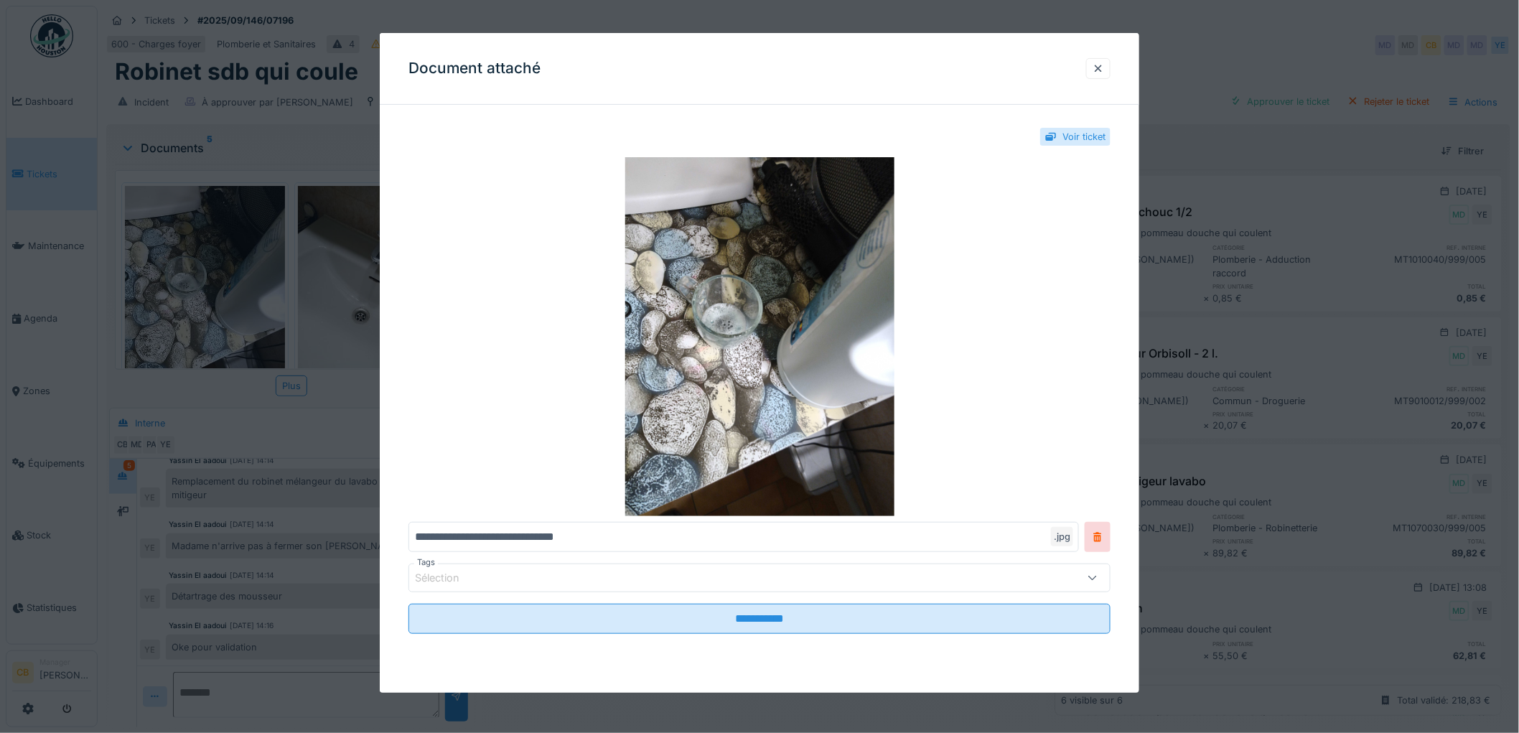
click at [187, 314] on div at bounding box center [759, 366] width 1519 height 733
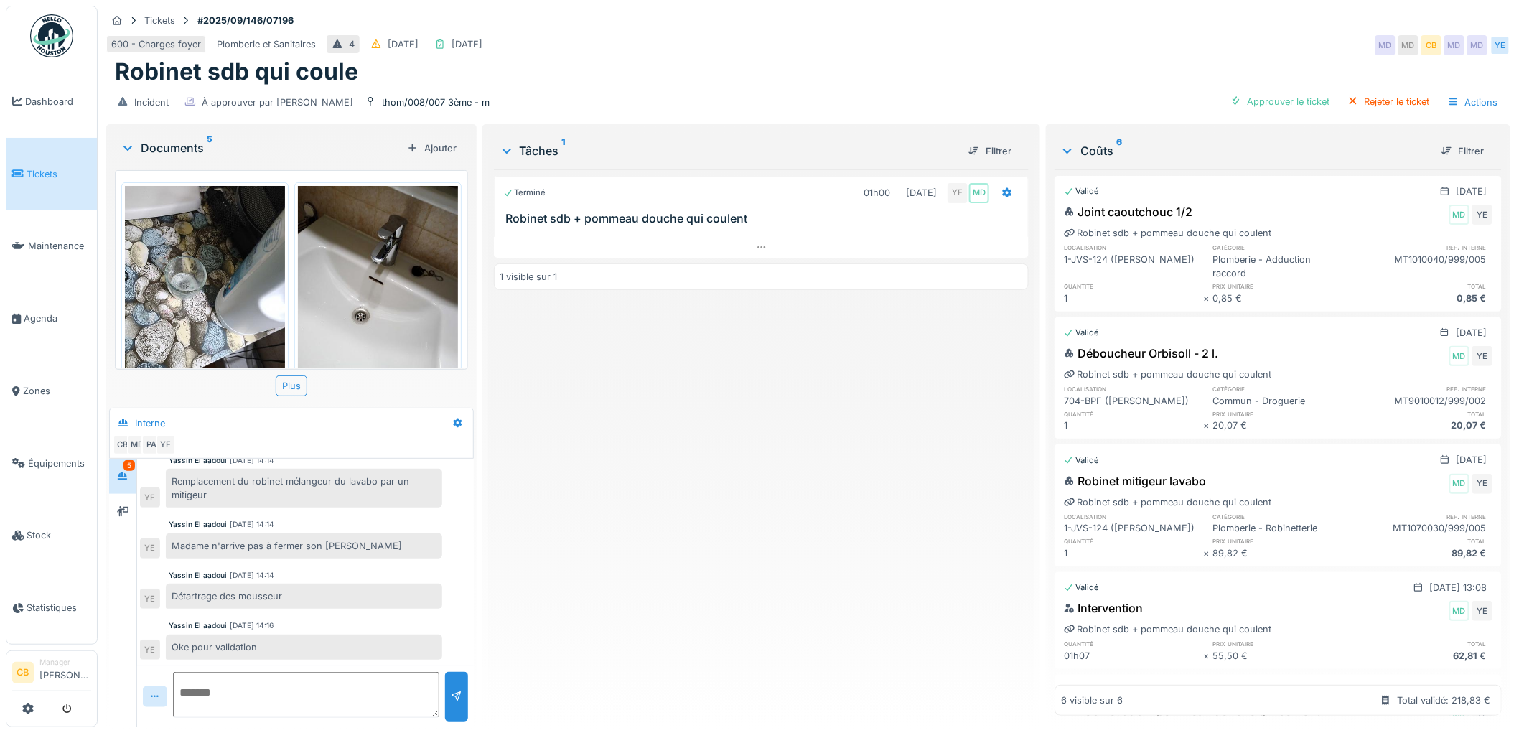
click at [353, 280] on img at bounding box center [378, 292] width 160 height 213
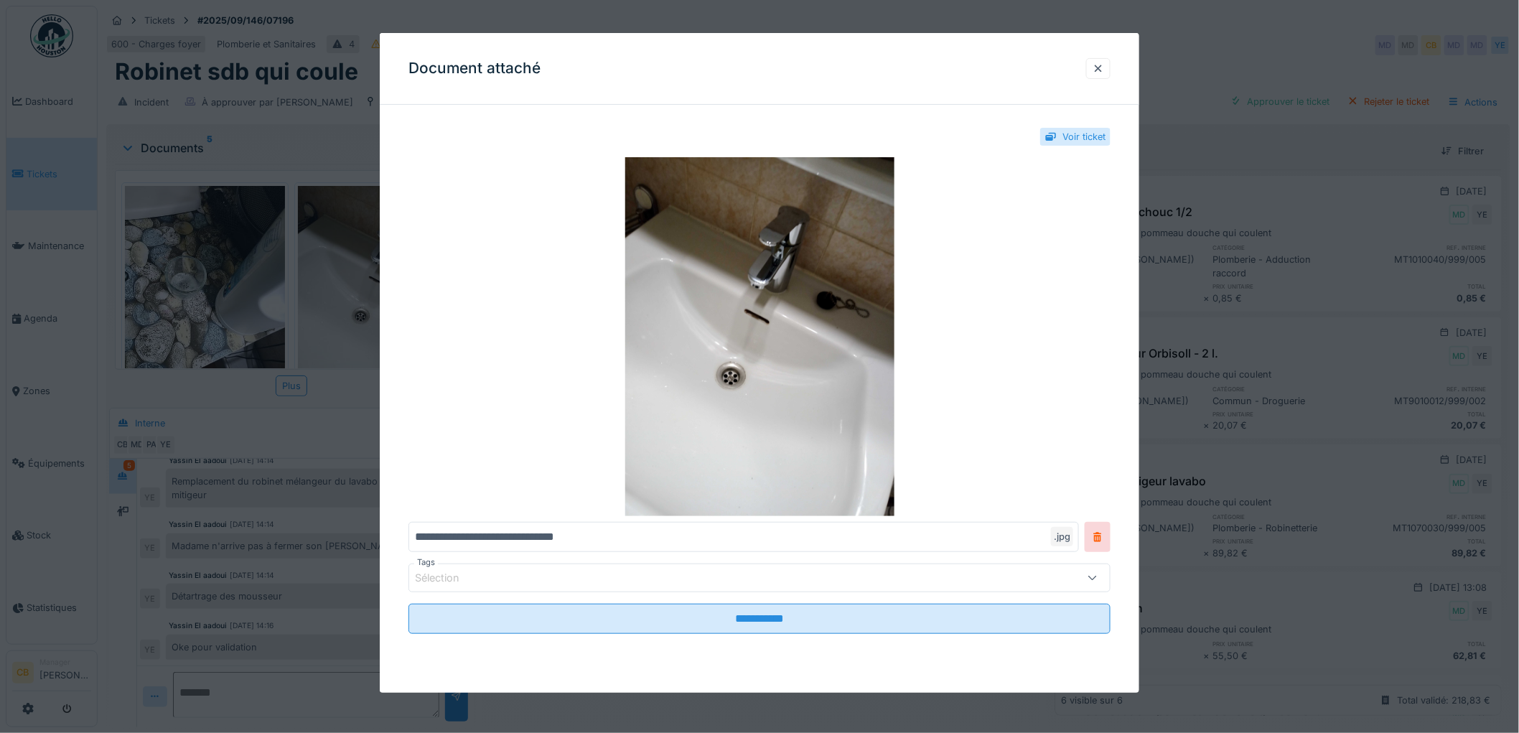
click at [353, 279] on div at bounding box center [759, 366] width 1519 height 733
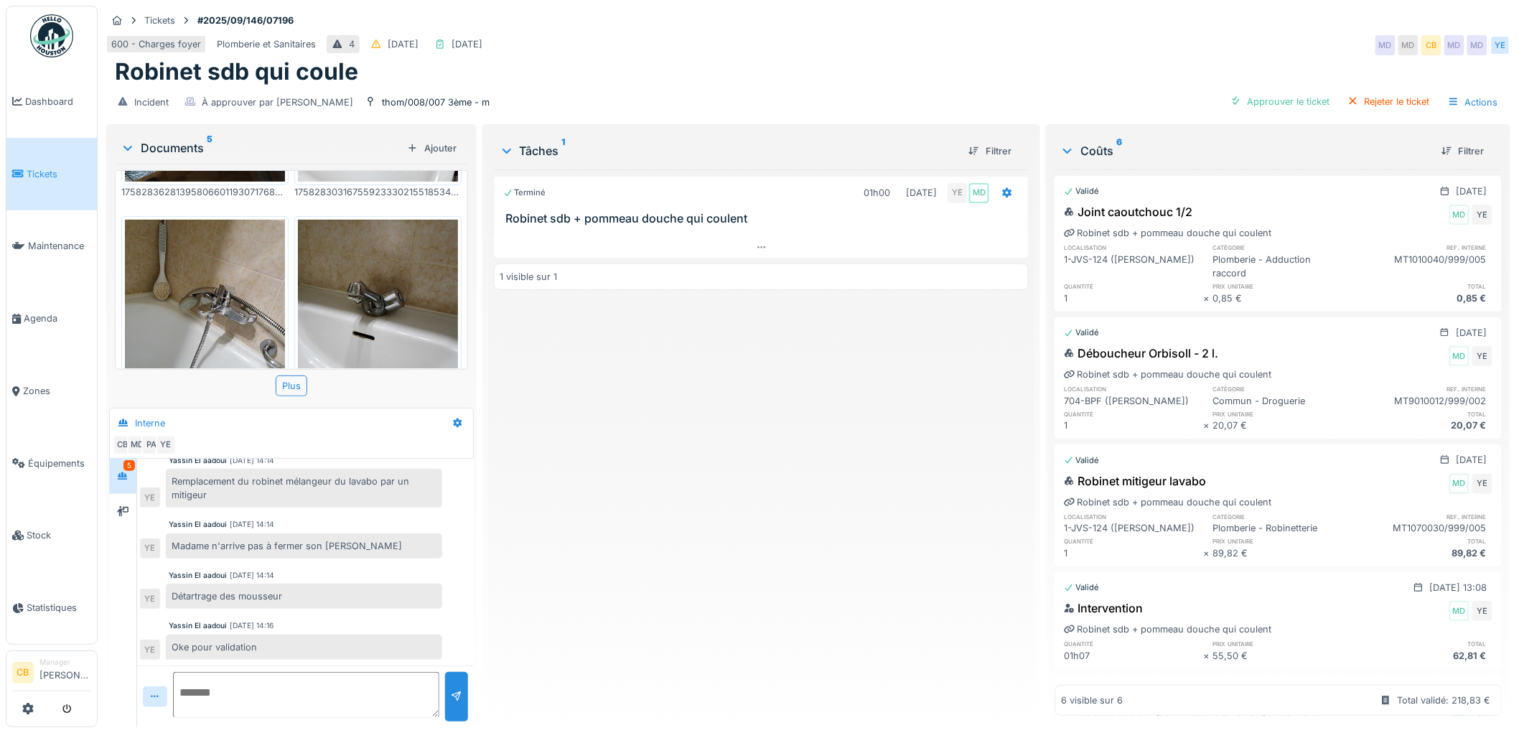
scroll to position [239, 0]
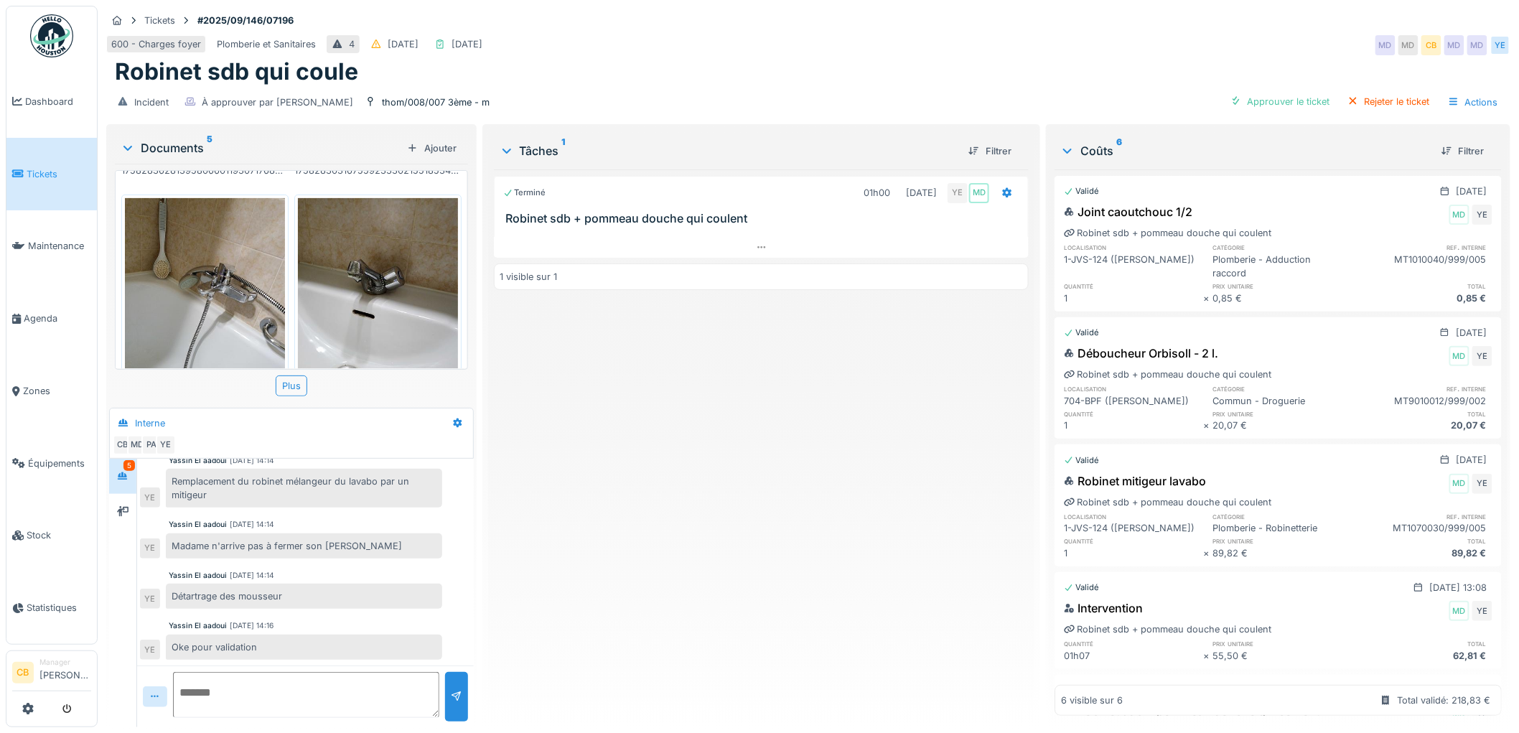
click at [374, 313] on img at bounding box center [378, 304] width 160 height 213
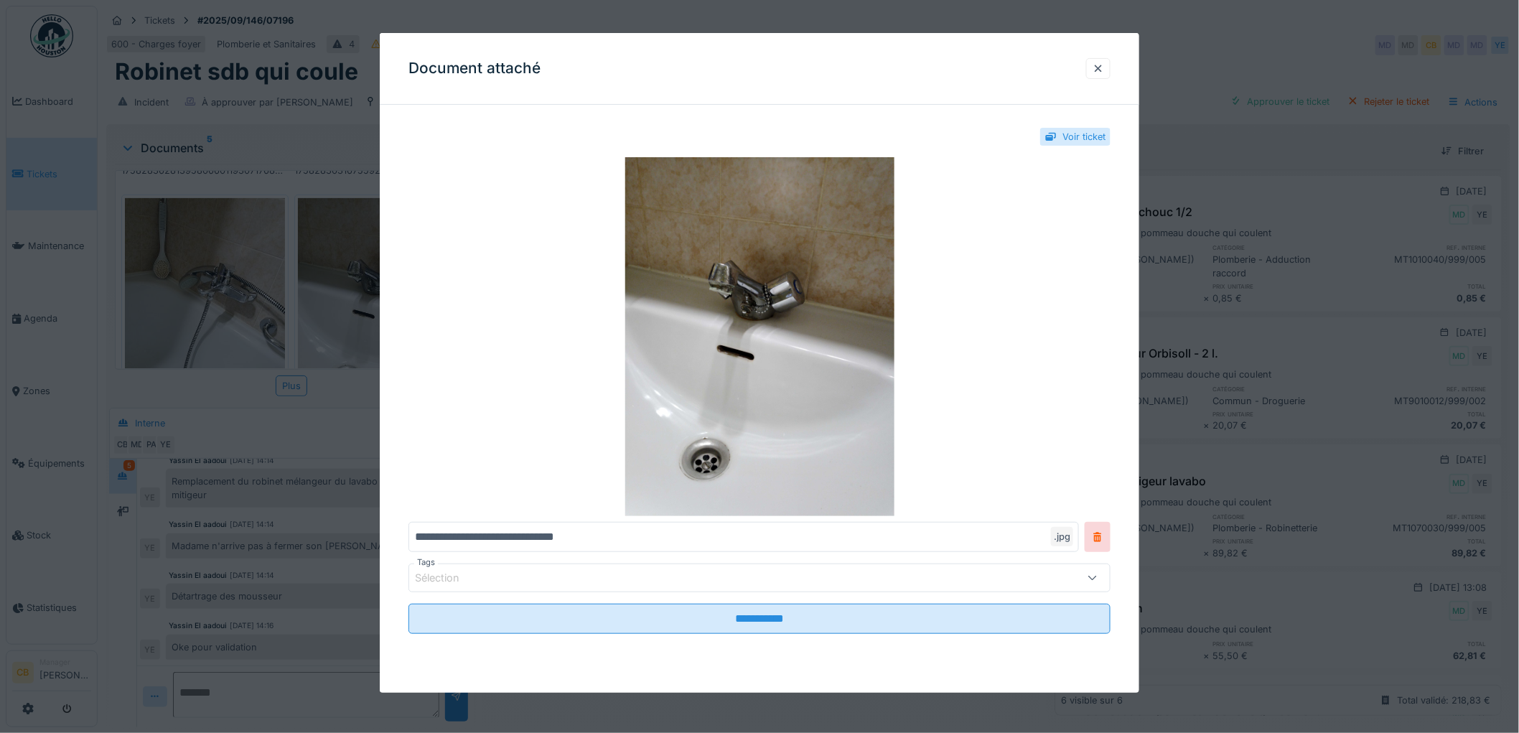
click at [374, 313] on div at bounding box center [759, 366] width 1519 height 733
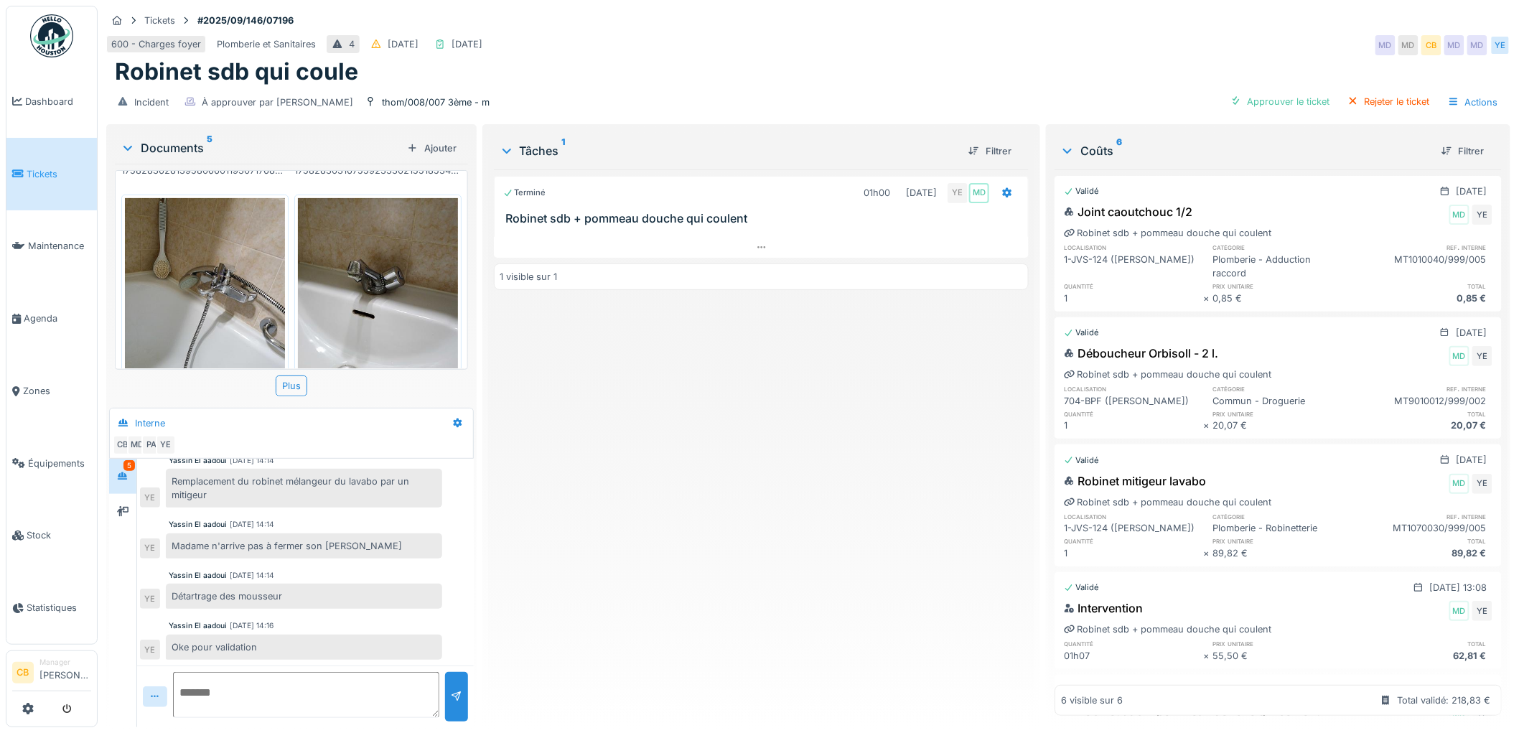
click at [249, 323] on img at bounding box center [205, 304] width 160 height 213
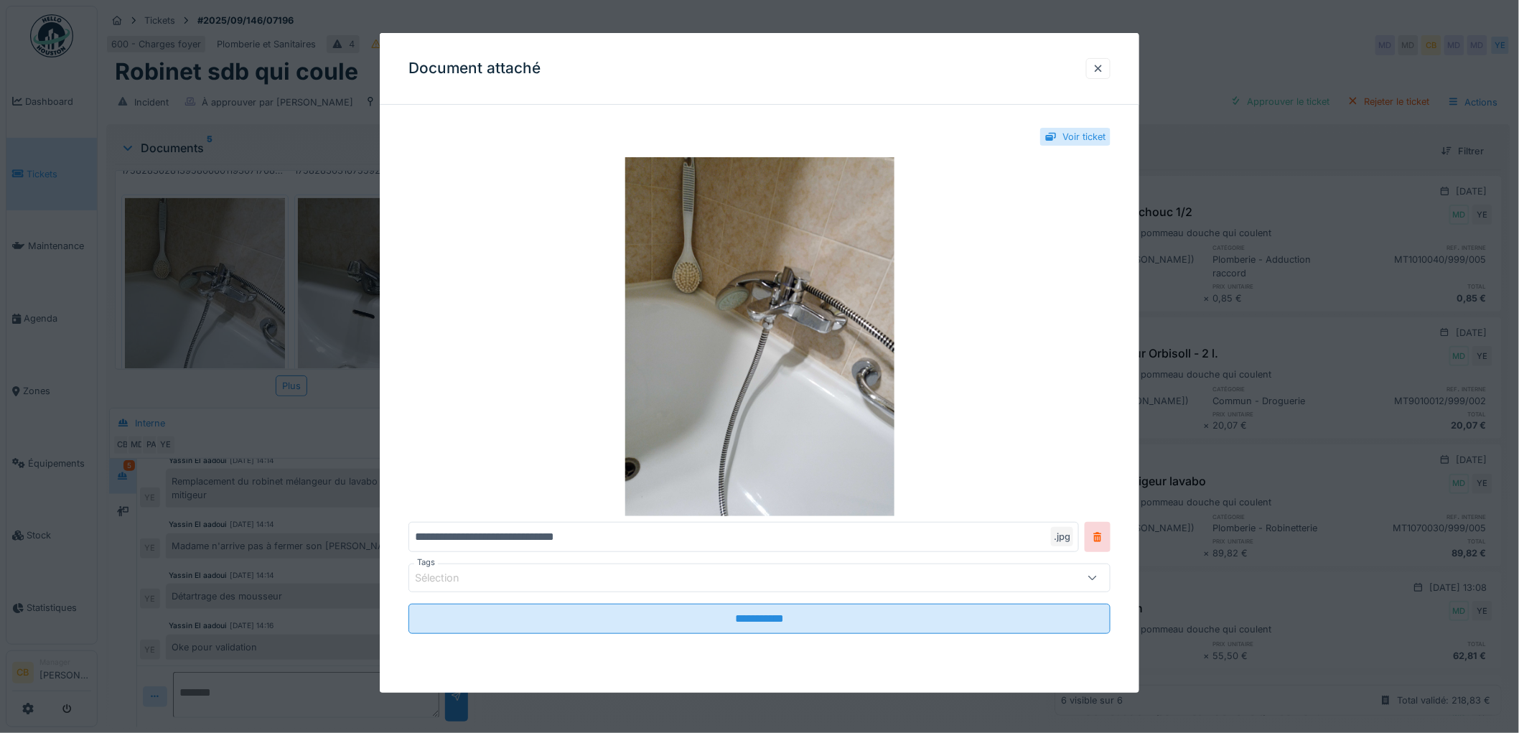
click at [249, 323] on div at bounding box center [759, 366] width 1519 height 733
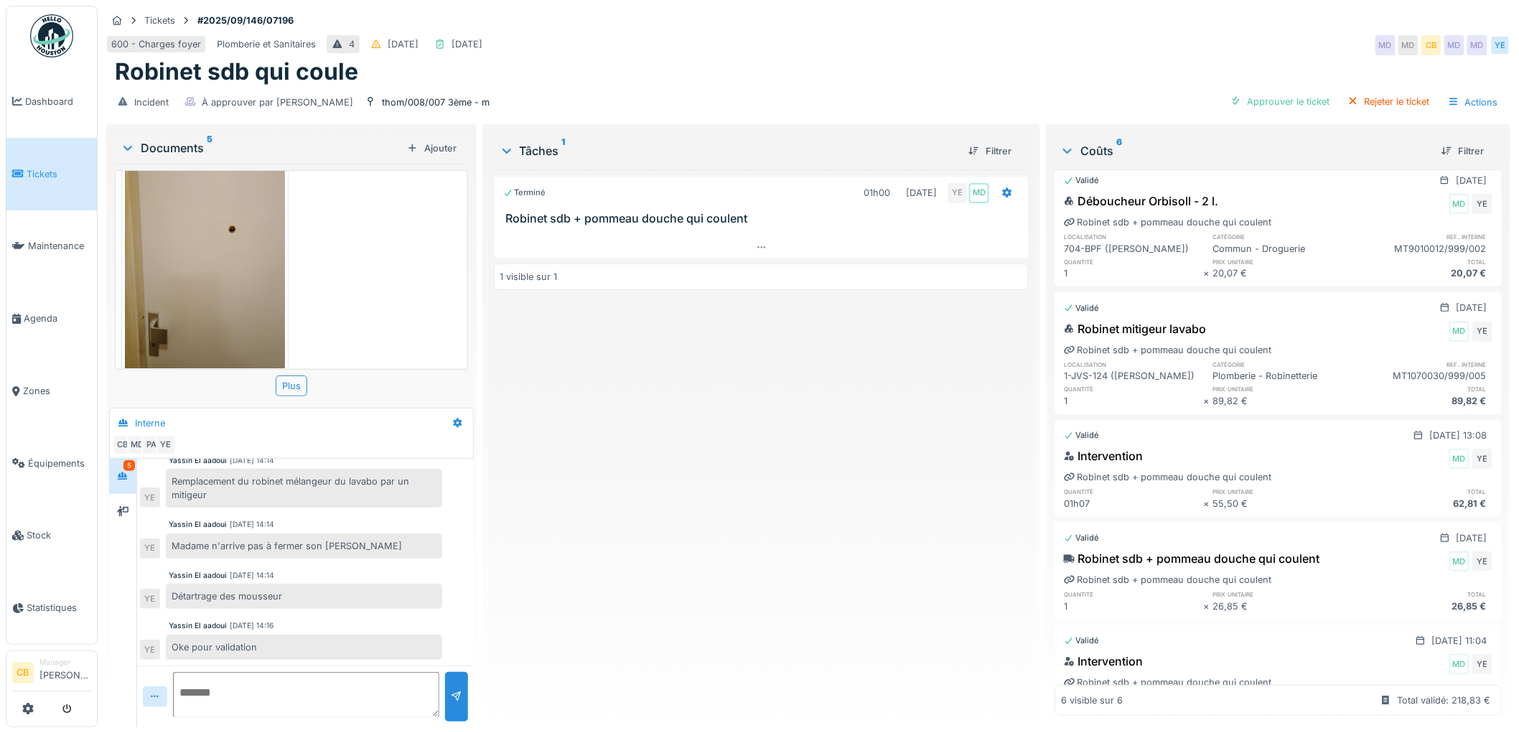
scroll to position [223, 0]
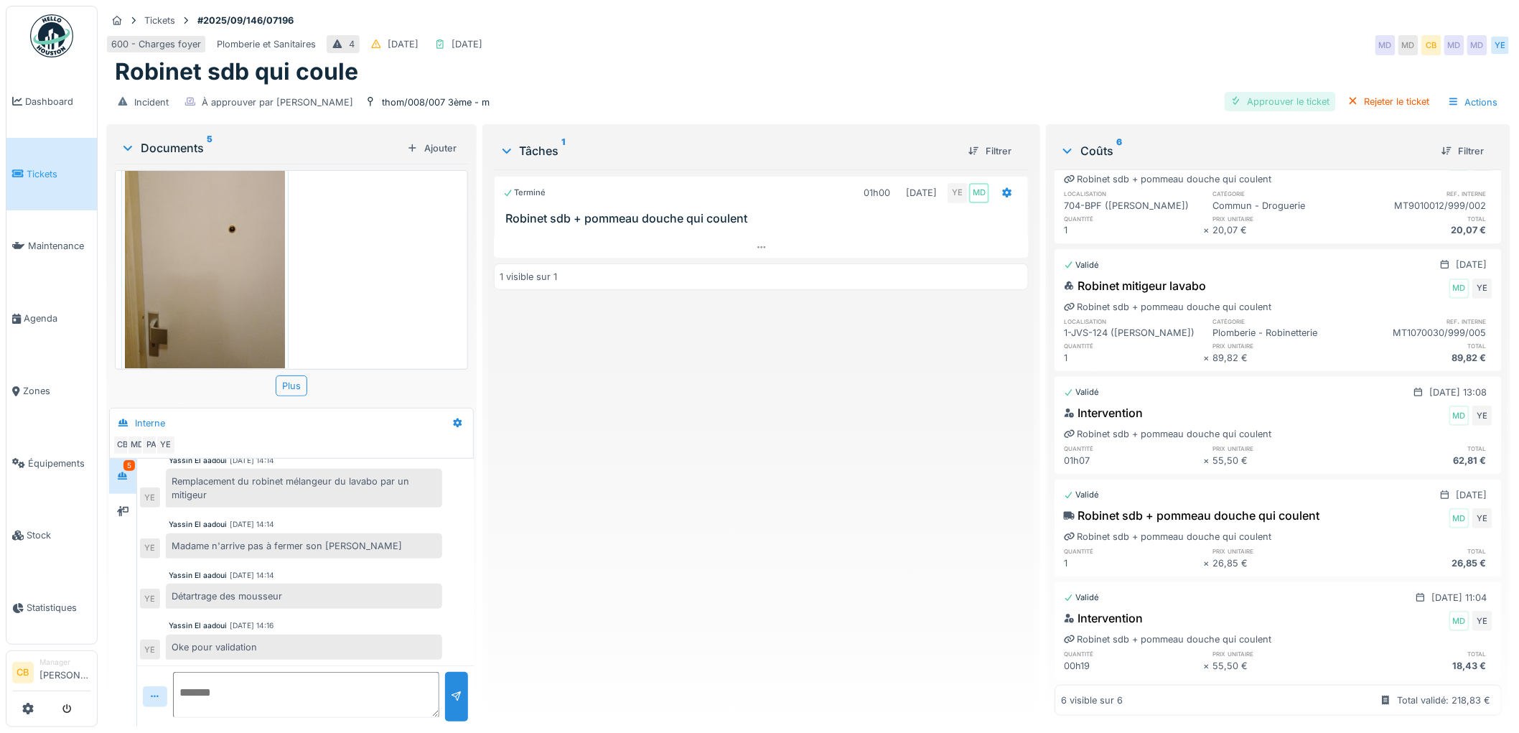
click at [1266, 92] on div "Approuver le ticket" at bounding box center [1280, 101] width 111 height 19
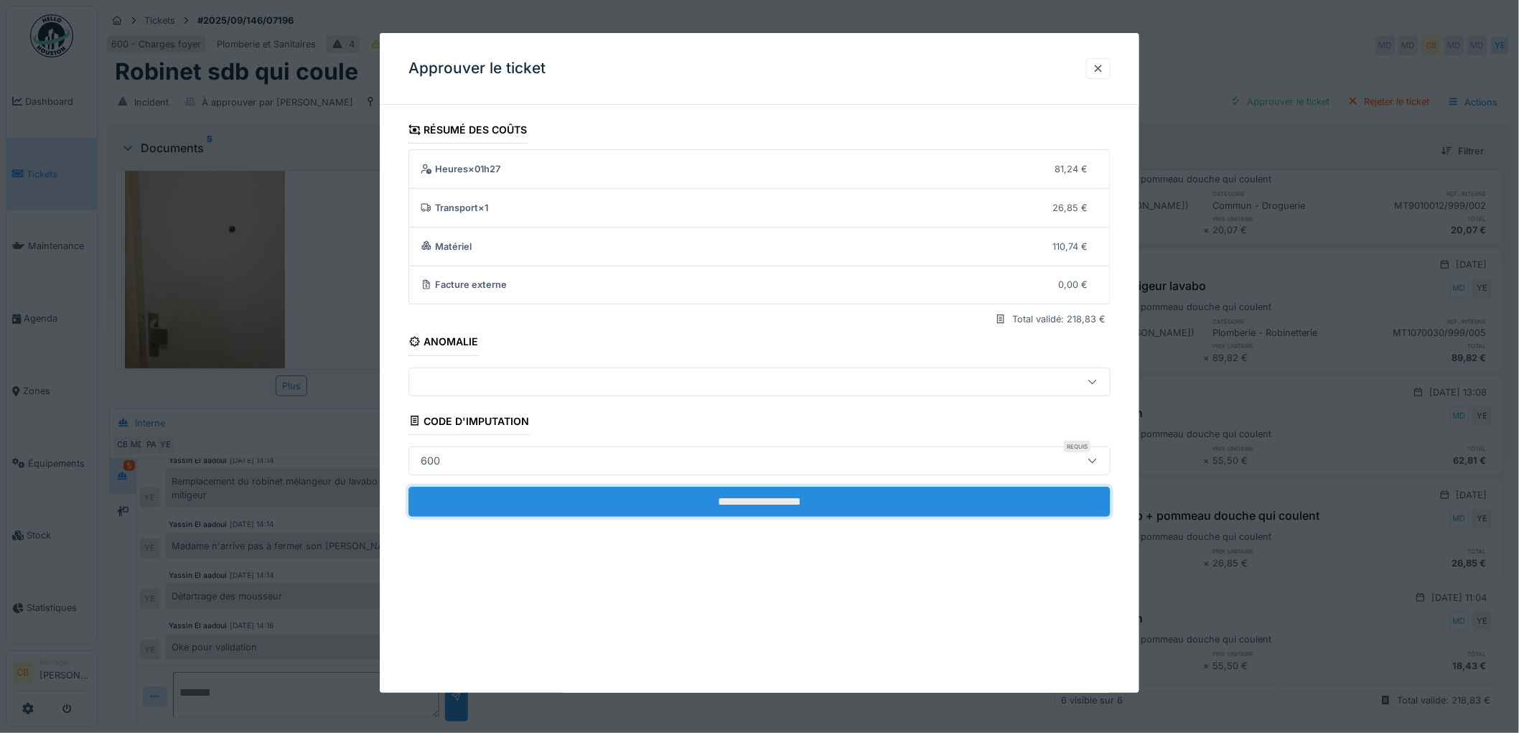
click at [778, 510] on input "**********" at bounding box center [760, 502] width 702 height 30
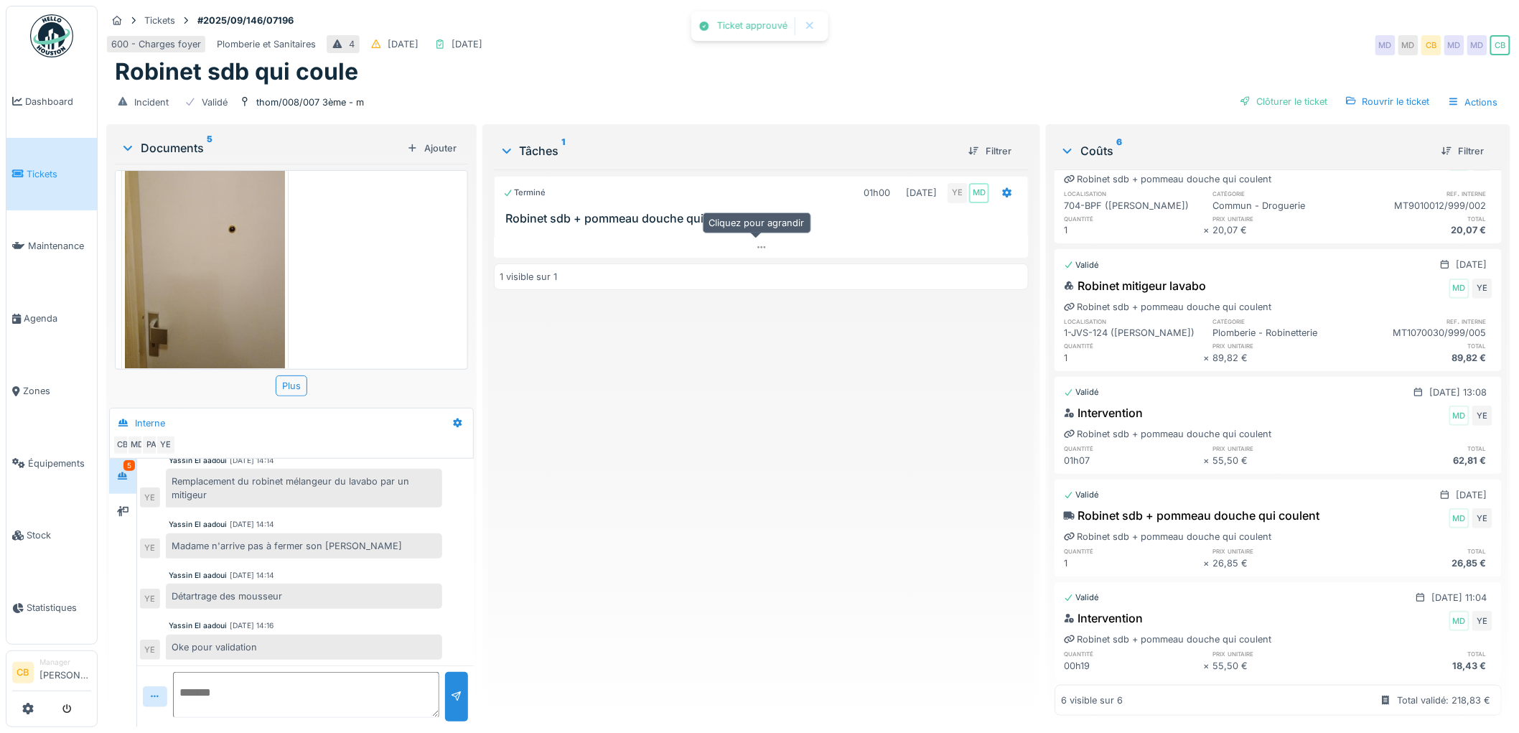
scroll to position [113, 0]
click at [1282, 92] on div "Clôturer le ticket" at bounding box center [1284, 101] width 100 height 19
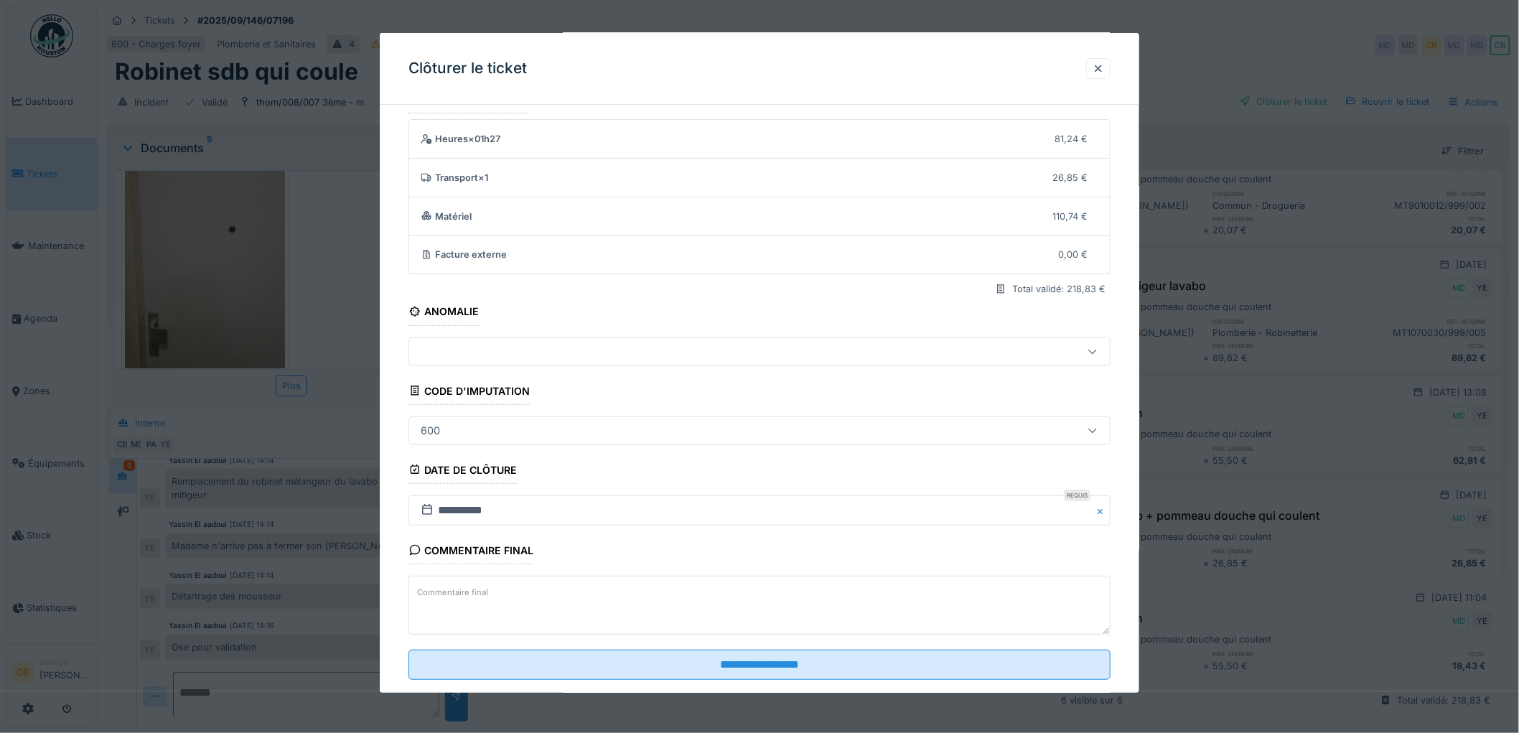
scroll to position [59, 0]
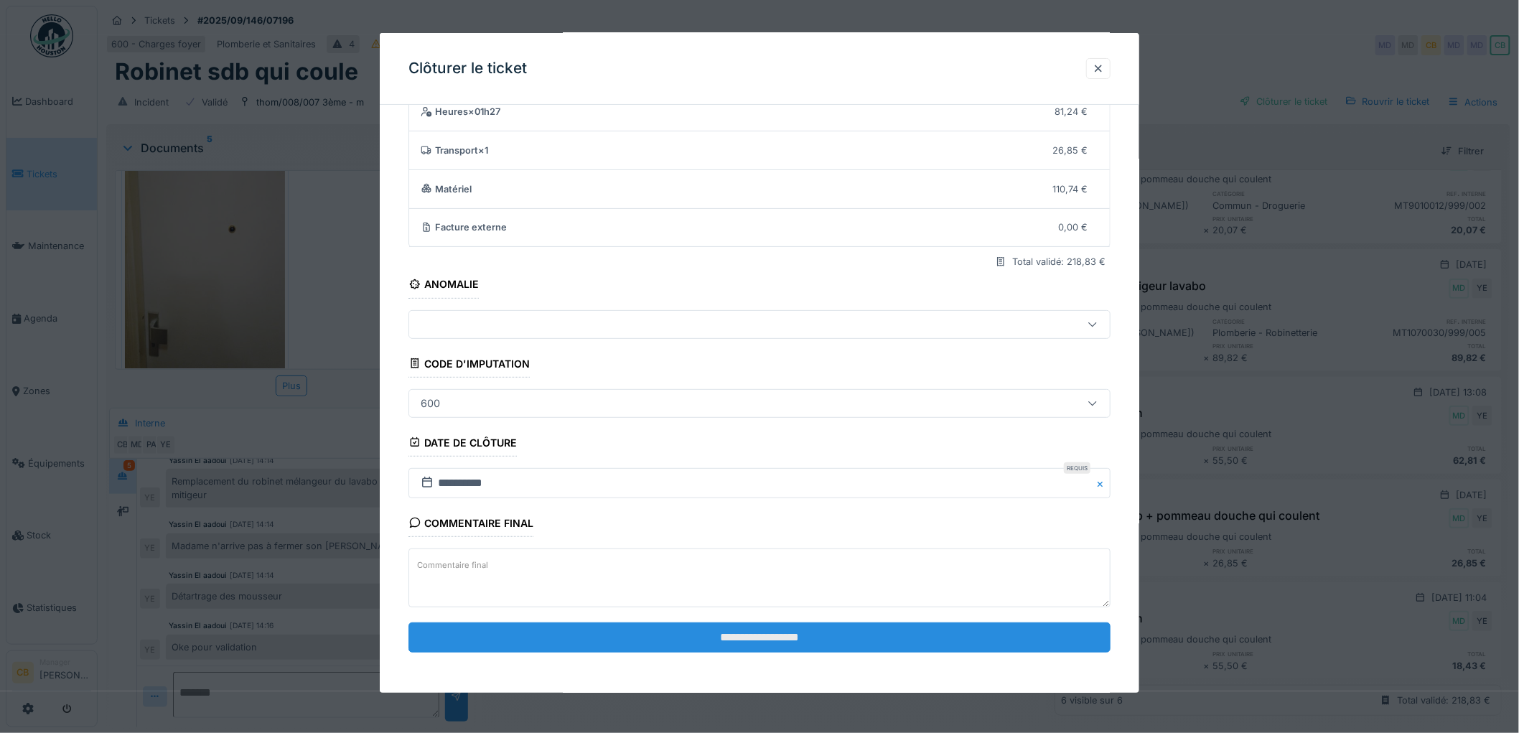
click at [763, 642] on input "**********" at bounding box center [760, 638] width 702 height 30
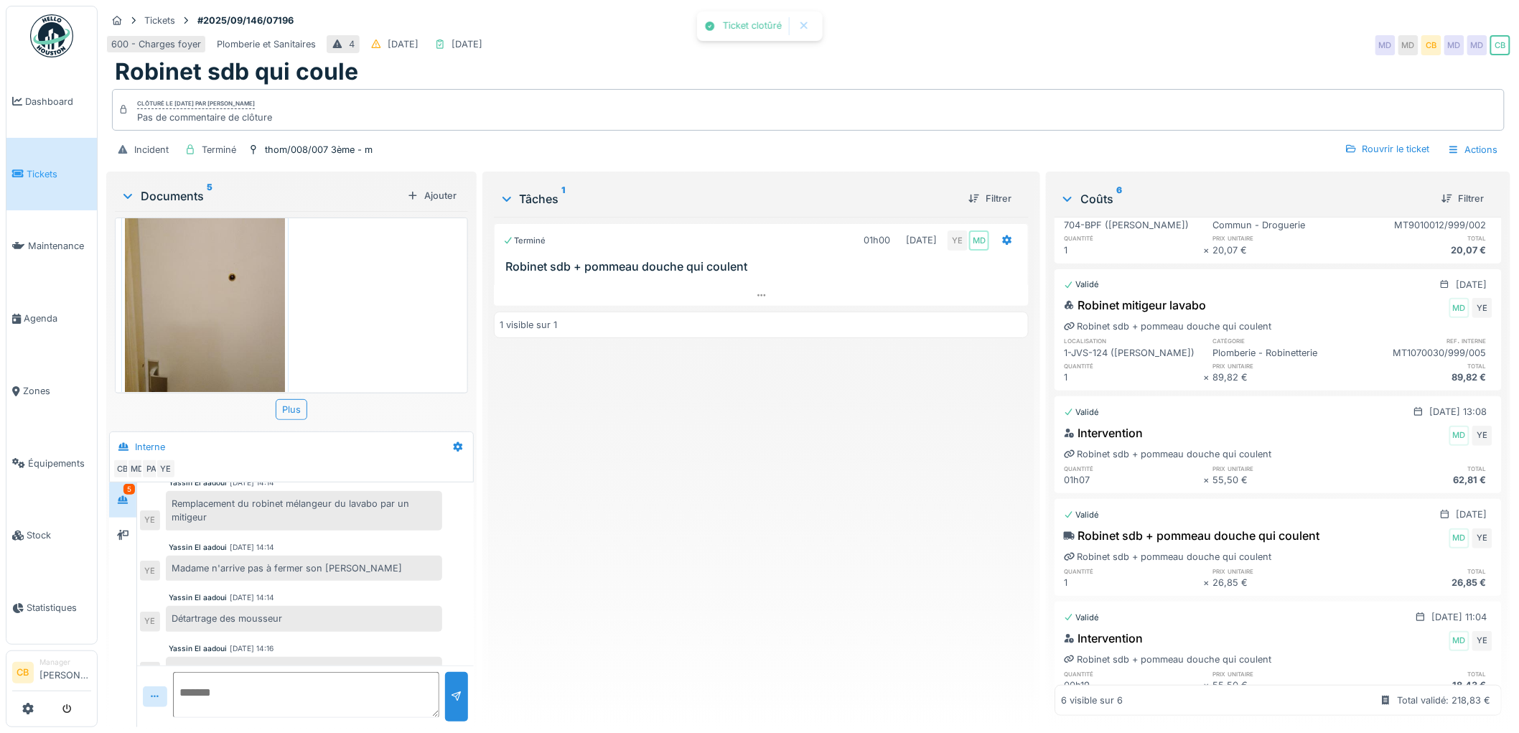
scroll to position [137, 0]
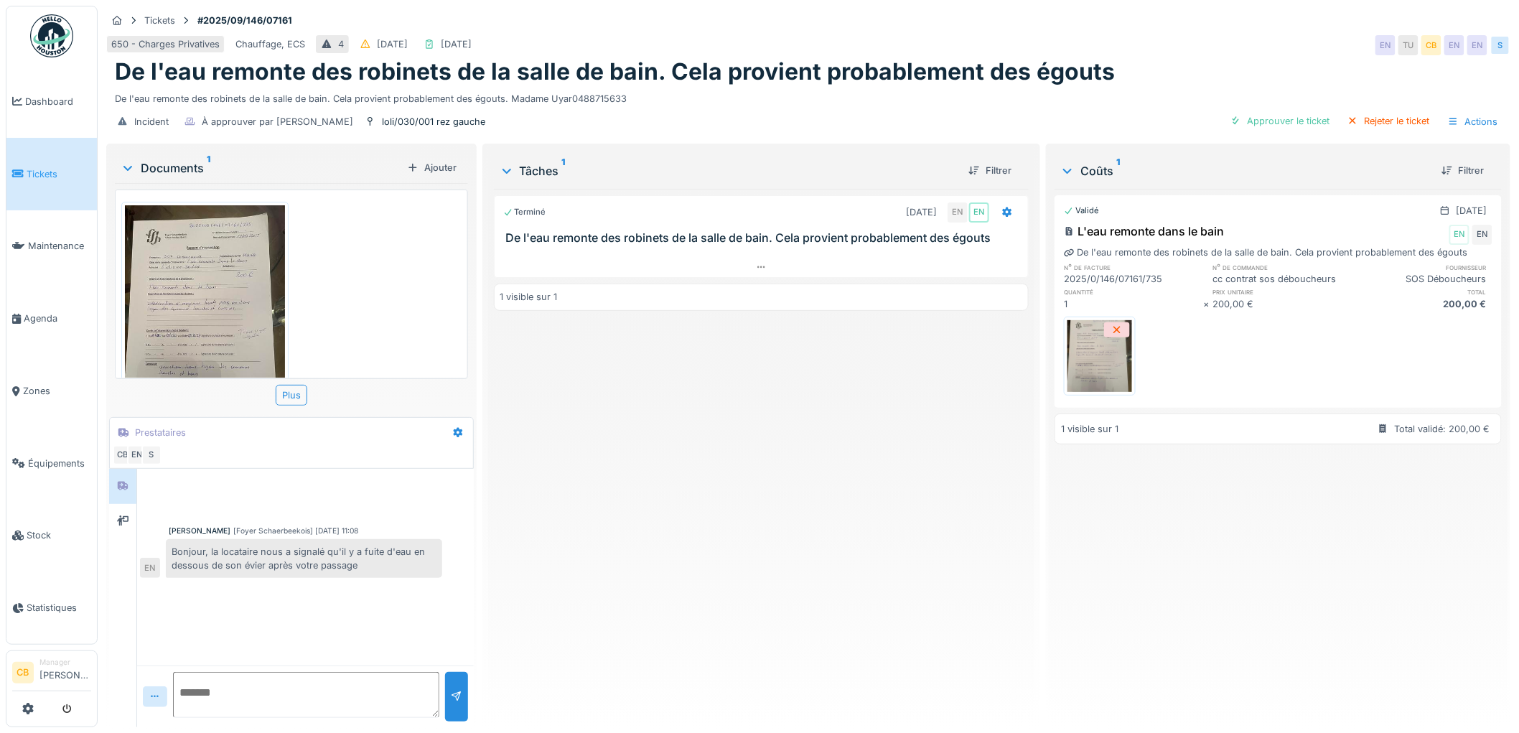
click at [188, 255] on img at bounding box center [205, 311] width 160 height 213
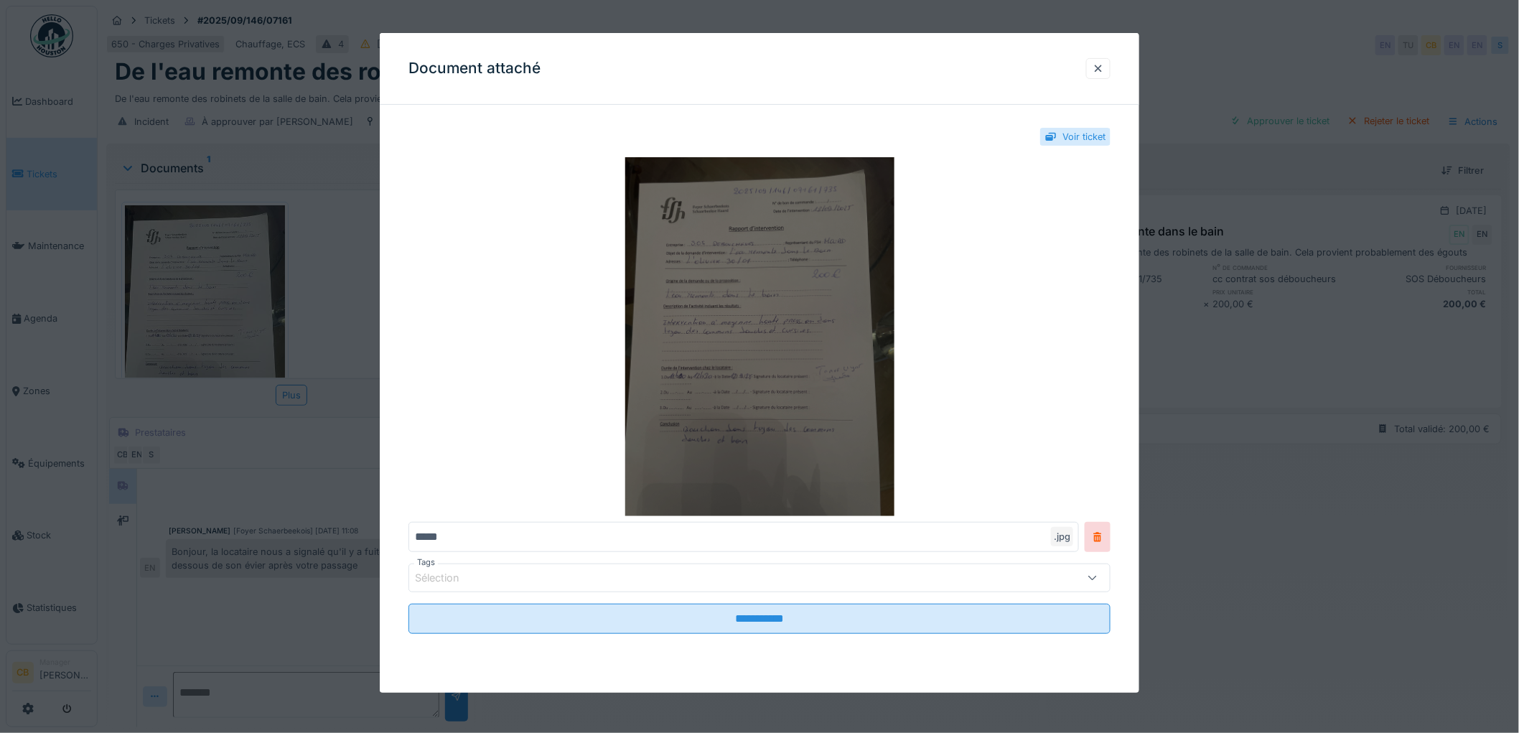
click at [642, 319] on img at bounding box center [760, 336] width 702 height 359
